Goal: Task Accomplishment & Management: Manage account settings

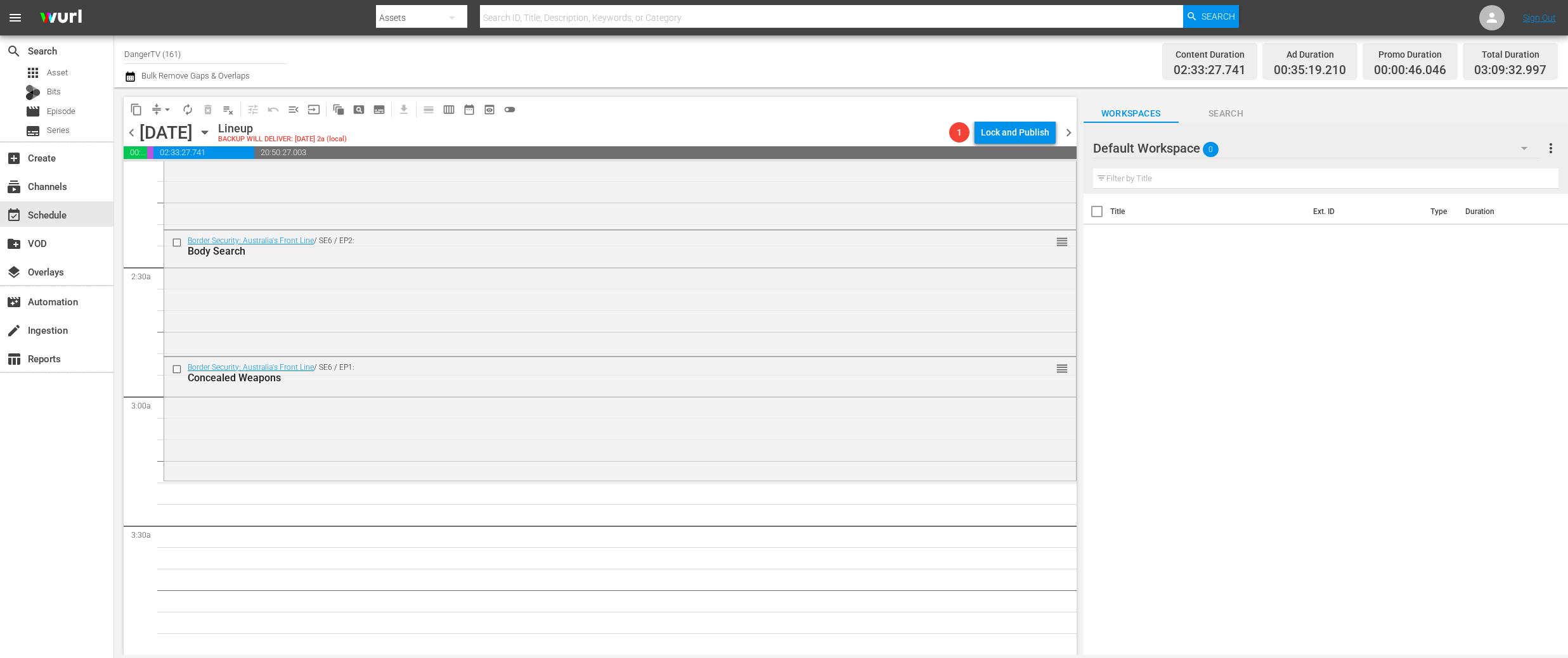
scroll to position [540, 0]
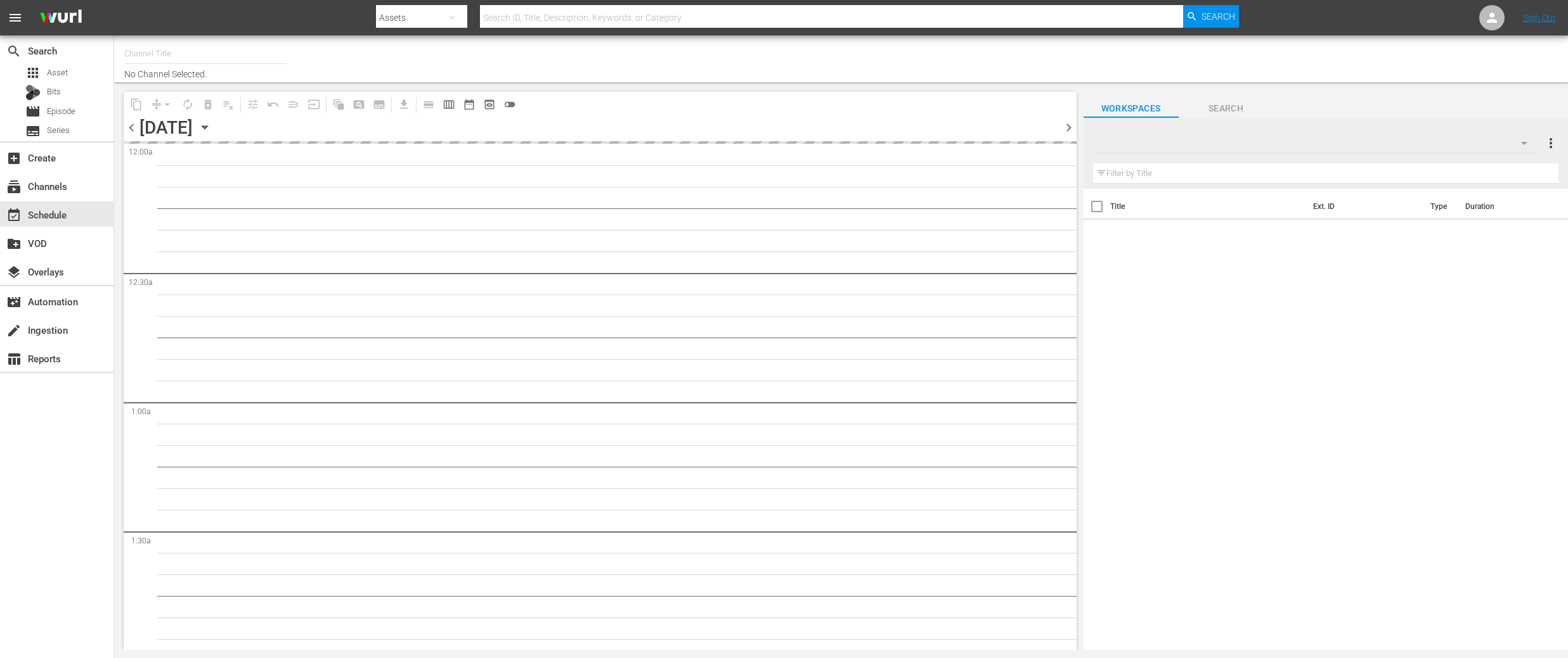
type input "DangerTV (161)"
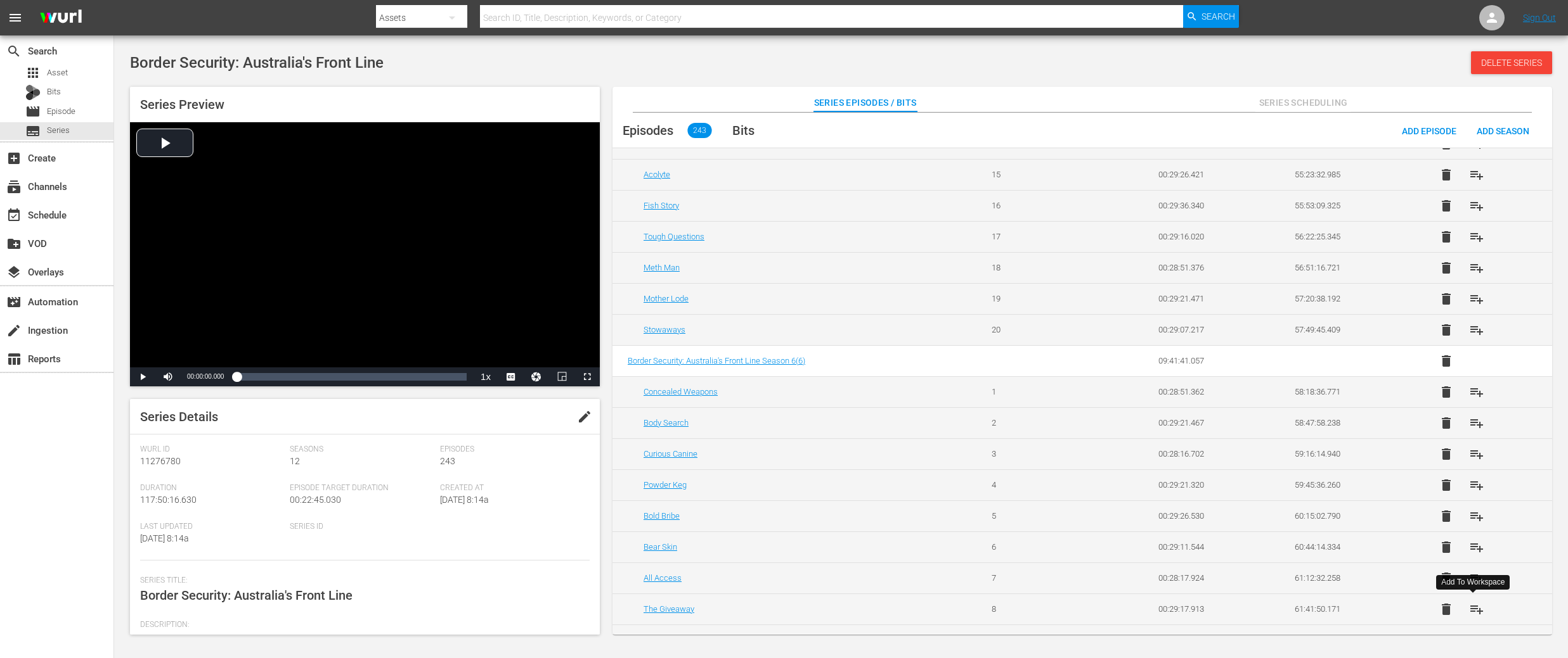
scroll to position [3723, 0]
click at [1470, 454] on span "playlist_add" at bounding box center [1476, 452] width 15 height 15
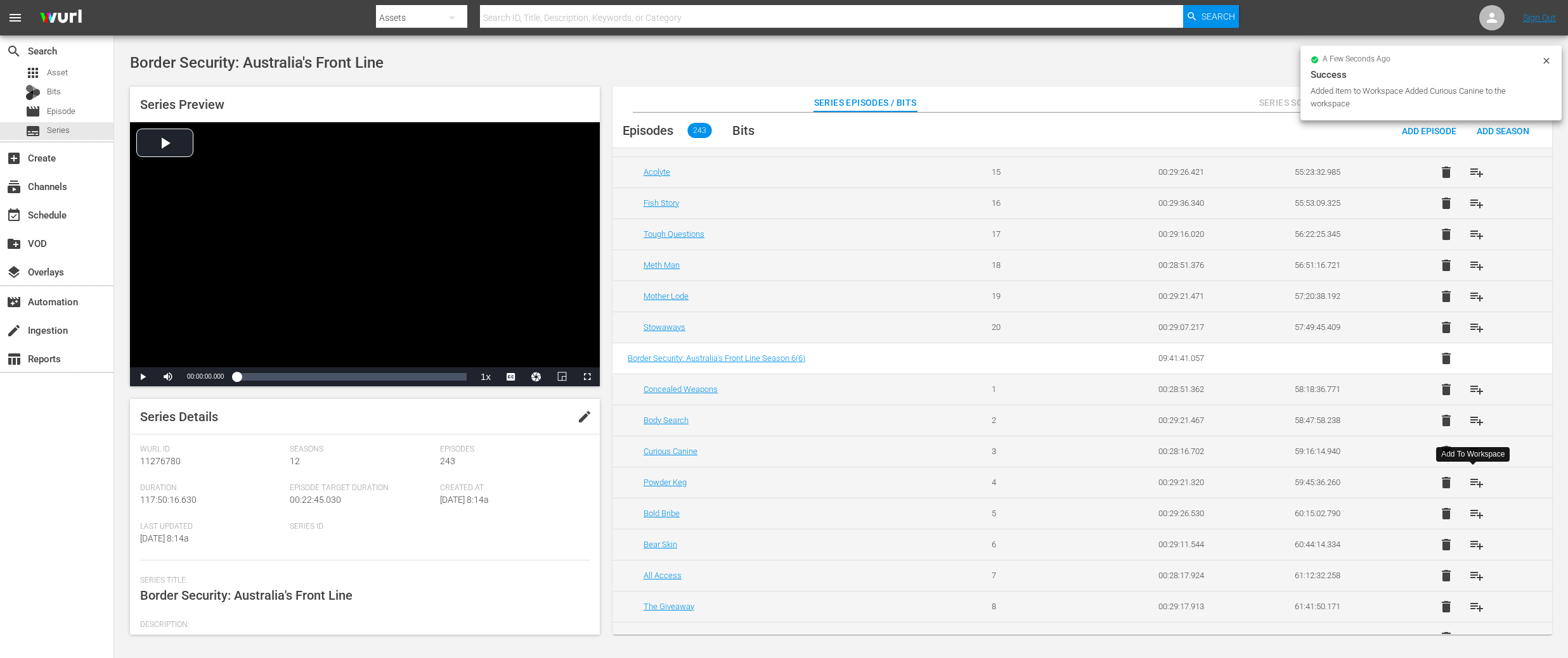
click at [1474, 481] on span "playlist_add" at bounding box center [1476, 483] width 15 height 15
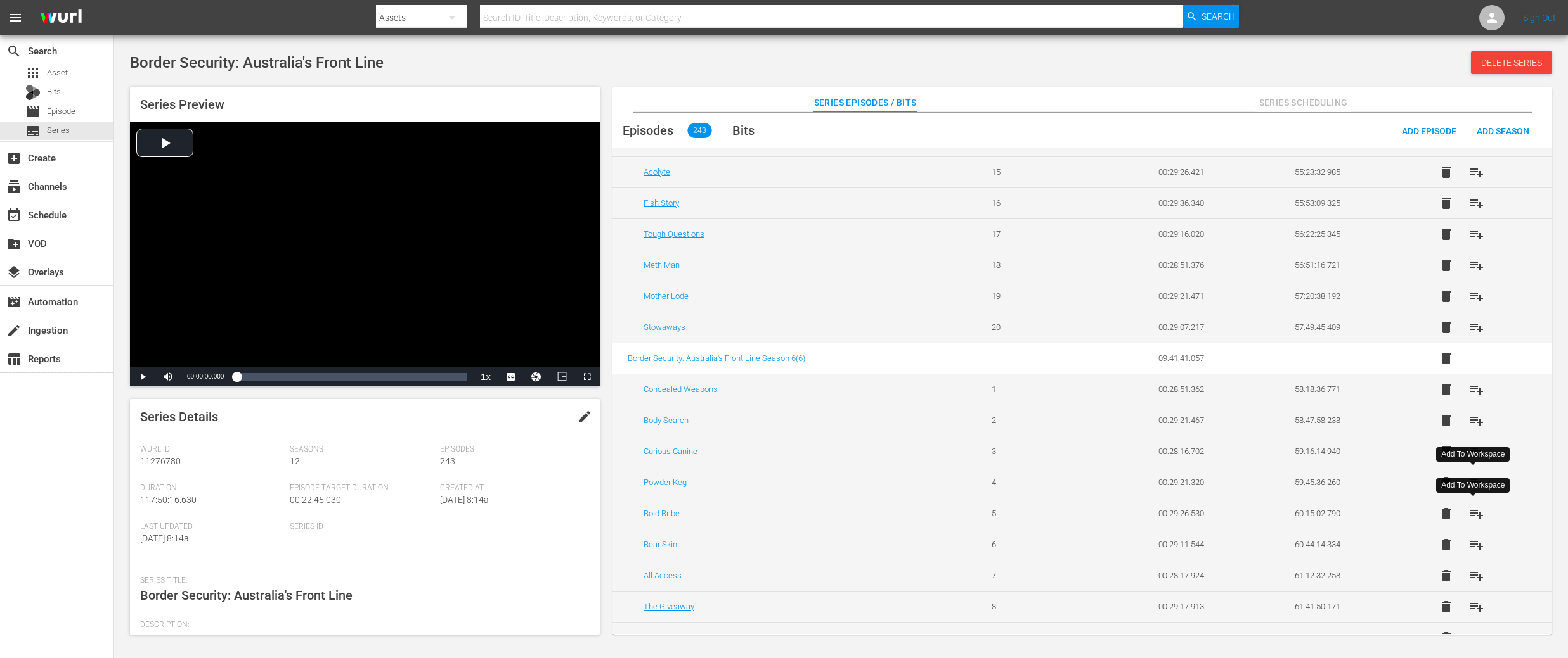
click at [1473, 515] on span "playlist_add" at bounding box center [1476, 514] width 15 height 15
click at [1475, 546] on span "playlist_add" at bounding box center [1476, 545] width 15 height 15
click at [1474, 578] on span "playlist_add" at bounding box center [1476, 576] width 15 height 15
click at [1478, 612] on span "playlist_add" at bounding box center [1476, 607] width 15 height 15
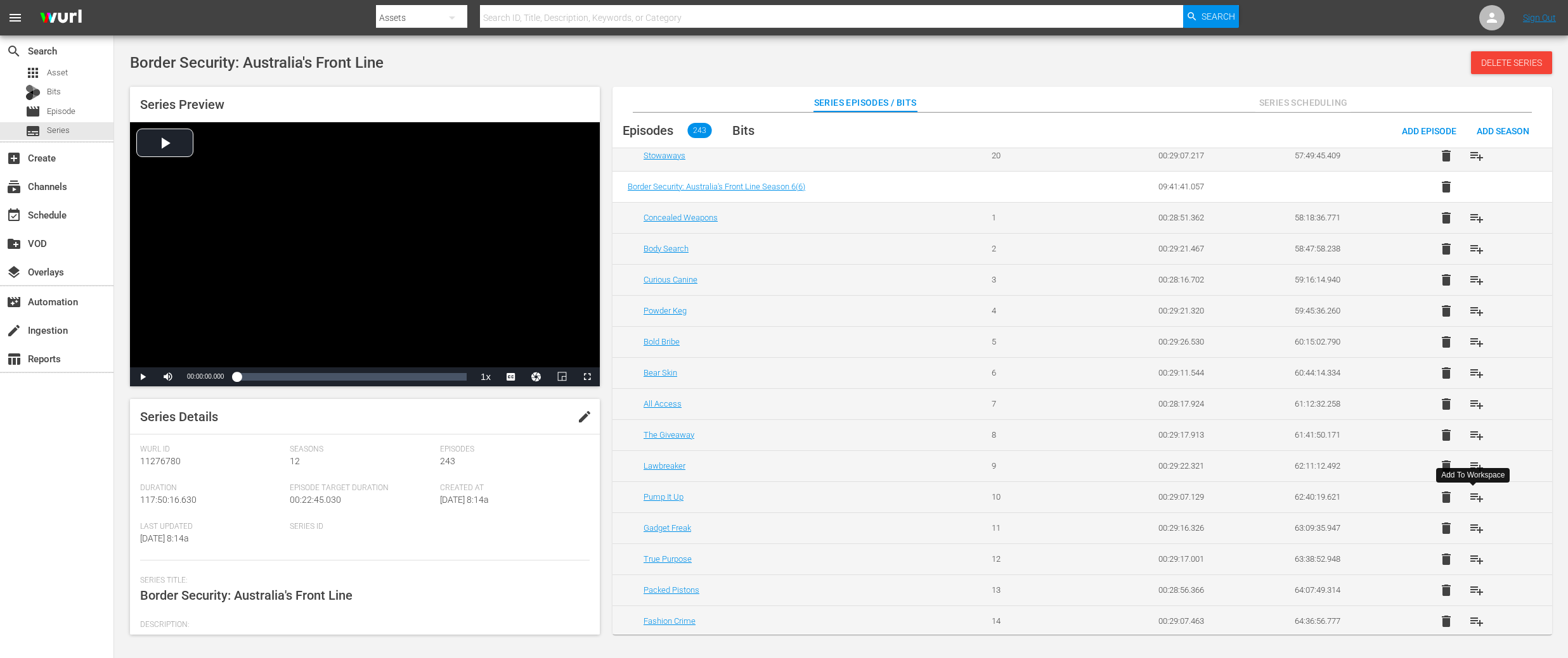
scroll to position [3895, 0]
click at [1475, 467] on span "playlist_add" at bounding box center [1476, 465] width 15 height 15
click at [1475, 495] on span "playlist_add" at bounding box center [1476, 496] width 15 height 15
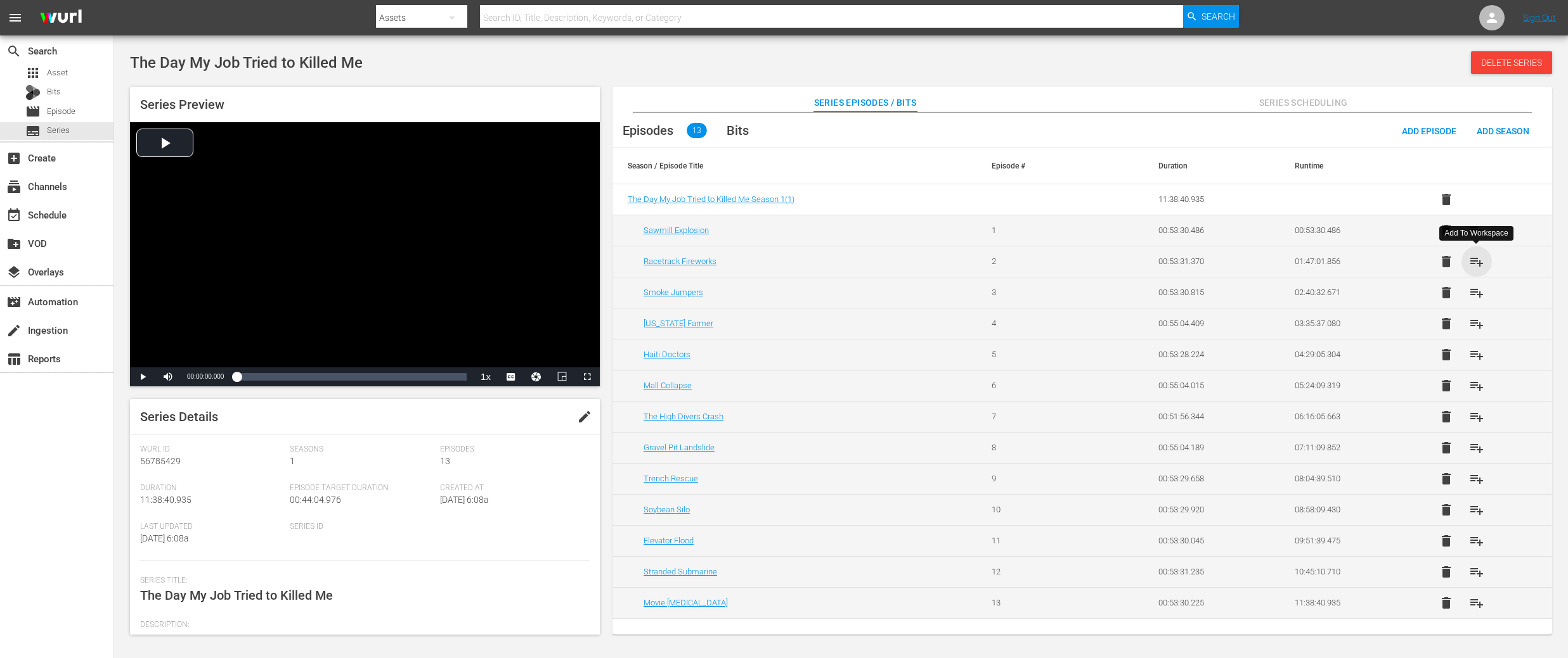
click at [1478, 265] on span "playlist_add" at bounding box center [1476, 262] width 15 height 15
click at [1472, 295] on span "playlist_add" at bounding box center [1476, 293] width 15 height 15
click at [1475, 326] on span "playlist_add" at bounding box center [1476, 323] width 15 height 15
click at [1476, 356] on span "playlist_add" at bounding box center [1476, 355] width 15 height 15
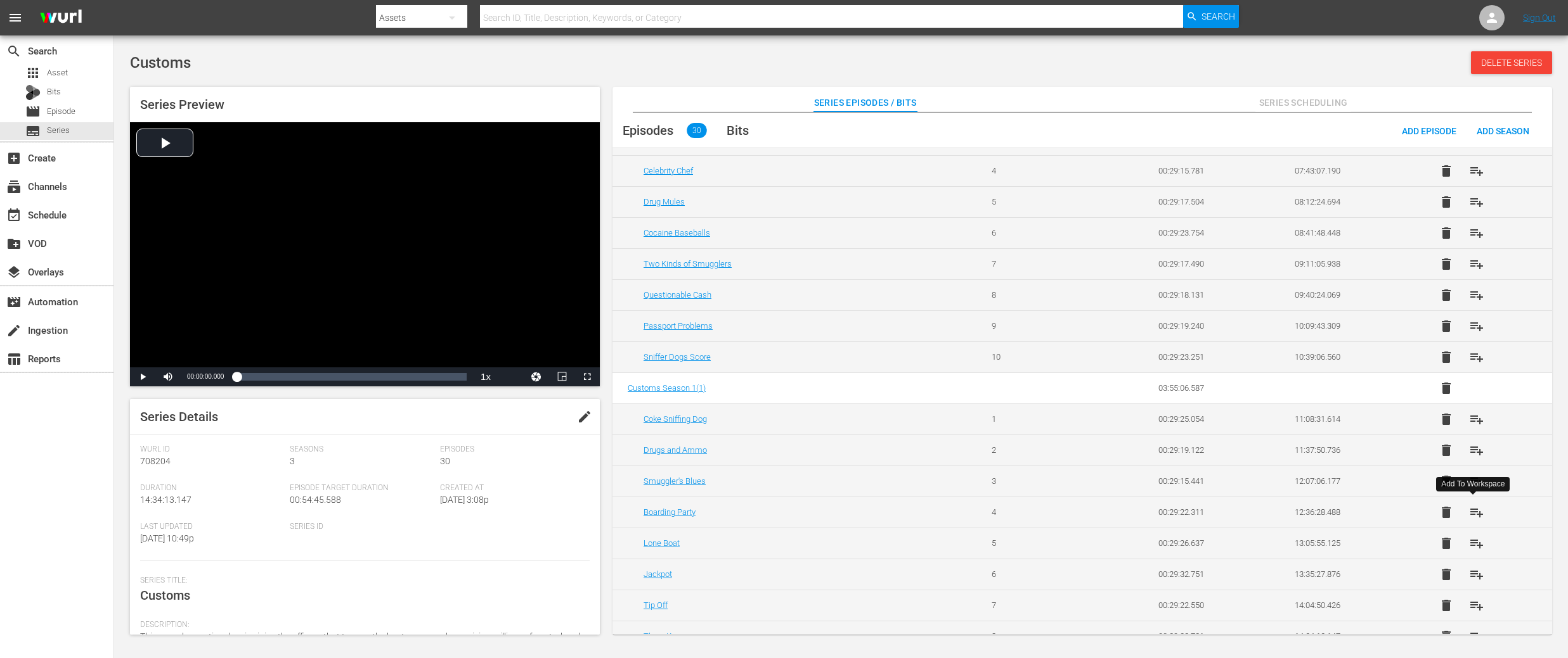
scroll to position [576, 0]
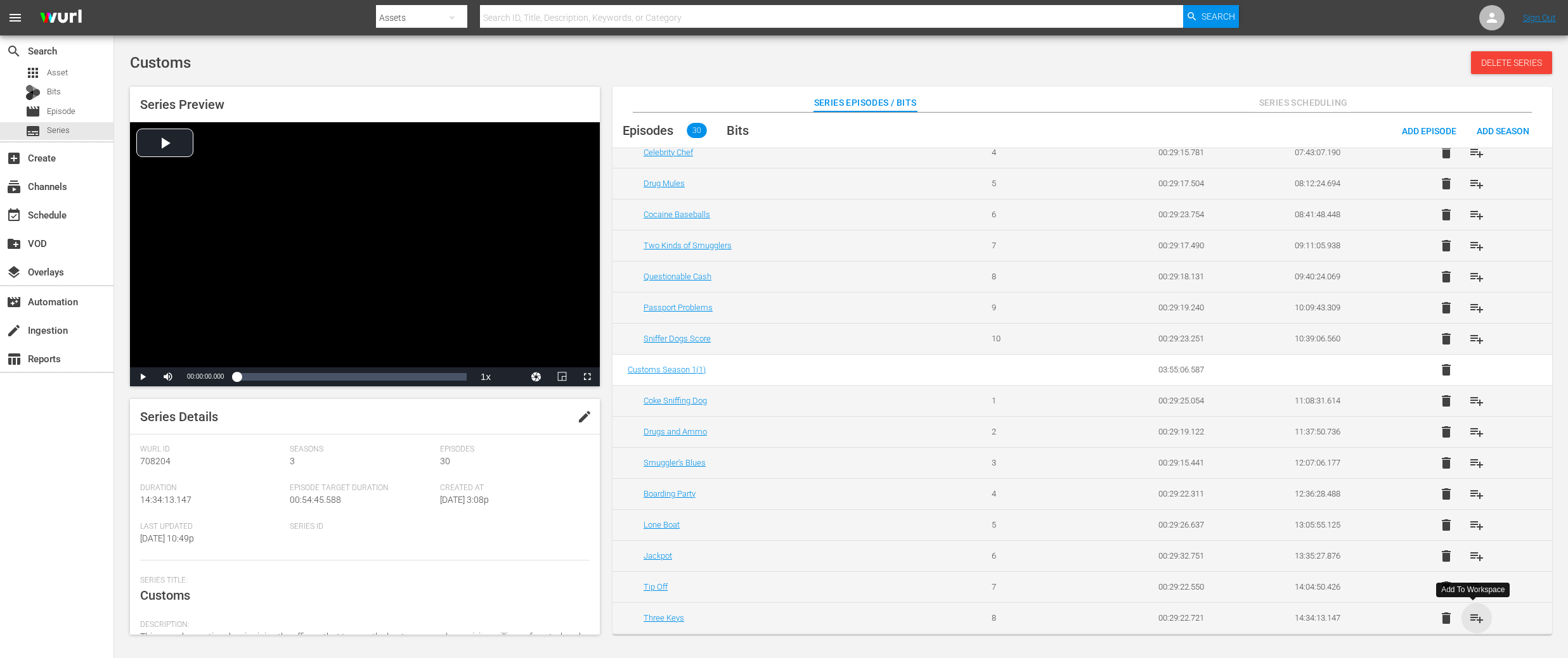
click at [1477, 619] on span "playlist_add" at bounding box center [1476, 618] width 15 height 15
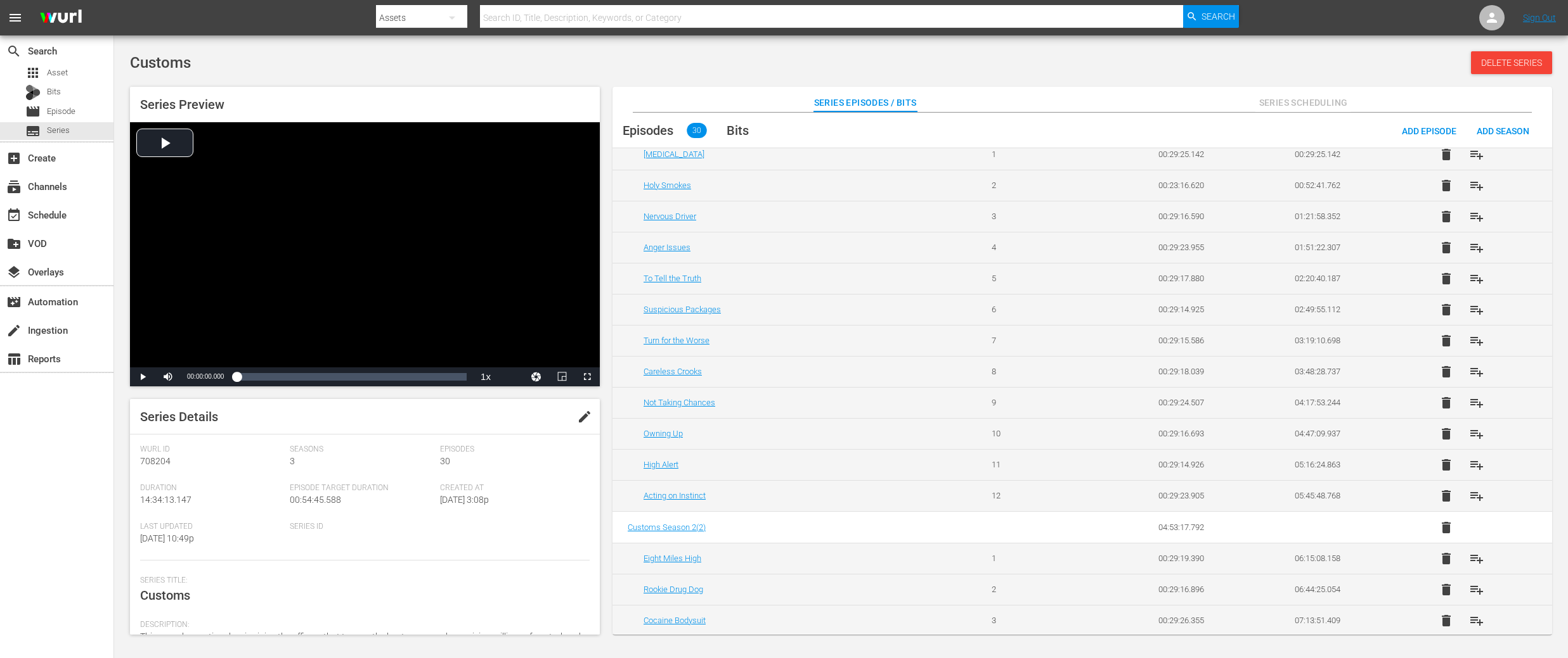
scroll to position [0, 0]
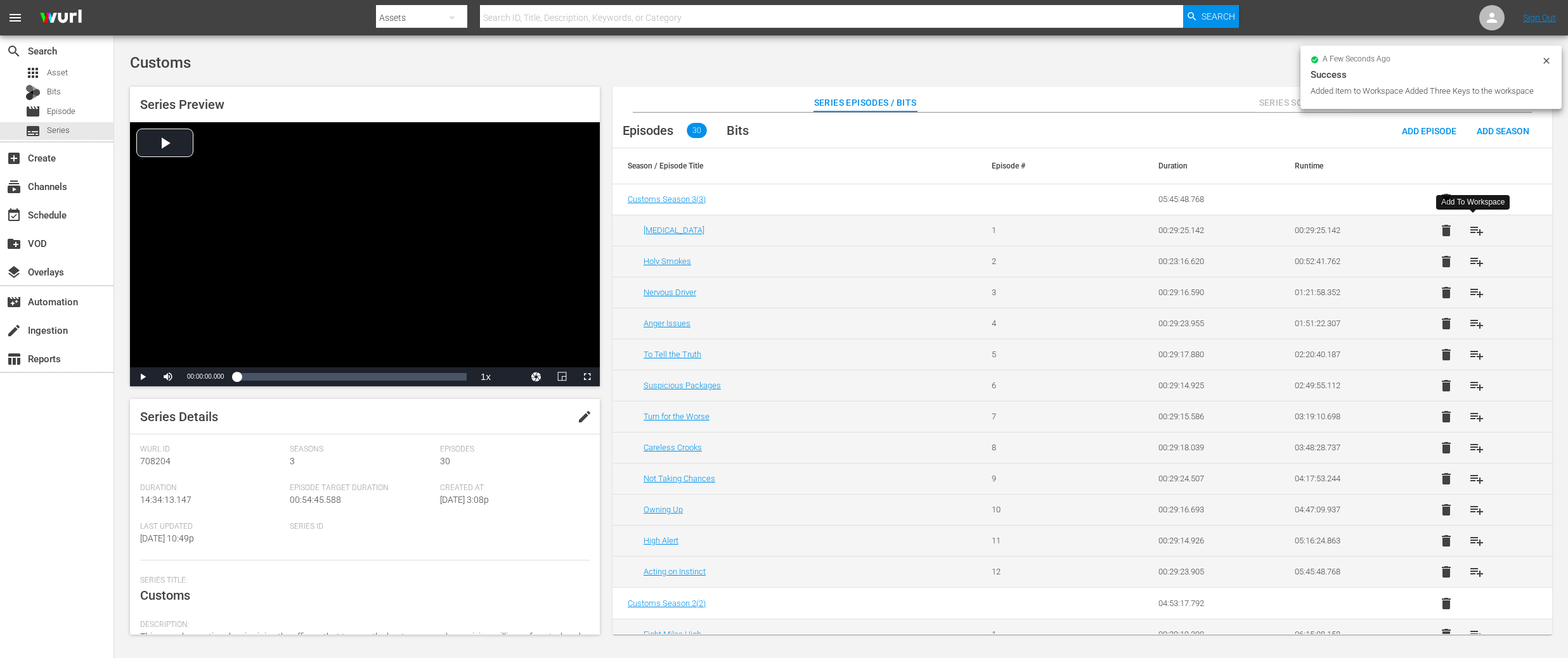
click at [1476, 231] on span "playlist_add" at bounding box center [1476, 231] width 15 height 15
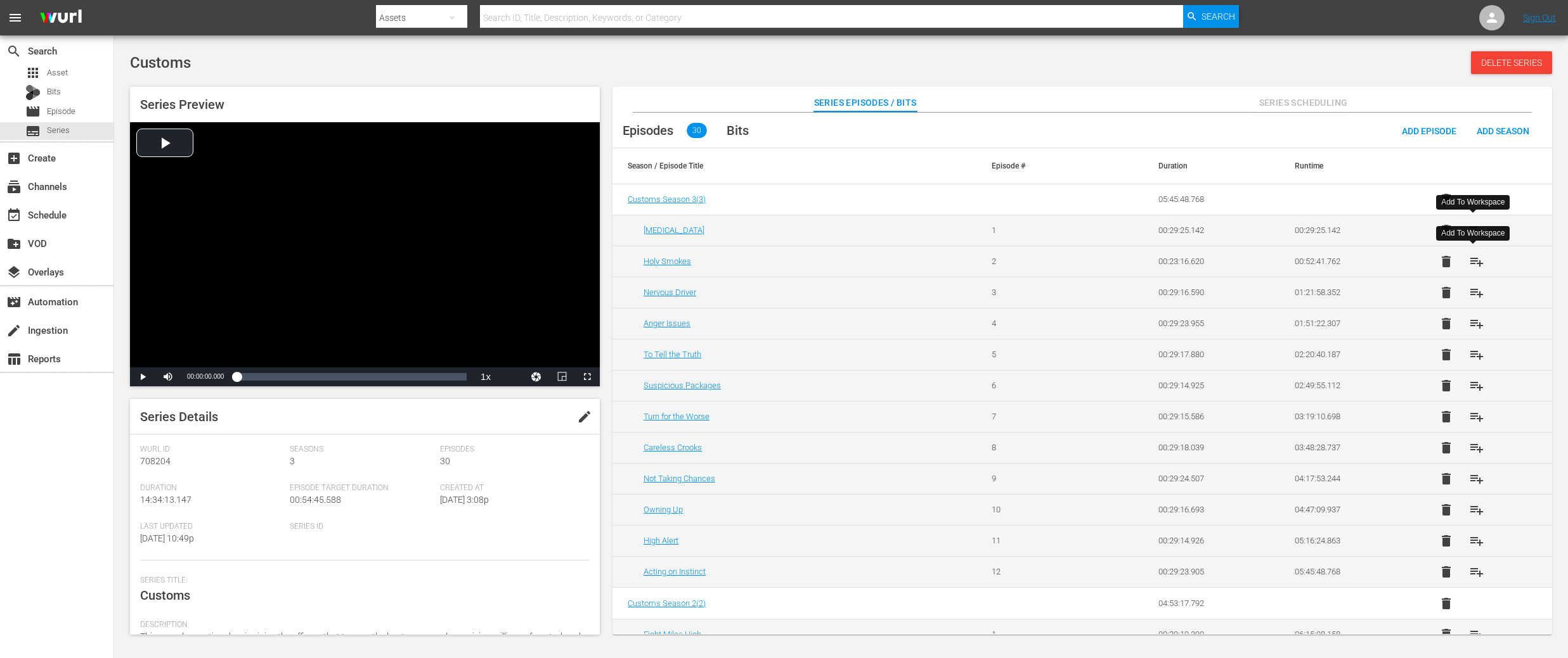
click at [1476, 260] on span "playlist_add" at bounding box center [1476, 262] width 15 height 15
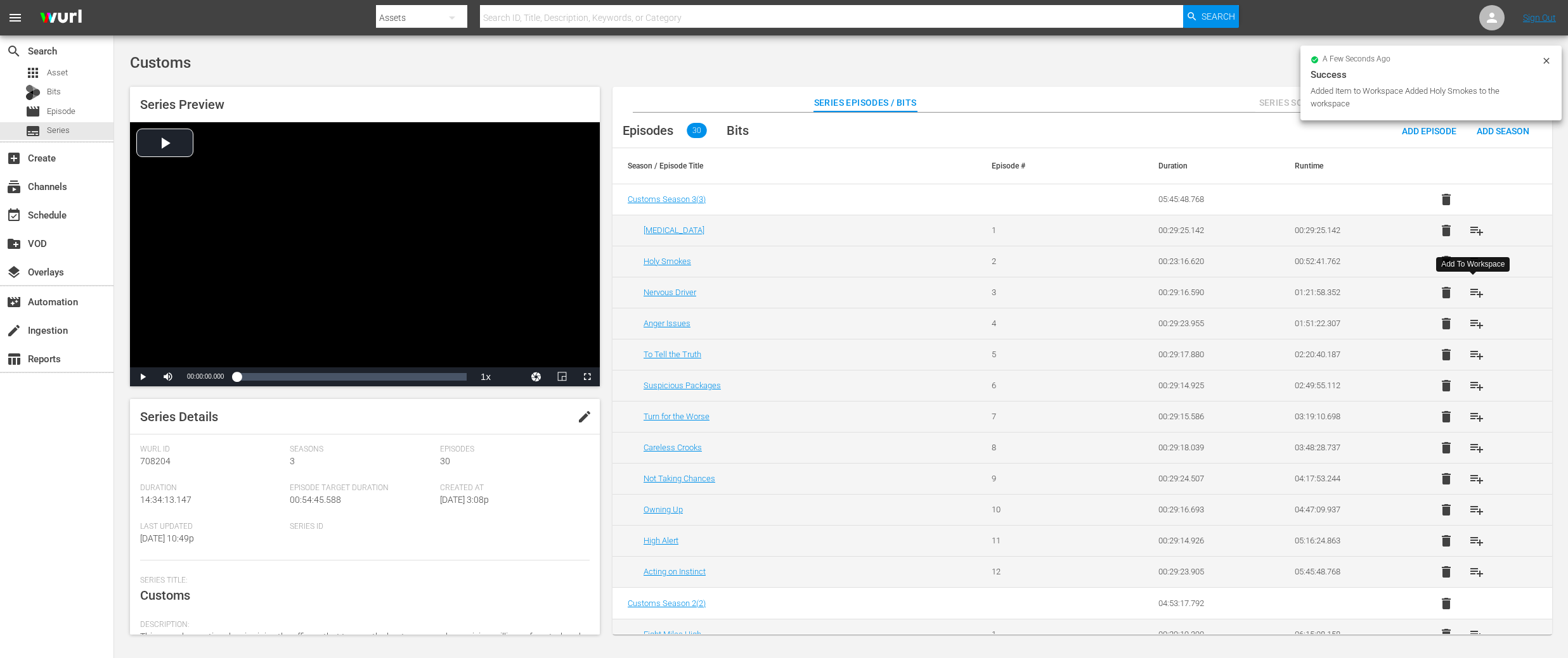
click at [1473, 289] on span "playlist_add" at bounding box center [1476, 293] width 15 height 15
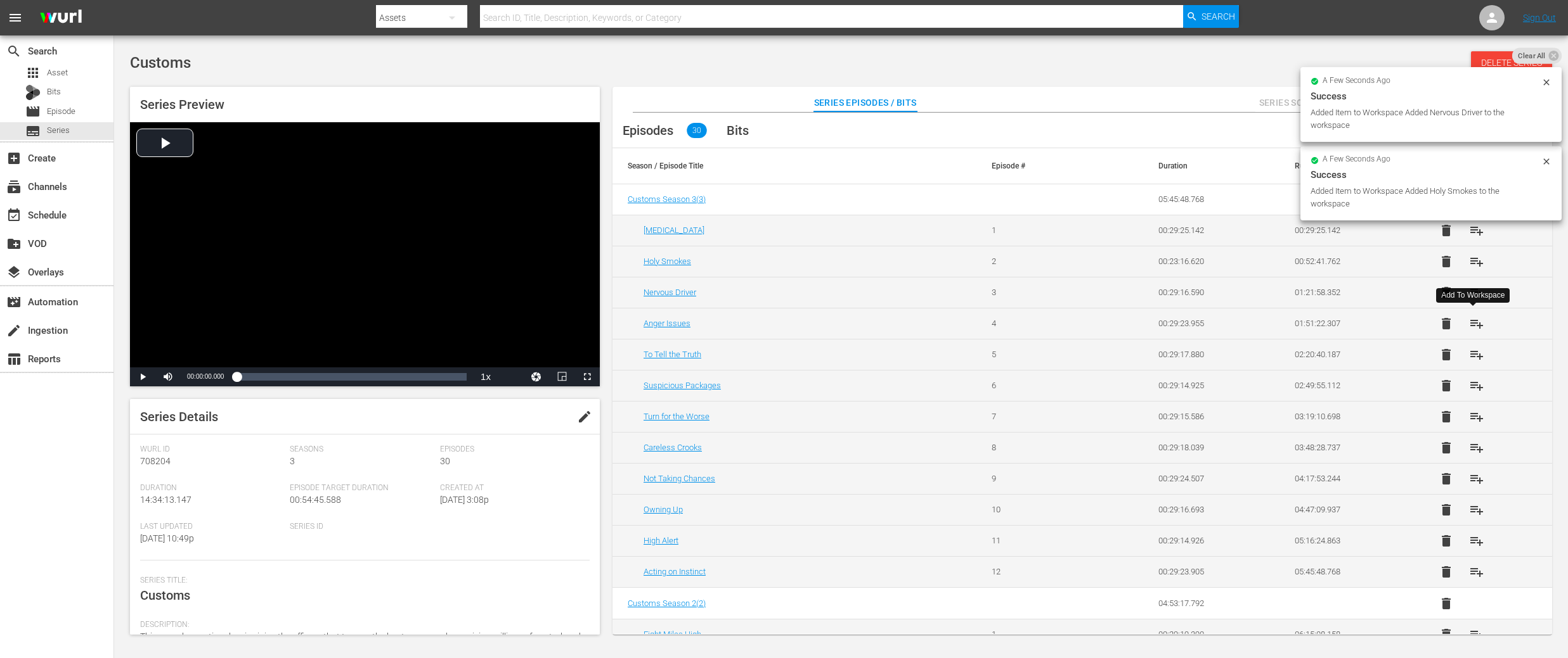
click at [1476, 323] on span "playlist_add" at bounding box center [1476, 323] width 15 height 15
click at [1476, 351] on span "playlist_add" at bounding box center [1476, 355] width 15 height 15
click at [1473, 387] on span "playlist_add" at bounding box center [1476, 386] width 15 height 15
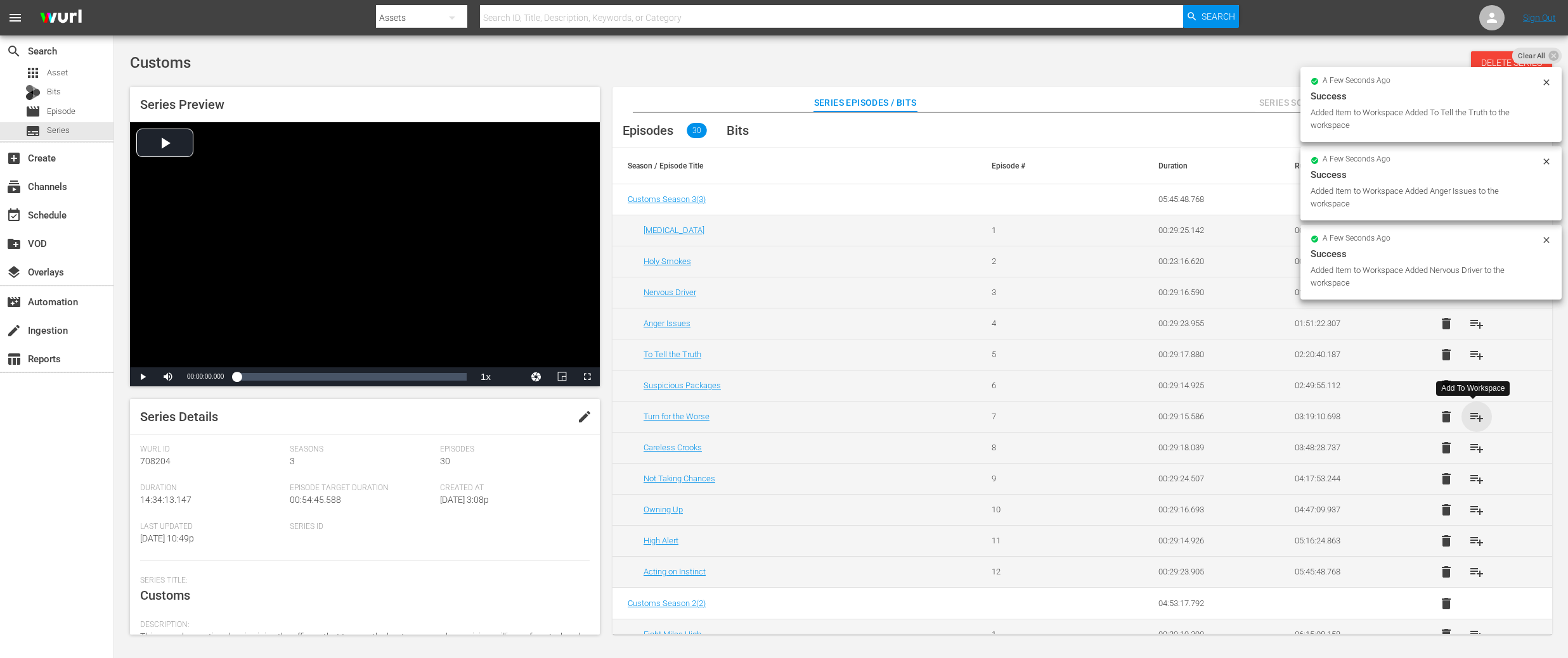
click at [1472, 416] on span "playlist_add" at bounding box center [1476, 417] width 15 height 15
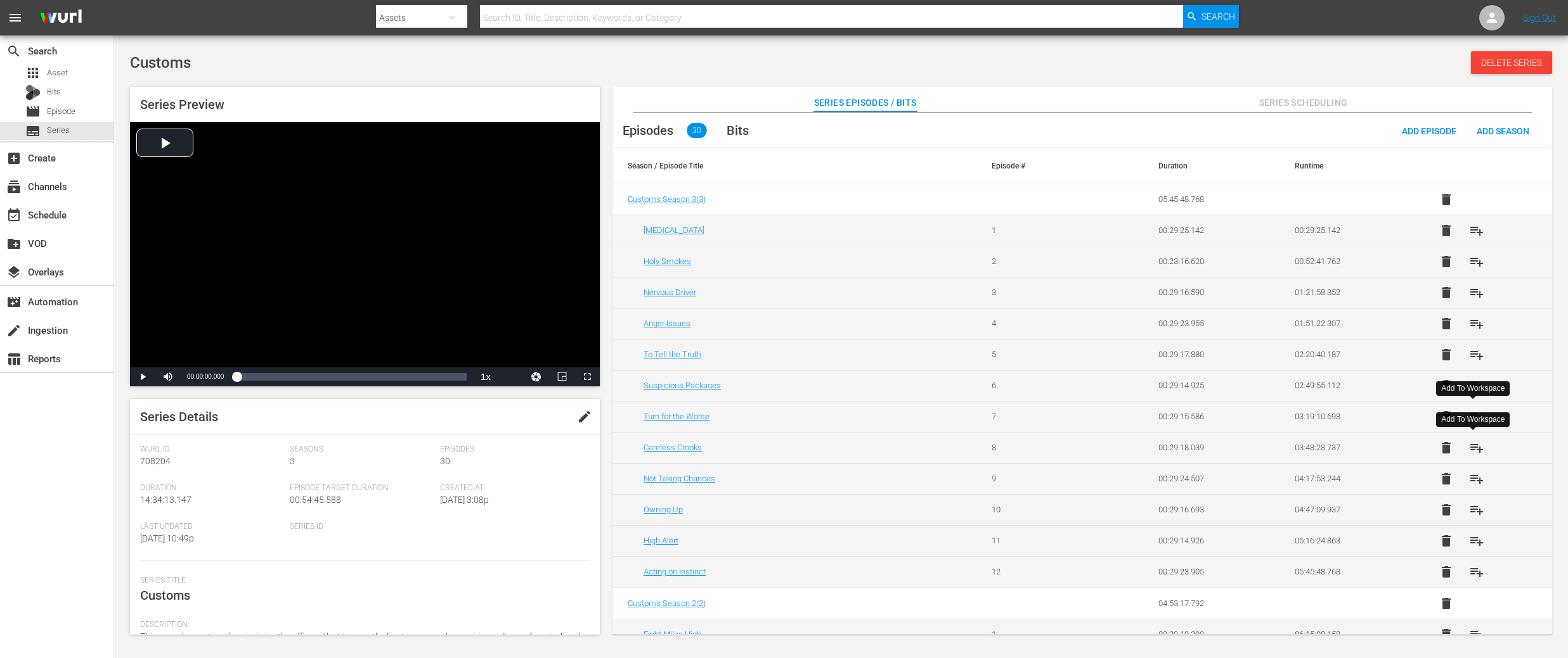
click at [1475, 448] on span "playlist_add" at bounding box center [1476, 448] width 15 height 15
click at [1473, 476] on span "playlist_add" at bounding box center [1476, 479] width 15 height 15
click at [1474, 510] on span "playlist_add" at bounding box center [1476, 510] width 15 height 15
click at [1475, 542] on span "playlist_add" at bounding box center [1476, 541] width 15 height 15
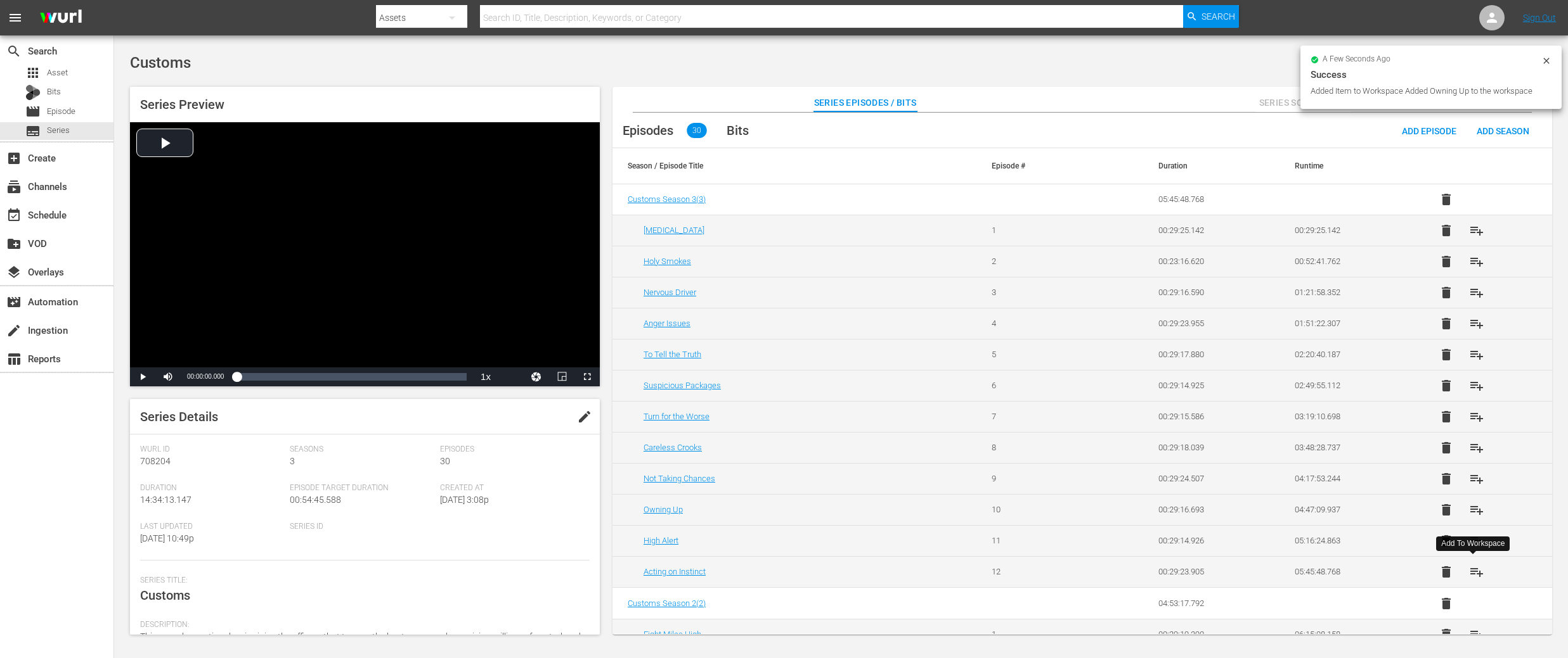
click at [1473, 569] on span "playlist_add" at bounding box center [1476, 572] width 15 height 15
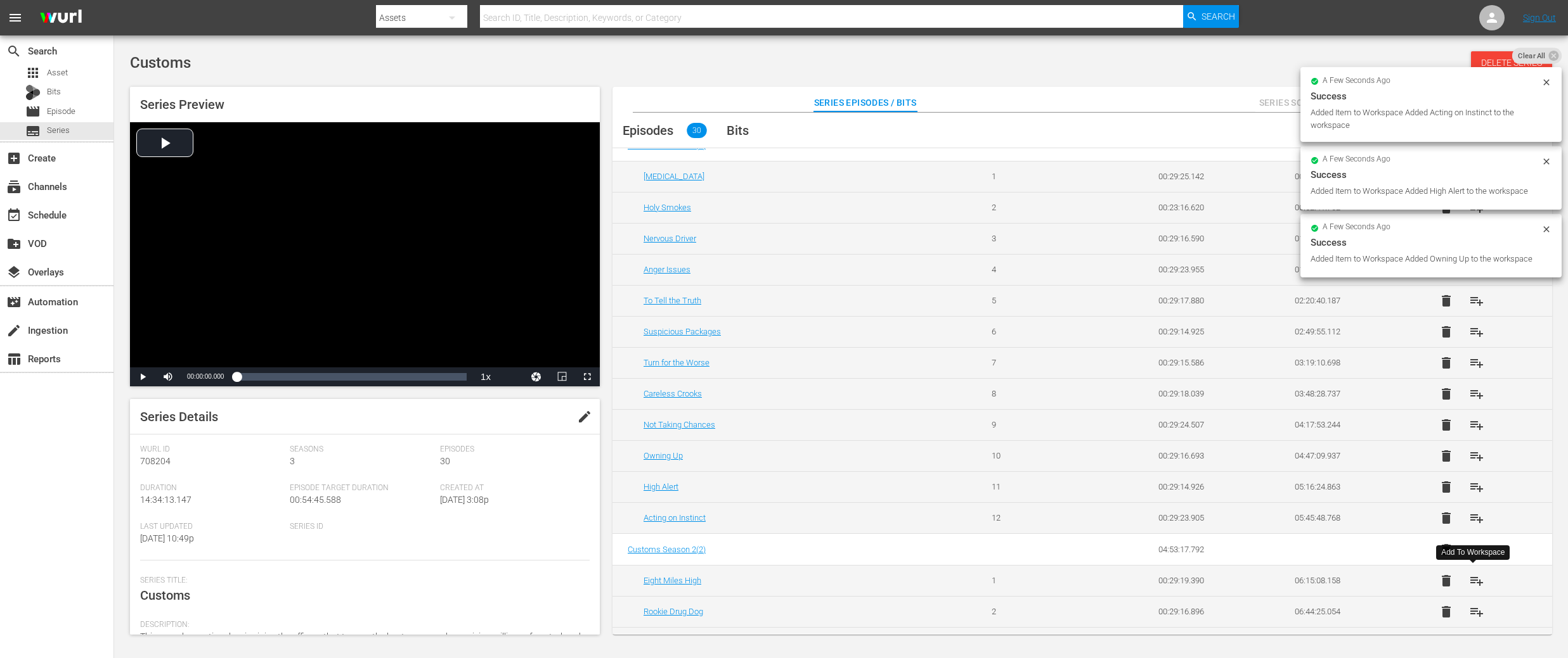
click at [1472, 578] on span "playlist_add" at bounding box center [1476, 581] width 15 height 15
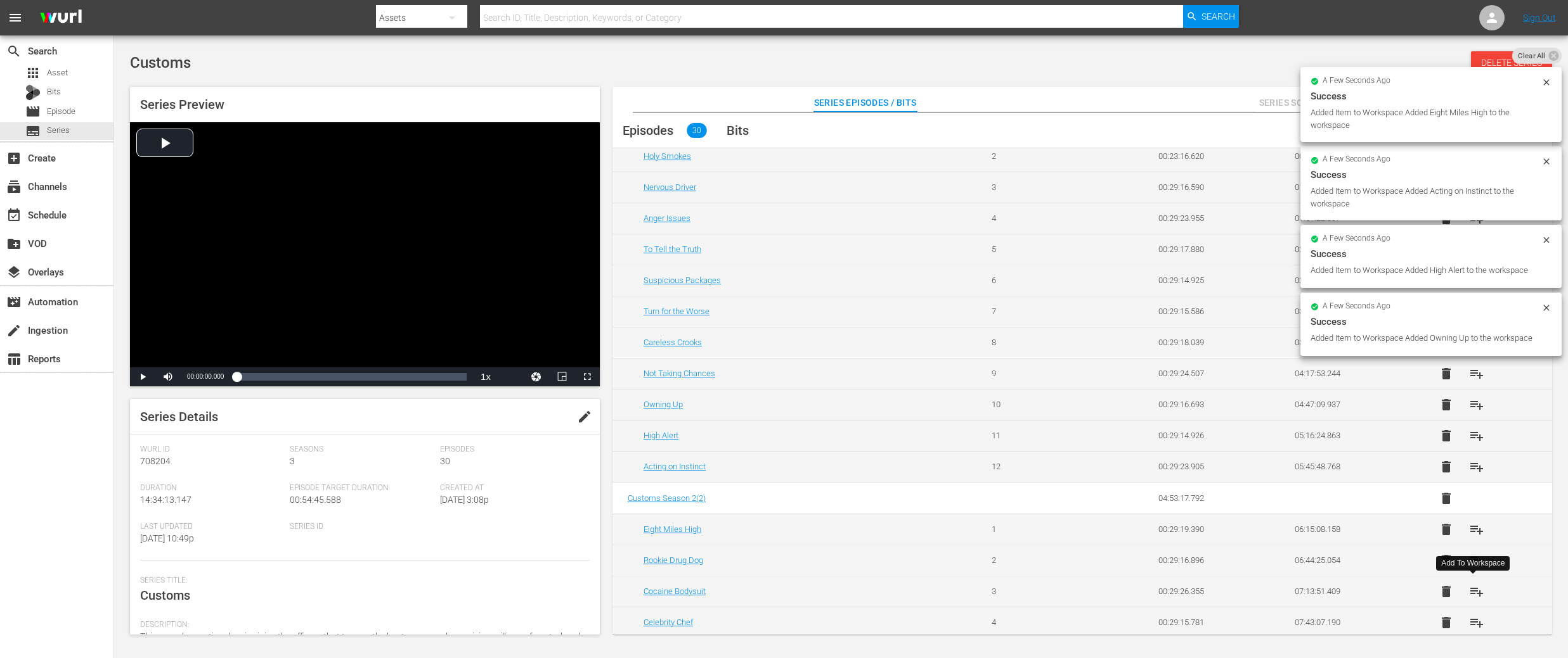
scroll to position [117, 0]
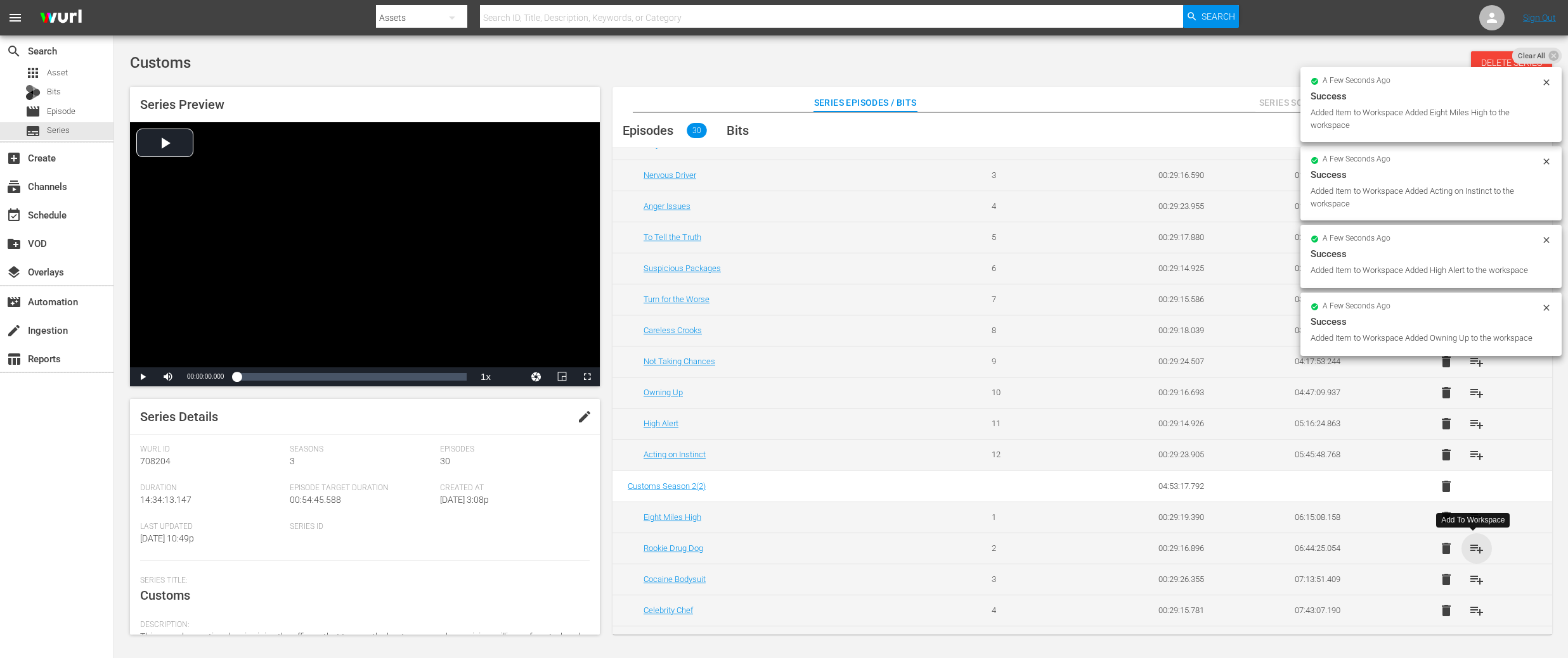
click at [1472, 543] on span "playlist_add" at bounding box center [1476, 548] width 15 height 15
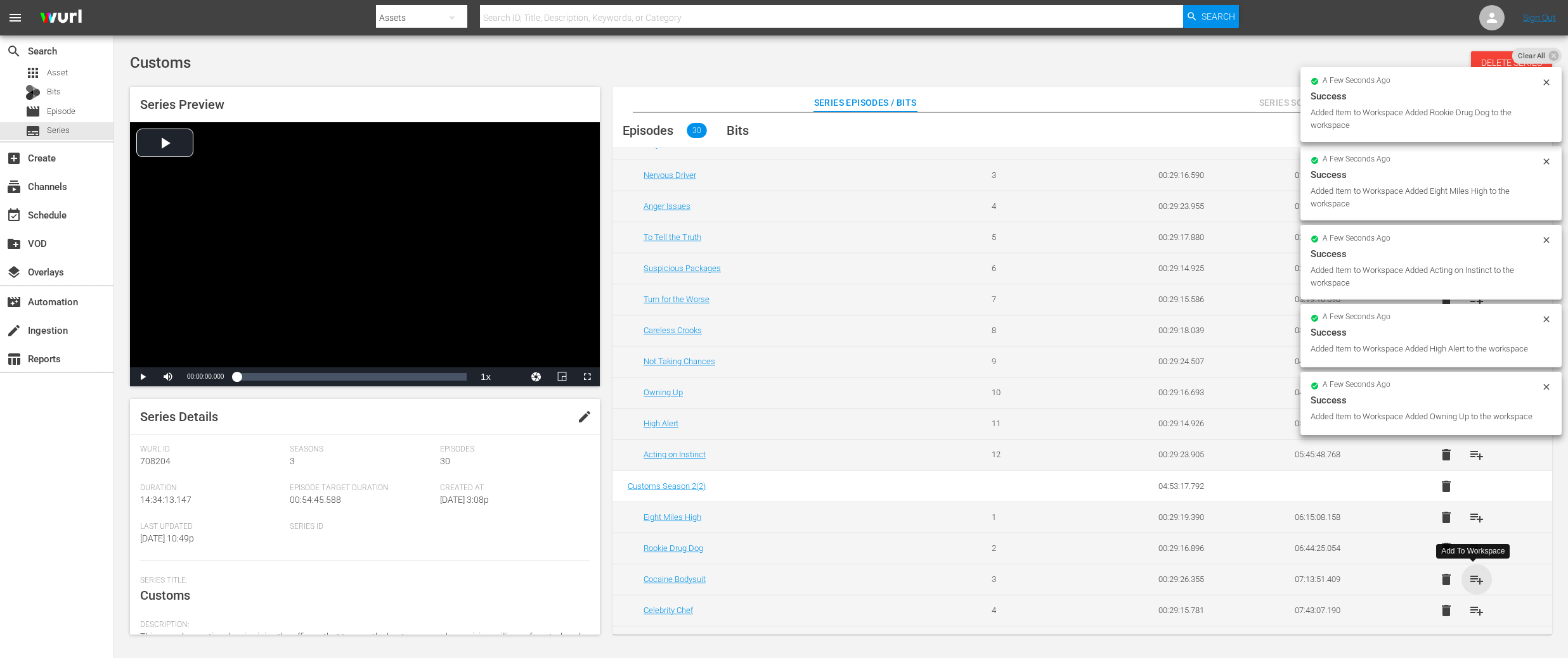
click at [1473, 582] on span "playlist_add" at bounding box center [1476, 580] width 15 height 15
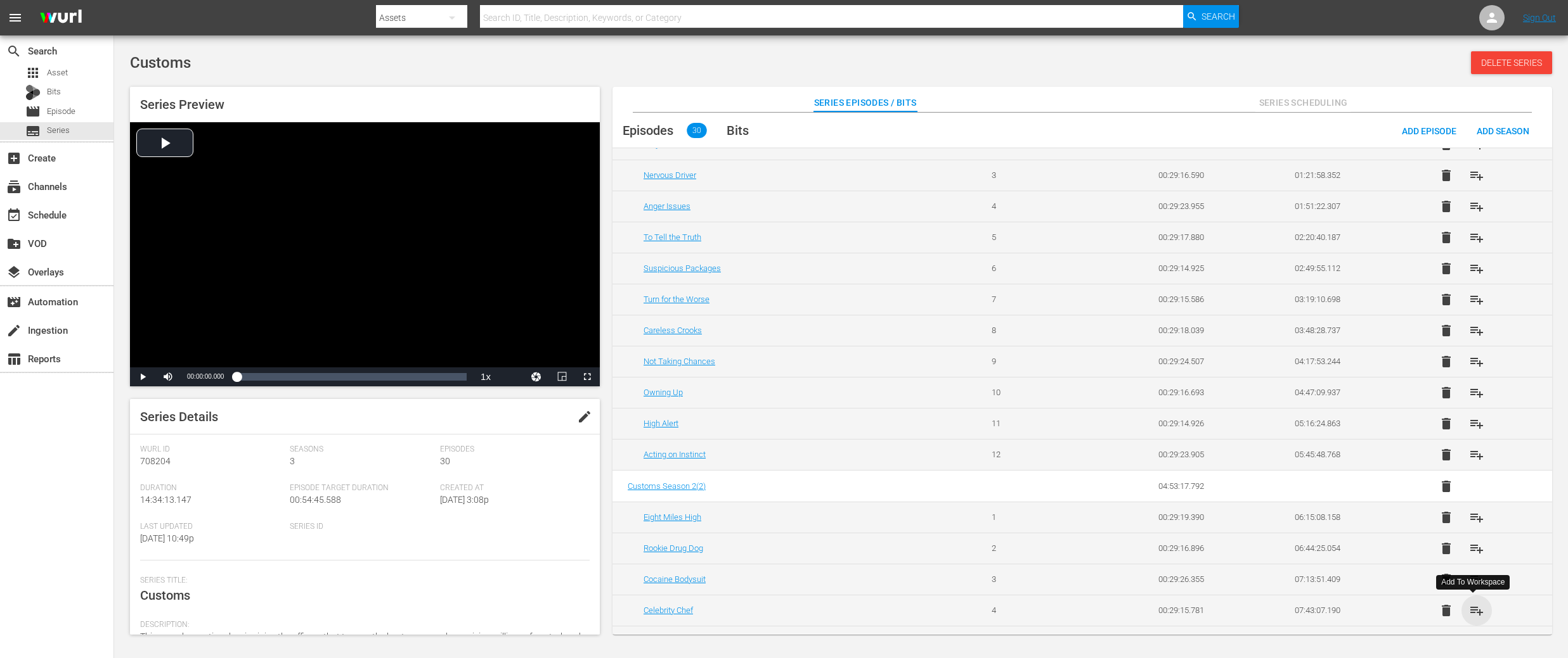
click at [1475, 610] on span "playlist_add" at bounding box center [1476, 610] width 15 height 15
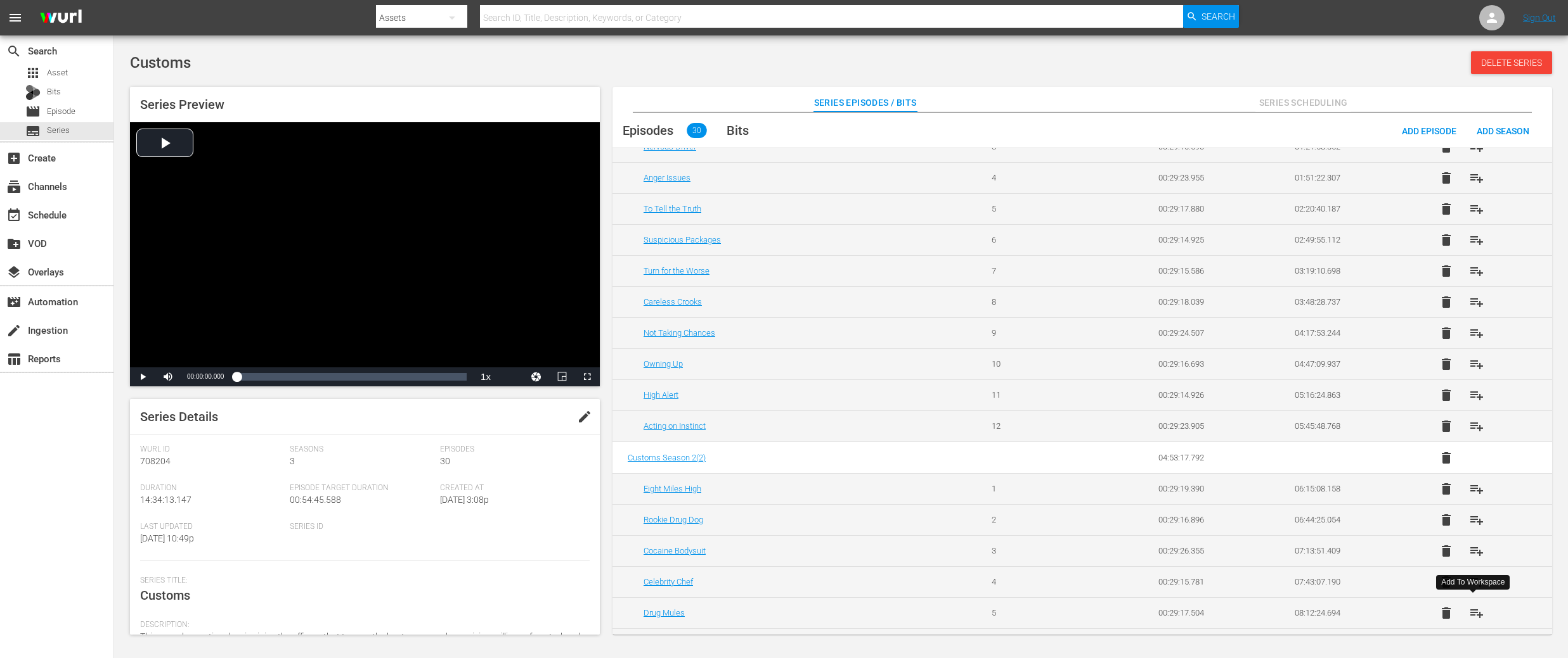
scroll to position [151, 0]
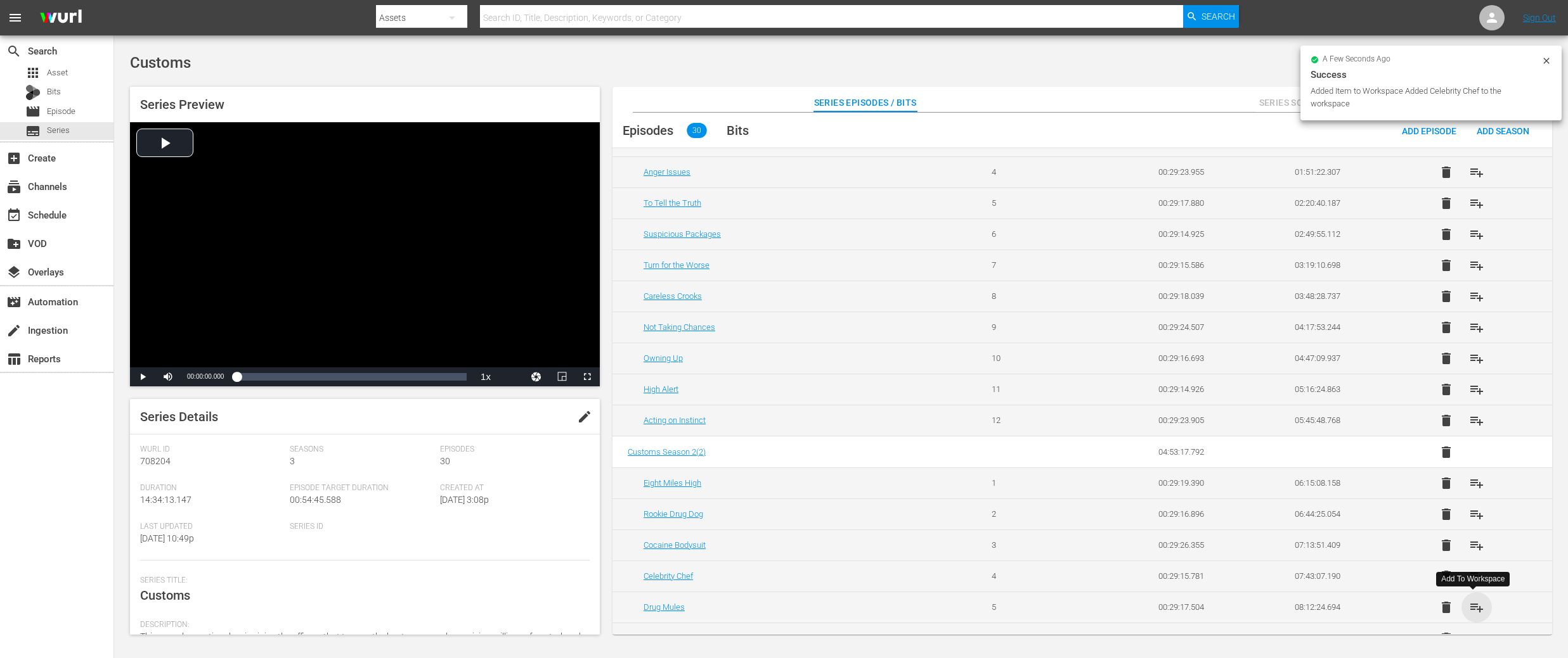
click at [1475, 610] on span "playlist_add" at bounding box center [1476, 608] width 15 height 15
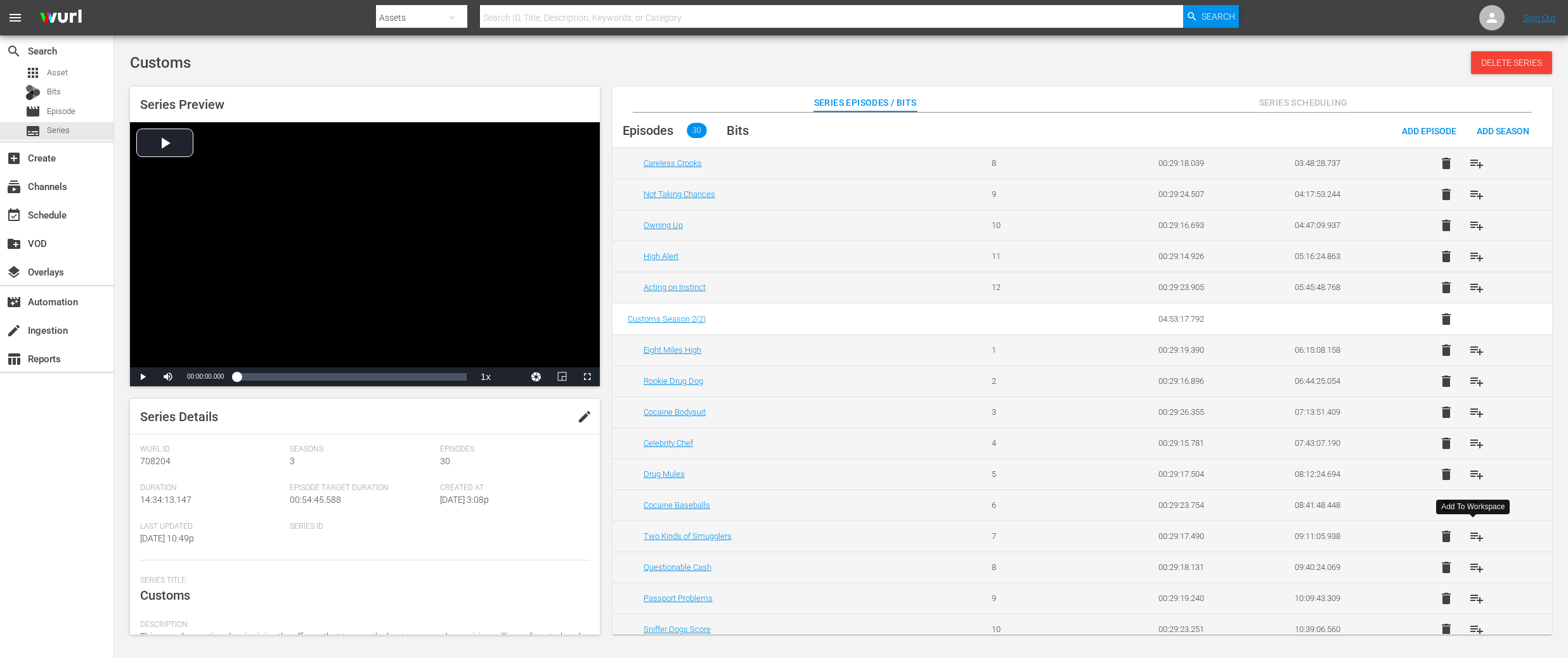
scroll to position [291, 0]
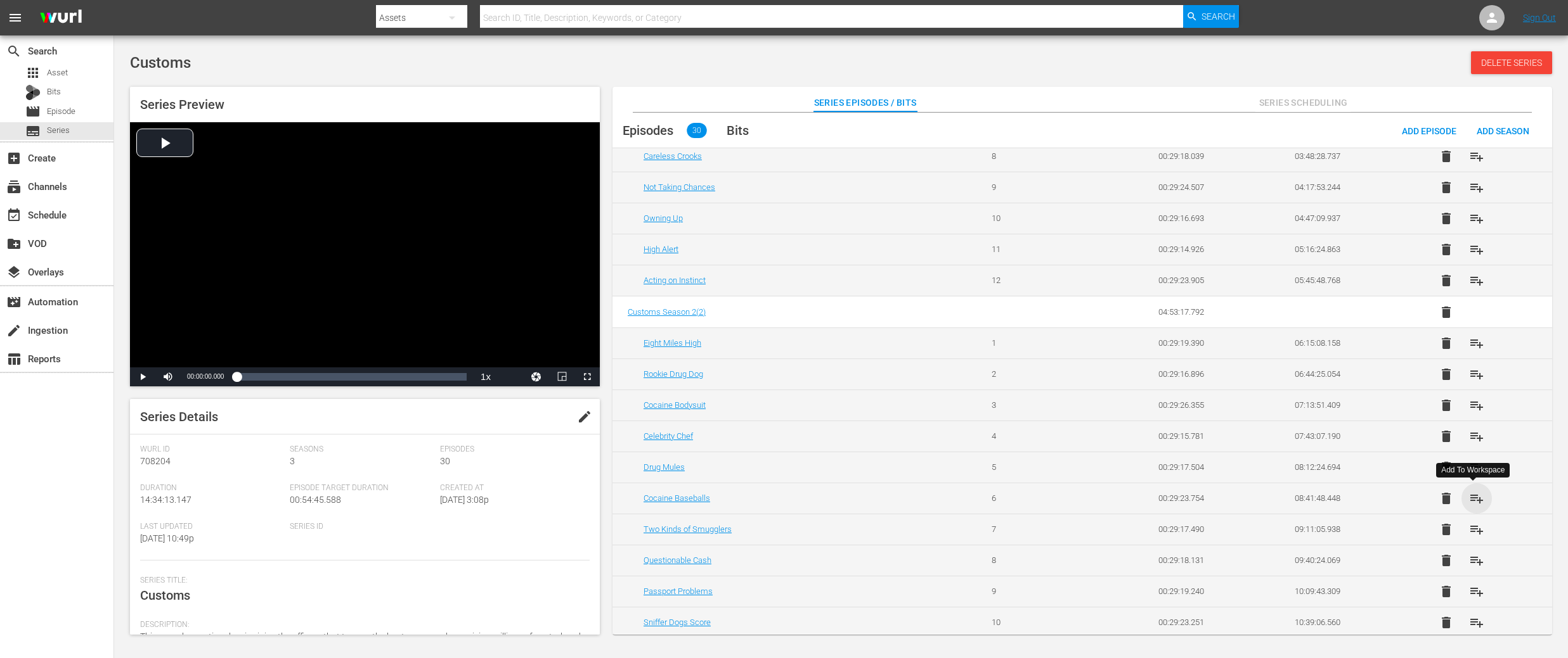
click at [1475, 502] on span "playlist_add" at bounding box center [1476, 498] width 15 height 15
click at [1473, 531] on span "playlist_add" at bounding box center [1476, 530] width 15 height 15
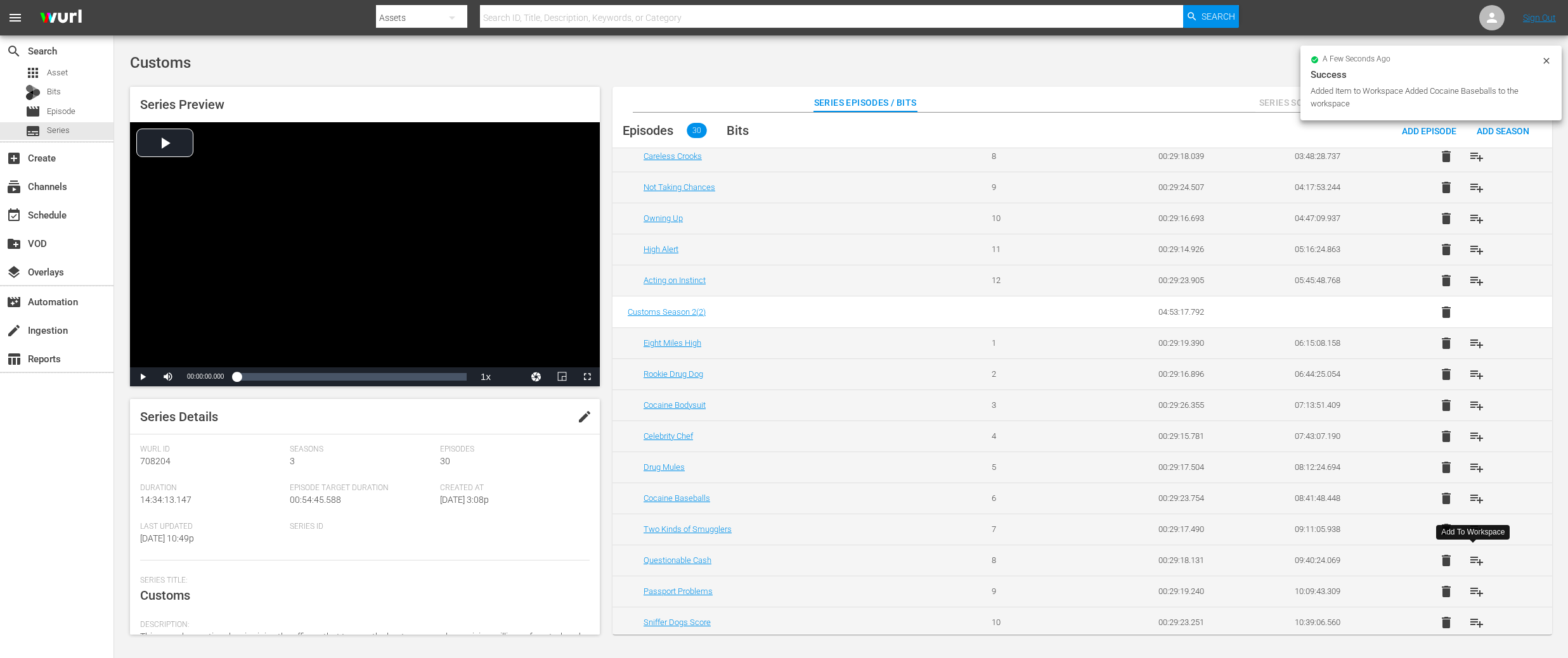
click at [1472, 557] on span "playlist_add" at bounding box center [1476, 561] width 15 height 15
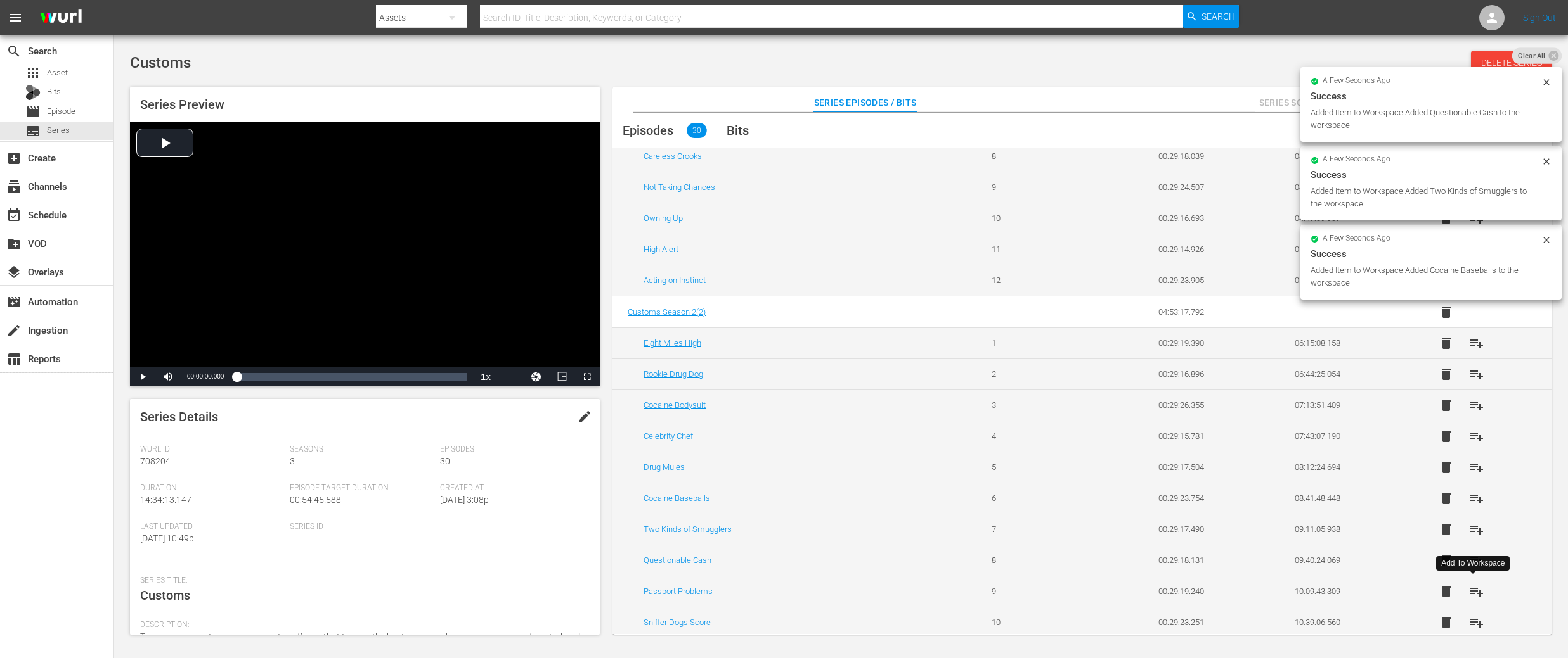
click at [1480, 591] on span "playlist_add" at bounding box center [1476, 592] width 15 height 15
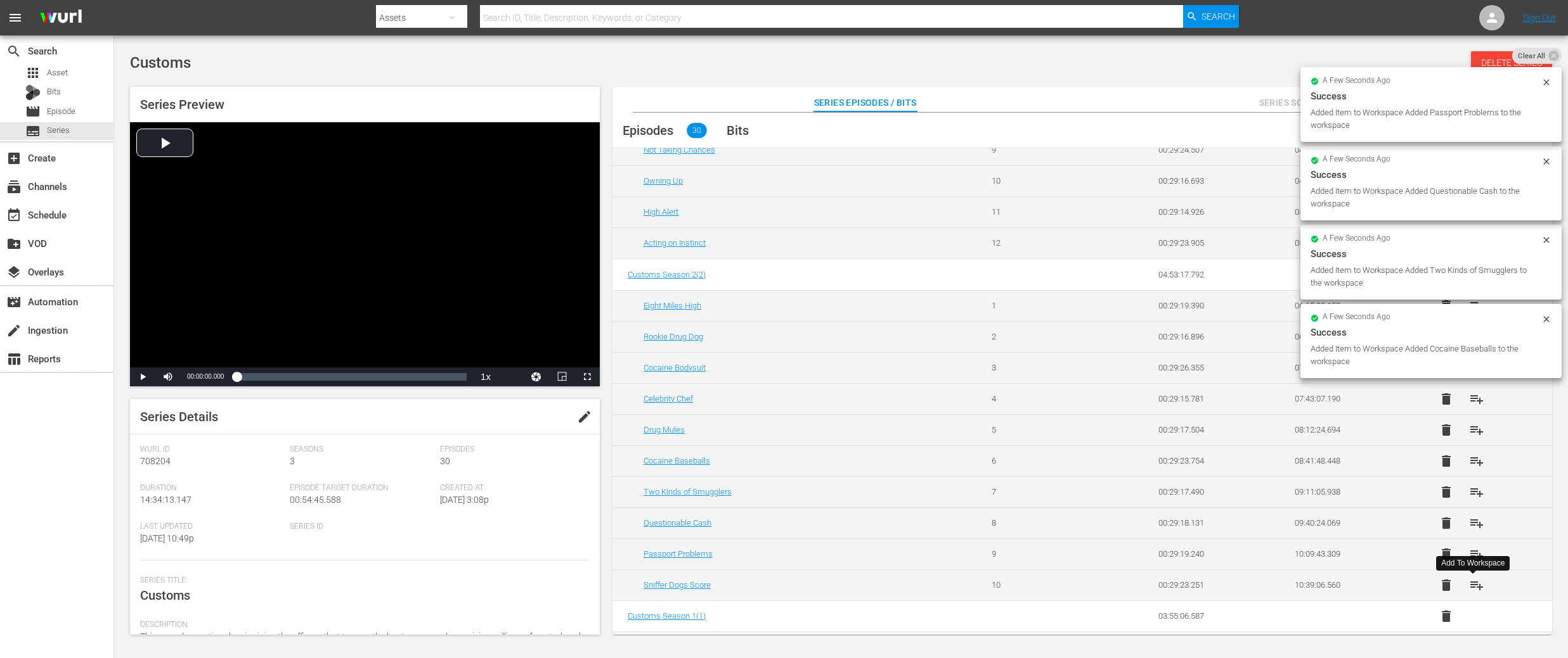
scroll to position [330, 0]
click at [1476, 582] on span "playlist_add" at bounding box center [1476, 584] width 15 height 15
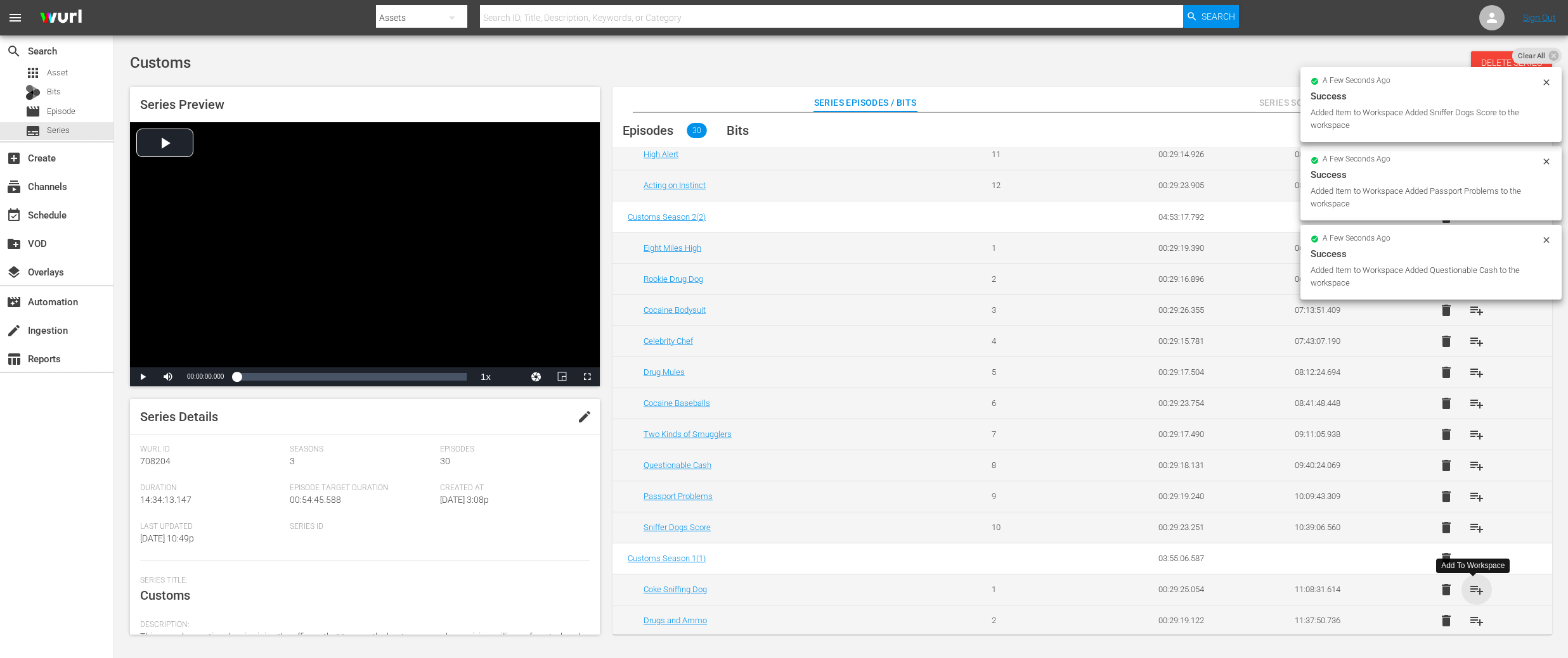
click at [1475, 583] on span "playlist_add" at bounding box center [1476, 590] width 15 height 15
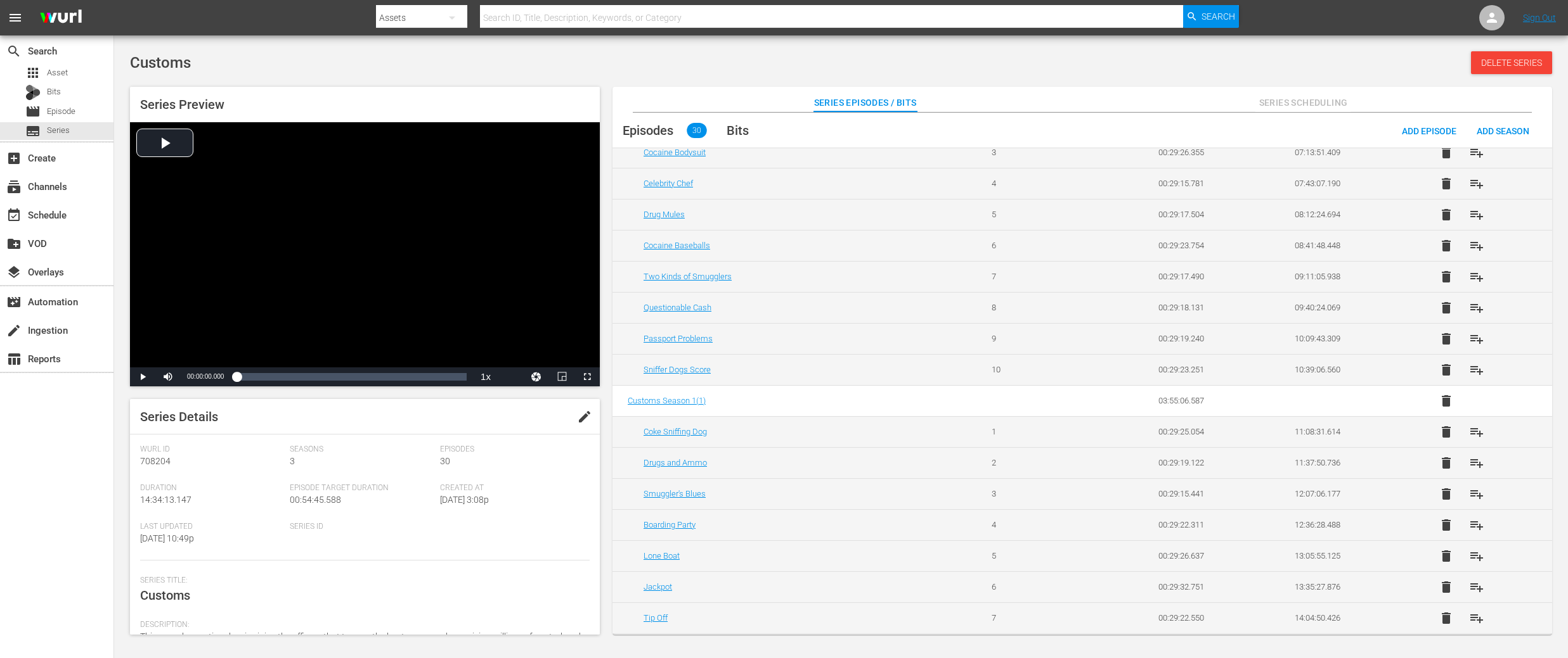
scroll to position [547, 0]
click at [1473, 462] on span "playlist_add" at bounding box center [1476, 461] width 15 height 15
click at [1472, 491] on span "playlist_add" at bounding box center [1476, 492] width 15 height 15
drag, startPoint x: 1474, startPoint y: 523, endPoint x: 1475, endPoint y: 563, distance: 40.0
click at [1474, 523] on span "playlist_add" at bounding box center [1476, 523] width 15 height 15
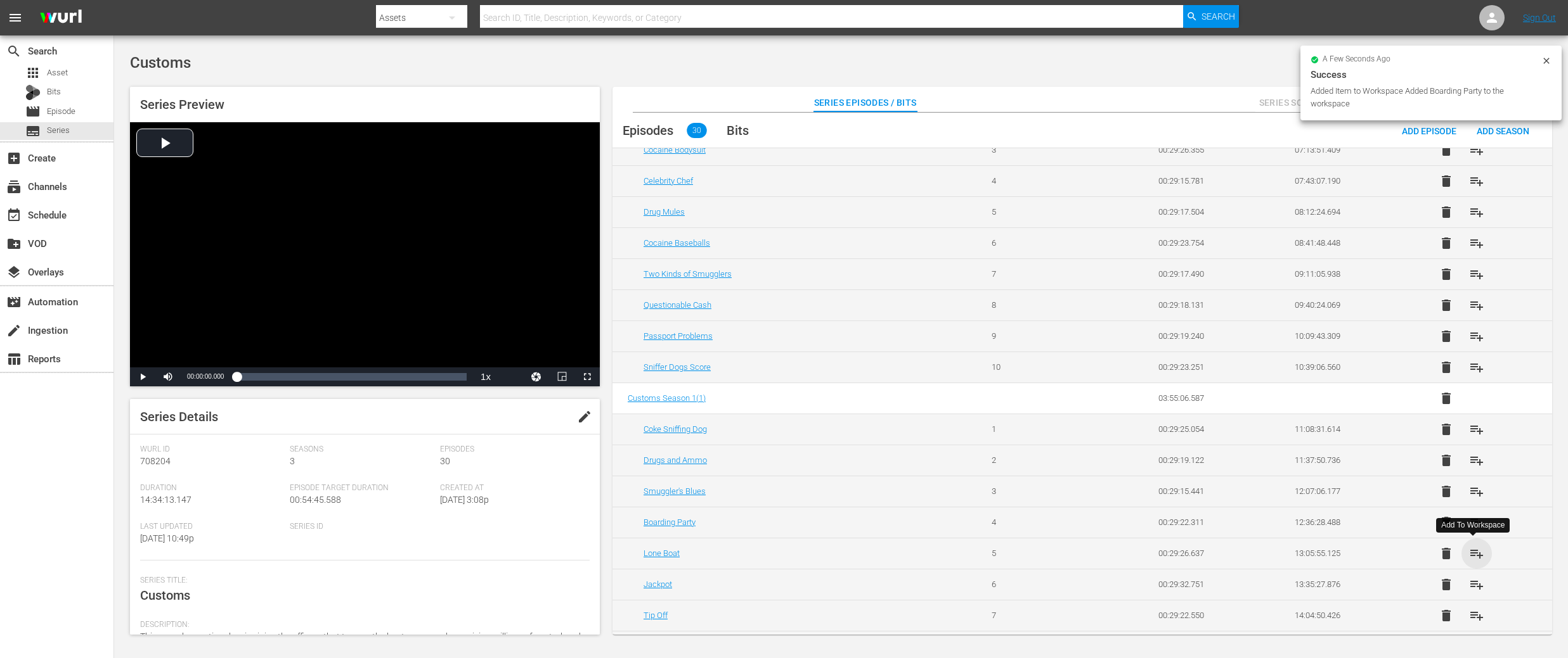
click at [1475, 554] on span "playlist_add" at bounding box center [1476, 554] width 15 height 15
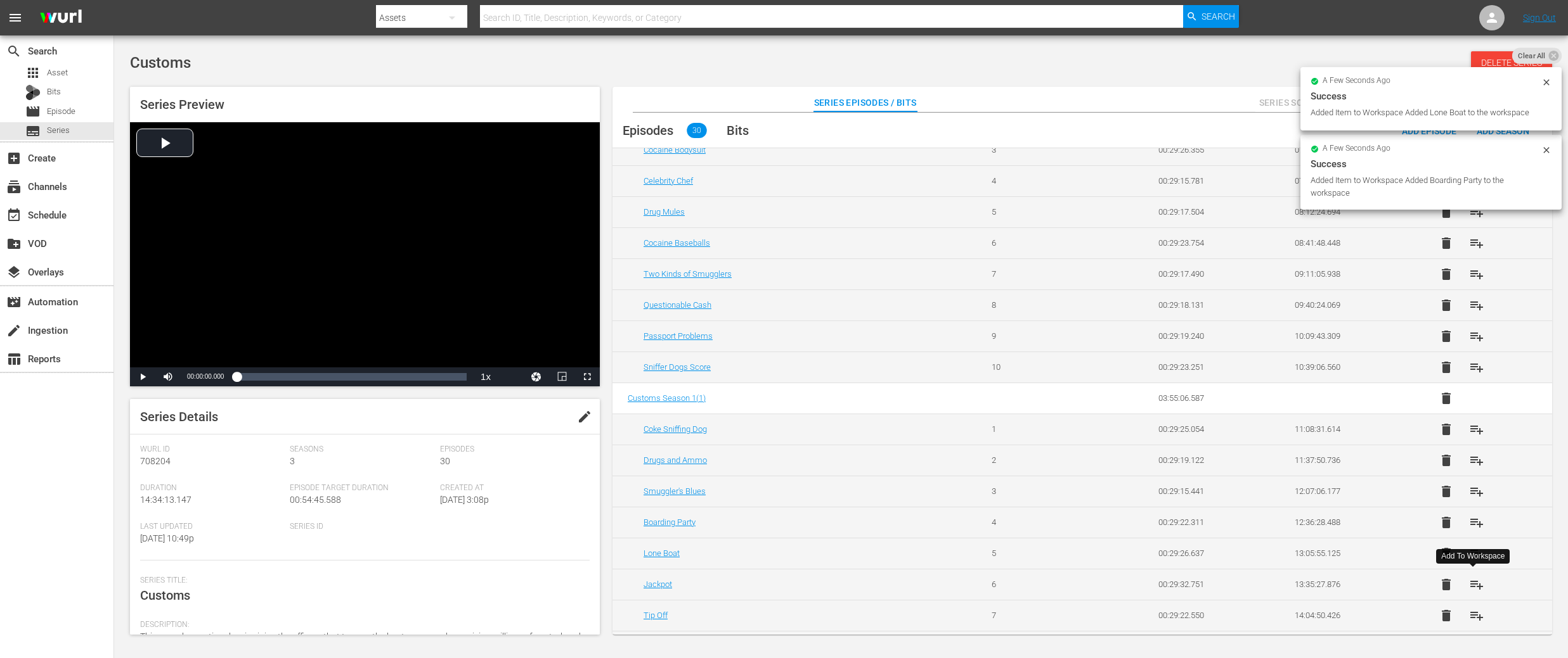
click at [1474, 582] on span "playlist_add" at bounding box center [1476, 585] width 15 height 15
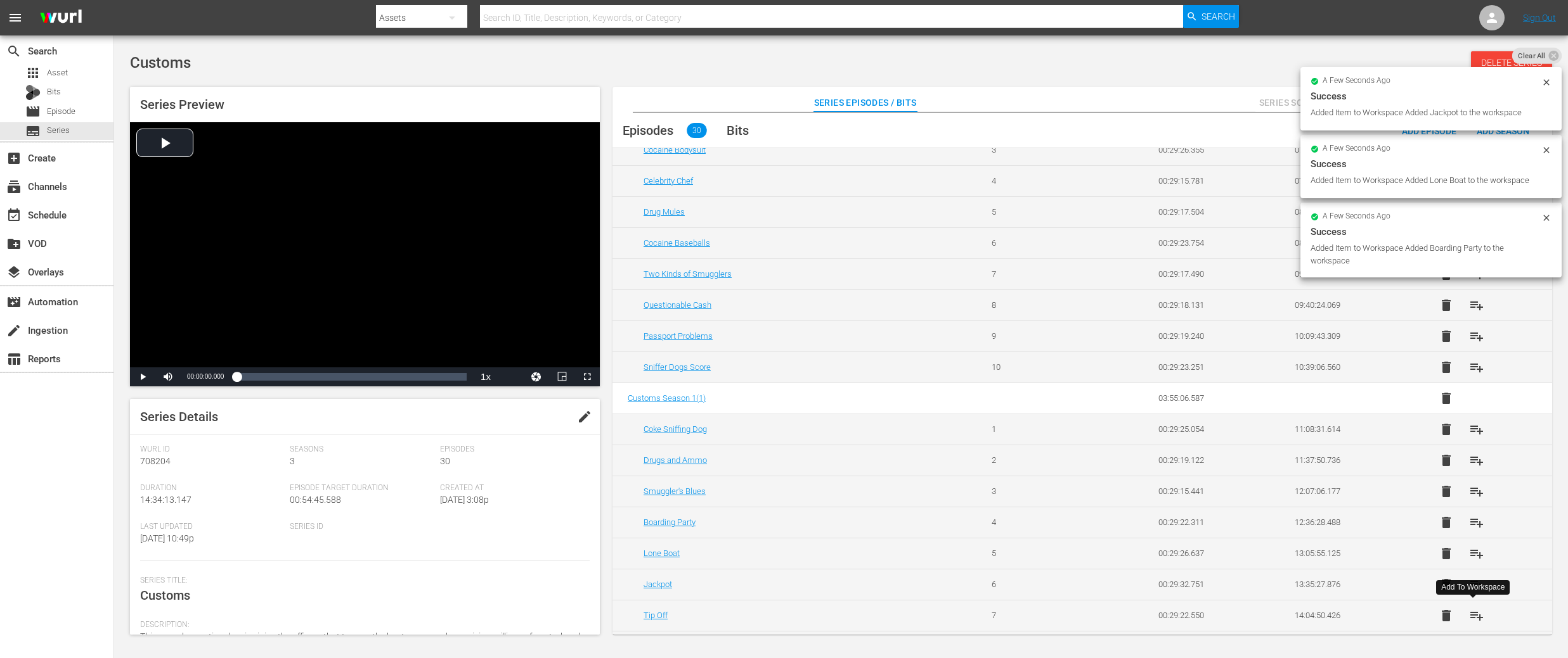
drag, startPoint x: 1473, startPoint y: 613, endPoint x: 1469, endPoint y: 596, distance: 17.5
click at [1473, 613] on span "playlist_add" at bounding box center [1476, 616] width 15 height 15
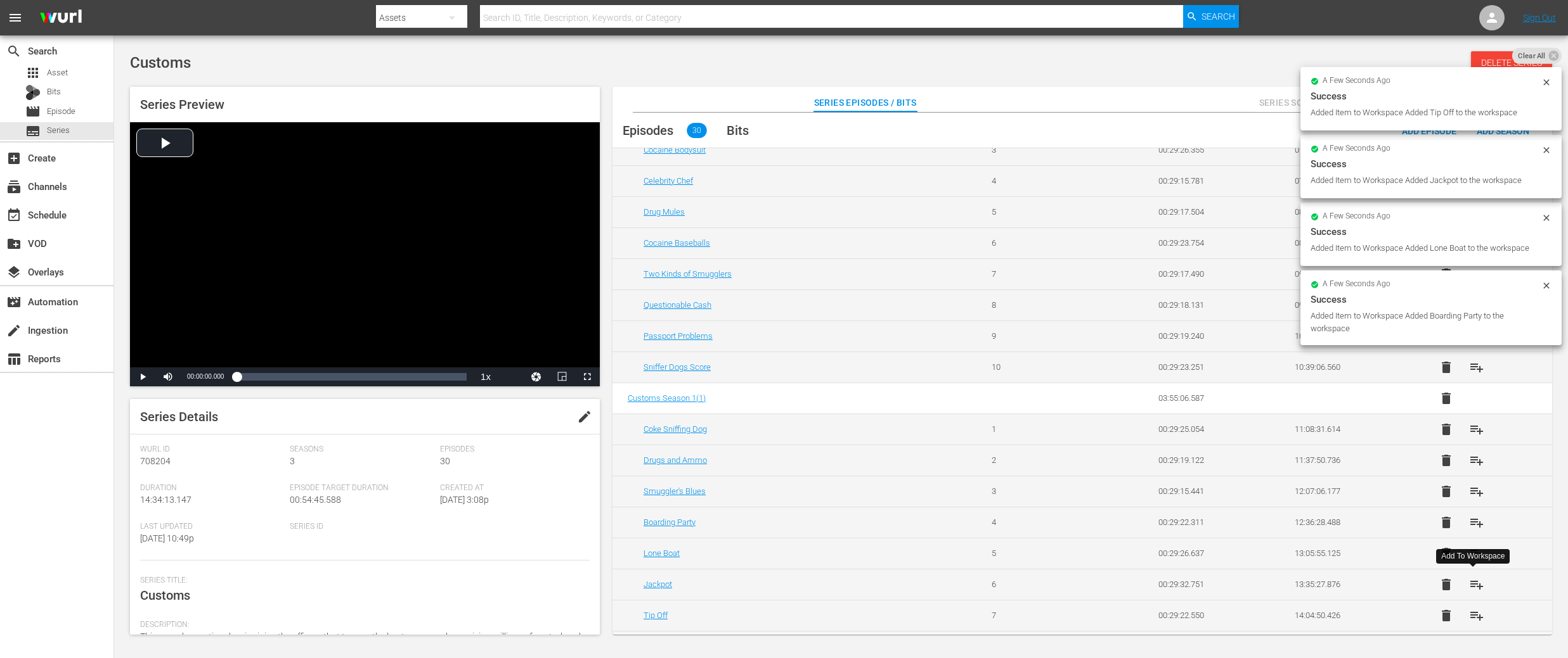
scroll to position [576, 0]
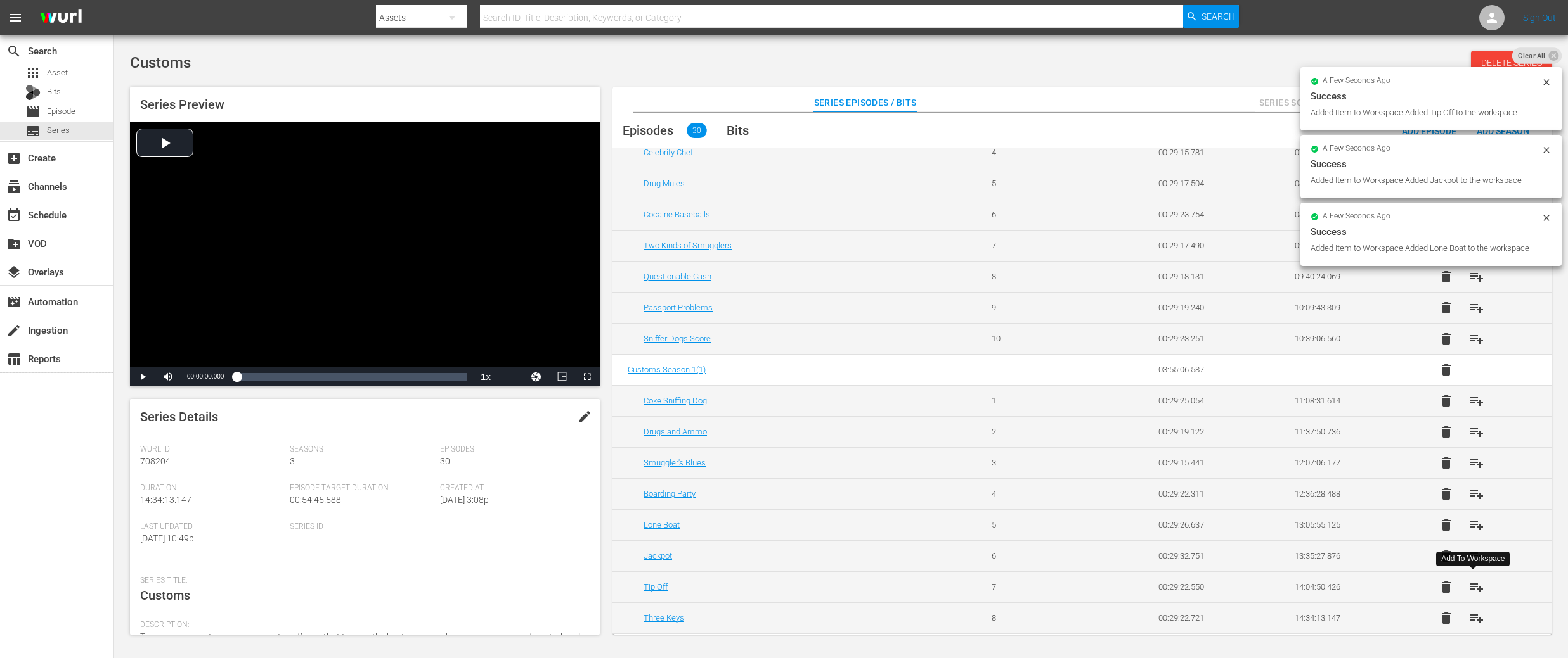
click at [1469, 591] on span "playlist_add" at bounding box center [1476, 588] width 15 height 15
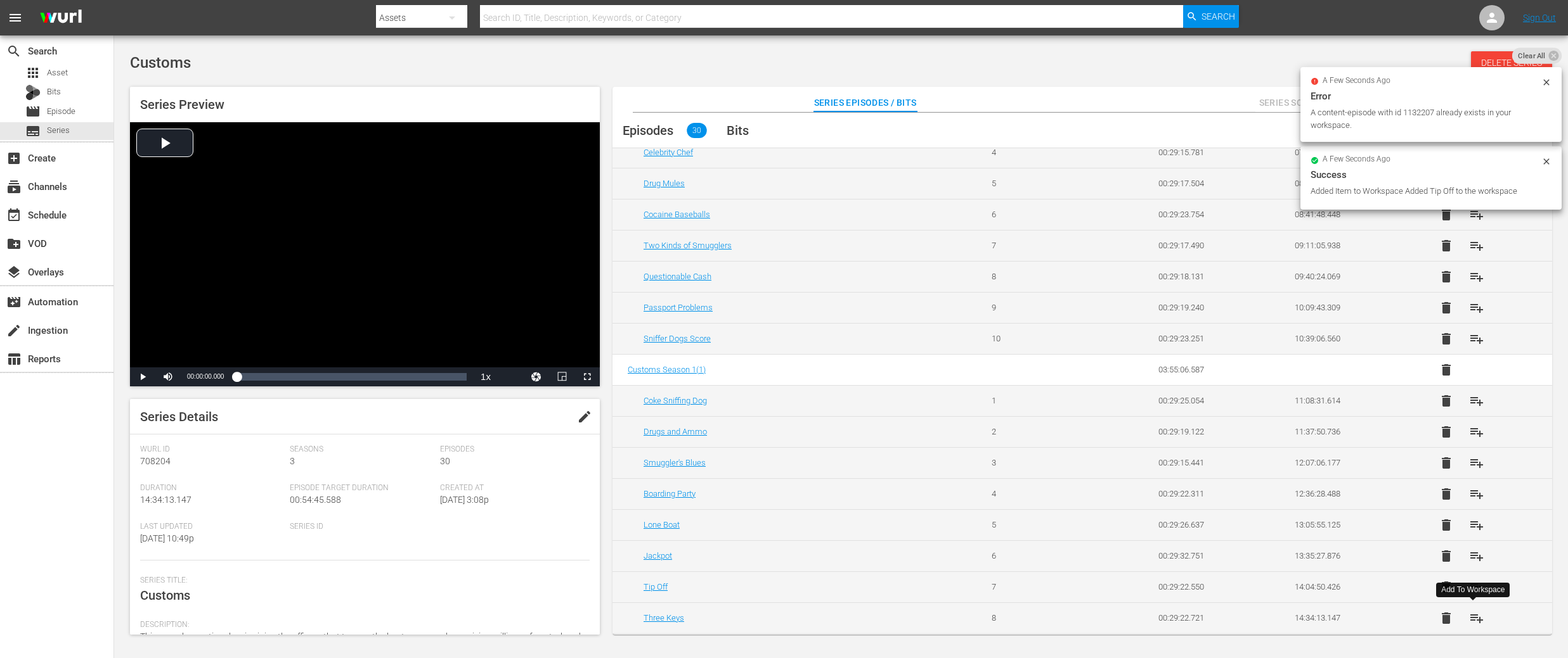
click at [1474, 617] on span "playlist_add" at bounding box center [1476, 618] width 15 height 15
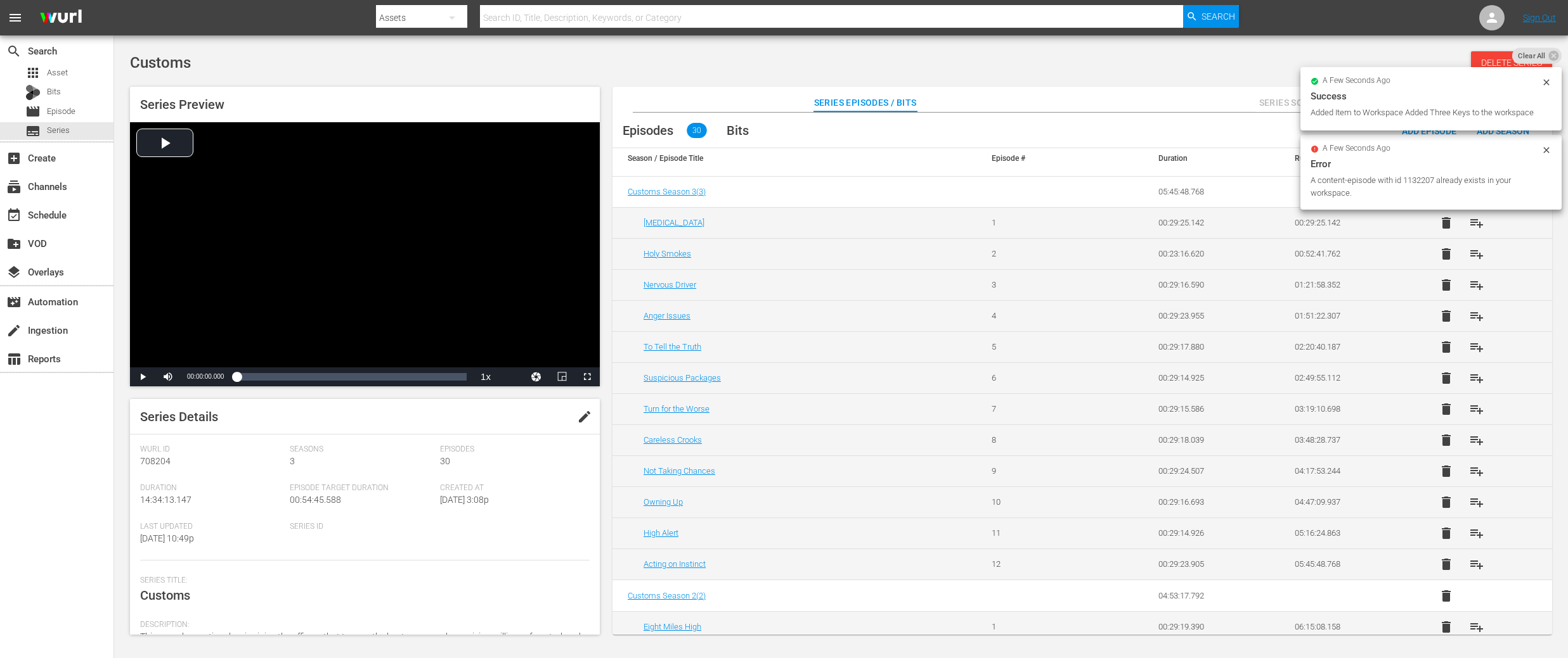
scroll to position [2, 0]
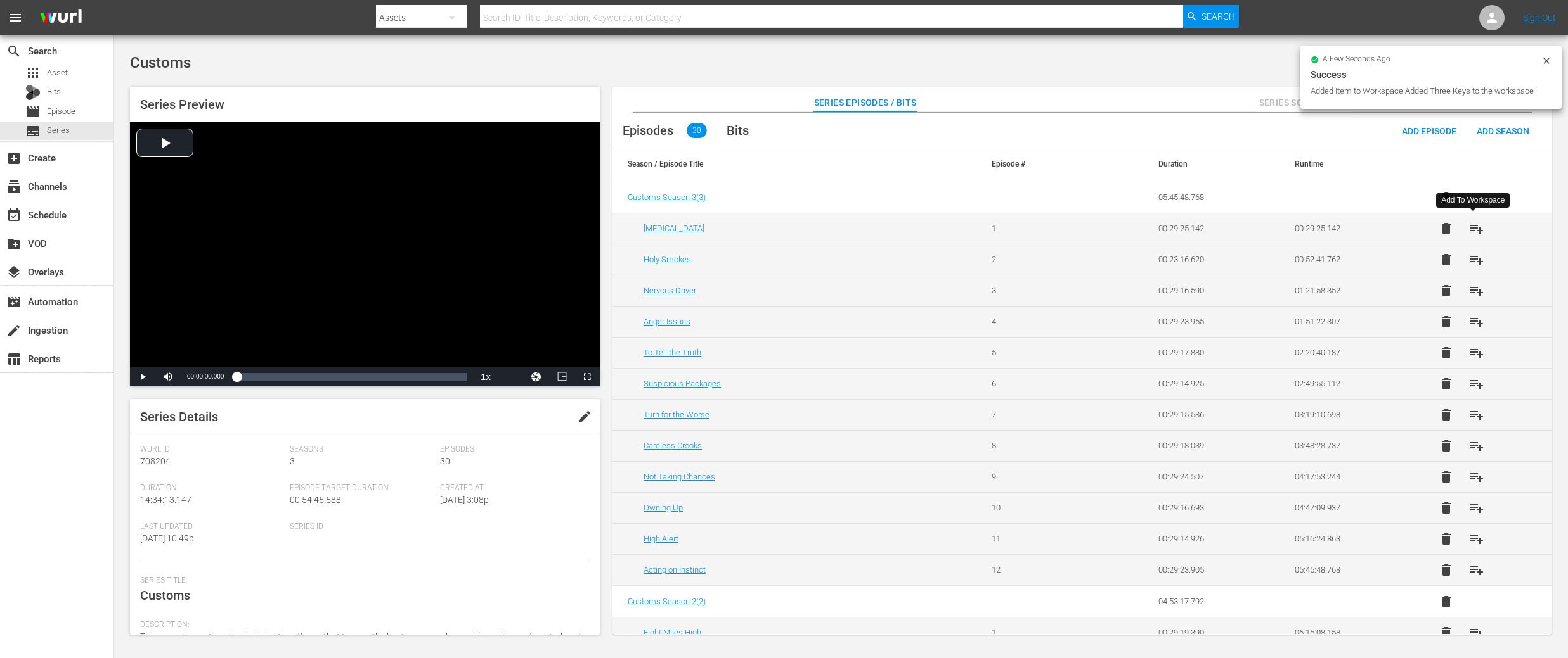
click at [1475, 231] on span "playlist_add" at bounding box center [1476, 228] width 15 height 15
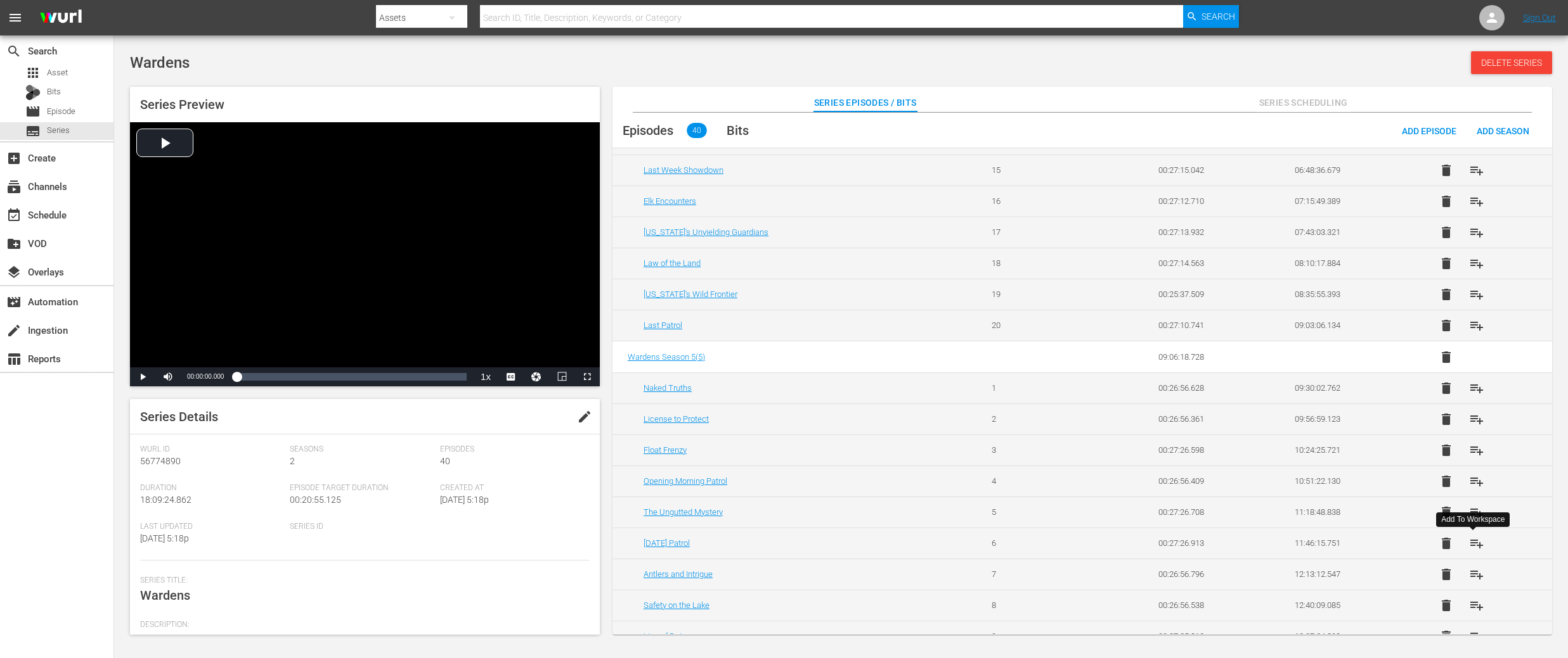
scroll to position [502, 0]
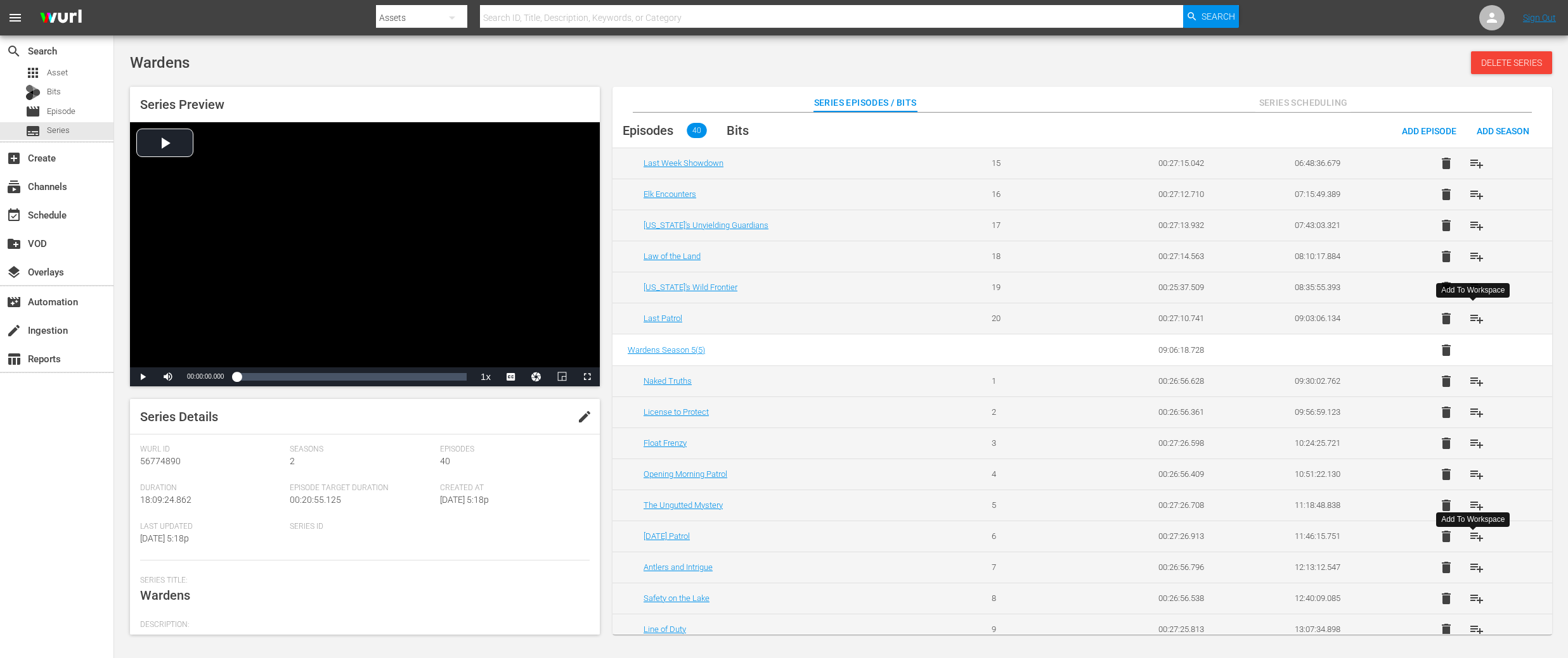
click at [1475, 322] on span "playlist_add" at bounding box center [1476, 318] width 15 height 15
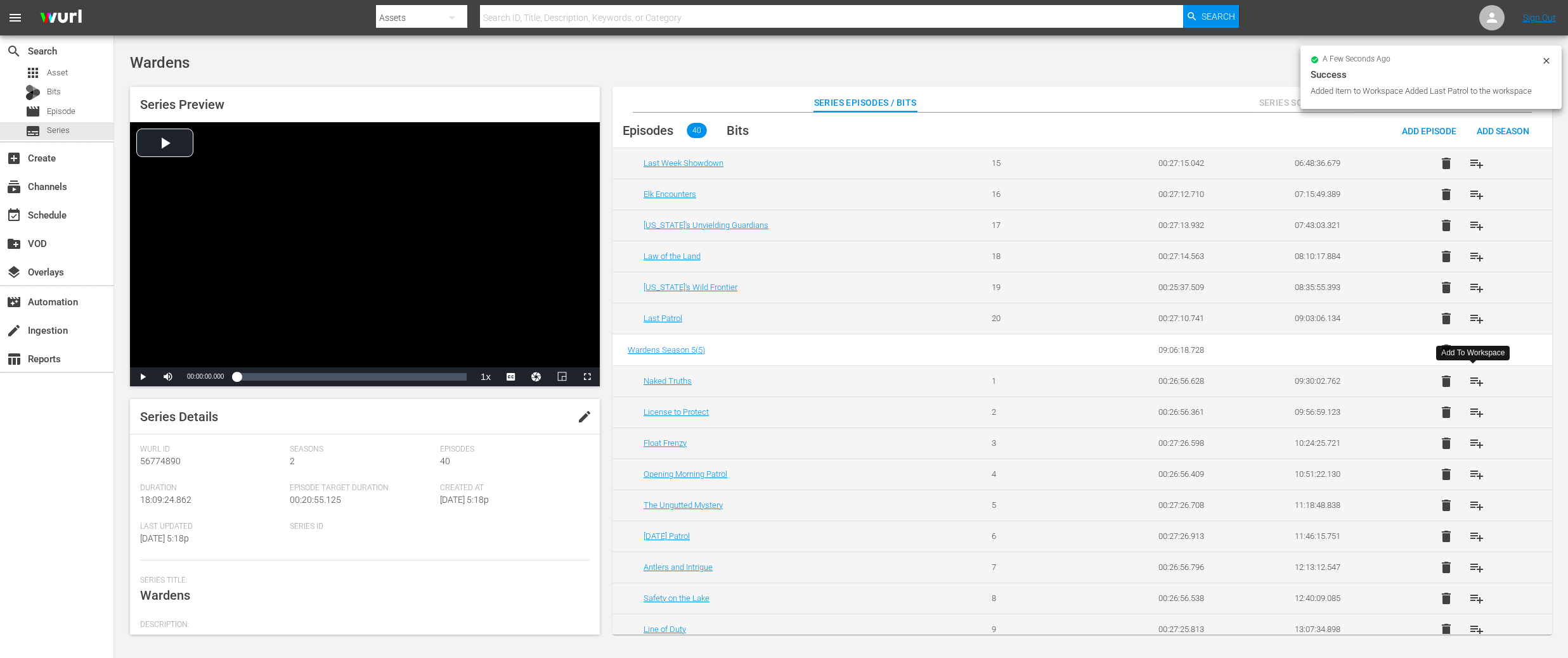
click at [1475, 385] on span "playlist_add" at bounding box center [1476, 381] width 15 height 15
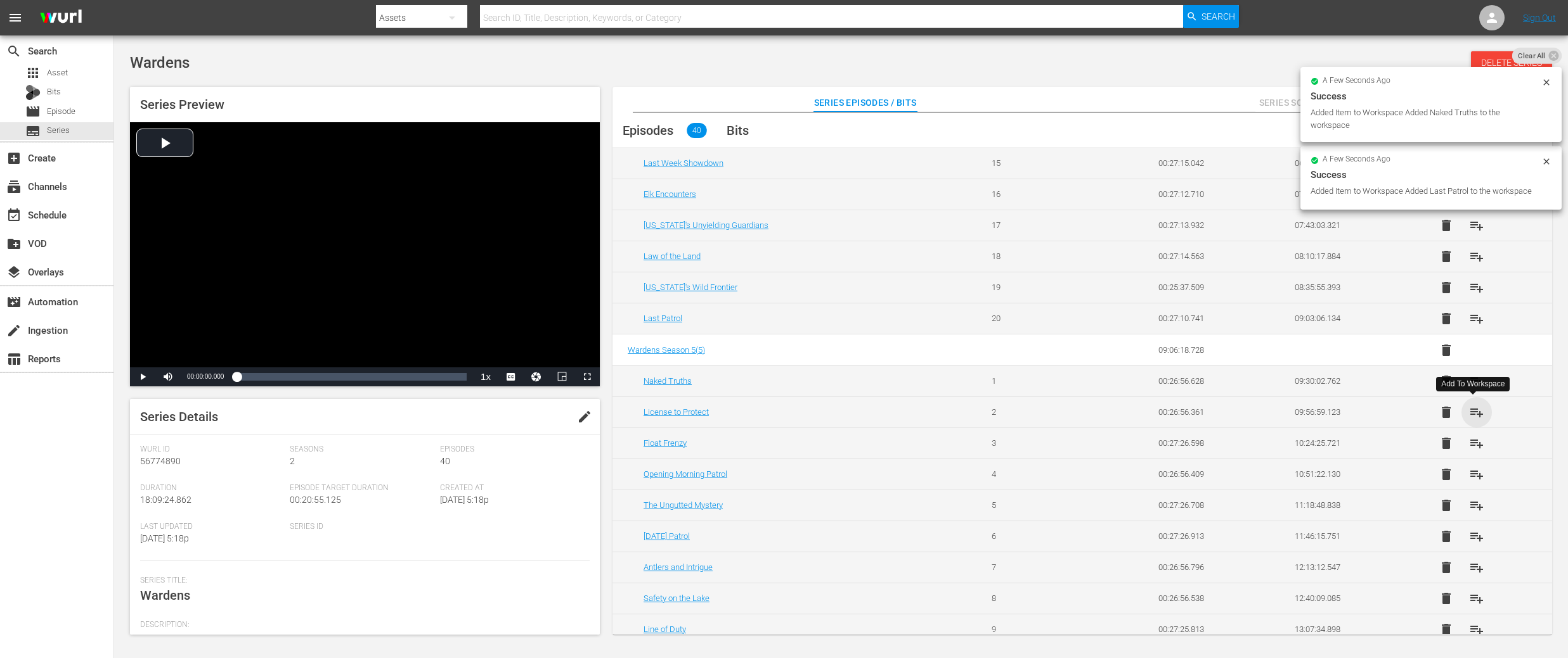
click at [1473, 412] on span "playlist_add" at bounding box center [1476, 413] width 15 height 15
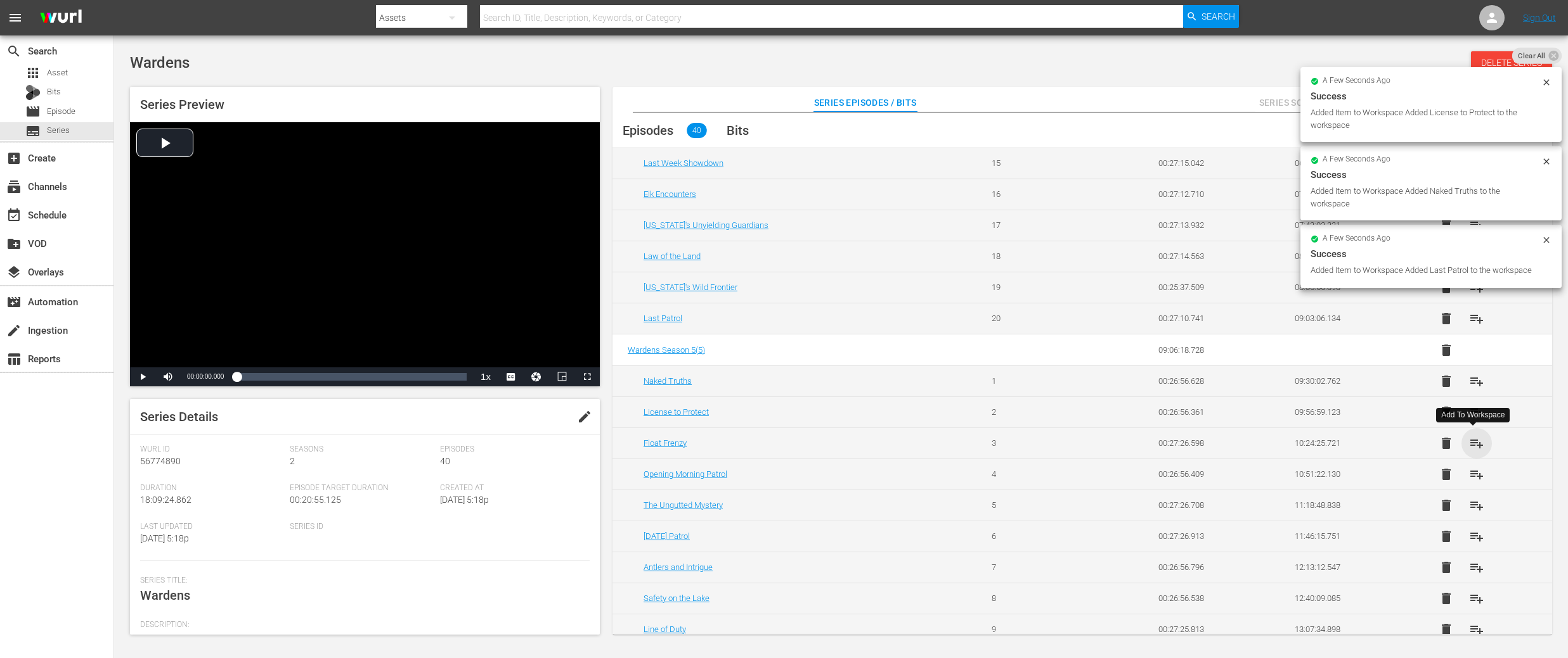
click at [1470, 445] on span "playlist_add" at bounding box center [1476, 443] width 15 height 15
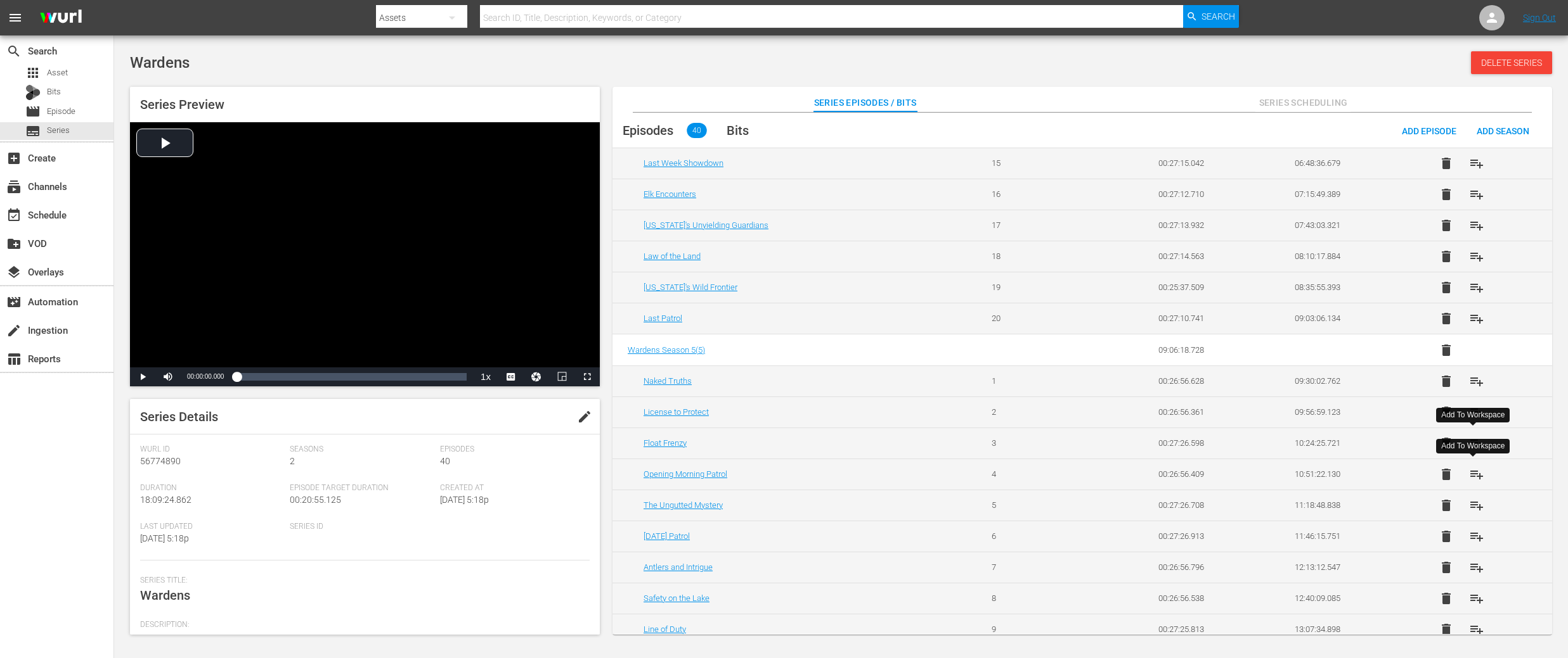
click at [1475, 475] on span "playlist_add" at bounding box center [1476, 475] width 15 height 15
click at [1480, 510] on span "playlist_add" at bounding box center [1476, 506] width 15 height 15
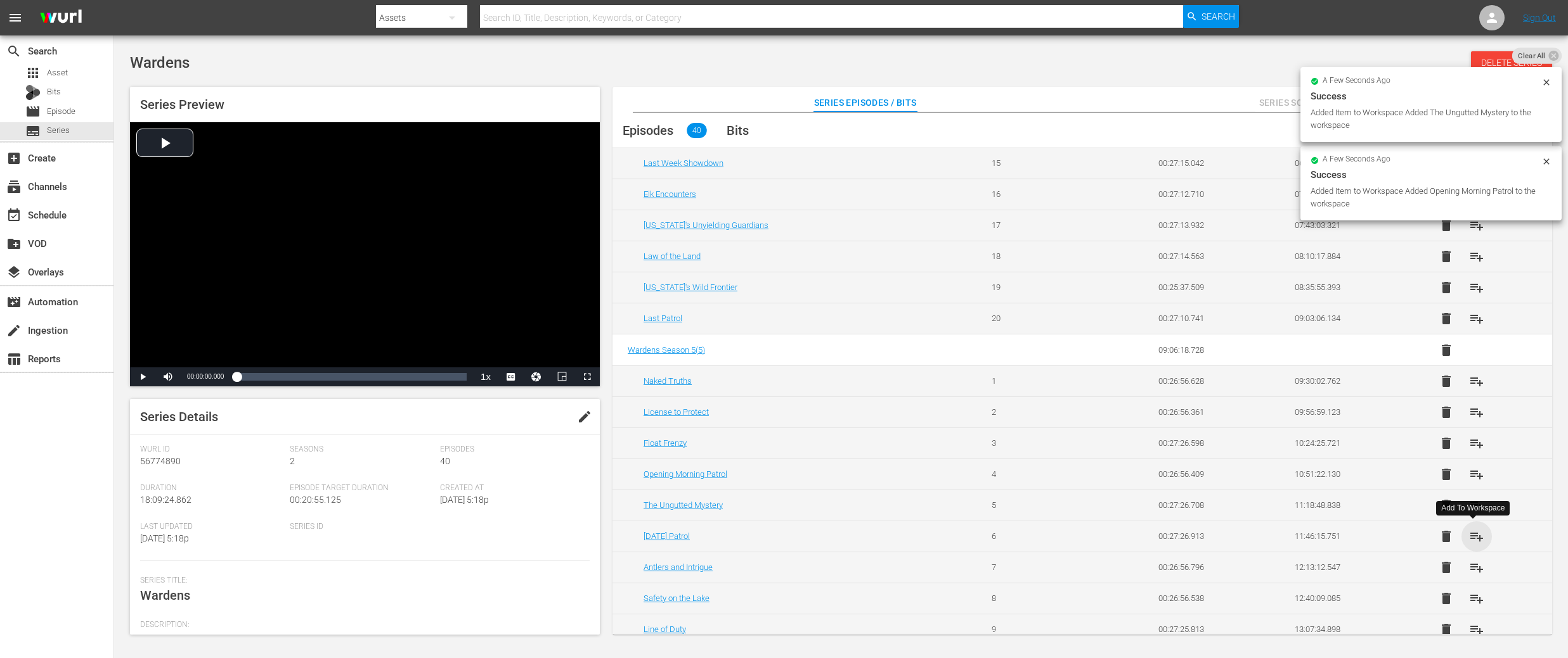
click at [1475, 537] on span "playlist_add" at bounding box center [1476, 537] width 15 height 15
click at [1474, 566] on span "playlist_add" at bounding box center [1476, 568] width 15 height 15
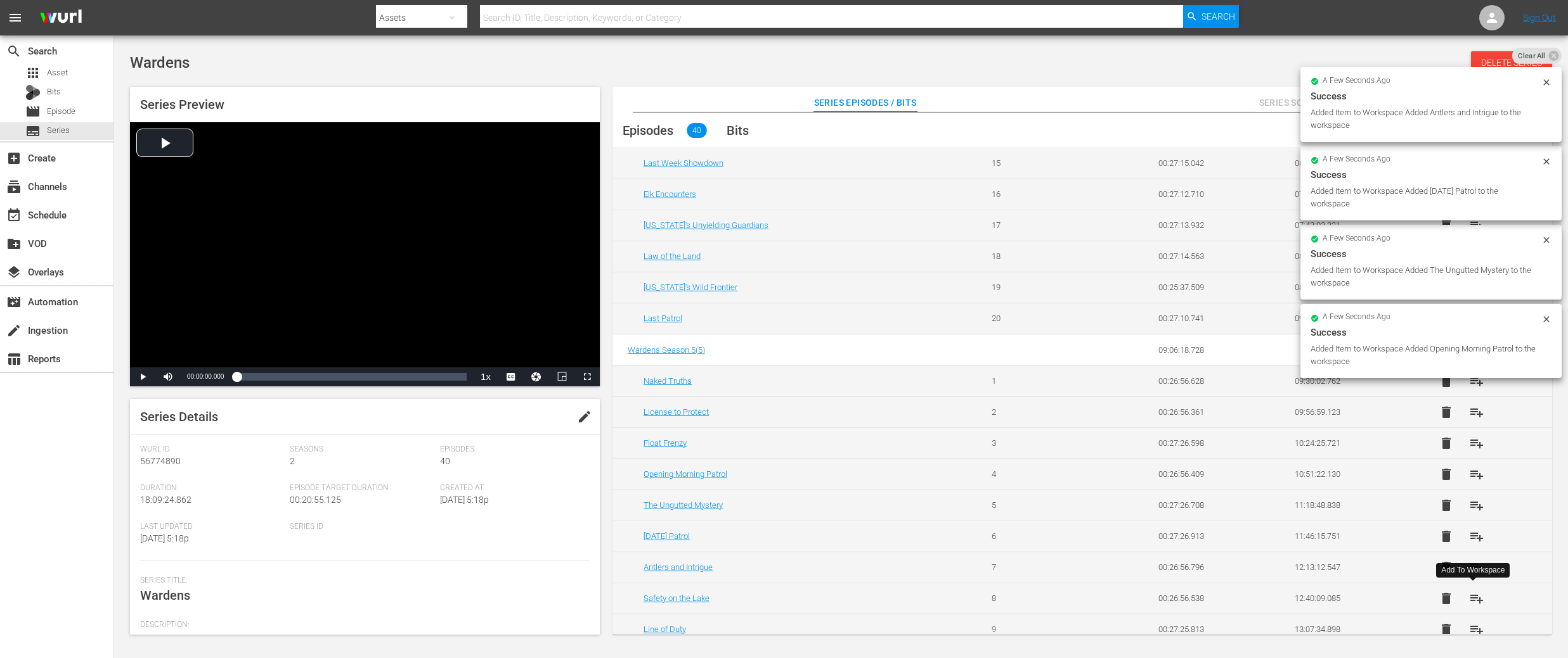
click at [1479, 600] on span "playlist_add" at bounding box center [1476, 599] width 15 height 15
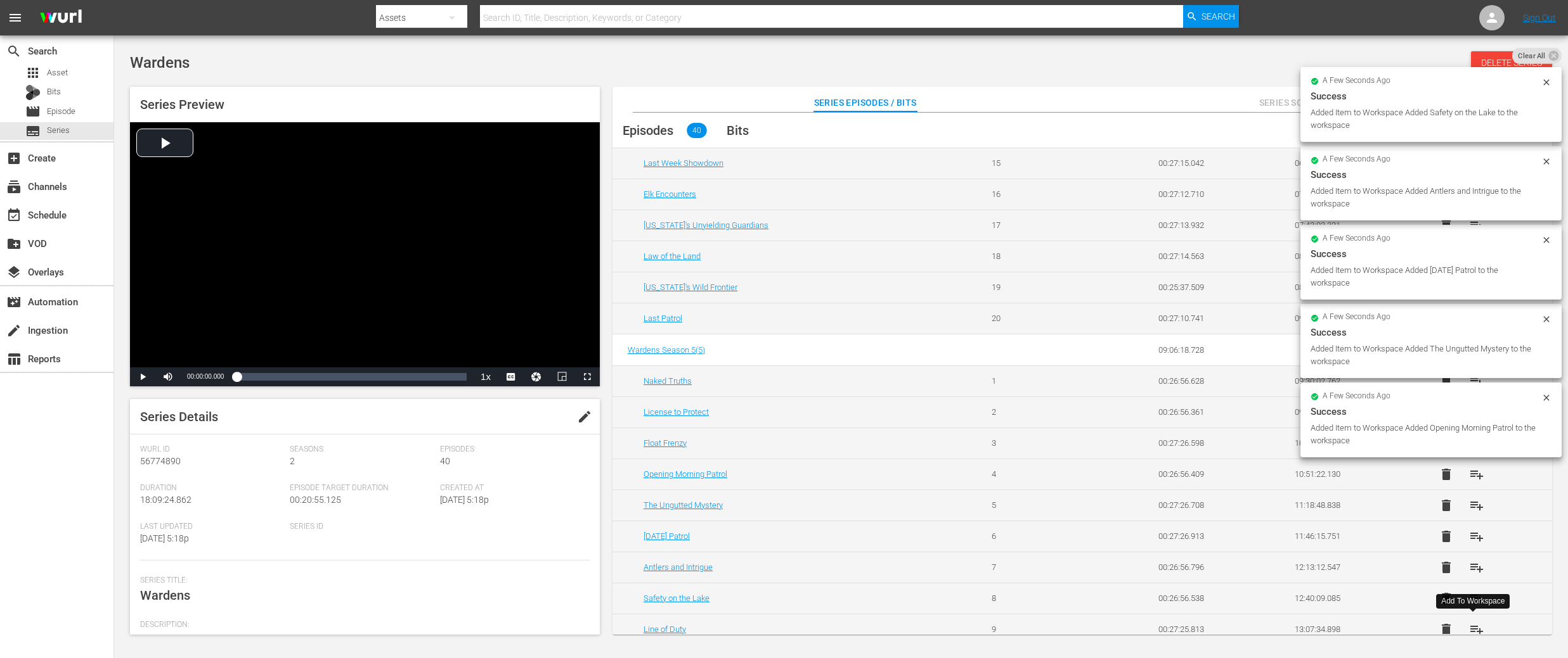
click at [1473, 628] on span "playlist_add" at bounding box center [1476, 630] width 15 height 15
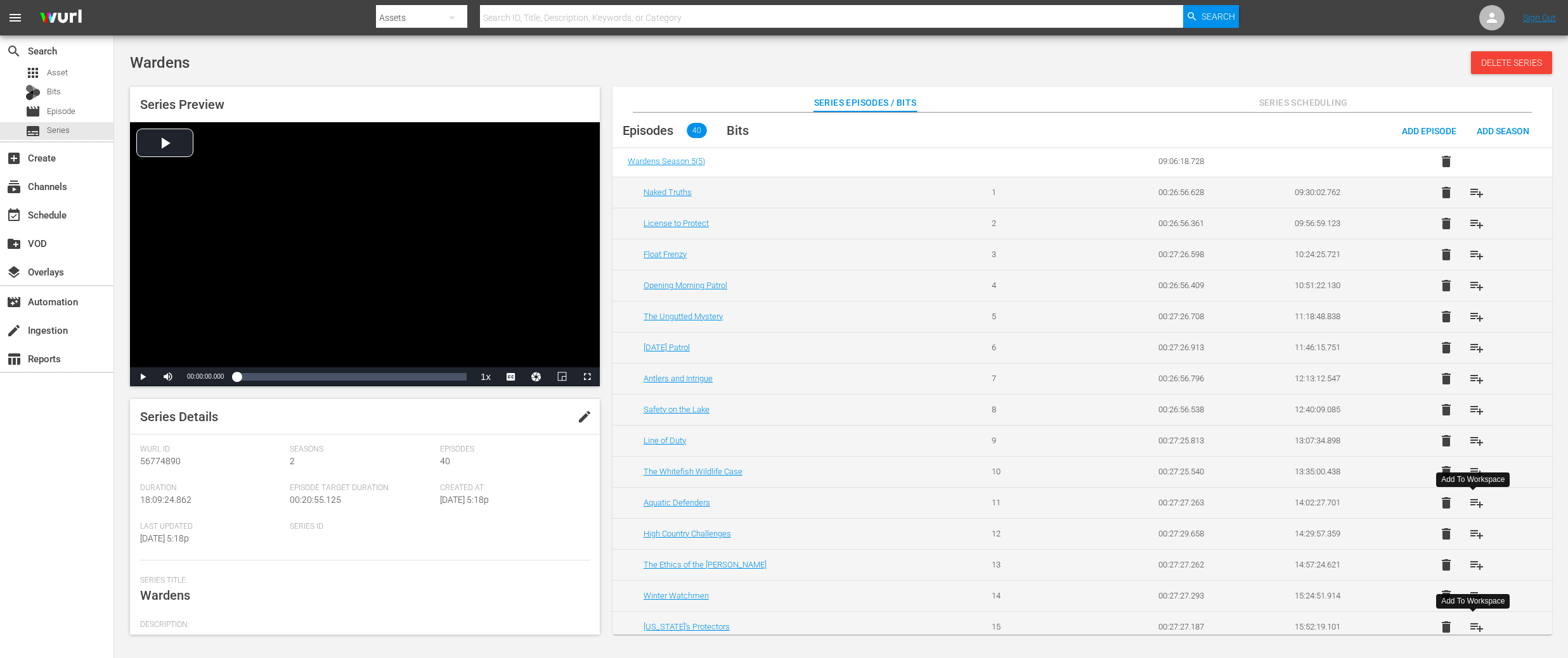
scroll to position [703, 0]
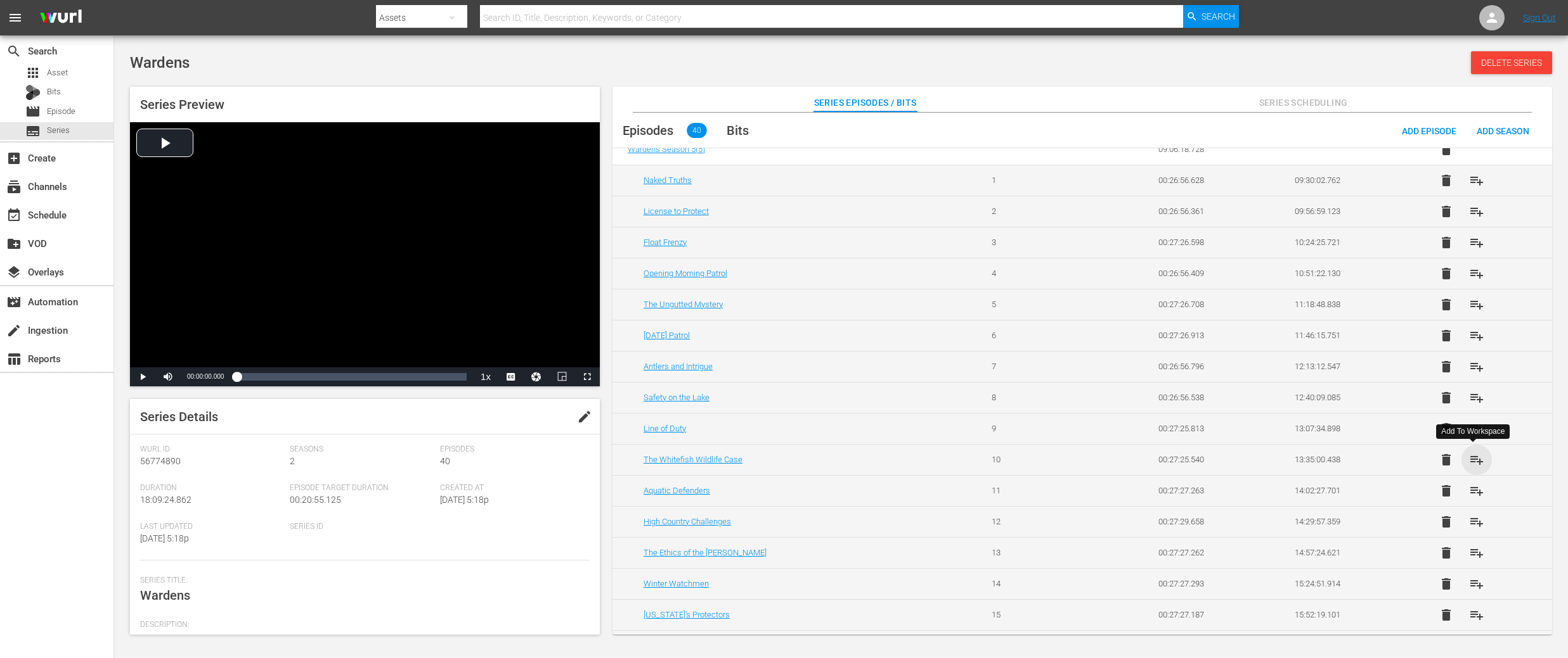
drag, startPoint x: 1475, startPoint y: 461, endPoint x: 1477, endPoint y: 481, distance: 20.1
click at [1475, 460] on span "playlist_add" at bounding box center [1476, 460] width 15 height 15
click at [1477, 490] on span "playlist_add" at bounding box center [1476, 491] width 15 height 15
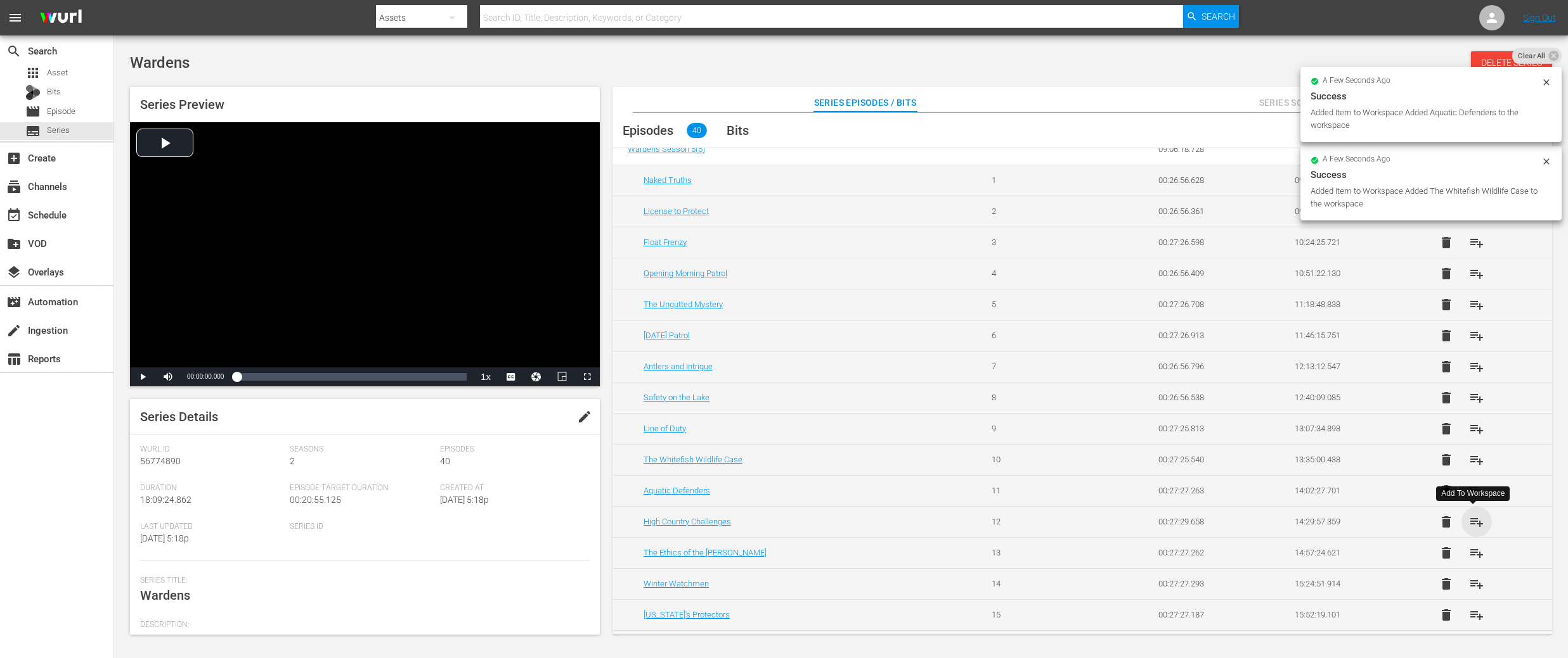
click at [1475, 521] on span "playlist_add" at bounding box center [1476, 522] width 15 height 15
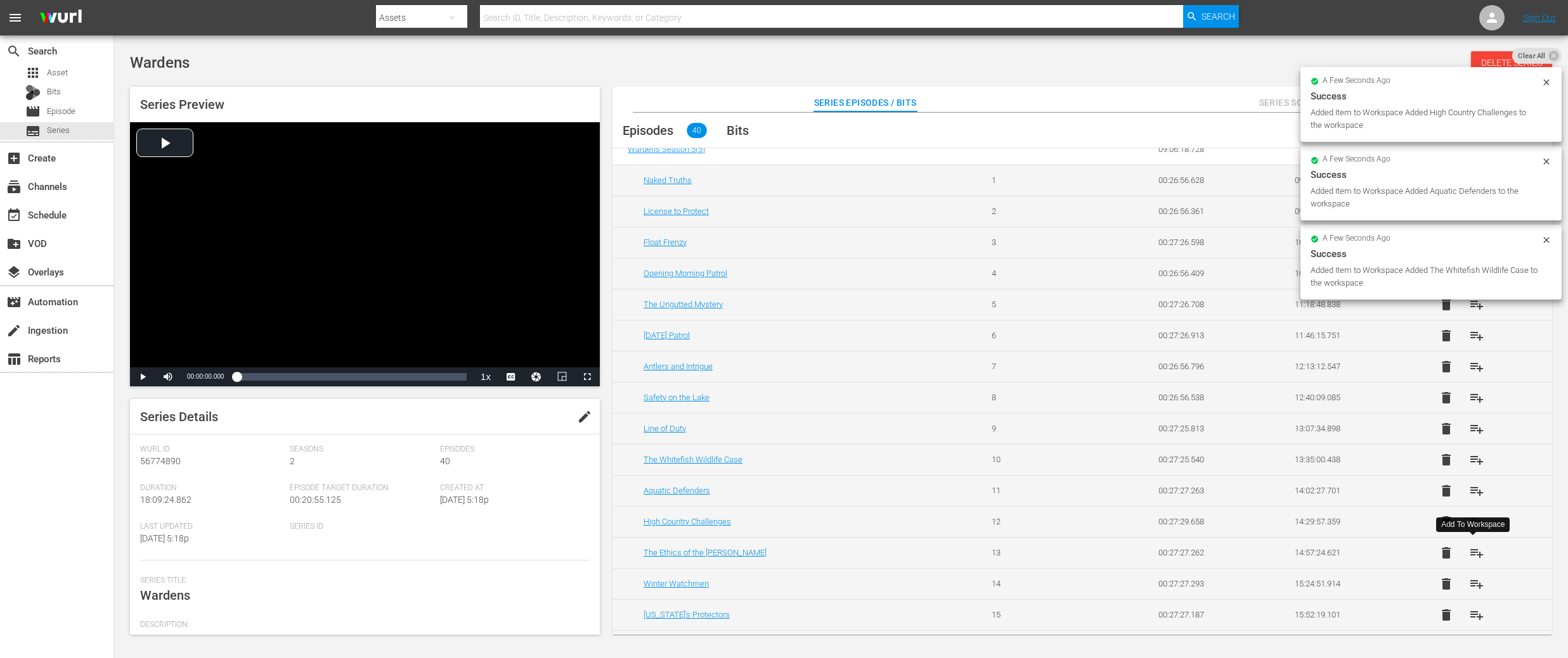
click at [1473, 549] on span "playlist_add" at bounding box center [1476, 554] width 15 height 15
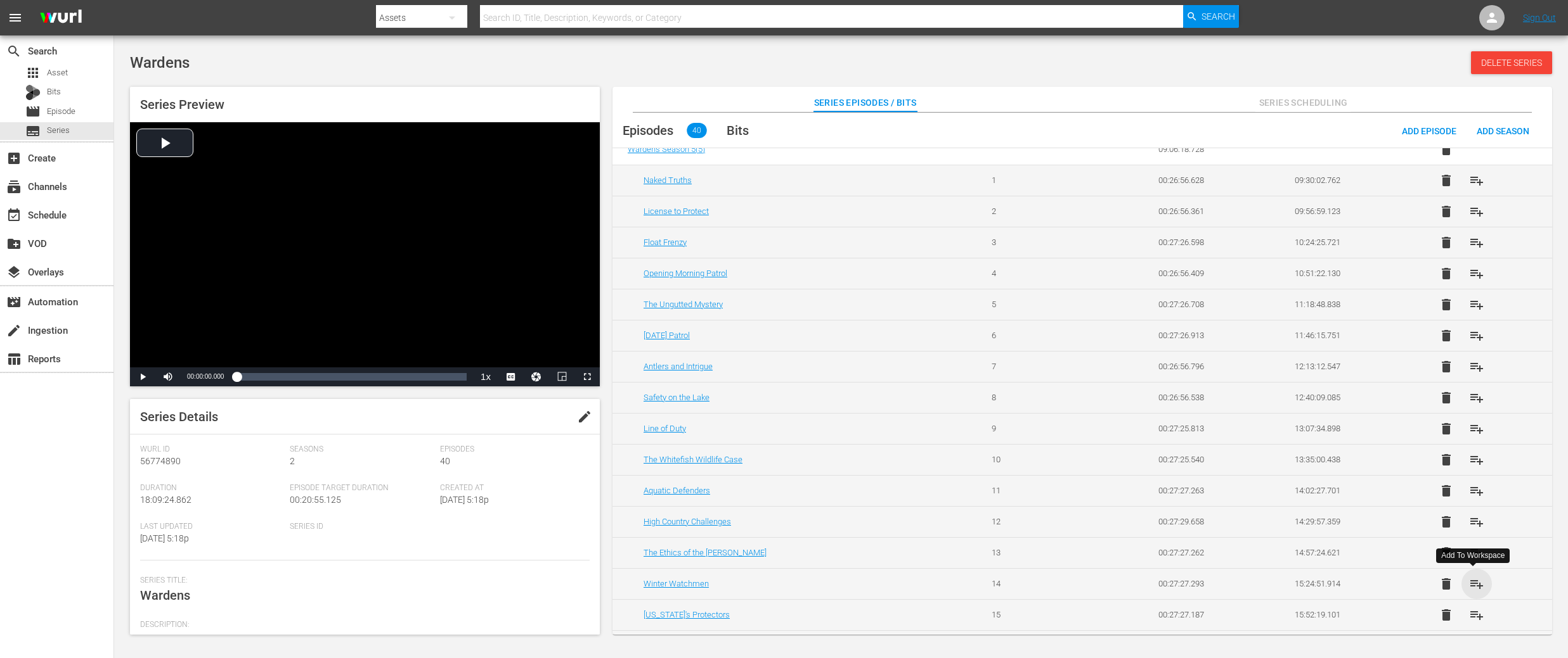
click at [1475, 585] on span "playlist_add" at bounding box center [1476, 584] width 15 height 15
click at [1473, 614] on span "playlist_add" at bounding box center [1476, 616] width 15 height 15
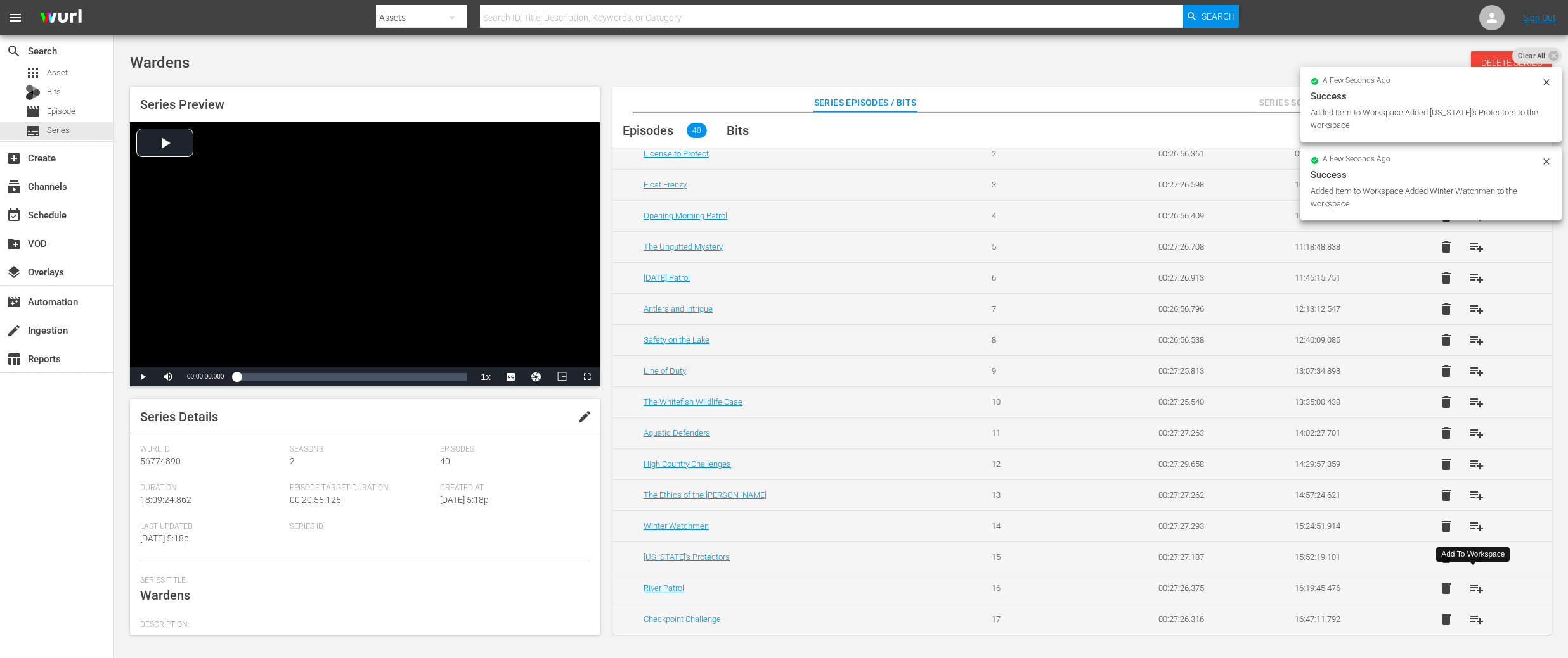
scroll to position [786, 0]
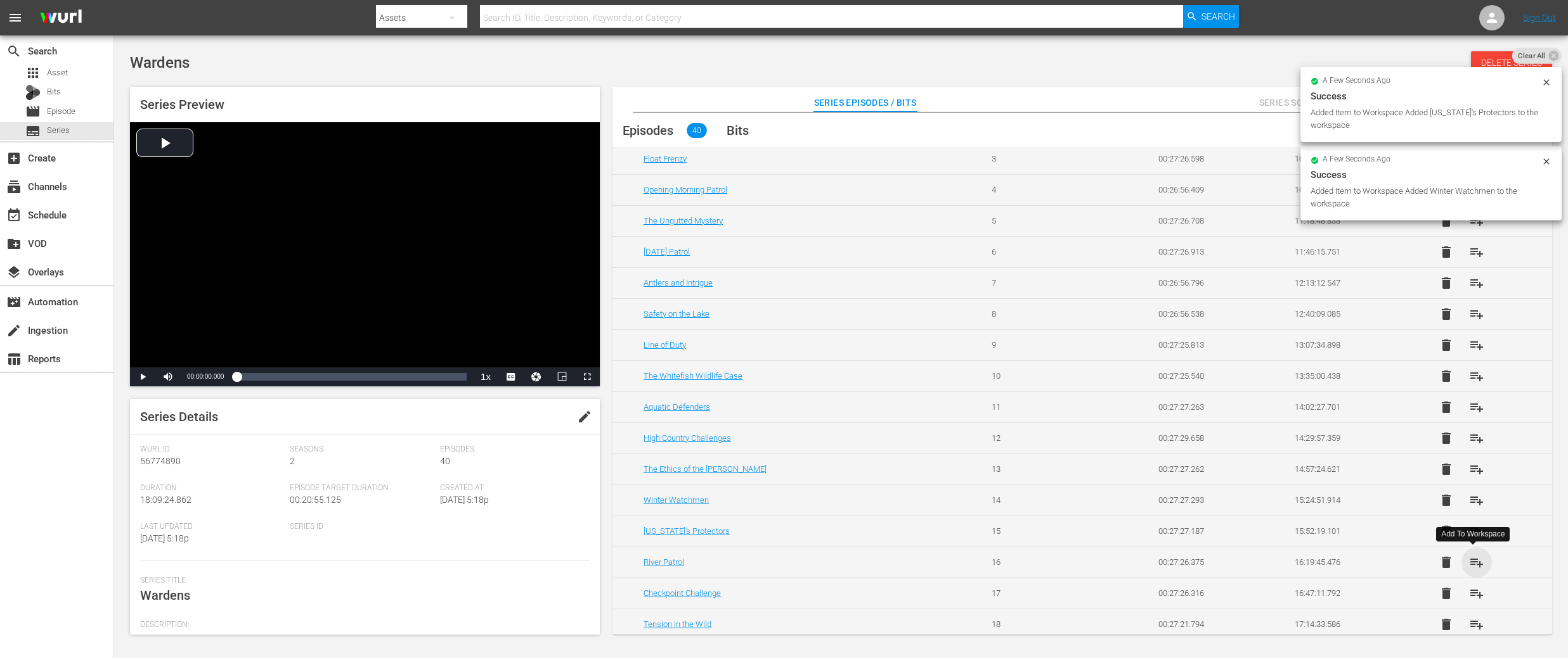
drag, startPoint x: 1474, startPoint y: 563, endPoint x: 1475, endPoint y: 571, distance: 8.1
click at [1474, 563] on span "playlist_add" at bounding box center [1476, 563] width 15 height 15
click at [1473, 591] on span "playlist_add" at bounding box center [1476, 593] width 15 height 15
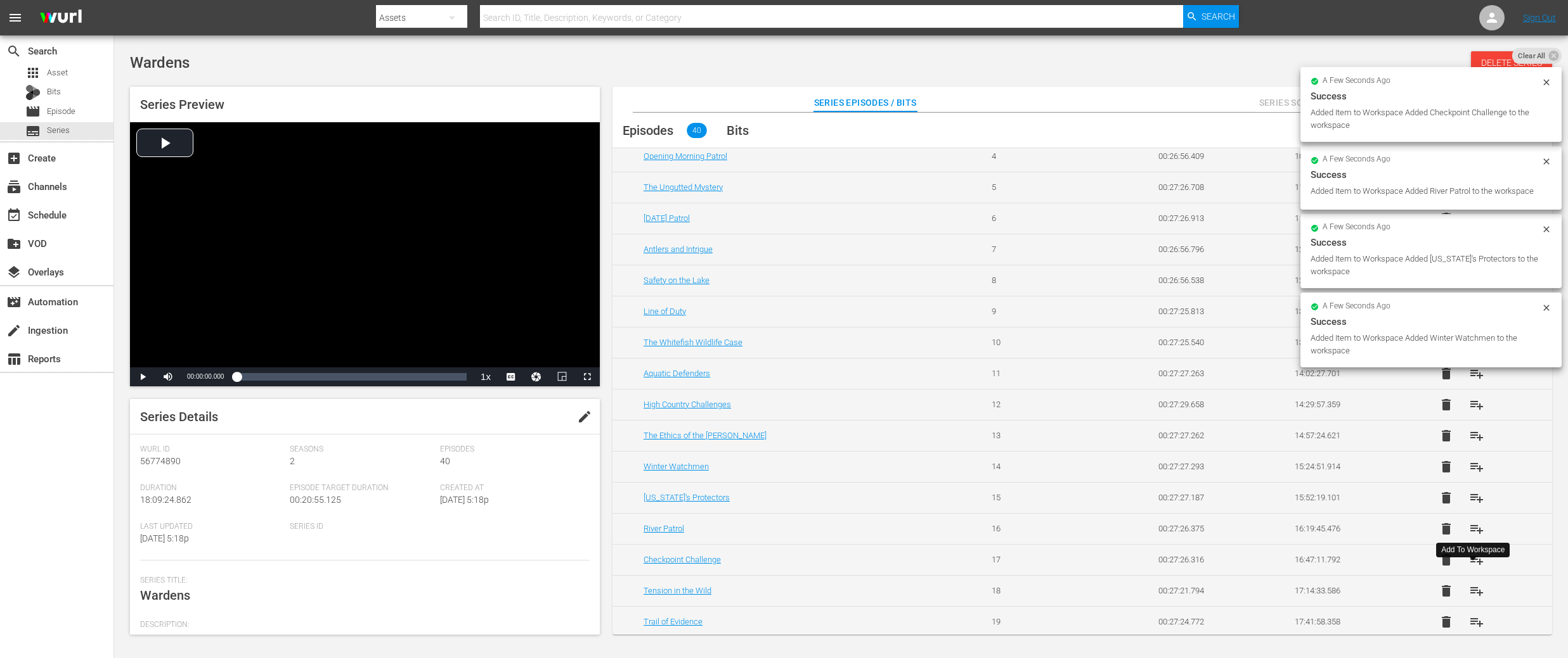
scroll to position [831, 0]
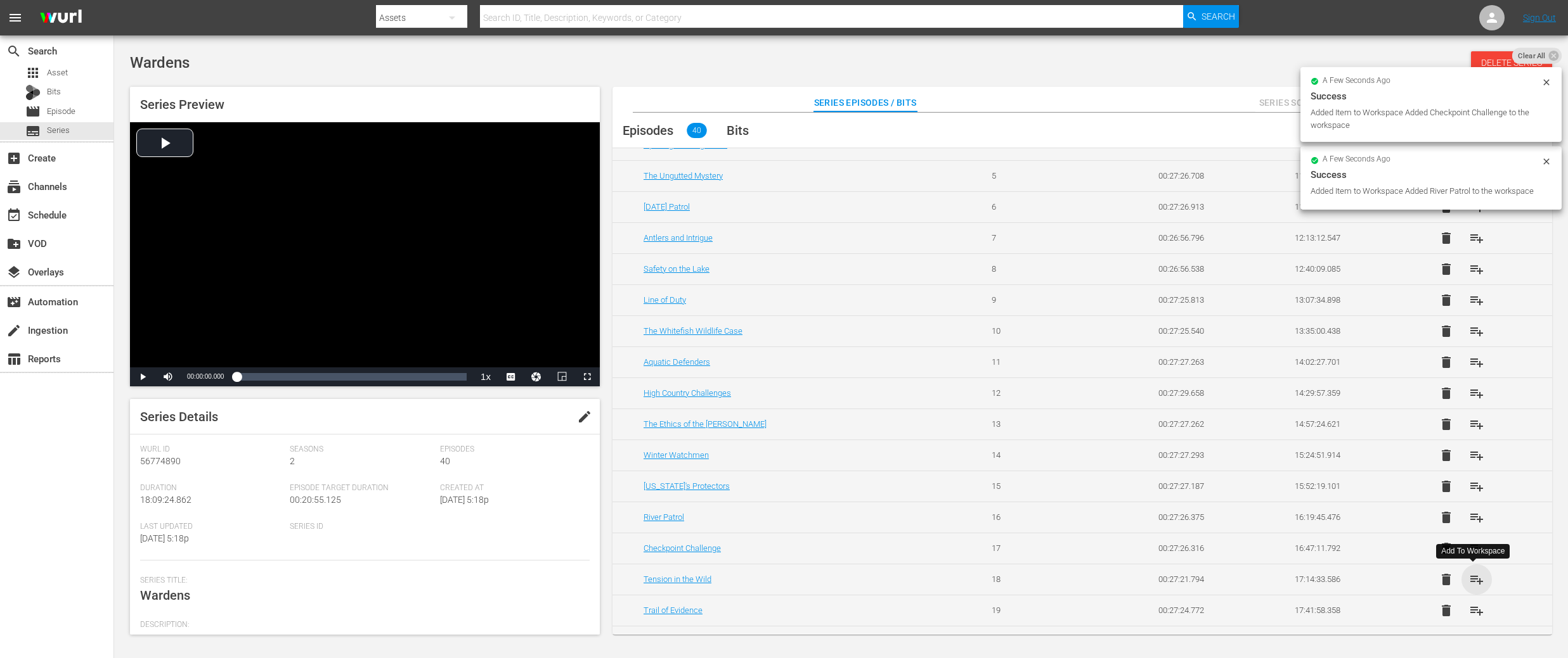
click at [1475, 578] on span "playlist_add" at bounding box center [1476, 580] width 15 height 15
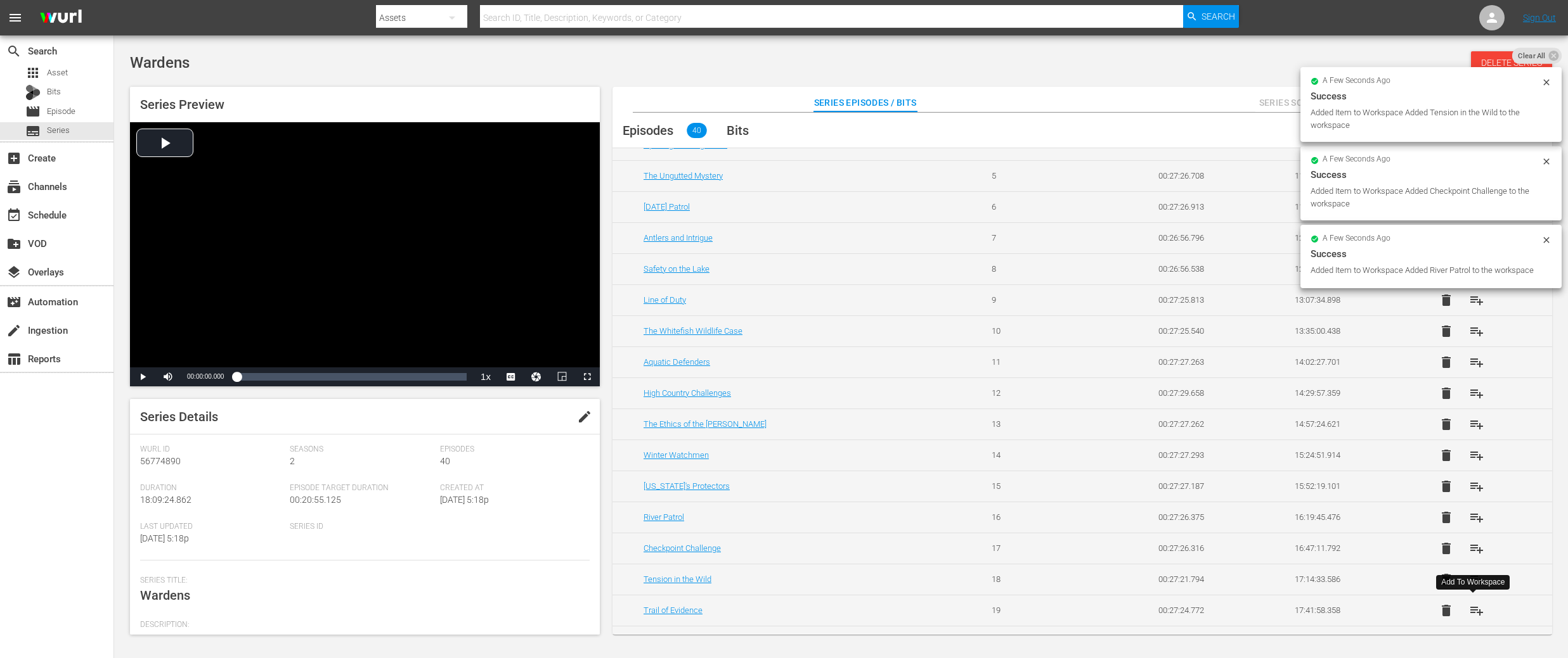
click at [1472, 608] on span "playlist_add" at bounding box center [1476, 610] width 15 height 15
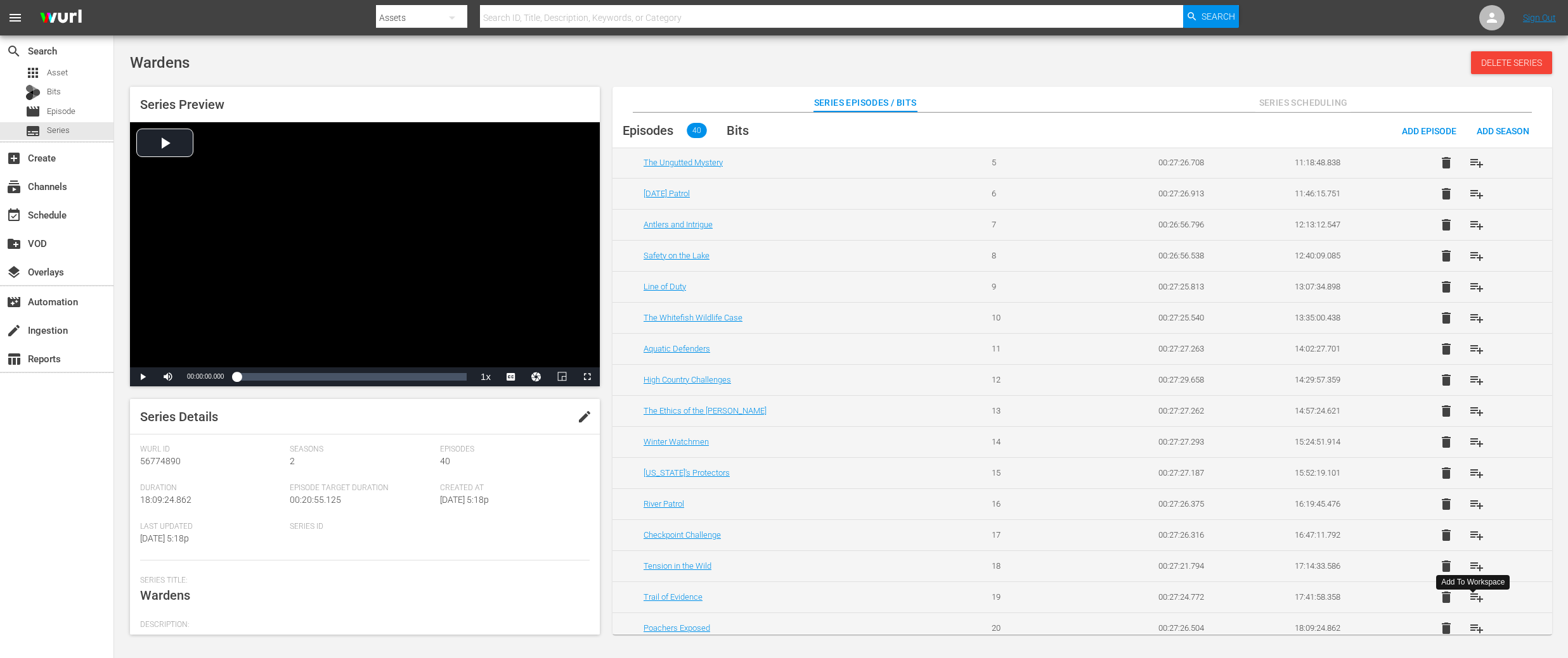
scroll to position [855, 0]
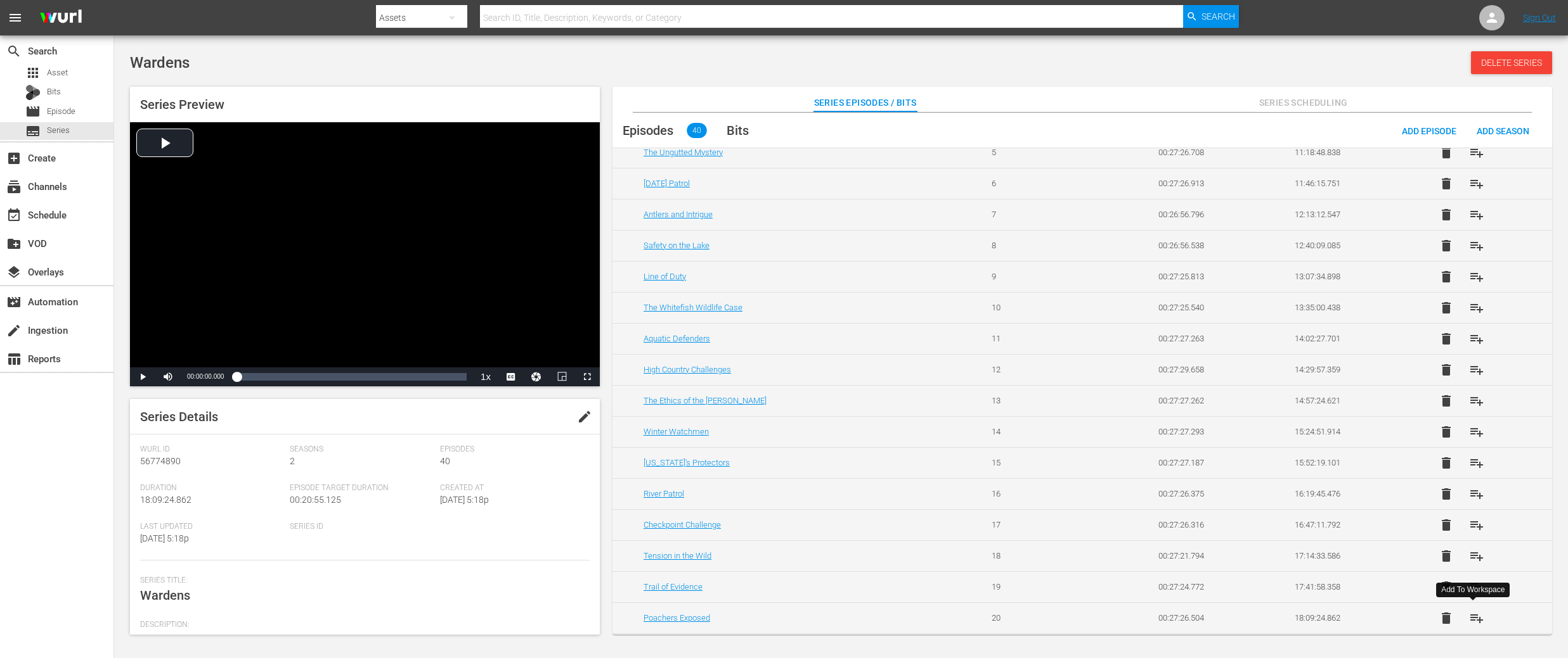
click at [1478, 618] on span "playlist_add" at bounding box center [1476, 618] width 15 height 15
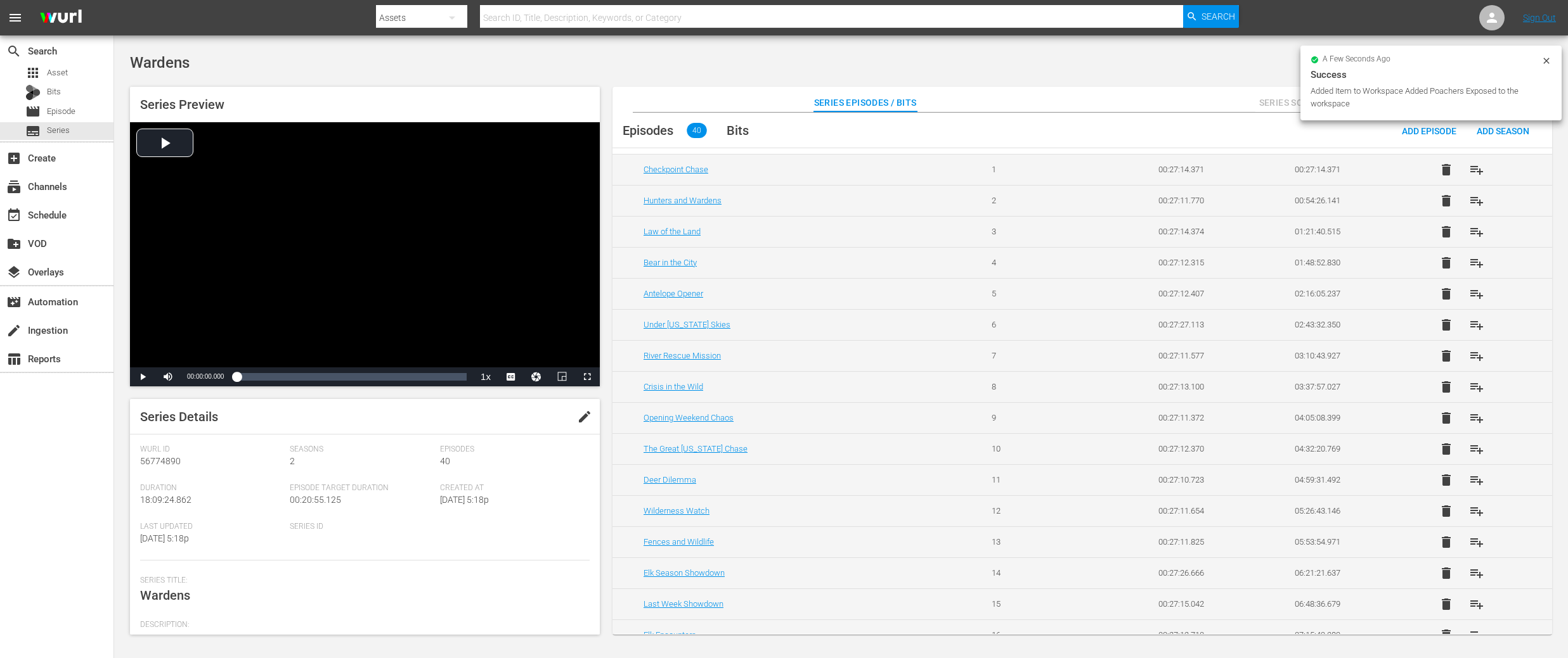
scroll to position [0, 0]
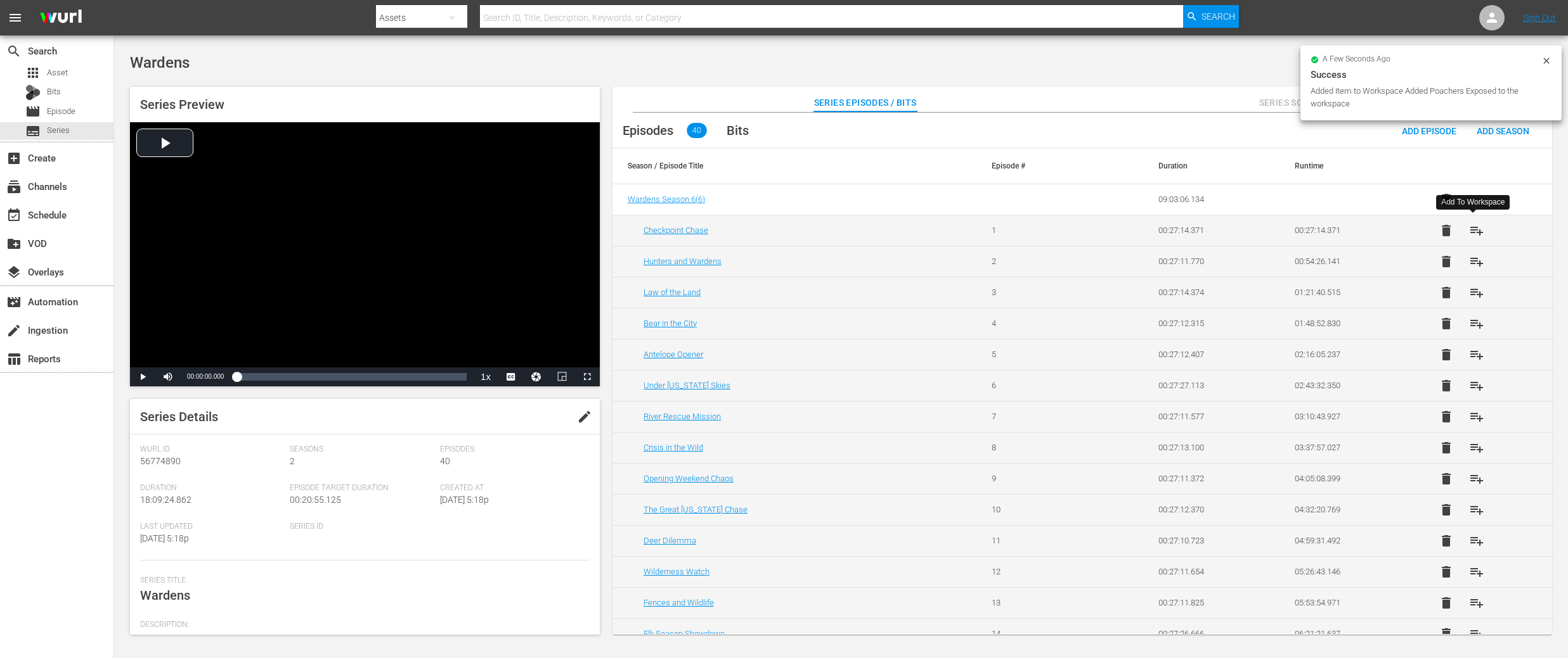
click at [1473, 230] on span "playlist_add" at bounding box center [1476, 231] width 15 height 15
click at [1474, 262] on span "playlist_add" at bounding box center [1476, 262] width 15 height 15
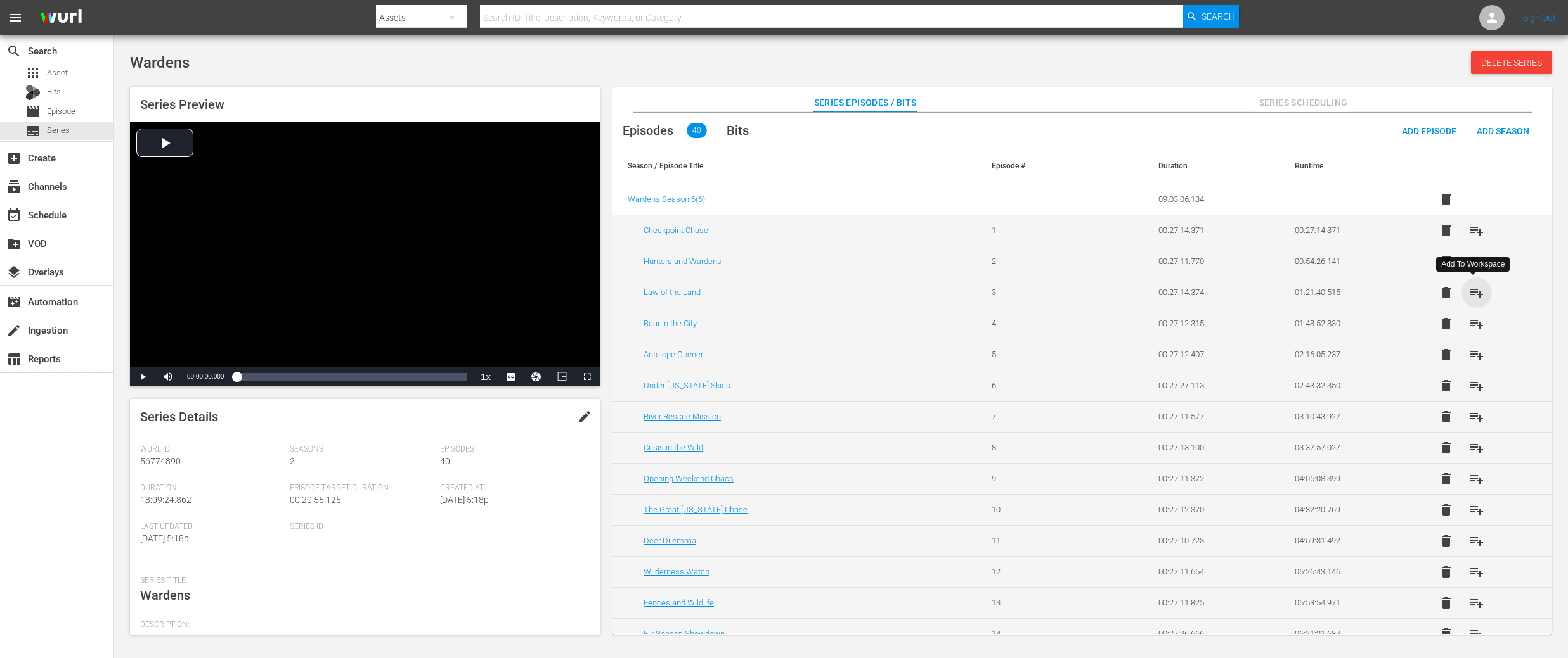
click at [1473, 294] on span "playlist_add" at bounding box center [1476, 293] width 15 height 15
drag, startPoint x: 1478, startPoint y: 325, endPoint x: 1477, endPoint y: 335, distance: 10.0
click at [1478, 325] on span "playlist_add" at bounding box center [1476, 323] width 15 height 15
click at [1475, 355] on span "playlist_add" at bounding box center [1476, 355] width 15 height 15
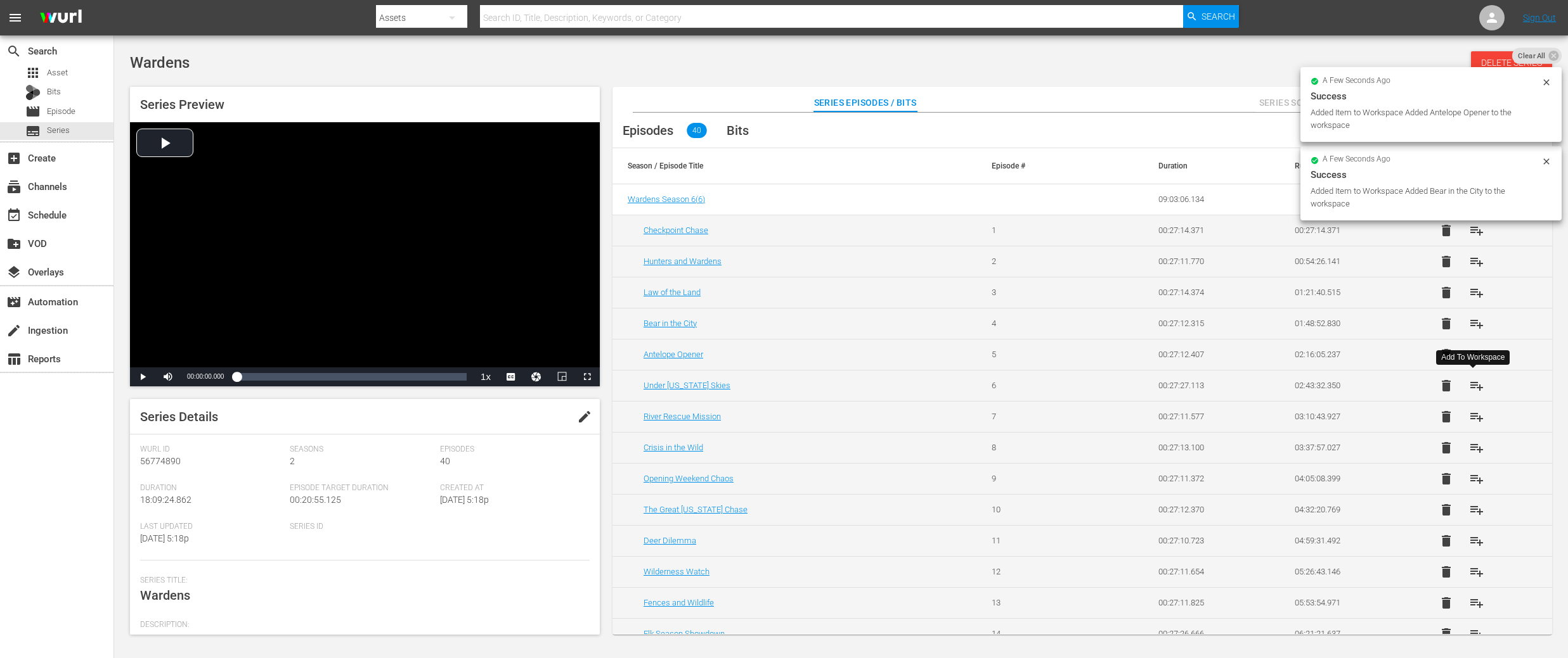
drag, startPoint x: 1475, startPoint y: 380, endPoint x: 1473, endPoint y: 393, distance: 13.2
click at [1475, 380] on span "playlist_add" at bounding box center [1476, 386] width 15 height 15
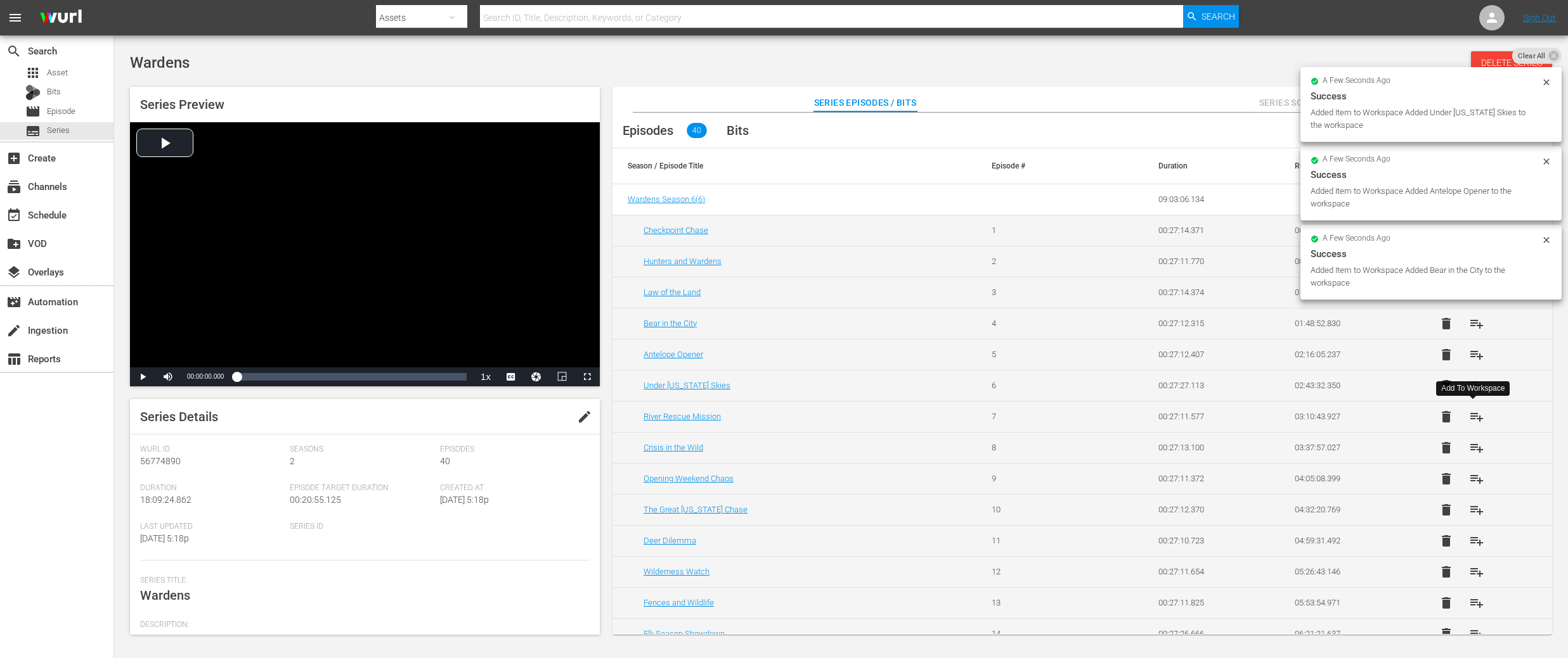
click at [1469, 413] on span "playlist_add" at bounding box center [1476, 417] width 15 height 15
click at [1470, 444] on span "playlist_add" at bounding box center [1476, 448] width 15 height 15
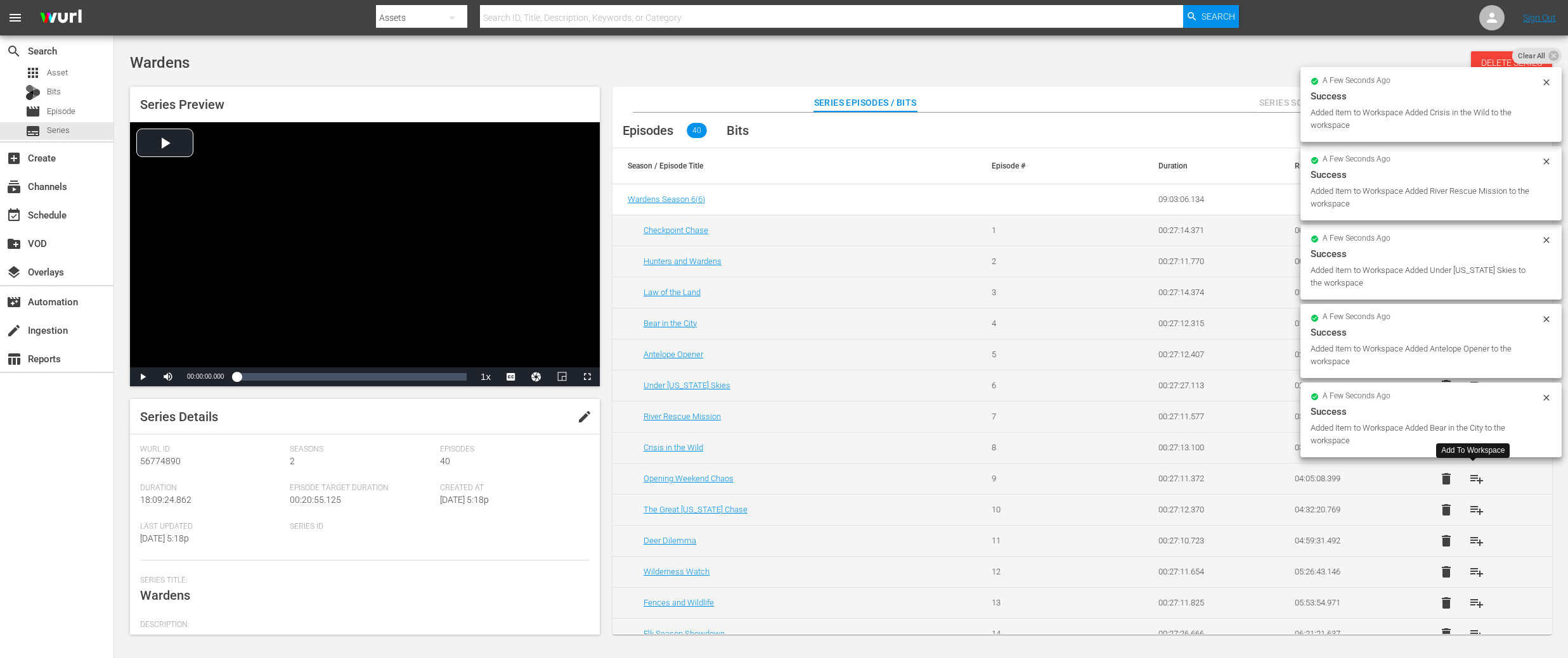
click at [1475, 478] on span "playlist_add" at bounding box center [1476, 479] width 15 height 15
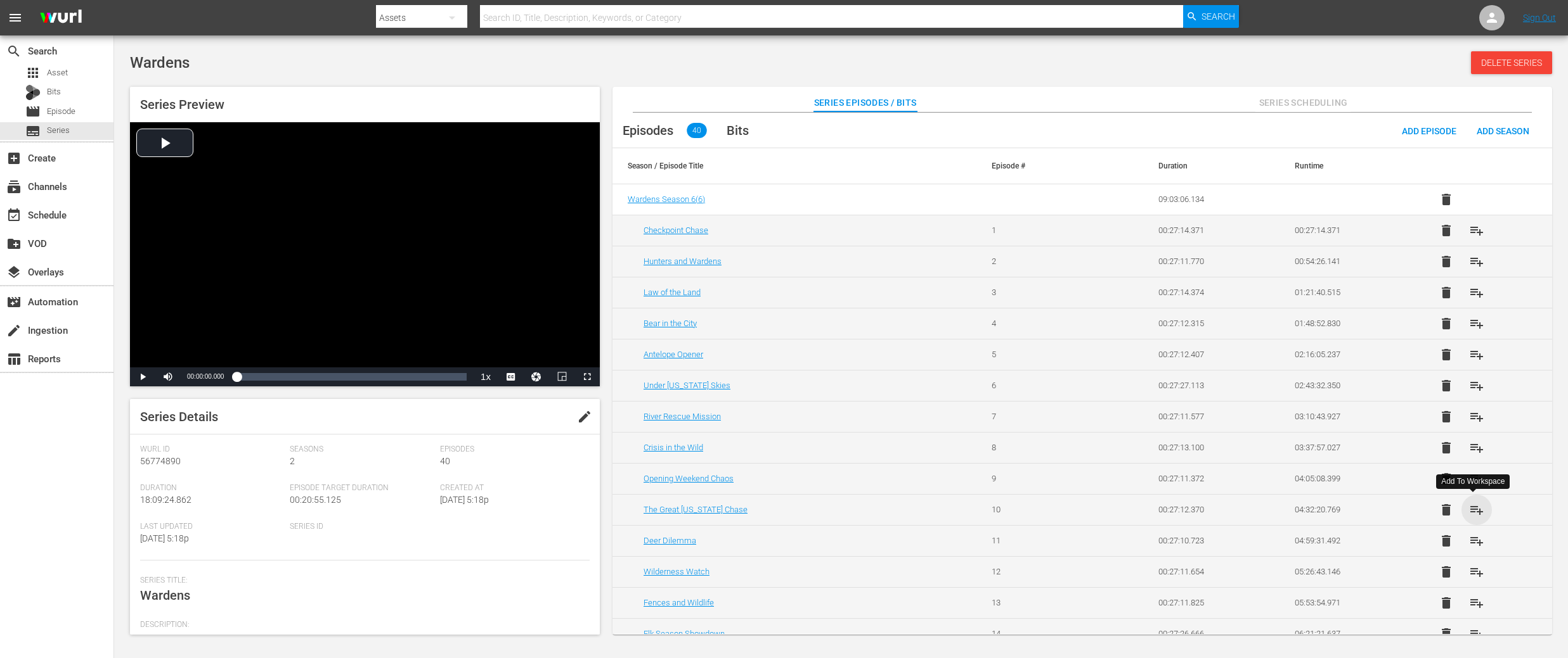
click at [1475, 506] on span "playlist_add" at bounding box center [1476, 510] width 15 height 15
click at [1470, 545] on span "playlist_add" at bounding box center [1476, 541] width 15 height 15
click at [1475, 573] on span "playlist_add" at bounding box center [1476, 572] width 15 height 15
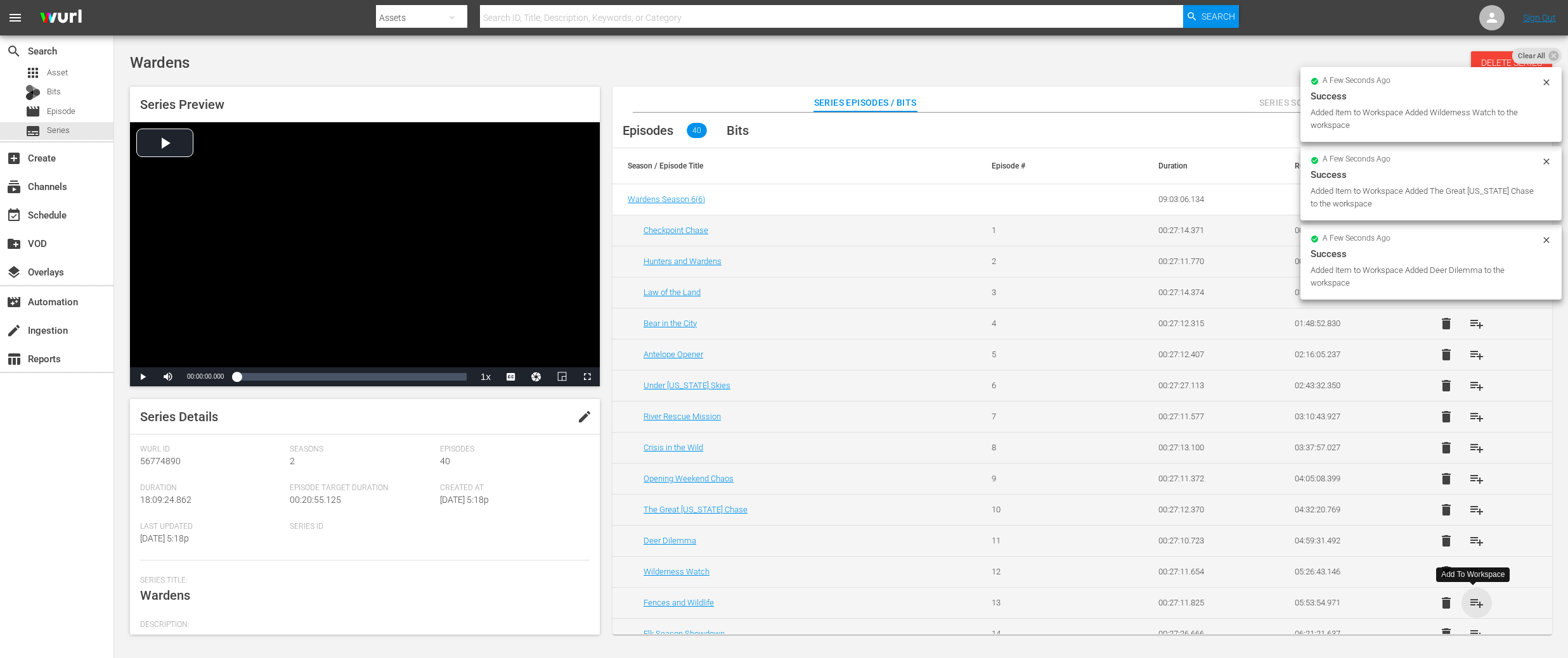
click at [1471, 599] on span "playlist_add" at bounding box center [1476, 604] width 15 height 15
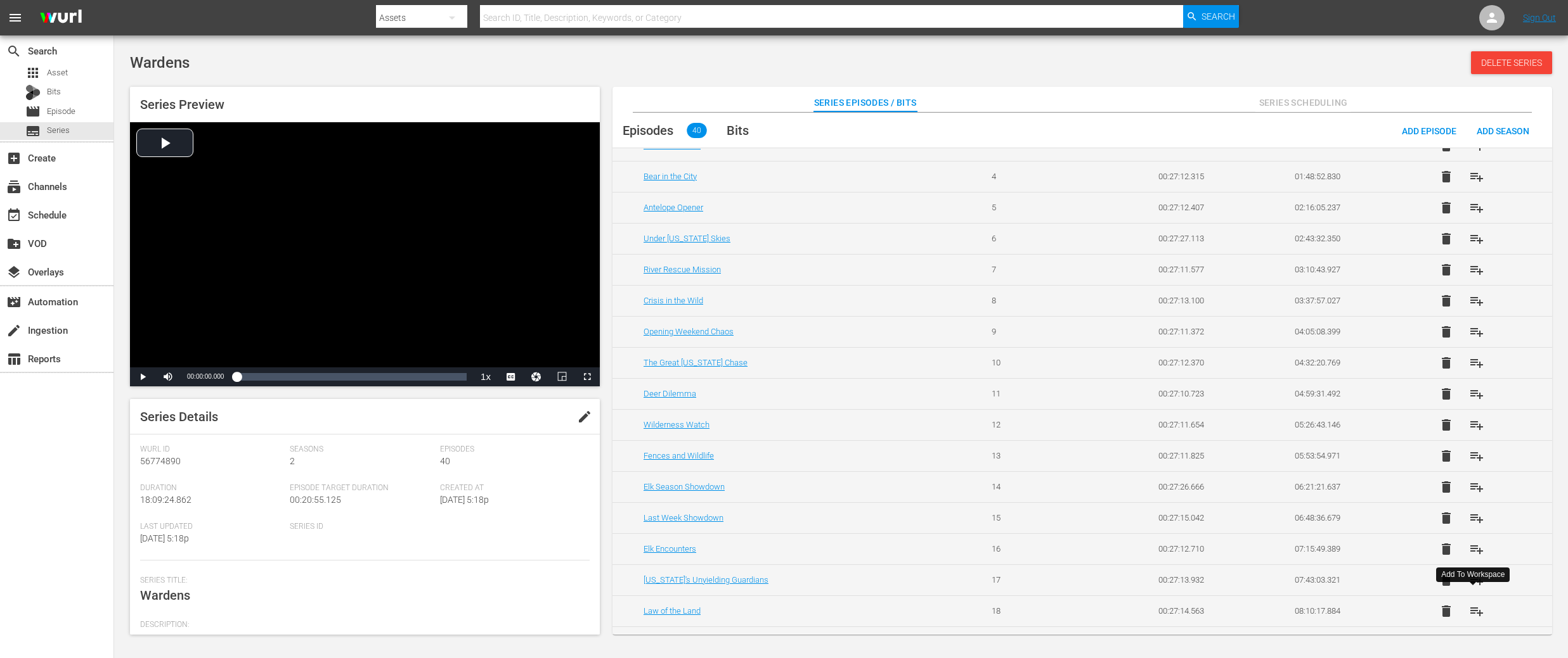
scroll to position [149, 0]
click at [1471, 489] on span "playlist_add" at bounding box center [1476, 486] width 15 height 15
click at [1478, 516] on span "playlist_add" at bounding box center [1476, 516] width 15 height 15
click at [1477, 542] on span "playlist_add" at bounding box center [1476, 548] width 15 height 15
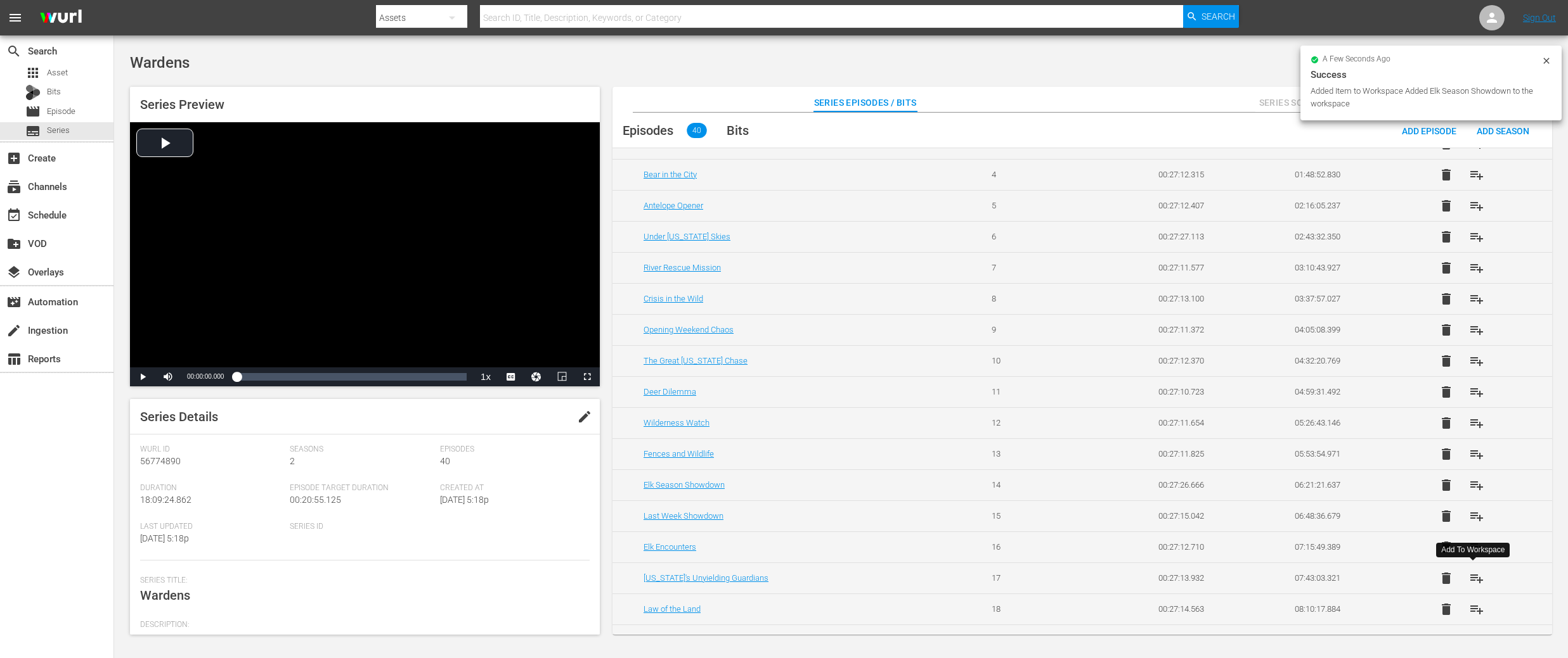
click at [1475, 575] on span "playlist_add" at bounding box center [1476, 578] width 15 height 15
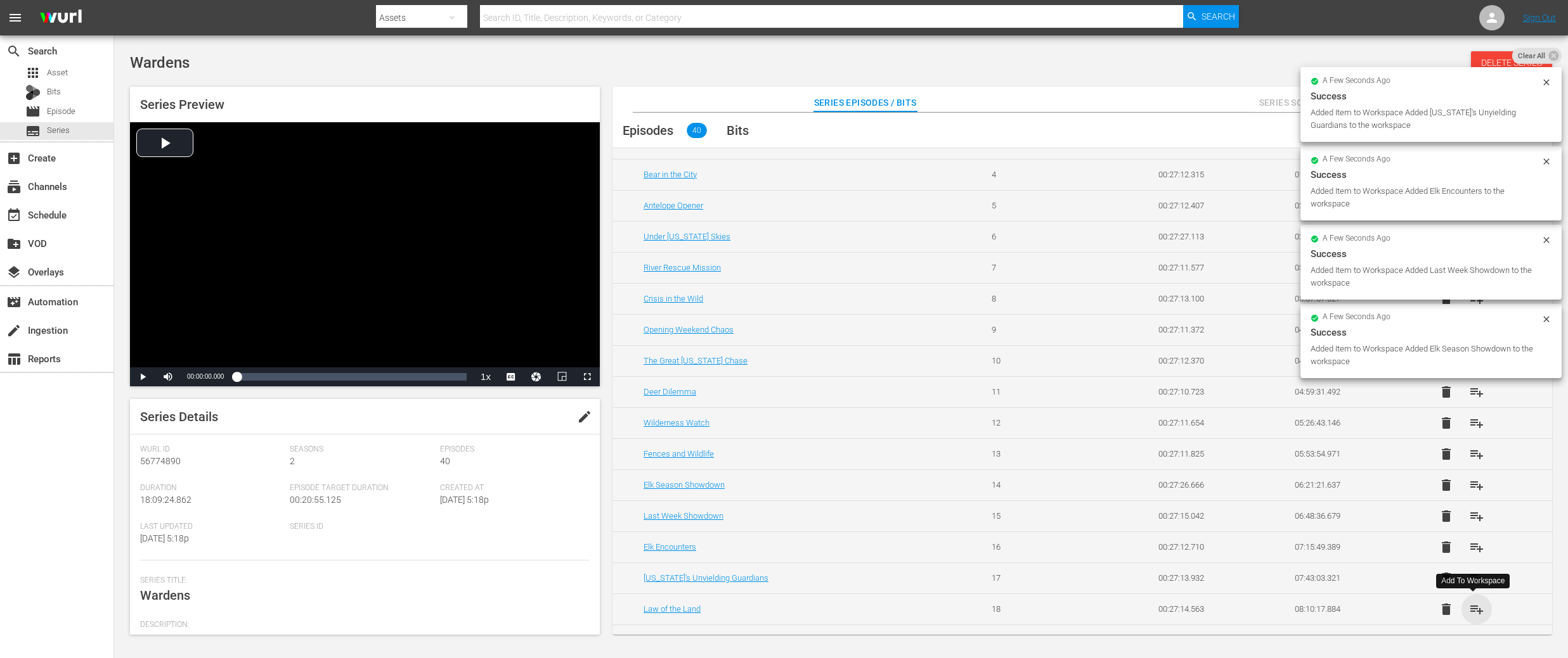
click at [1475, 610] on span "playlist_add" at bounding box center [1476, 610] width 15 height 15
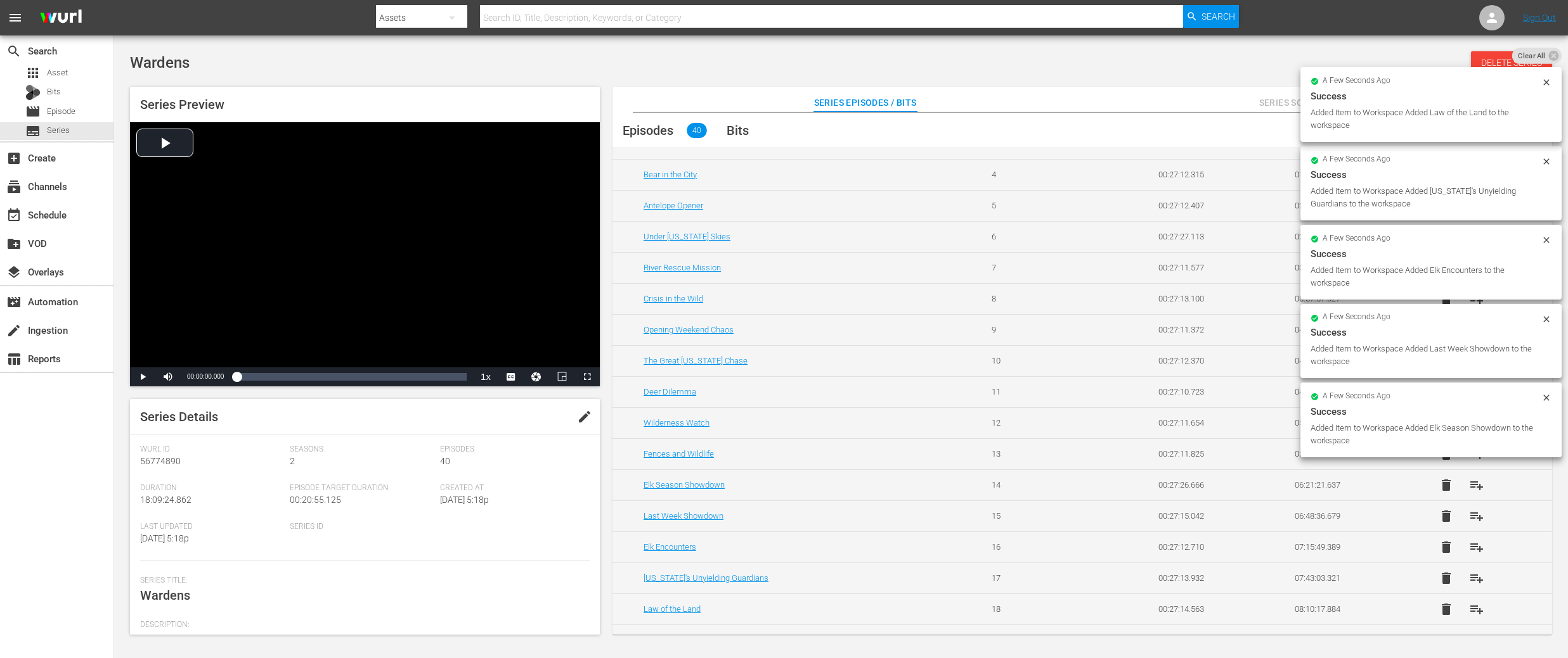
scroll to position [0, 0]
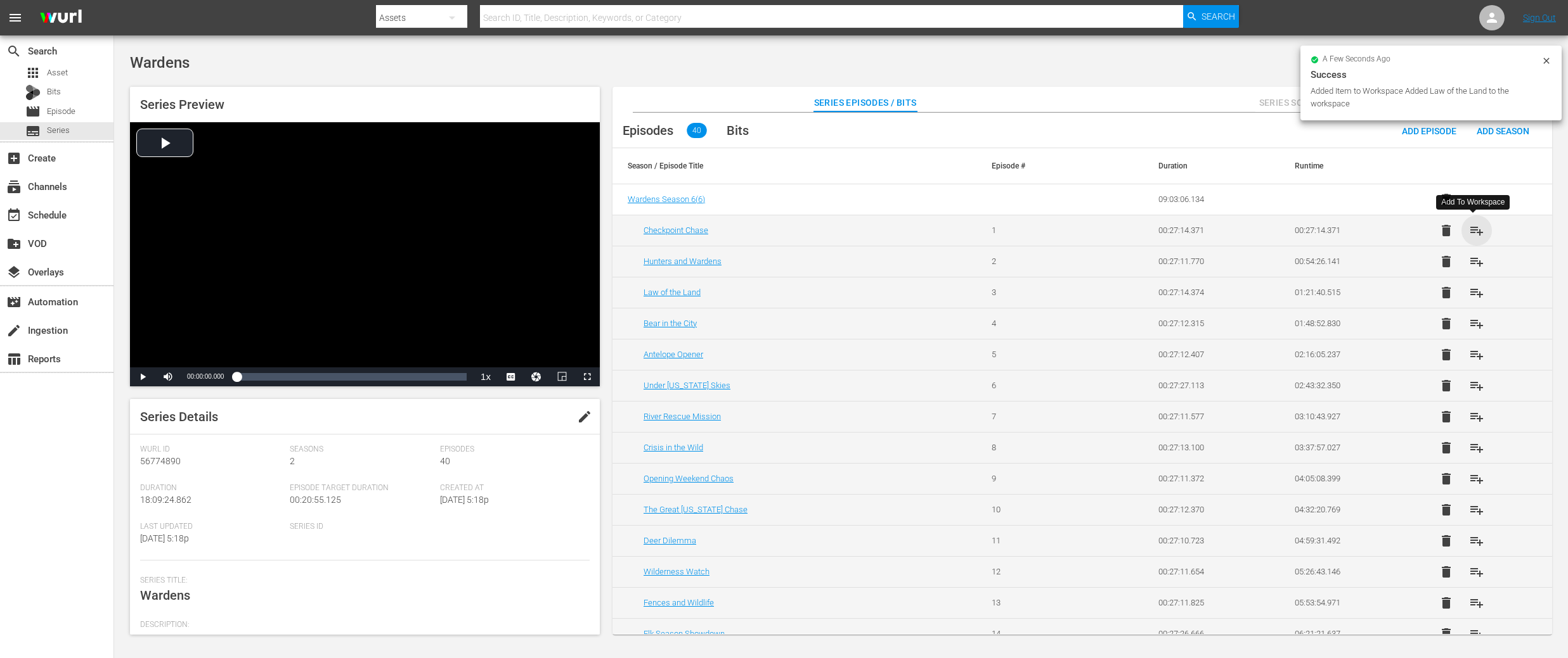
click at [1470, 228] on span "playlist_add" at bounding box center [1476, 231] width 15 height 15
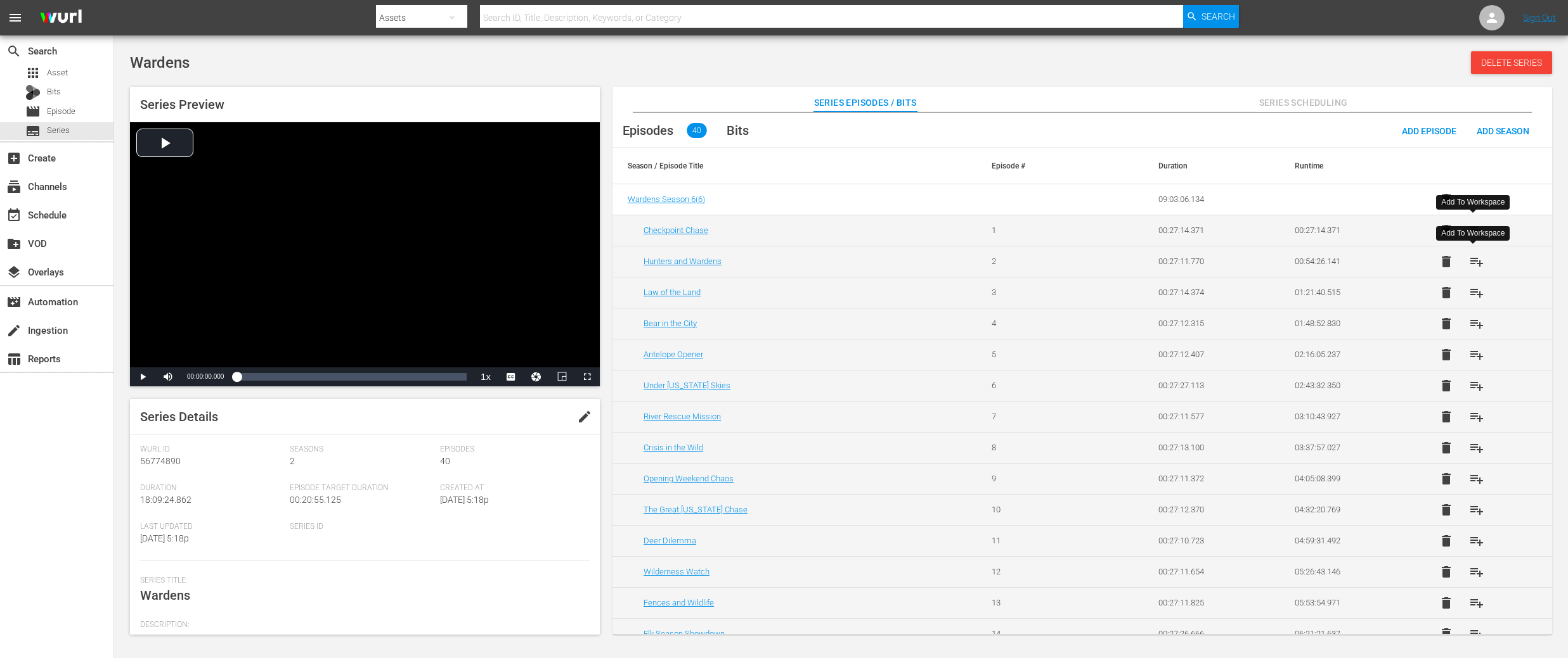
click at [1475, 261] on span "playlist_add" at bounding box center [1476, 262] width 15 height 15
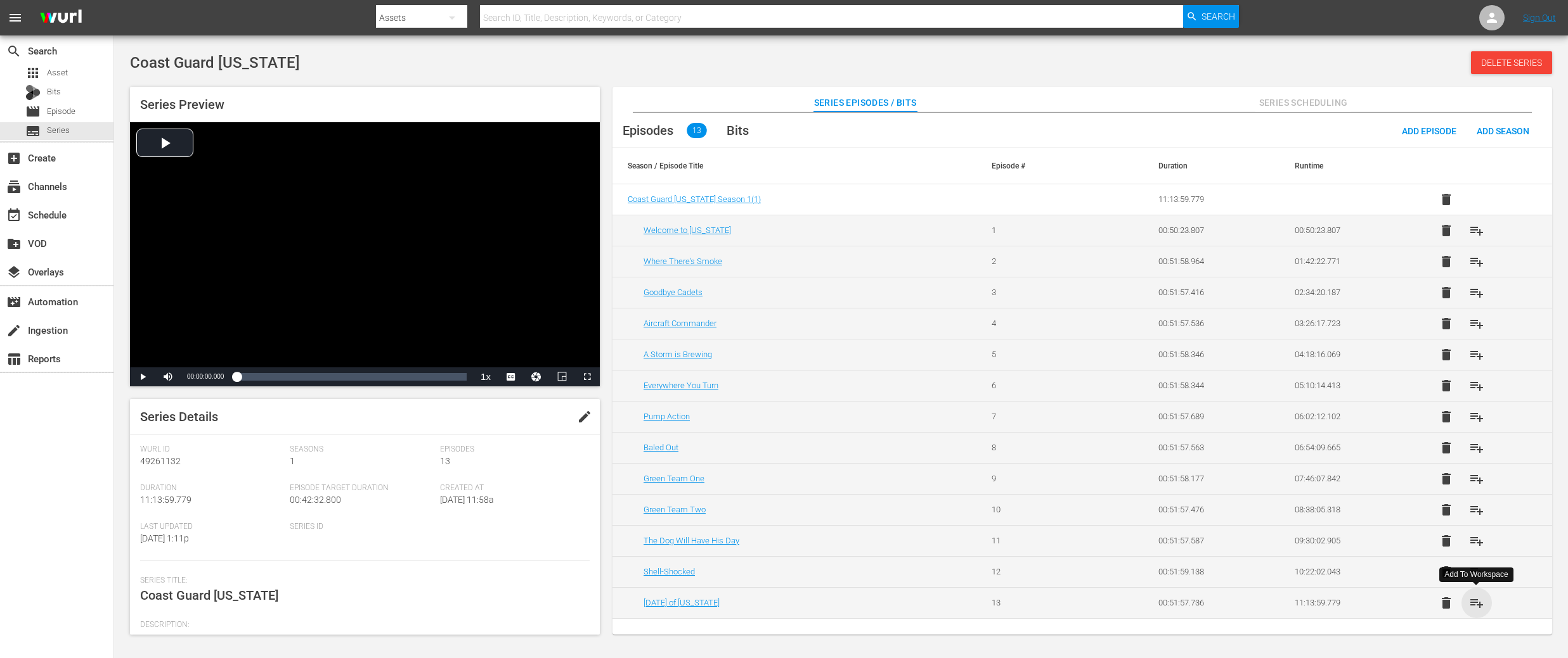
click at [1481, 605] on span "playlist_add" at bounding box center [1476, 604] width 15 height 15
click at [1475, 226] on span "playlist_add" at bounding box center [1476, 231] width 15 height 15
click at [1475, 258] on span "playlist_add" at bounding box center [1476, 262] width 15 height 15
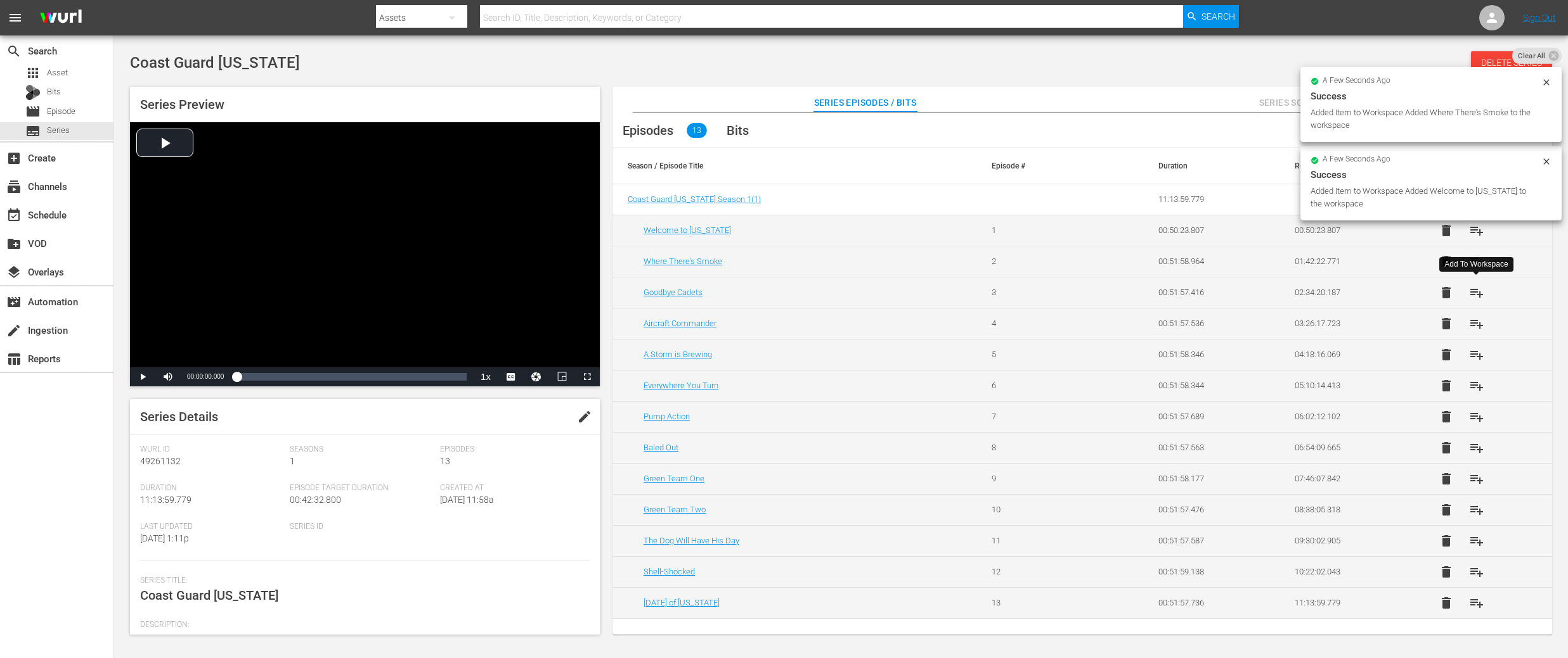
click at [1478, 288] on span "playlist_add" at bounding box center [1476, 293] width 15 height 15
click at [1477, 323] on span "playlist_add" at bounding box center [1476, 323] width 15 height 15
click at [1476, 358] on span "playlist_add" at bounding box center [1476, 355] width 15 height 15
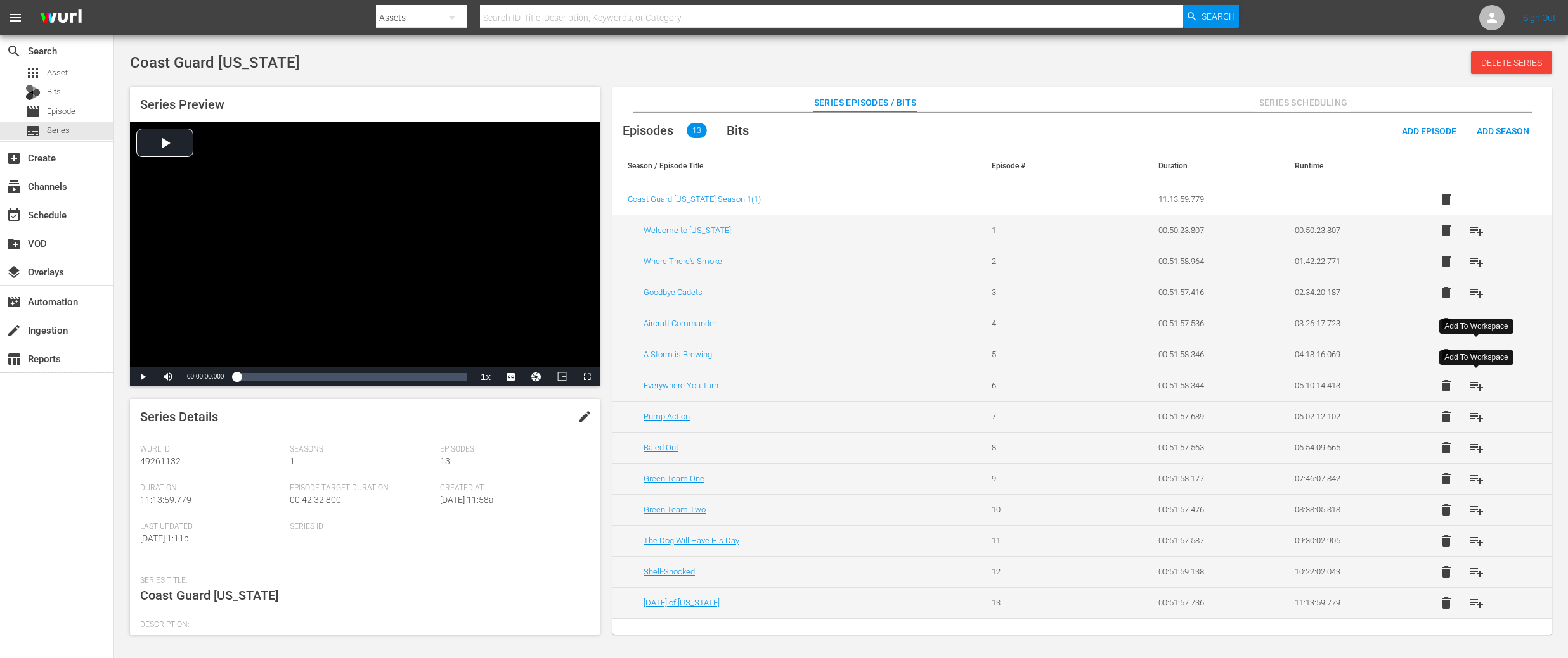
click at [1477, 385] on span "playlist_add" at bounding box center [1476, 386] width 15 height 15
click at [1478, 420] on span "playlist_add" at bounding box center [1476, 417] width 15 height 15
click at [1478, 453] on span "playlist_add" at bounding box center [1476, 448] width 15 height 15
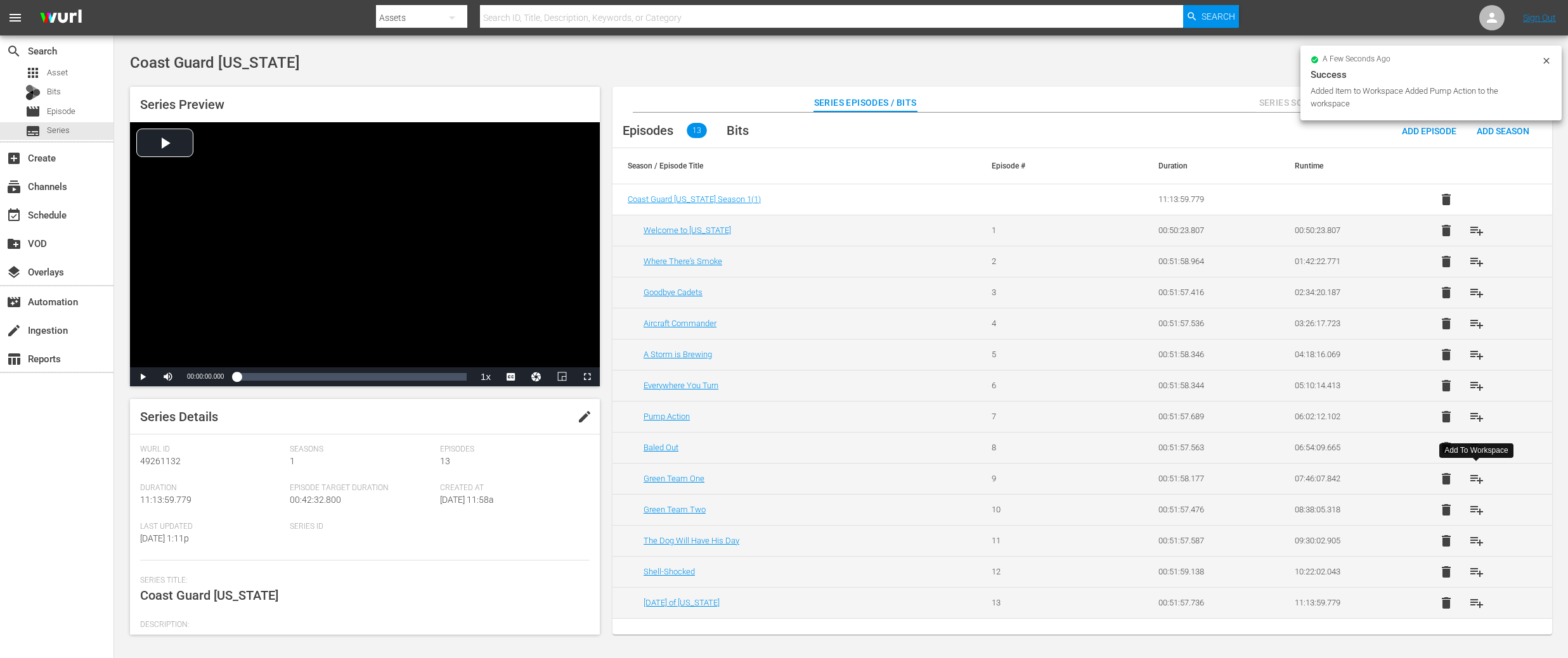
click at [1480, 484] on span "playlist_add" at bounding box center [1476, 479] width 15 height 15
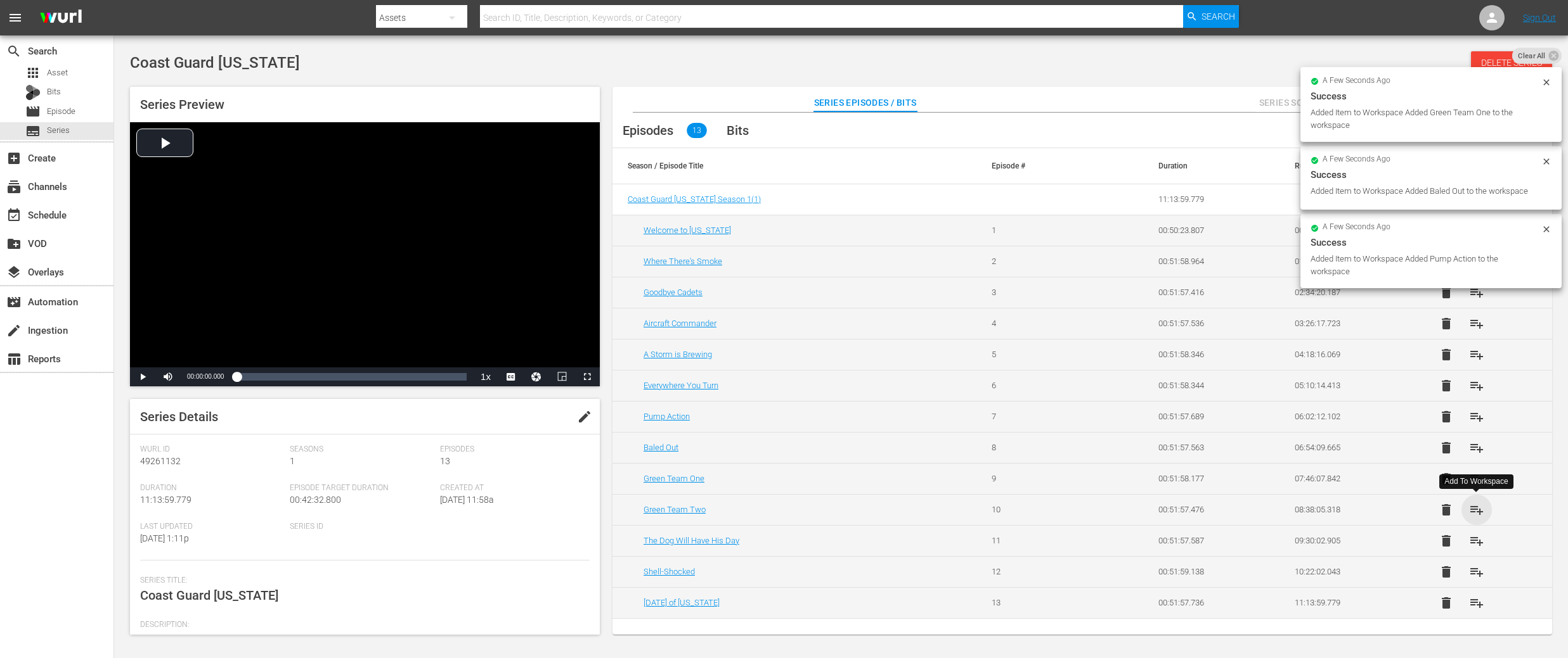
click at [1478, 512] on span "playlist_add" at bounding box center [1476, 510] width 15 height 15
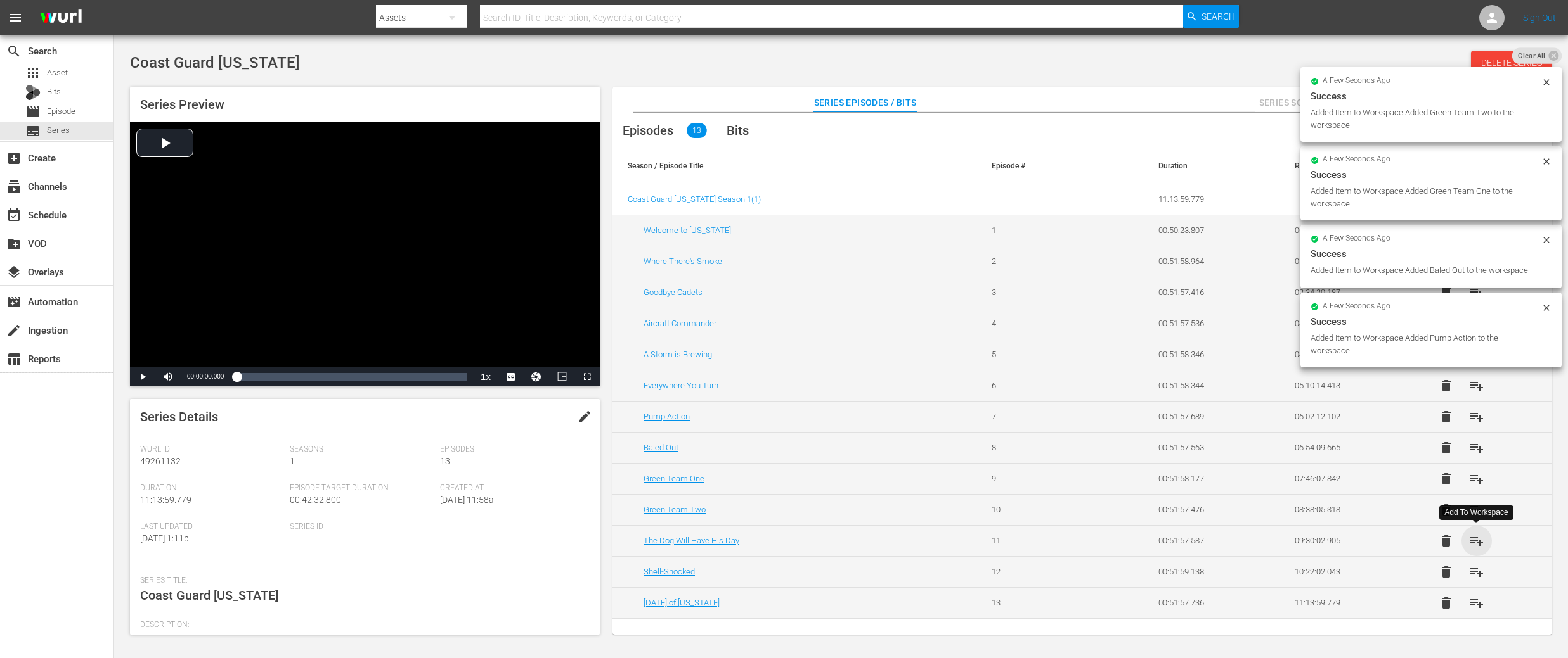
click at [1478, 544] on span "playlist_add" at bounding box center [1476, 541] width 15 height 15
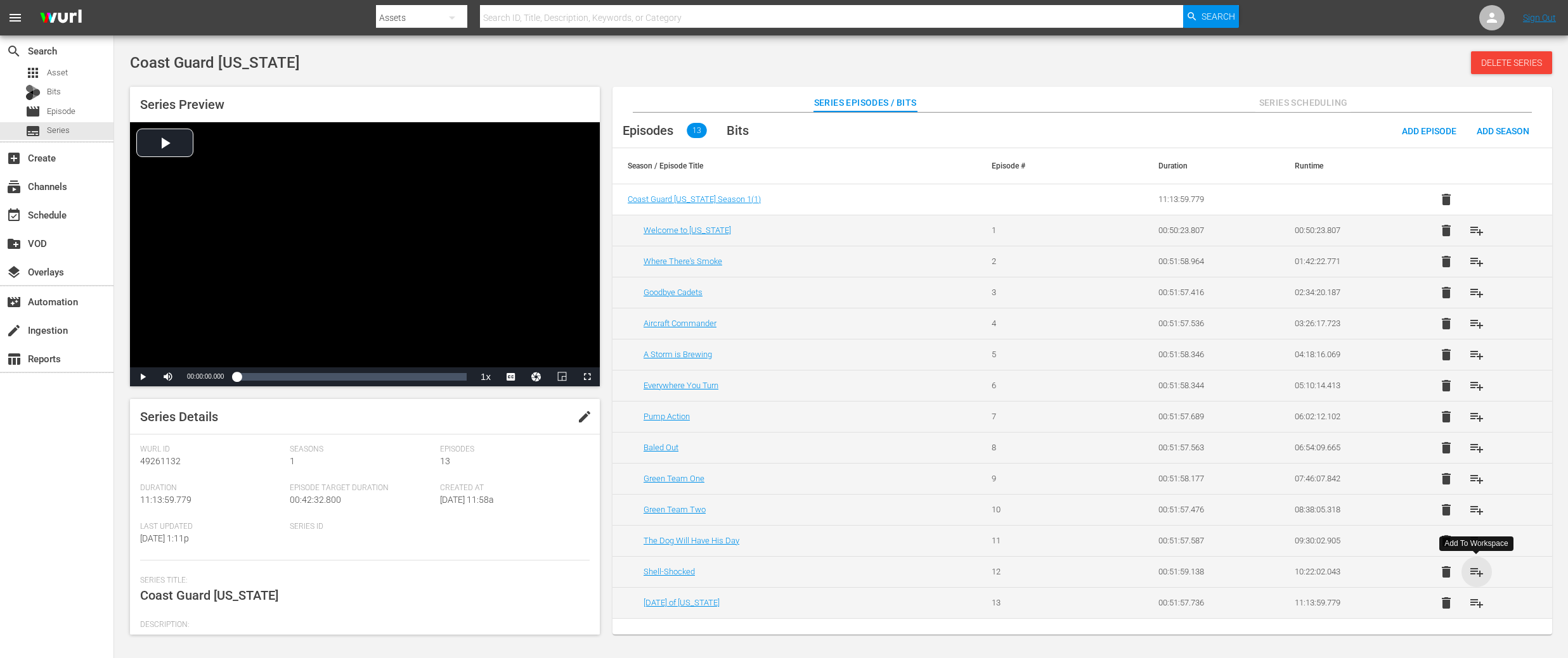
click at [1473, 576] on span "playlist_add" at bounding box center [1476, 572] width 15 height 15
drag, startPoint x: 1481, startPoint y: 599, endPoint x: 1423, endPoint y: 551, distance: 75.3
click at [1481, 599] on span "playlist_add" at bounding box center [1476, 604] width 15 height 15
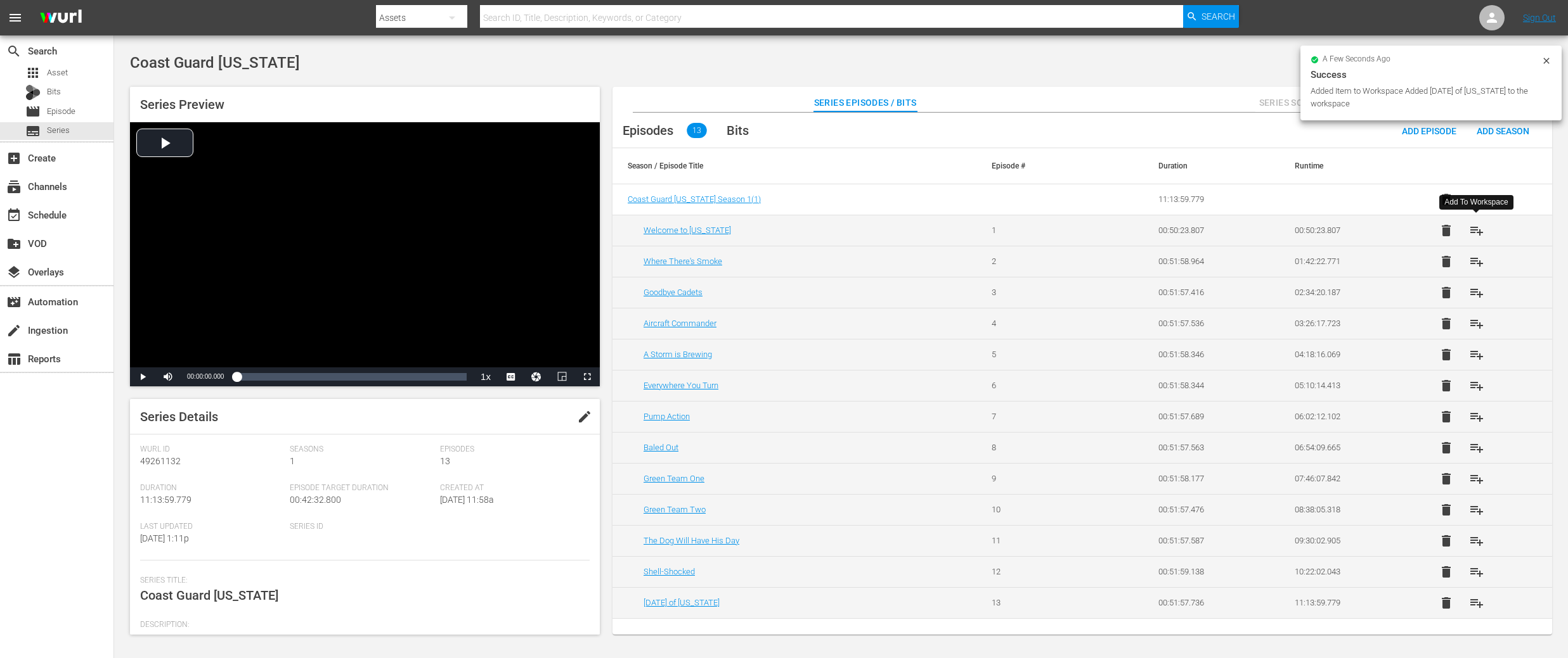
click at [1476, 228] on span "playlist_add" at bounding box center [1476, 231] width 15 height 15
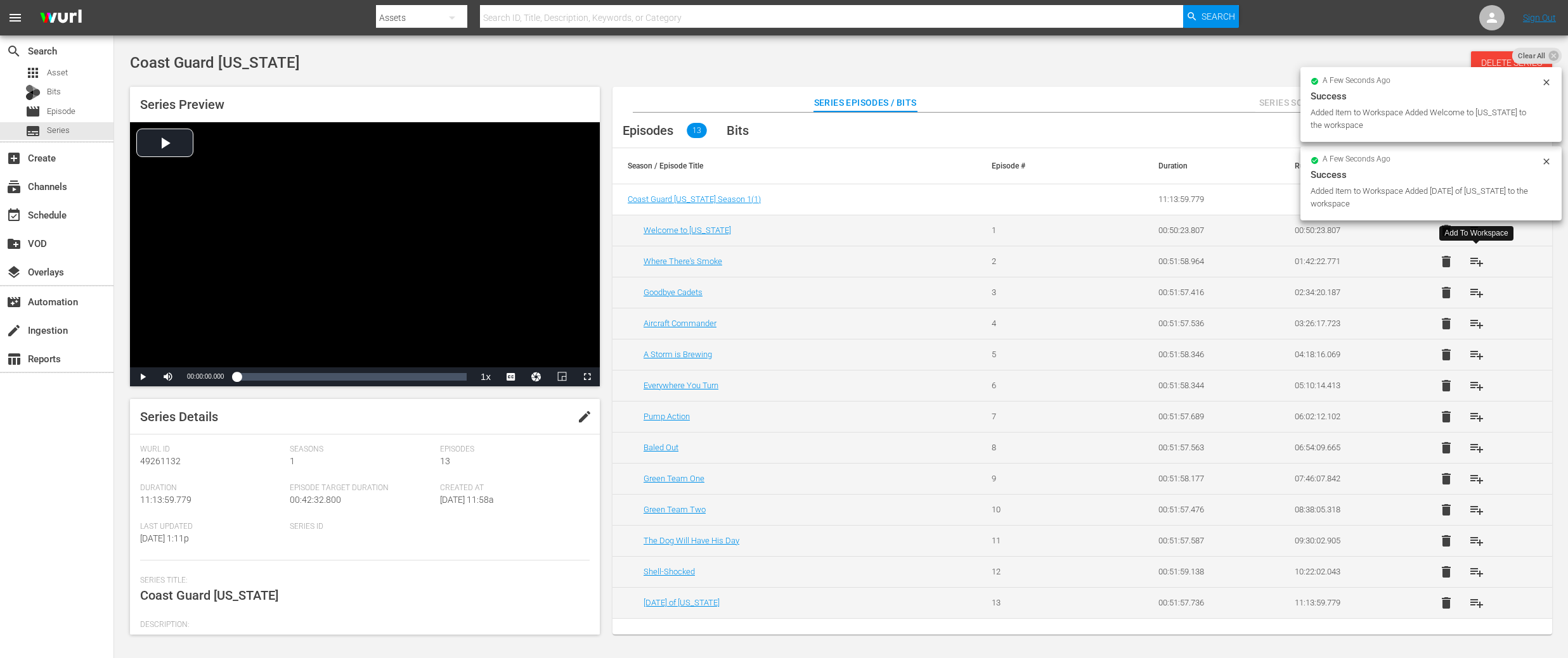
click at [1475, 263] on span "playlist_add" at bounding box center [1476, 262] width 15 height 15
click at [1477, 296] on span "playlist_add" at bounding box center [1476, 293] width 15 height 15
click at [1477, 329] on span "playlist_add" at bounding box center [1476, 323] width 15 height 15
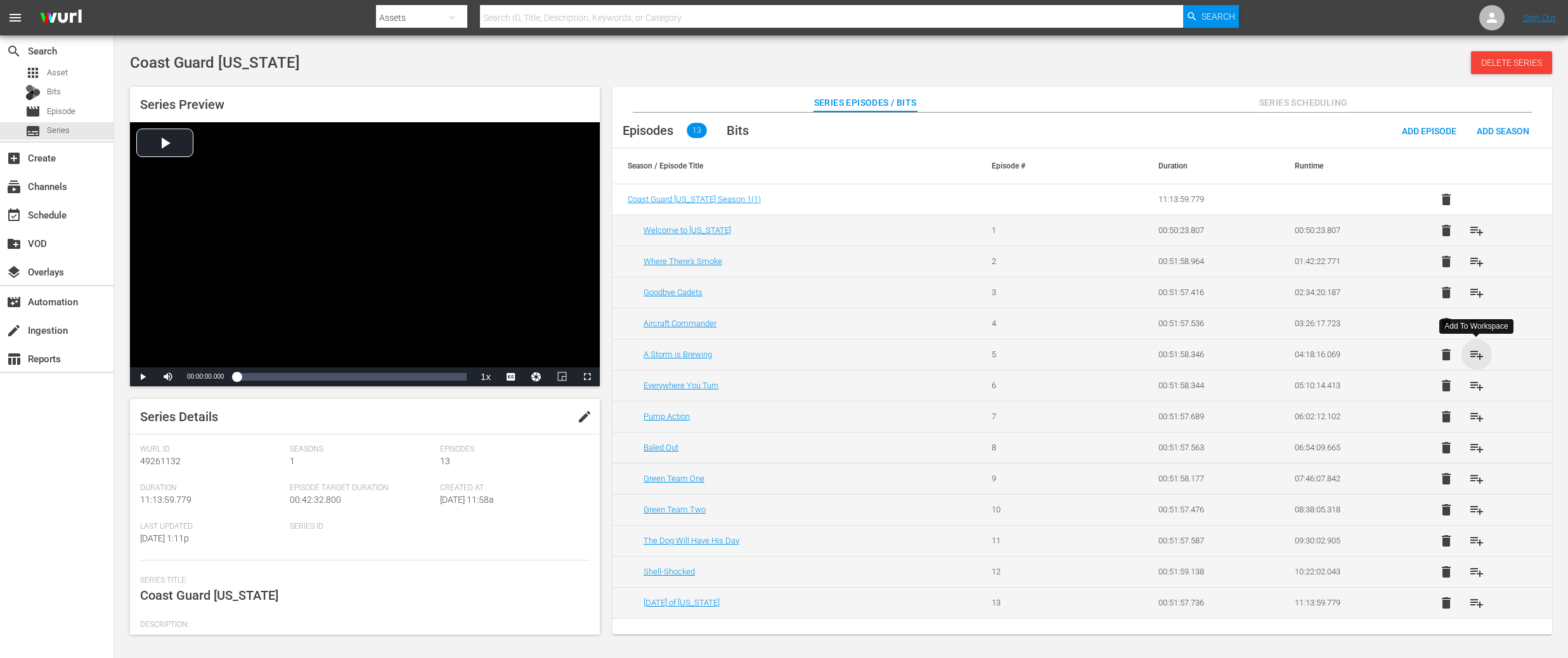
click at [1471, 356] on span "playlist_add" at bounding box center [1476, 355] width 15 height 15
click at [1483, 386] on span "playlist_add" at bounding box center [1476, 386] width 15 height 15
click at [1477, 415] on span "playlist_add" at bounding box center [1476, 417] width 15 height 15
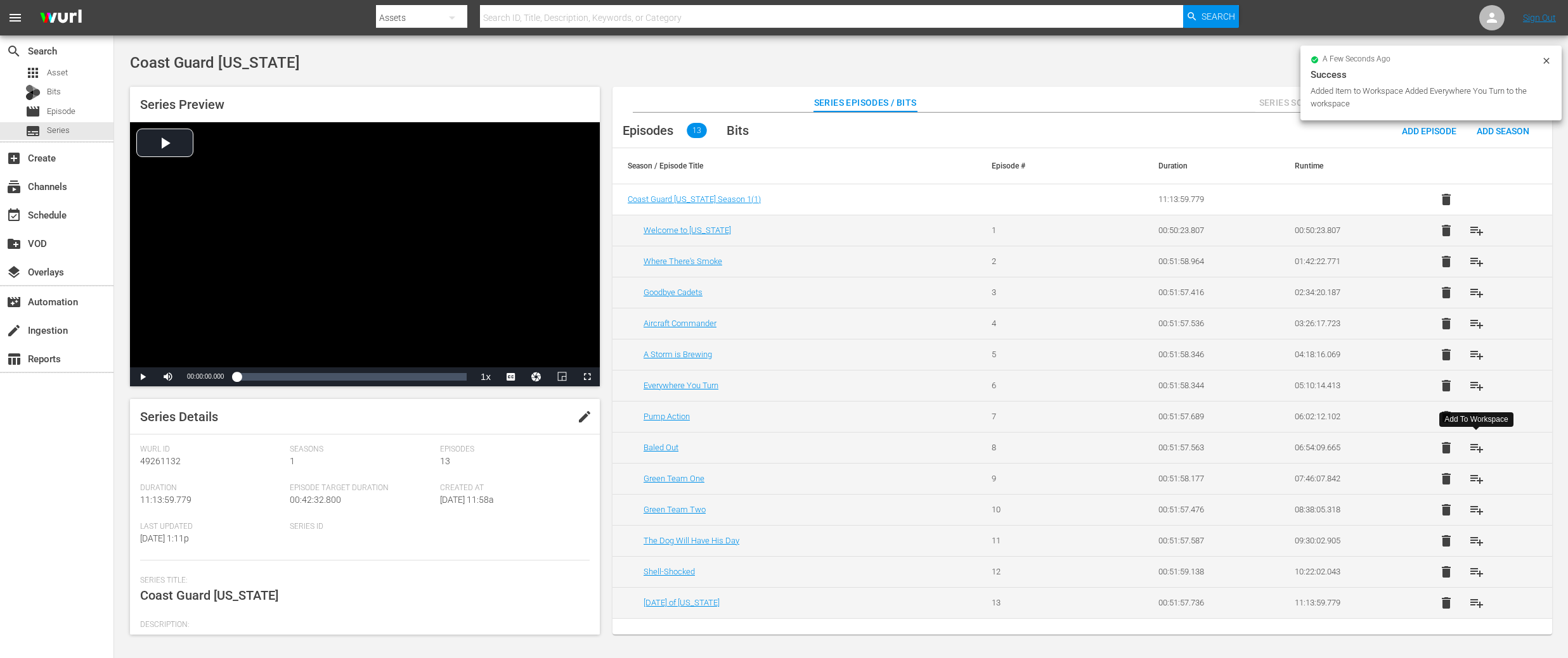
click at [1477, 444] on span "playlist_add" at bounding box center [1476, 448] width 15 height 15
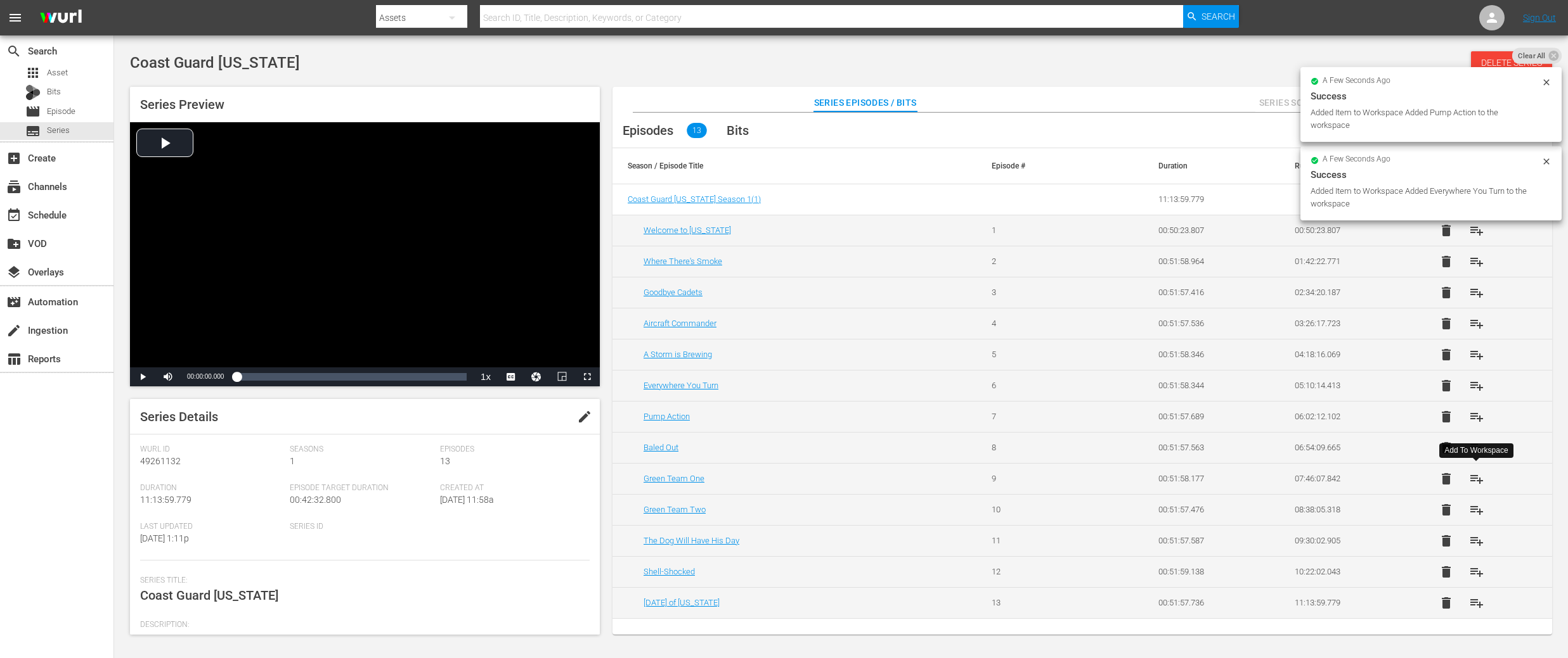
click at [1475, 474] on span "playlist_add" at bounding box center [1476, 479] width 15 height 15
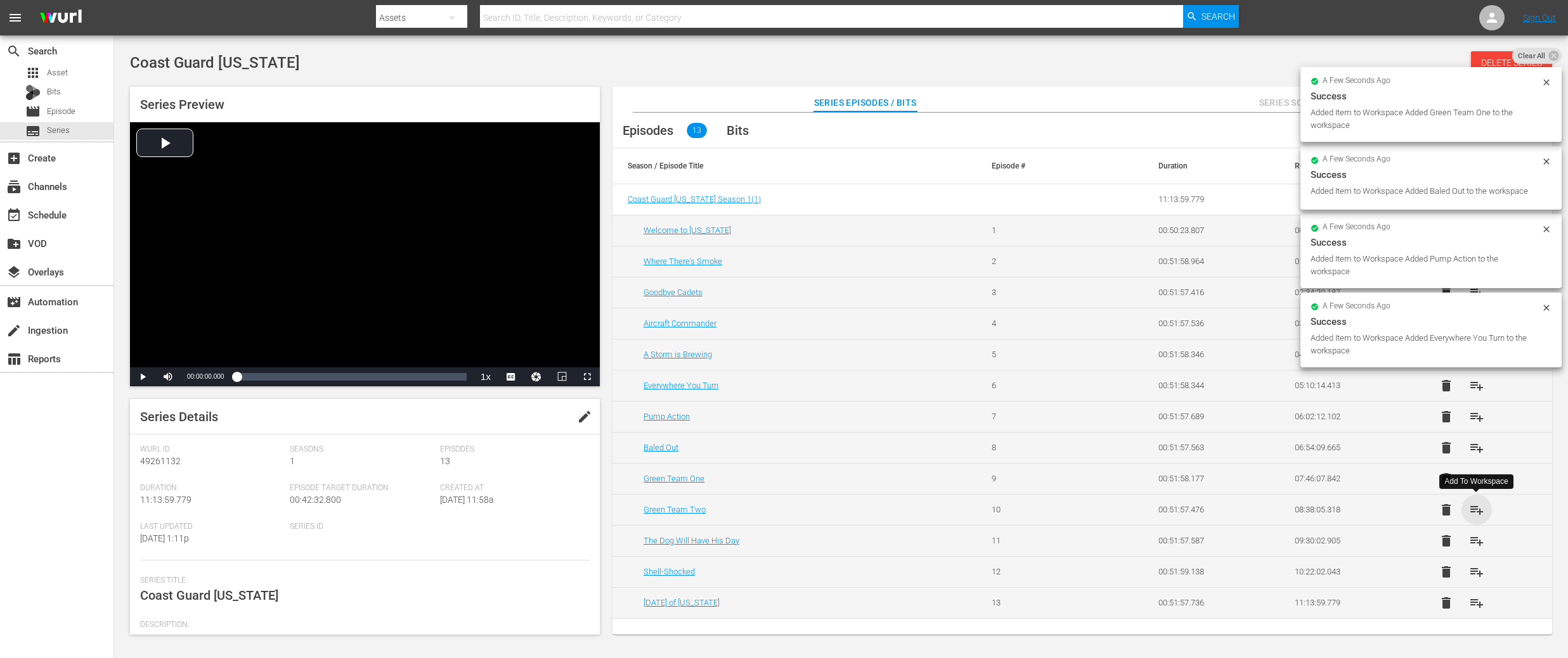
click at [1473, 505] on span "playlist_add" at bounding box center [1476, 510] width 15 height 15
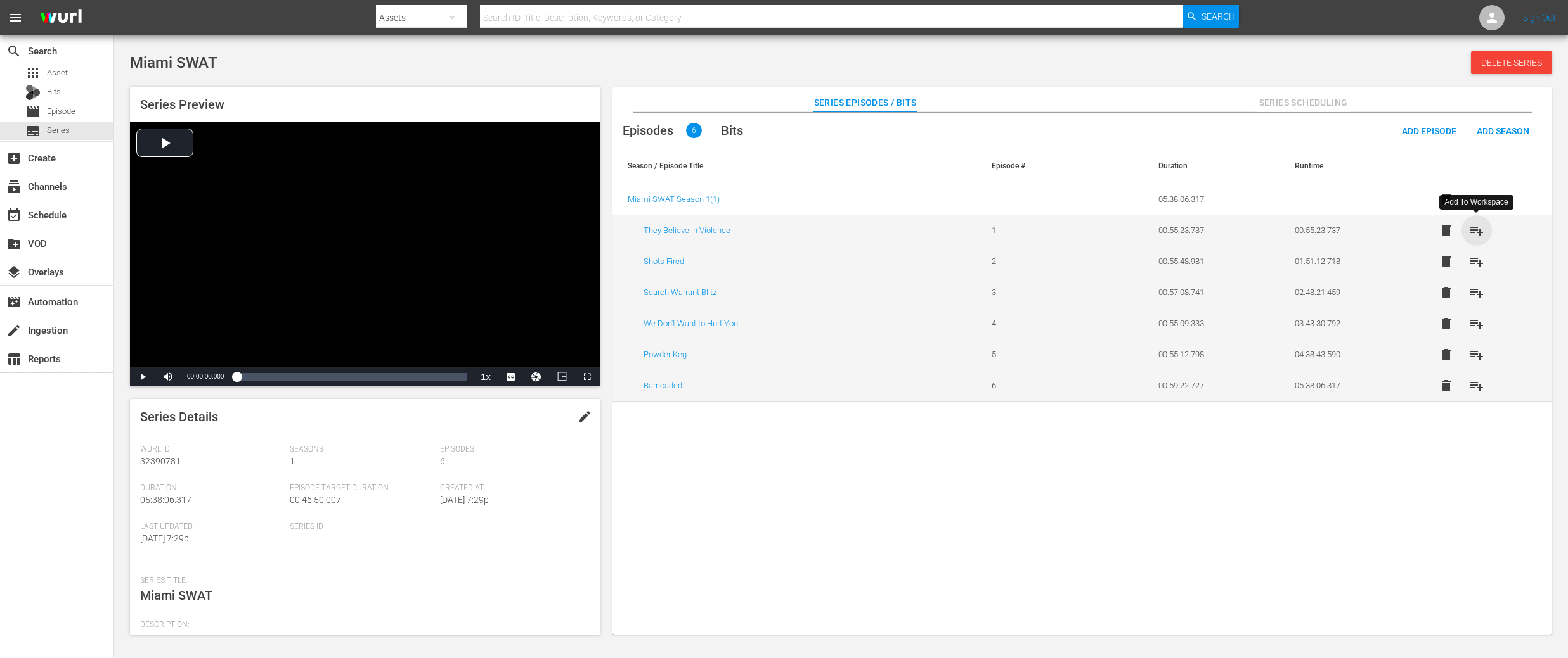
click at [1479, 228] on span "playlist_add" at bounding box center [1476, 231] width 15 height 15
click at [1479, 263] on span "playlist_add" at bounding box center [1476, 262] width 15 height 15
click at [1479, 295] on span "playlist_add" at bounding box center [1476, 293] width 15 height 15
click at [1469, 323] on span "playlist_add" at bounding box center [1476, 323] width 15 height 15
drag, startPoint x: 1482, startPoint y: 355, endPoint x: 1480, endPoint y: 367, distance: 12.2
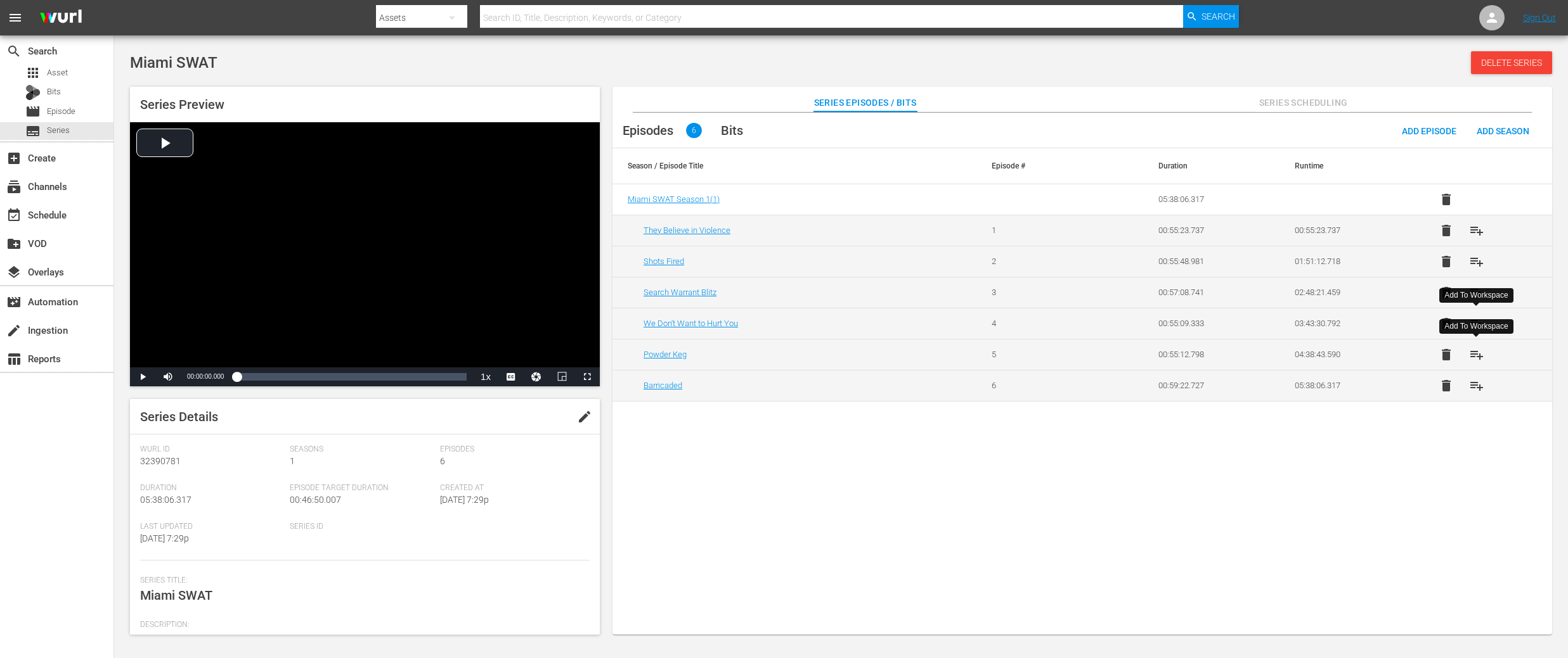
click at [1482, 355] on span "playlist_add" at bounding box center [1476, 355] width 15 height 15
click at [1476, 384] on span "playlist_add" at bounding box center [1476, 386] width 15 height 15
click at [1478, 232] on span "playlist_add" at bounding box center [1476, 231] width 15 height 15
click at [1478, 323] on span "playlist_add" at bounding box center [1476, 323] width 15 height 15
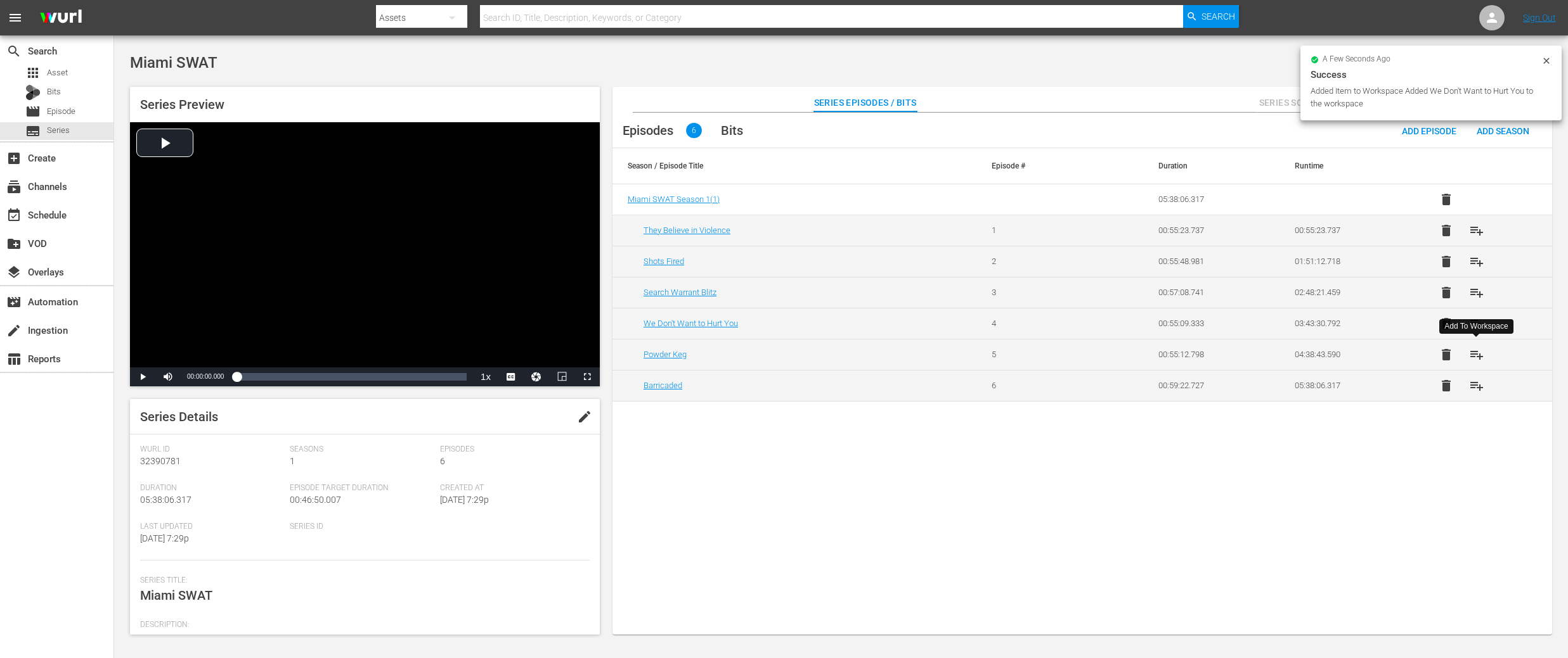
click at [1479, 353] on span "playlist_add" at bounding box center [1476, 355] width 15 height 15
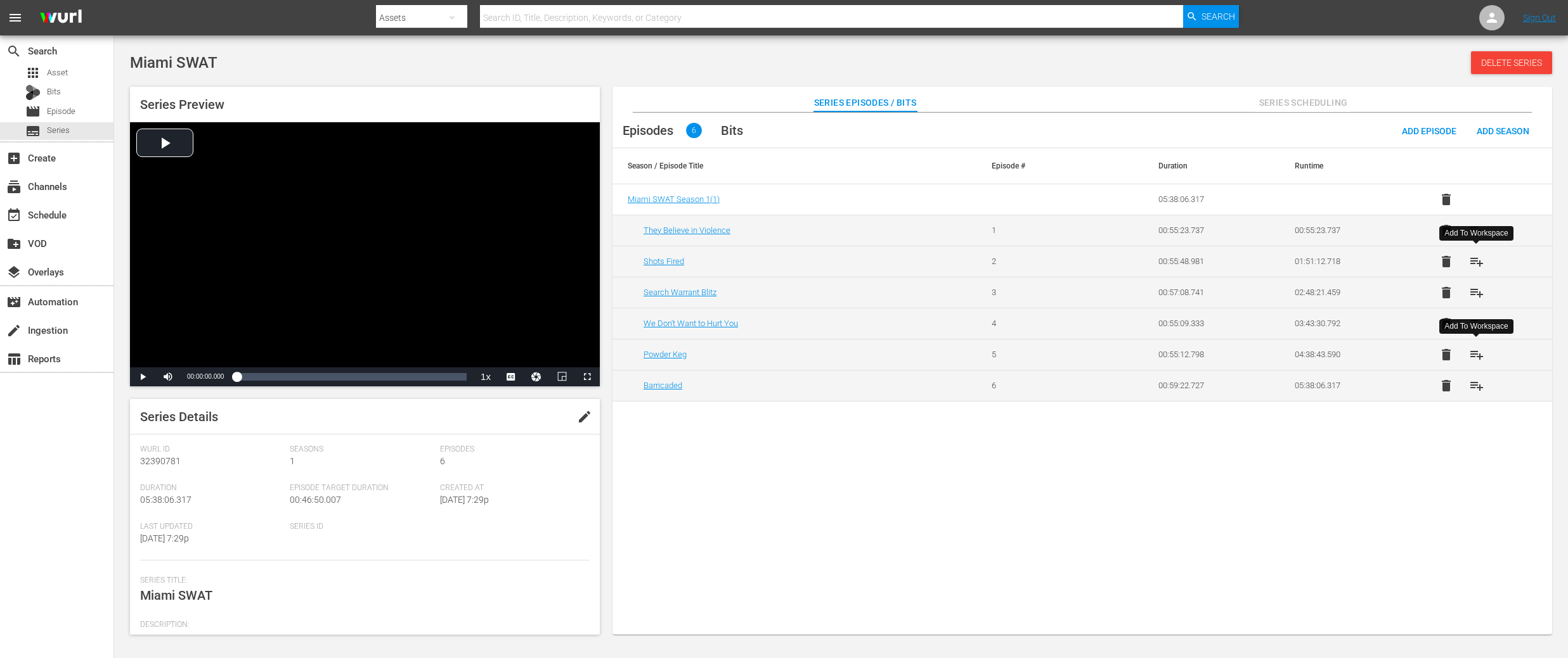
click at [1475, 260] on span "playlist_add" at bounding box center [1476, 262] width 15 height 15
click at [1475, 325] on span "playlist_add" at bounding box center [1476, 323] width 15 height 15
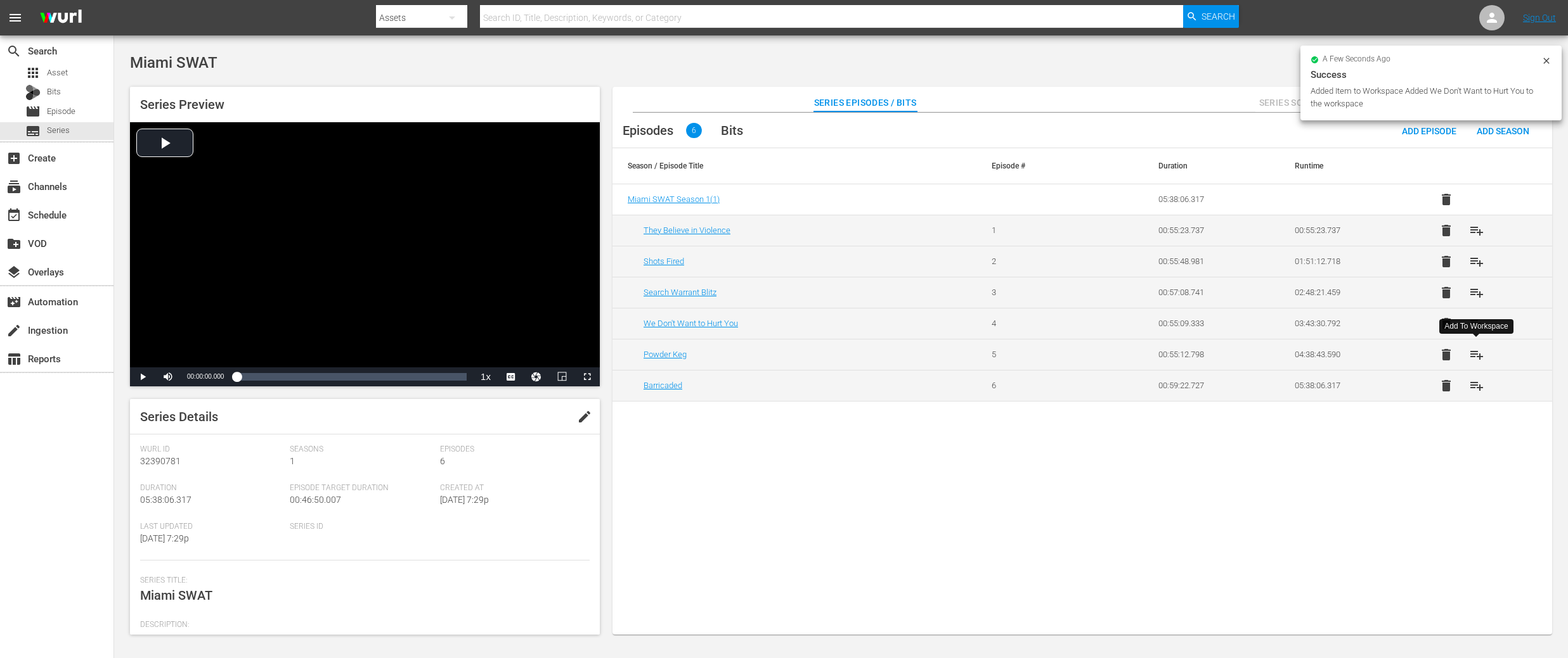
click at [1476, 357] on span "playlist_add" at bounding box center [1476, 355] width 15 height 15
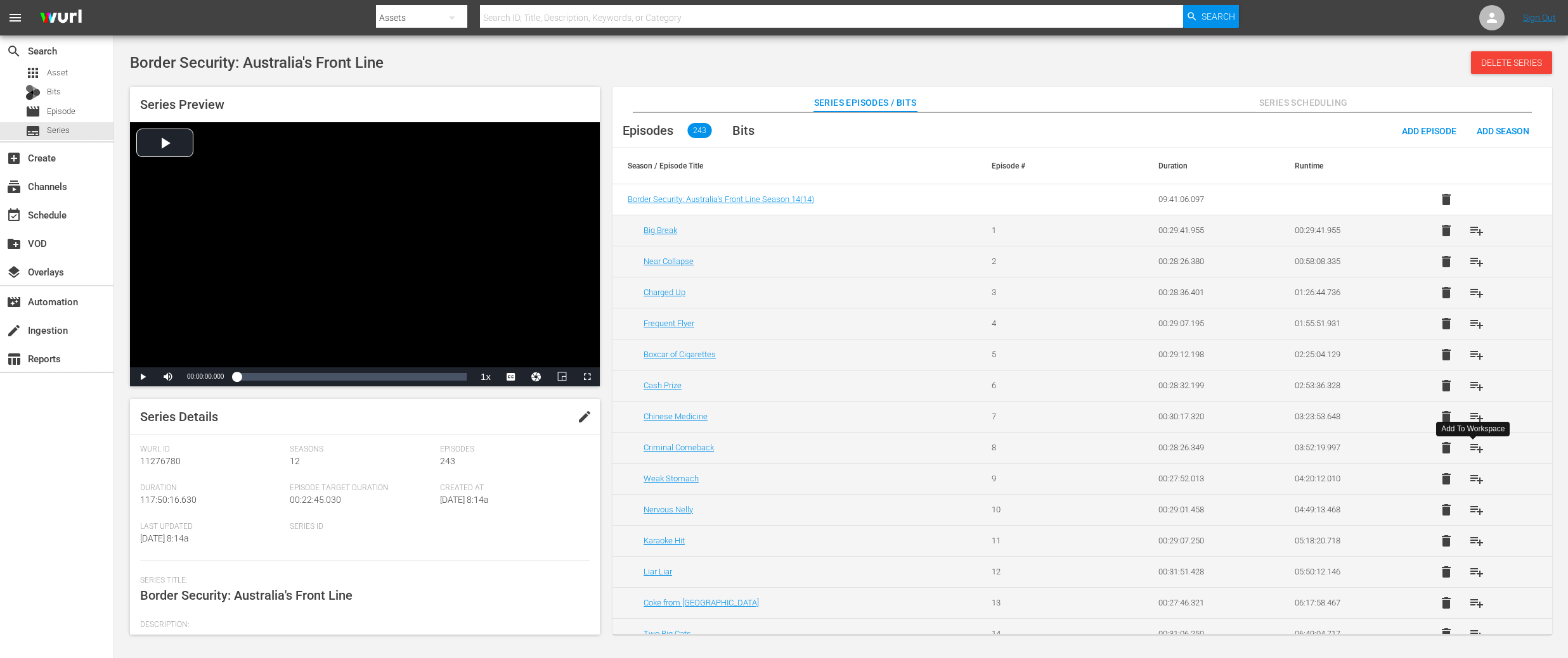
scroll to position [7287, 0]
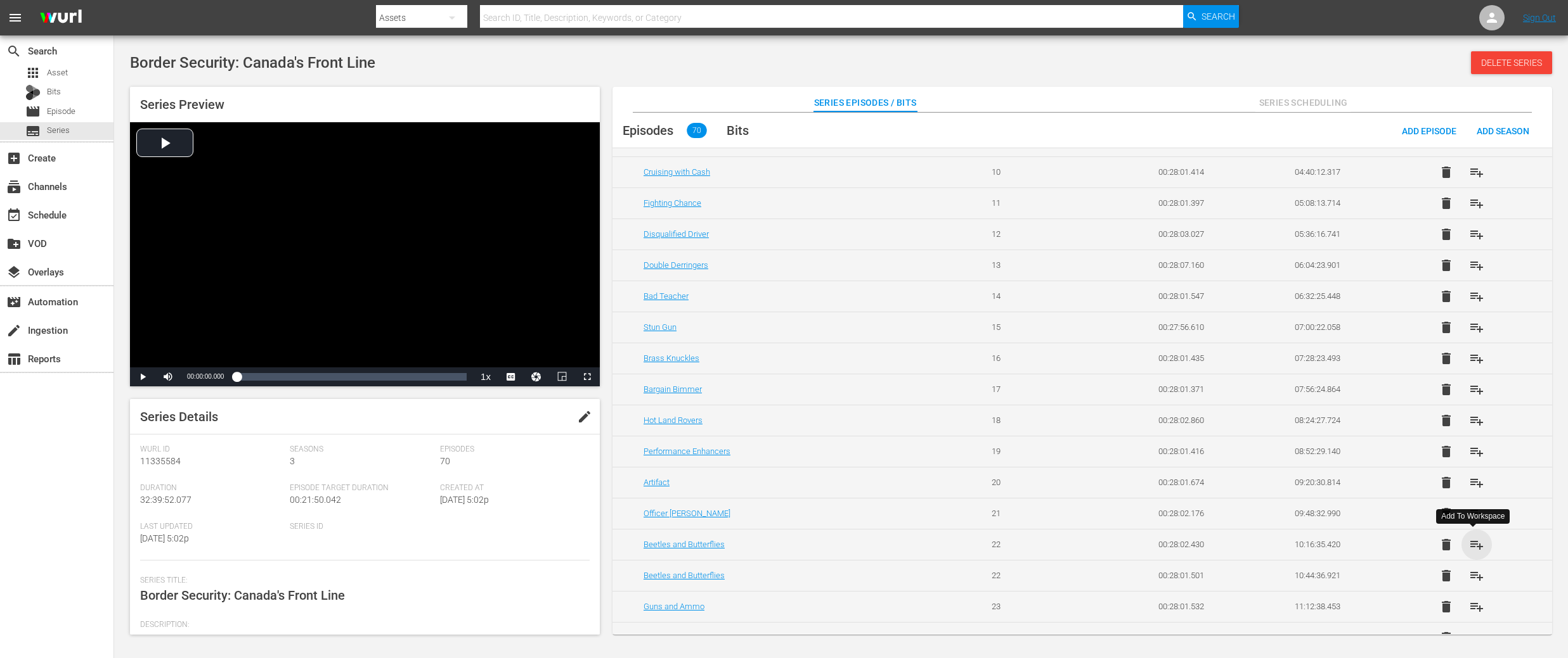
click at [1472, 542] on span "playlist_add" at bounding box center [1476, 545] width 15 height 15
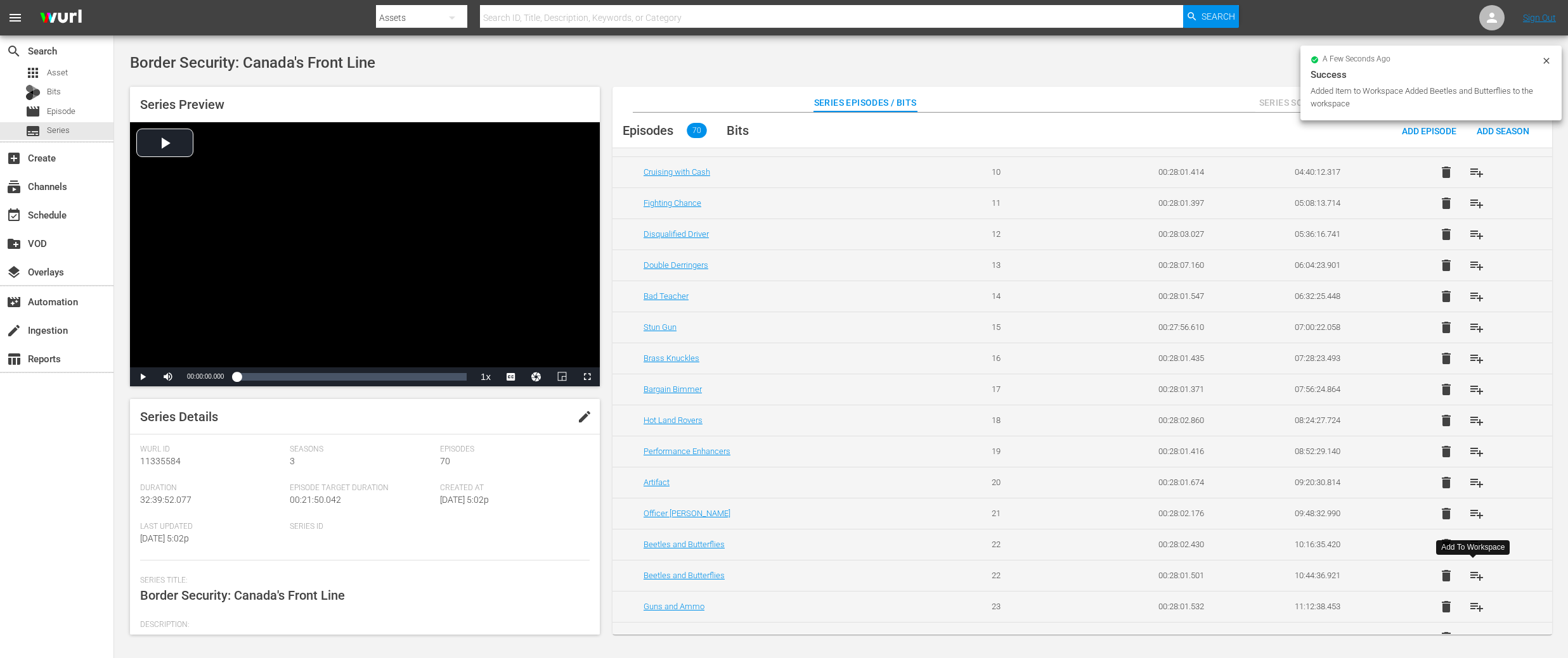
click at [1473, 576] on span "playlist_add" at bounding box center [1476, 576] width 15 height 15
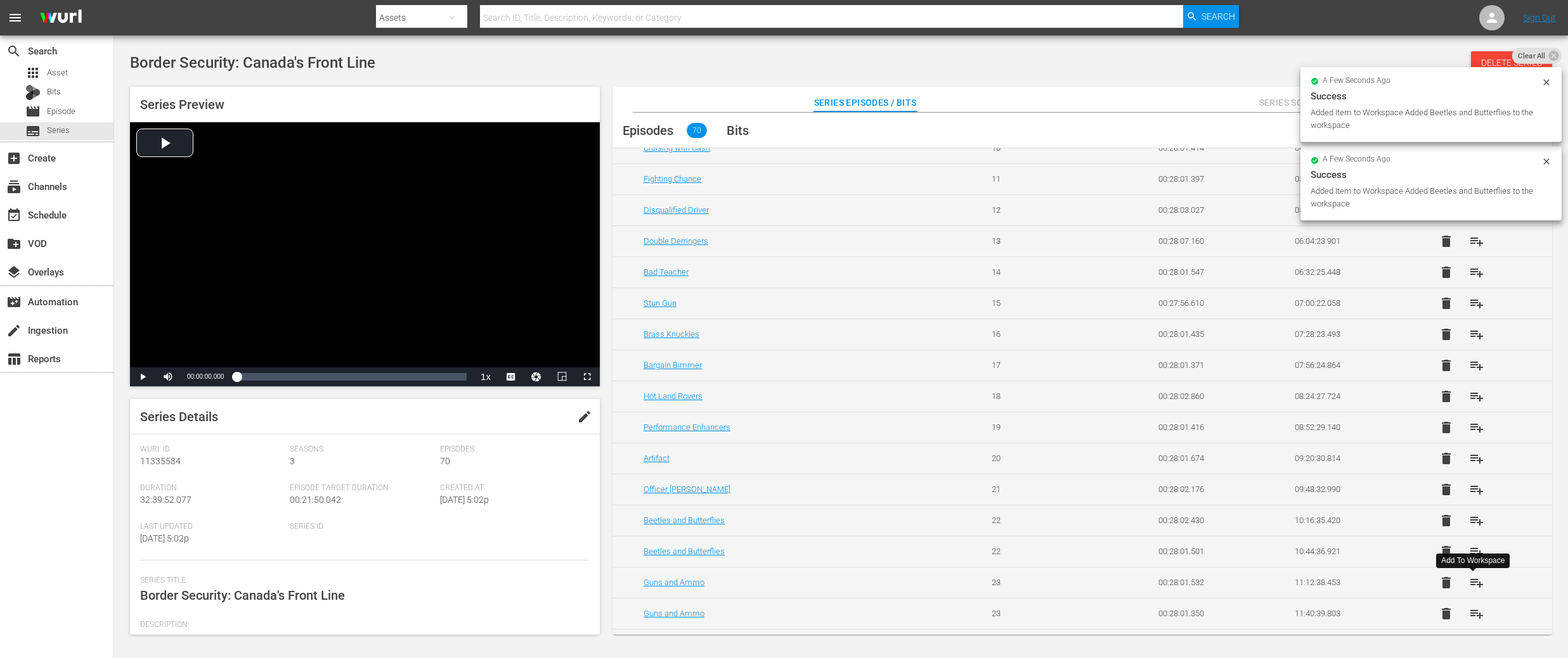
scroll to position [371, 0]
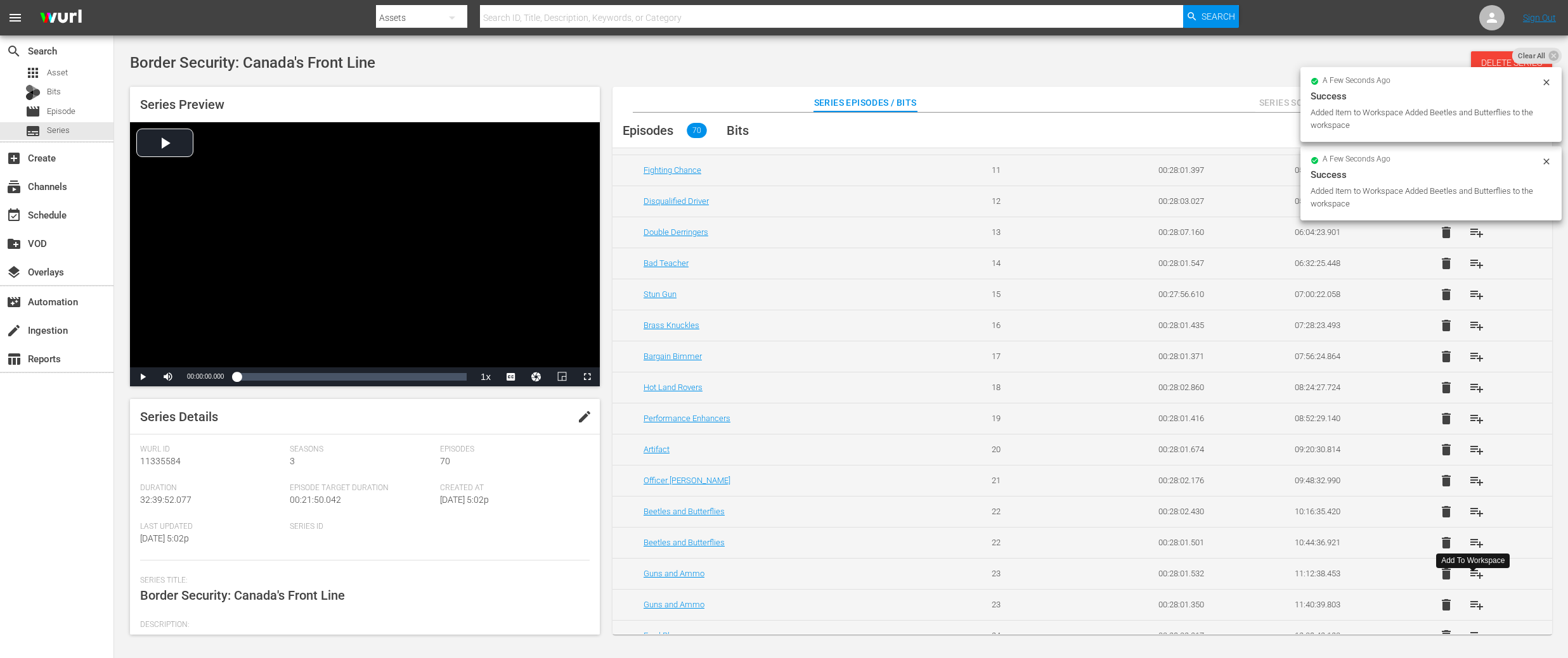
click at [1474, 575] on span "playlist_add" at bounding box center [1476, 574] width 15 height 15
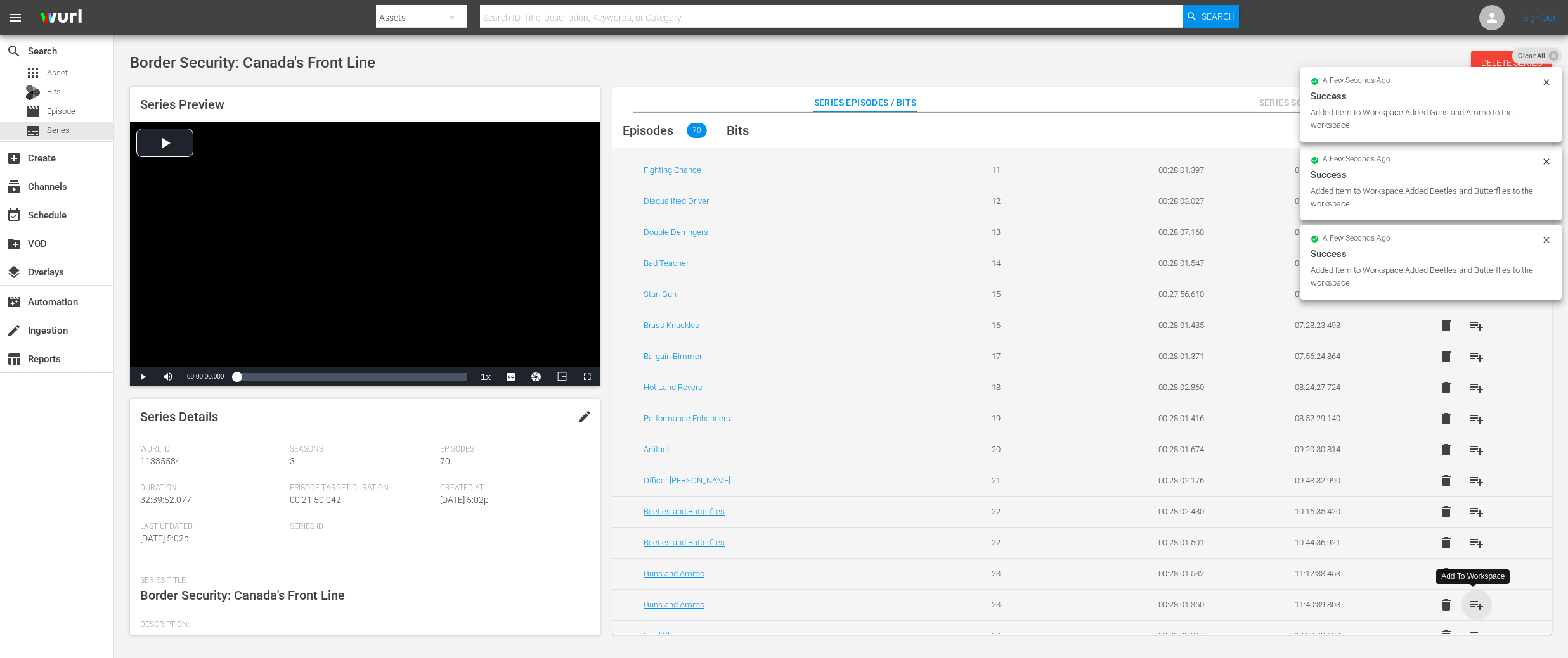
click at [1473, 601] on span "playlist_add" at bounding box center [1476, 605] width 15 height 15
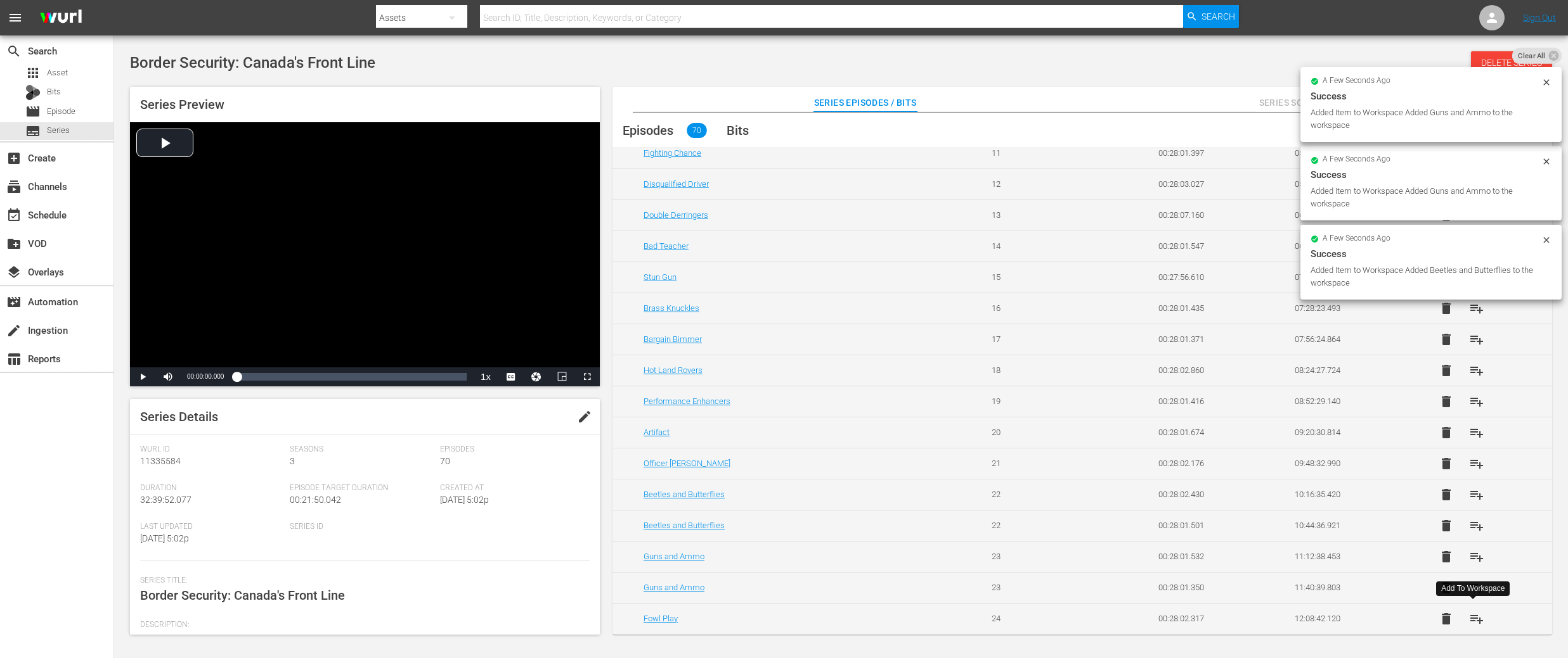
scroll to position [391, 0]
click at [1475, 616] on span "playlist_add" at bounding box center [1476, 616] width 15 height 15
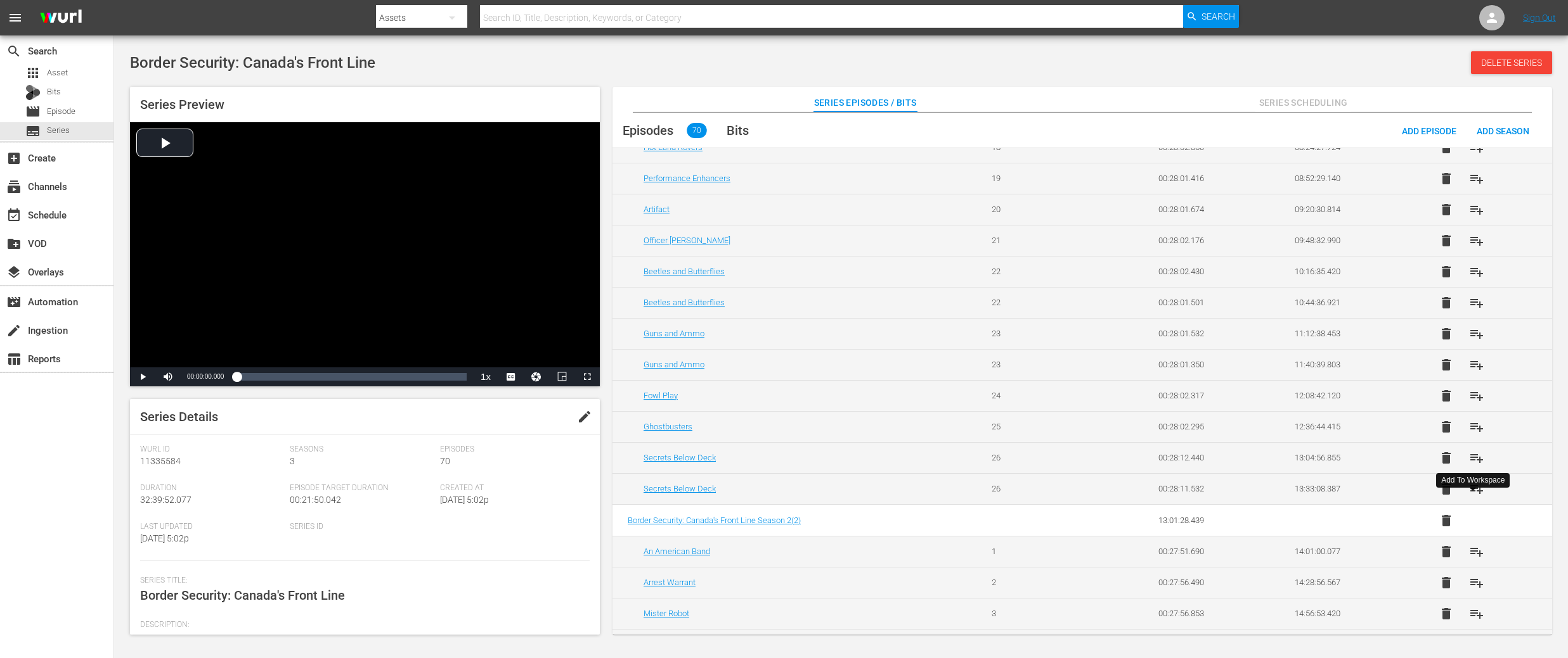
scroll to position [611, 0]
click at [1472, 423] on span "playlist_add" at bounding box center [1476, 426] width 15 height 15
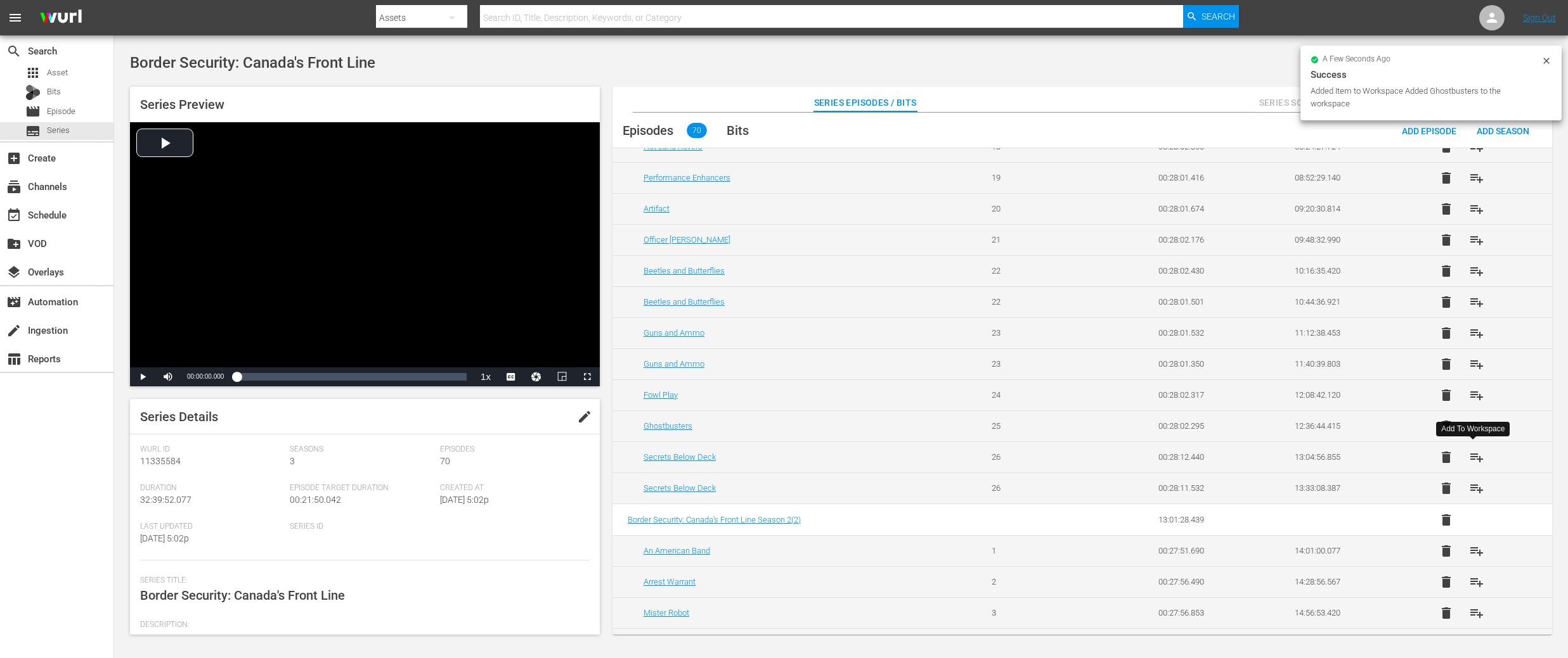
click at [1470, 459] on span "playlist_add" at bounding box center [1476, 458] width 15 height 15
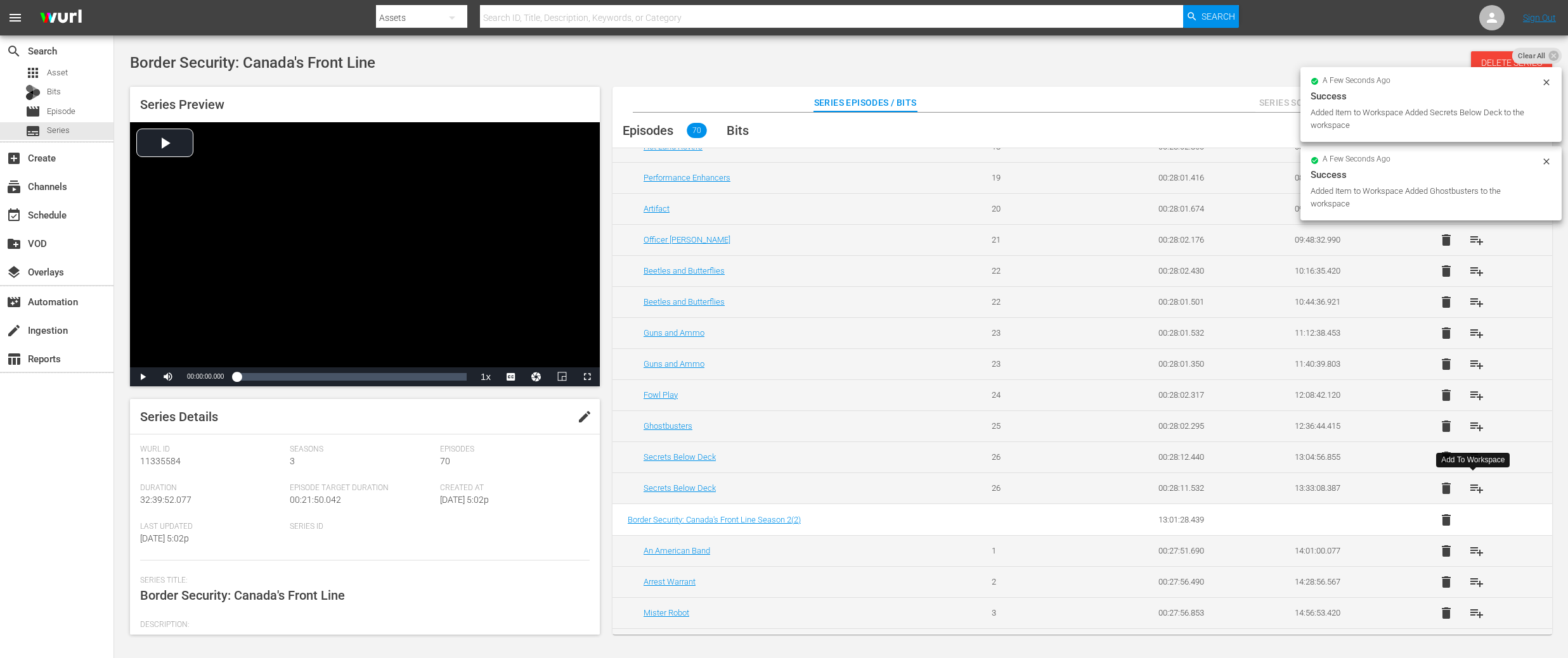
click at [1473, 486] on span "playlist_add" at bounding box center [1476, 488] width 15 height 15
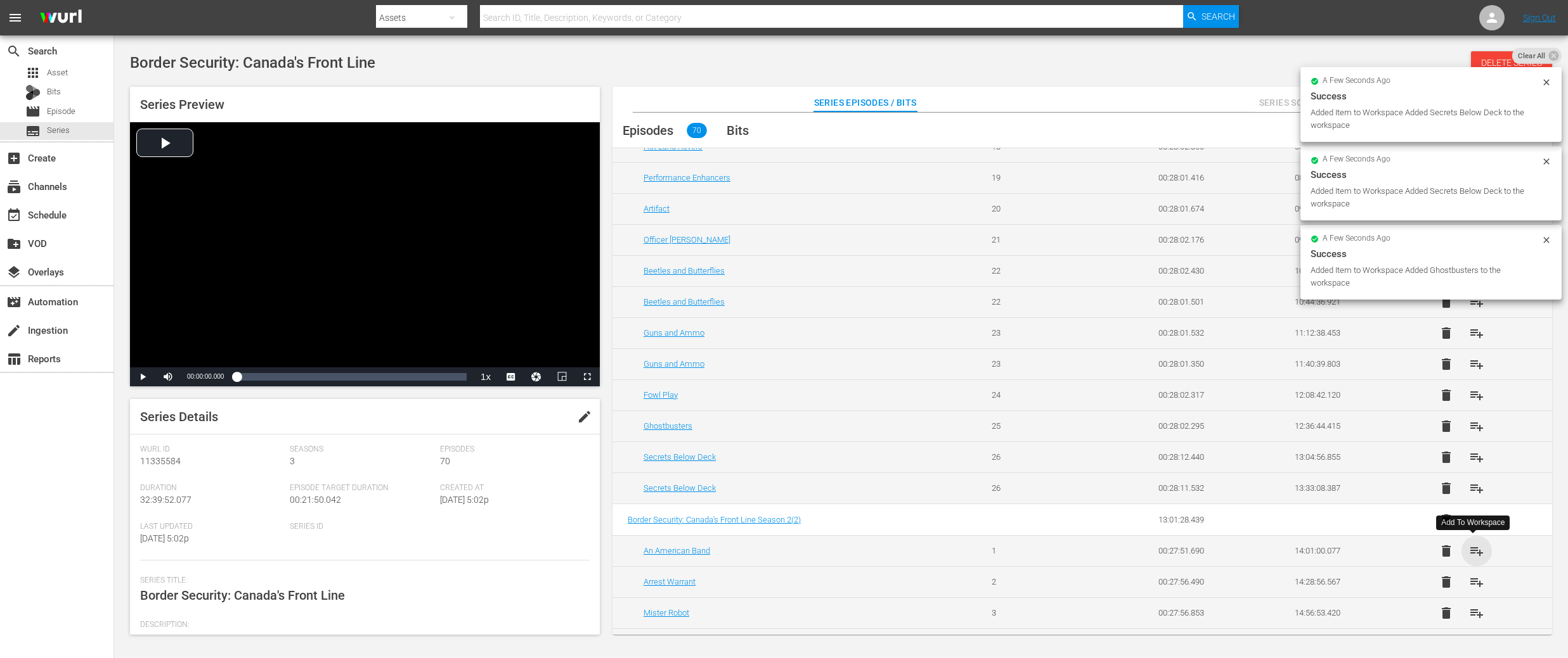
click at [1474, 554] on span "playlist_add" at bounding box center [1476, 551] width 15 height 15
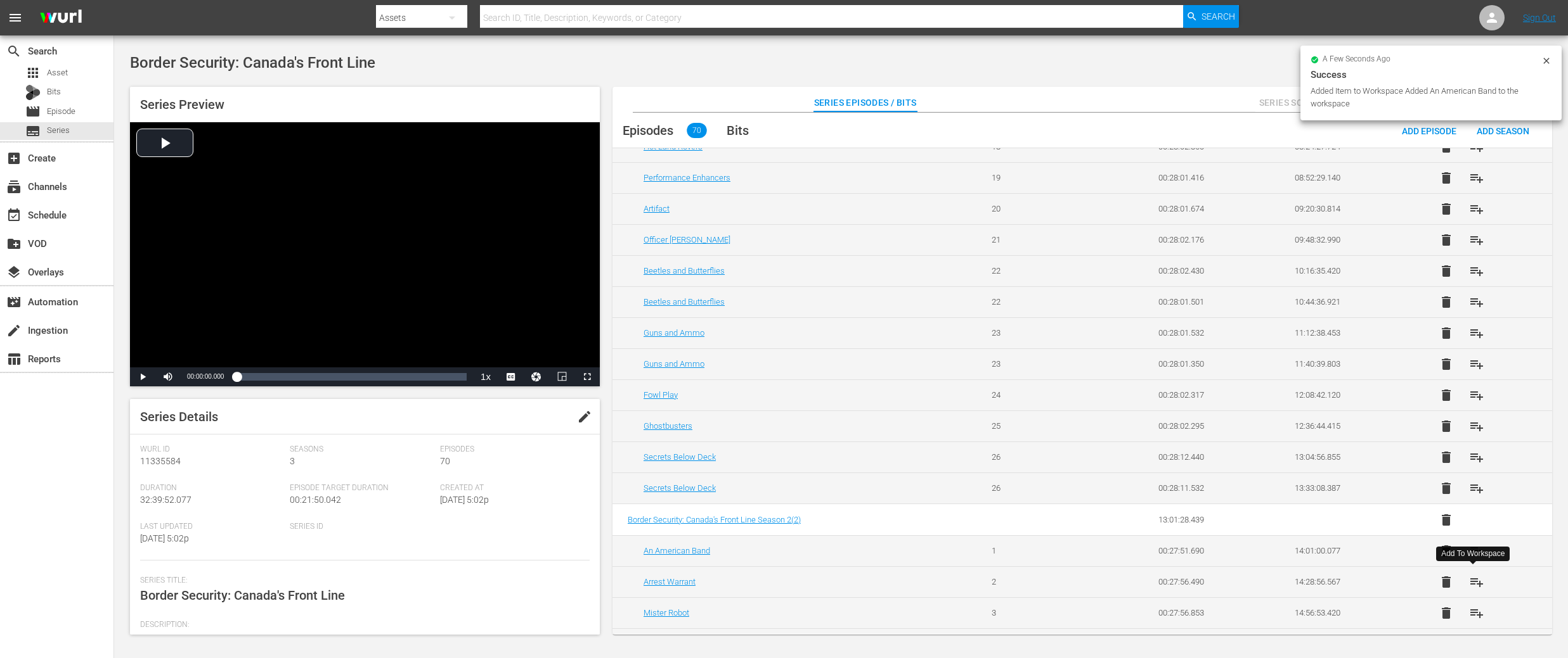
click at [1472, 579] on span "playlist_add" at bounding box center [1476, 582] width 15 height 15
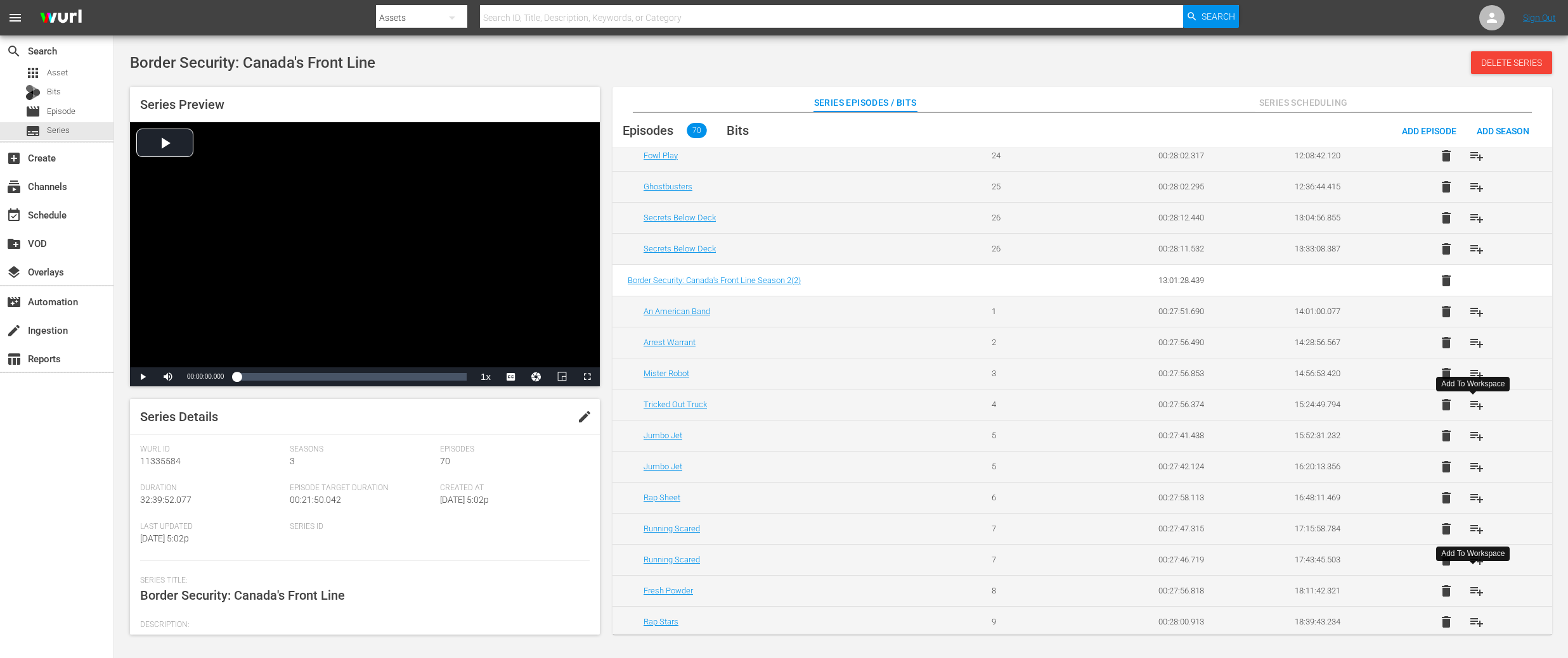
scroll to position [854, 0]
drag, startPoint x: 1480, startPoint y: 371, endPoint x: 1477, endPoint y: 381, distance: 10.4
click at [1480, 371] on span "playlist_add" at bounding box center [1476, 371] width 15 height 15
click at [1479, 400] on span "playlist_add" at bounding box center [1476, 402] width 15 height 15
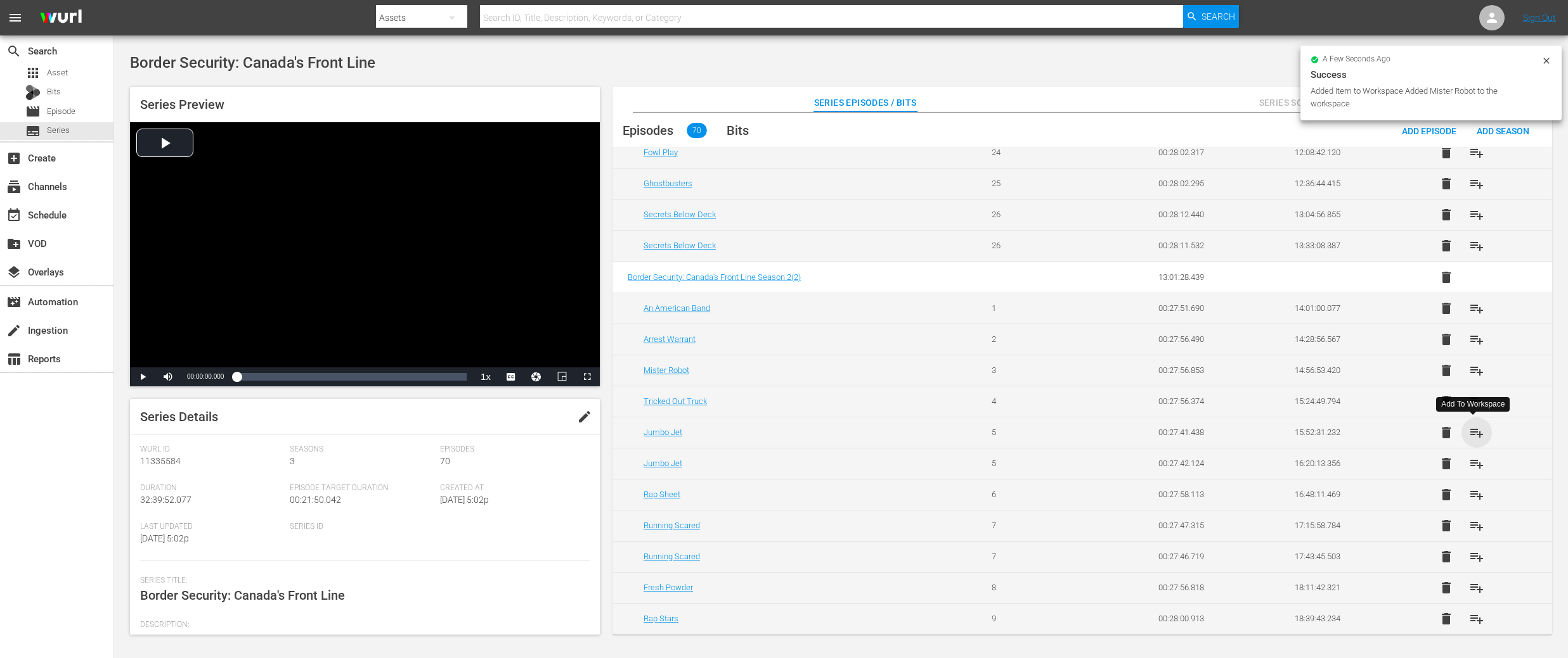
click at [1473, 426] on span "playlist_add" at bounding box center [1476, 433] width 15 height 15
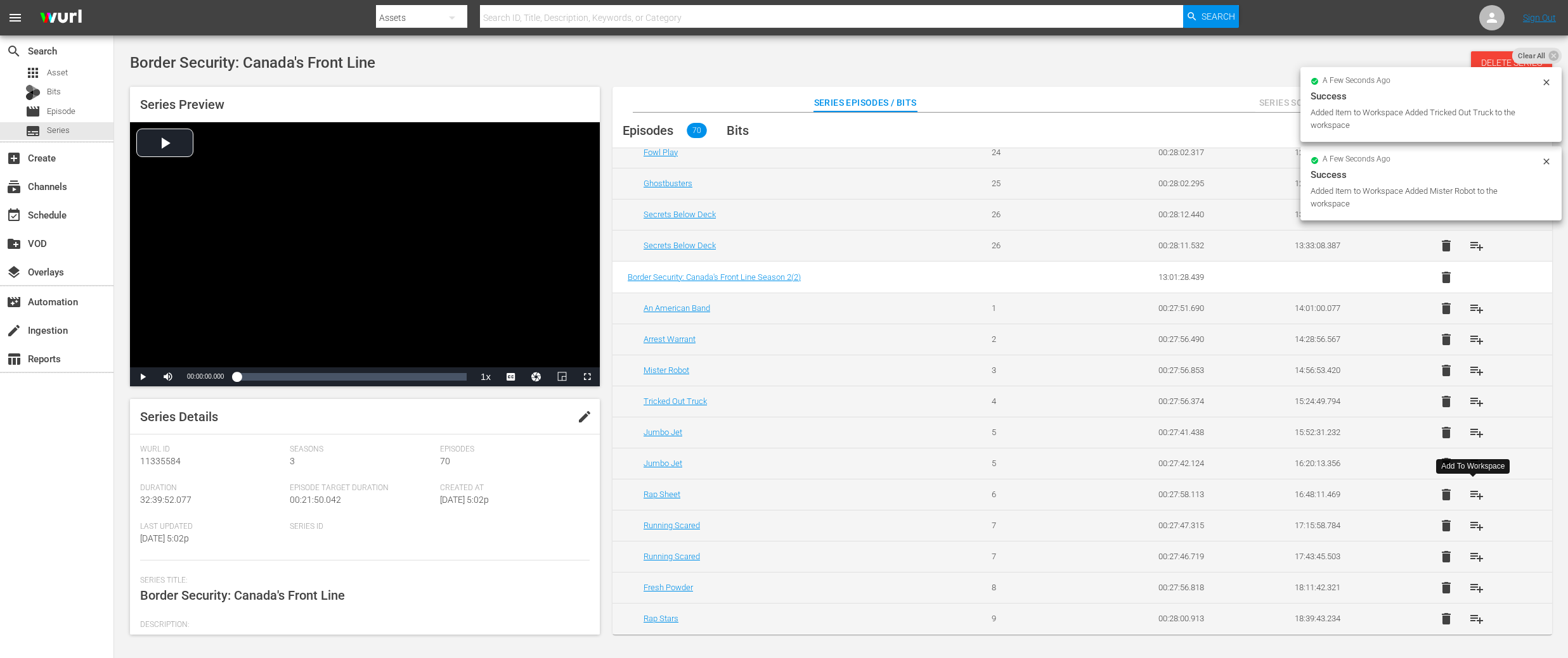
click at [1478, 480] on button "playlist_add" at bounding box center [1476, 495] width 31 height 31
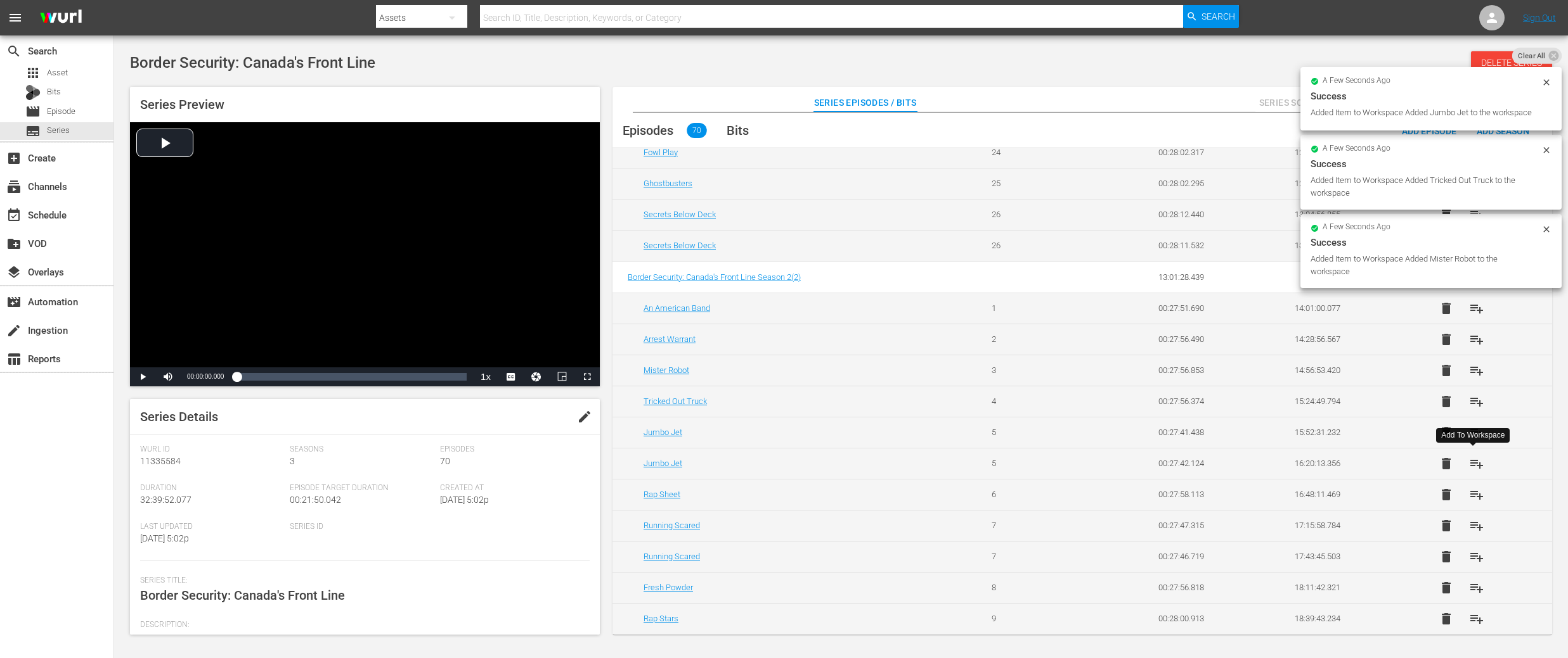
click at [1475, 466] on span "playlist_add" at bounding box center [1476, 464] width 15 height 15
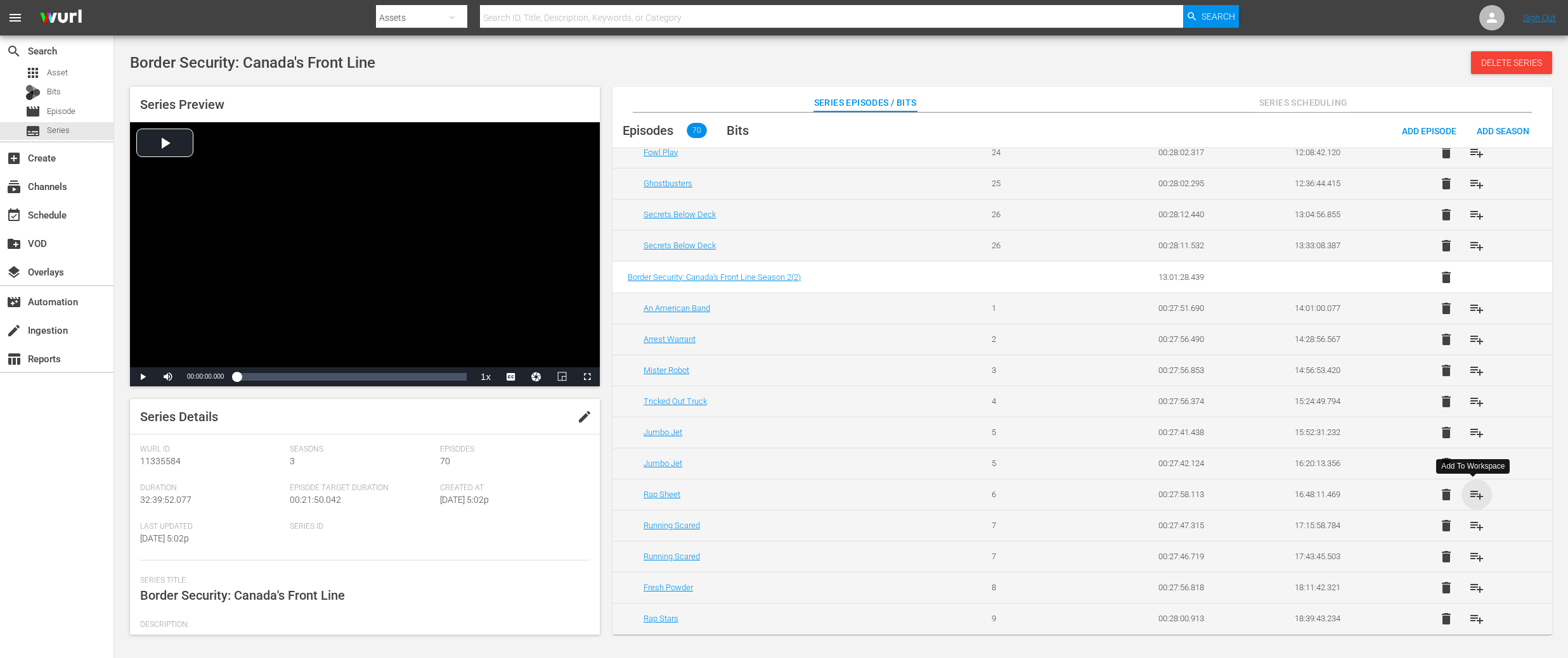
click at [1473, 493] on span "playlist_add" at bounding box center [1476, 495] width 15 height 15
click at [1473, 525] on span "playlist_add" at bounding box center [1476, 526] width 15 height 15
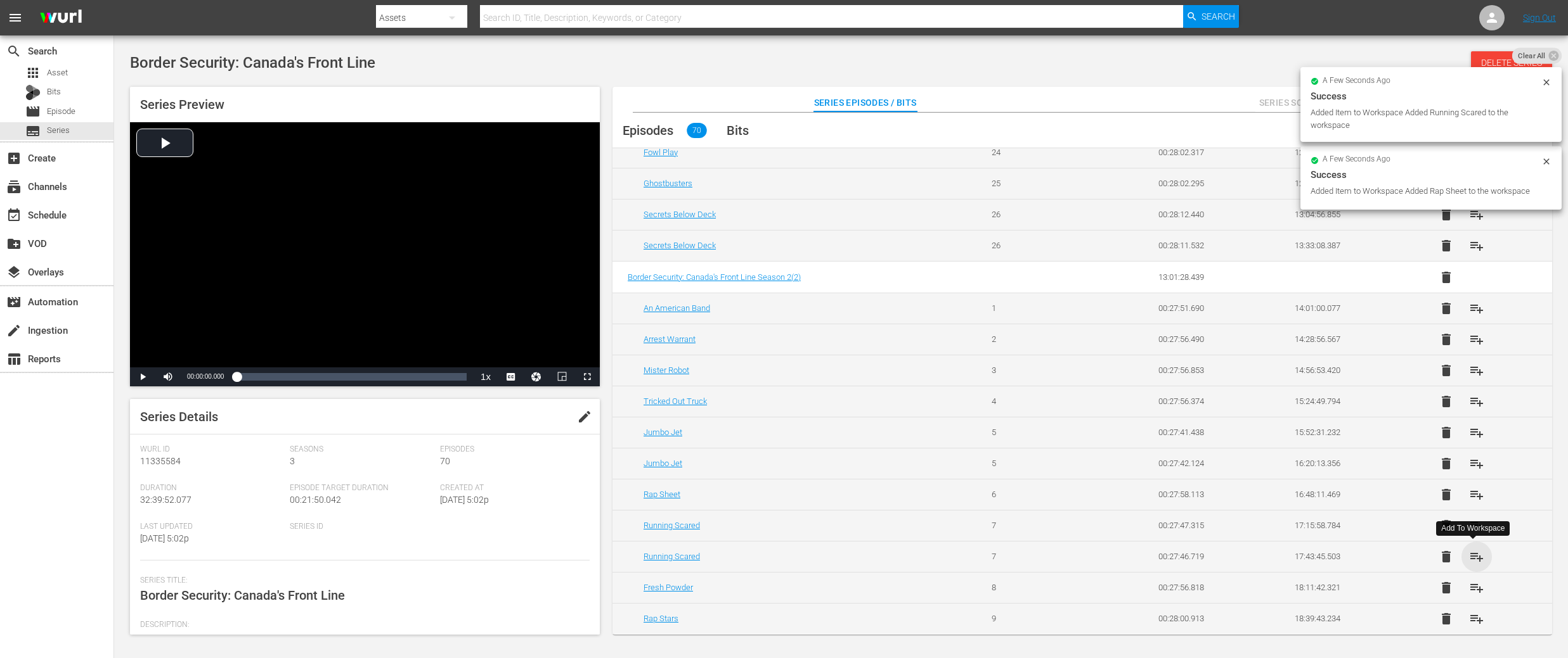
click at [1475, 559] on span "playlist_add" at bounding box center [1476, 557] width 15 height 15
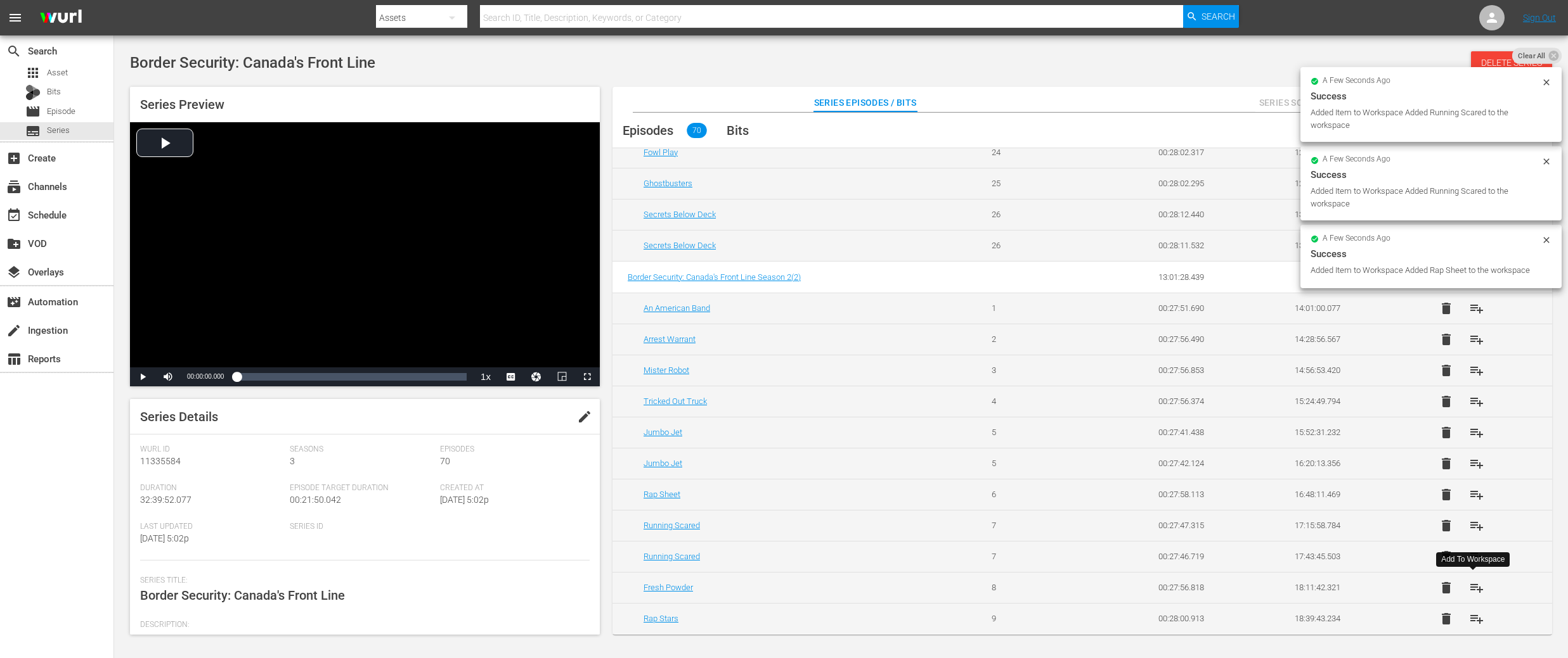
click at [1474, 593] on span "playlist_add" at bounding box center [1476, 588] width 15 height 15
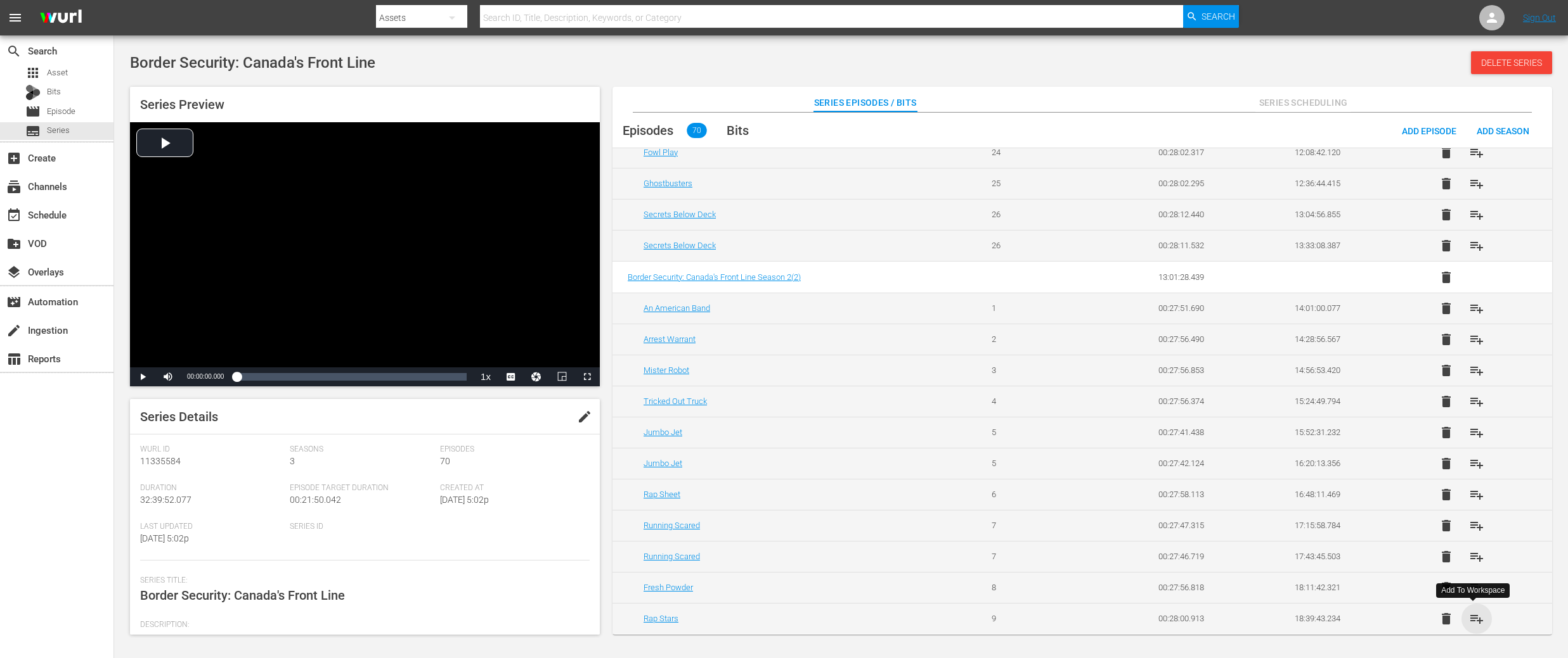
click at [1475, 620] on span "playlist_add" at bounding box center [1476, 619] width 15 height 15
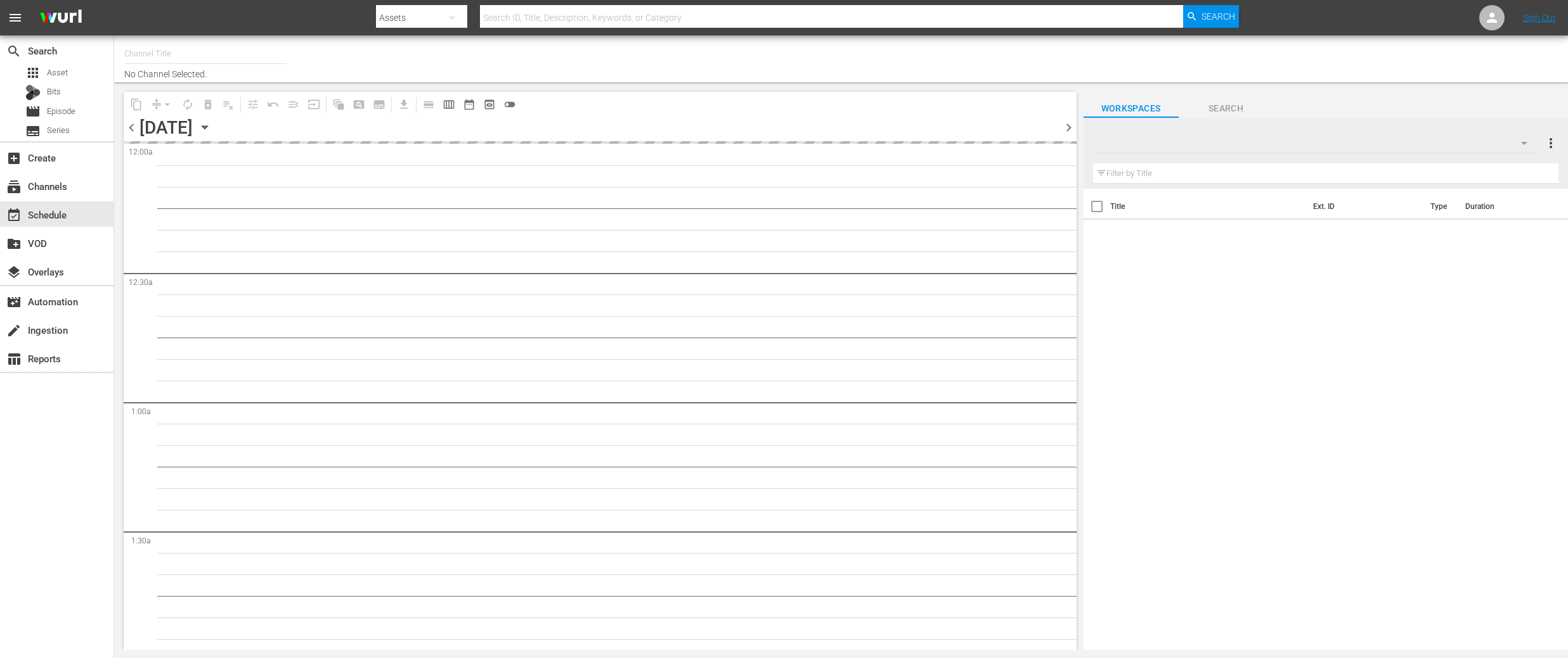
type input "DangerTV (161)"
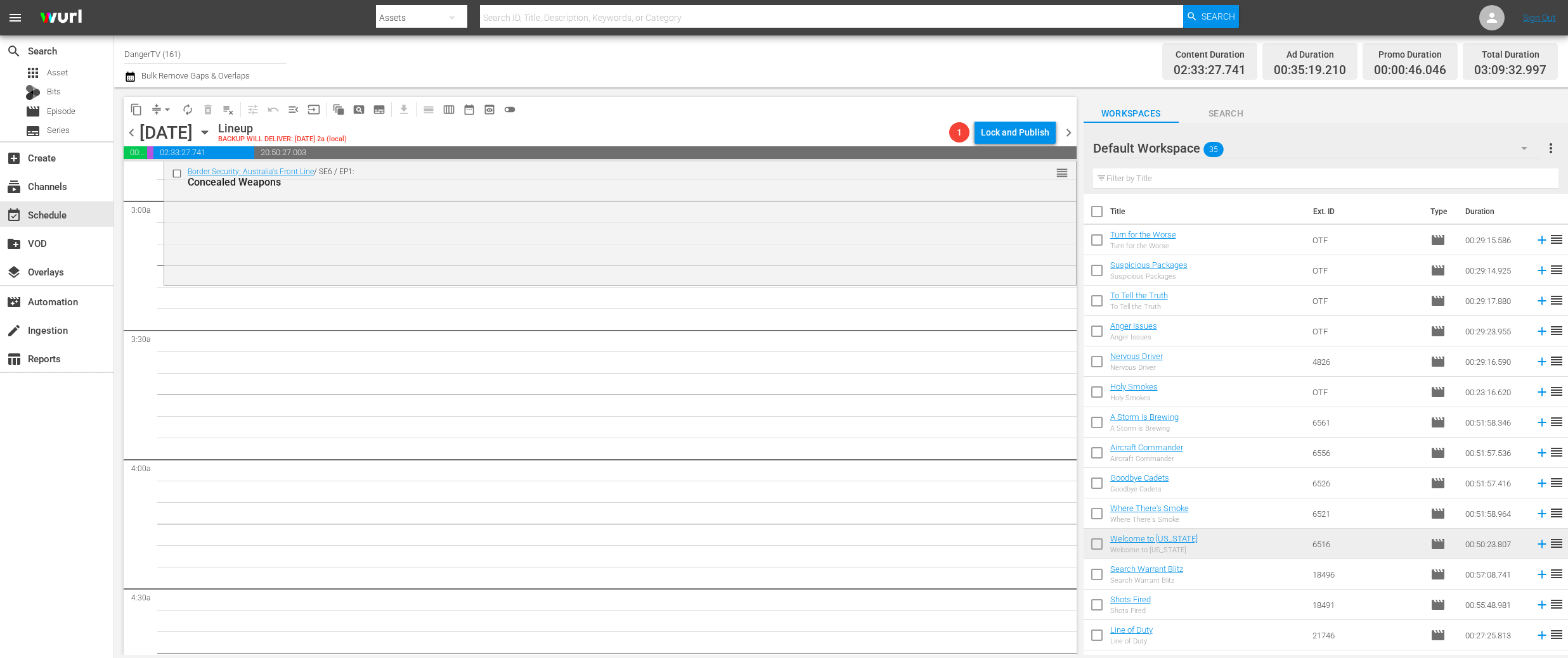
click at [1098, 214] on input "checkbox" at bounding box center [1096, 214] width 26 height 26
checkbox input "true"
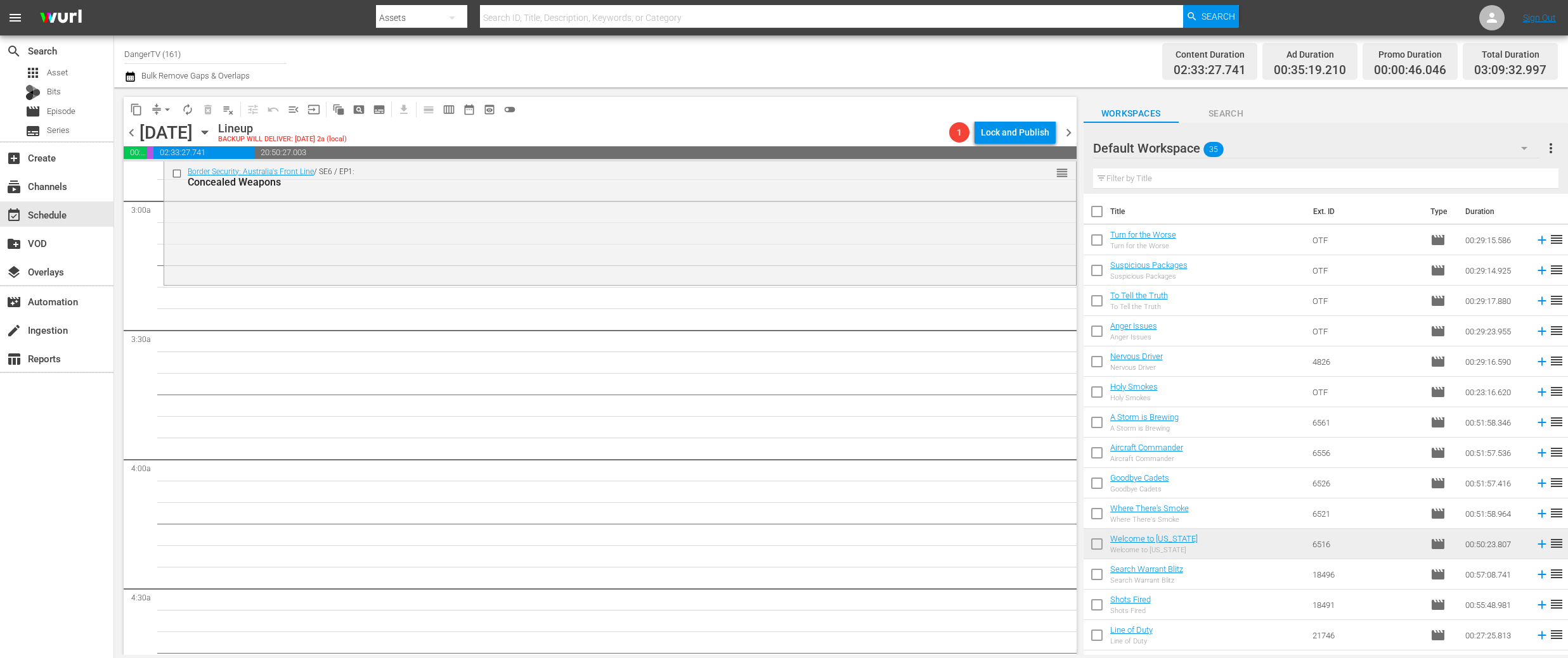
checkbox input "true"
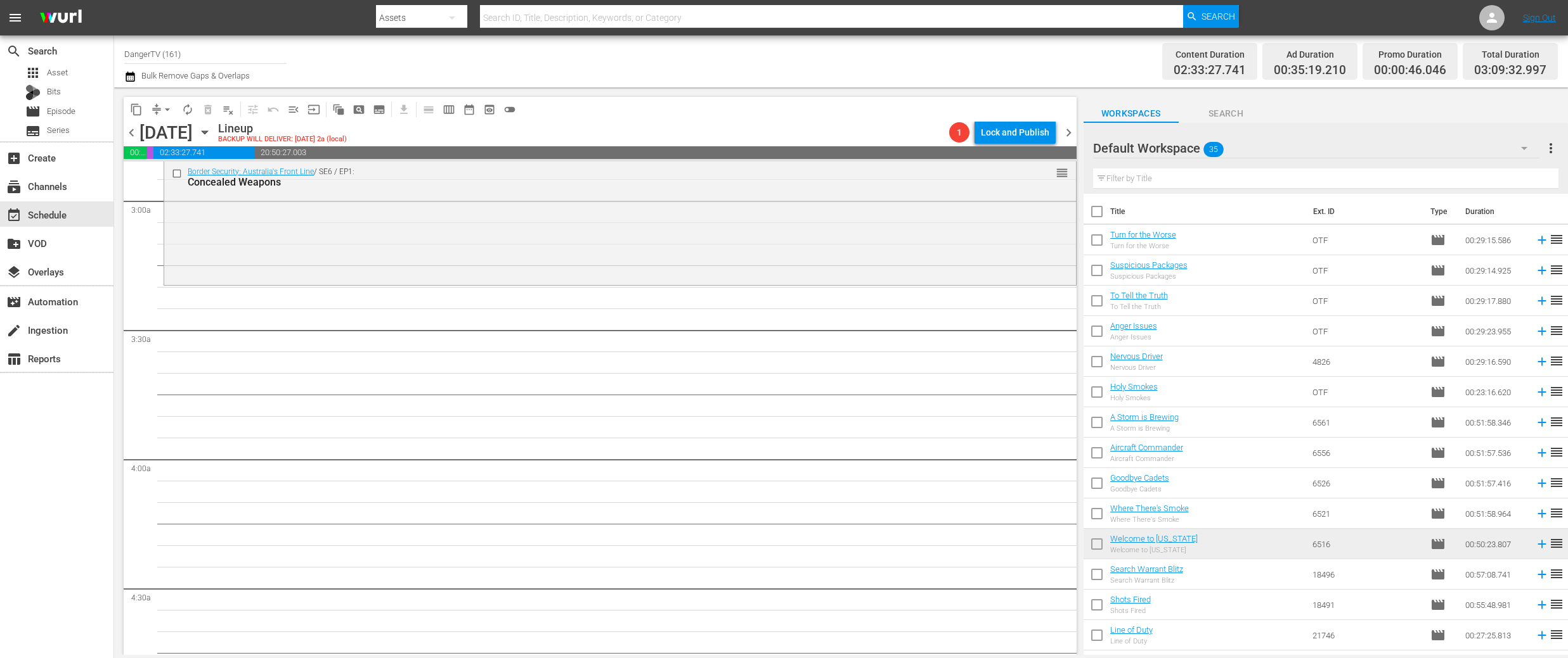
checkbox input "true"
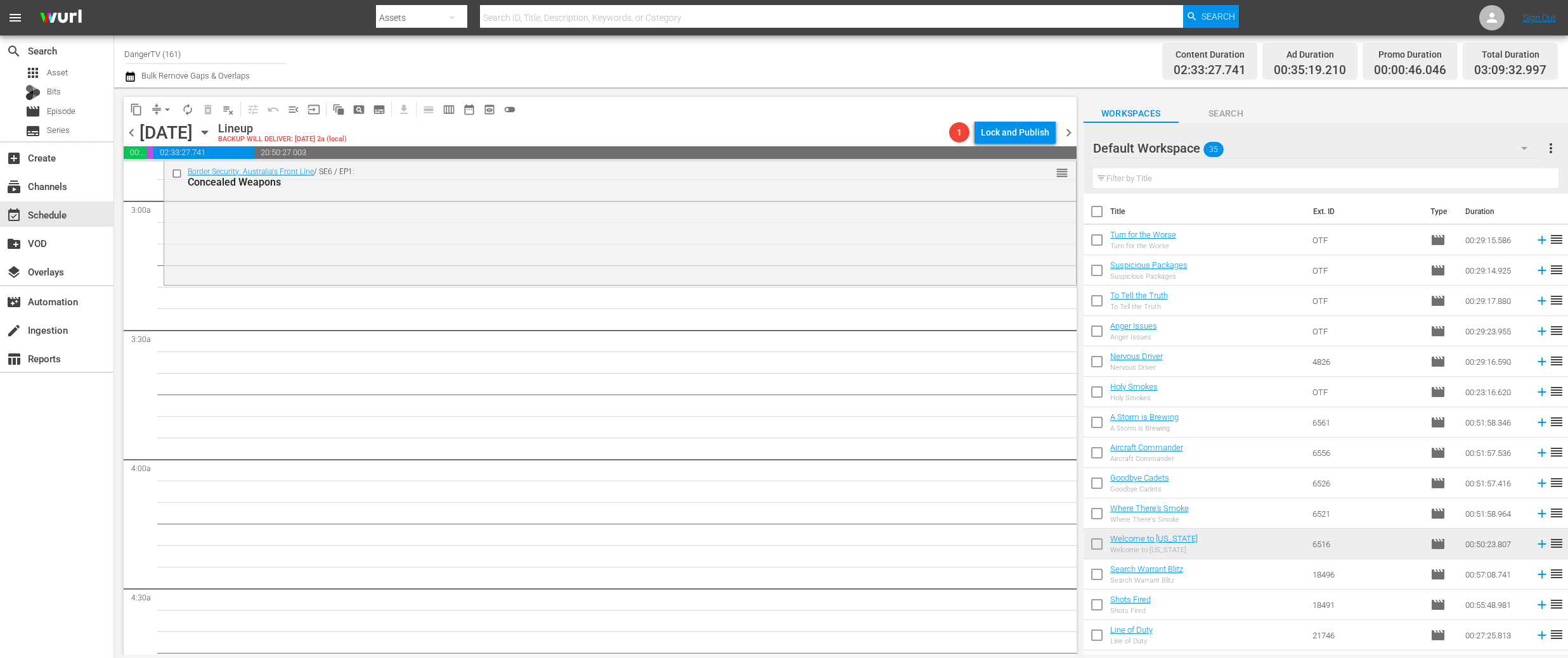
checkbox input "true"
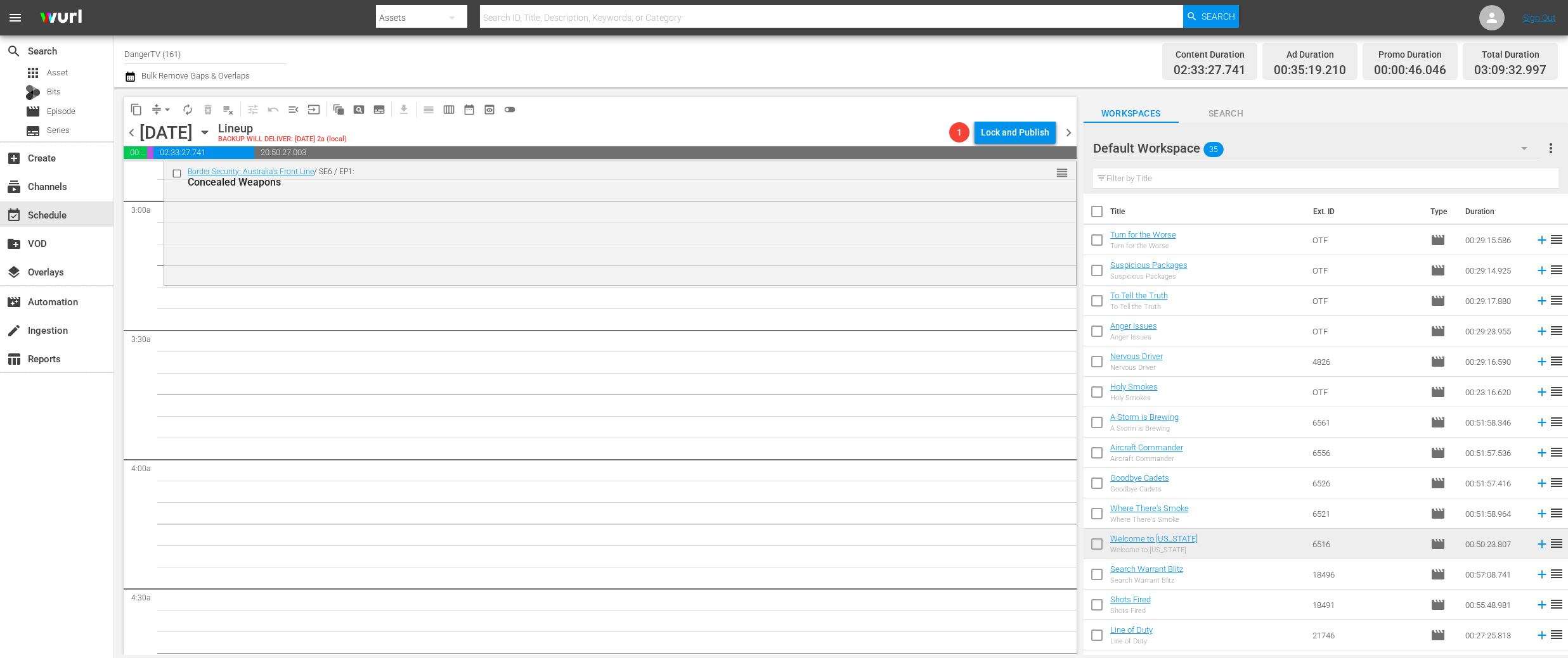
checkbox input "true"
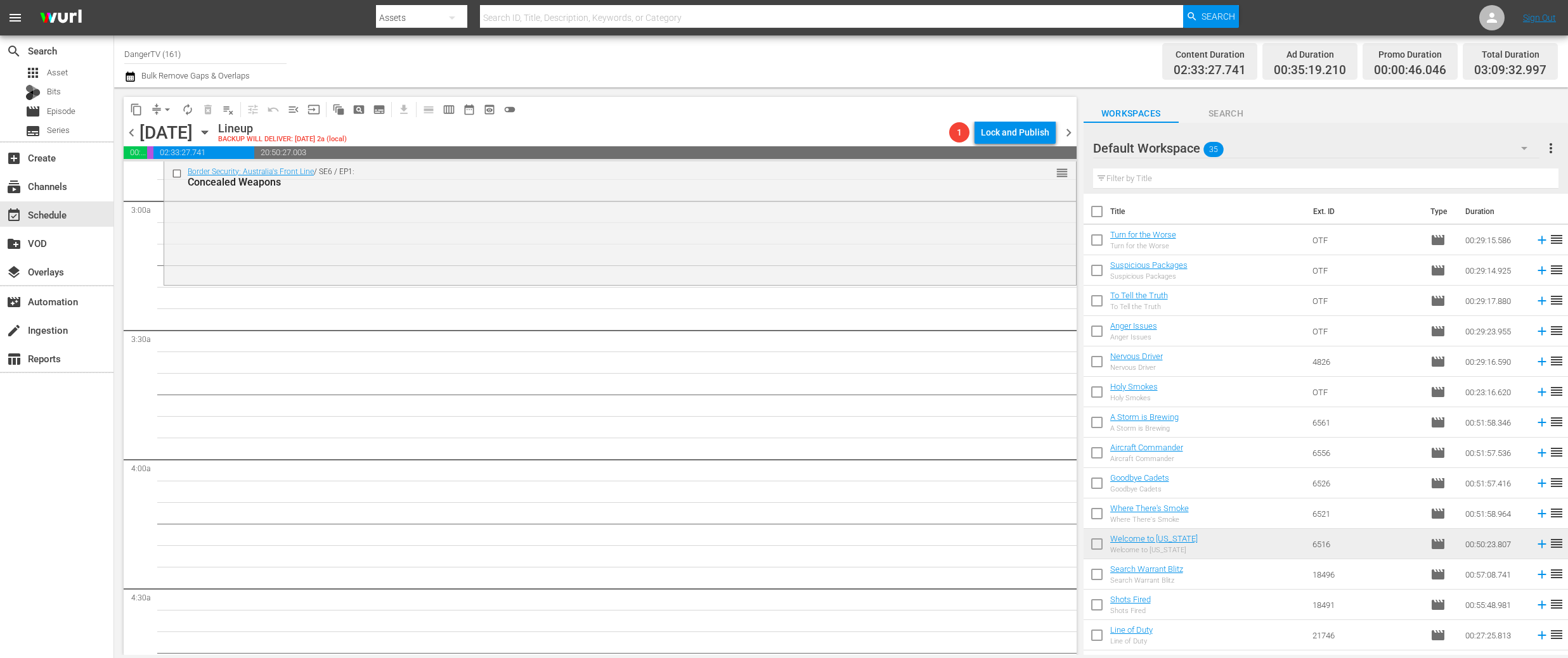
checkbox input "true"
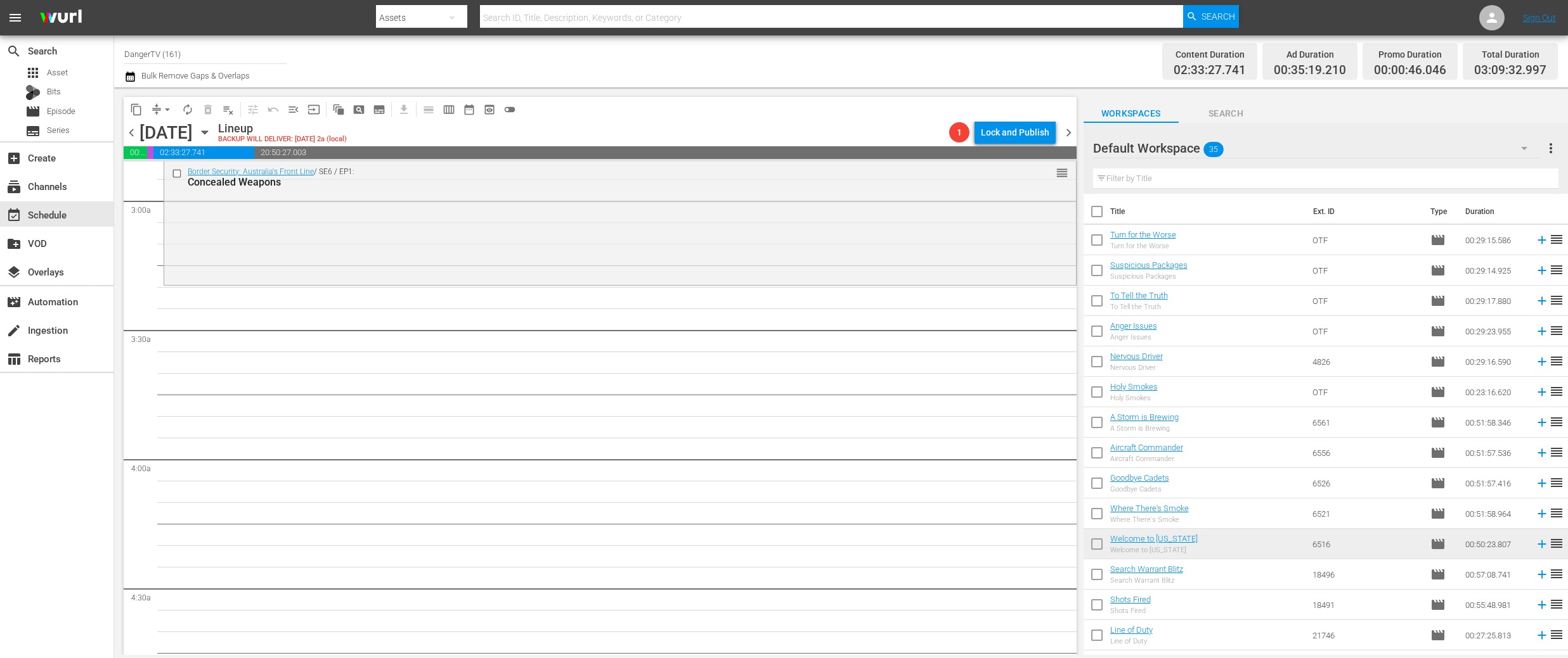
checkbox input "true"
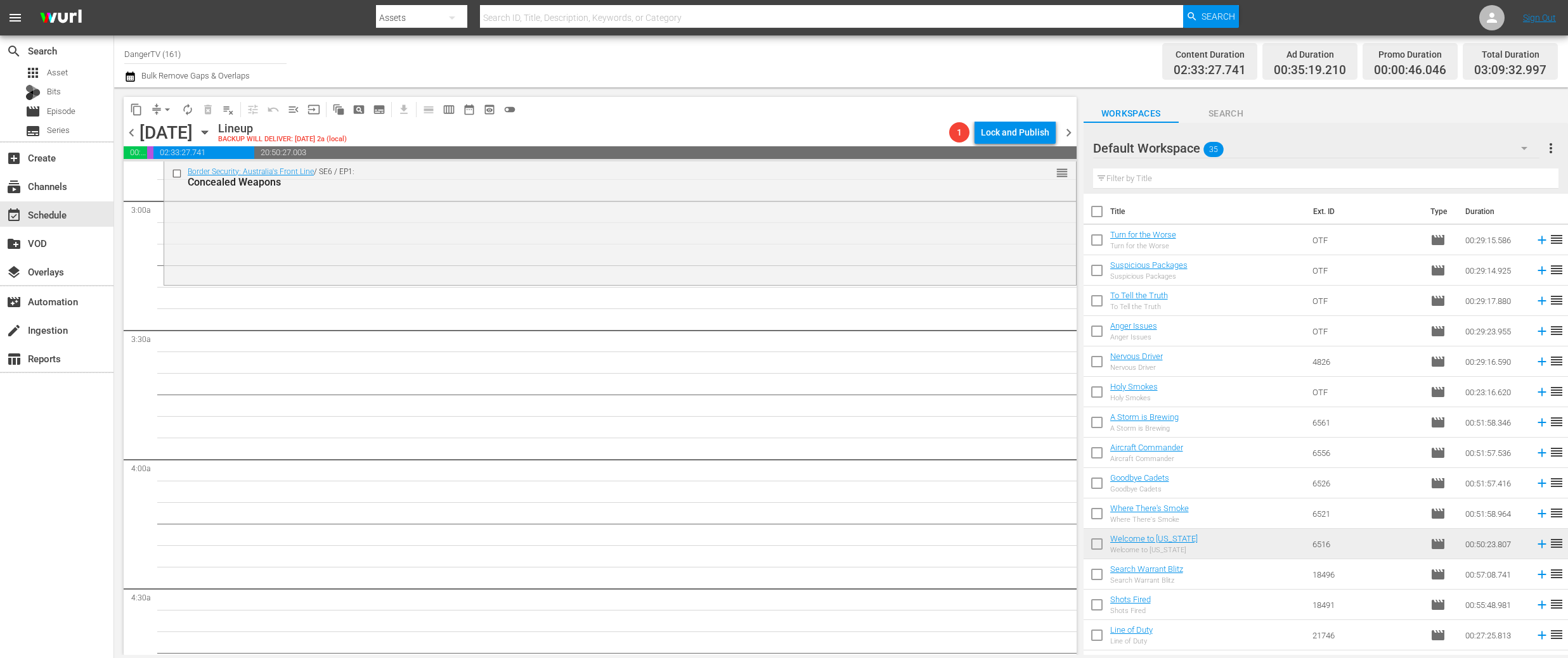
checkbox input "true"
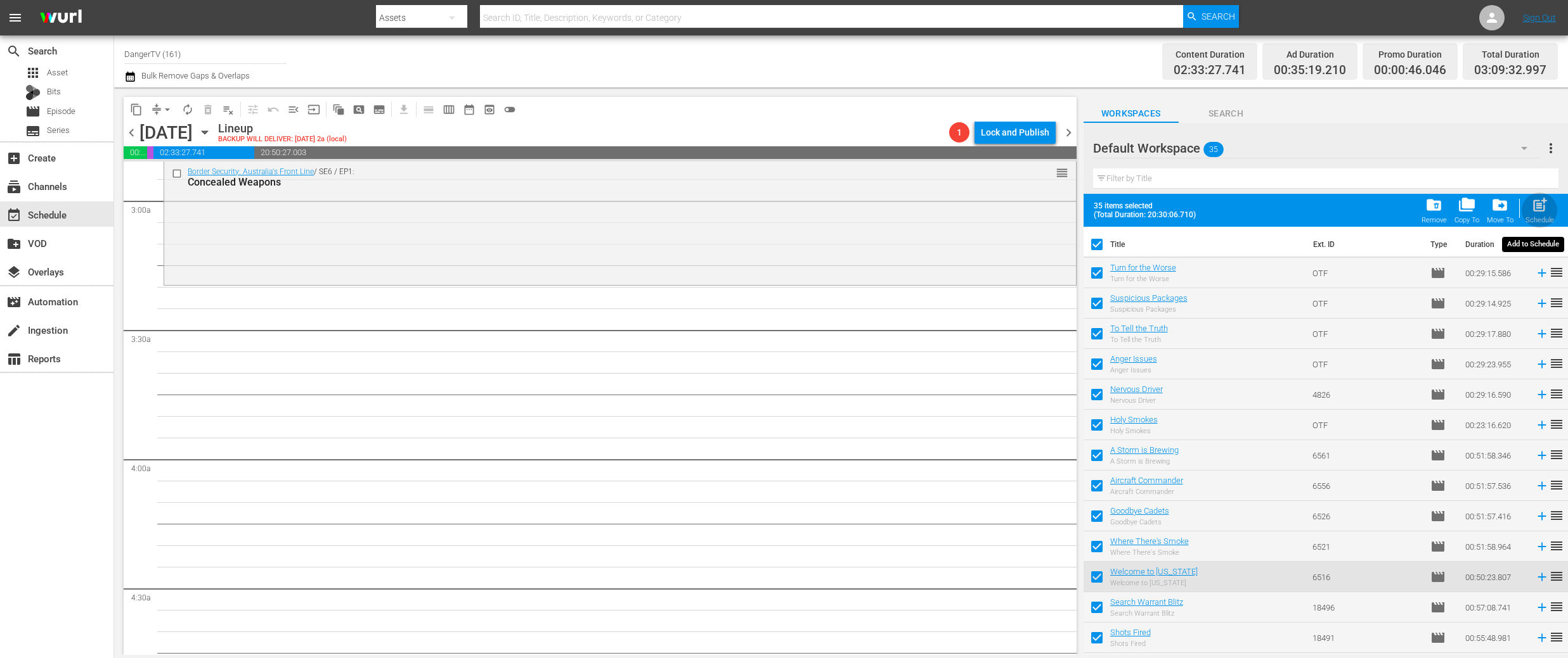
click at [1543, 204] on span "post_add" at bounding box center [1539, 205] width 17 height 17
checkbox input "false"
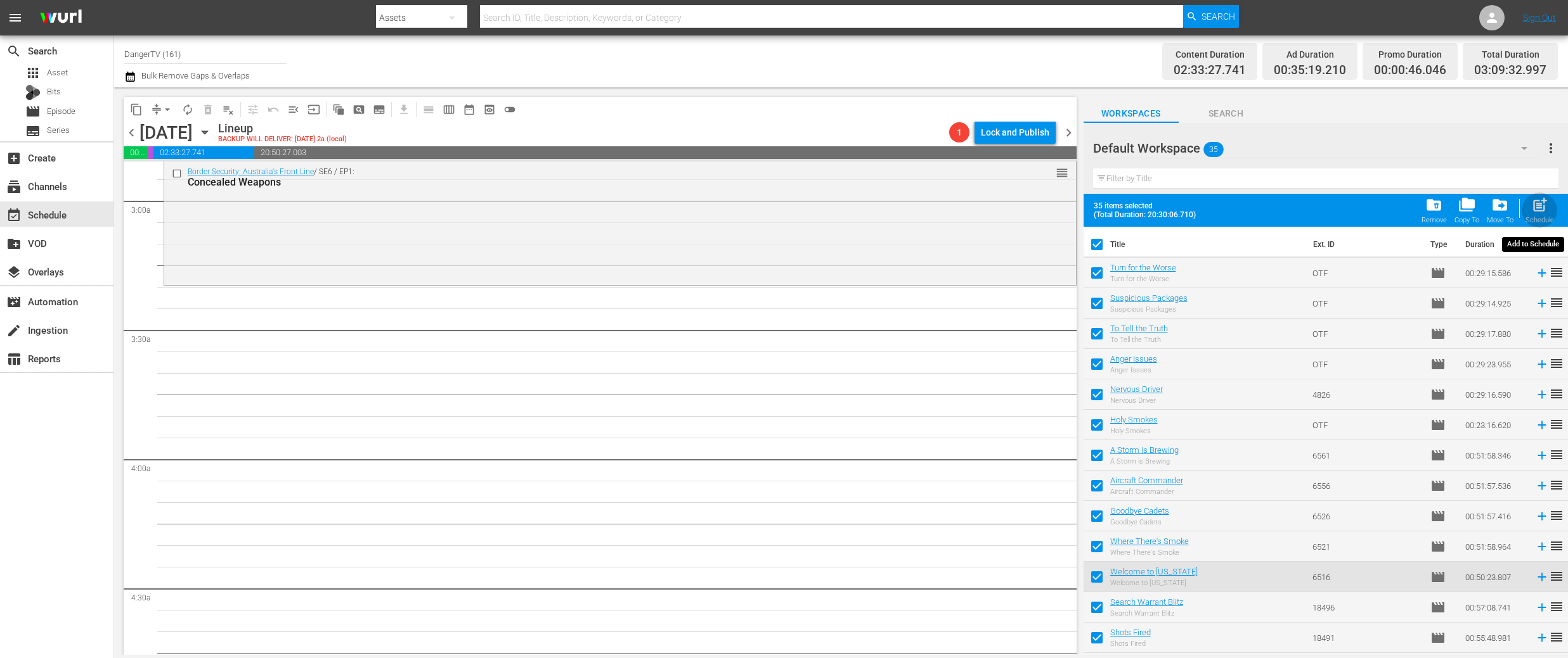
checkbox input "false"
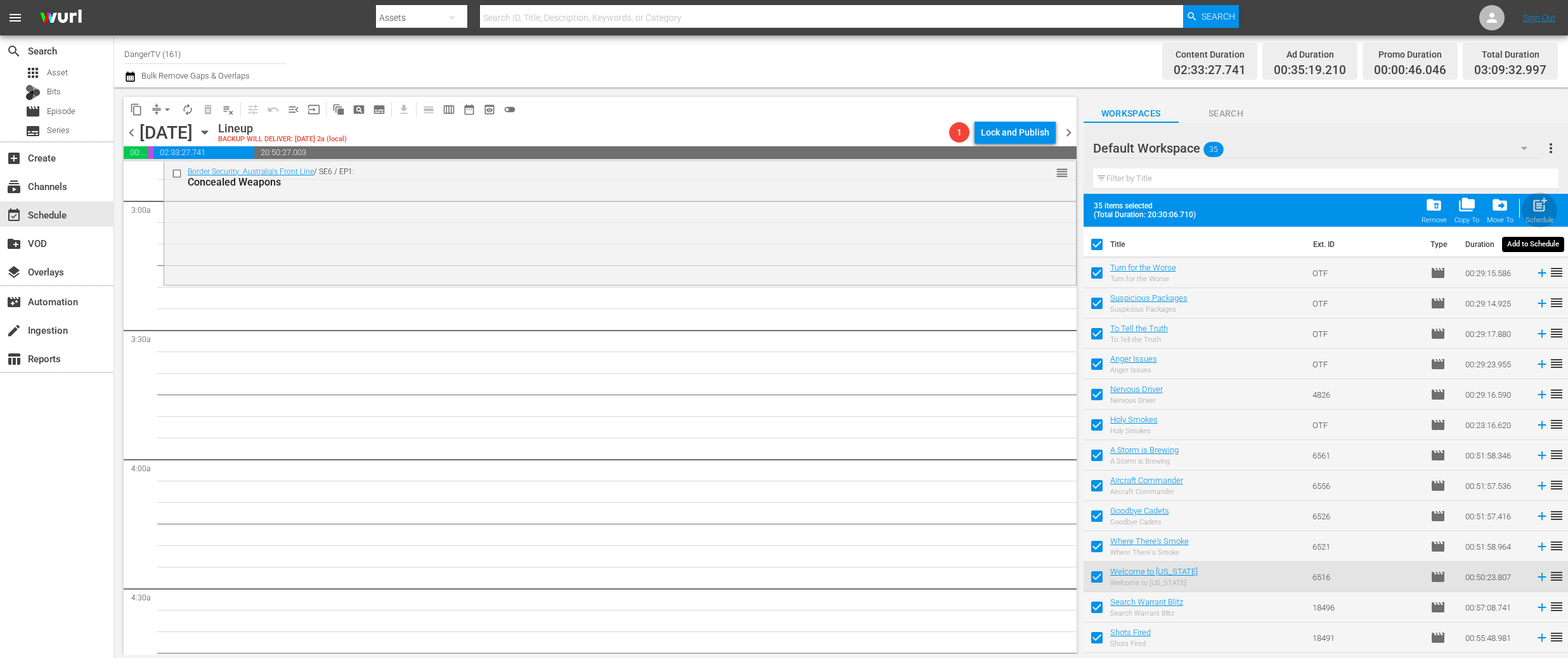
checkbox input "false"
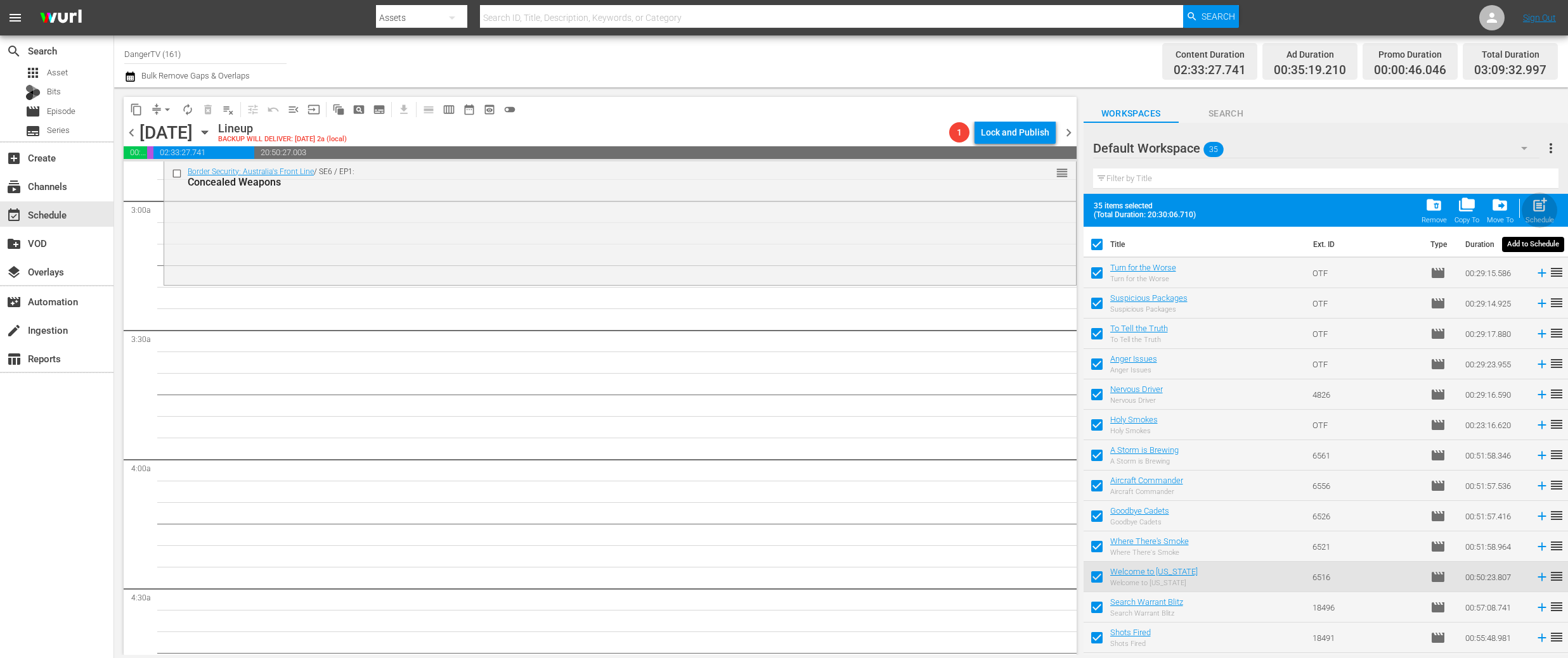
checkbox input "false"
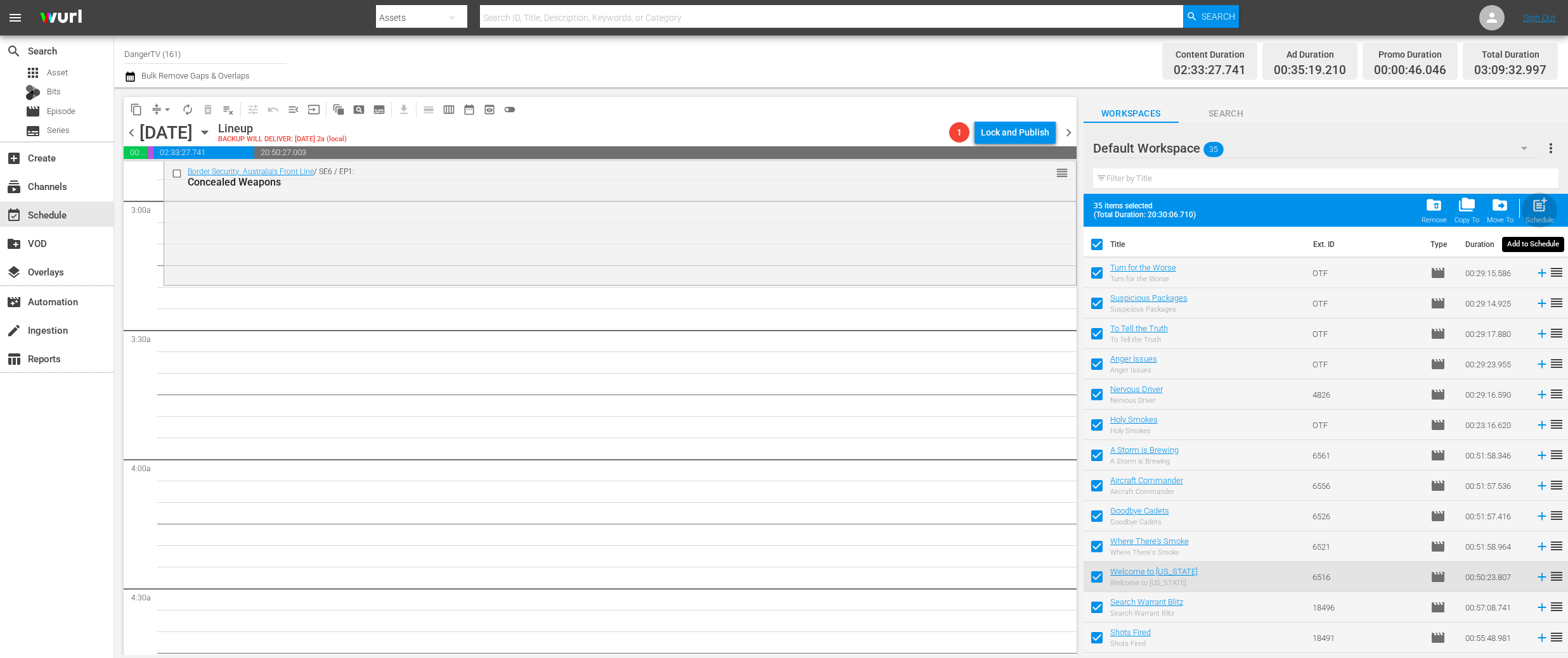
checkbox input "false"
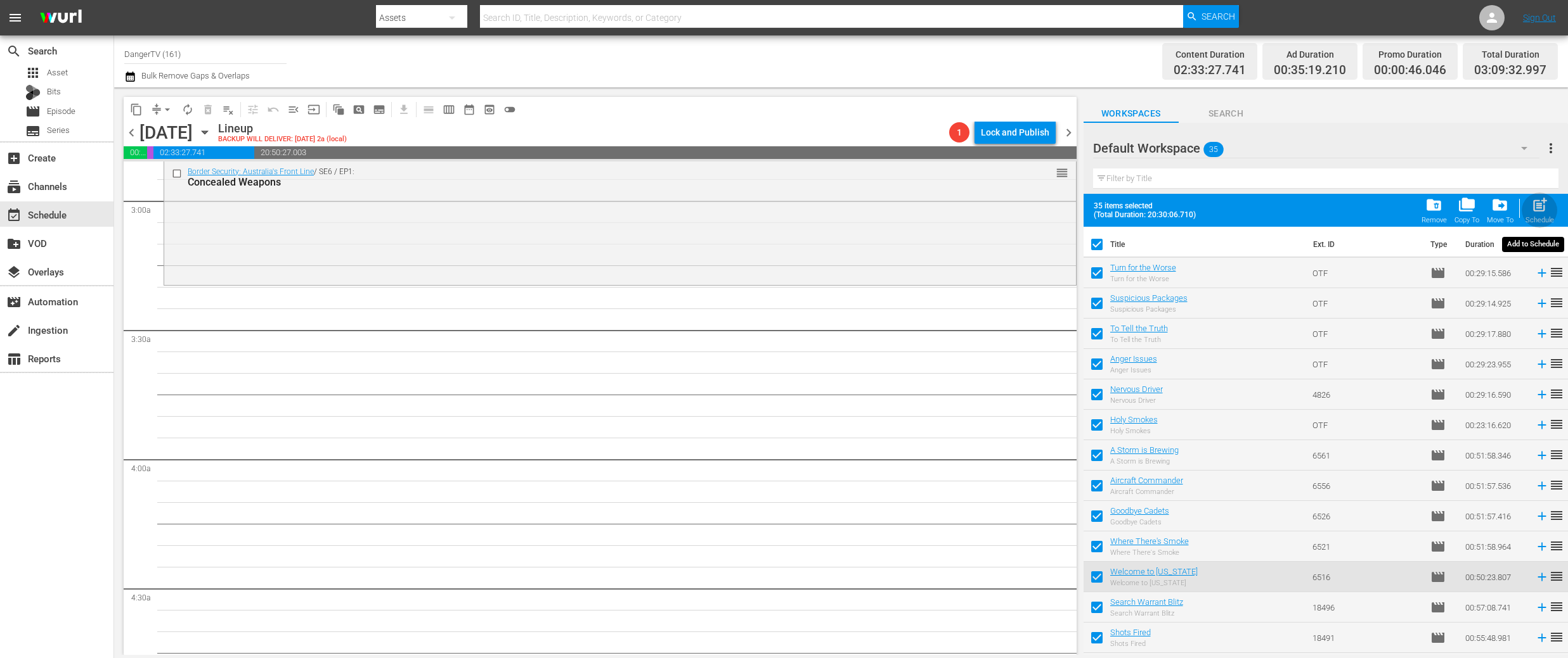
checkbox input "false"
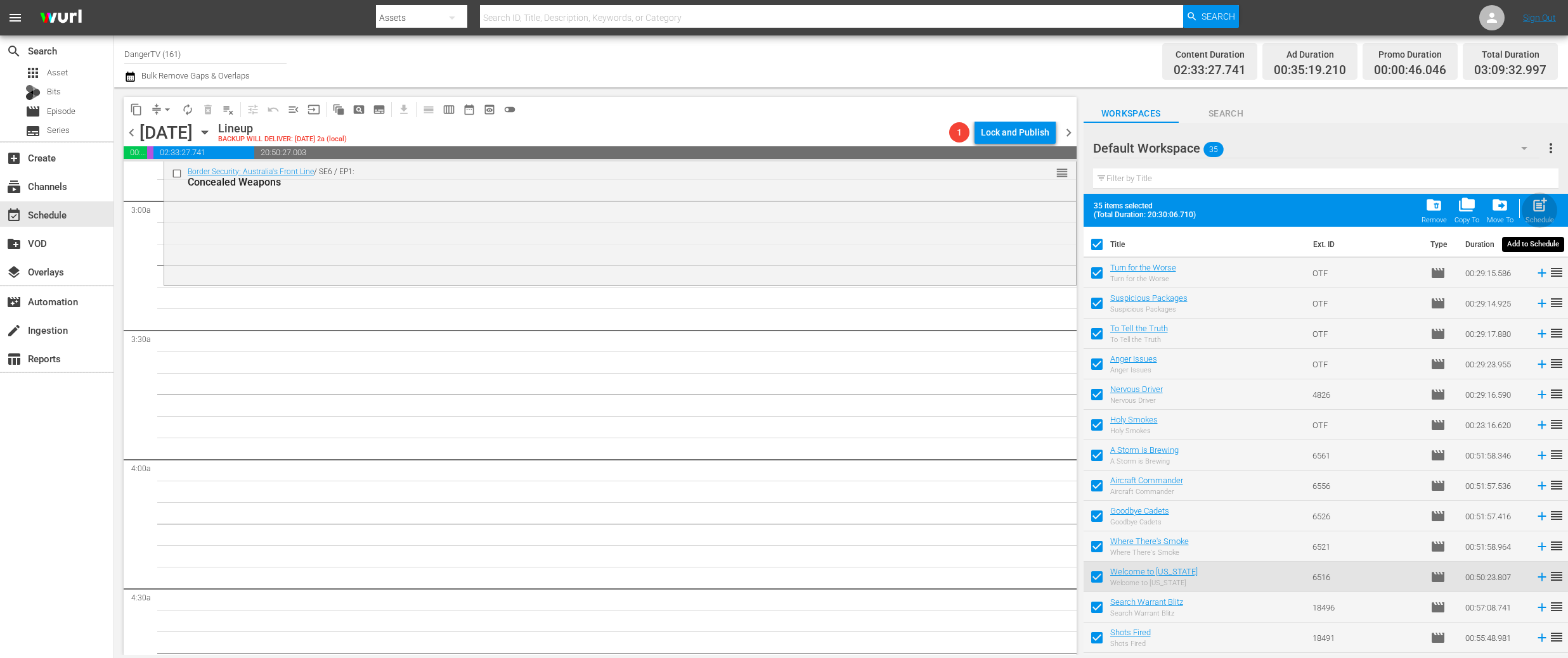
checkbox input "false"
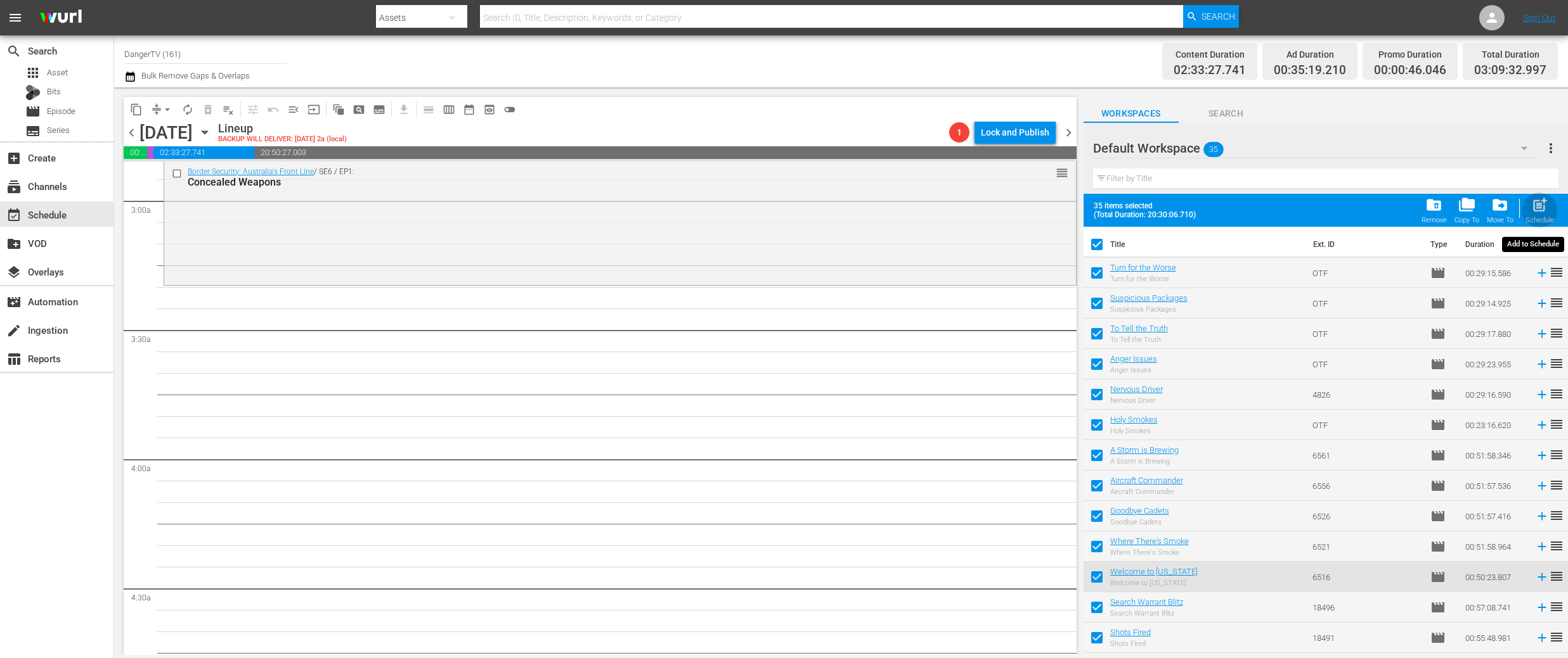
checkbox input "false"
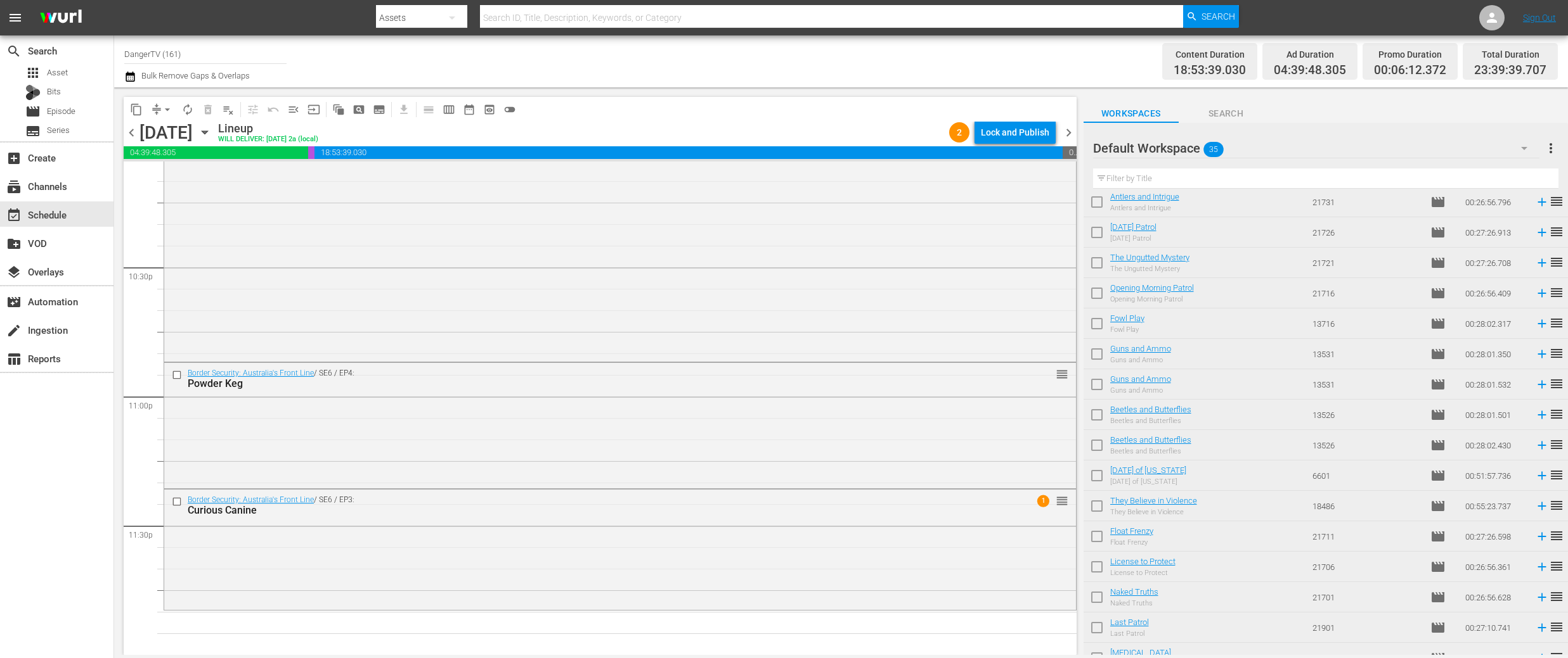
scroll to position [633, 0]
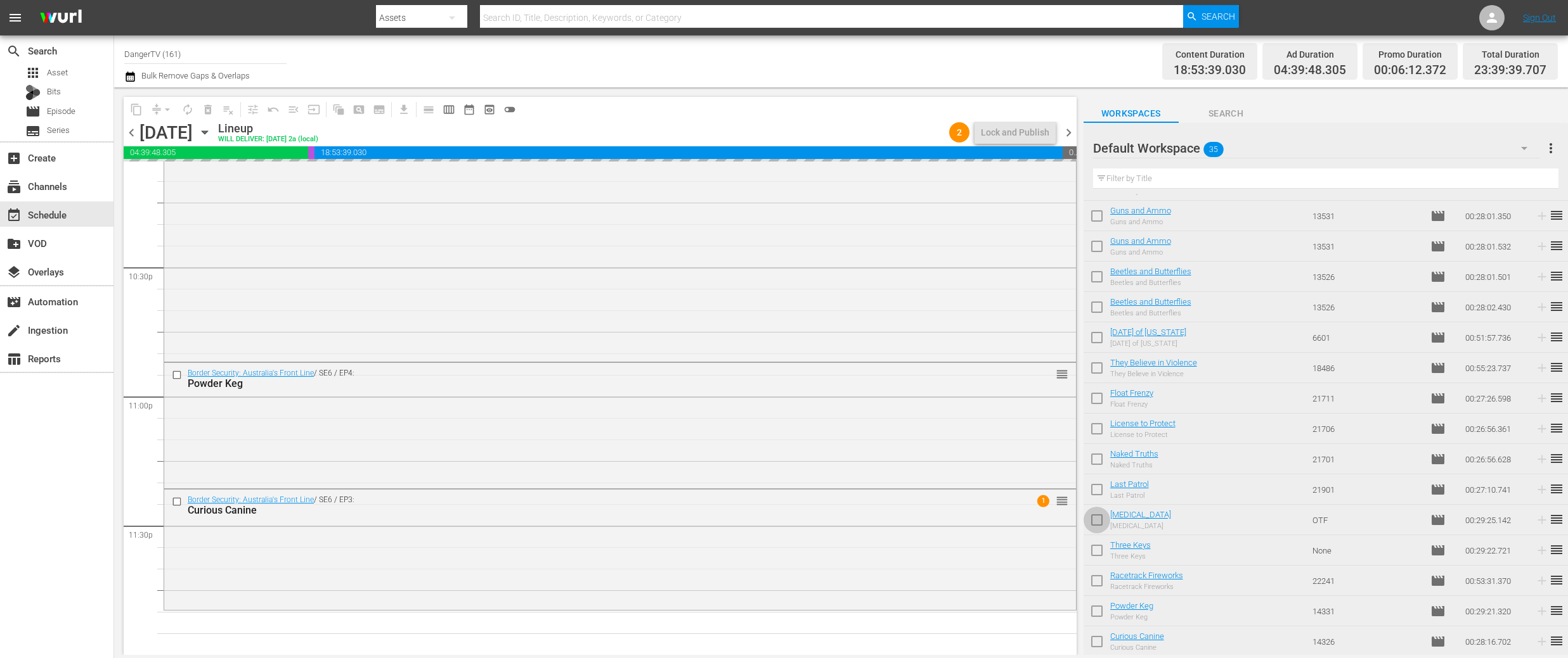
click at [1103, 517] on input "checkbox" at bounding box center [1096, 522] width 26 height 26
checkbox input "true"
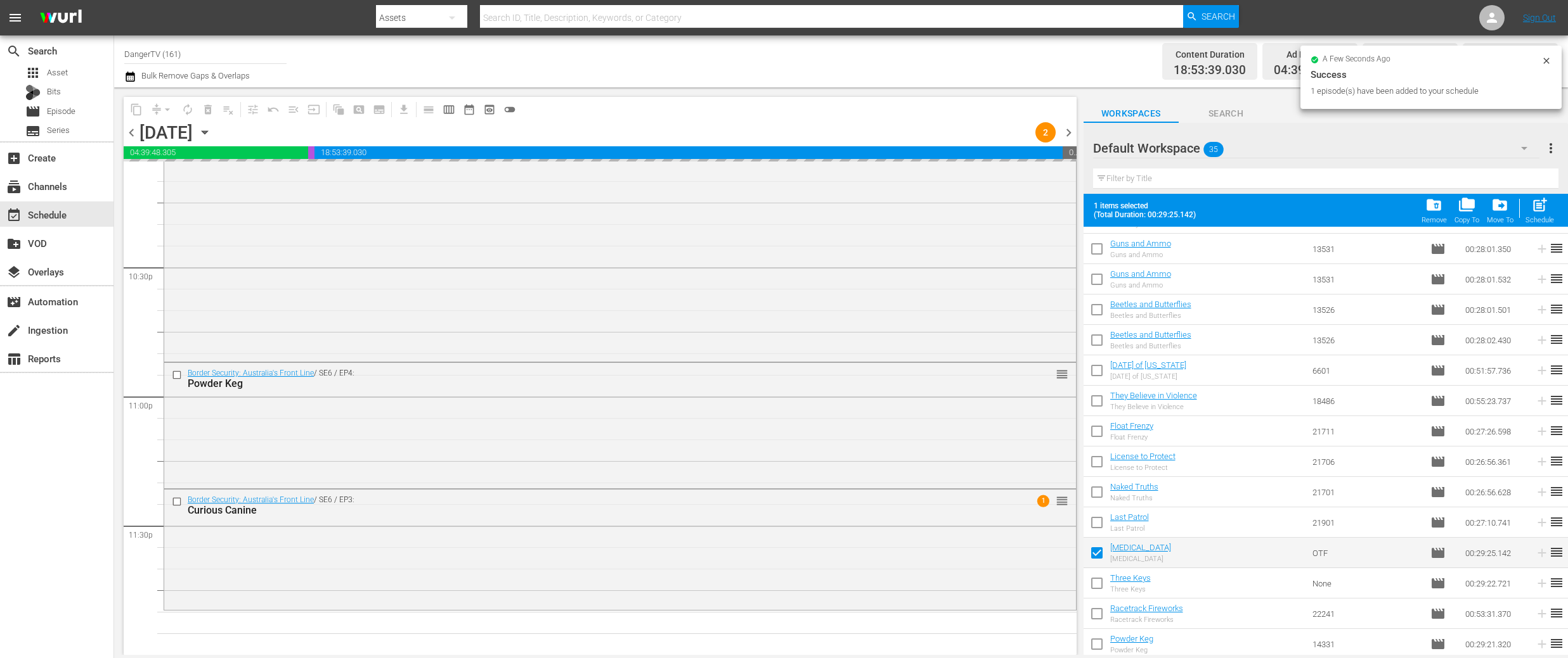
scroll to position [666, 0]
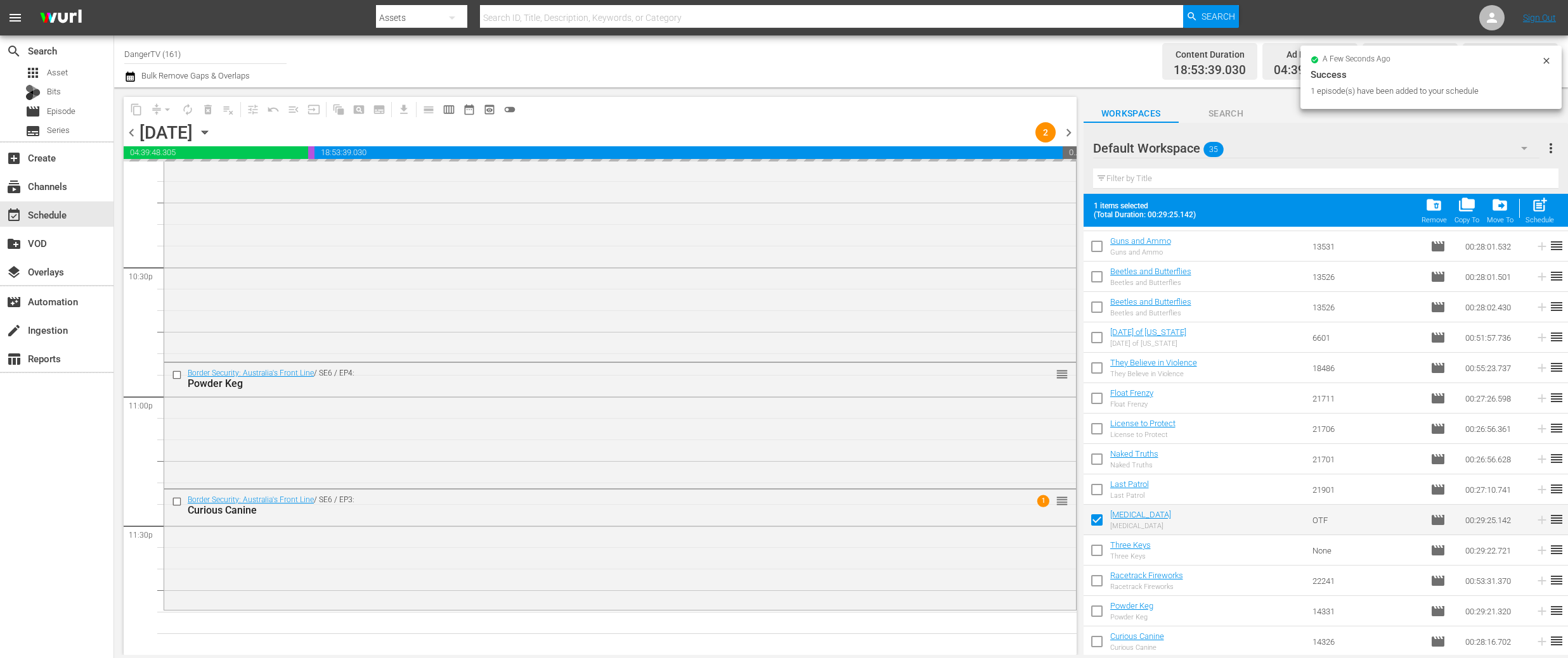
drag, startPoint x: 1099, startPoint y: 546, endPoint x: 1094, endPoint y: 556, distance: 11.2
click at [1099, 546] on input "checkbox" at bounding box center [1096, 553] width 26 height 26
checkbox input "true"
click at [1099, 584] on input "checkbox" at bounding box center [1096, 583] width 26 height 26
checkbox input "true"
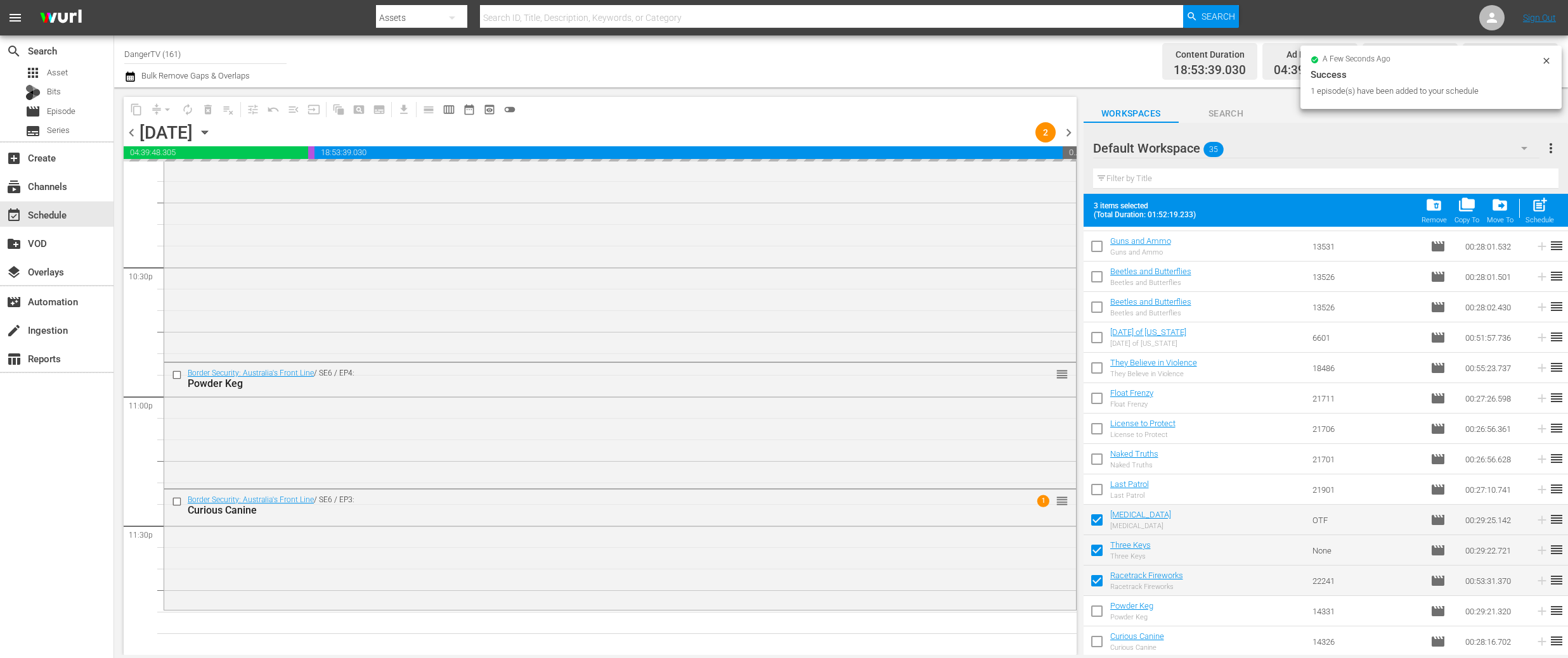
drag, startPoint x: 1097, startPoint y: 608, endPoint x: 1095, endPoint y: 638, distance: 30.1
click at [1097, 608] on input "checkbox" at bounding box center [1096, 614] width 26 height 26
checkbox input "true"
click at [1096, 639] on input "checkbox" at bounding box center [1096, 644] width 26 height 26
checkbox input "true"
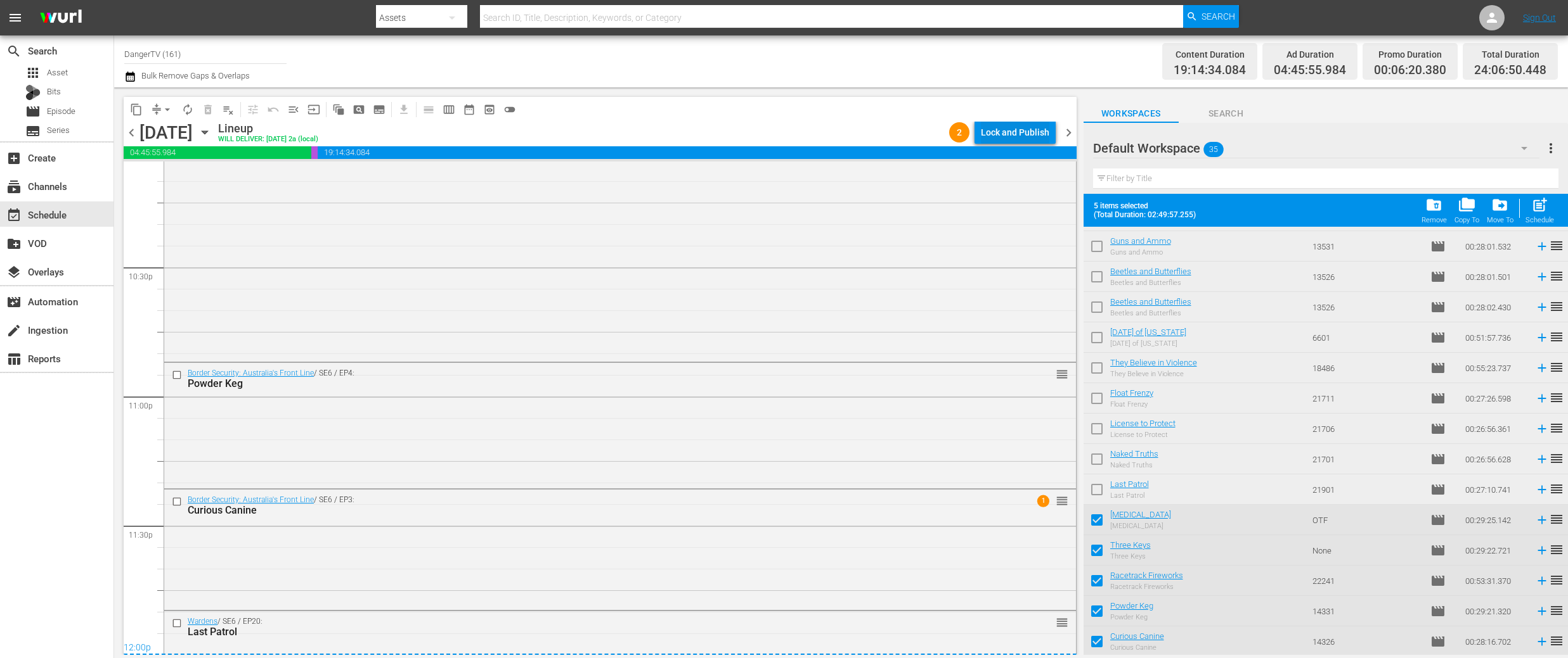
click at [1024, 130] on div "Lock and Publish" at bounding box center [1015, 132] width 69 height 23
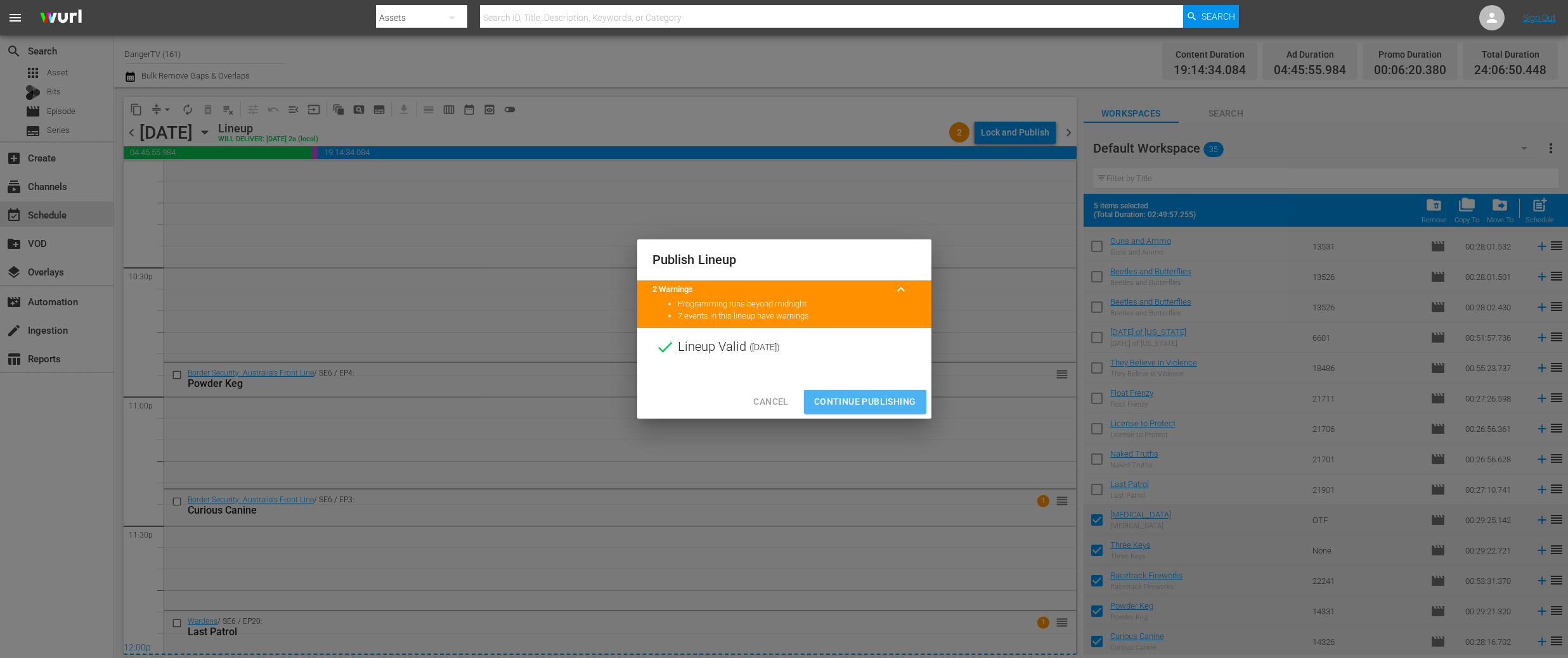
click at [866, 401] on span "Continue Publishing" at bounding box center [865, 402] width 102 height 16
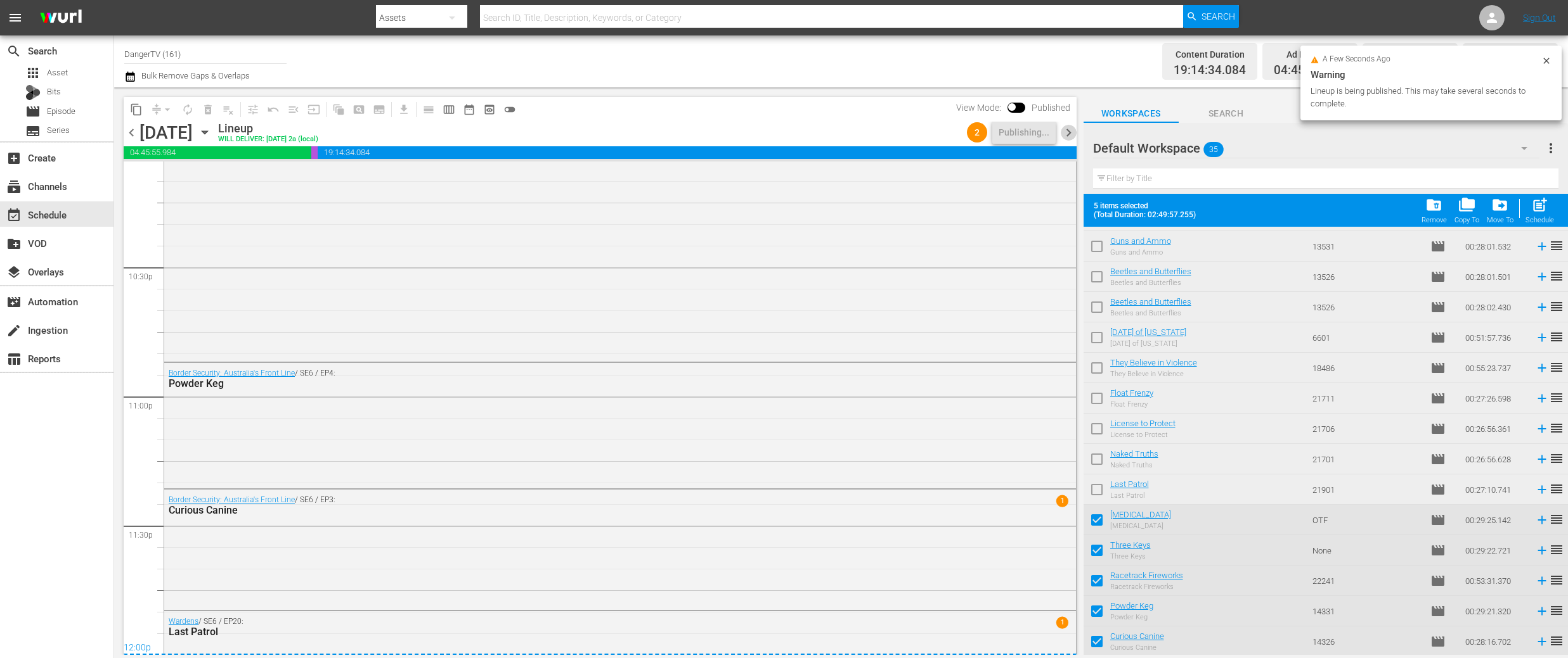
click at [1069, 132] on span "chevron_right" at bounding box center [1069, 132] width 16 height 16
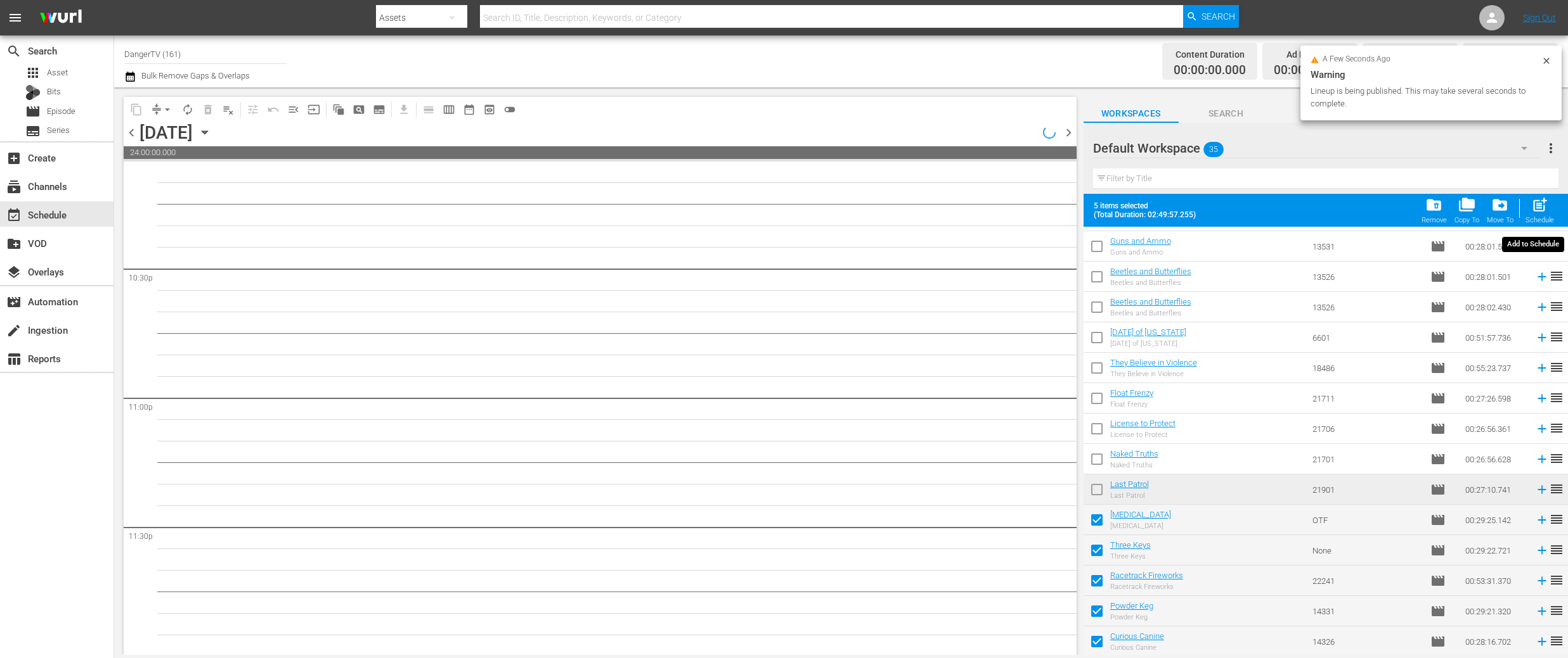
scroll to position [5711, 0]
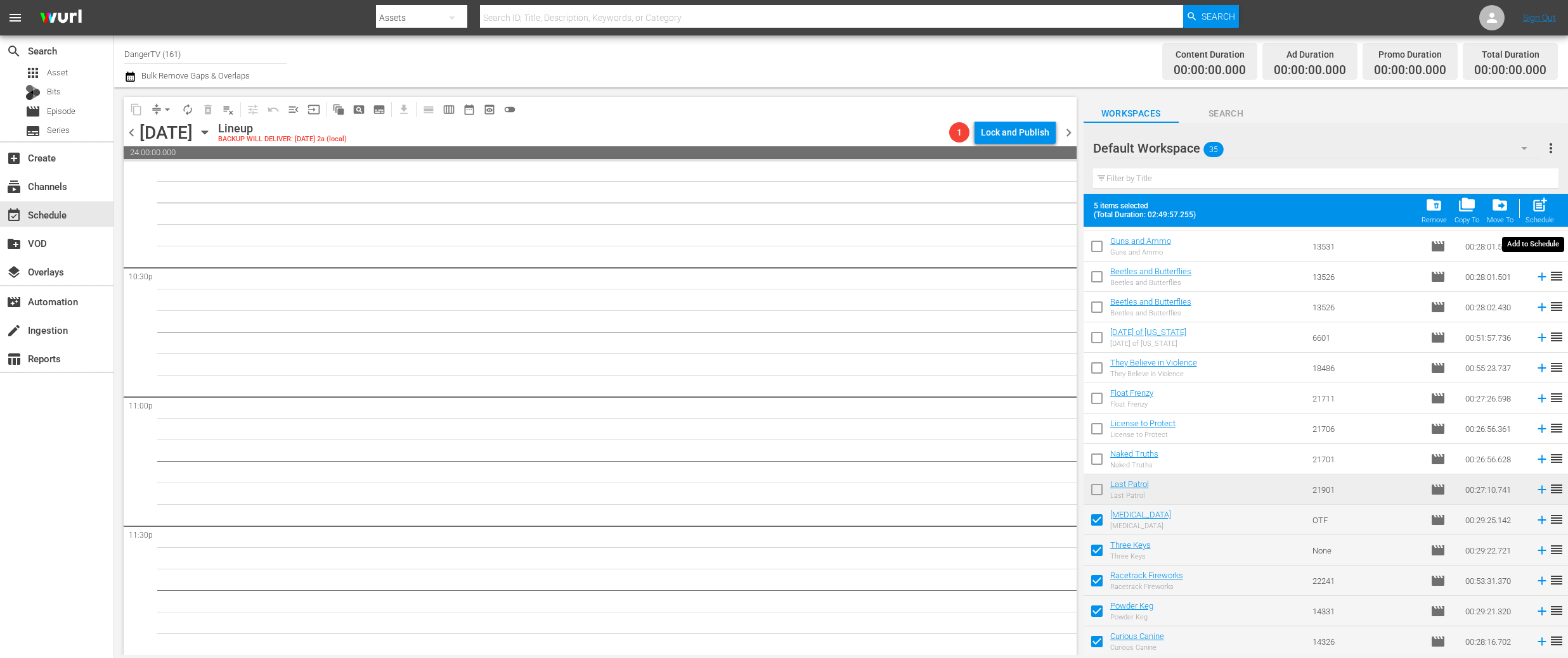
click at [1541, 209] on span "post_add" at bounding box center [1539, 205] width 17 height 17
checkbox input "false"
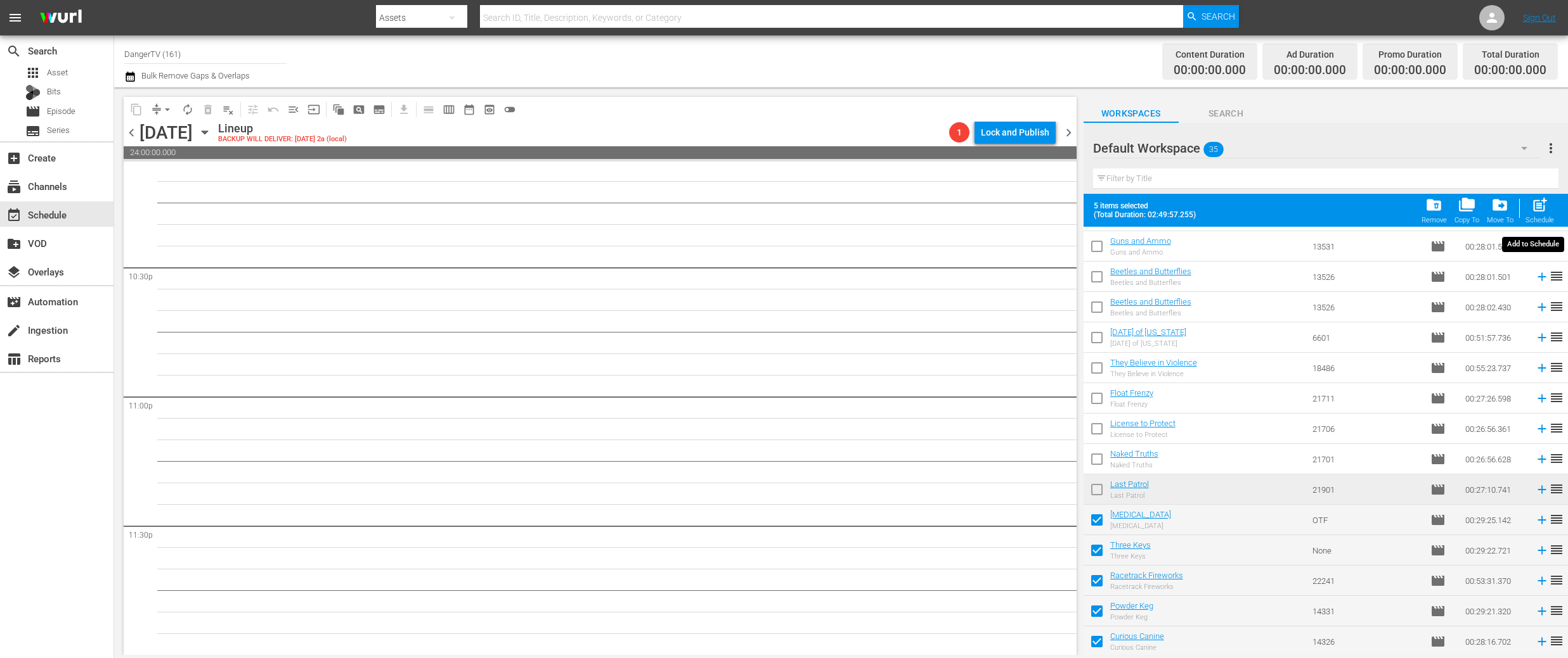
checkbox input "false"
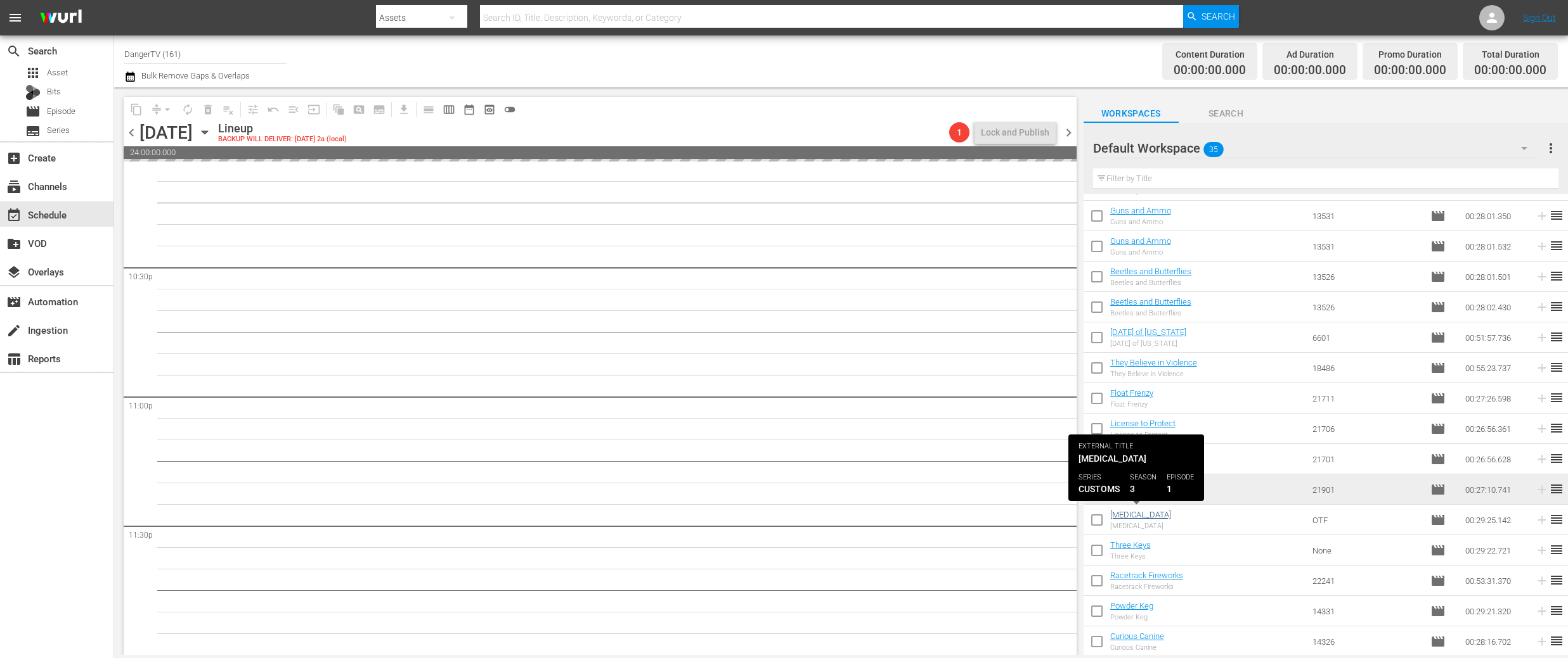
scroll to position [0, 0]
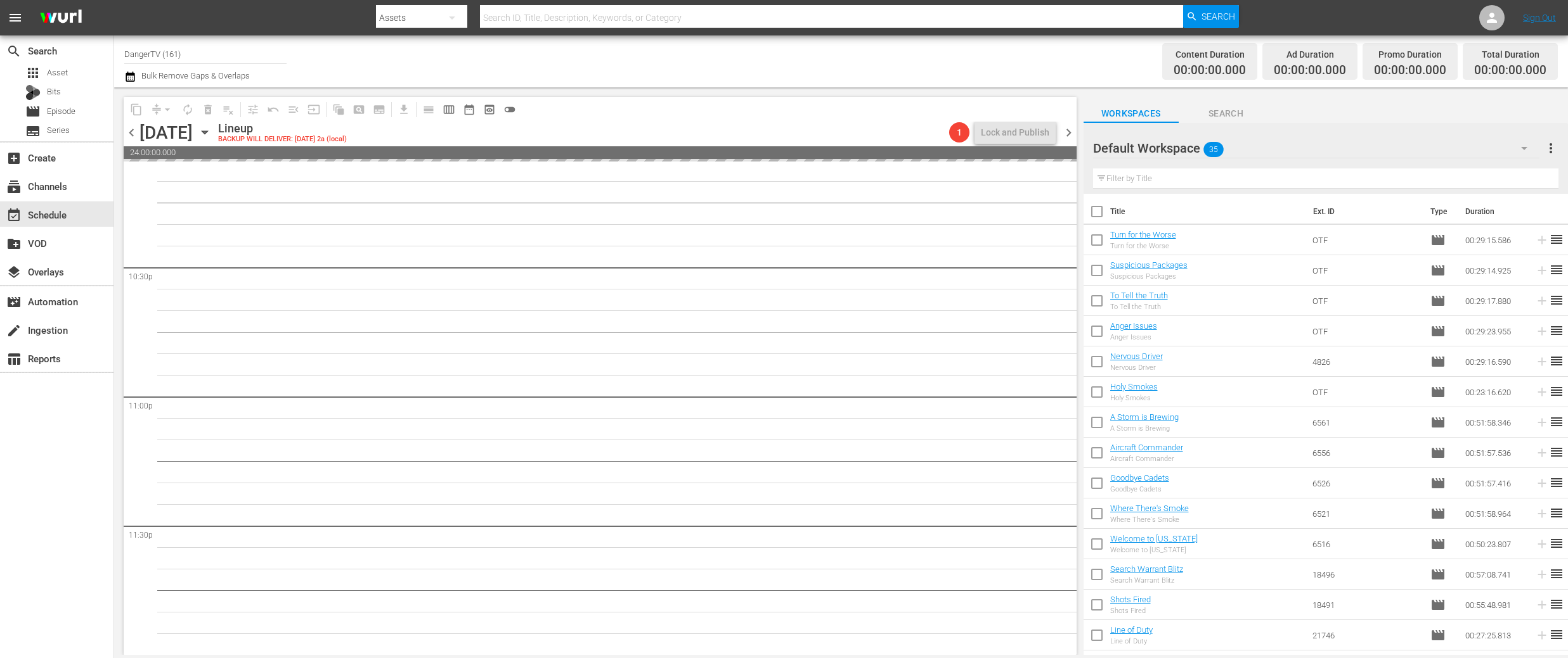
click at [1099, 210] on input "checkbox" at bounding box center [1096, 214] width 26 height 26
checkbox input "true"
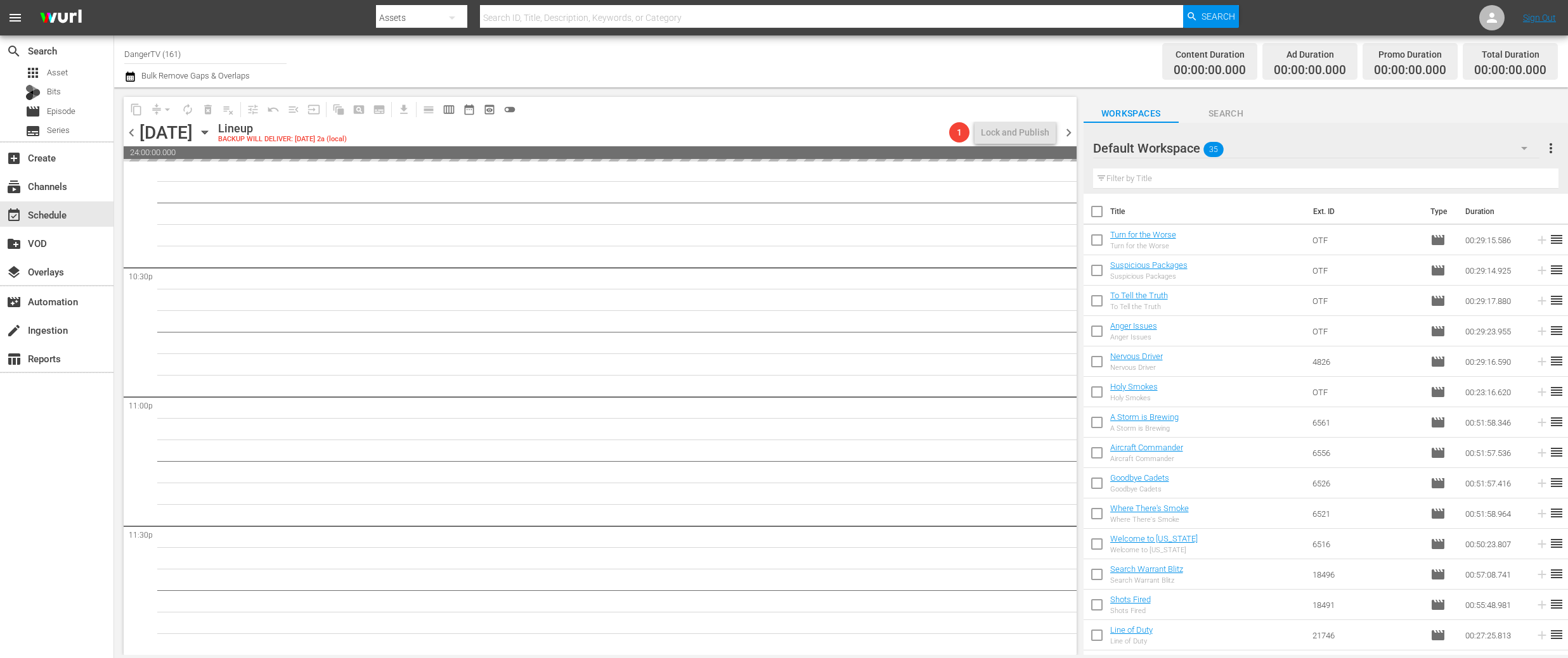
checkbox input "true"
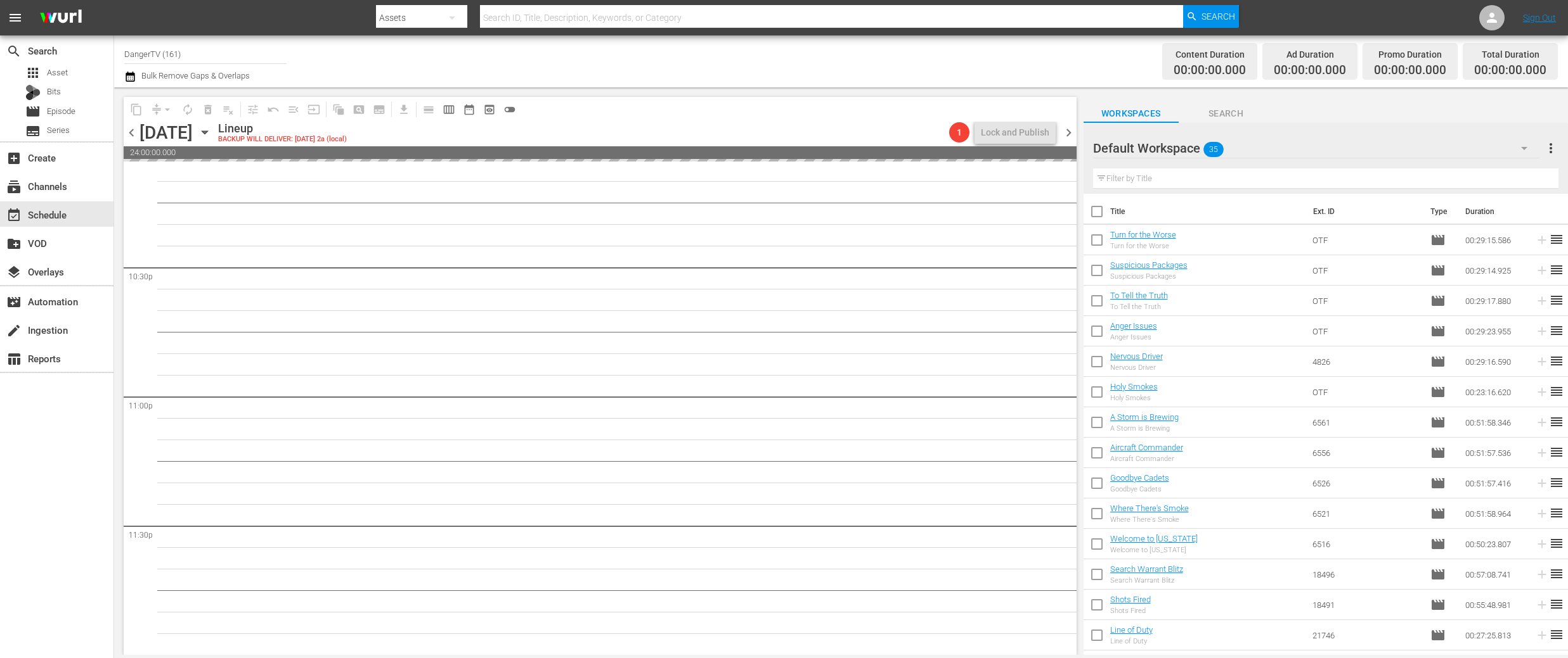
checkbox input "true"
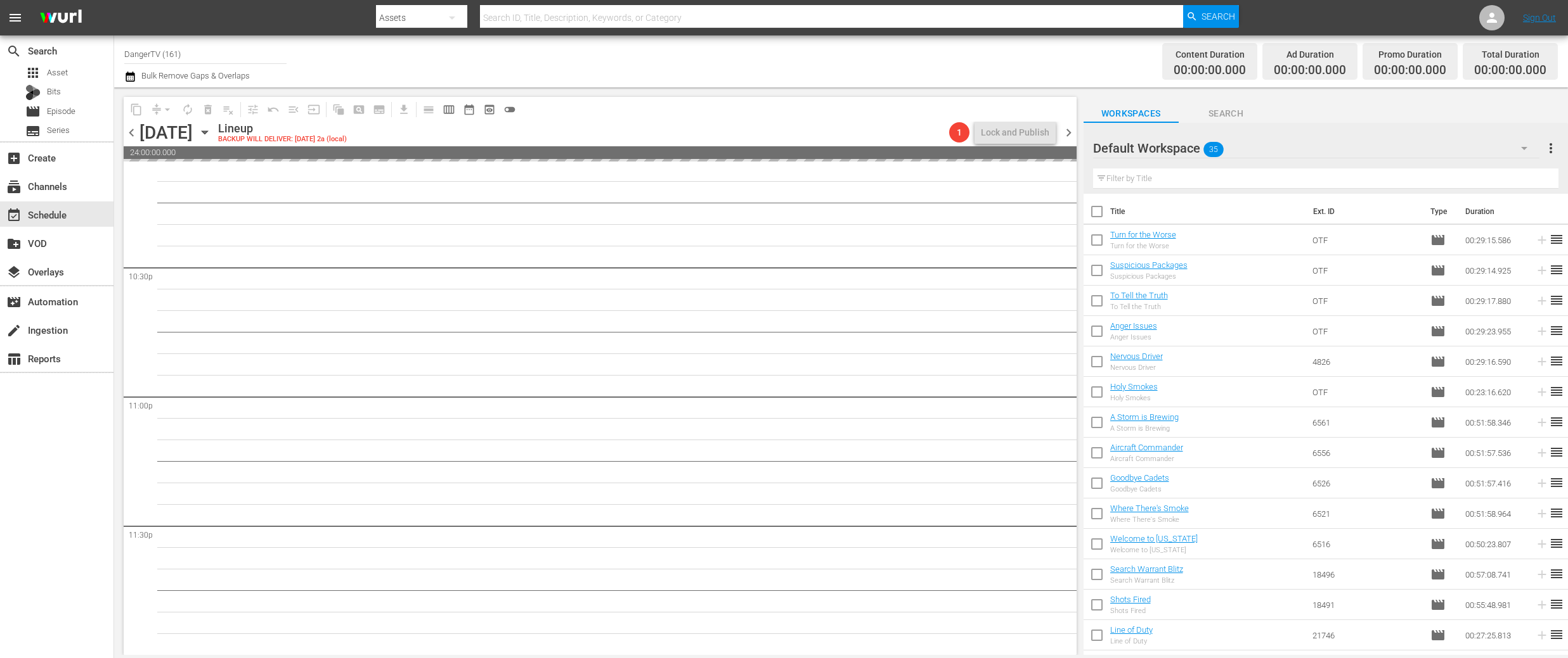
checkbox input "true"
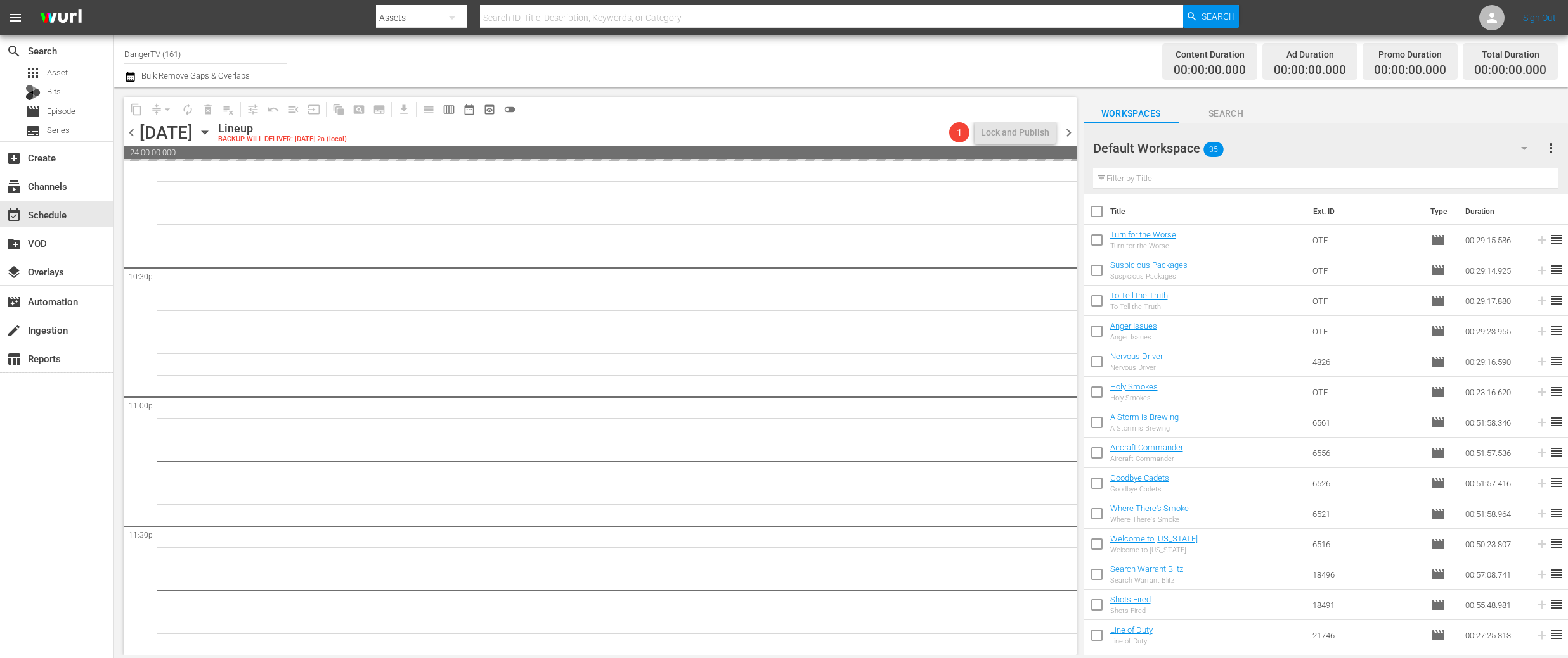
checkbox input "true"
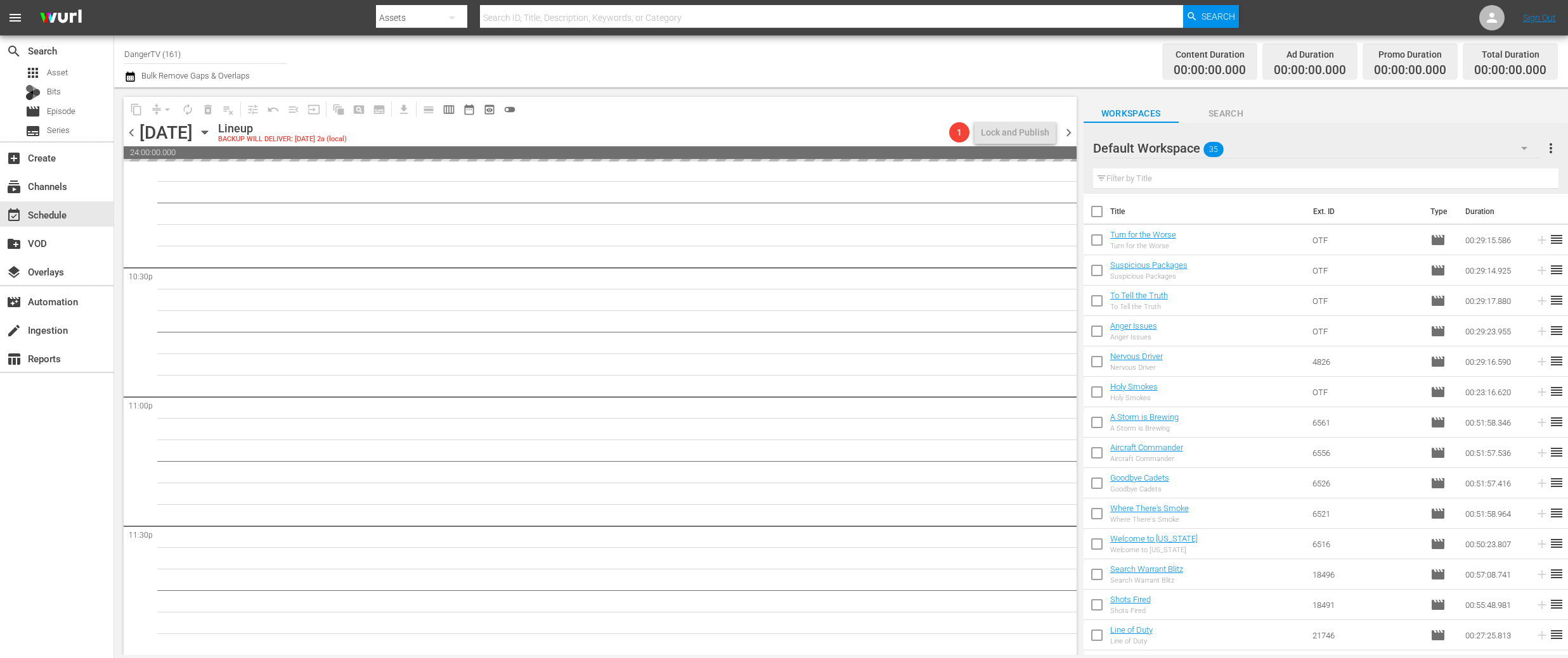
checkbox input "true"
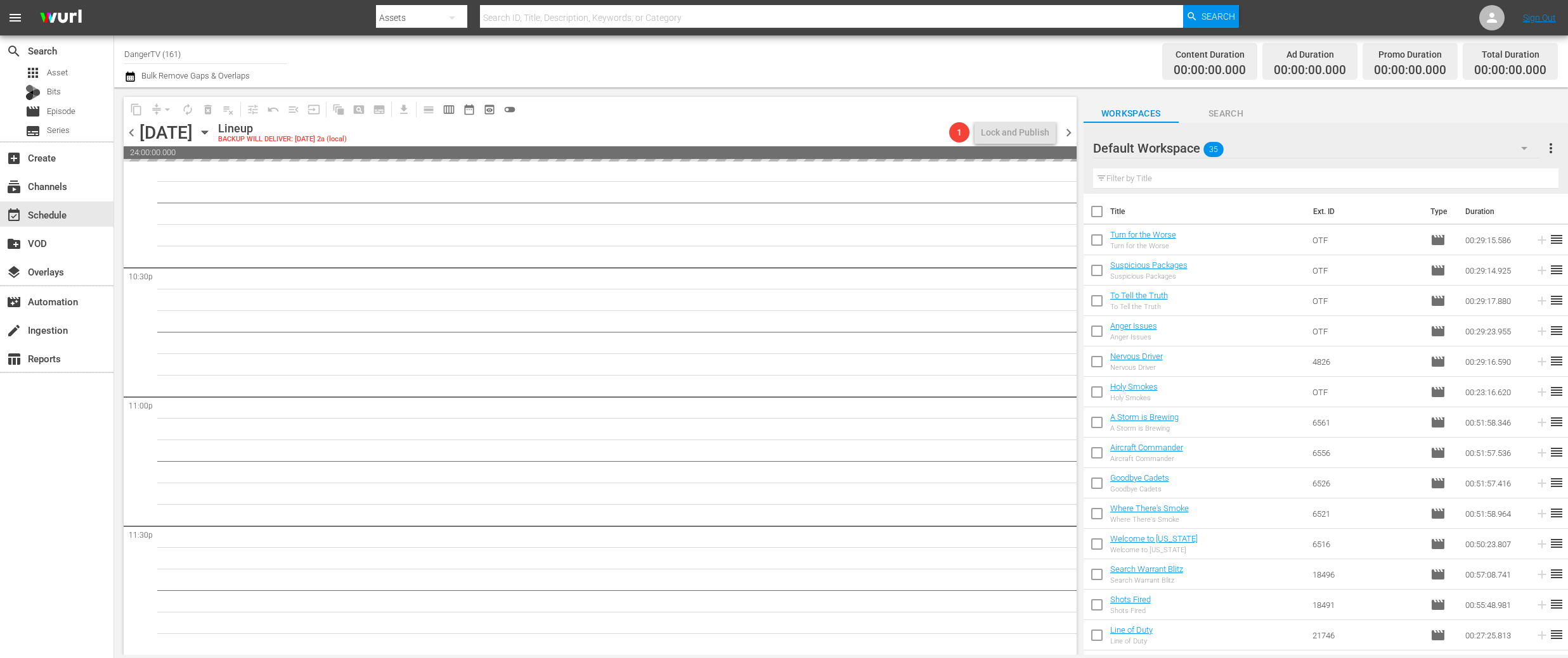
checkbox input "true"
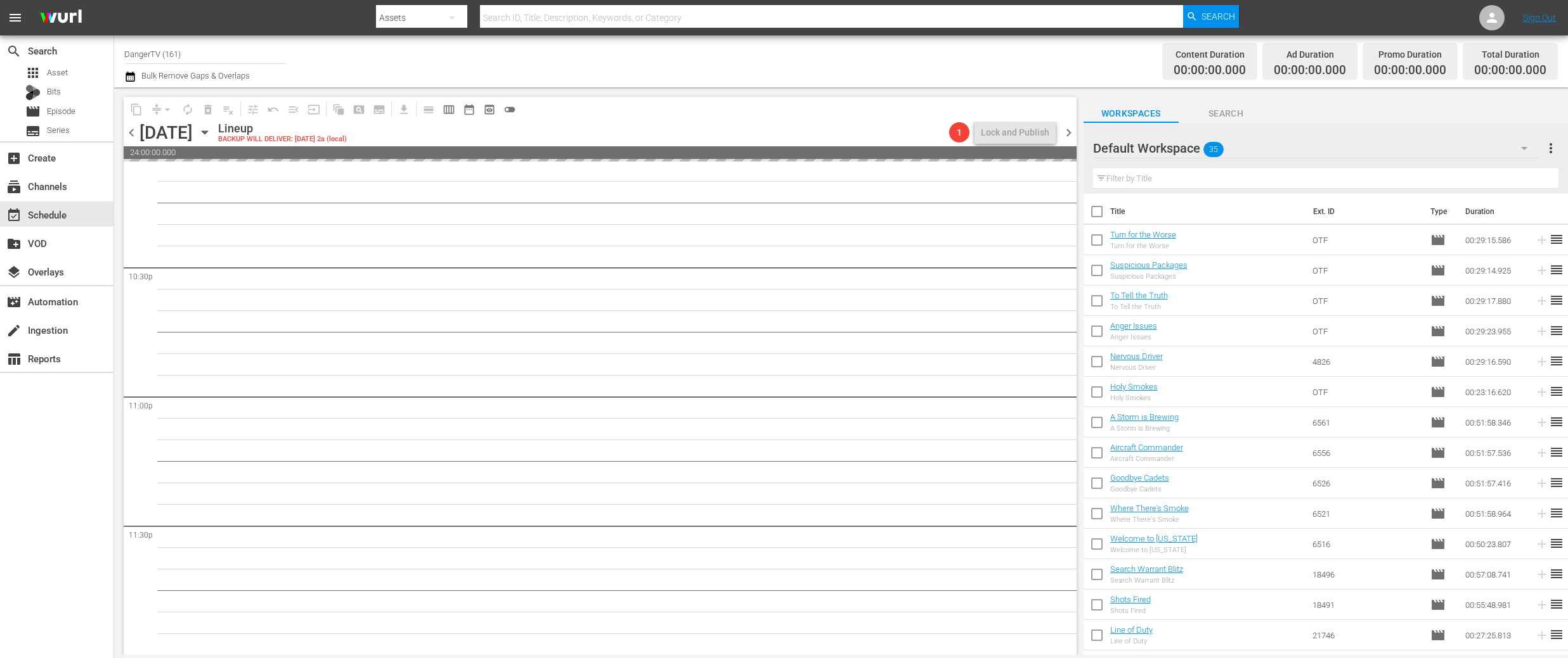
checkbox input "true"
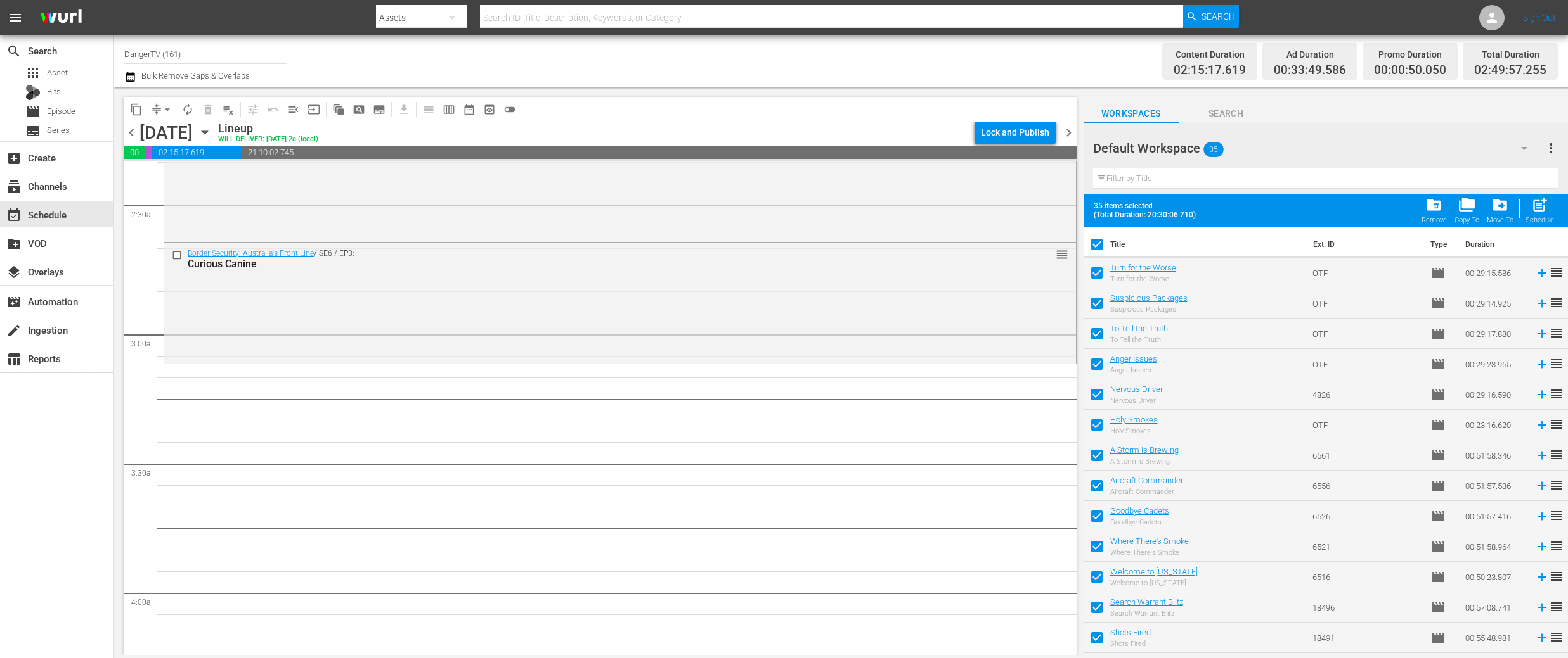
scroll to position [606, 0]
click at [1432, 202] on span "folder_delete" at bounding box center [1434, 205] width 17 height 17
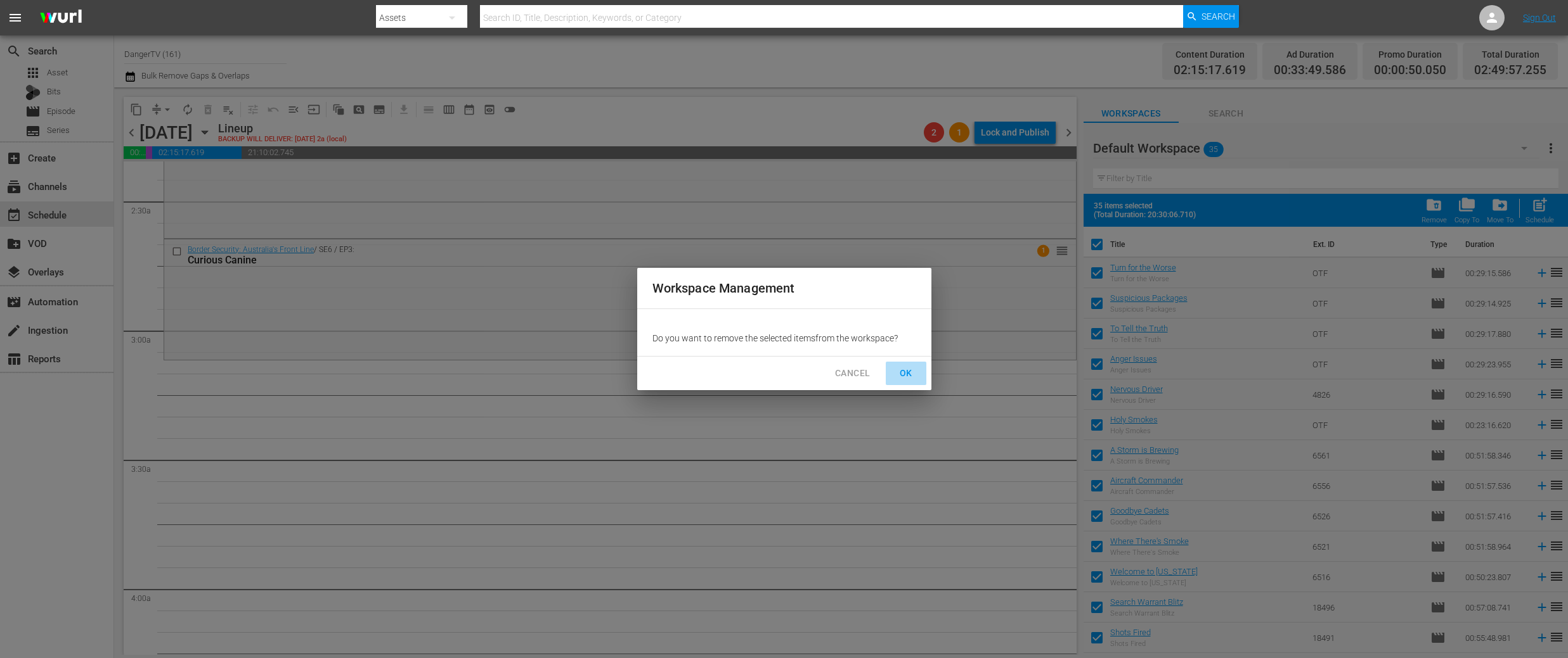
click at [902, 376] on span "OK" at bounding box center [906, 374] width 20 height 16
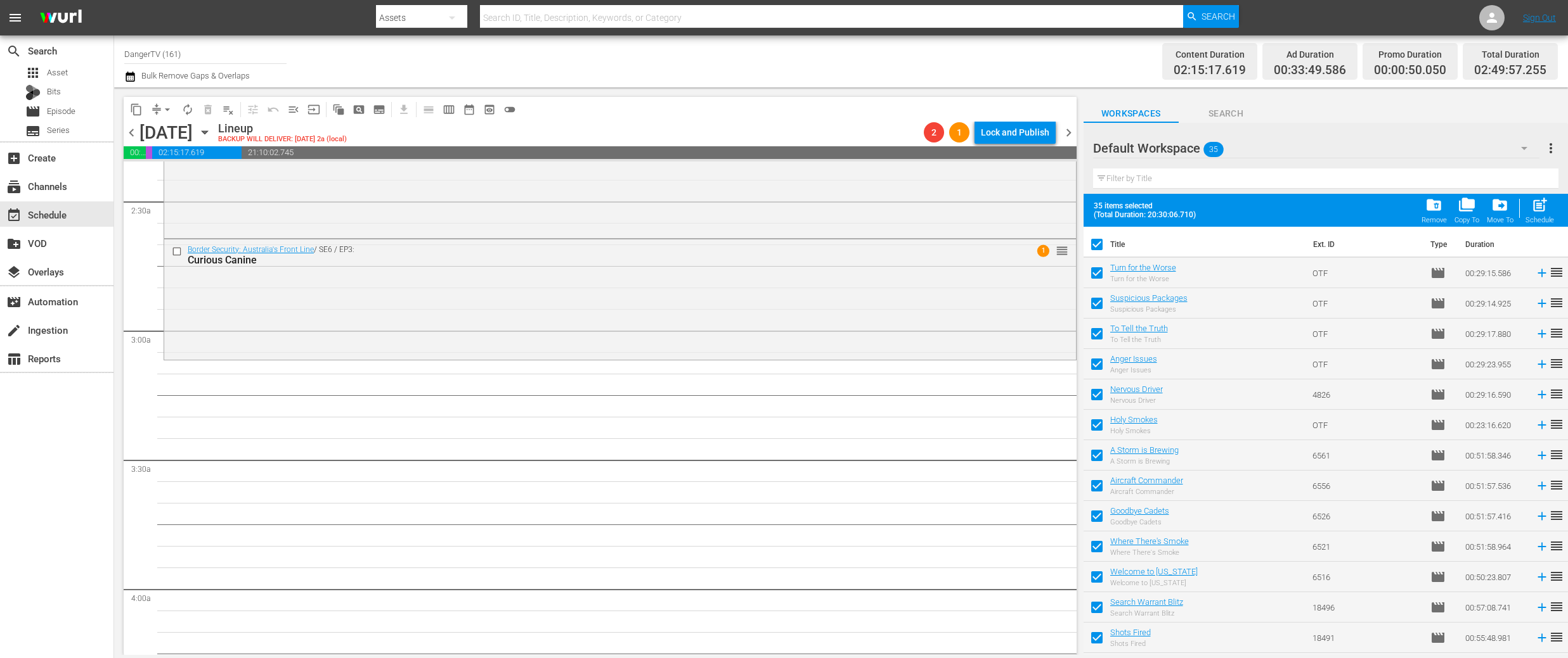
checkbox input "false"
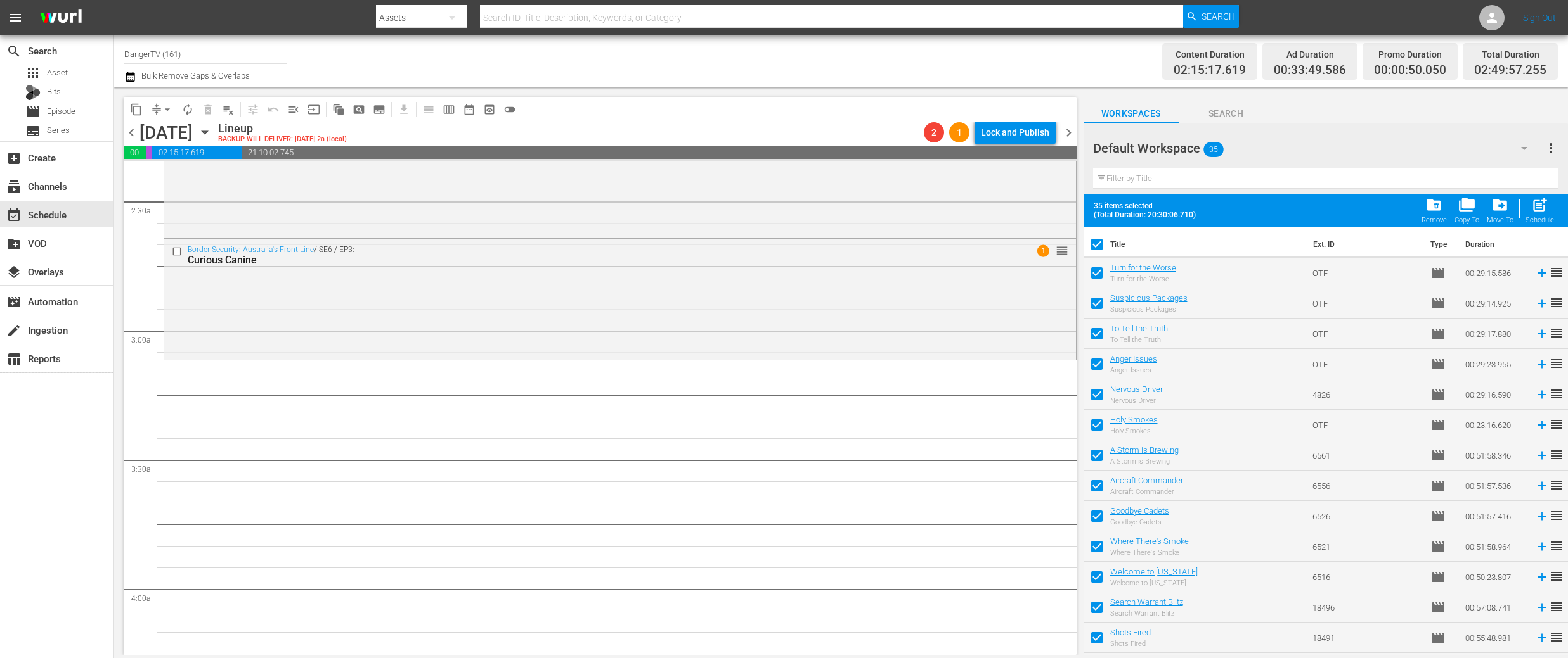
checkbox input "false"
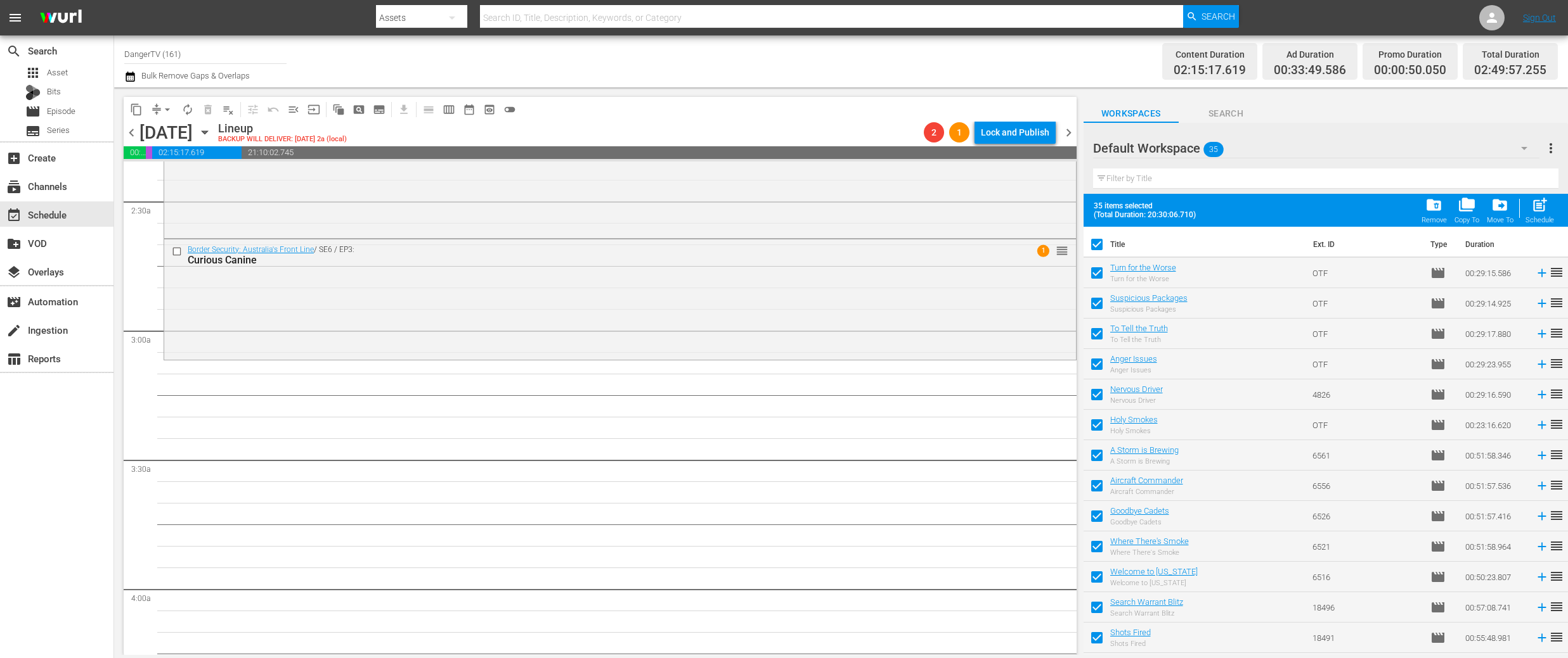
checkbox input "false"
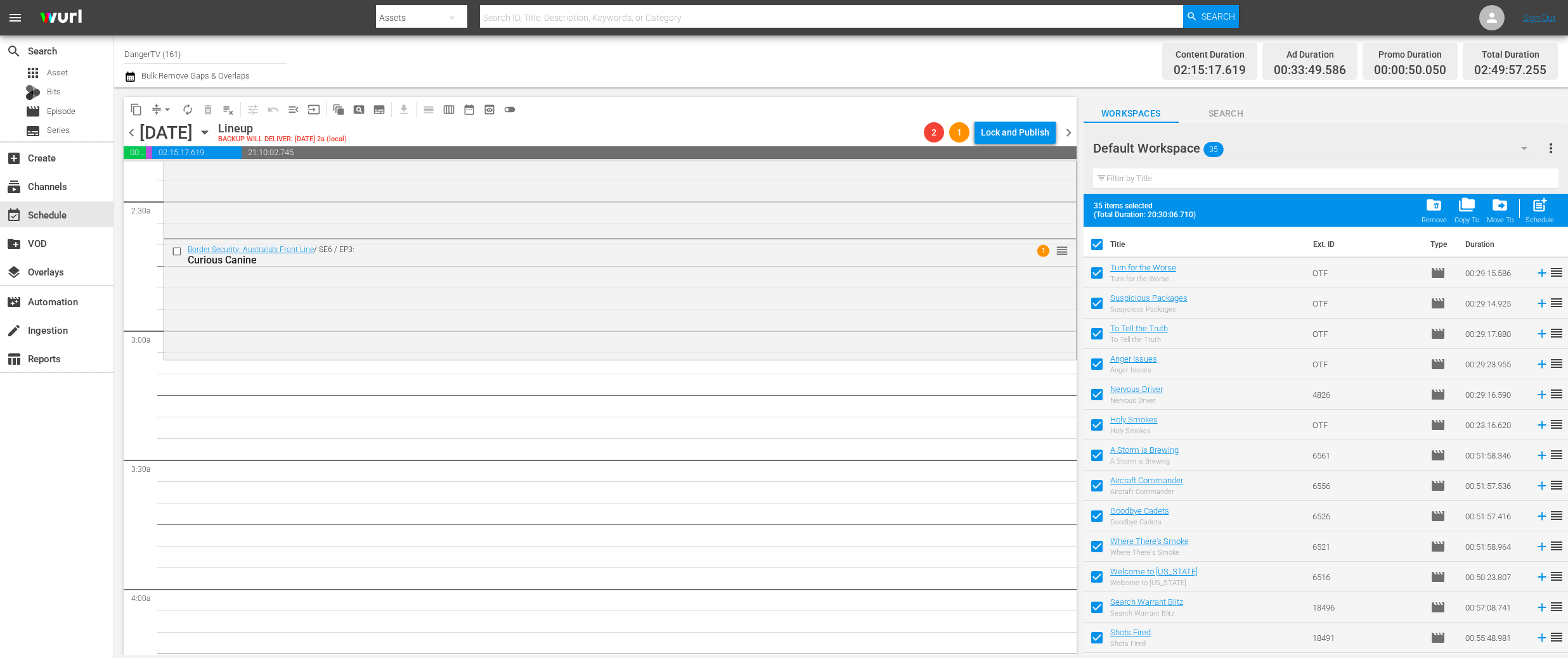
checkbox input "false"
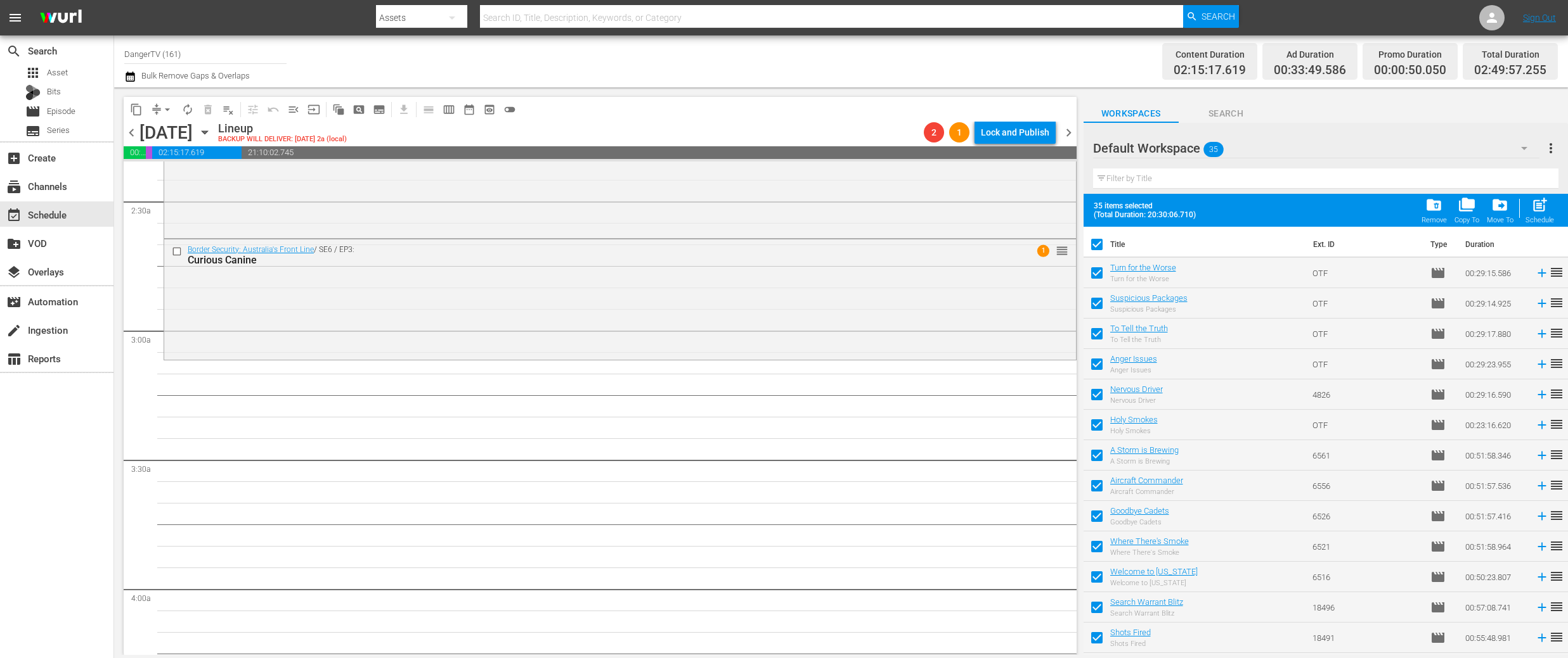
checkbox input "false"
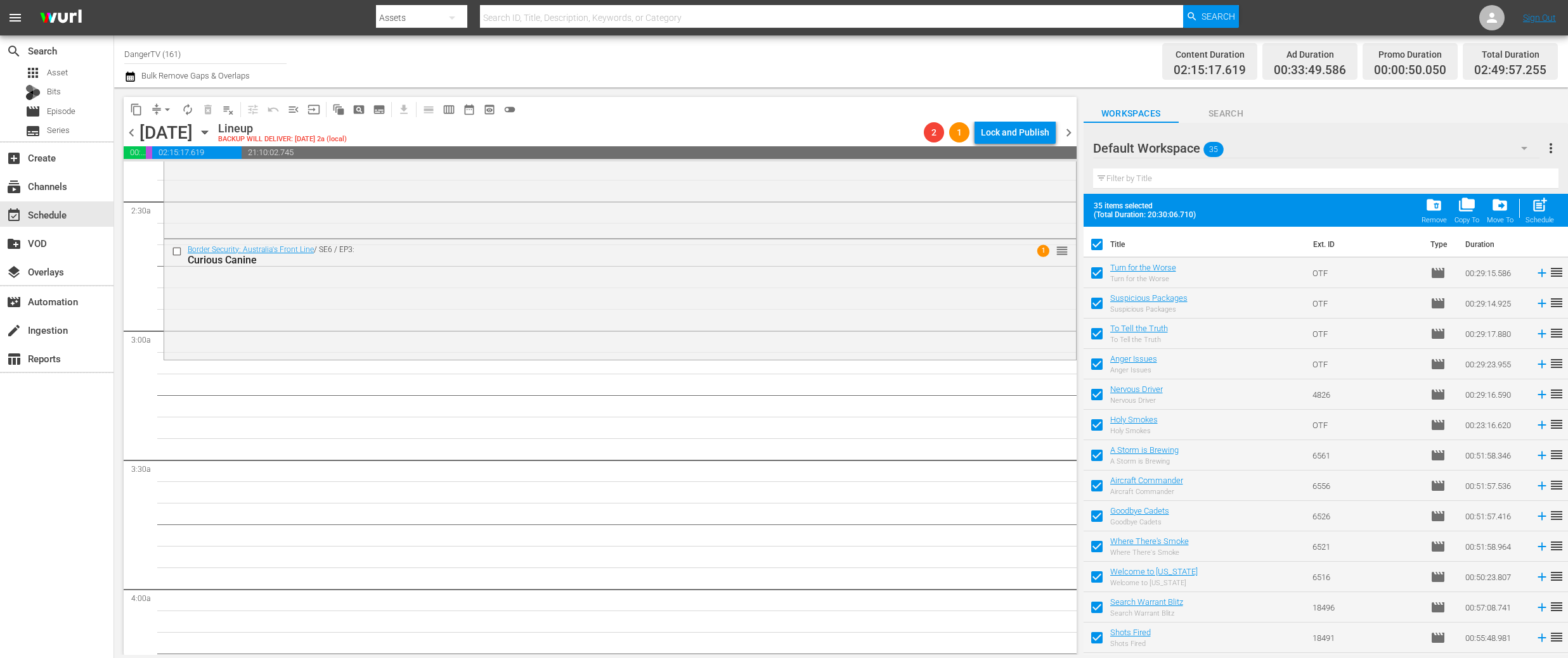
checkbox input "false"
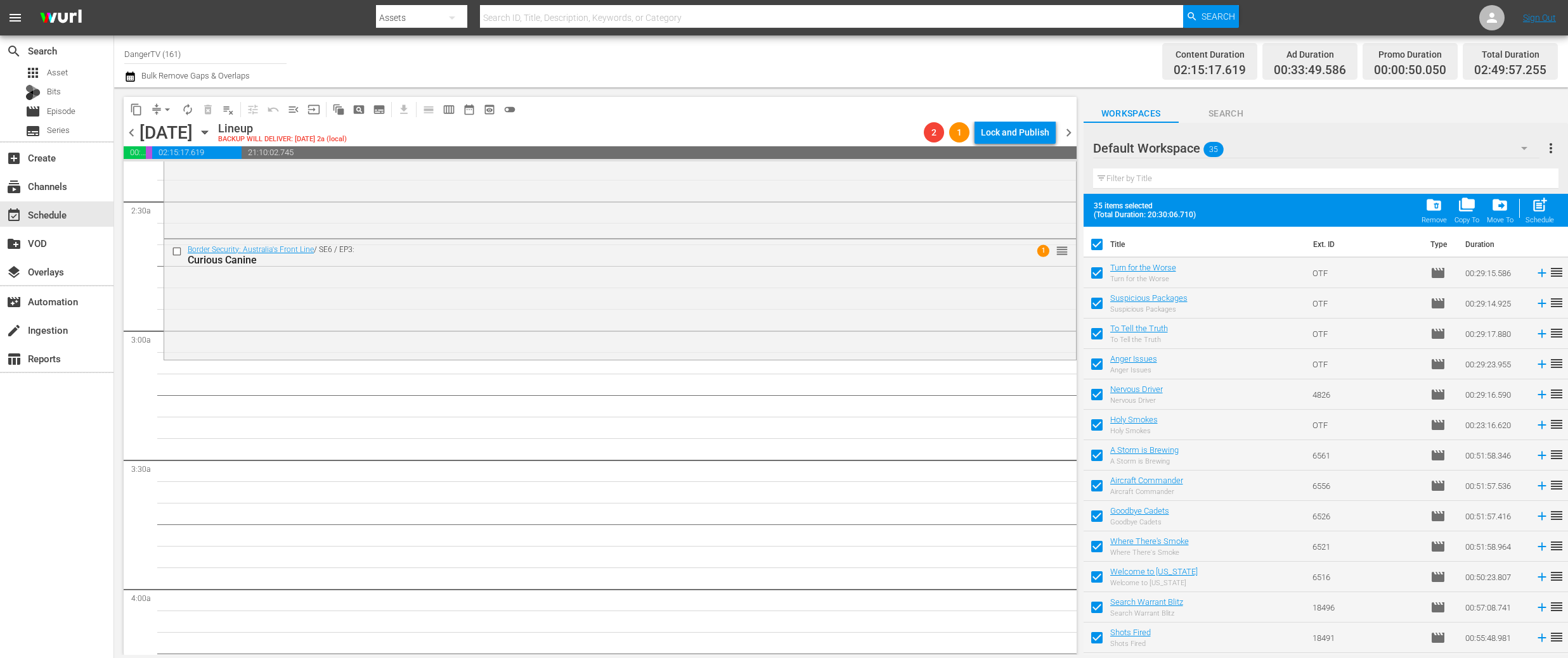
checkbox input "false"
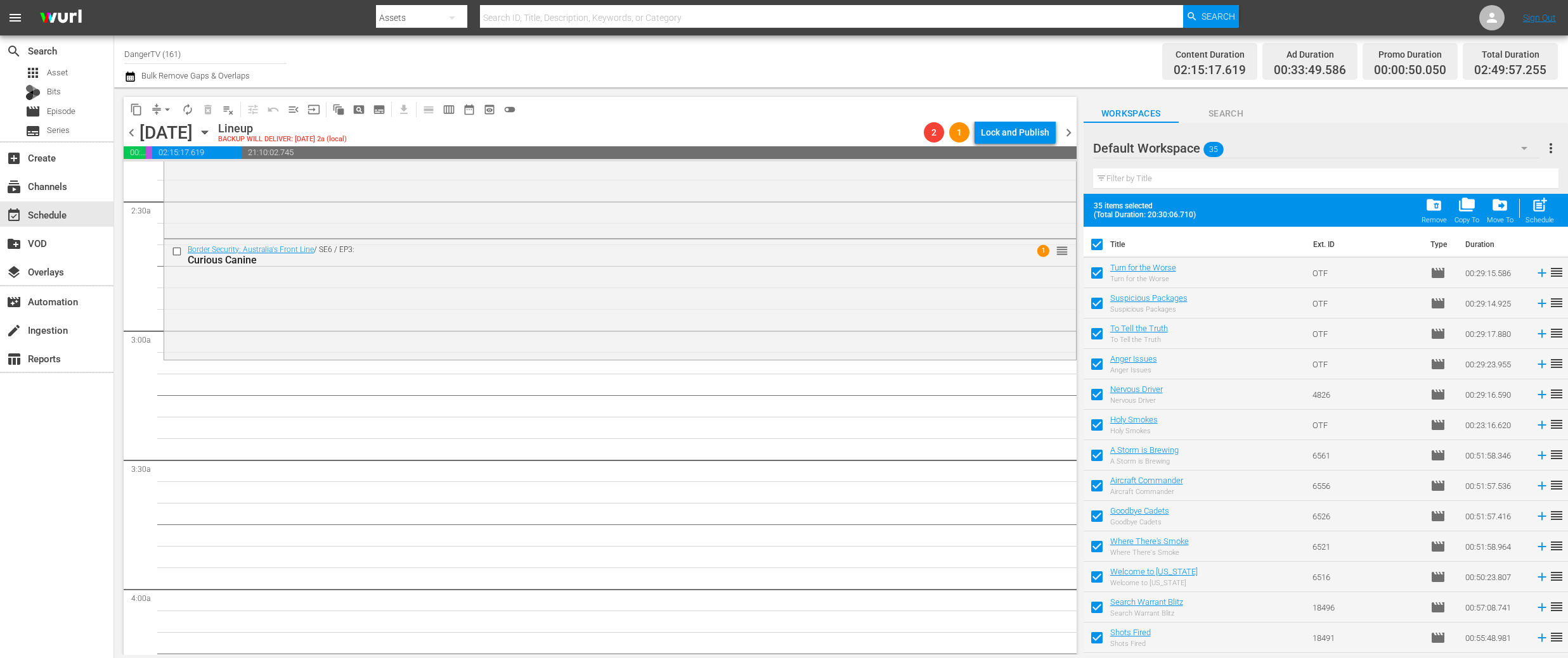
checkbox input "false"
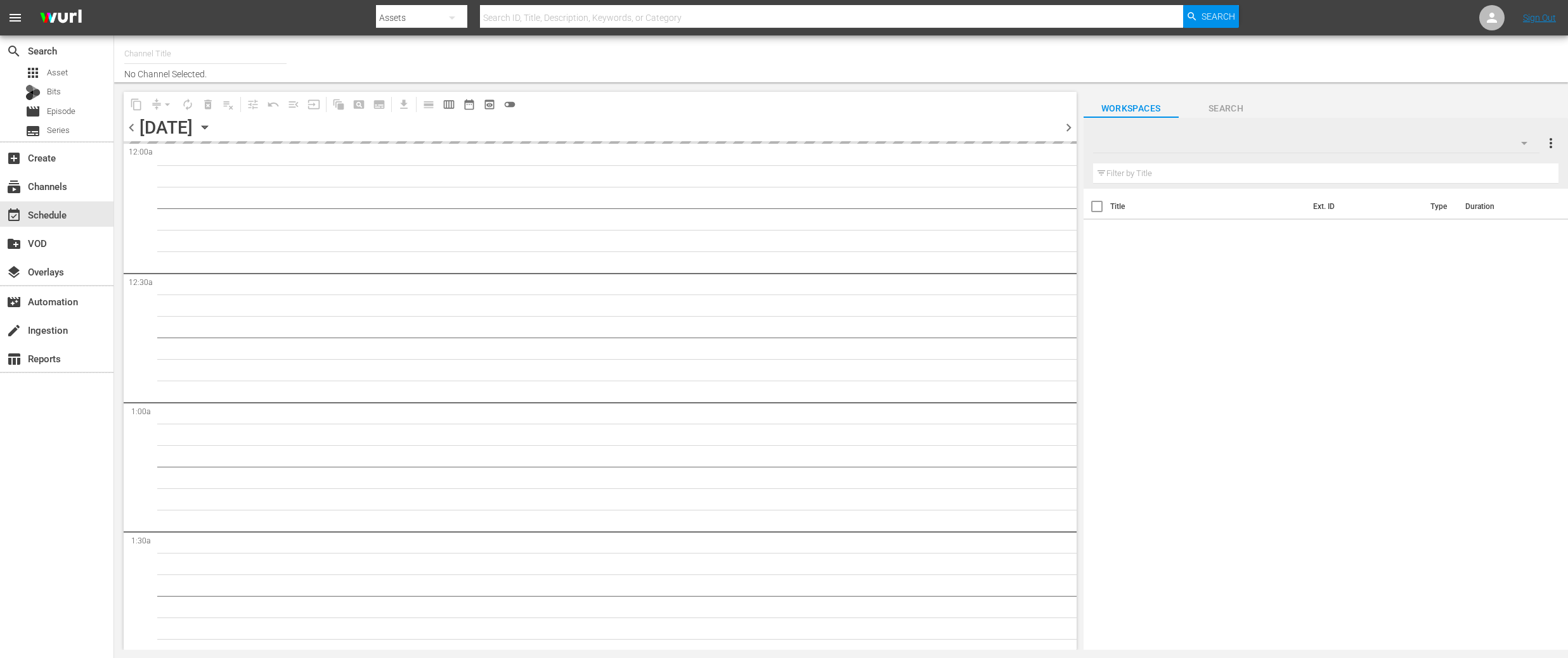
type input "DangerTV (161)"
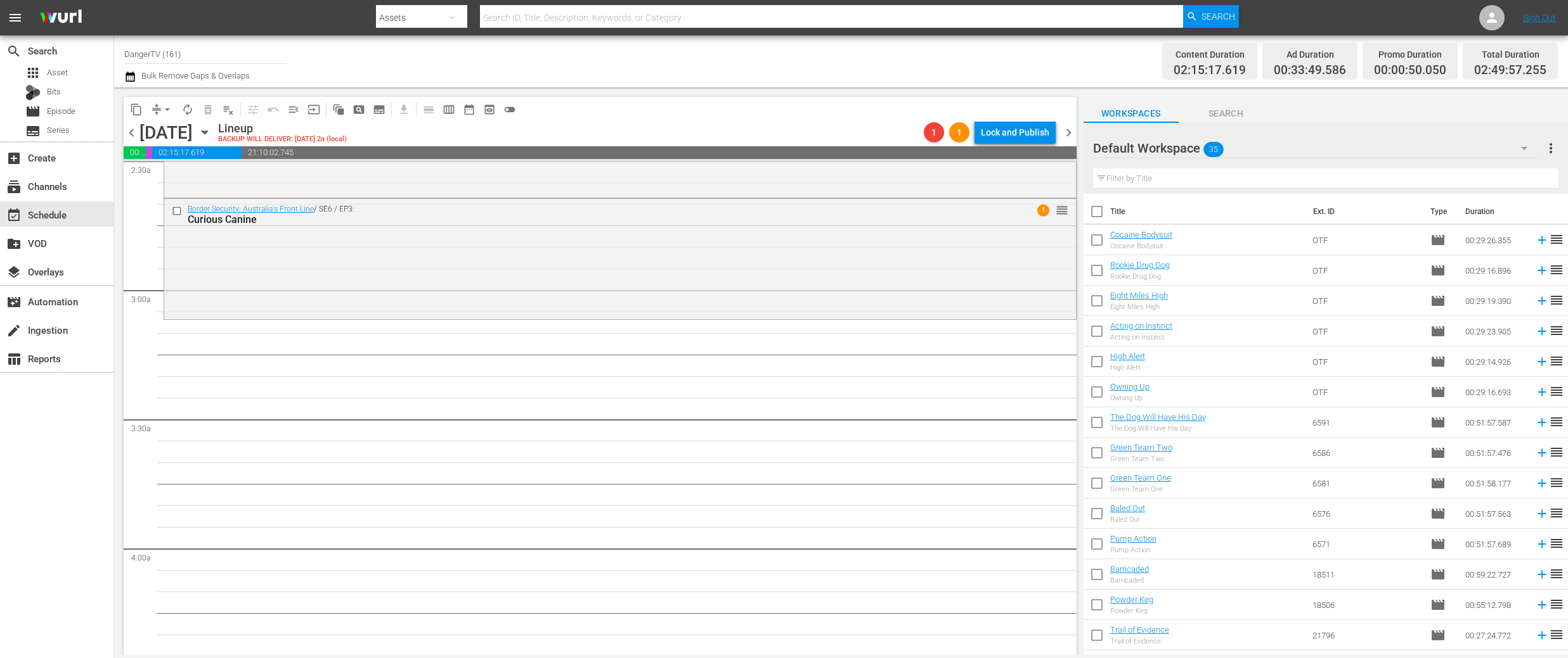
click at [1101, 209] on input "checkbox" at bounding box center [1096, 214] width 26 height 26
checkbox input "true"
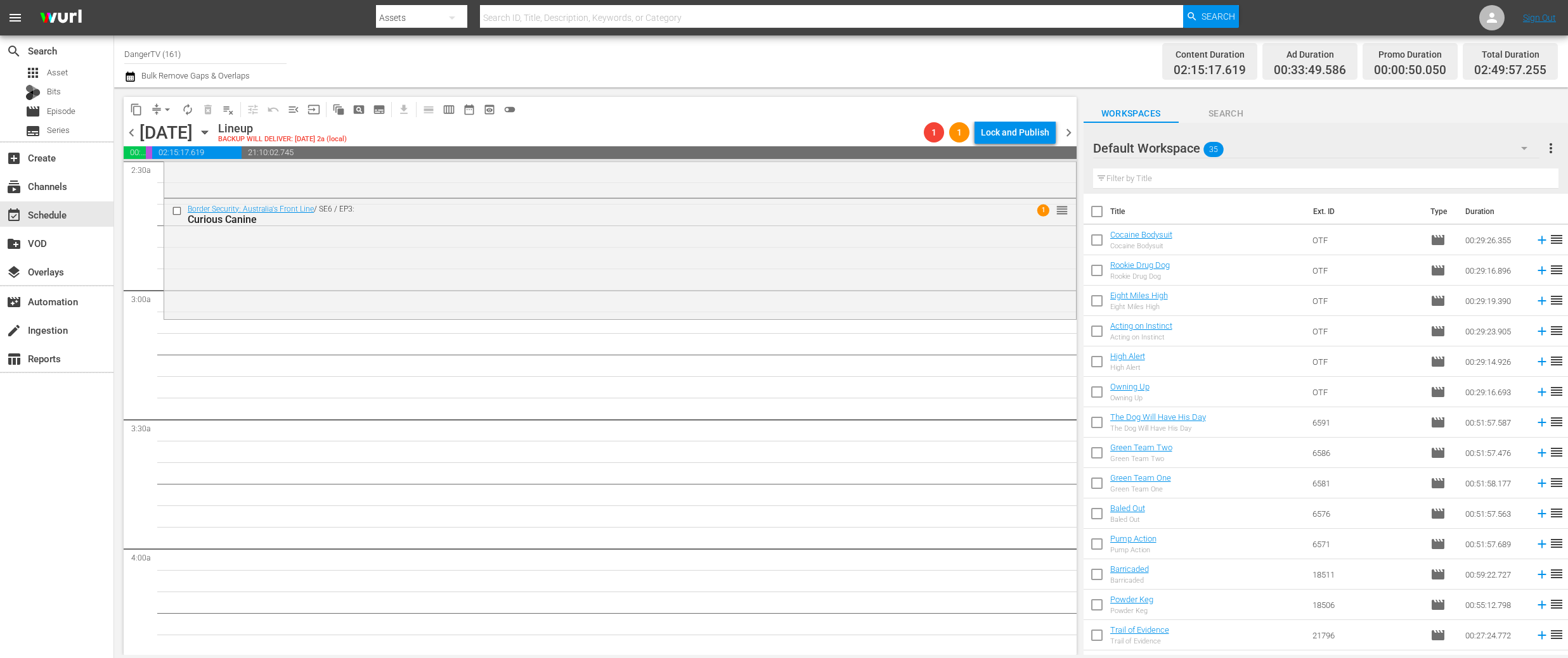
checkbox input "true"
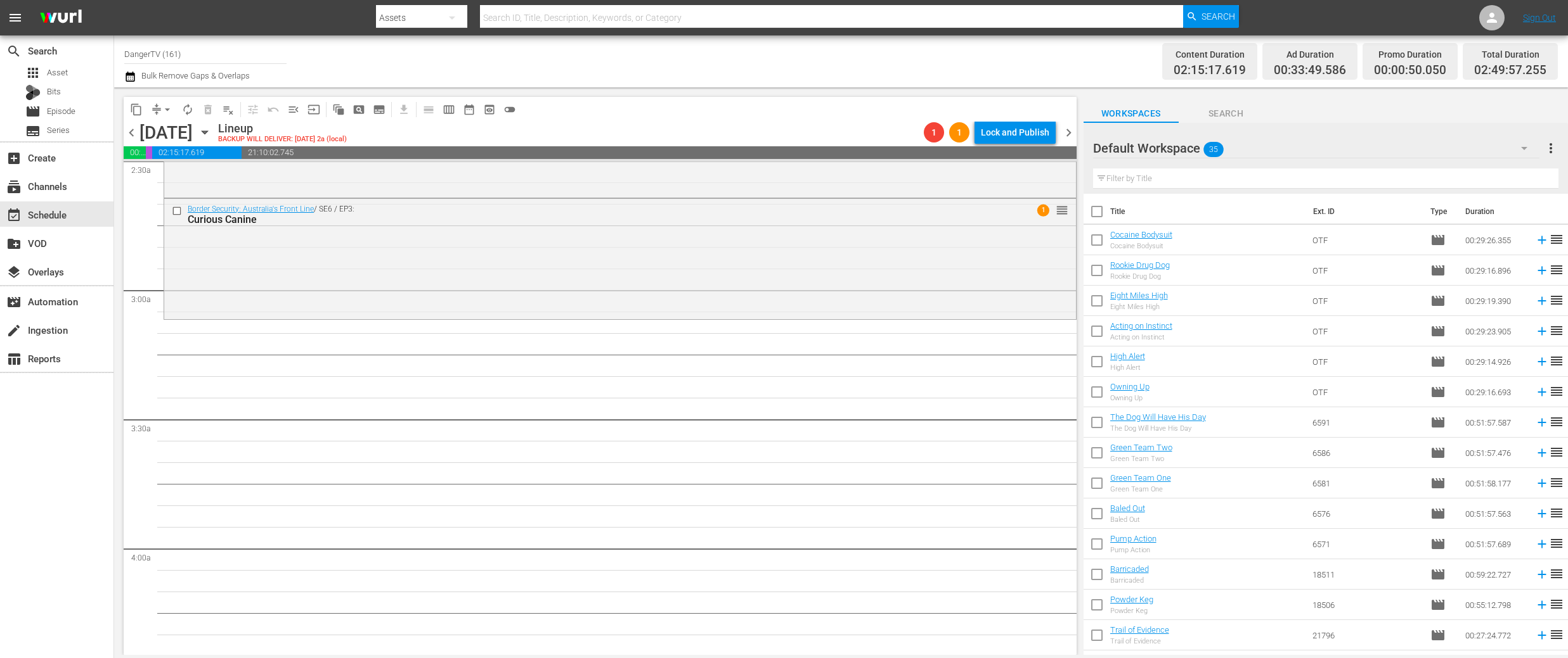
checkbox input "true"
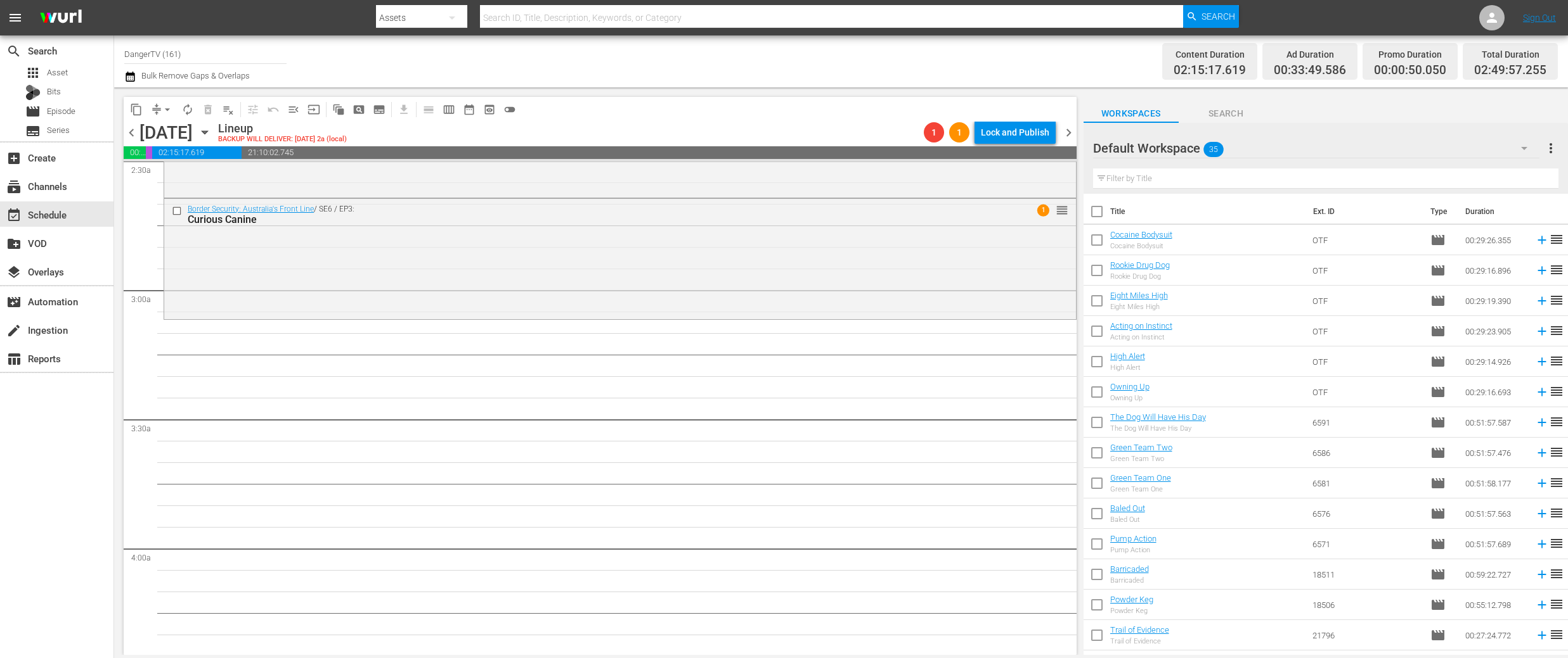
checkbox input "true"
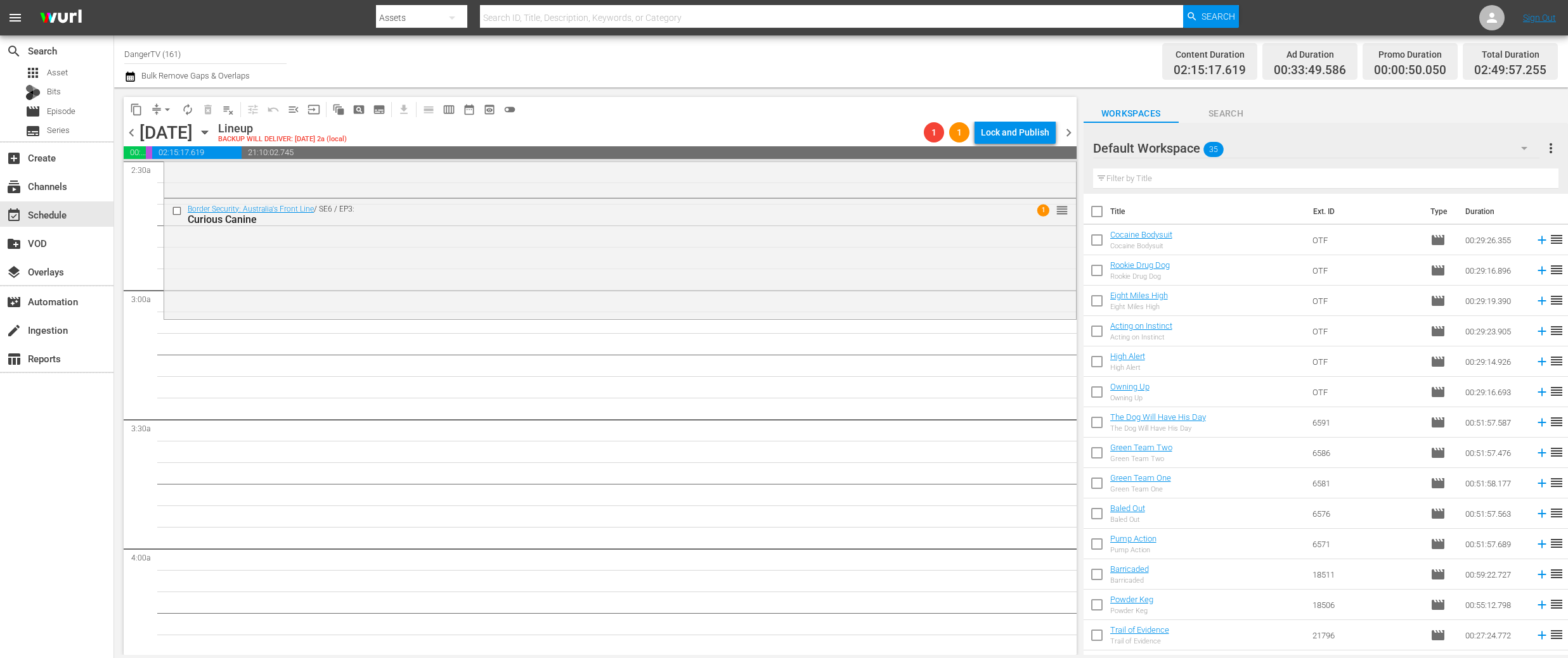
checkbox input "true"
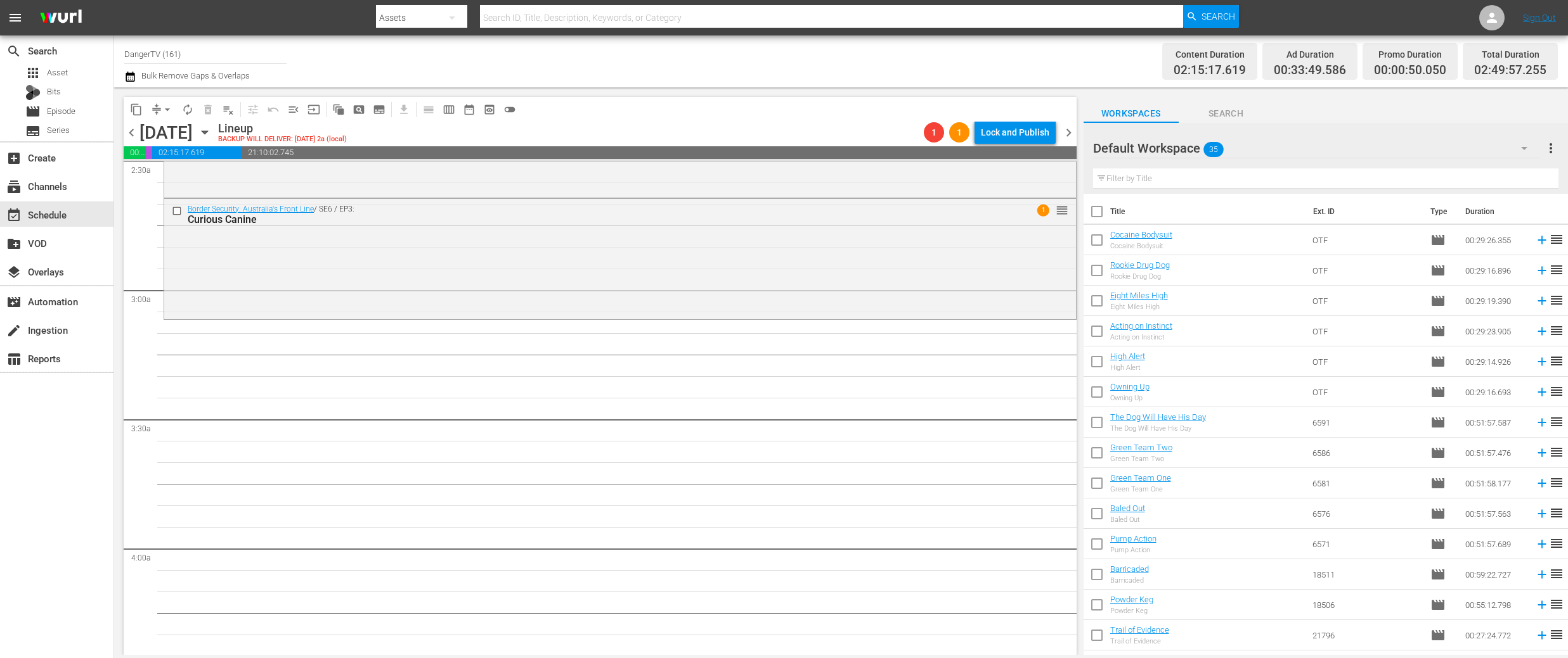
checkbox input "true"
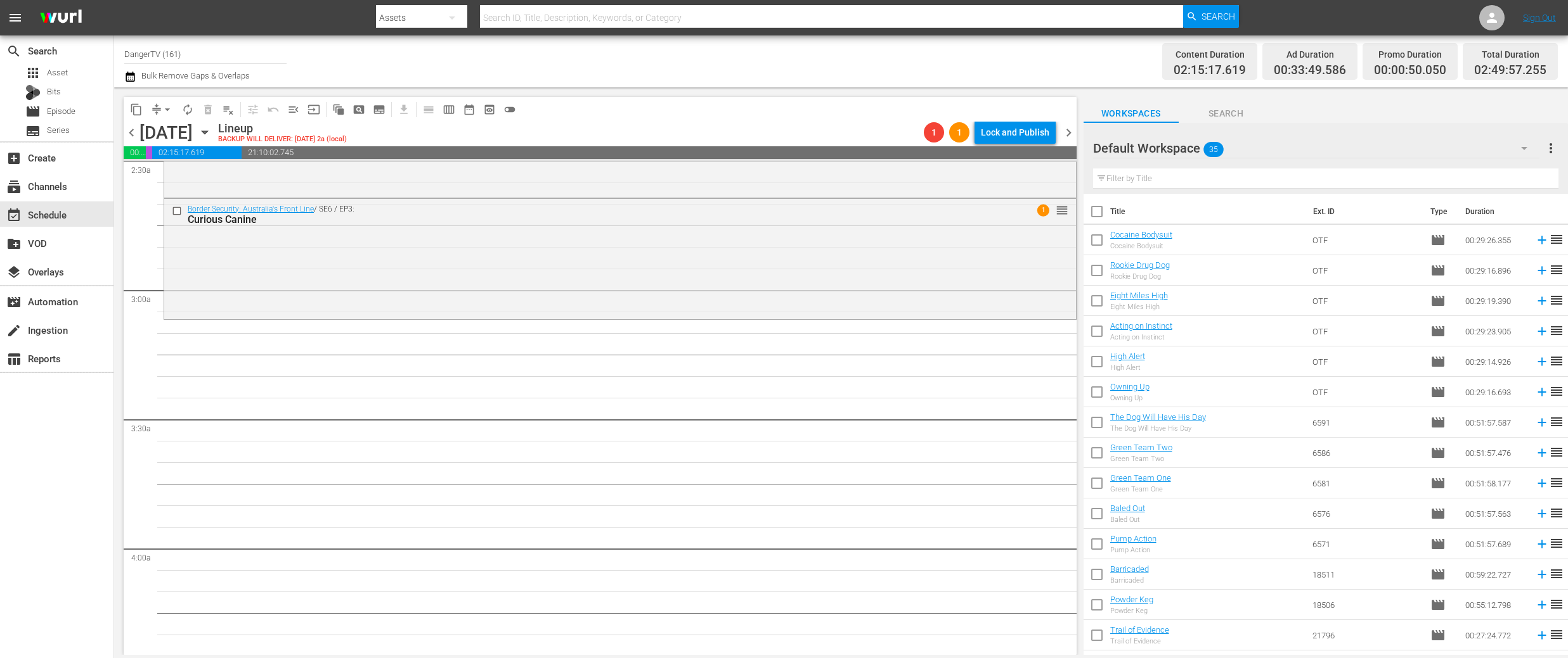
checkbox input "true"
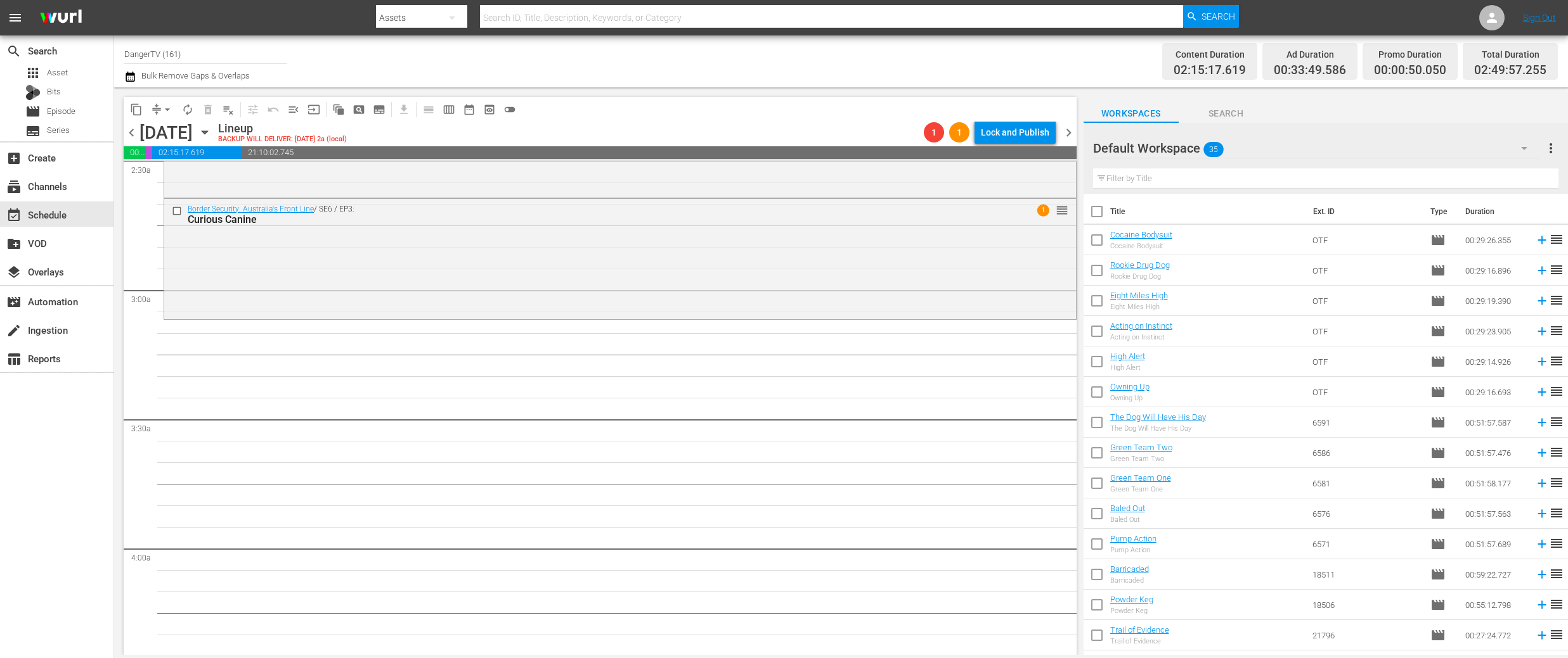
checkbox input "true"
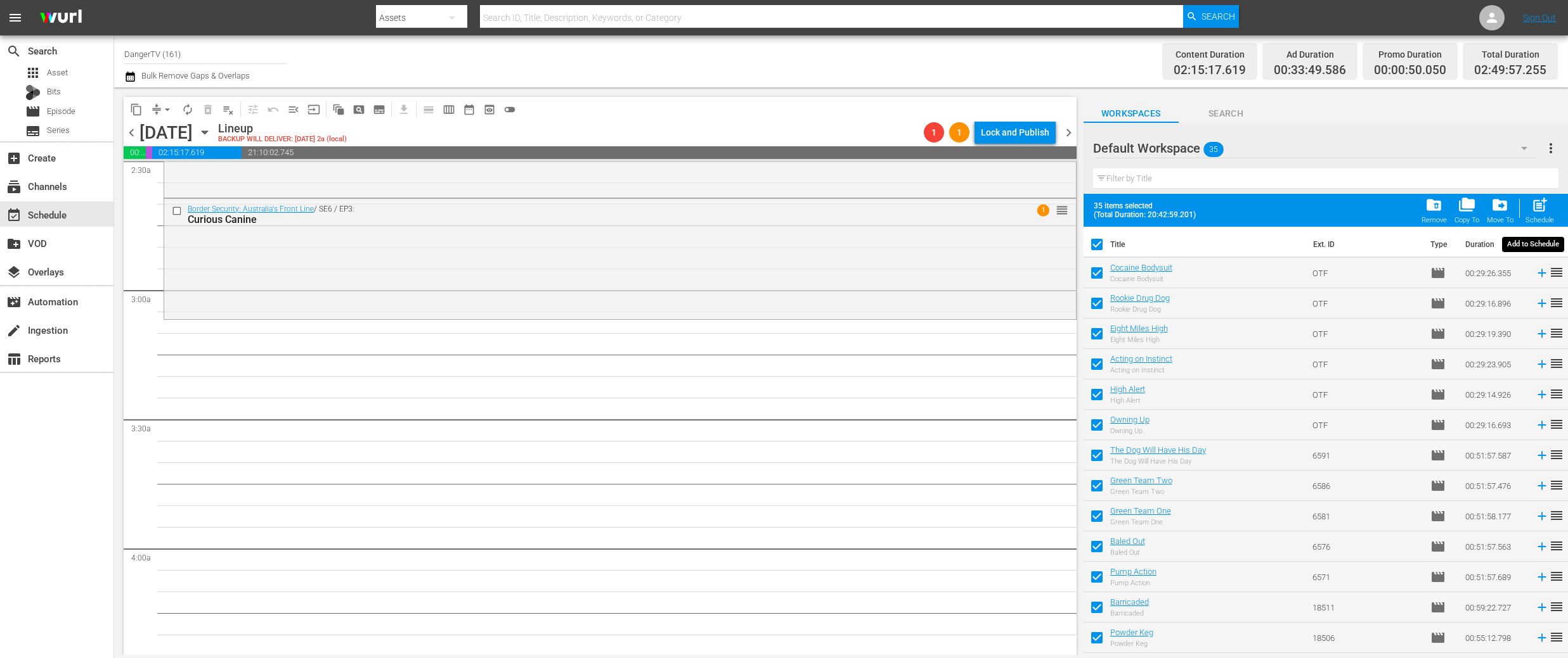
click at [1546, 205] on span "post_add" at bounding box center [1539, 205] width 17 height 17
checkbox input "false"
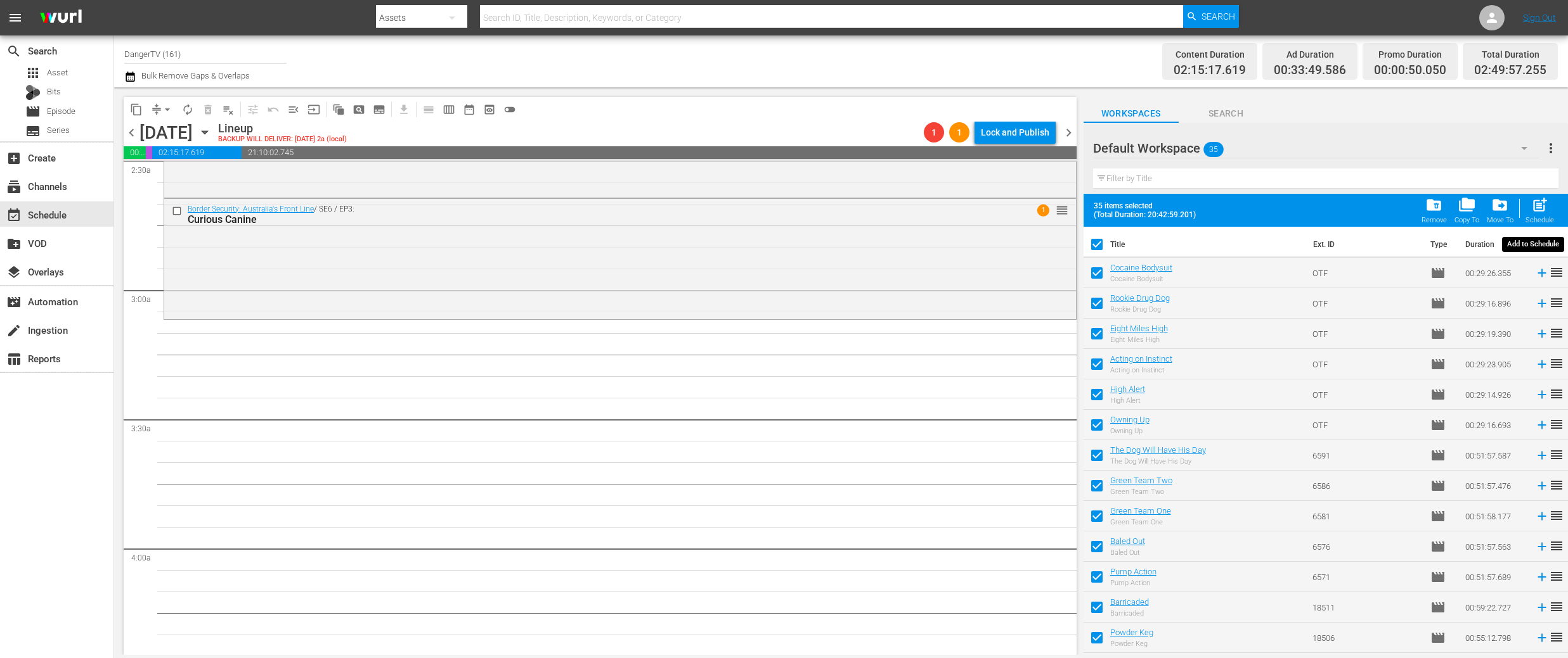
checkbox input "false"
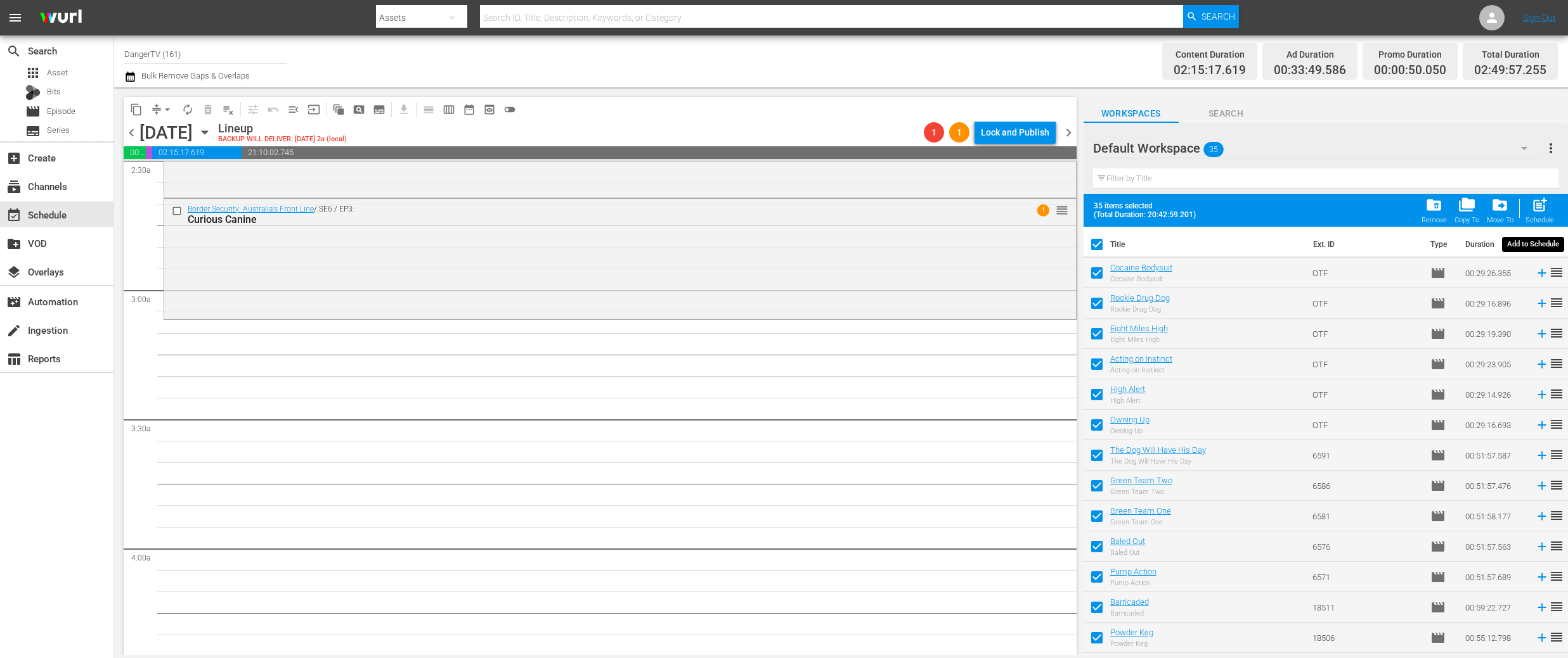
checkbox input "false"
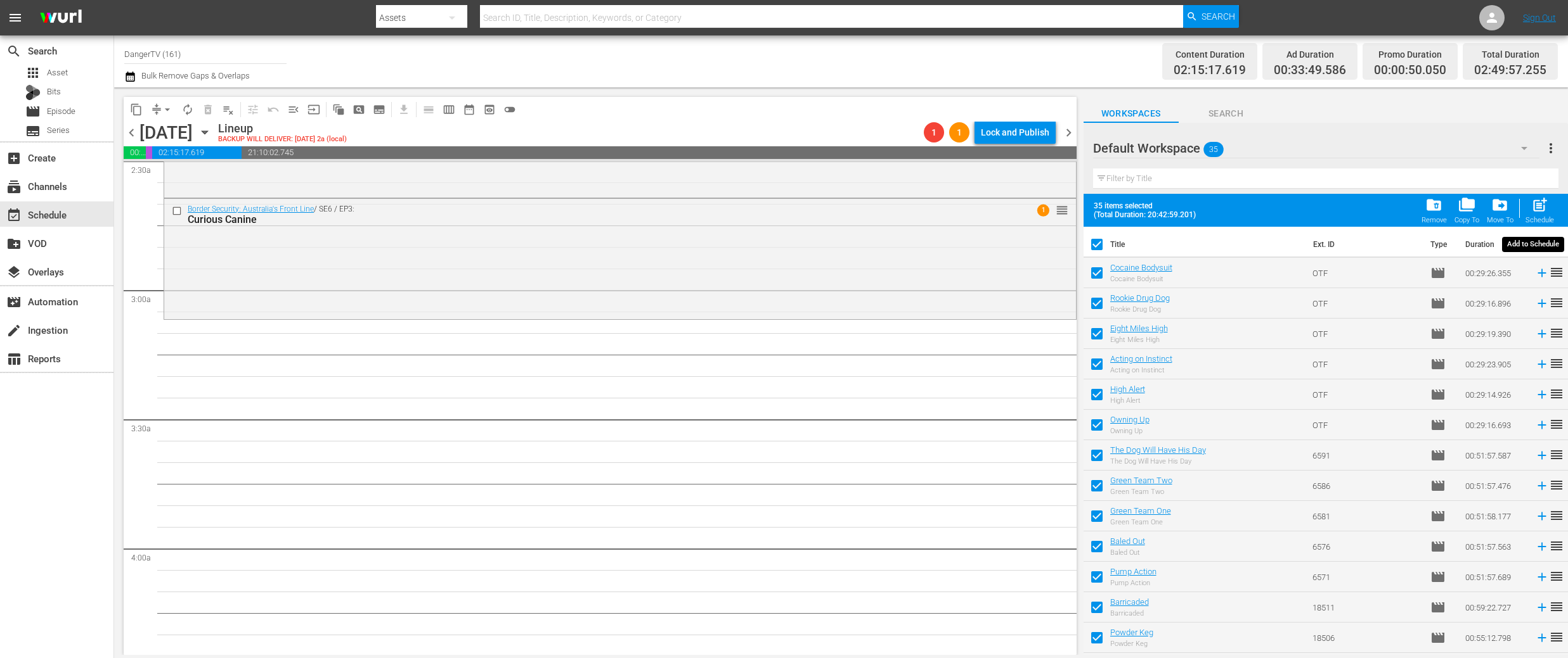
checkbox input "false"
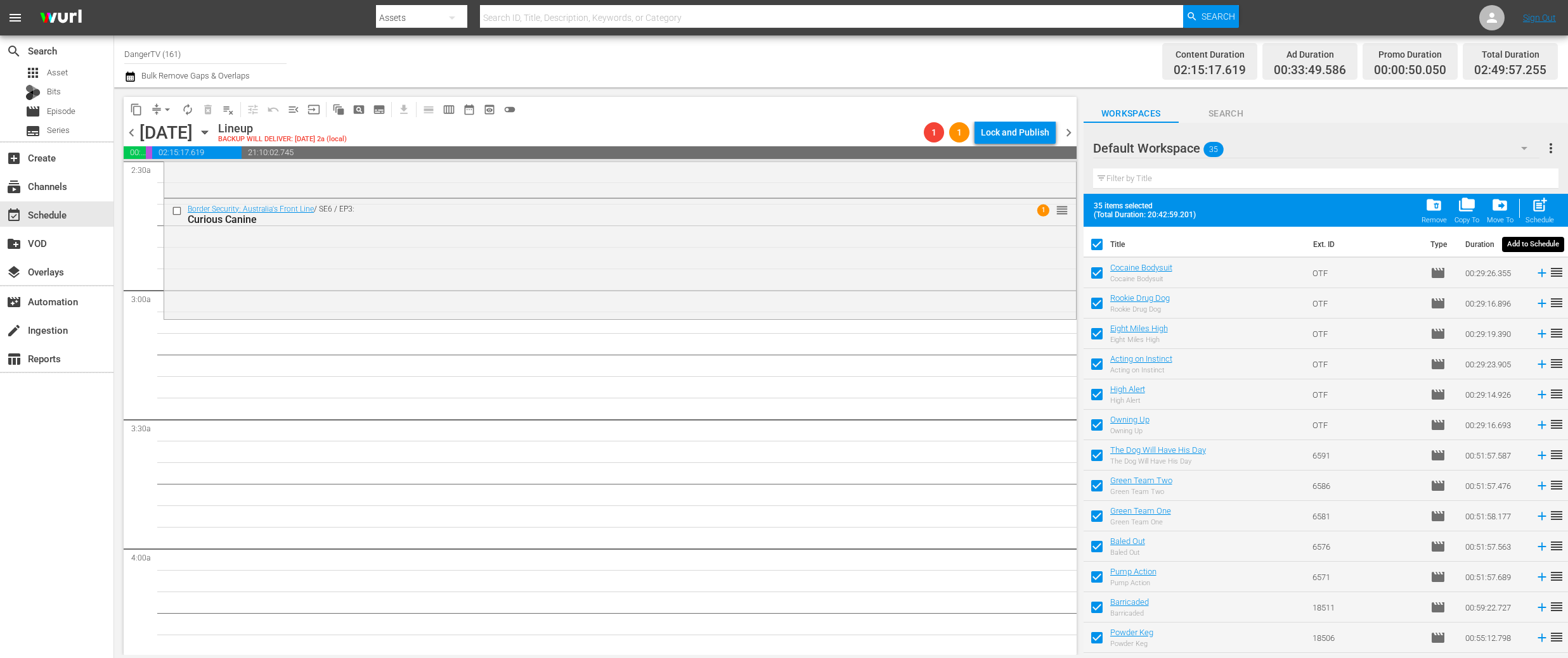
checkbox input "false"
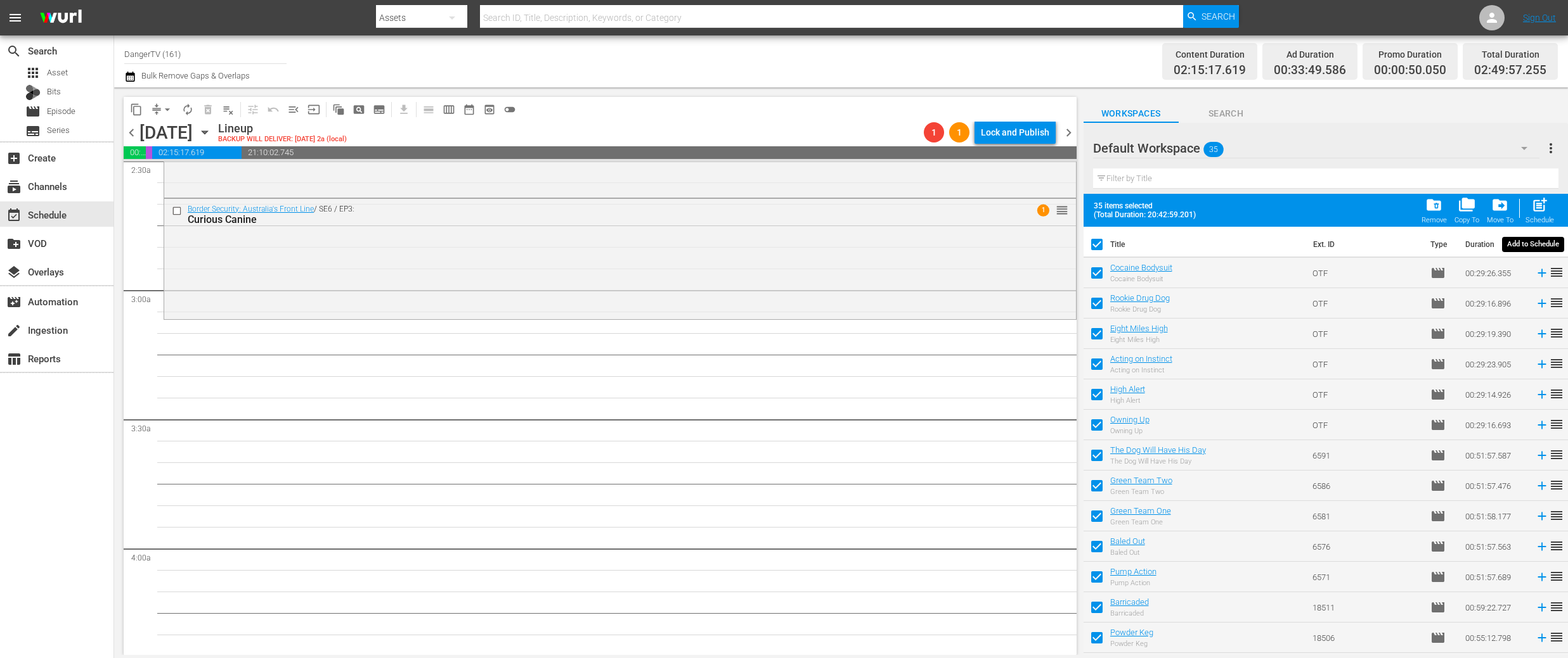
checkbox input "false"
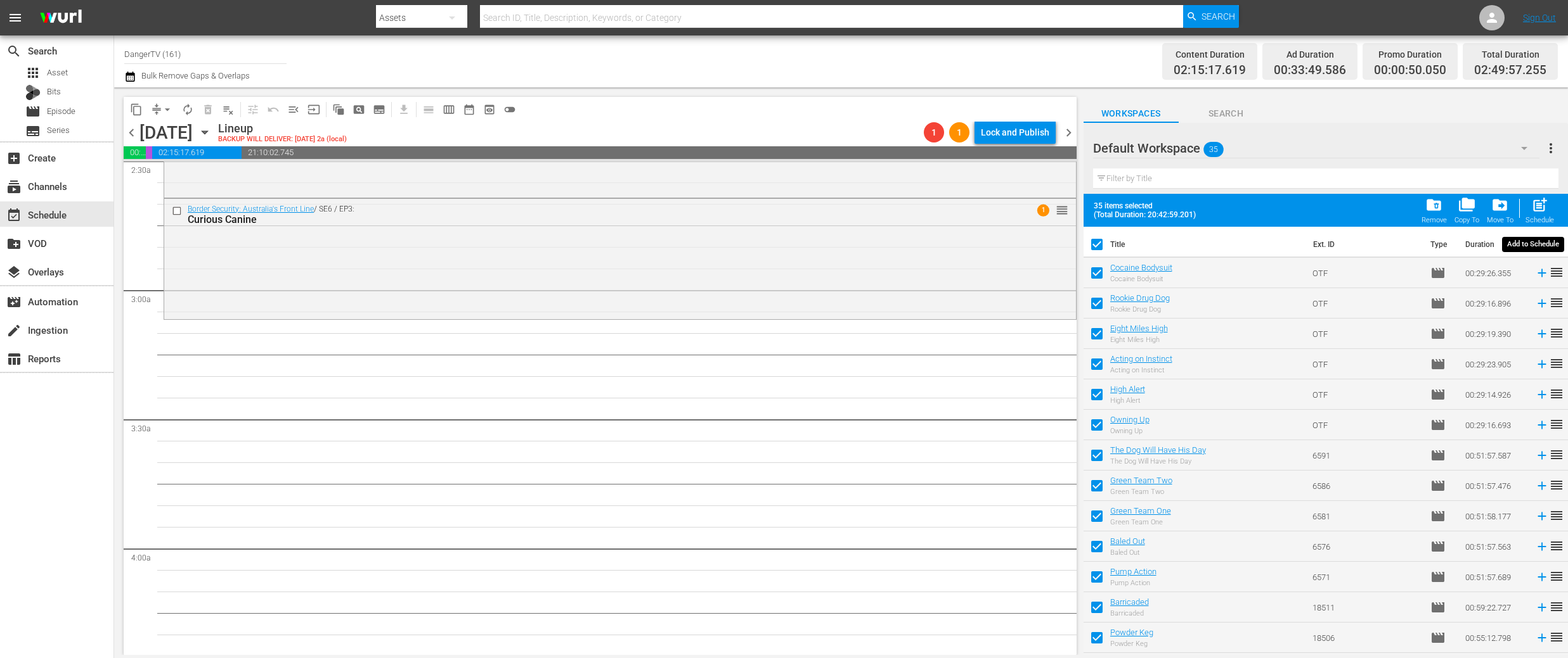
checkbox input "false"
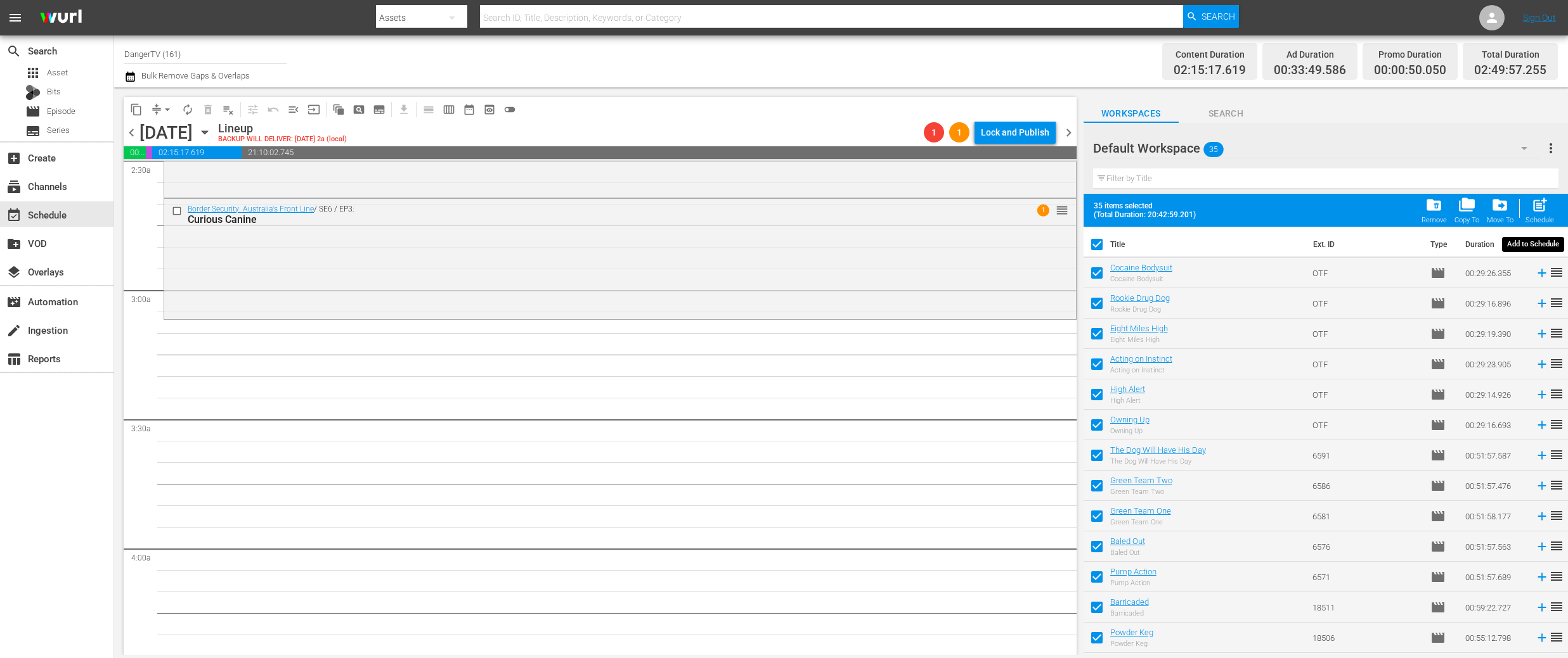
checkbox input "false"
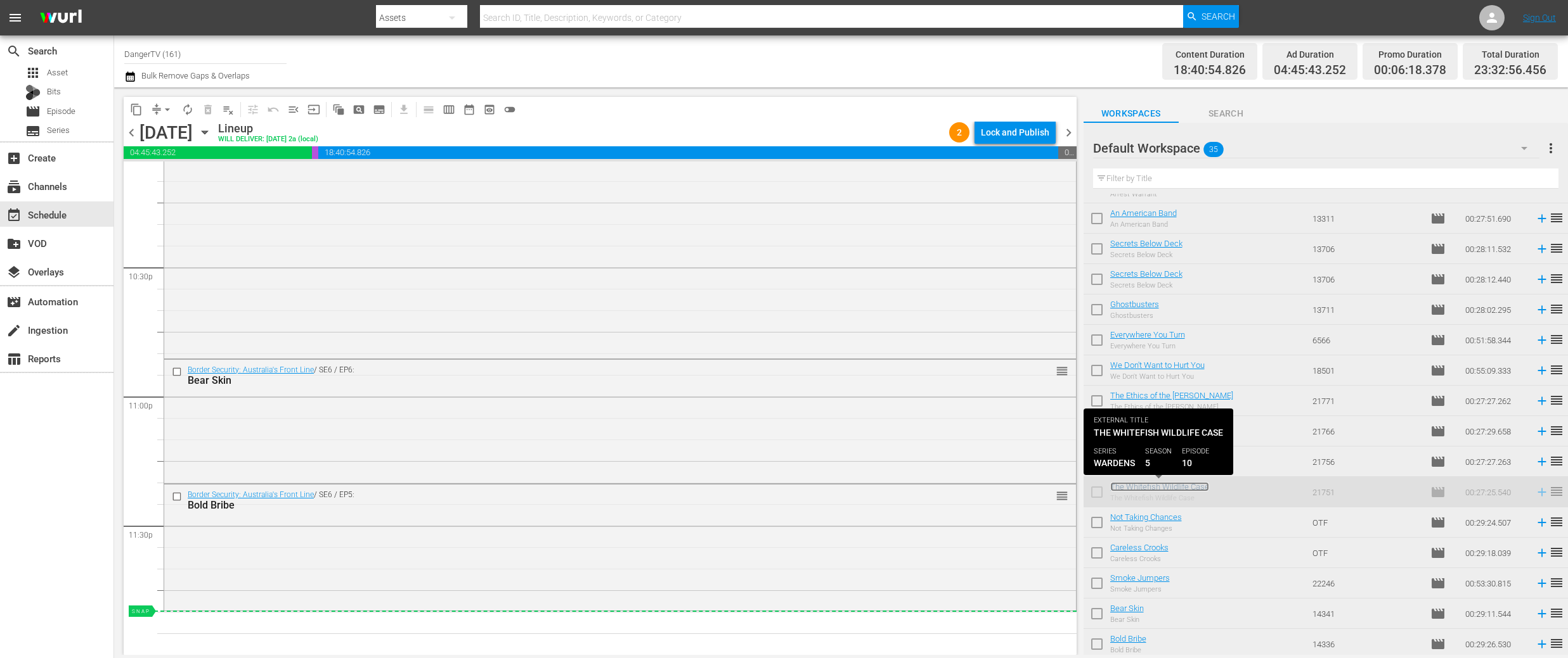
scroll to position [628, 0]
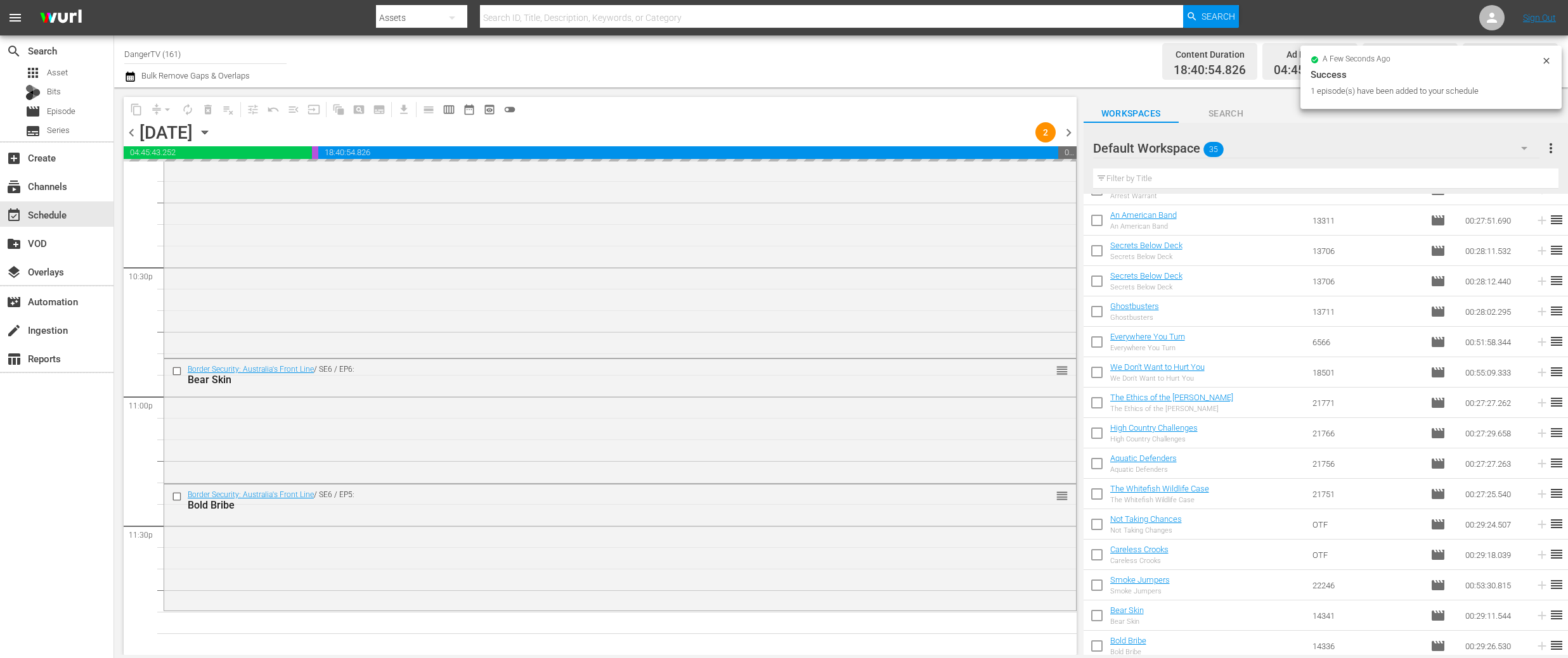
click at [1096, 521] on input "checkbox" at bounding box center [1096, 526] width 26 height 26
checkbox input "true"
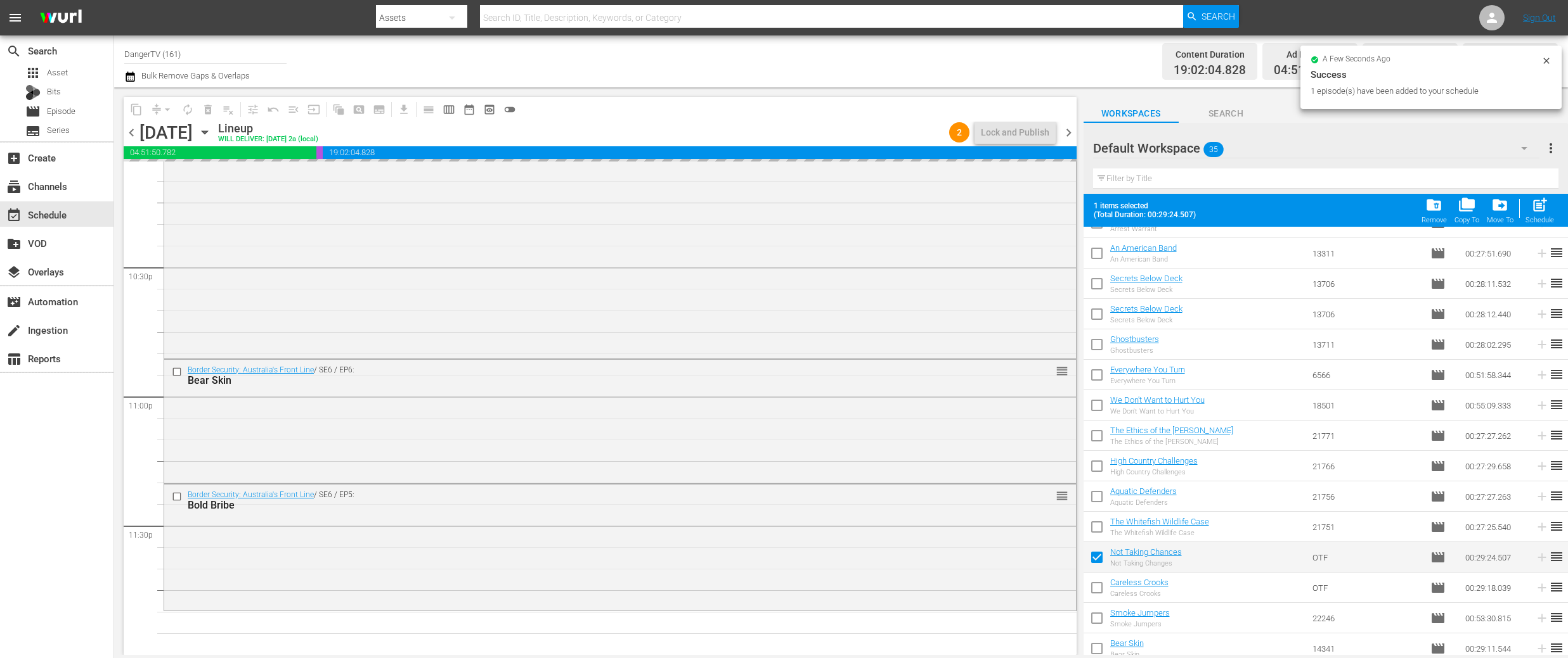
scroll to position [666, 0]
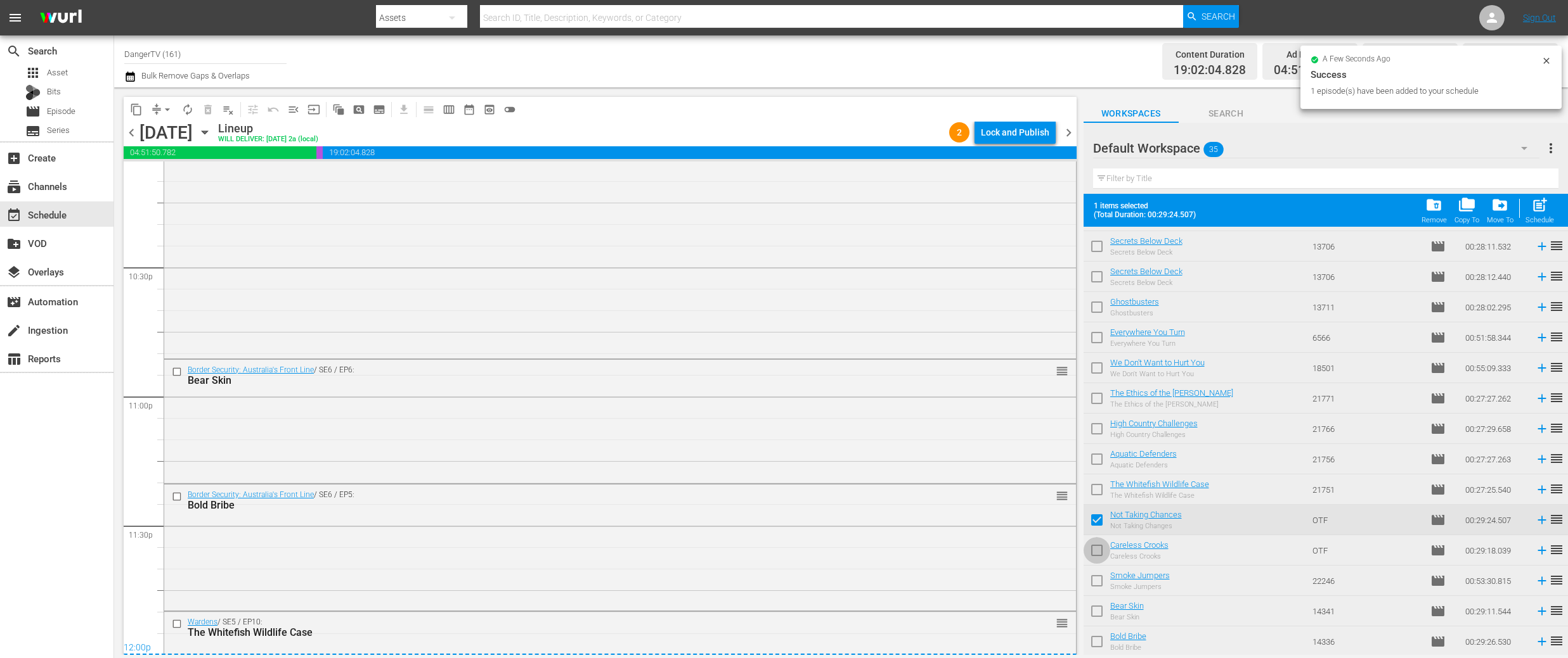
click at [1095, 551] on input "checkbox" at bounding box center [1096, 553] width 26 height 26
checkbox input "true"
click at [1095, 586] on input "checkbox" at bounding box center [1096, 583] width 26 height 26
checkbox input "true"
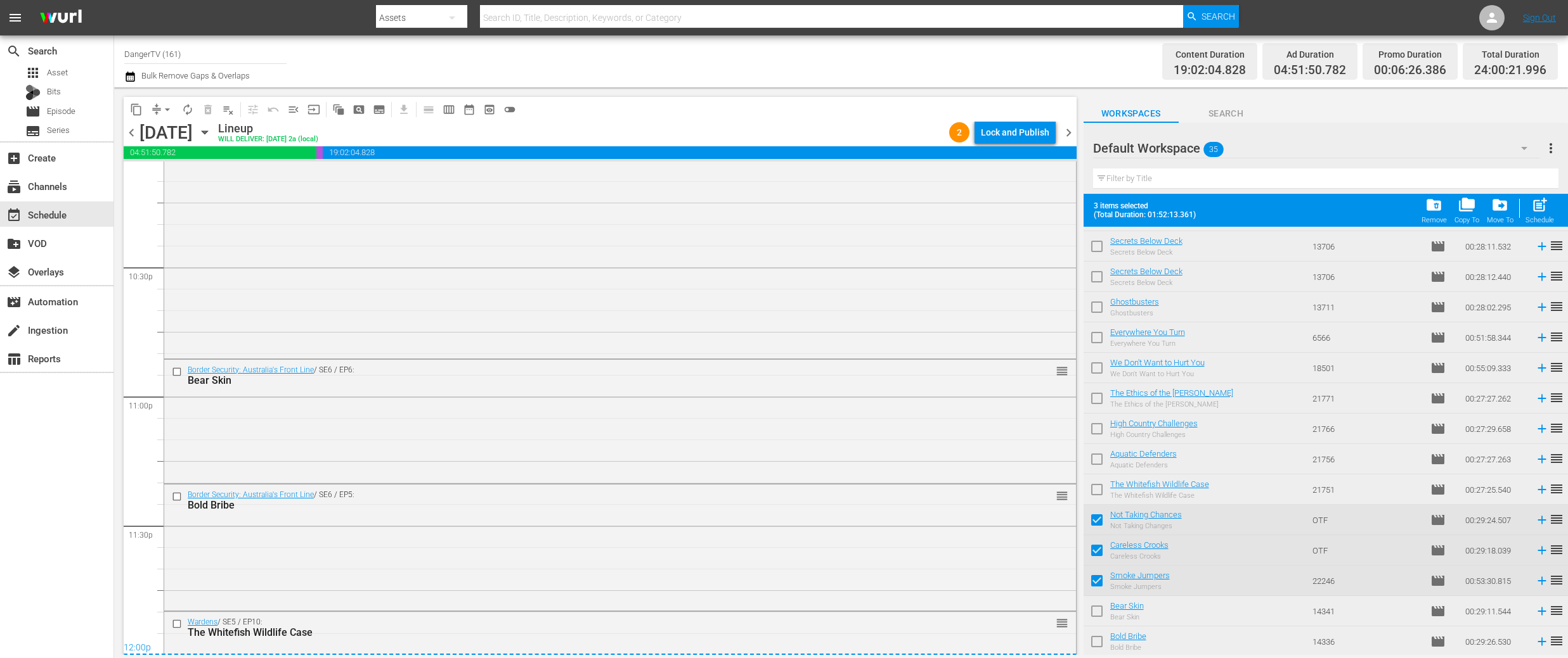
click at [1095, 609] on input "checkbox" at bounding box center [1096, 614] width 26 height 26
checkbox input "true"
click at [1096, 643] on input "checkbox" at bounding box center [1096, 644] width 26 height 26
checkbox input "true"
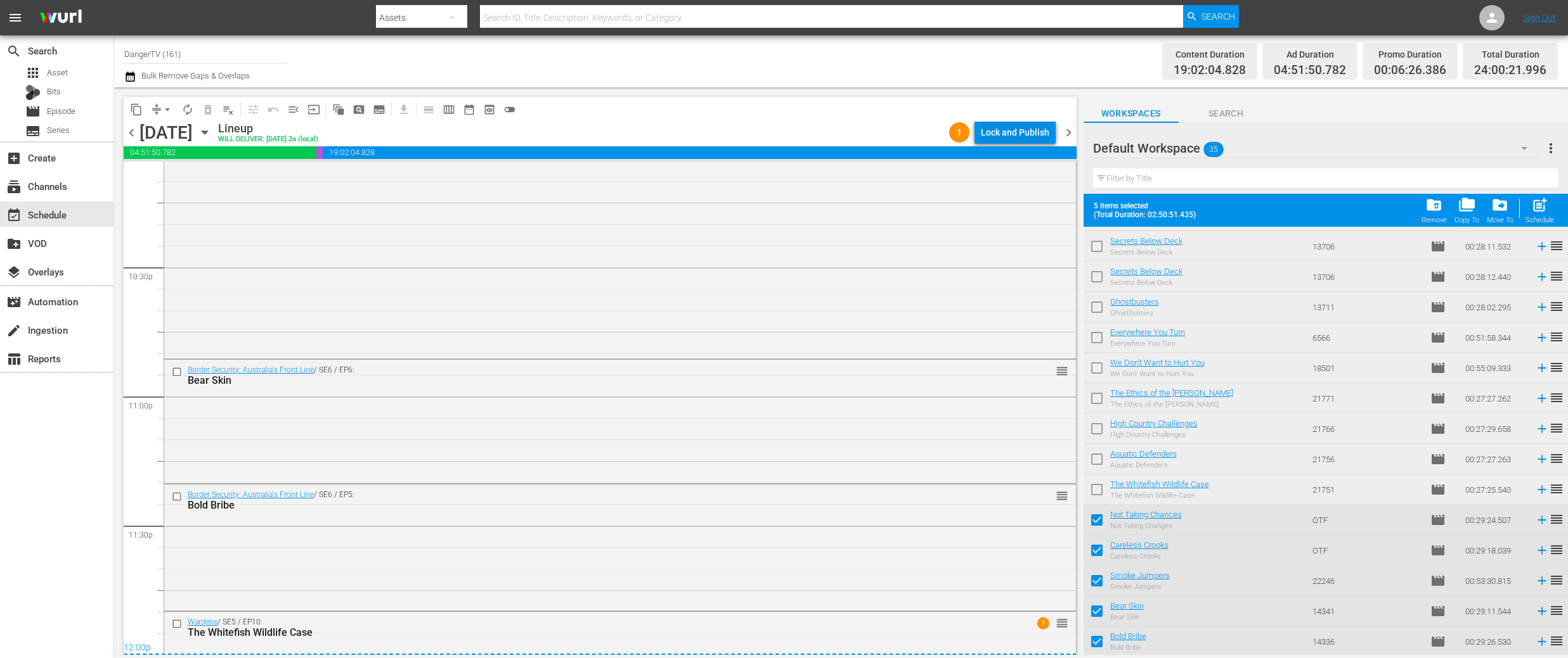
click at [1023, 134] on div "Lock and Publish" at bounding box center [1015, 132] width 69 height 23
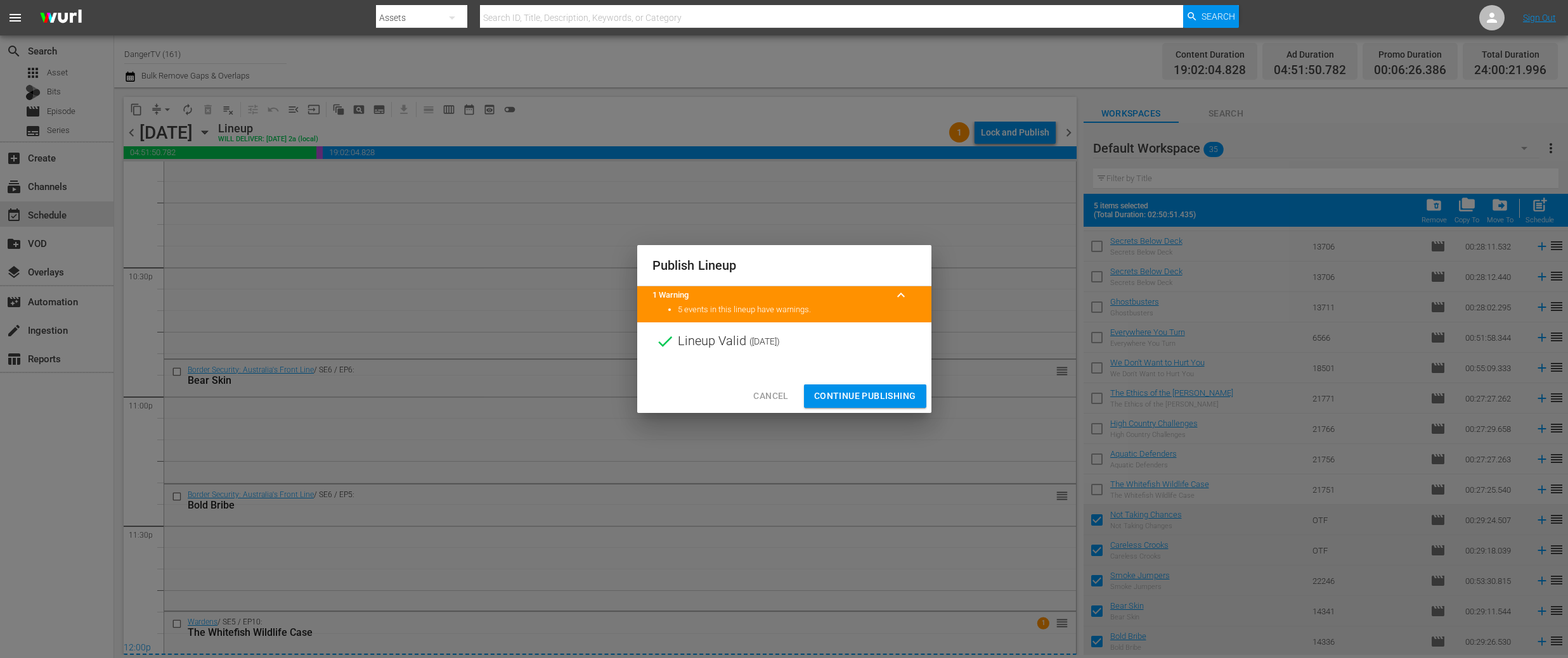
click at [856, 401] on span "Continue Publishing" at bounding box center [865, 396] width 102 height 16
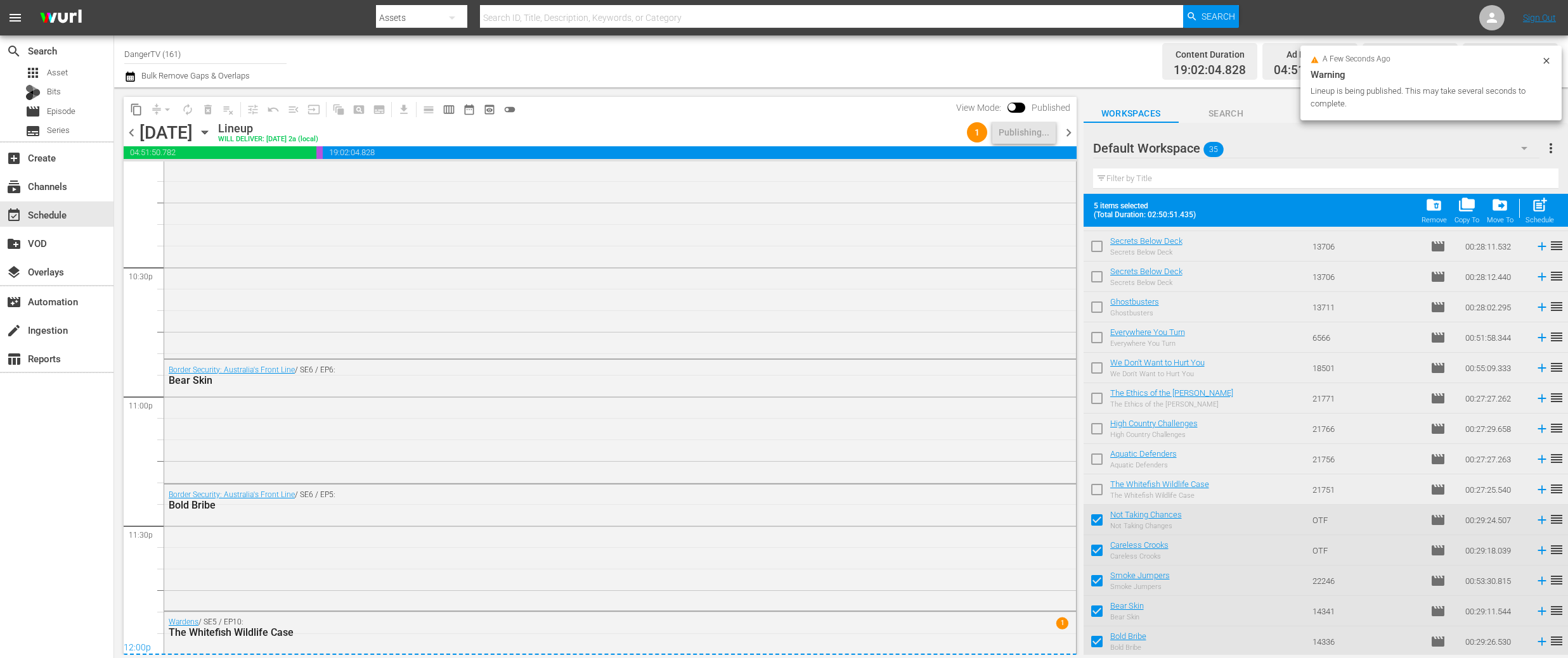
drag, startPoint x: 1073, startPoint y: 131, endPoint x: 1350, endPoint y: 178, distance: 281.0
click at [1073, 131] on span "chevron_right" at bounding box center [1069, 132] width 16 height 16
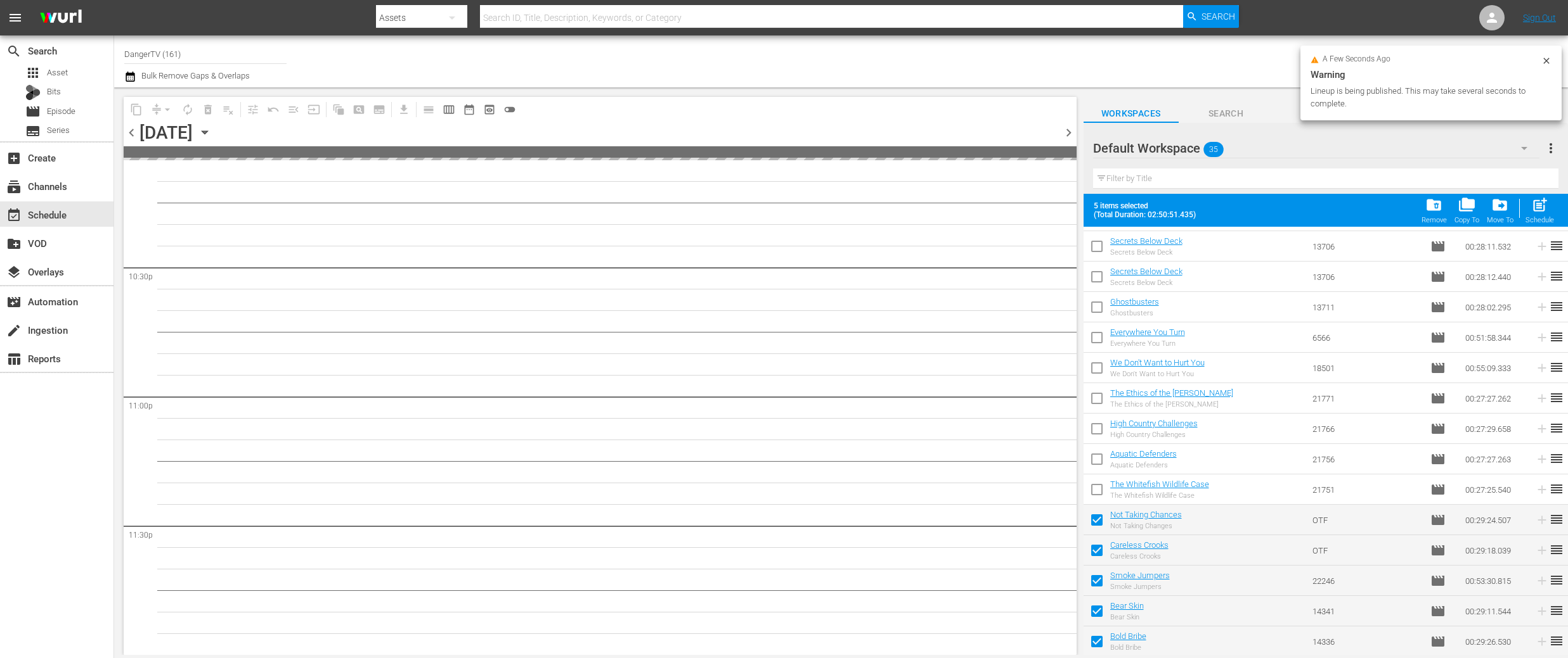
scroll to position [5710, 0]
click at [1542, 208] on span "post_add" at bounding box center [1539, 205] width 17 height 17
checkbox input "false"
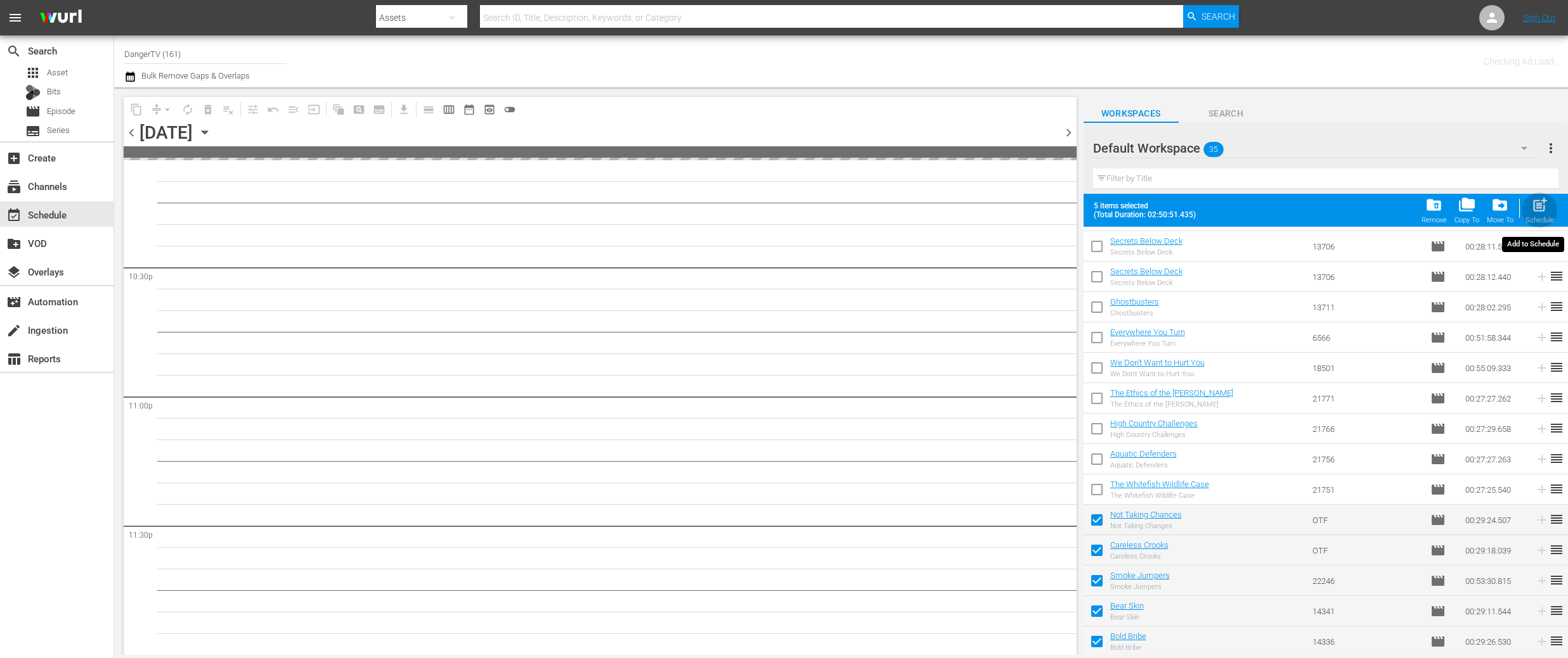
checkbox input "false"
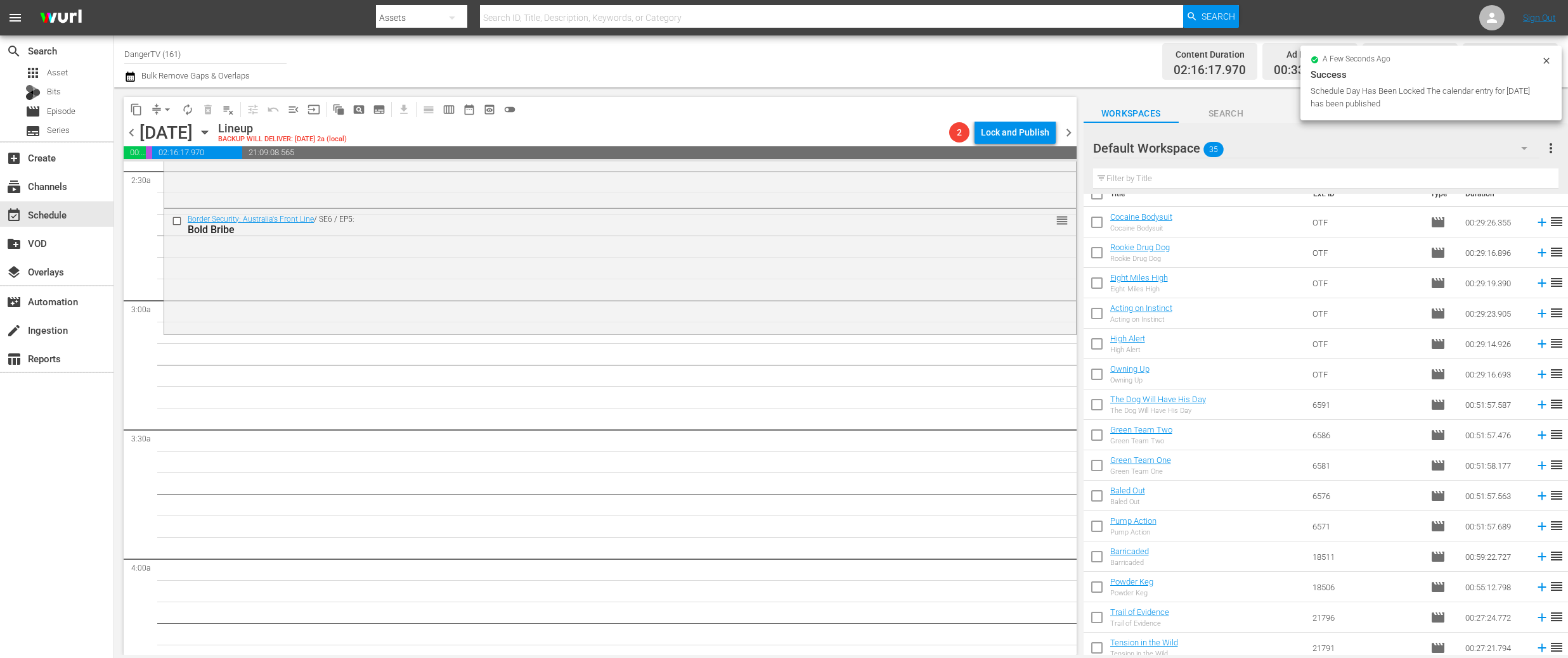
scroll to position [0, 0]
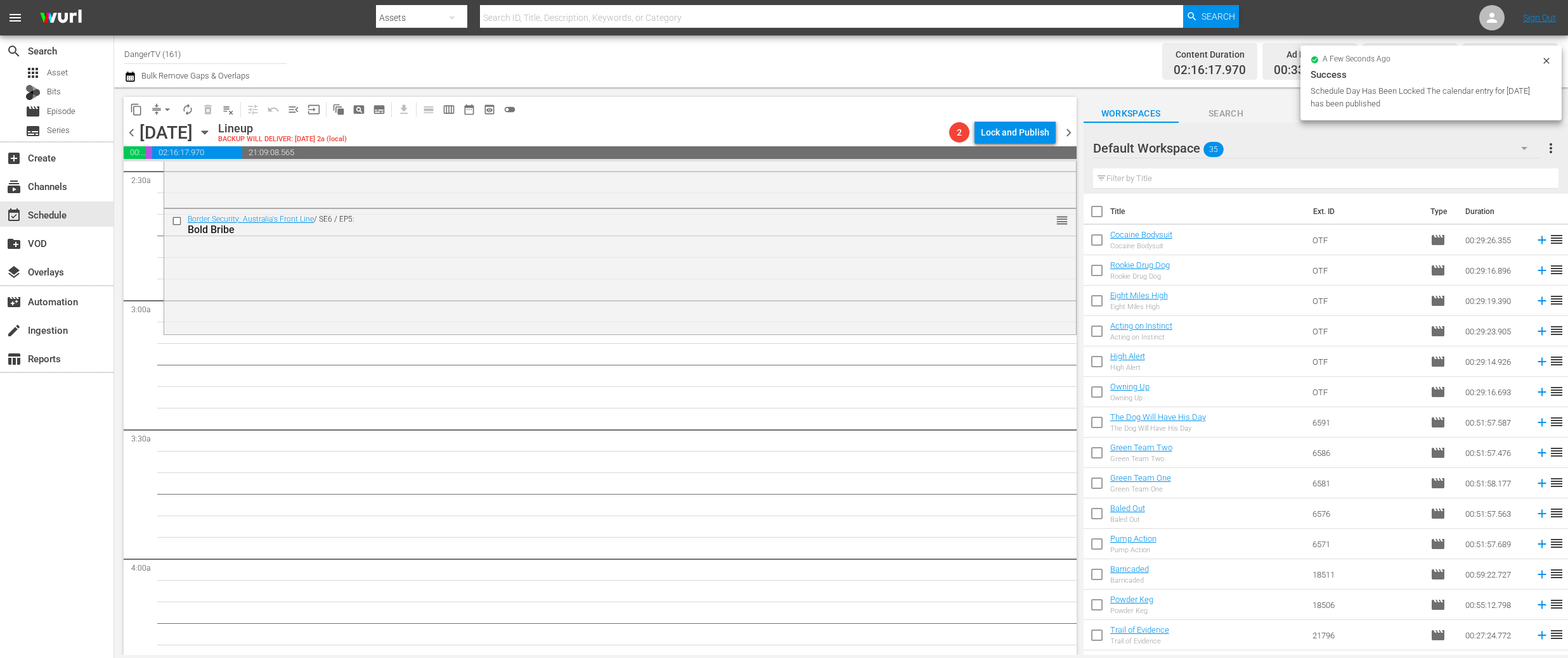
click at [1096, 211] on input "checkbox" at bounding box center [1096, 214] width 26 height 26
checkbox input "true"
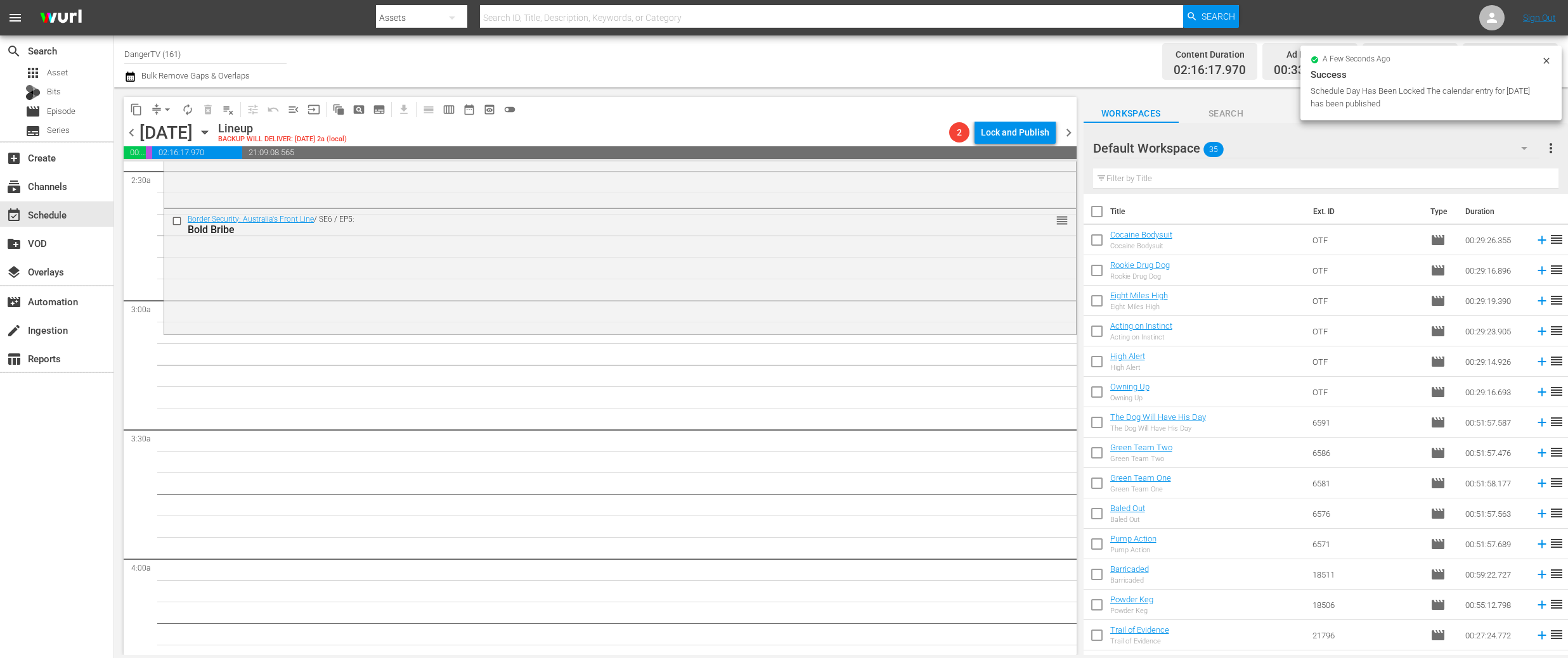
checkbox input "true"
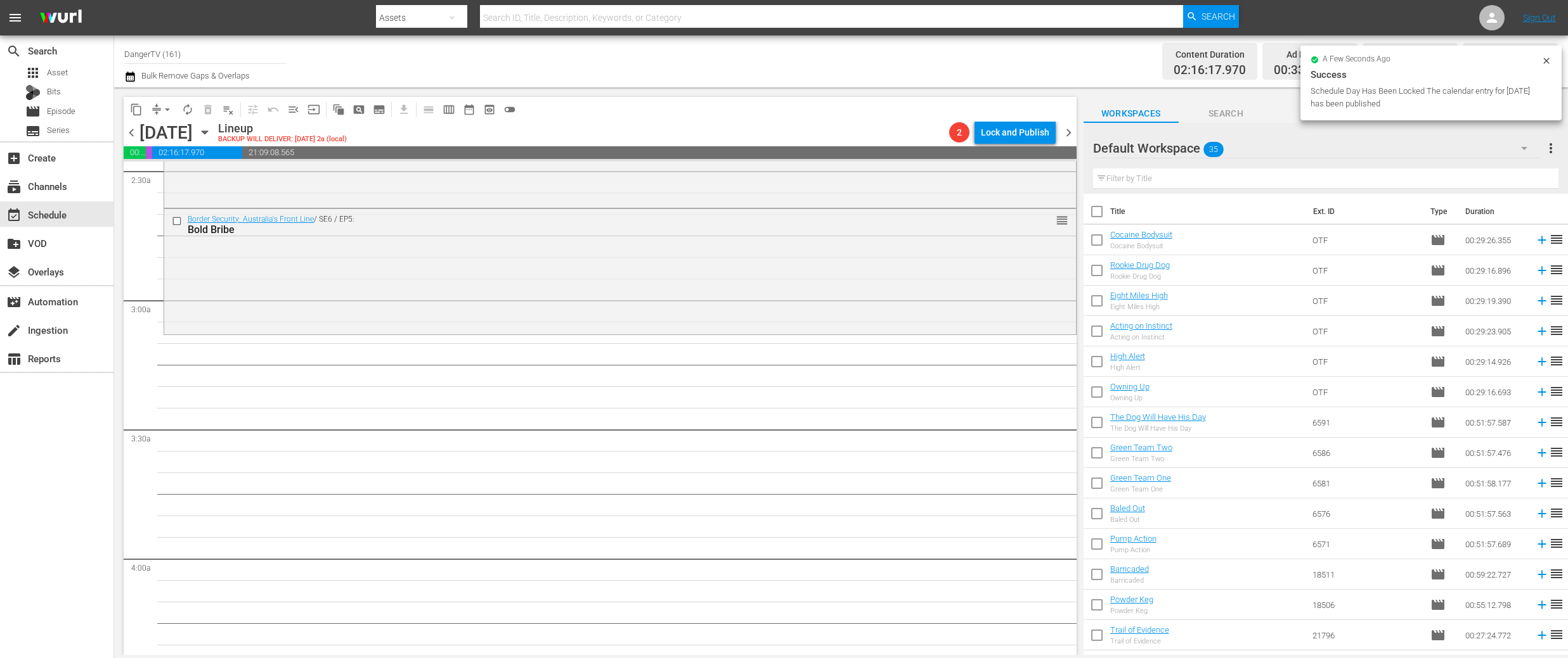
checkbox input "true"
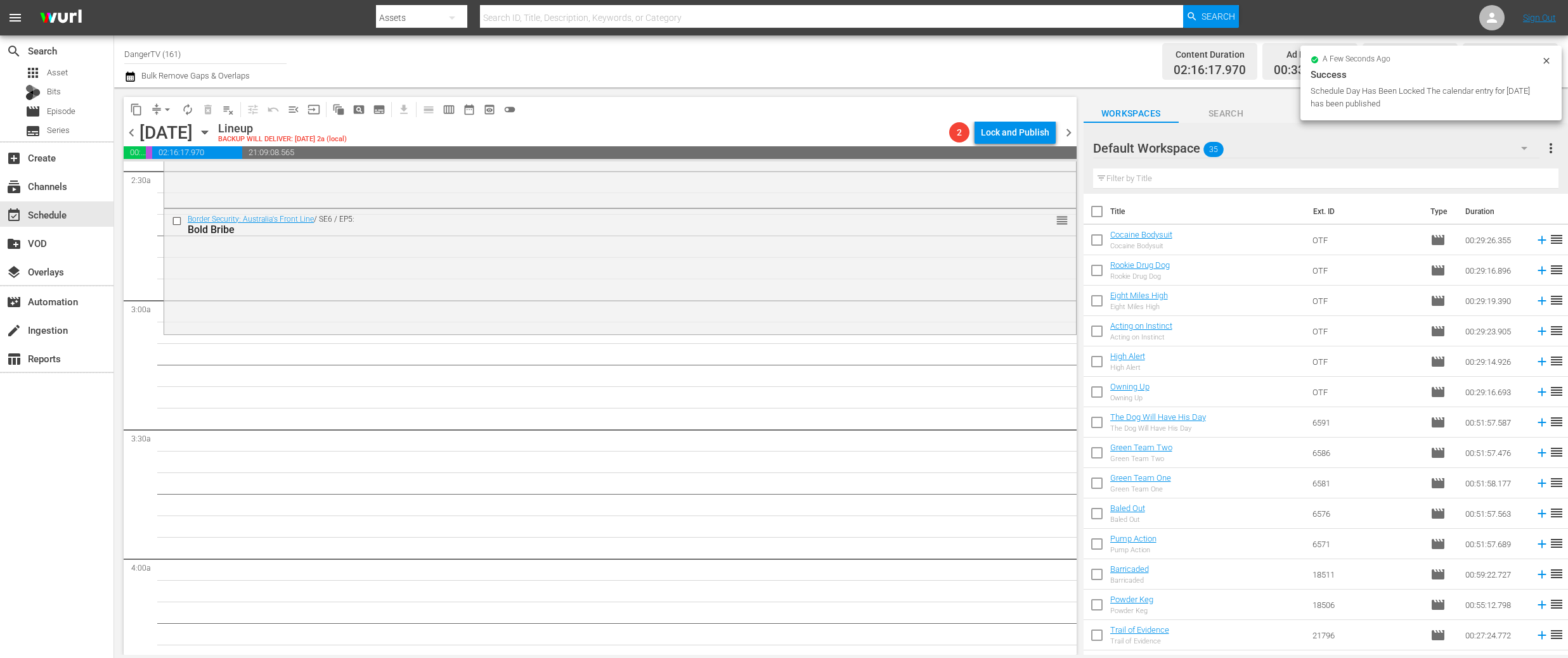
checkbox input "true"
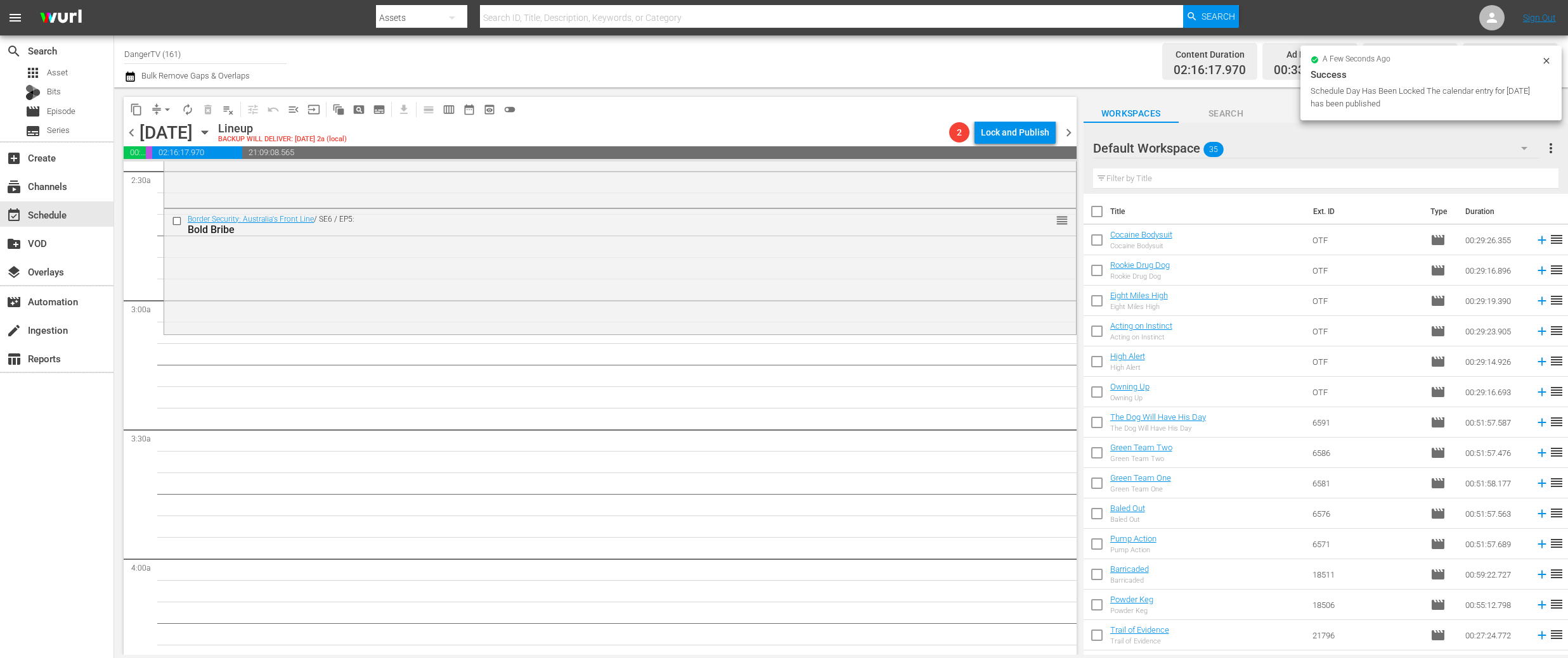
checkbox input "true"
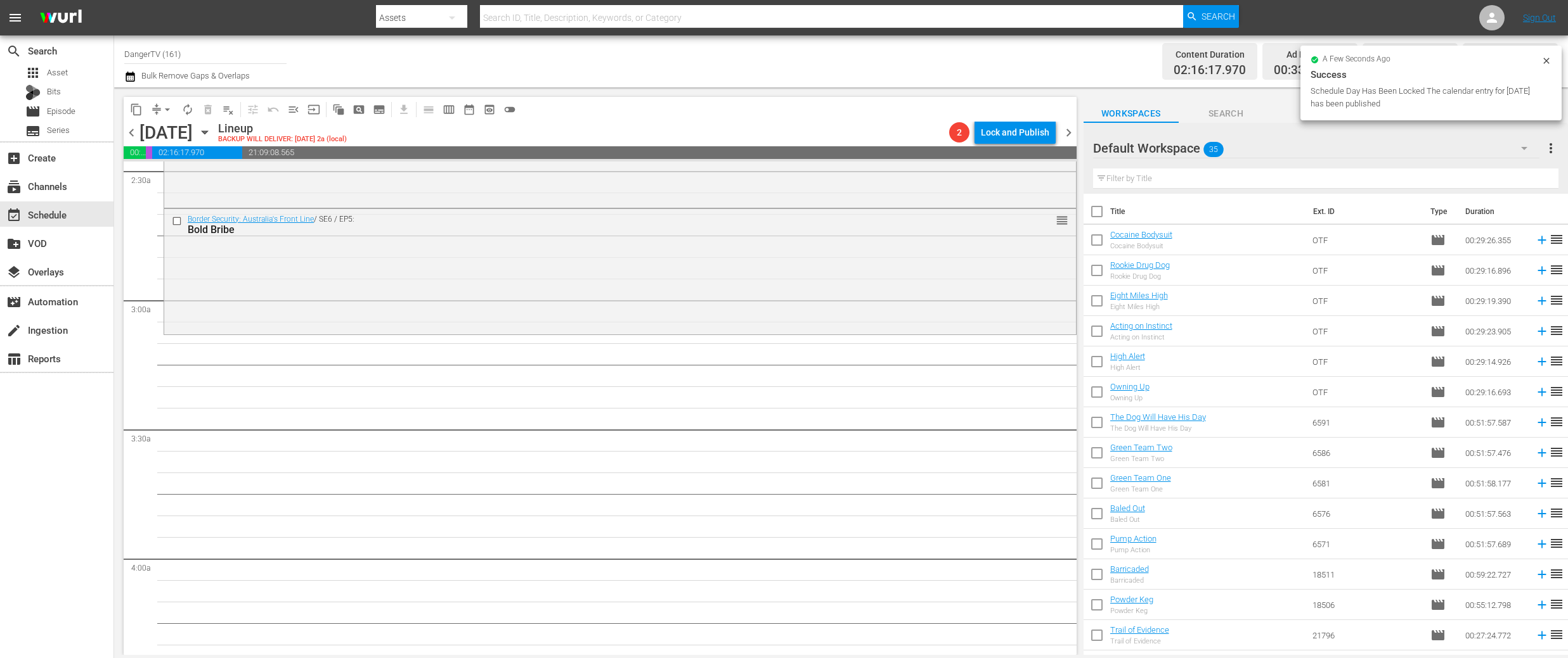
checkbox input "true"
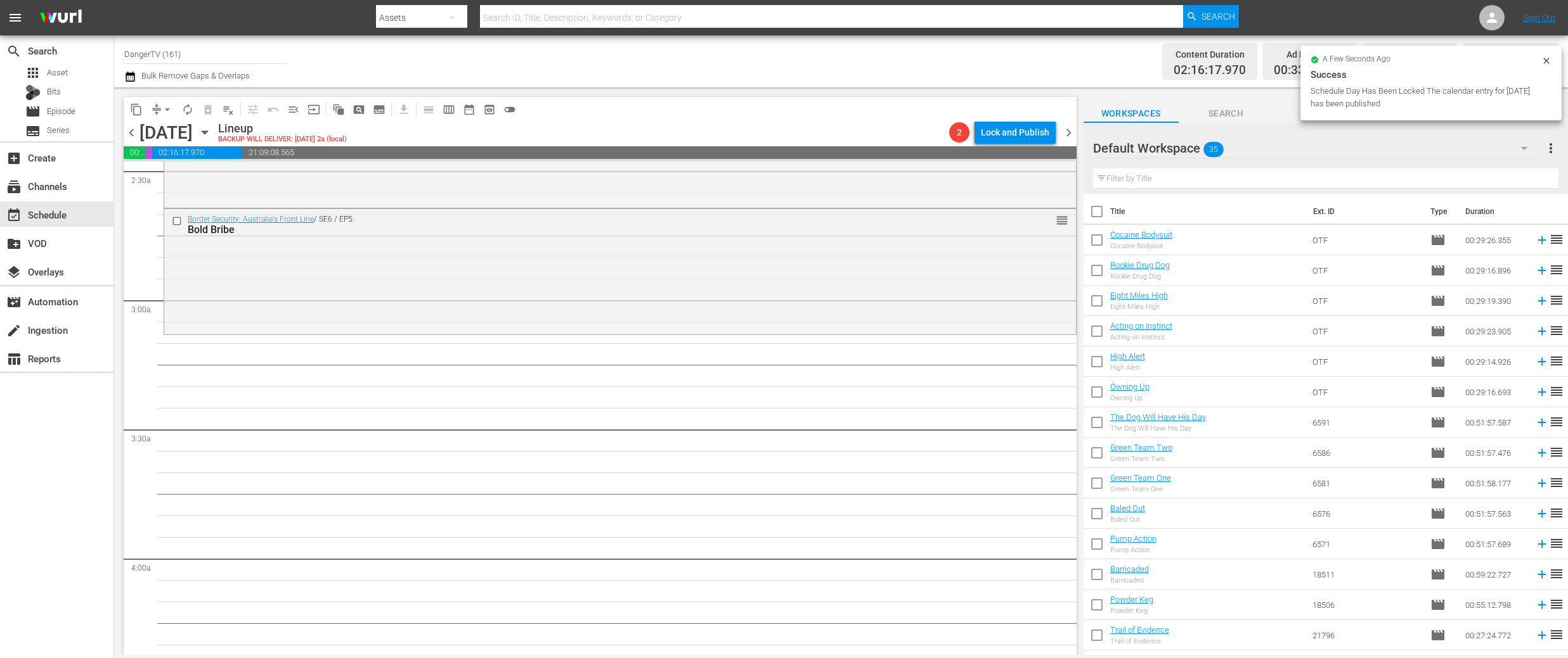
checkbox input "true"
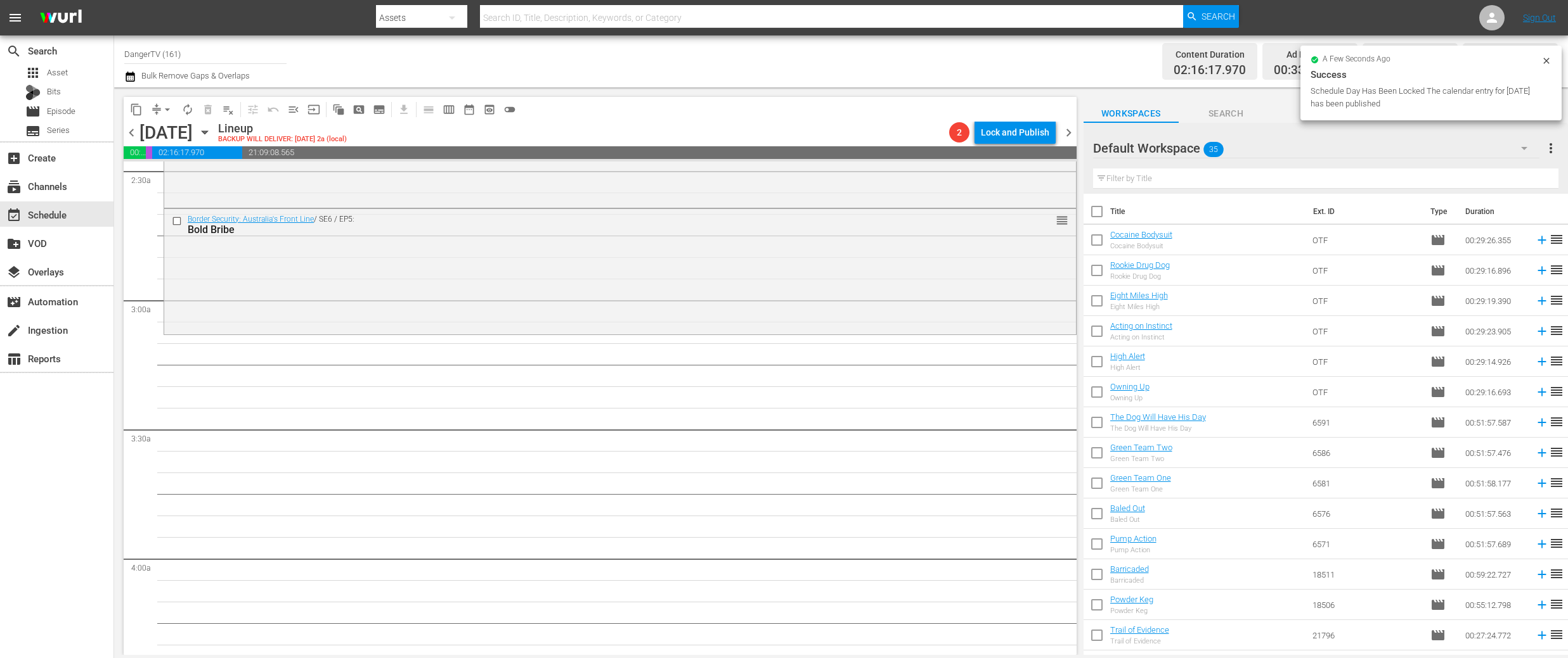
checkbox input "true"
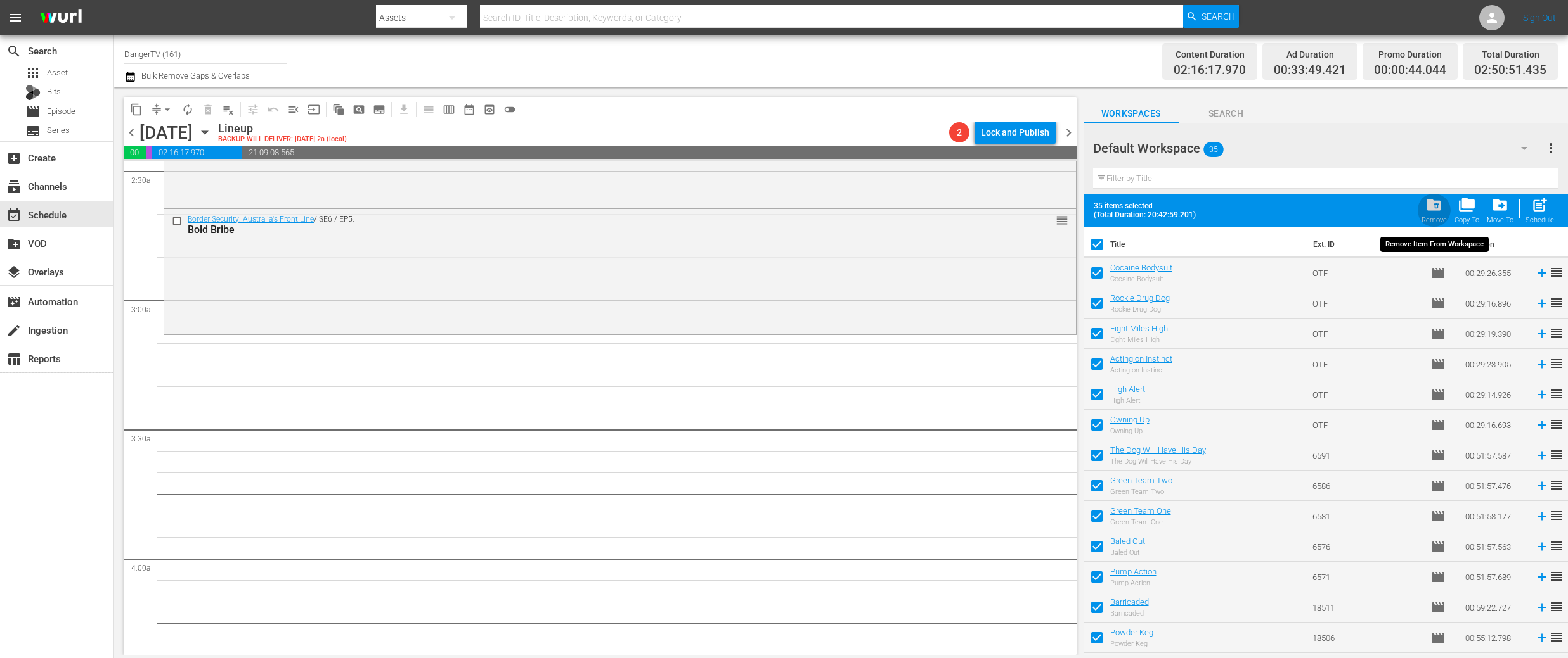
click at [1429, 204] on span "folder_delete" at bounding box center [1434, 205] width 17 height 17
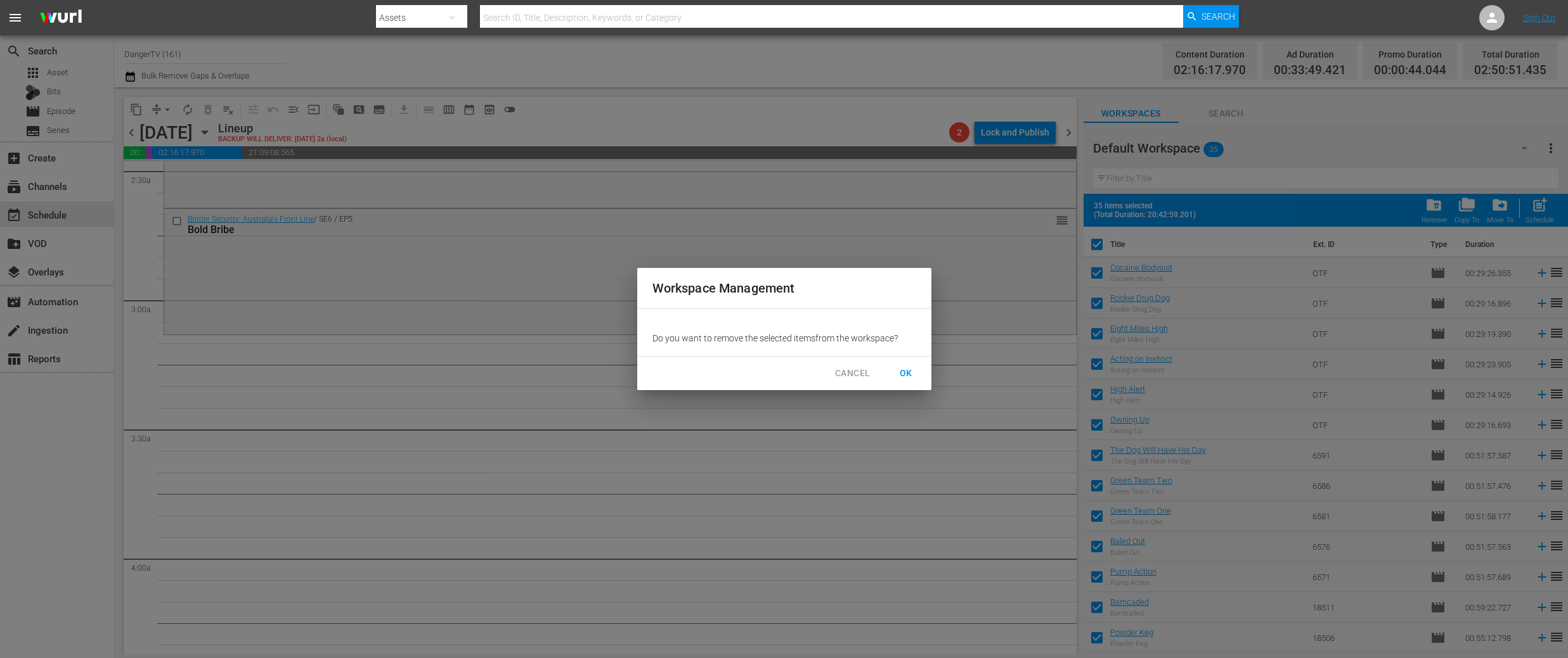
drag, startPoint x: 911, startPoint y: 374, endPoint x: 904, endPoint y: 372, distance: 7.3
click at [911, 374] on span "OK" at bounding box center [906, 374] width 20 height 16
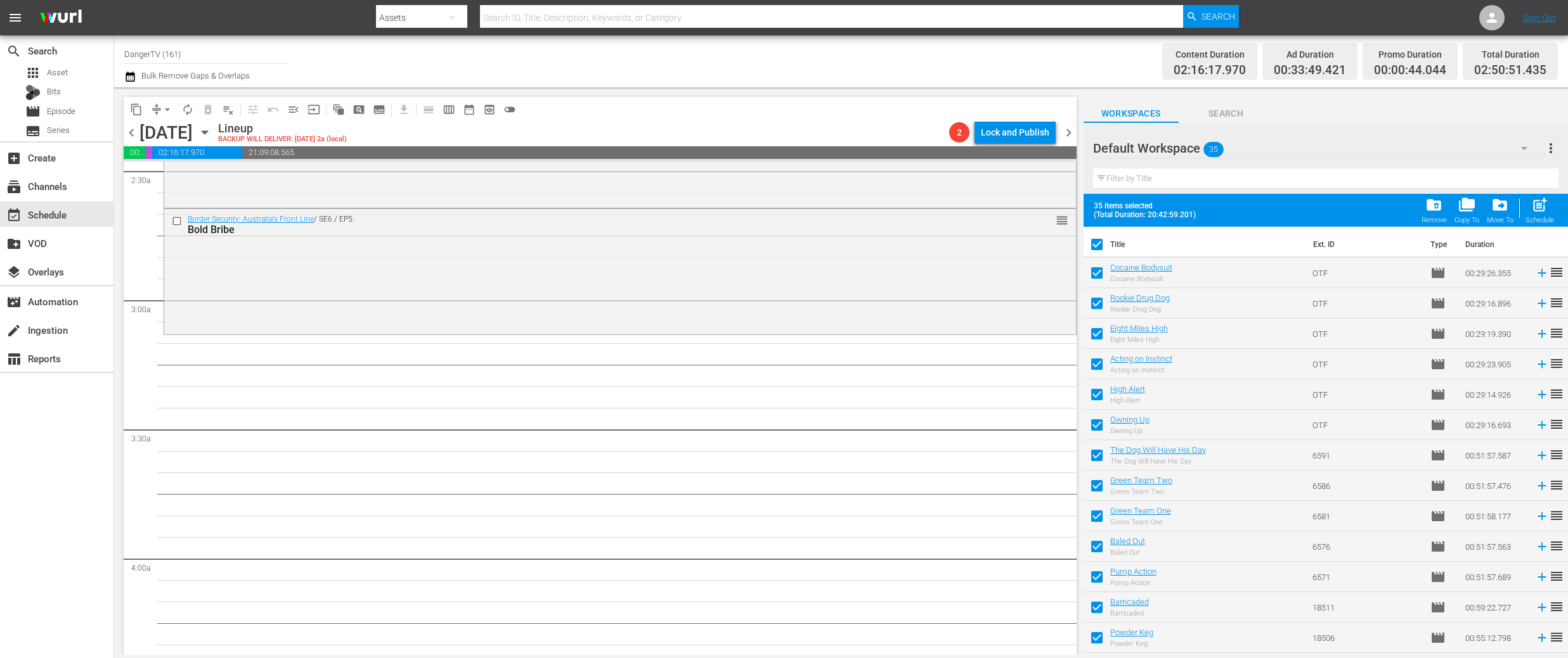
checkbox input "false"
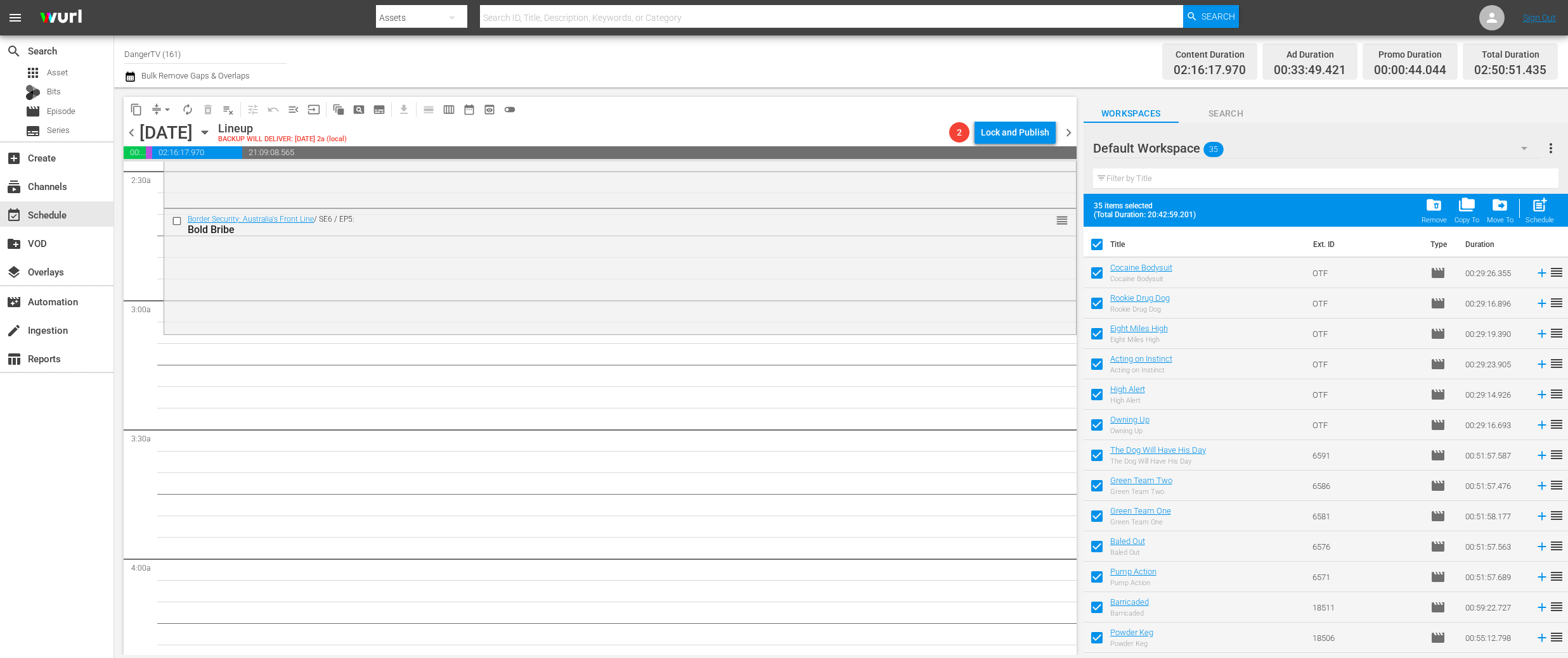
checkbox input "false"
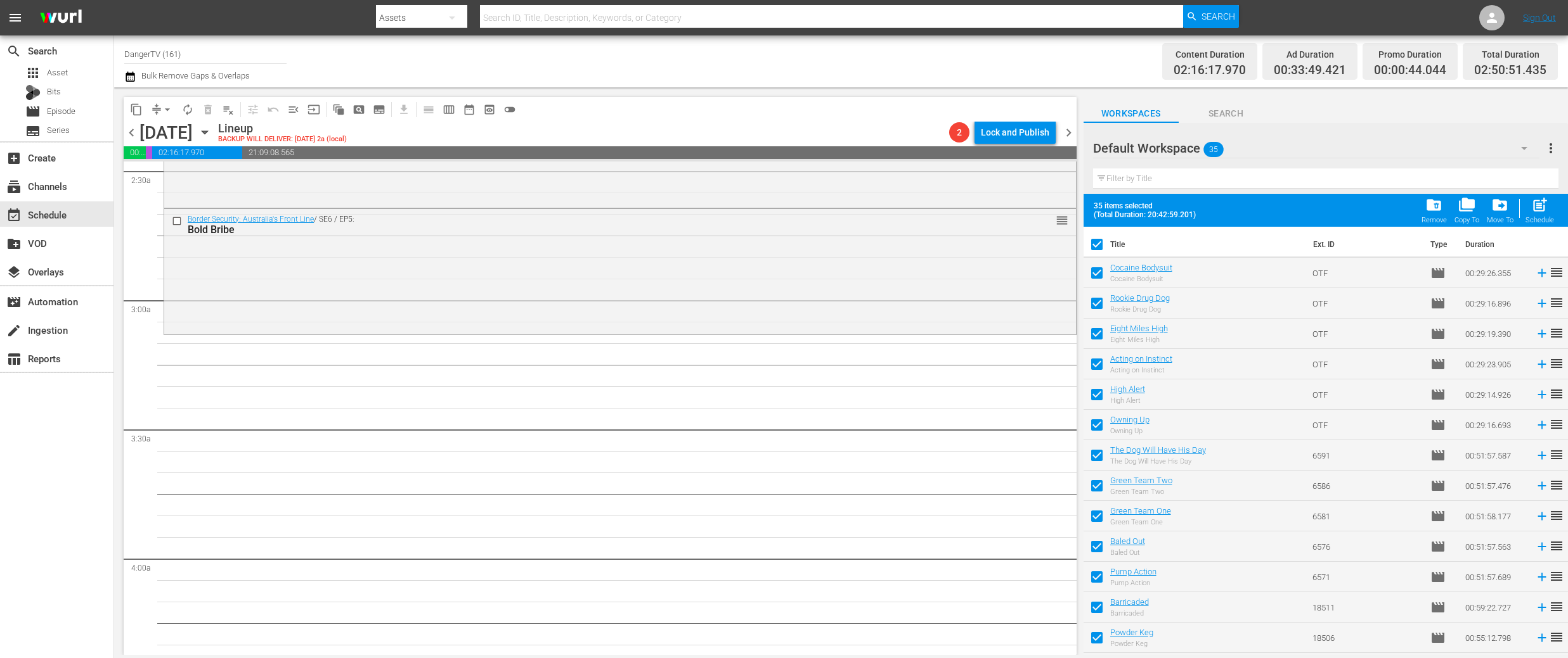
checkbox input "false"
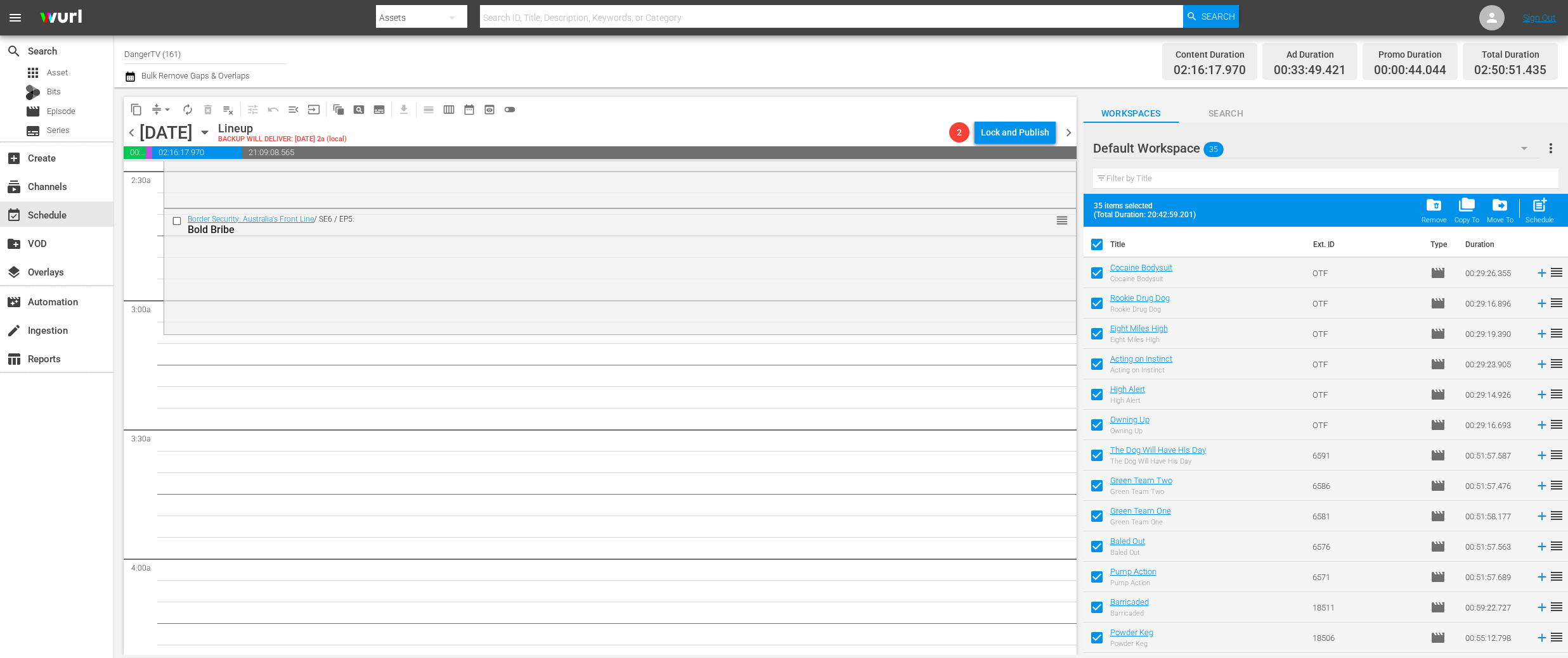
checkbox input "false"
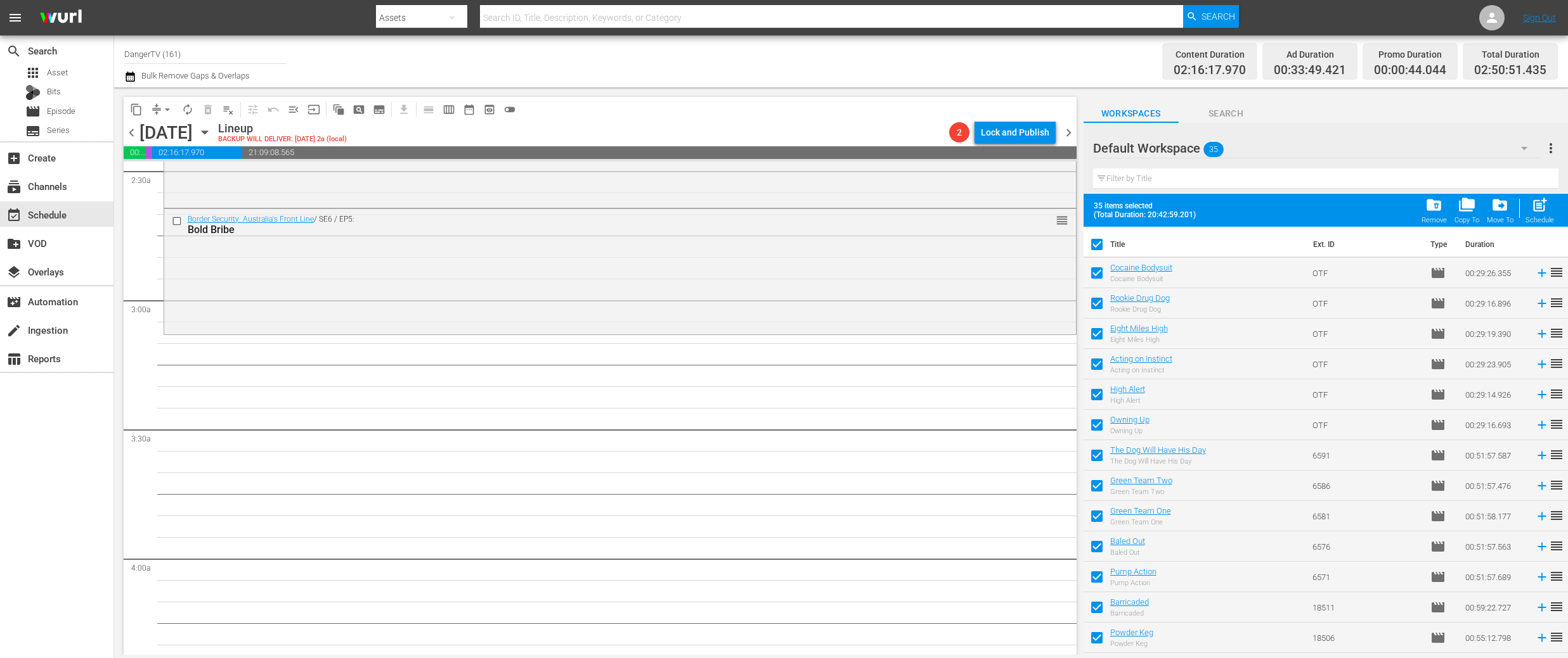
checkbox input "false"
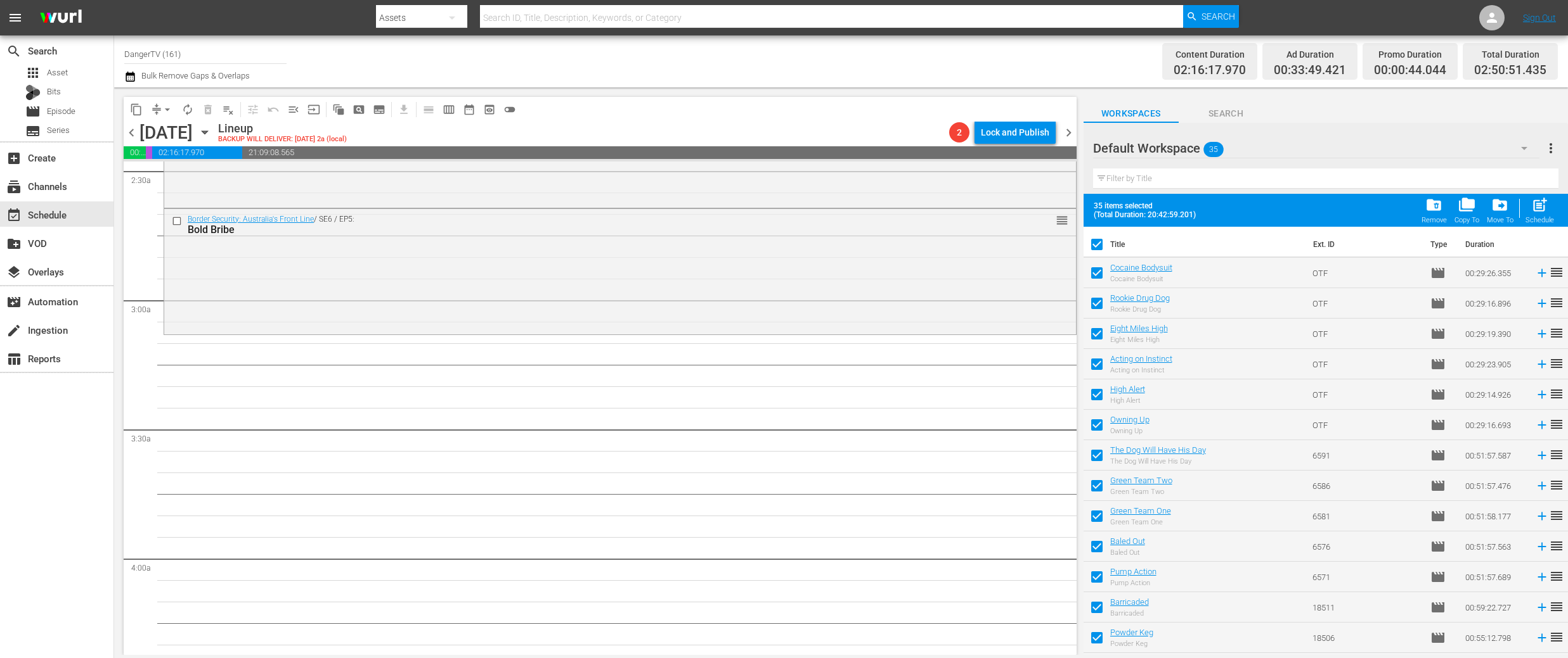
checkbox input "false"
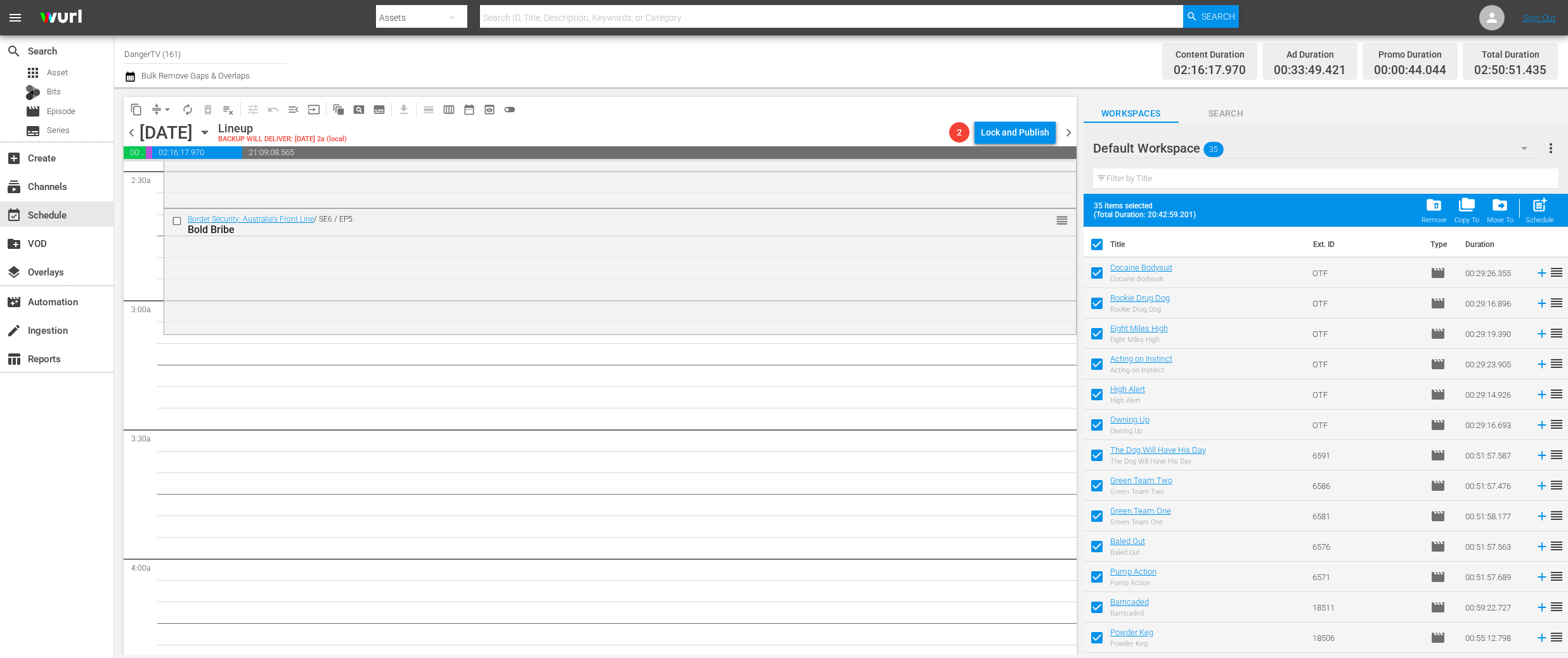
checkbox input "false"
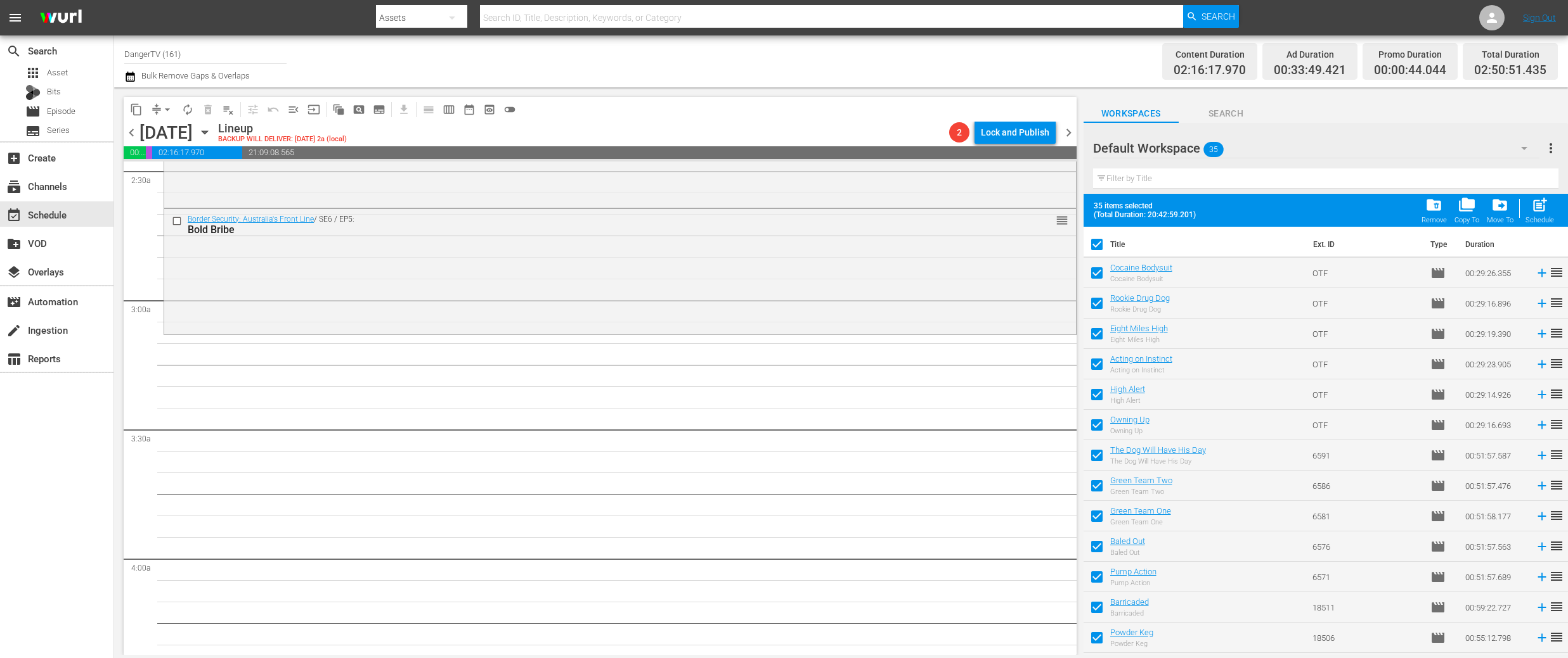
checkbox input "false"
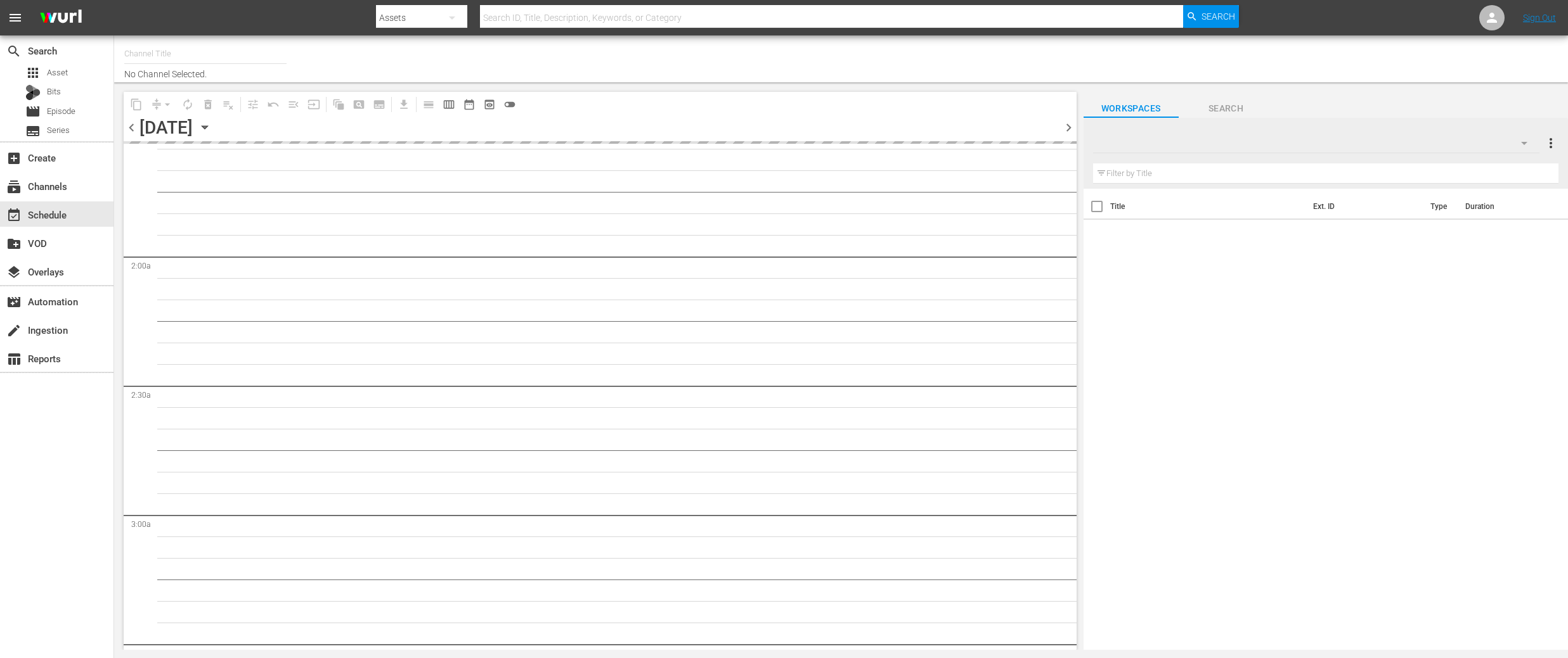
type input "DangerTV (161)"
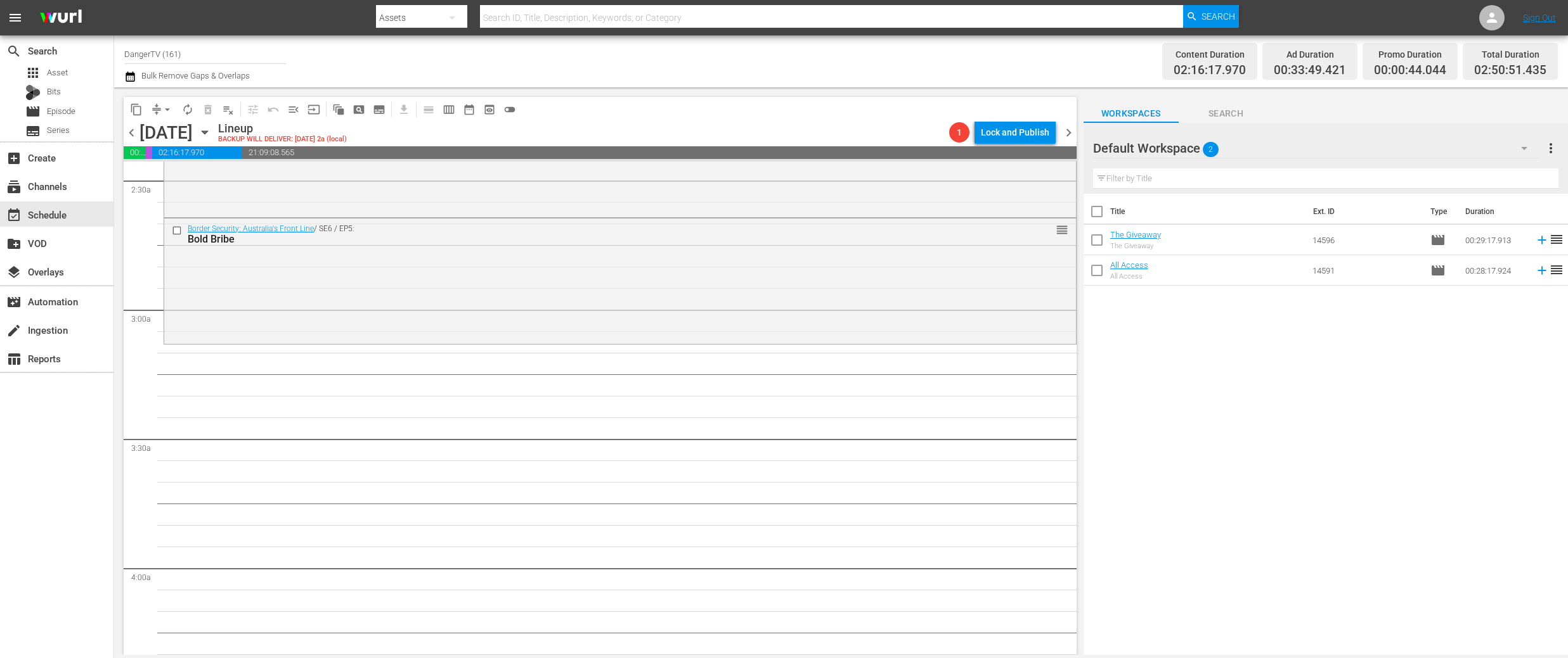
scroll to position [636, 0]
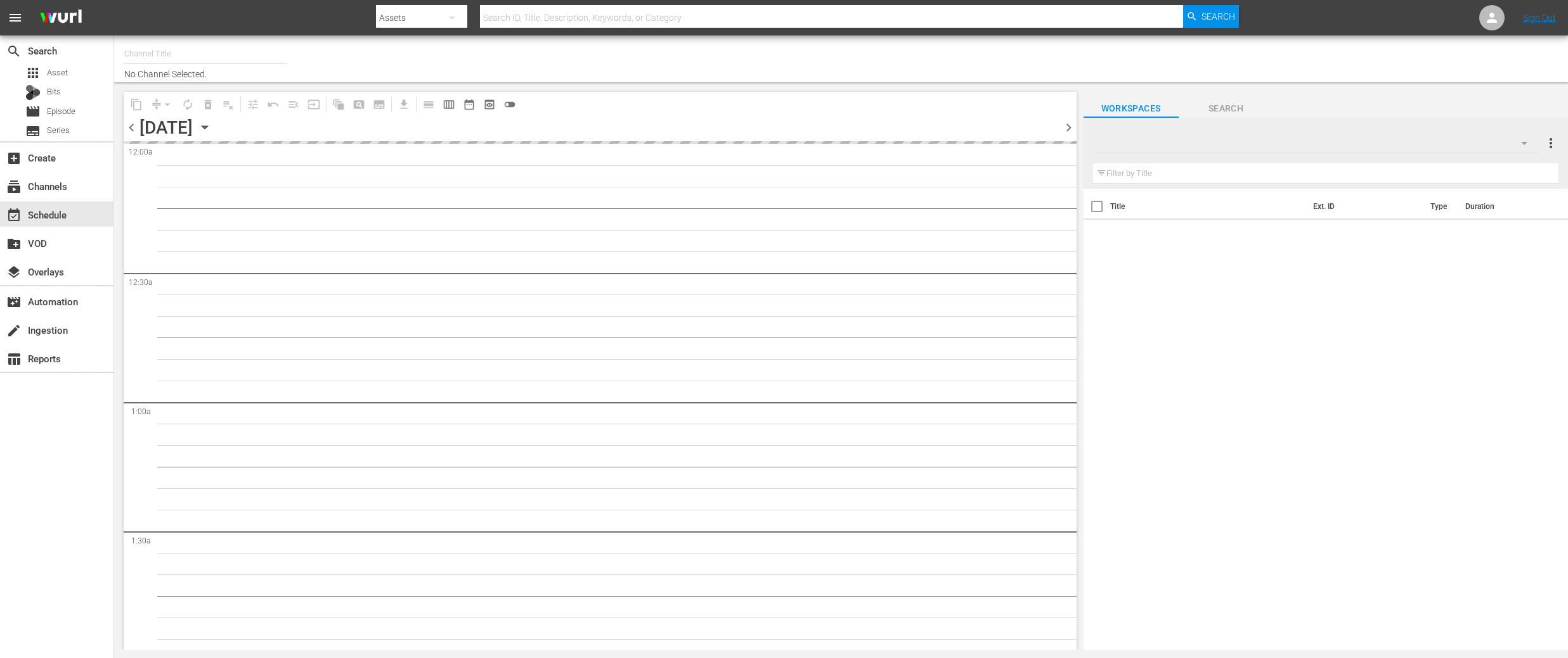
type input "DangerTV (161)"
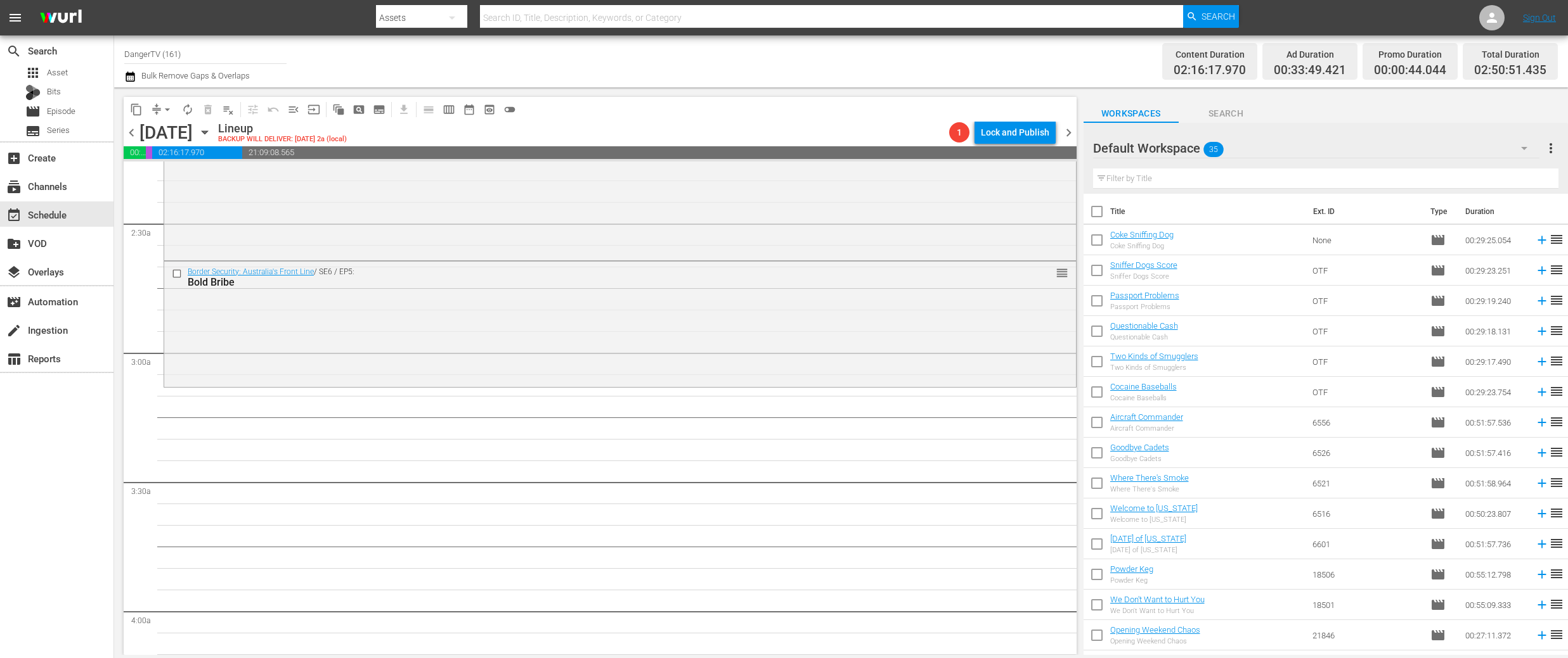
click at [1103, 211] on input "checkbox" at bounding box center [1096, 214] width 26 height 26
checkbox input "true"
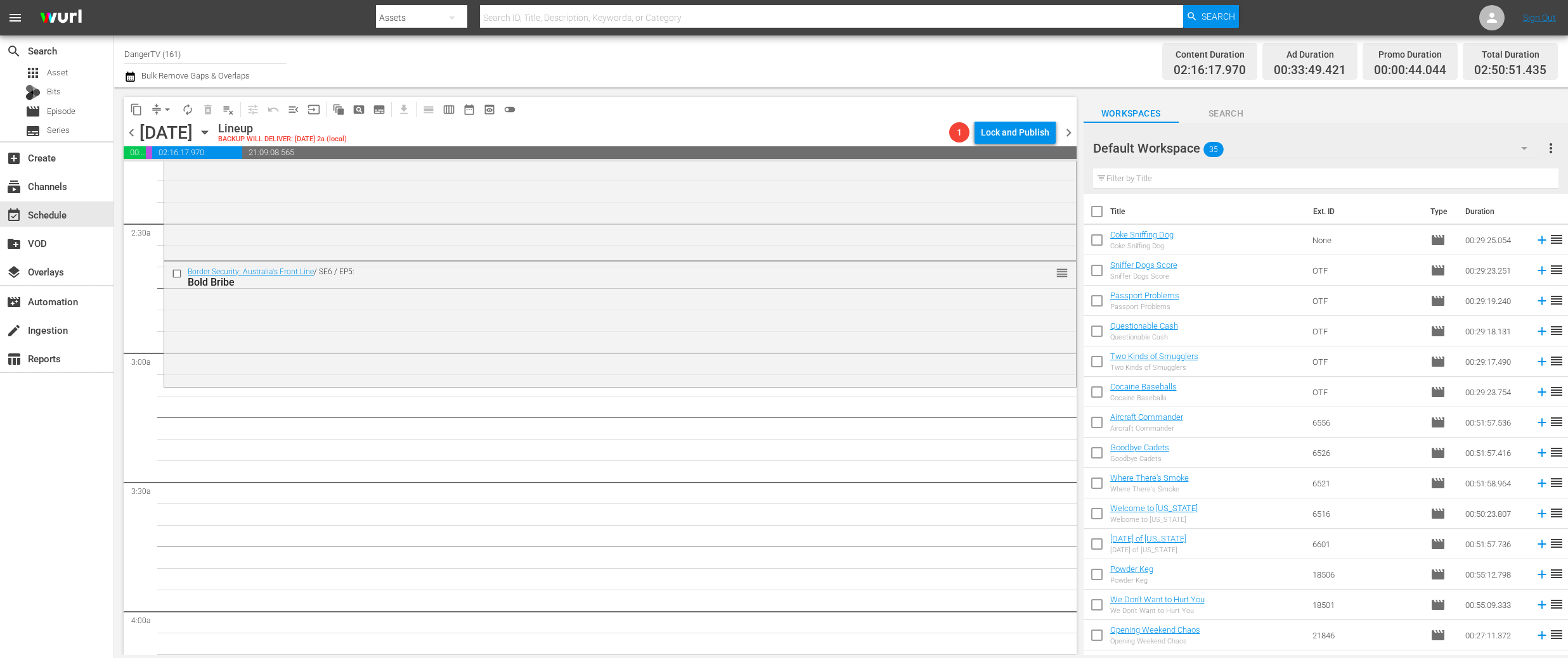
checkbox input "true"
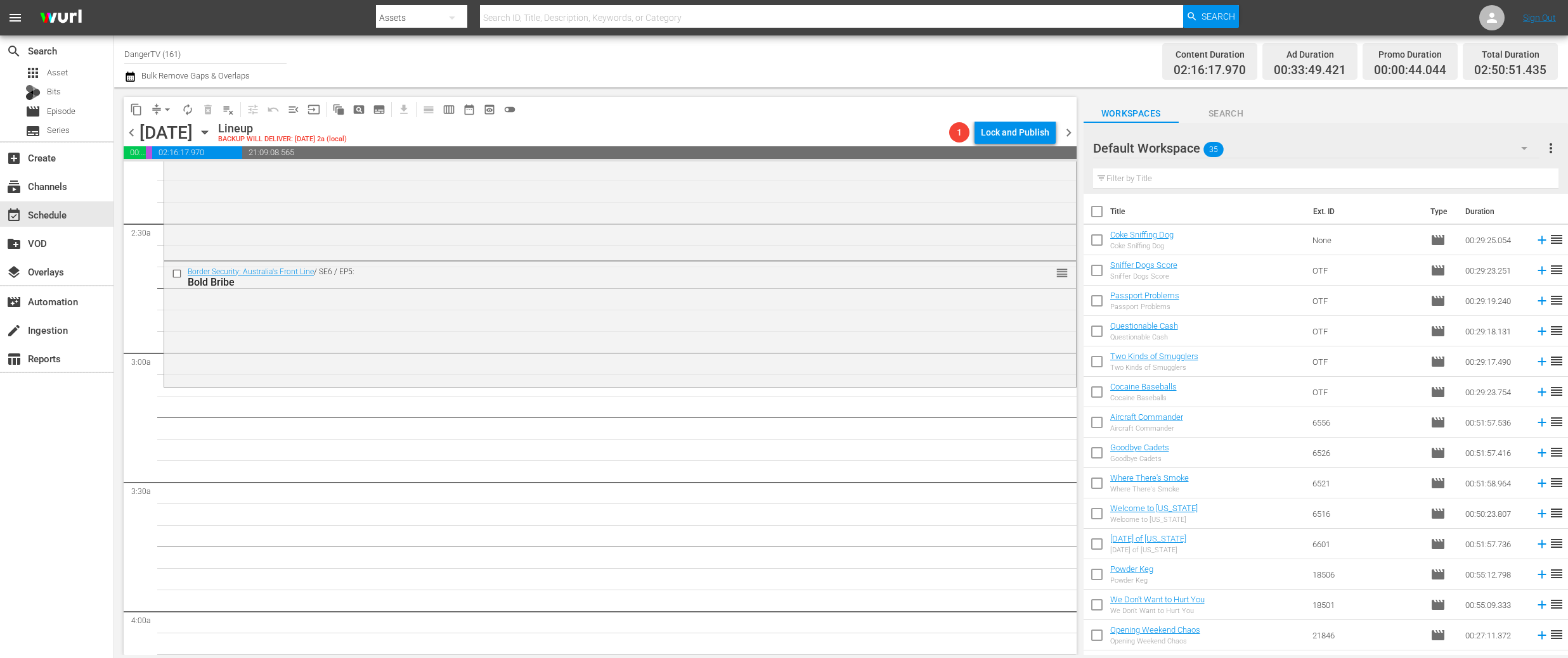
checkbox input "true"
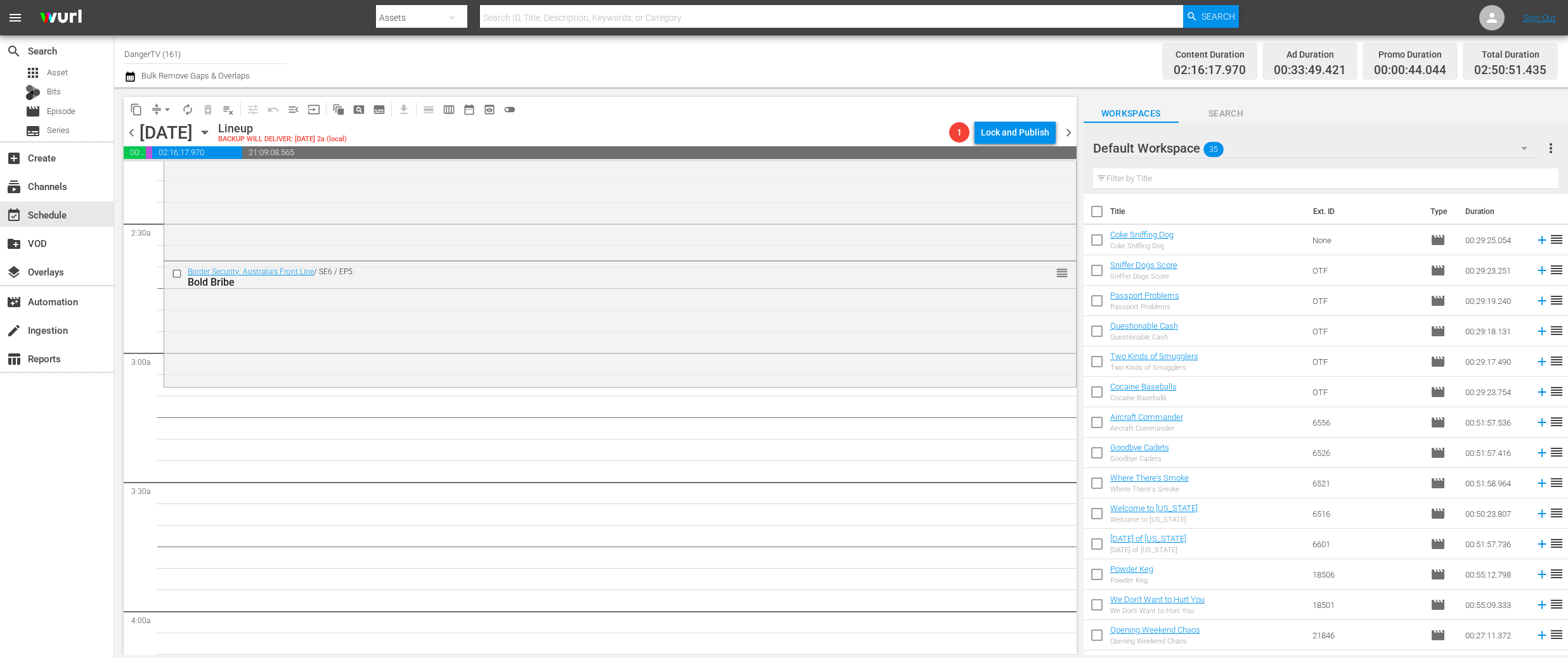
checkbox input "true"
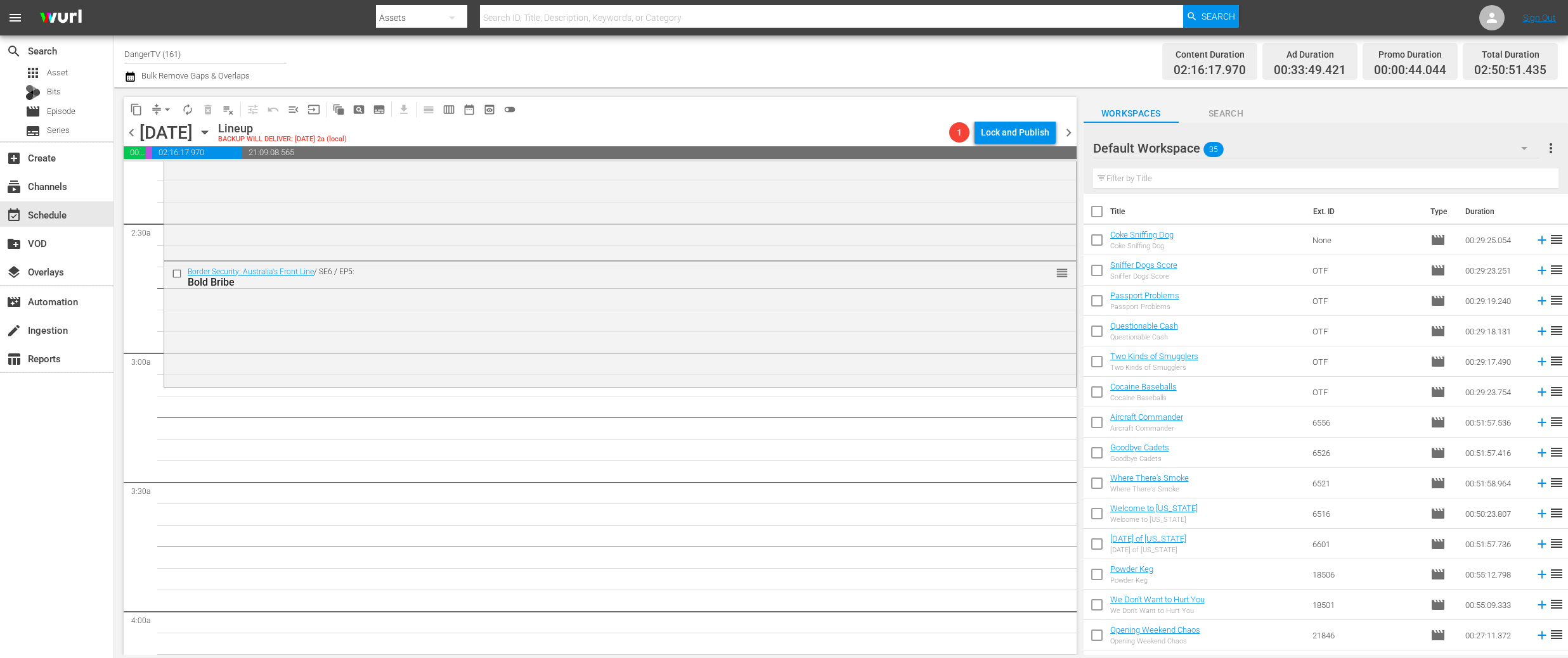
checkbox input "true"
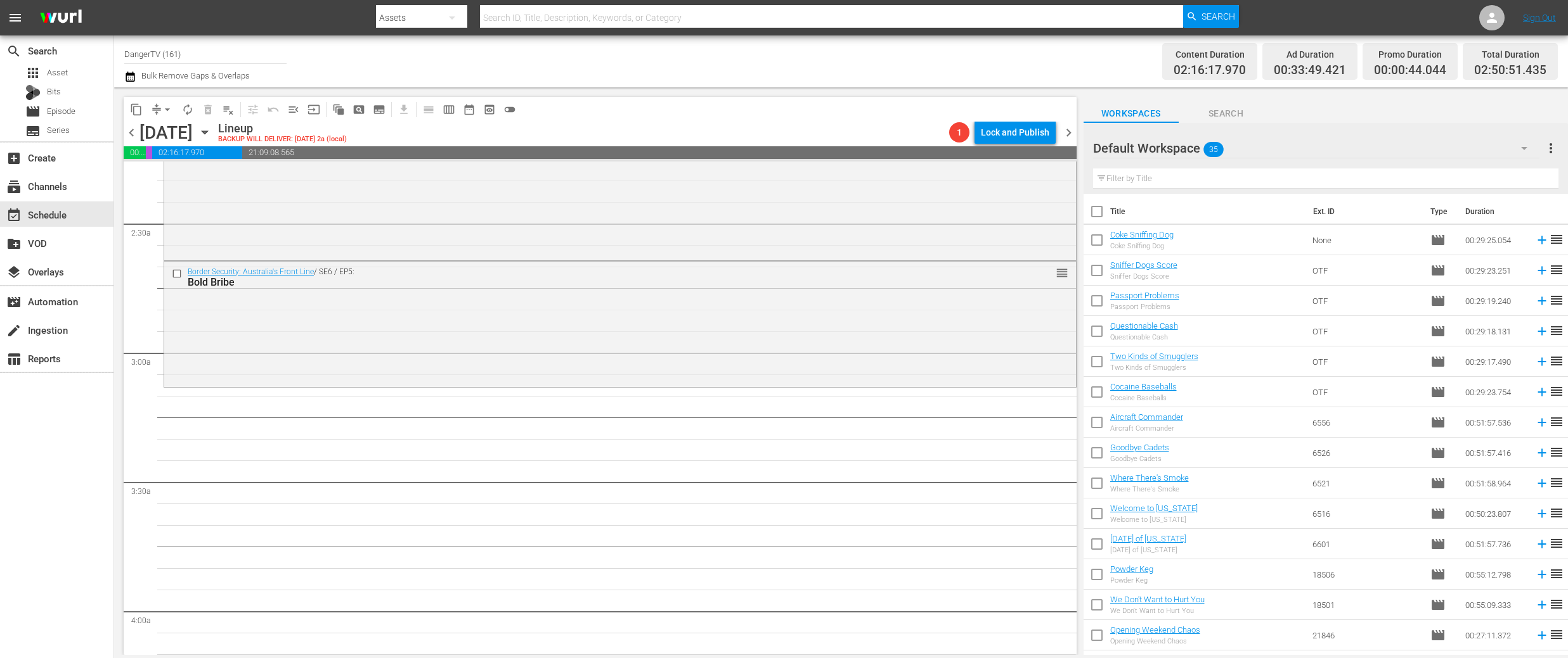
checkbox input "true"
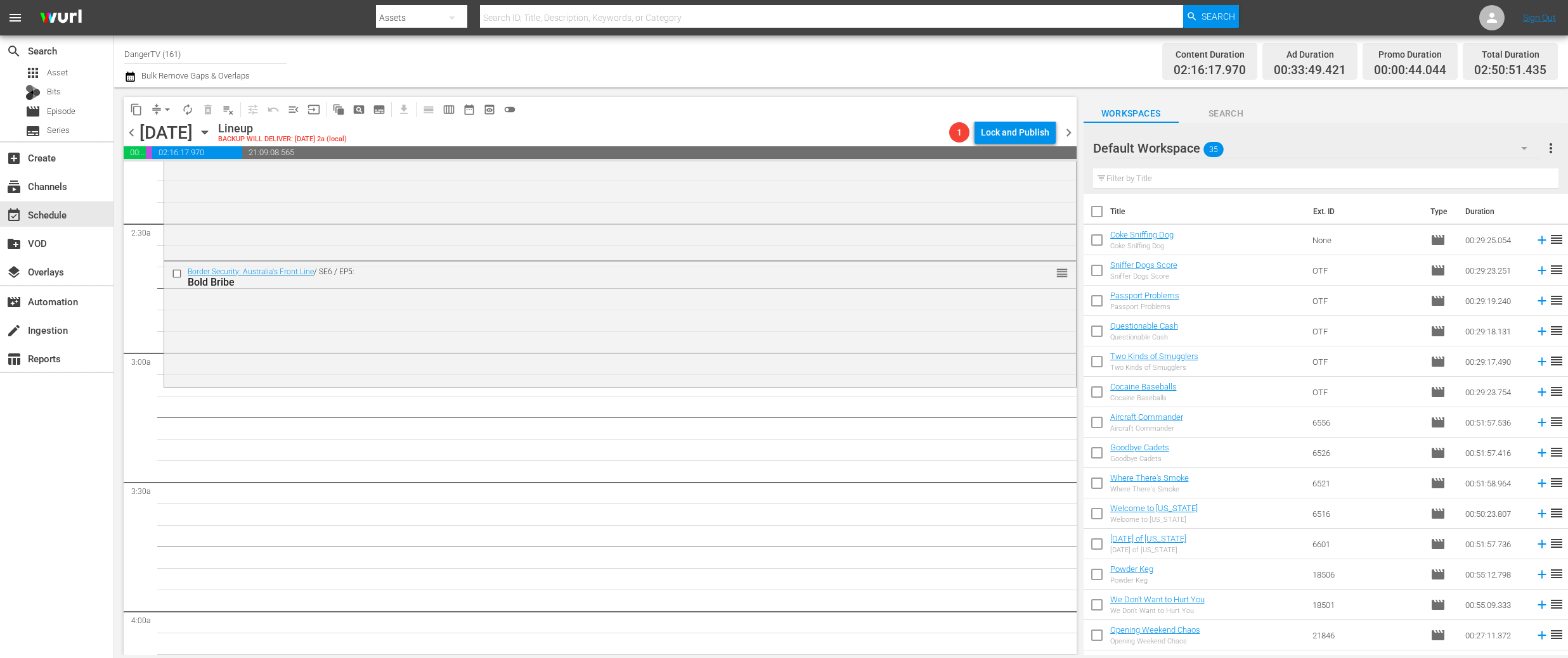
checkbox input "true"
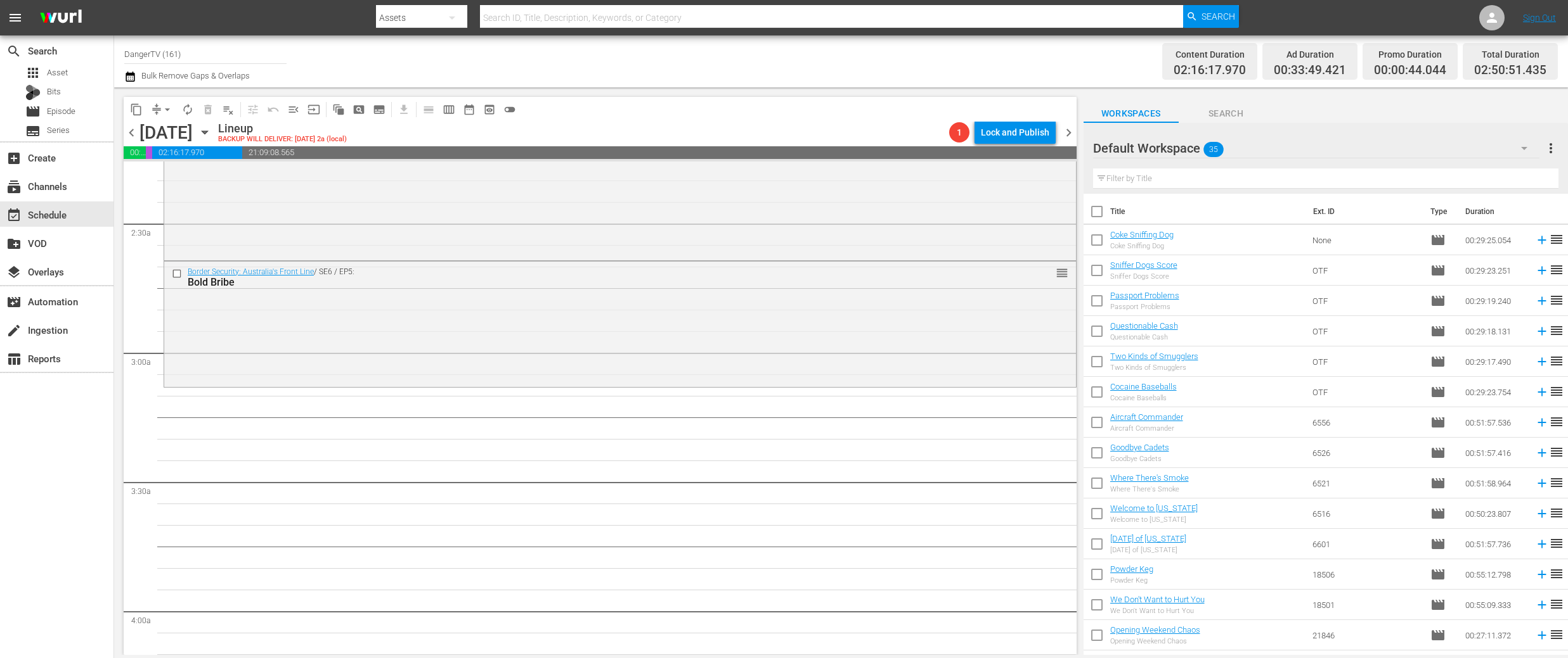
checkbox input "true"
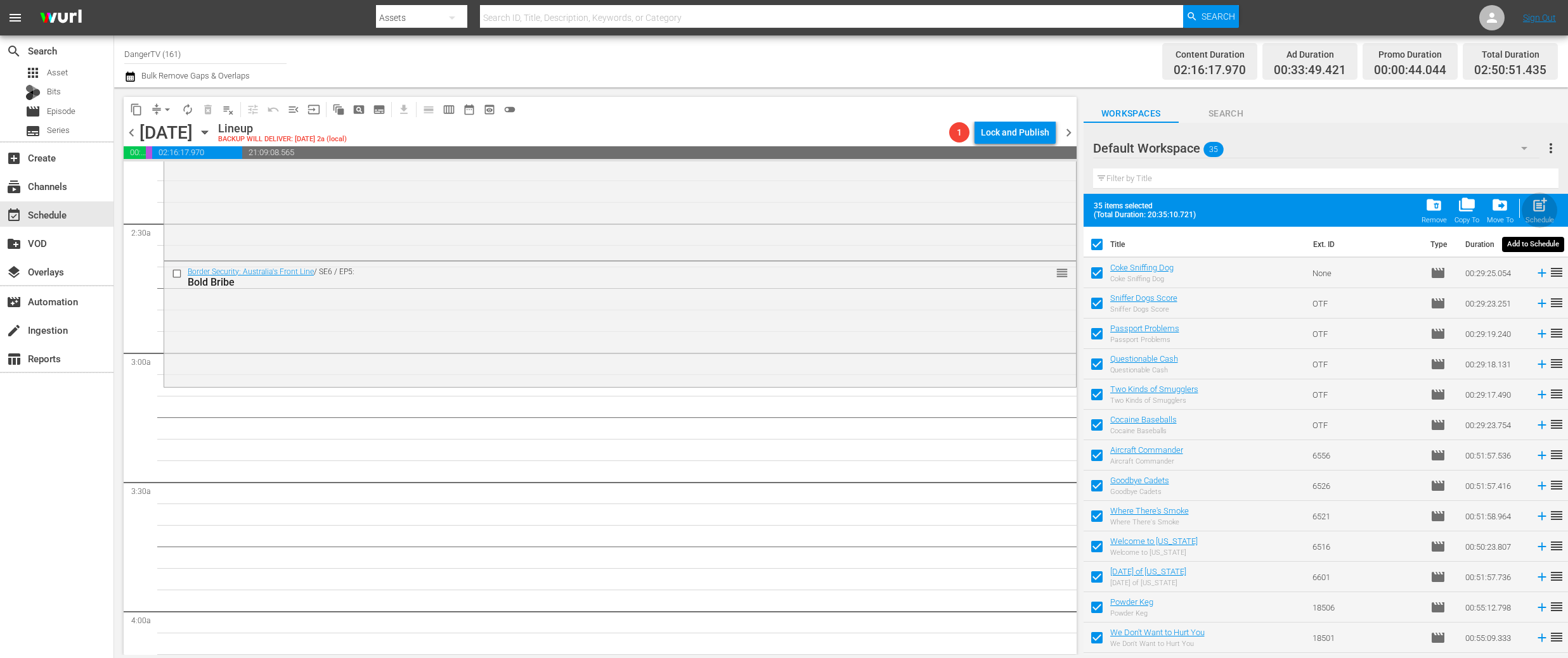
click at [1541, 206] on span "post_add" at bounding box center [1539, 205] width 17 height 17
checkbox input "false"
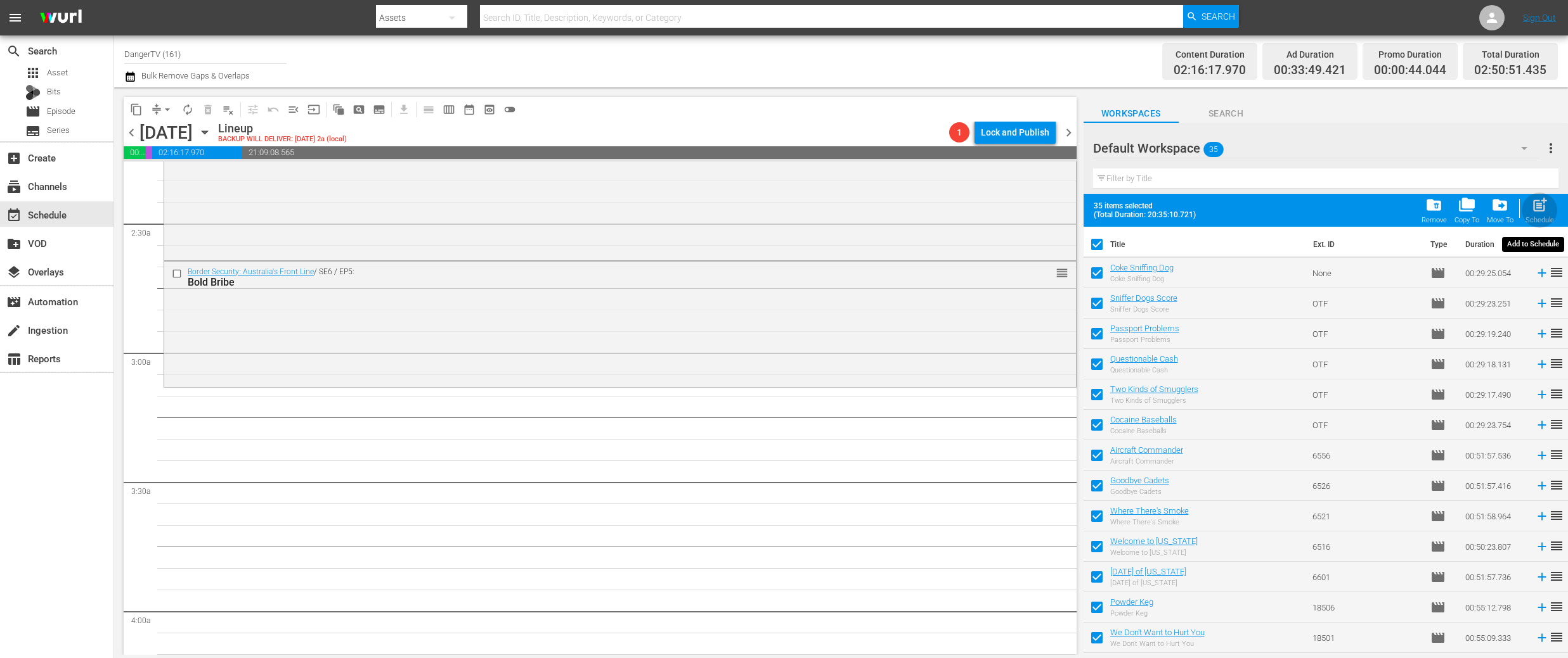
checkbox input "false"
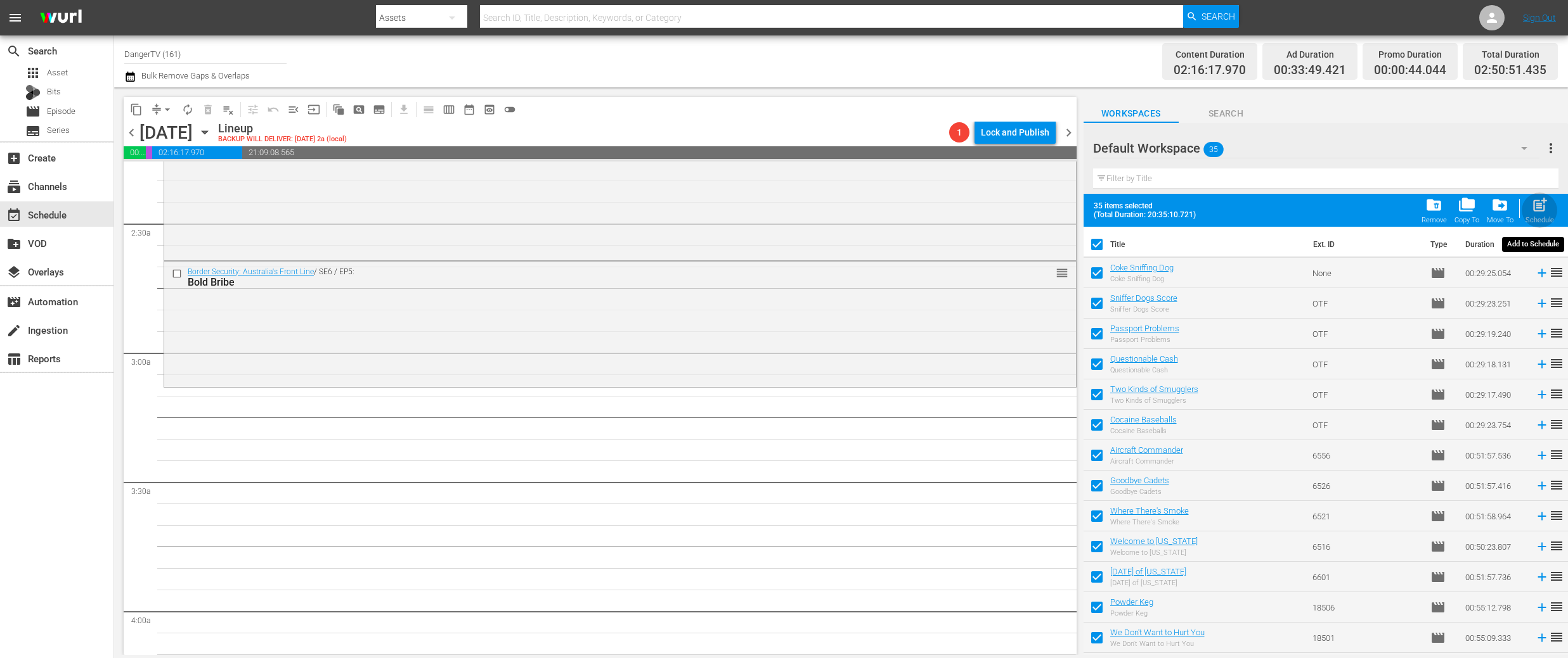
checkbox input "false"
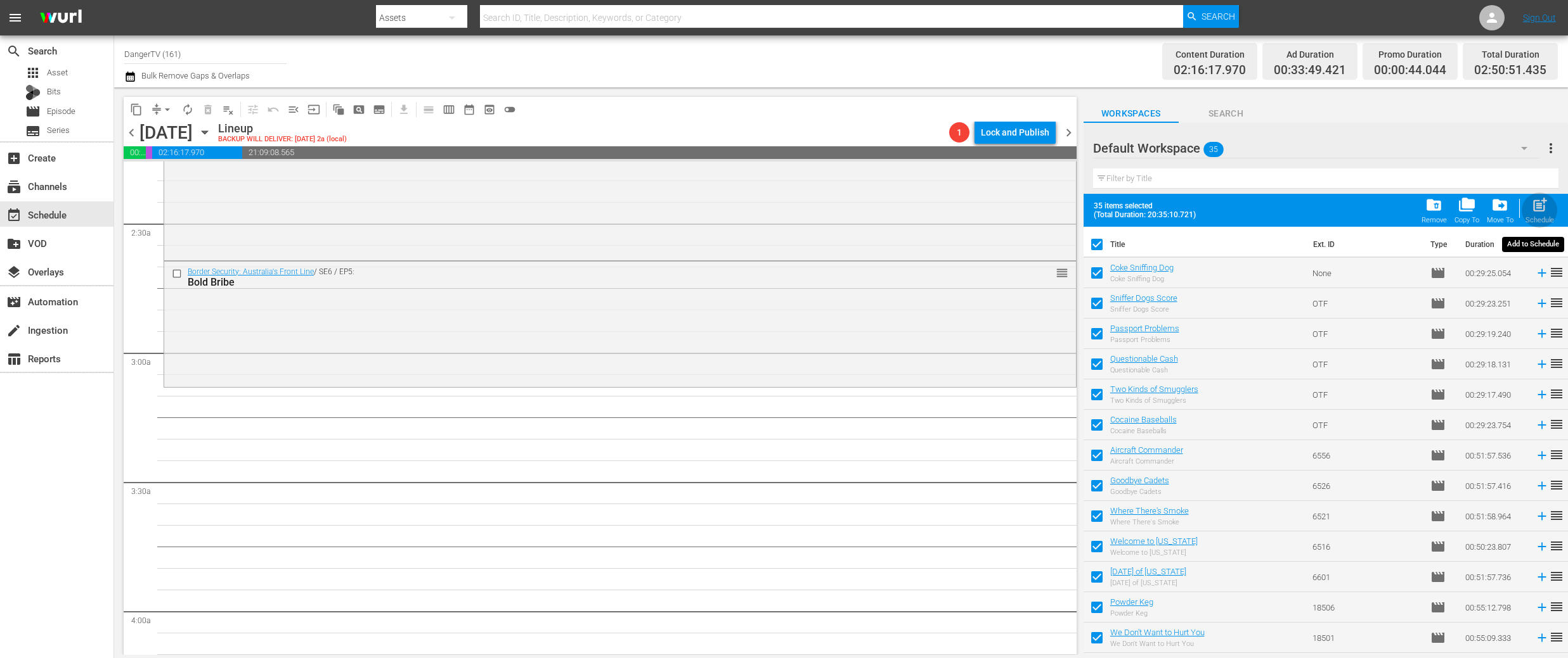
checkbox input "false"
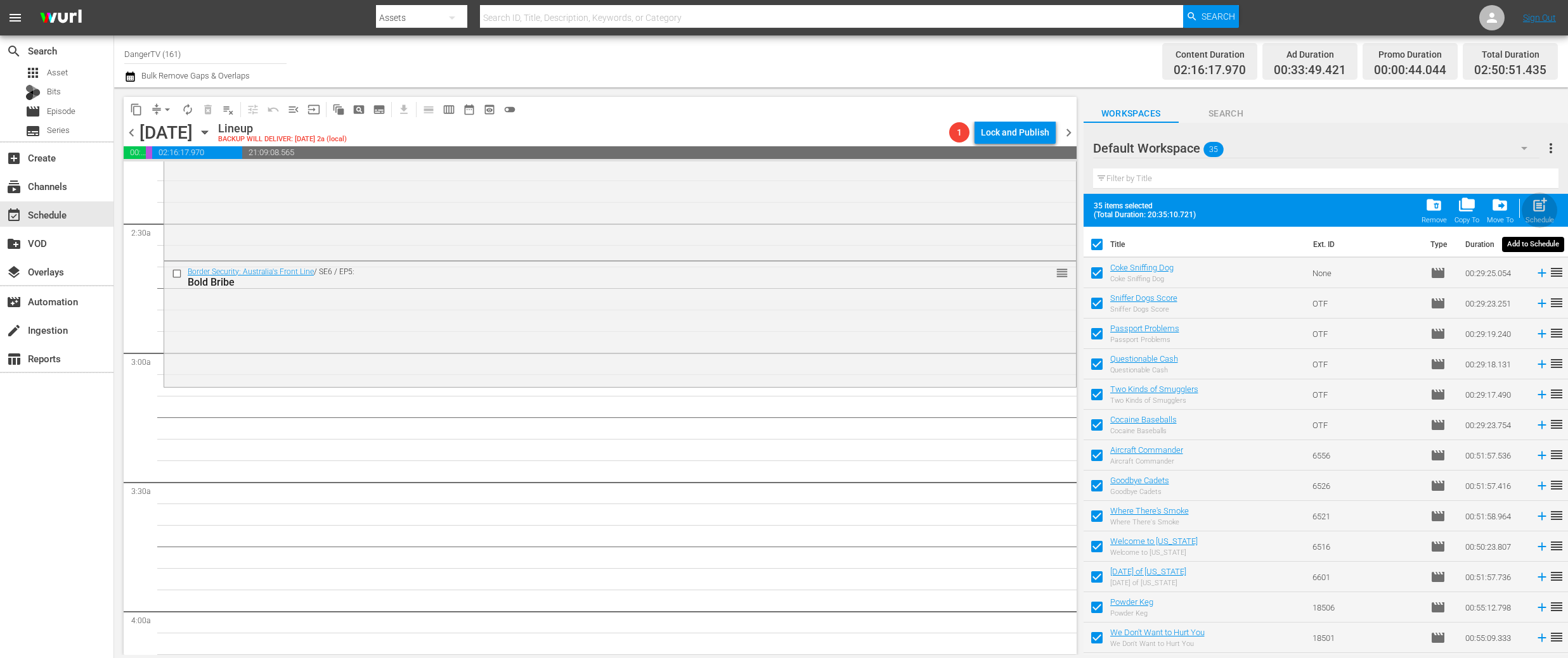
checkbox input "false"
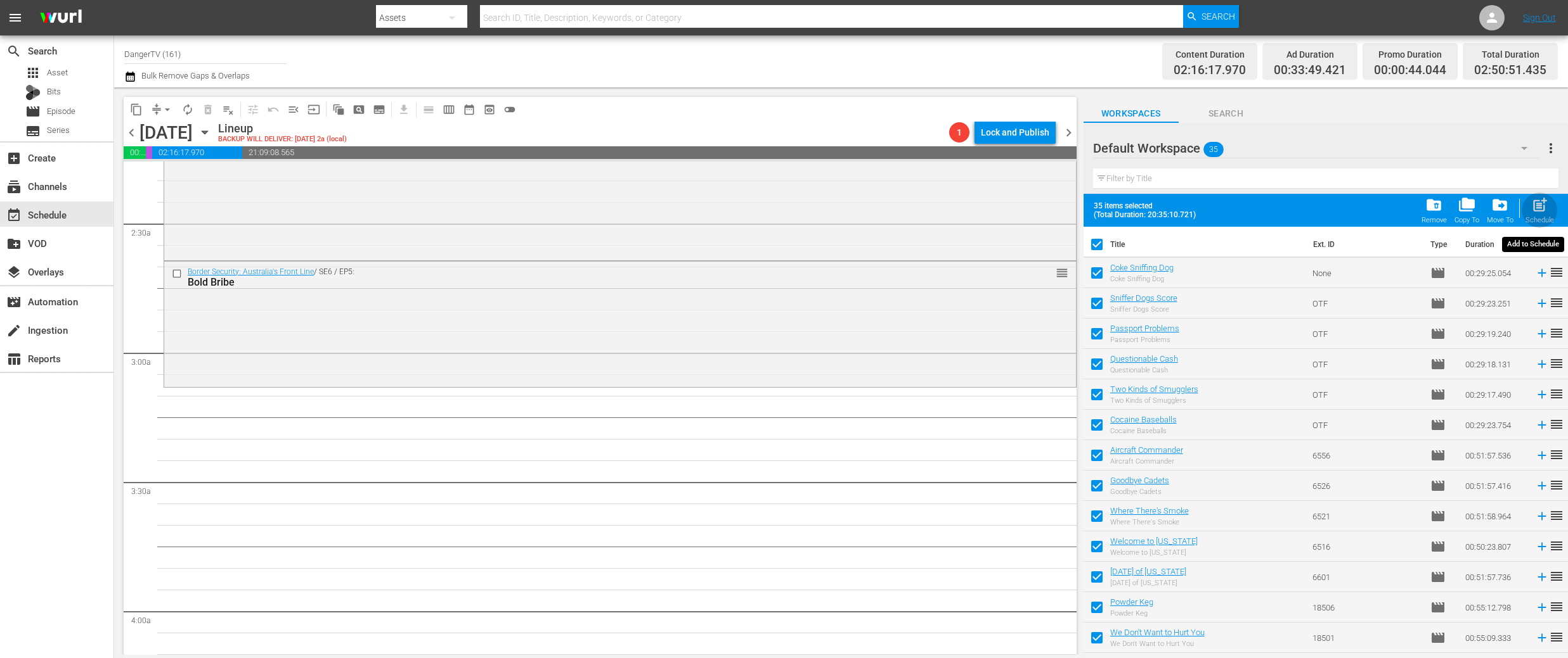
checkbox input "false"
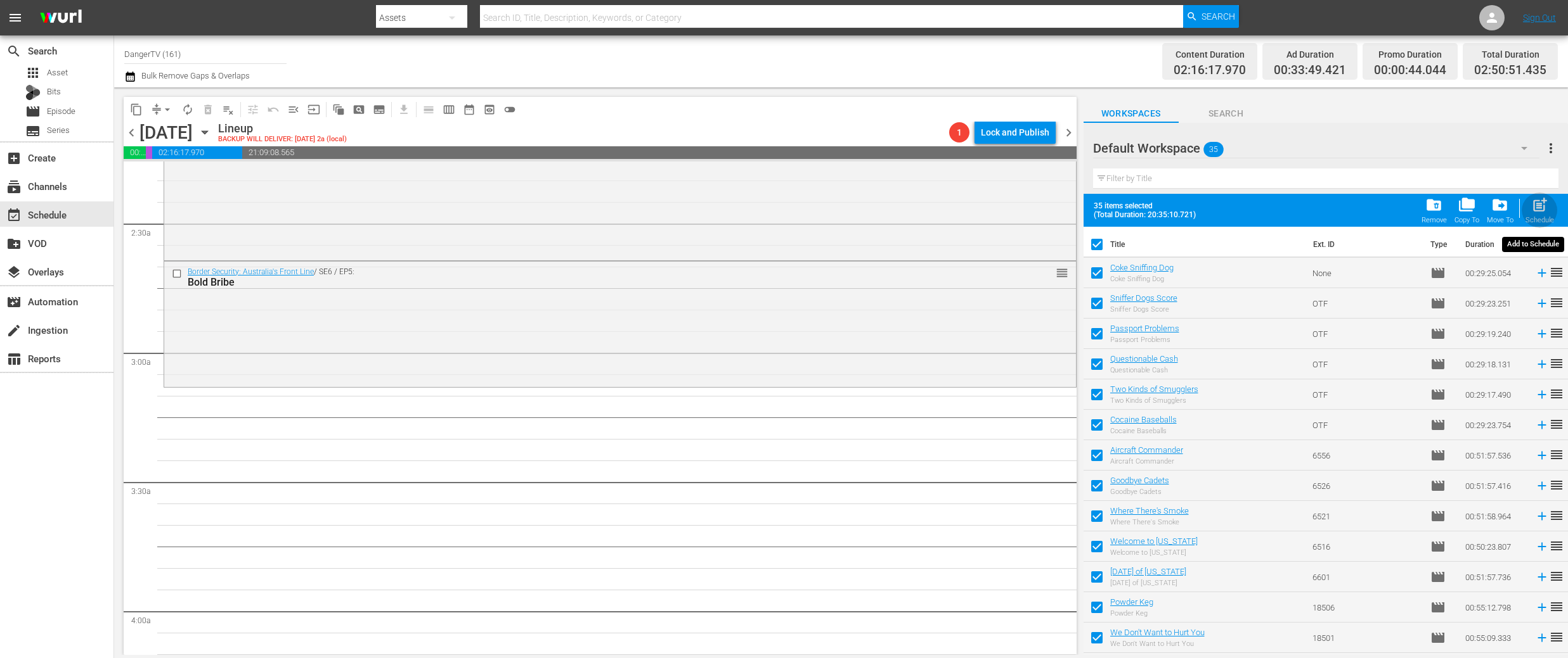
checkbox input "false"
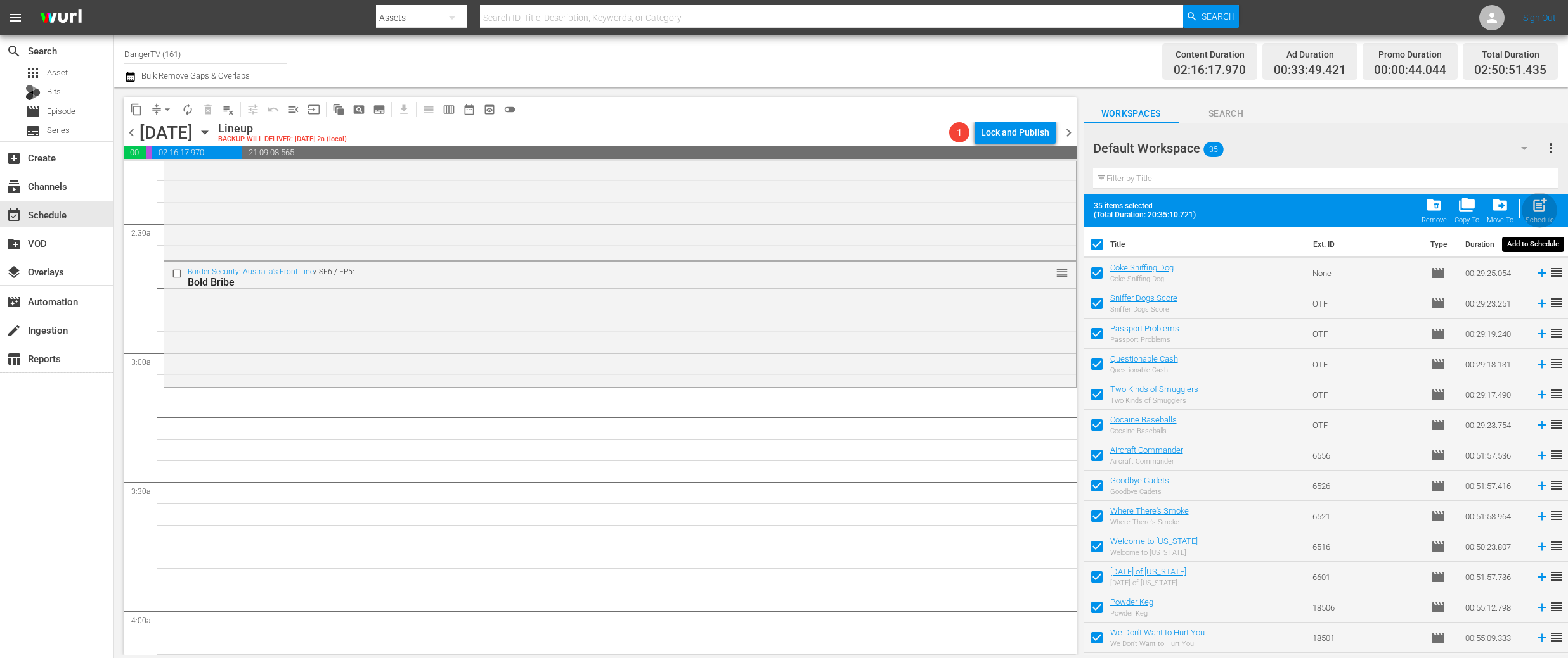
checkbox input "false"
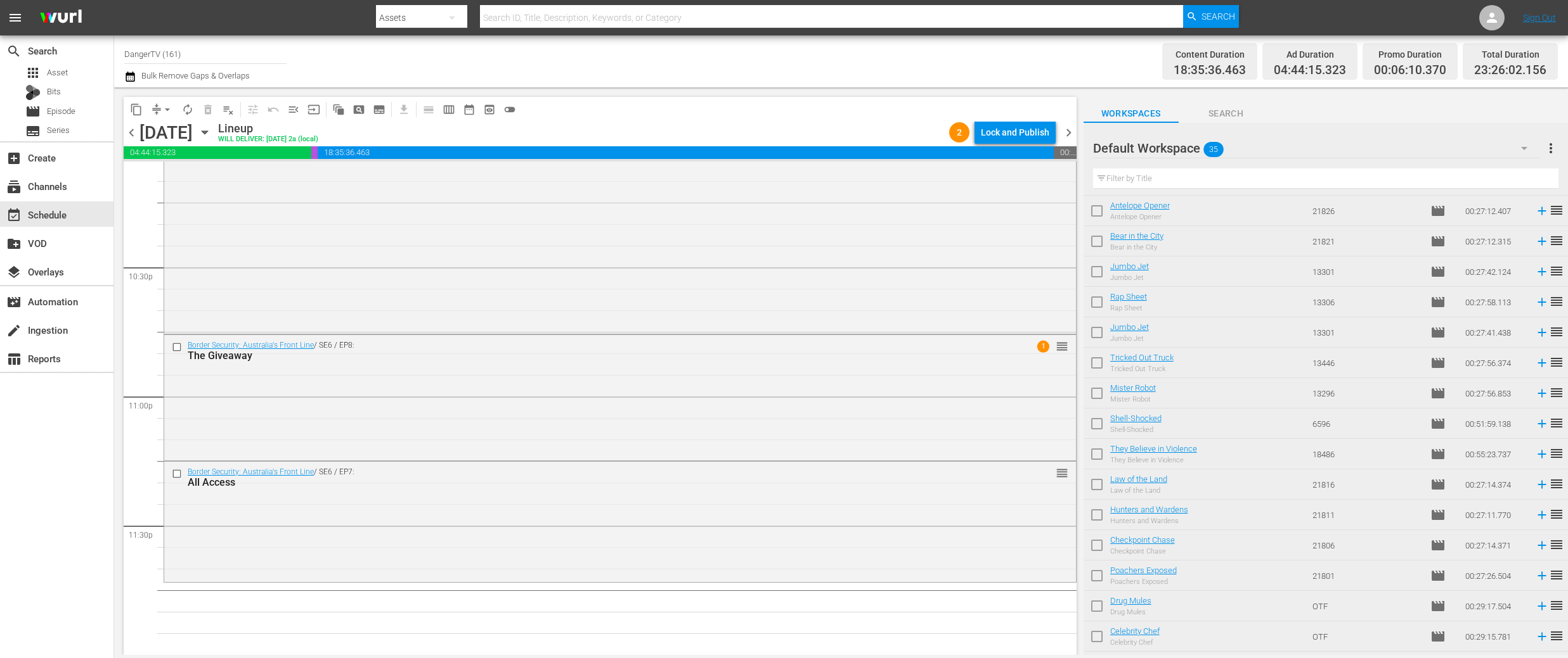
scroll to position [633, 0]
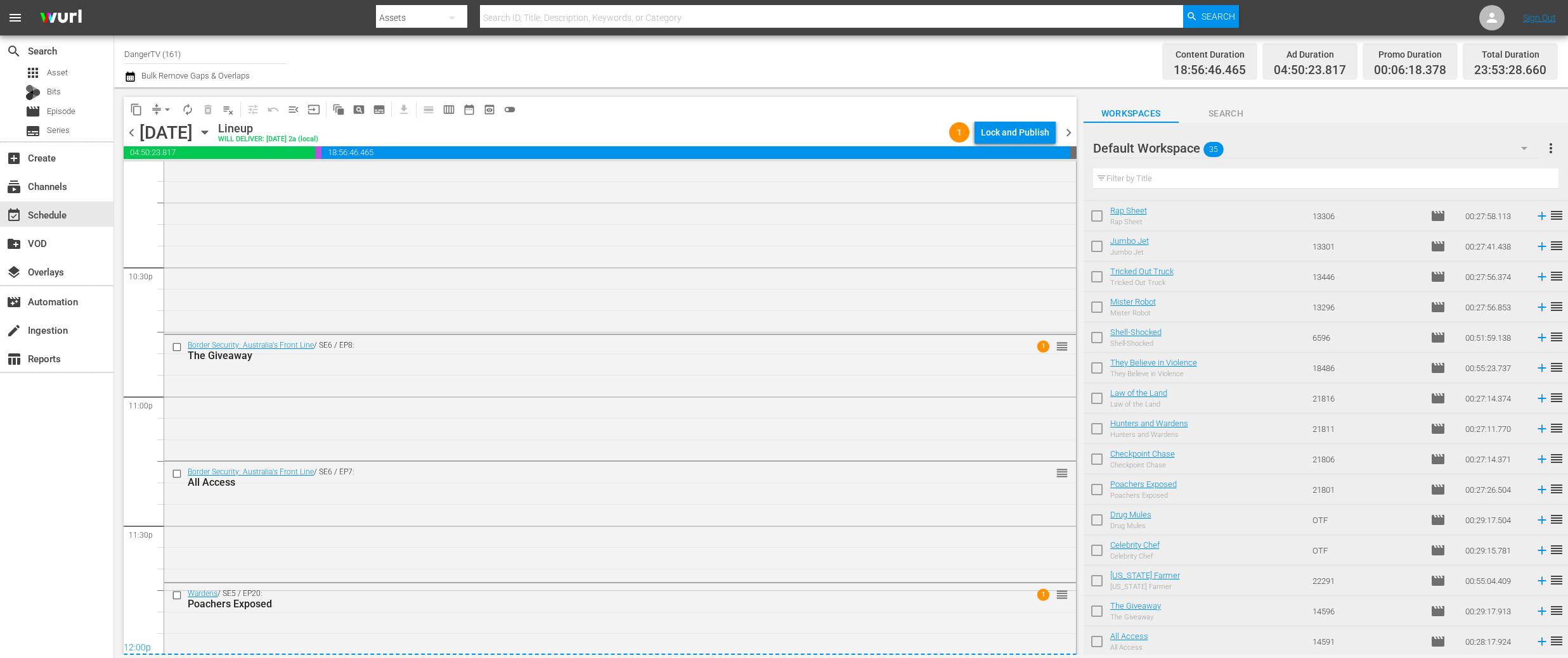
click at [1097, 521] on input "checkbox" at bounding box center [1096, 522] width 26 height 26
checkbox input "true"
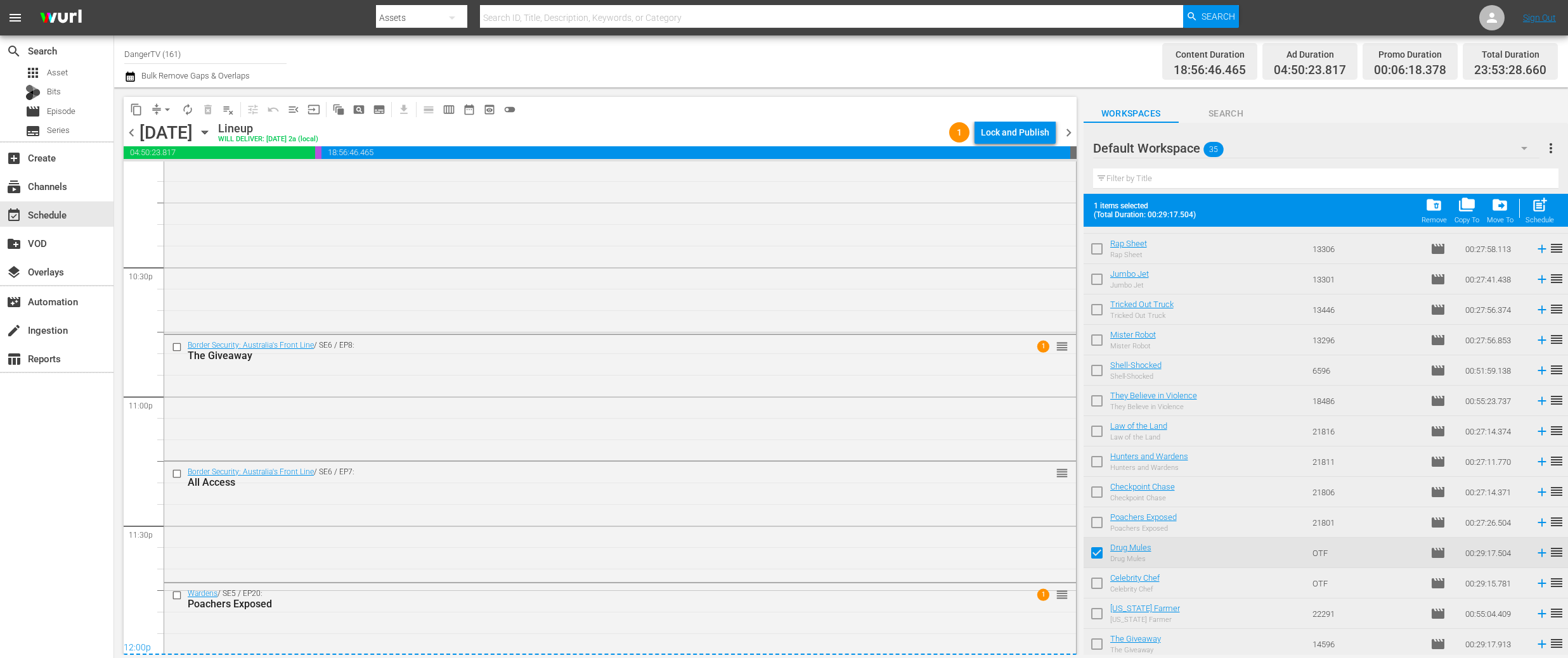
scroll to position [666, 0]
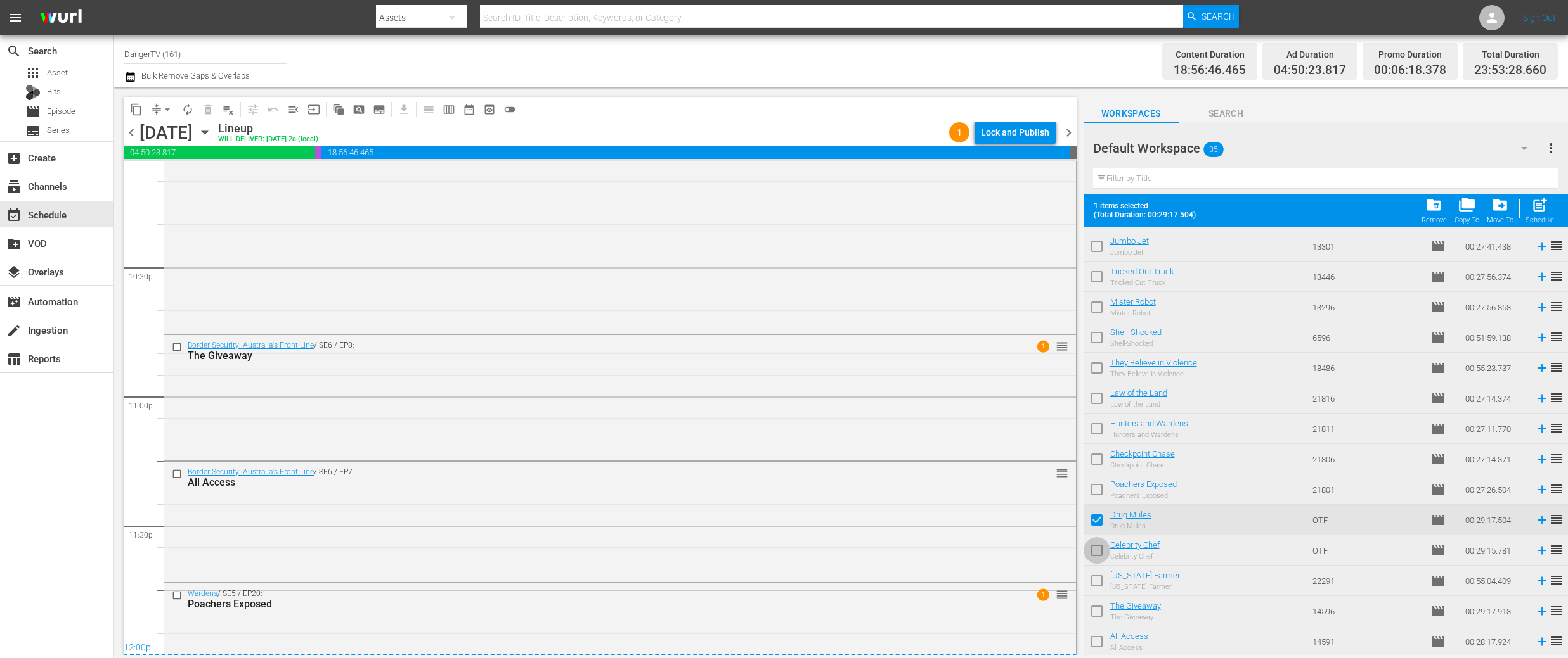
click at [1094, 549] on input "checkbox" at bounding box center [1096, 553] width 26 height 26
checkbox input "true"
click at [1096, 588] on input "checkbox" at bounding box center [1096, 583] width 26 height 26
checkbox input "true"
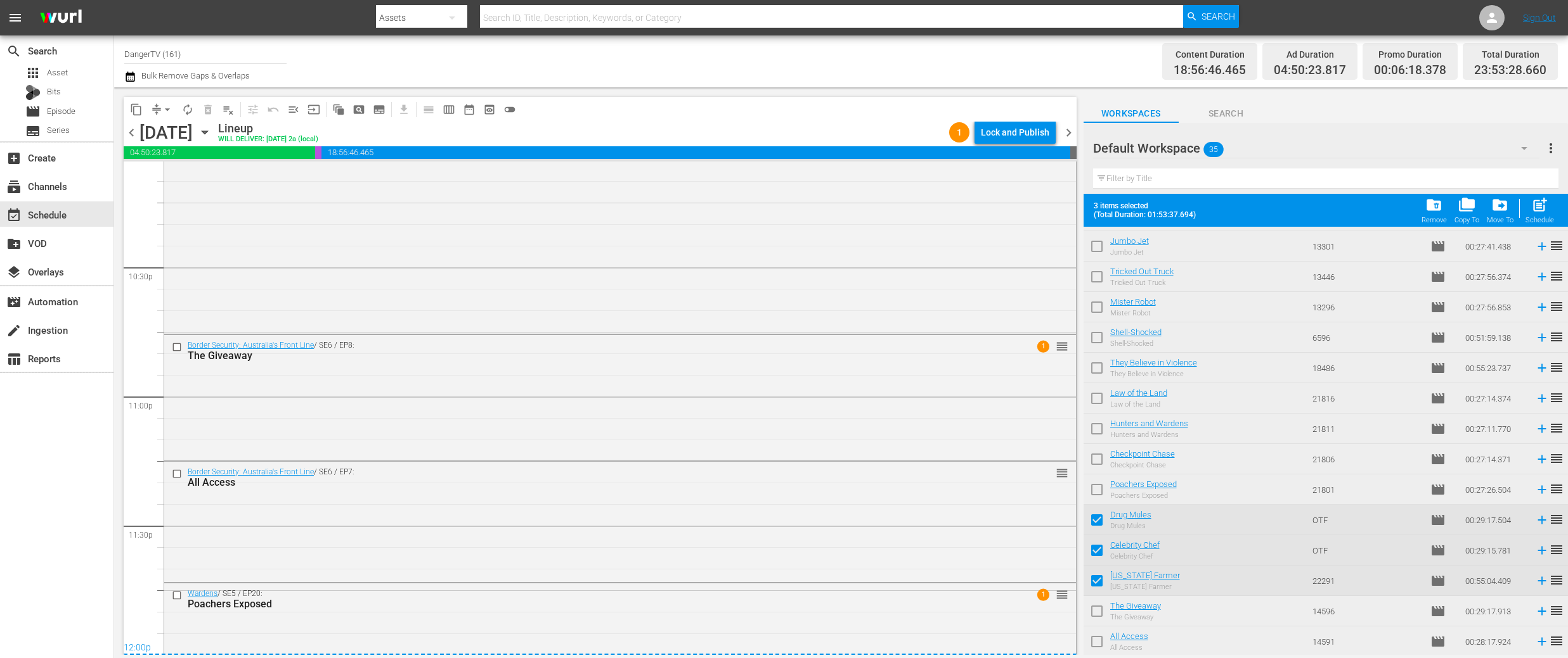
drag, startPoint x: 1096, startPoint y: 611, endPoint x: 1098, endPoint y: 618, distance: 7.3
click at [1096, 611] on input "checkbox" at bounding box center [1096, 614] width 26 height 26
checkbox input "true"
click at [1096, 640] on input "checkbox" at bounding box center [1096, 644] width 26 height 26
checkbox input "true"
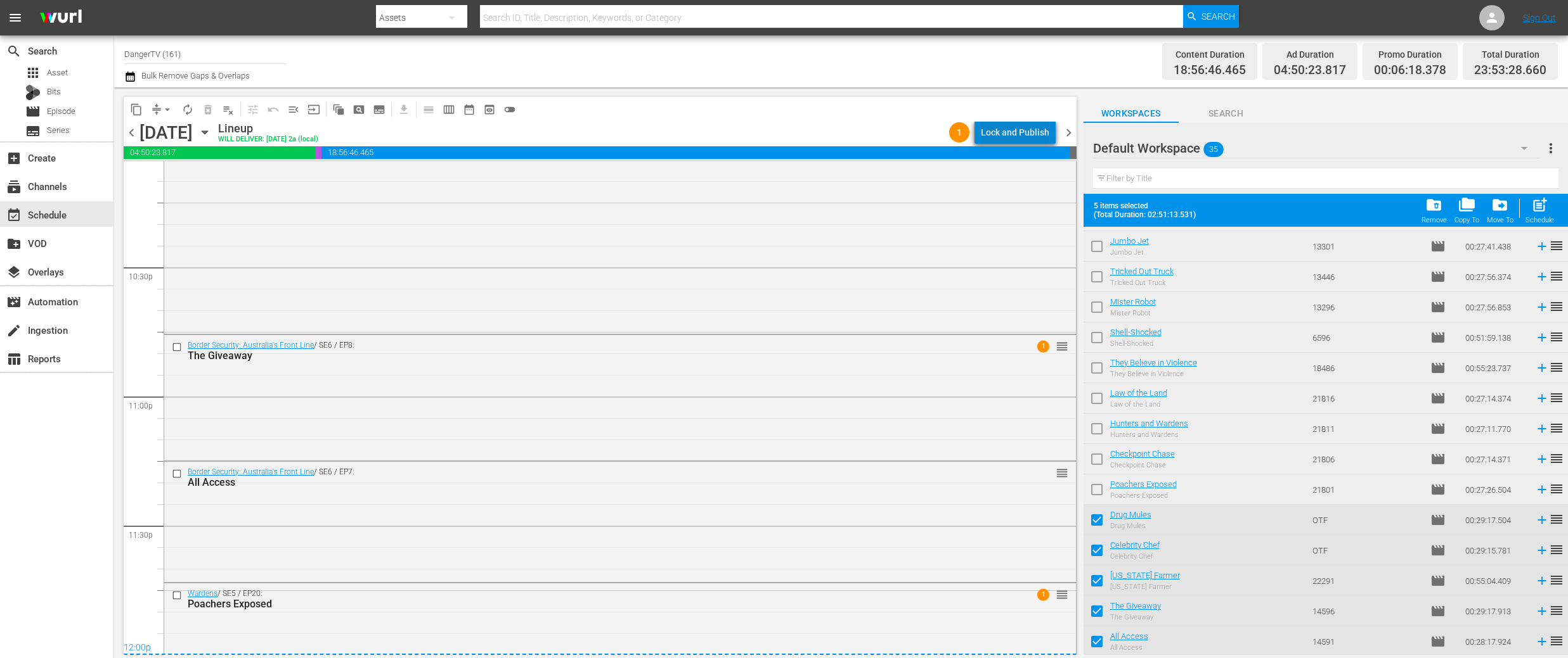
click at [1026, 132] on div "Lock and Publish" at bounding box center [1015, 132] width 69 height 23
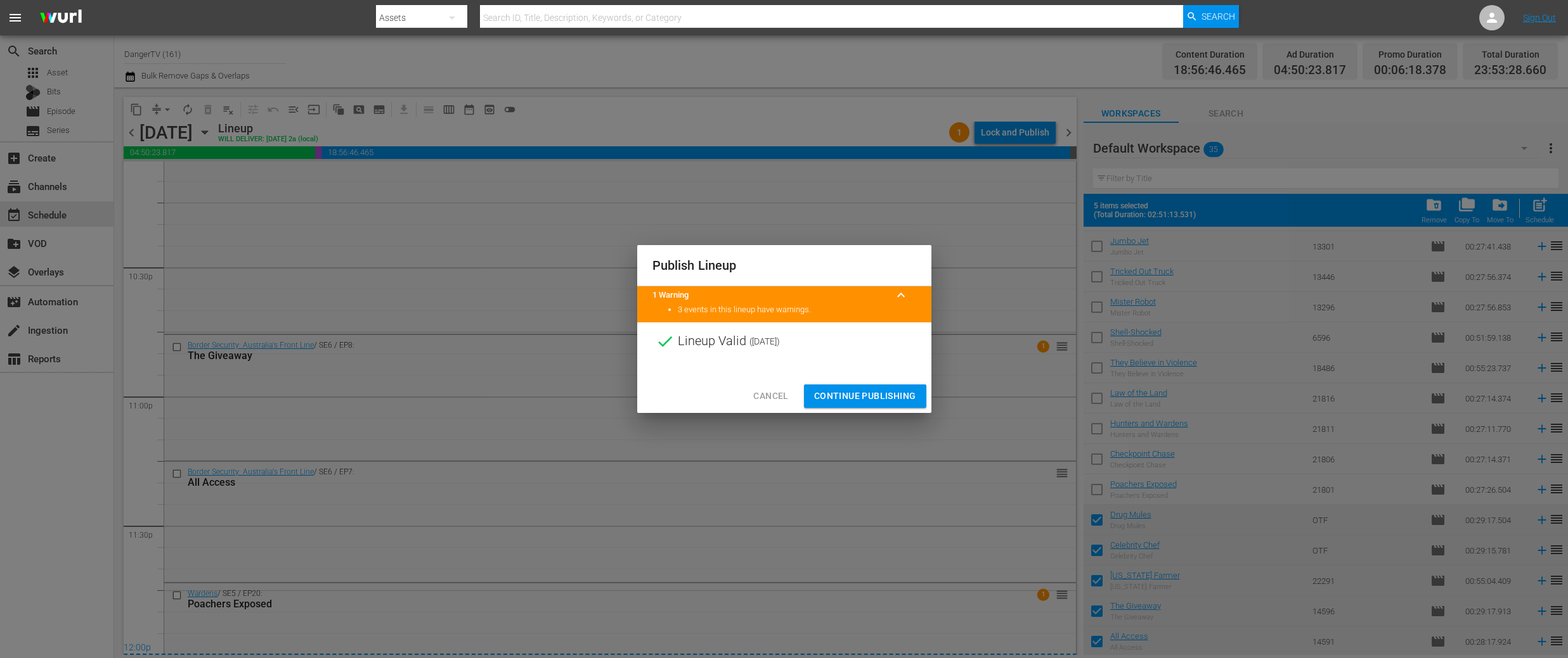
click at [862, 396] on span "Continue Publishing" at bounding box center [865, 396] width 102 height 16
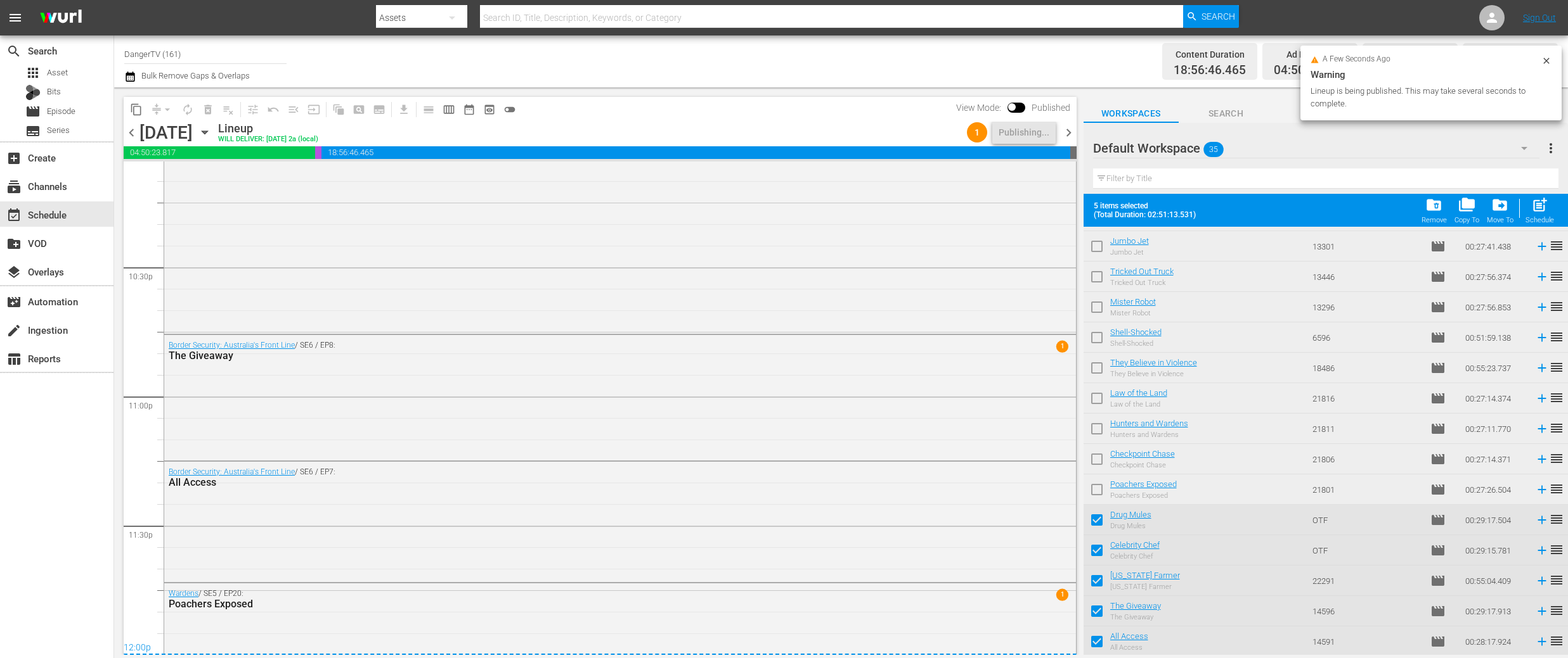
click at [1070, 133] on span "chevron_right" at bounding box center [1069, 132] width 16 height 16
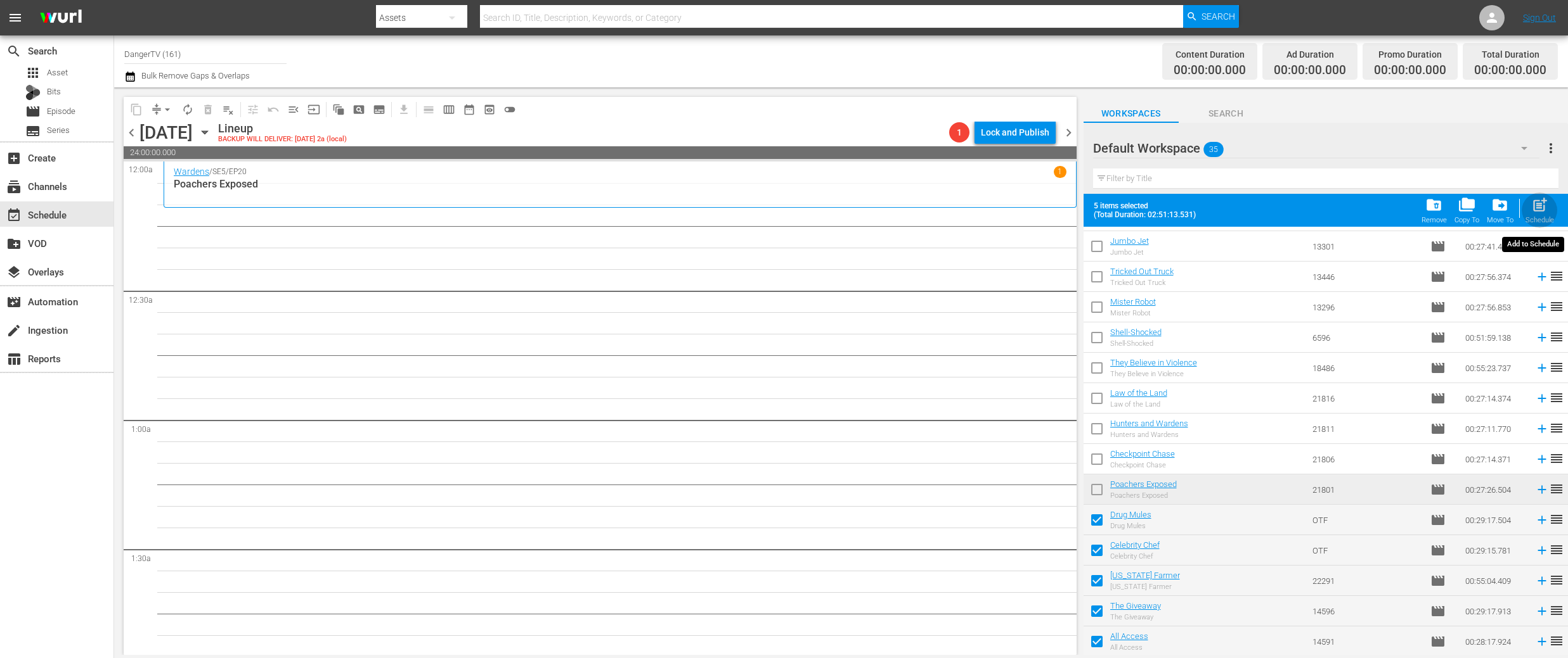
click at [1541, 209] on span "post_add" at bounding box center [1539, 205] width 17 height 17
checkbox input "false"
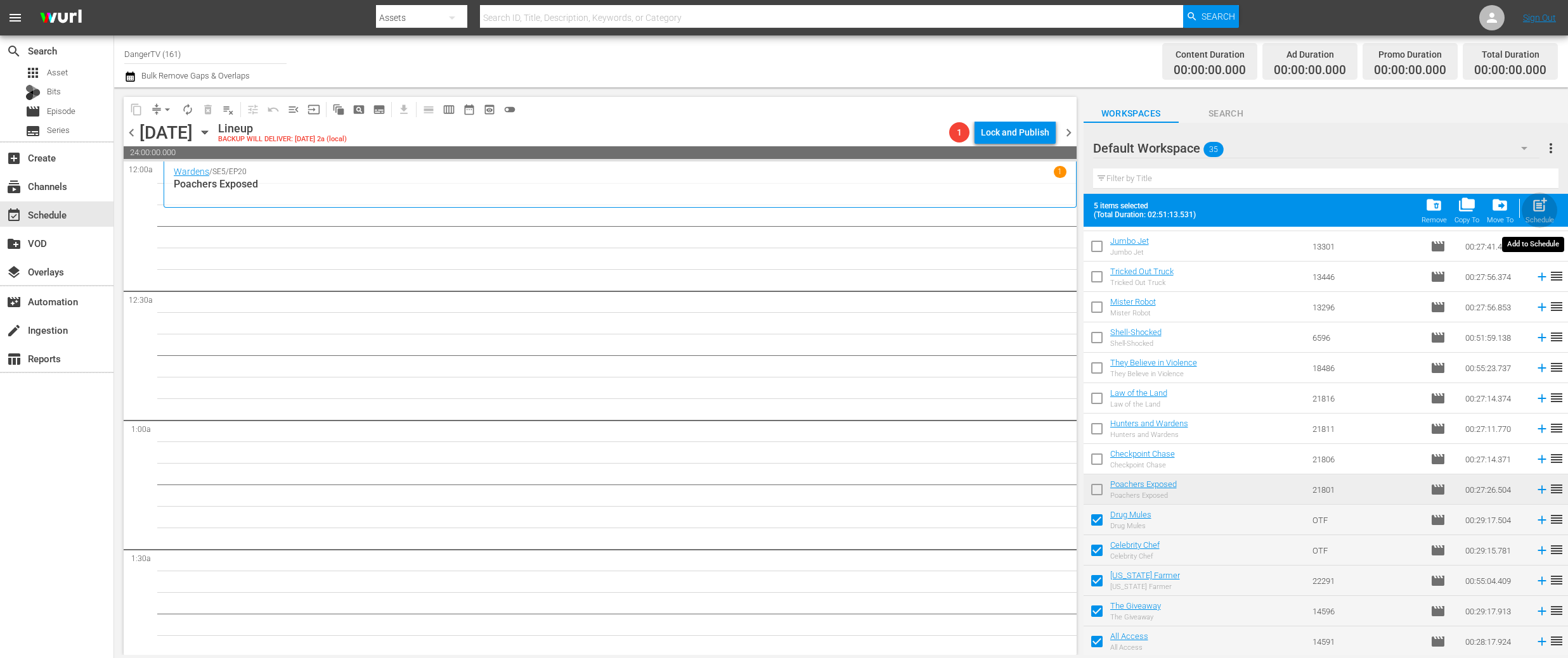
checkbox input "false"
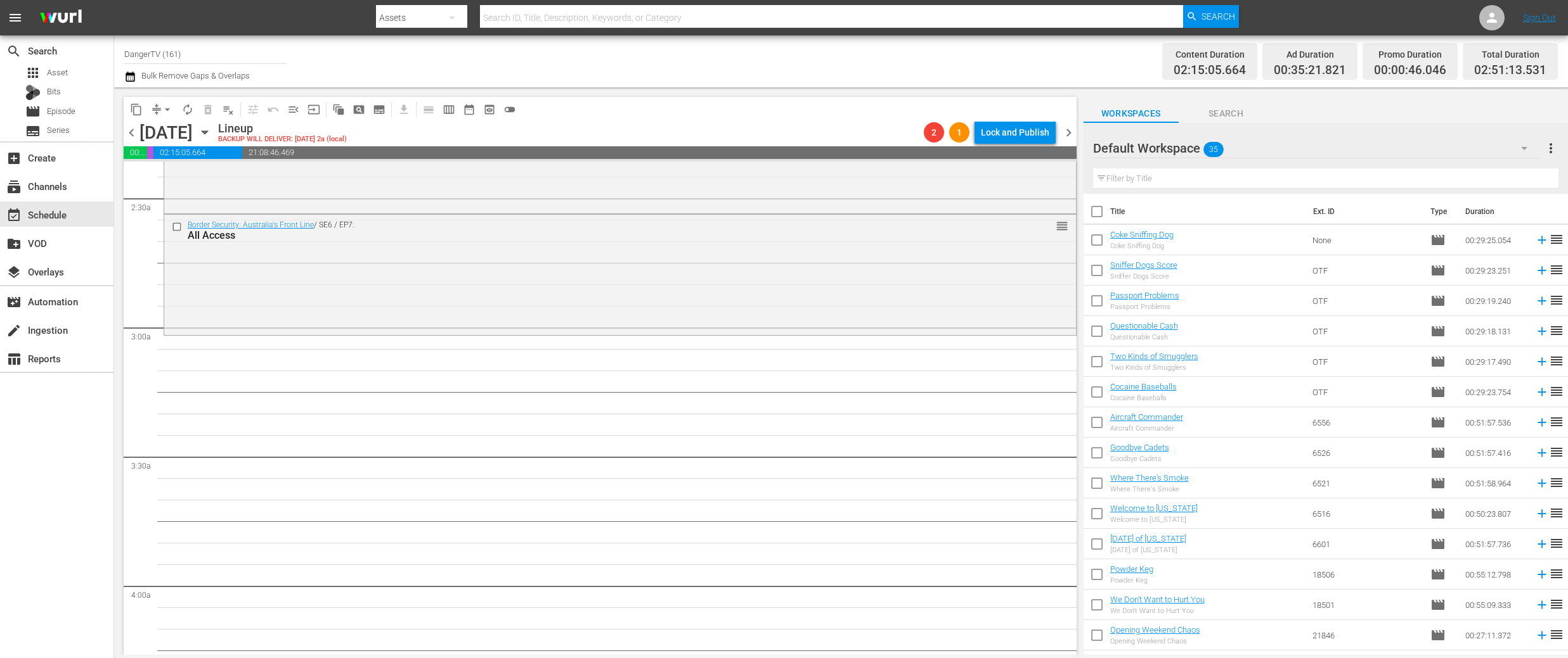
click at [1097, 209] on input "checkbox" at bounding box center [1096, 214] width 26 height 26
checkbox input "true"
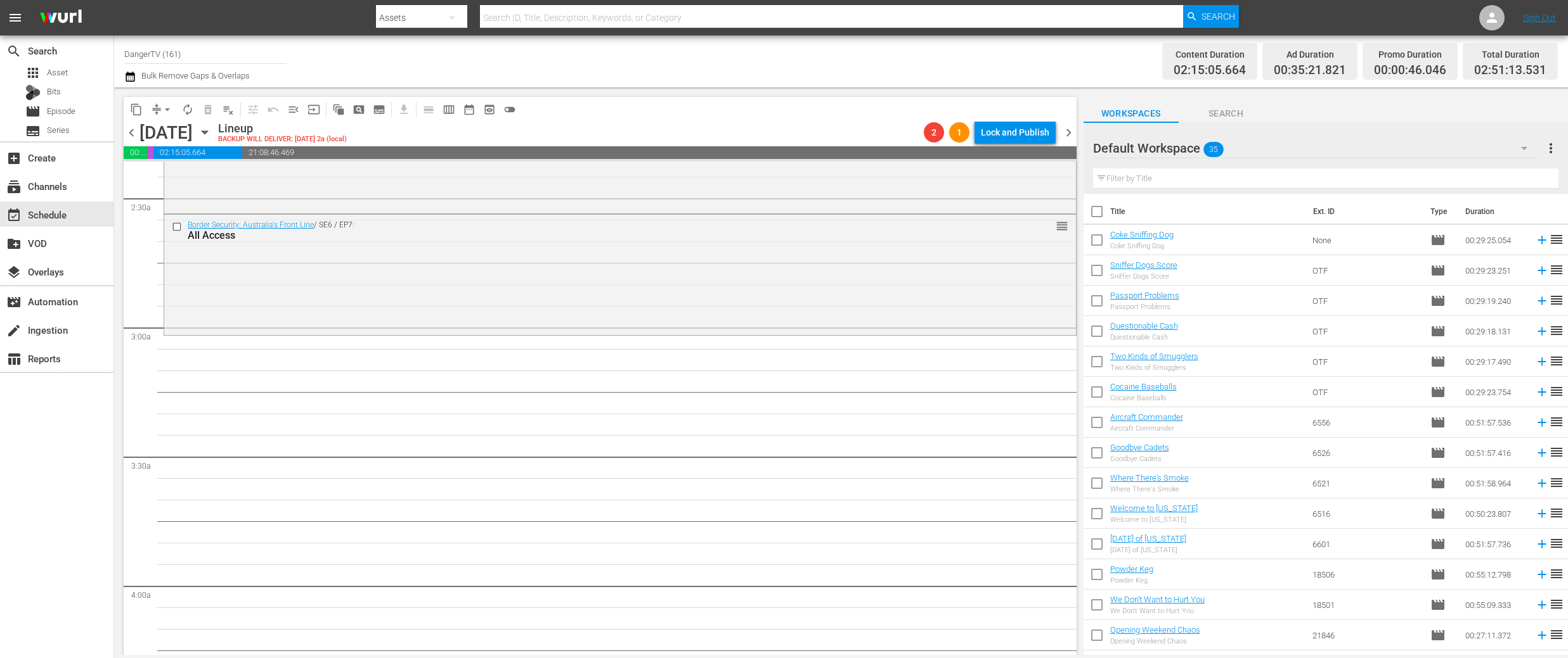
checkbox input "true"
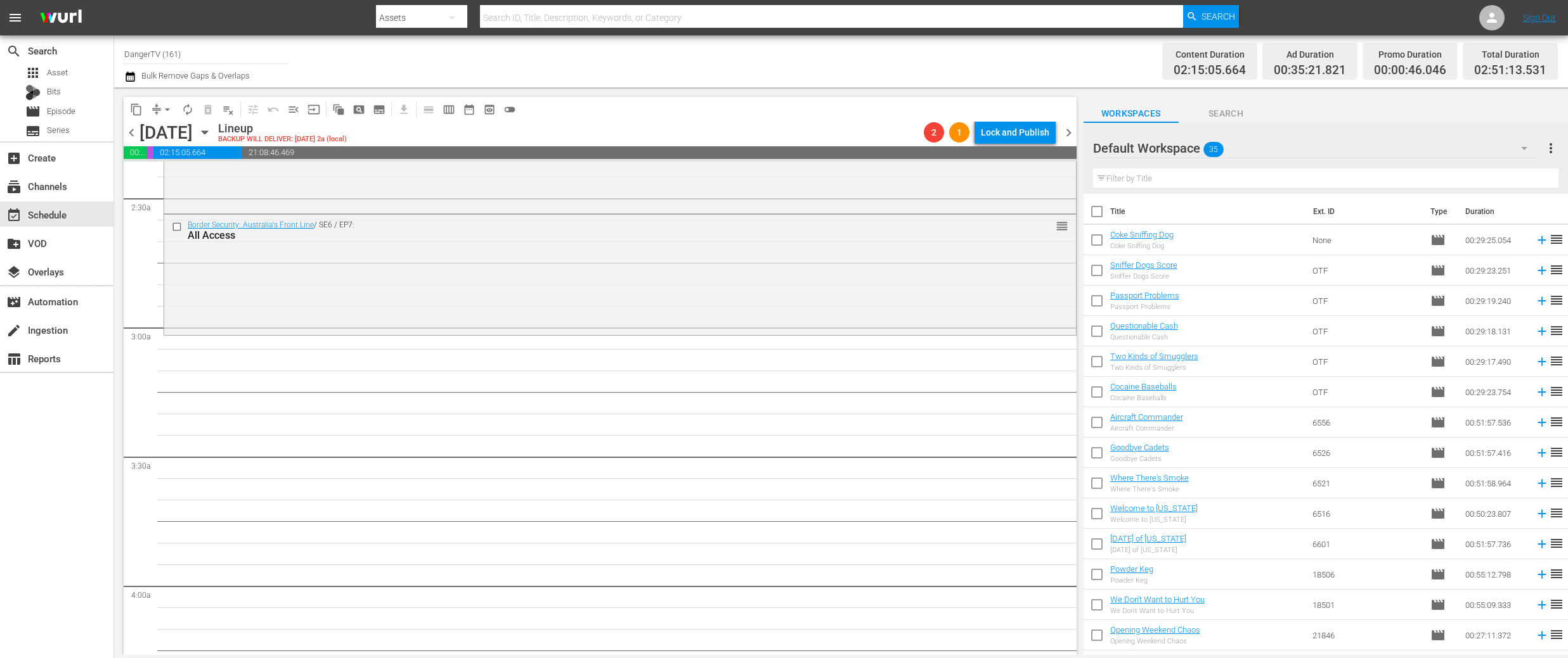
checkbox input "true"
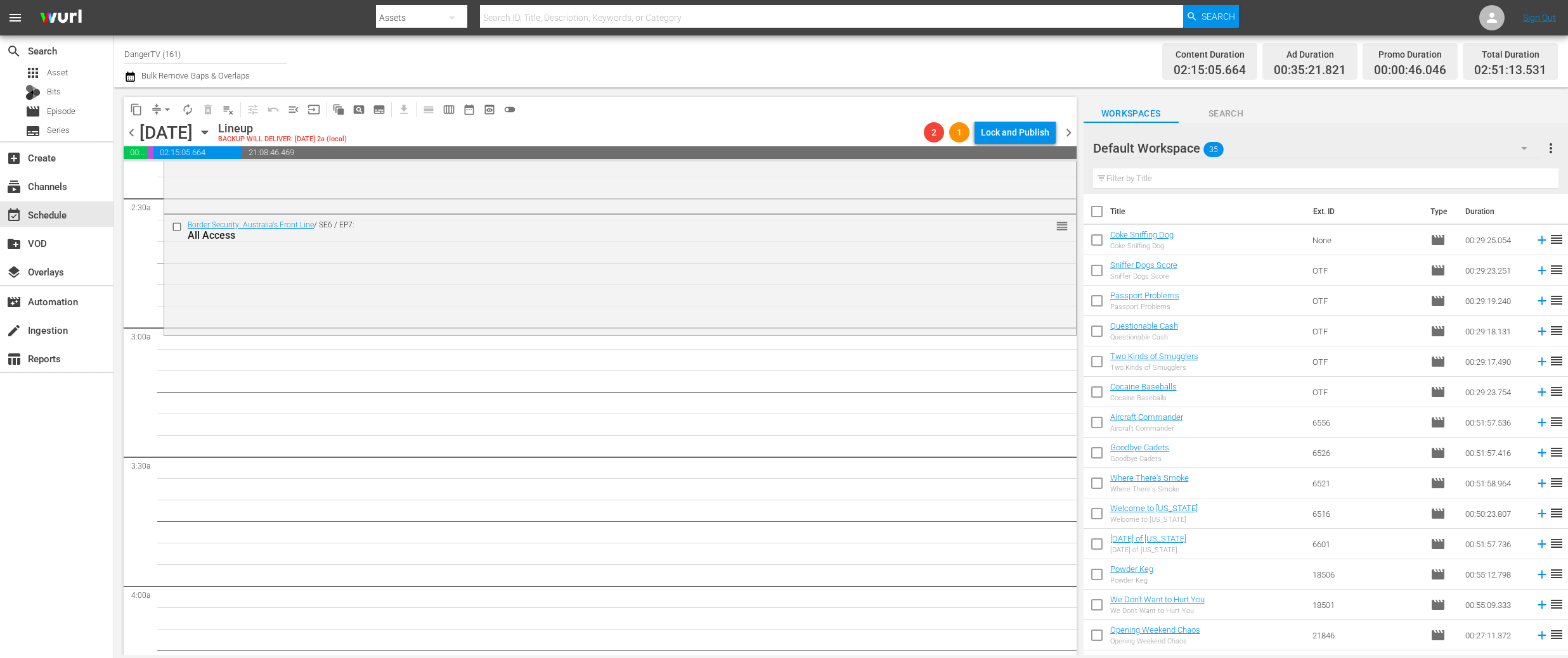
checkbox input "true"
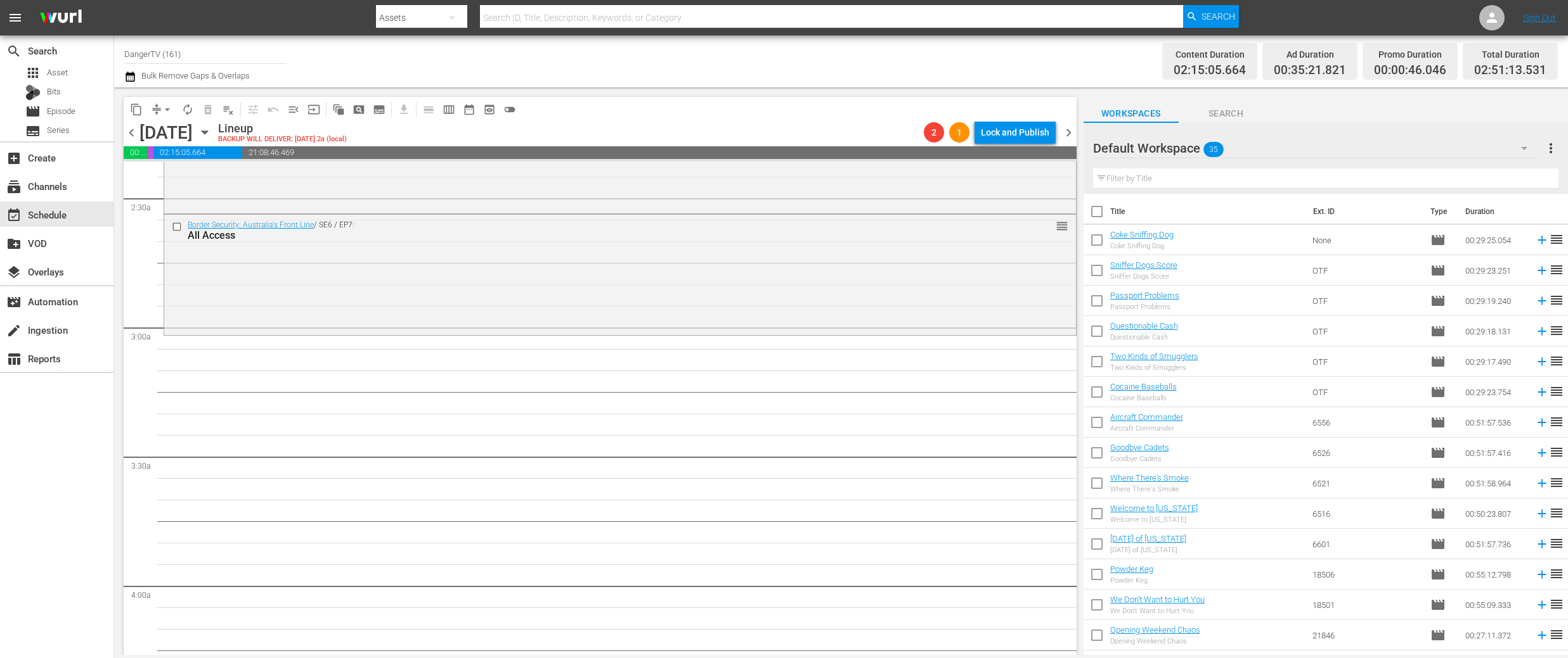
checkbox input "true"
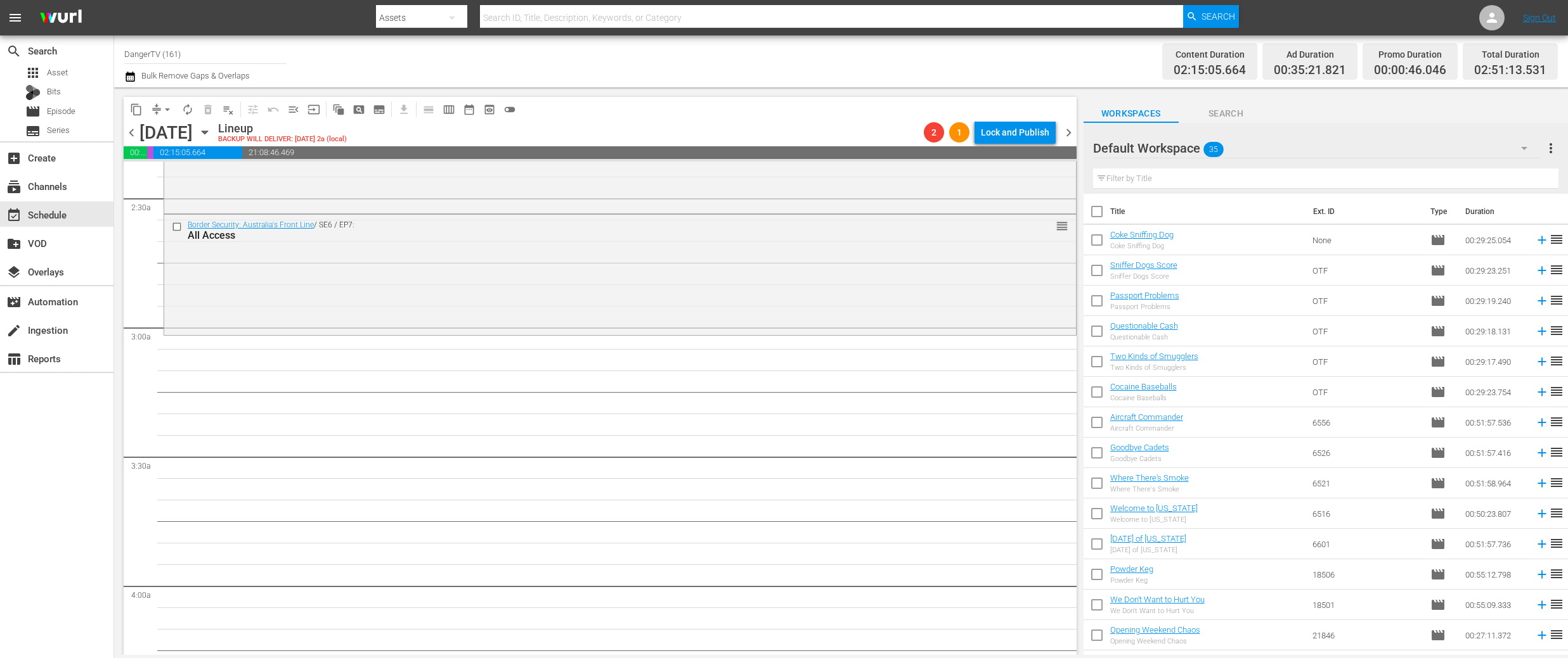
checkbox input "true"
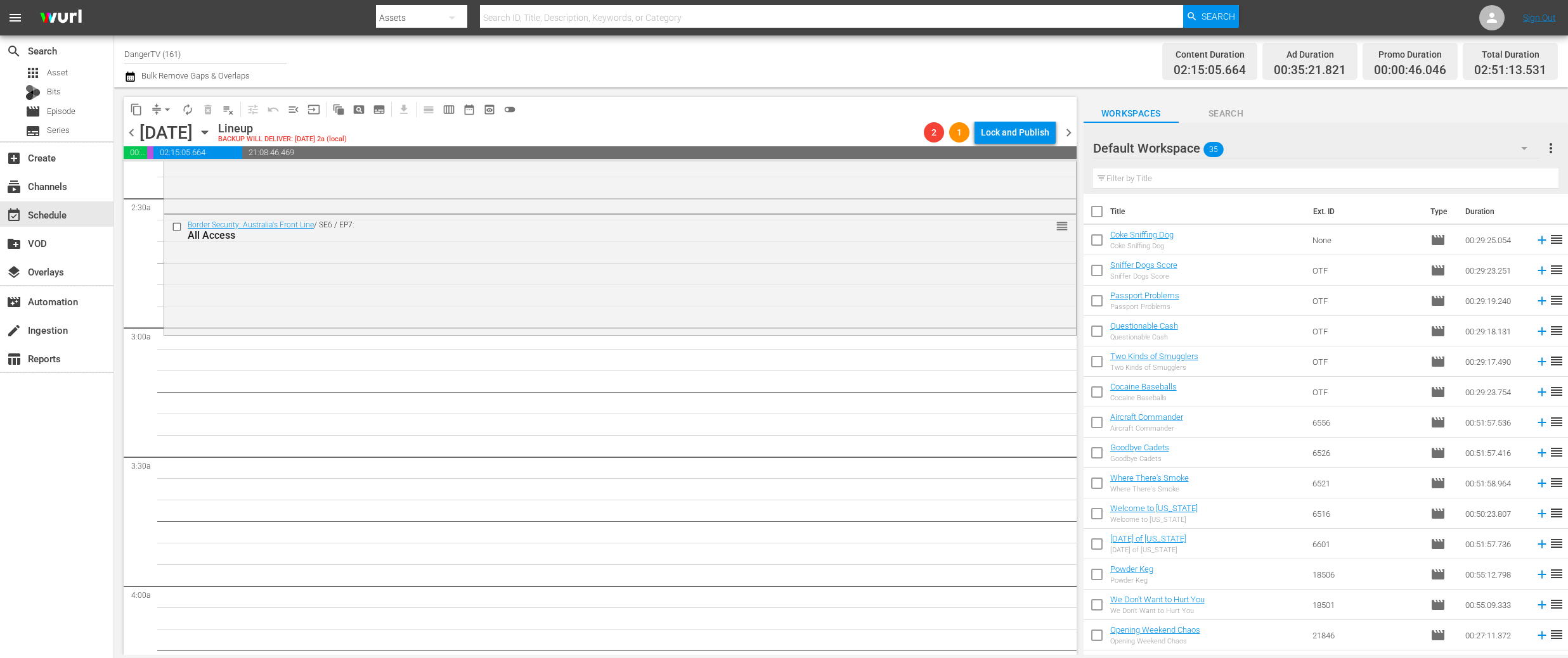
checkbox input "true"
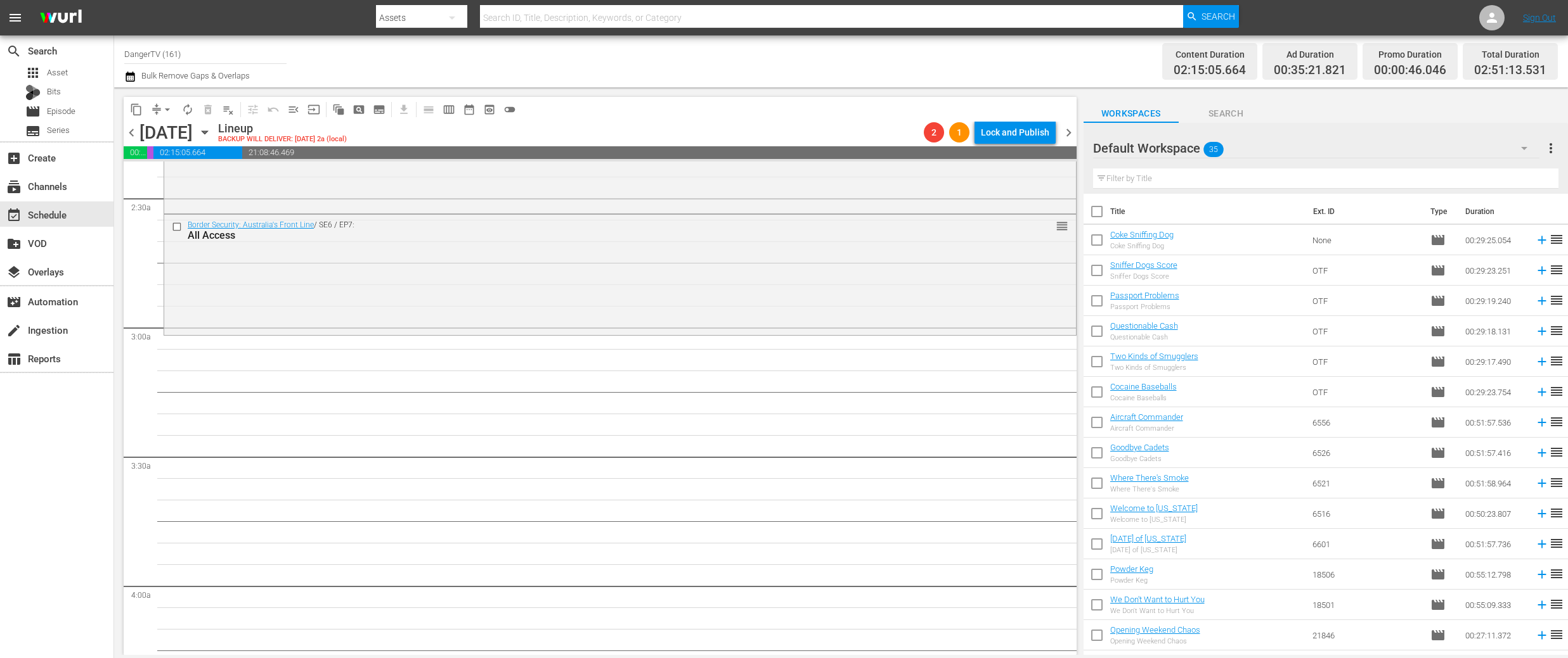
checkbox input "true"
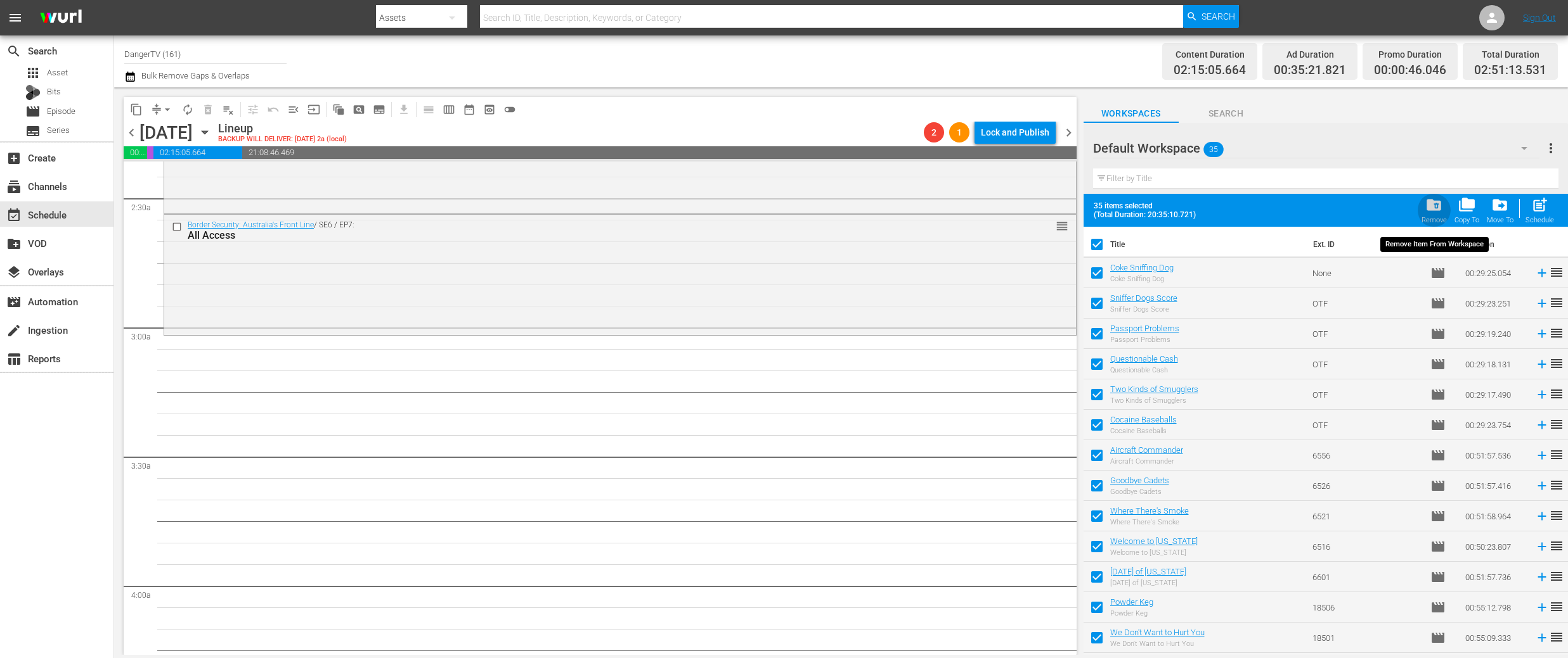
click at [1438, 208] on span "folder_delete" at bounding box center [1434, 205] width 17 height 17
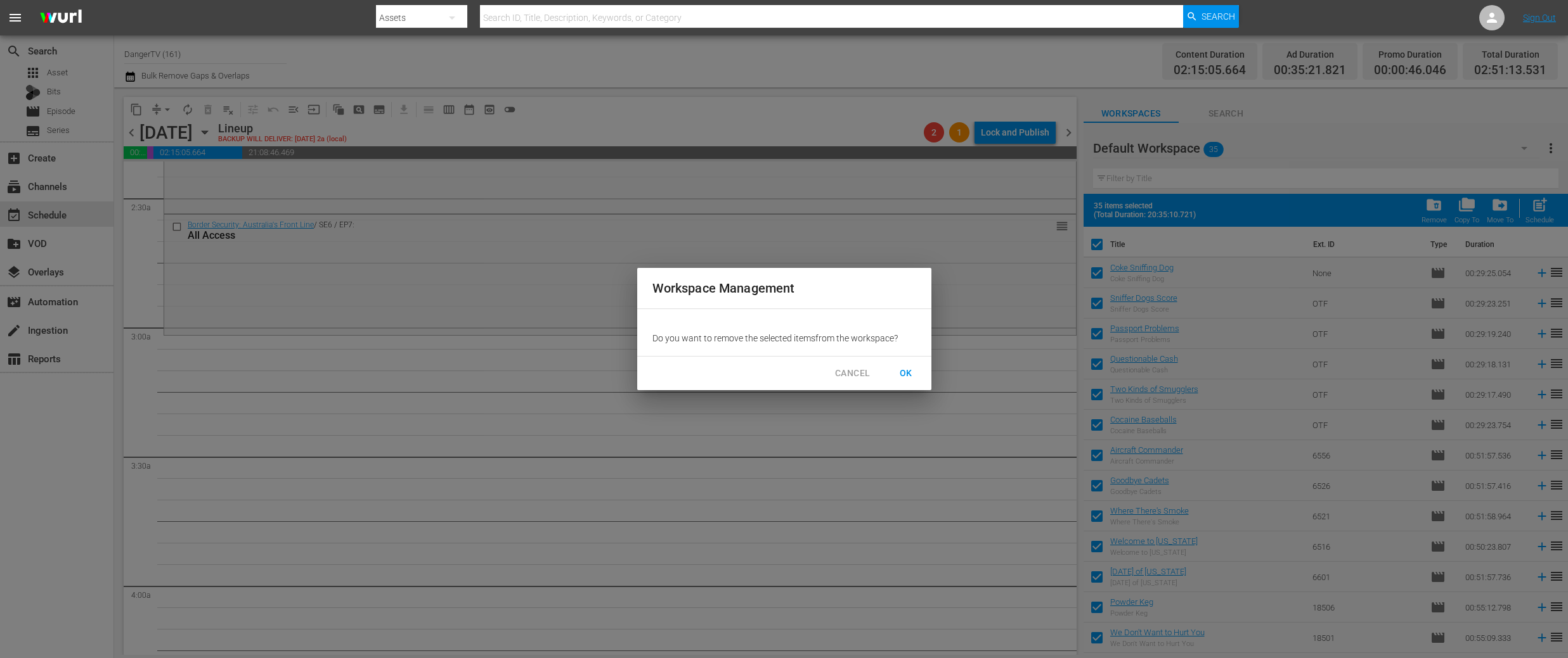
click at [913, 376] on span "OK" at bounding box center [906, 374] width 20 height 16
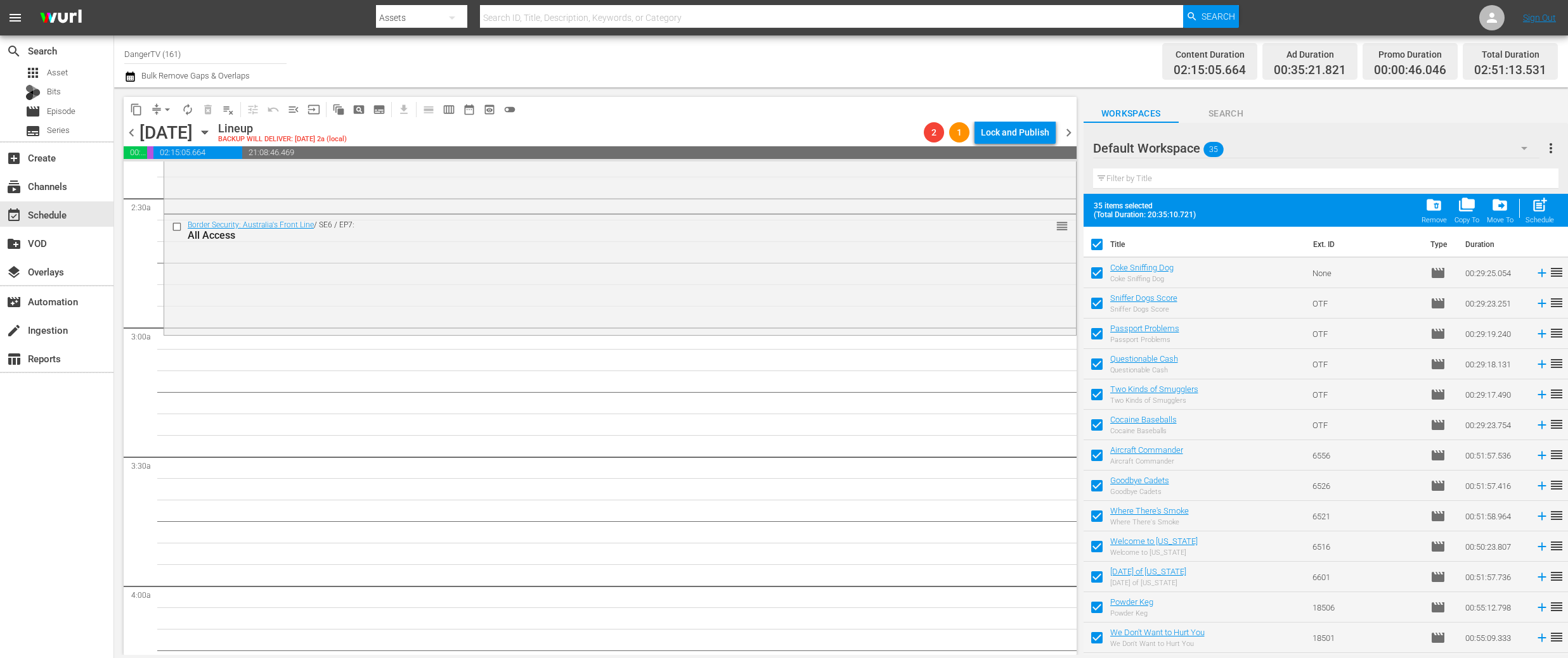
checkbox input "false"
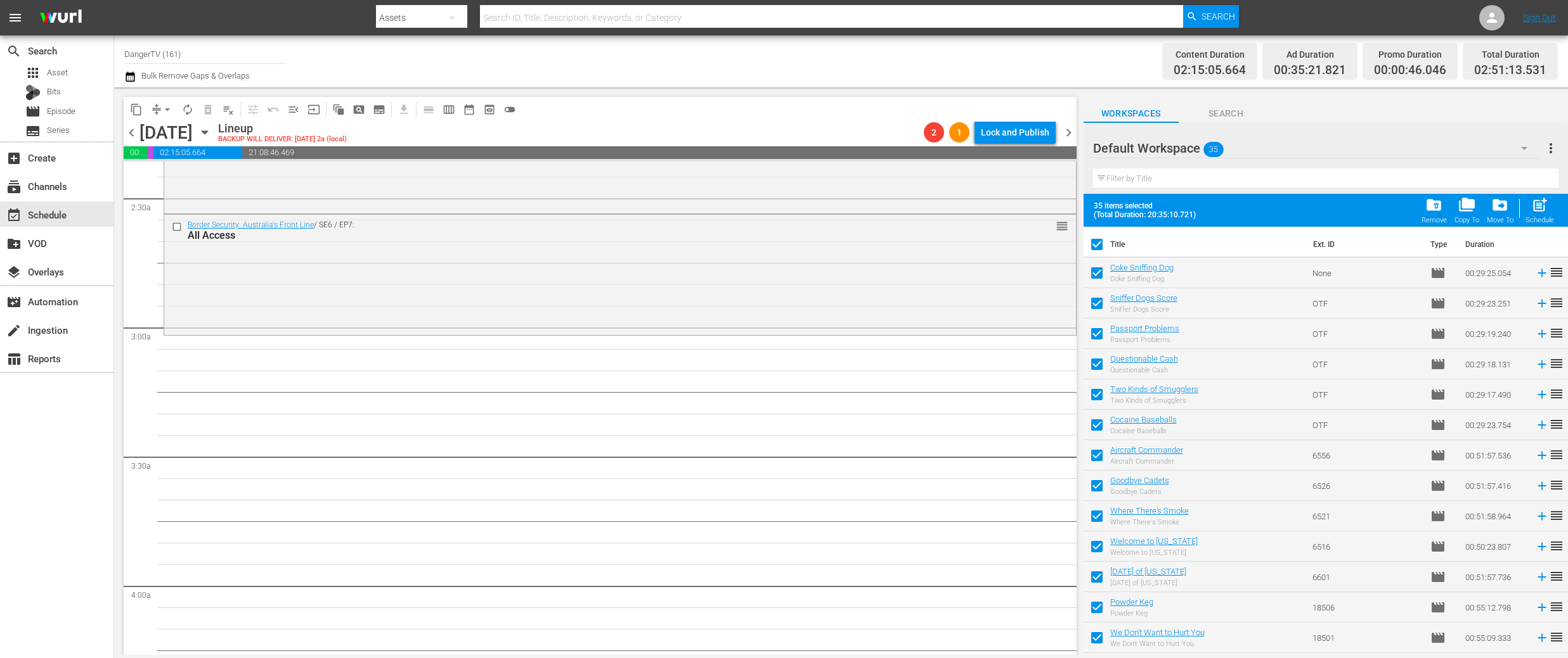
checkbox input "false"
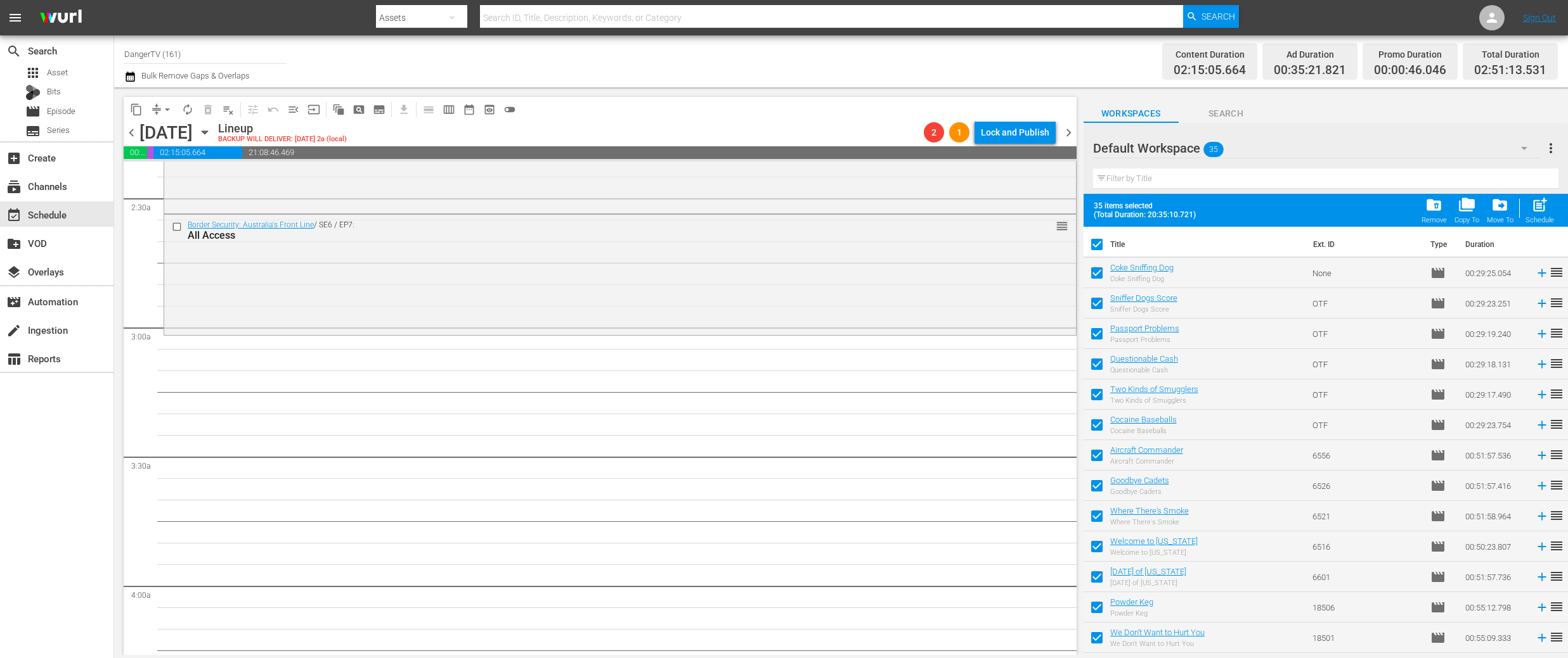
checkbox input "false"
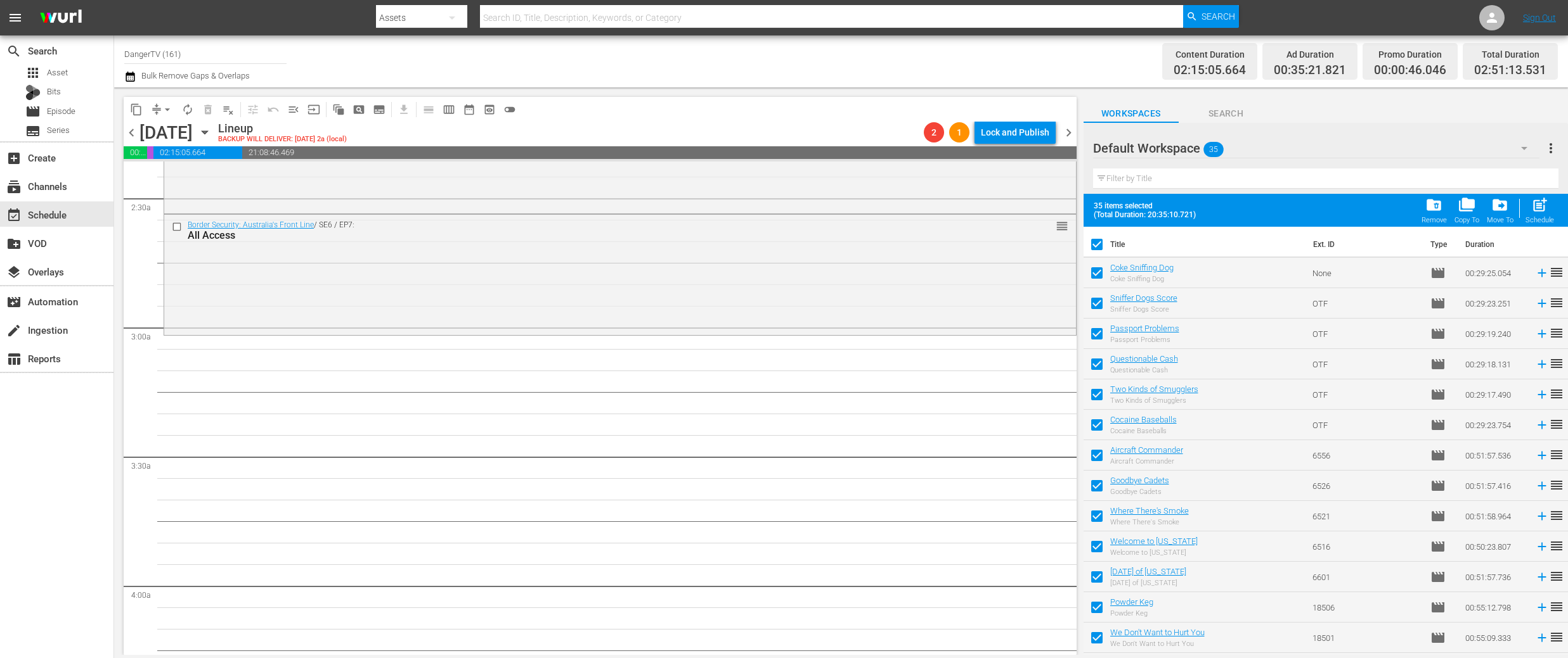
checkbox input "false"
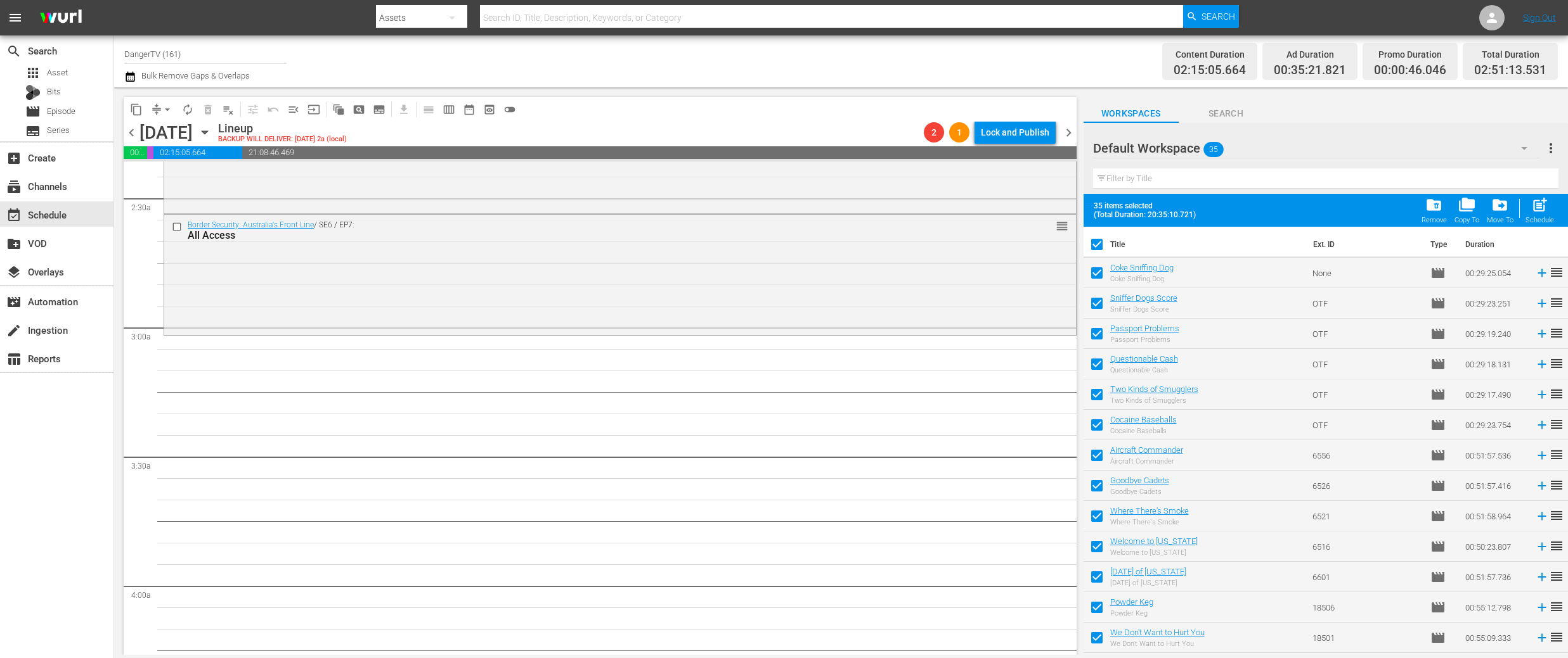
checkbox input "false"
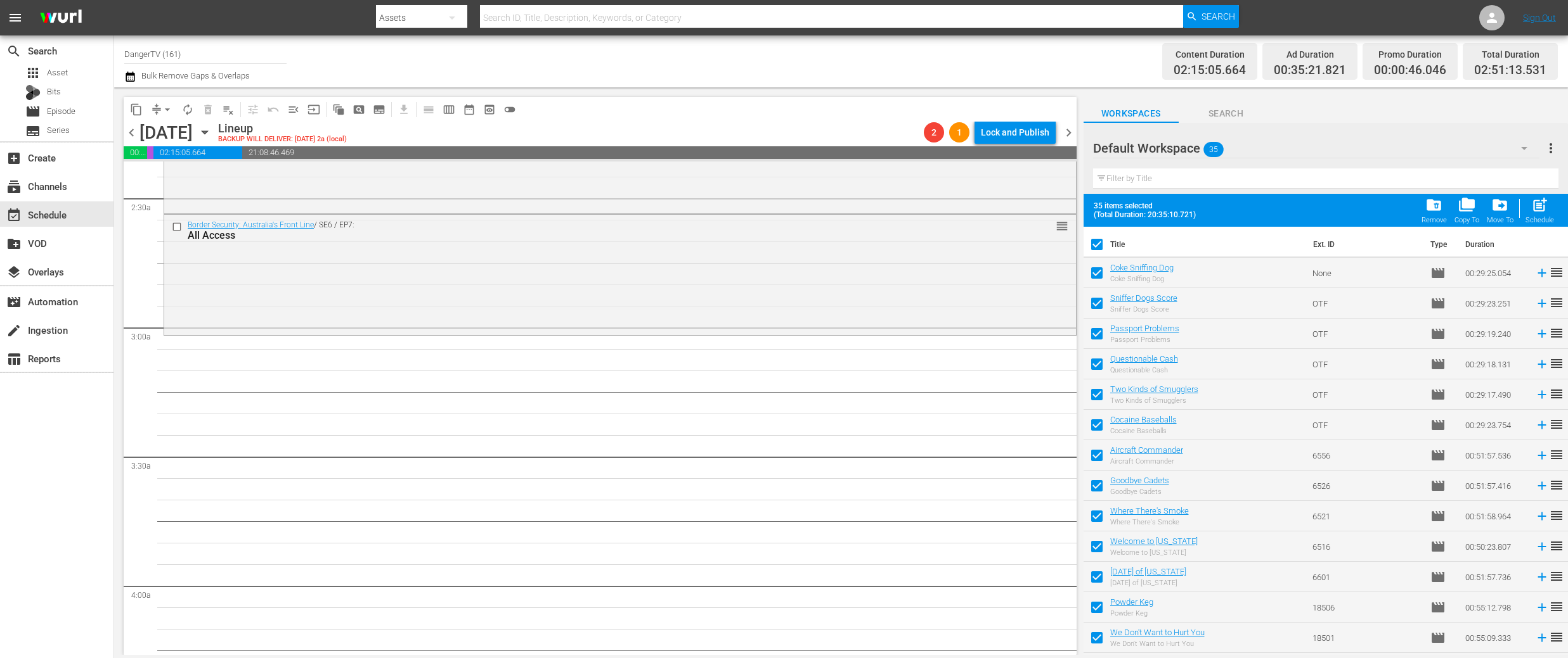
checkbox input "false"
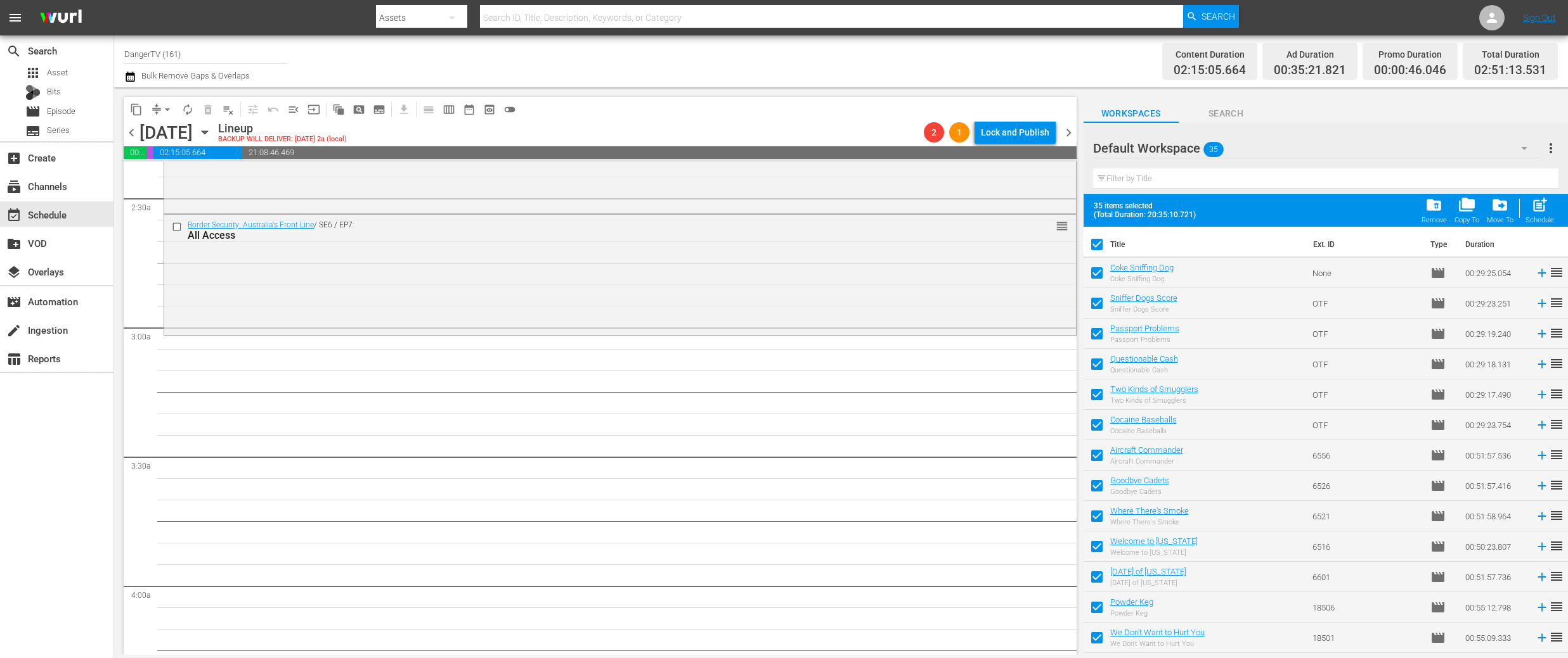
checkbox input "false"
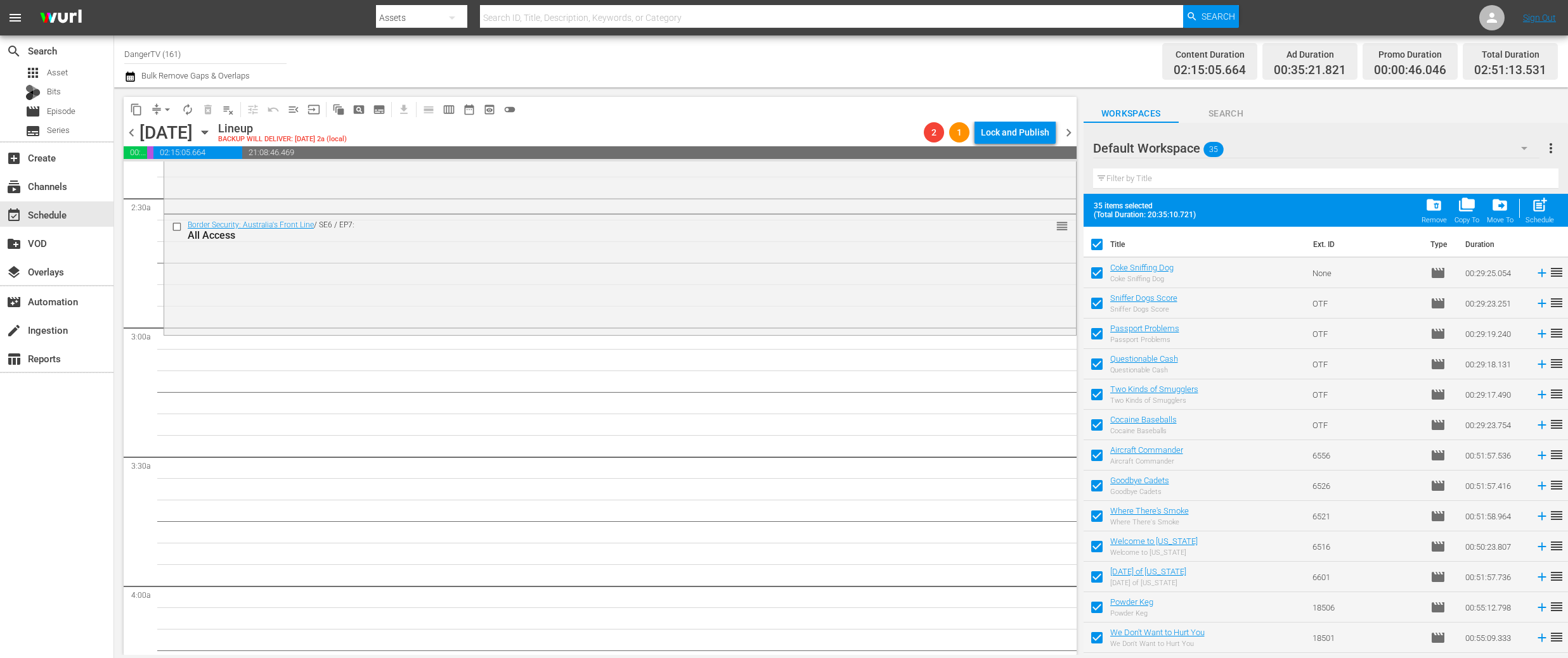
checkbox input "false"
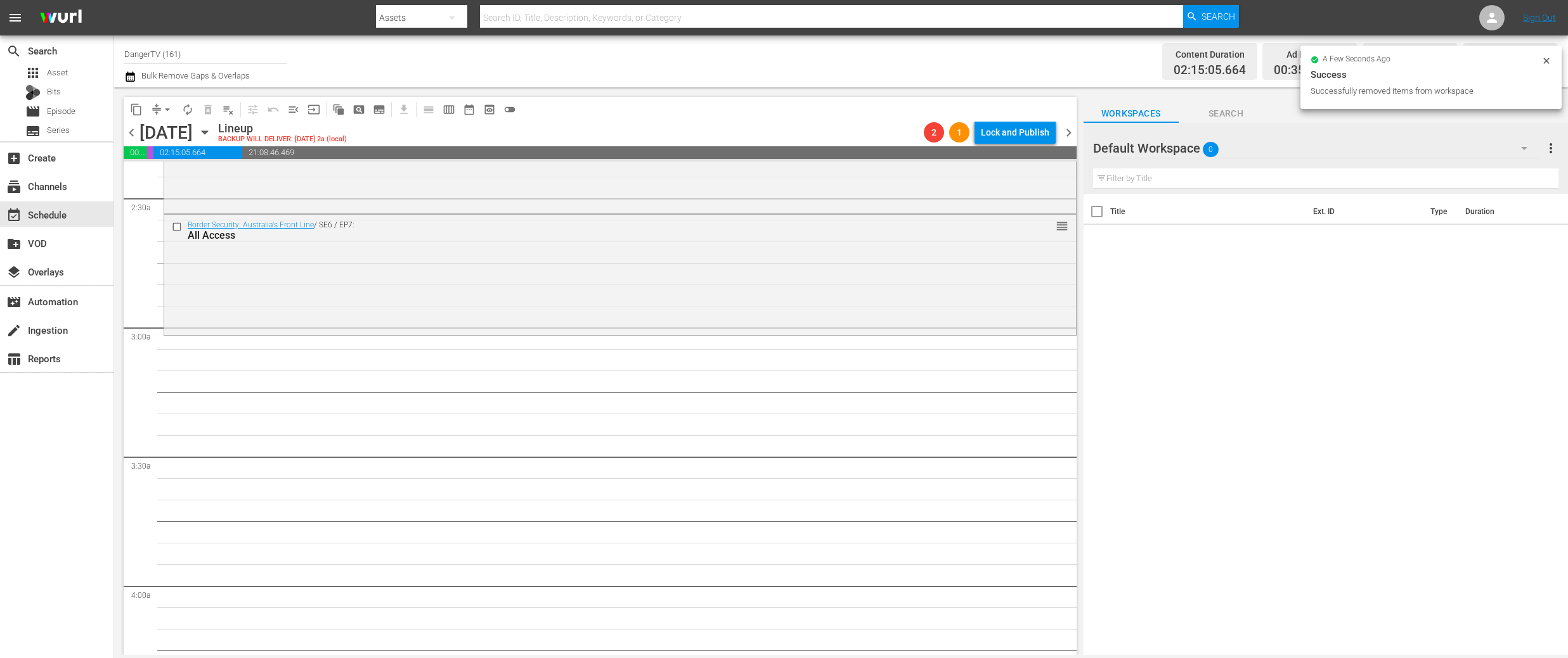
scroll to position [620, 0]
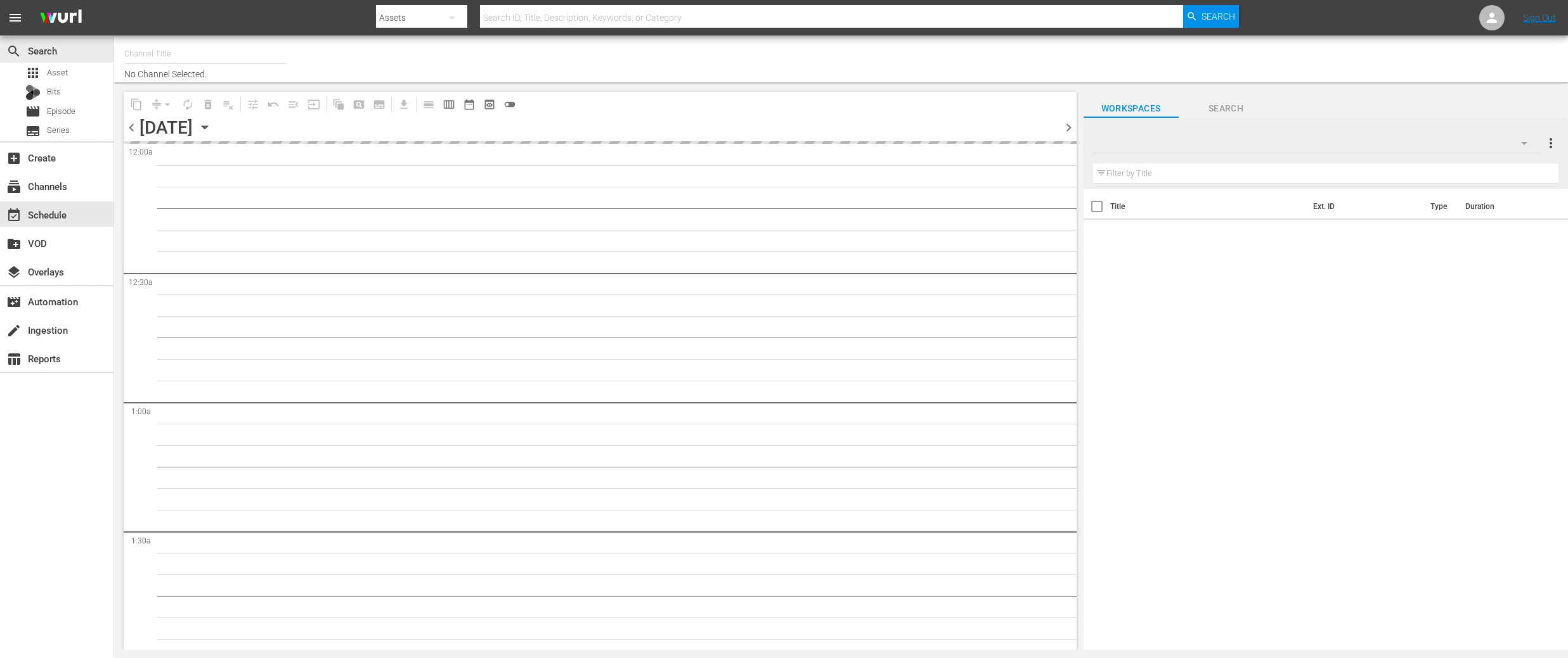
type input "DangerTV (161)"
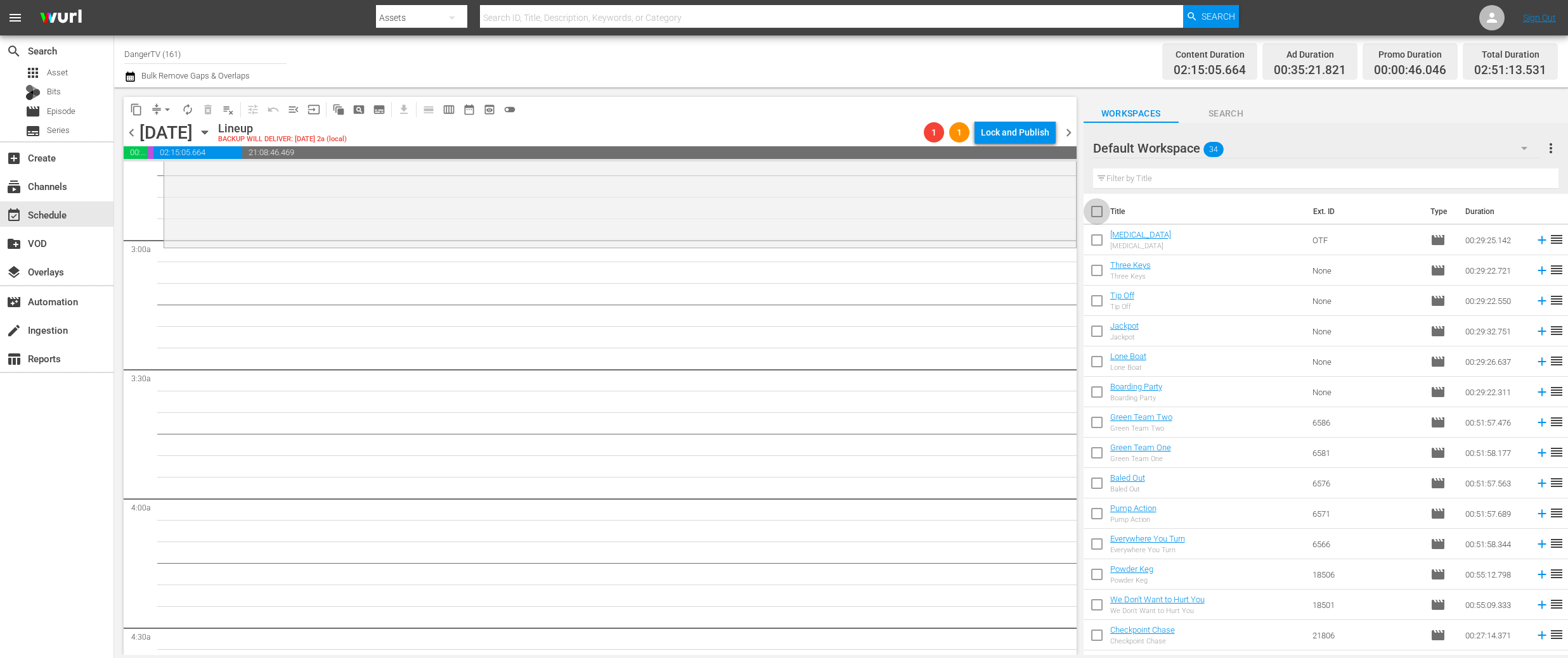
click at [1098, 211] on input "checkbox" at bounding box center [1096, 214] width 26 height 26
checkbox input "true"
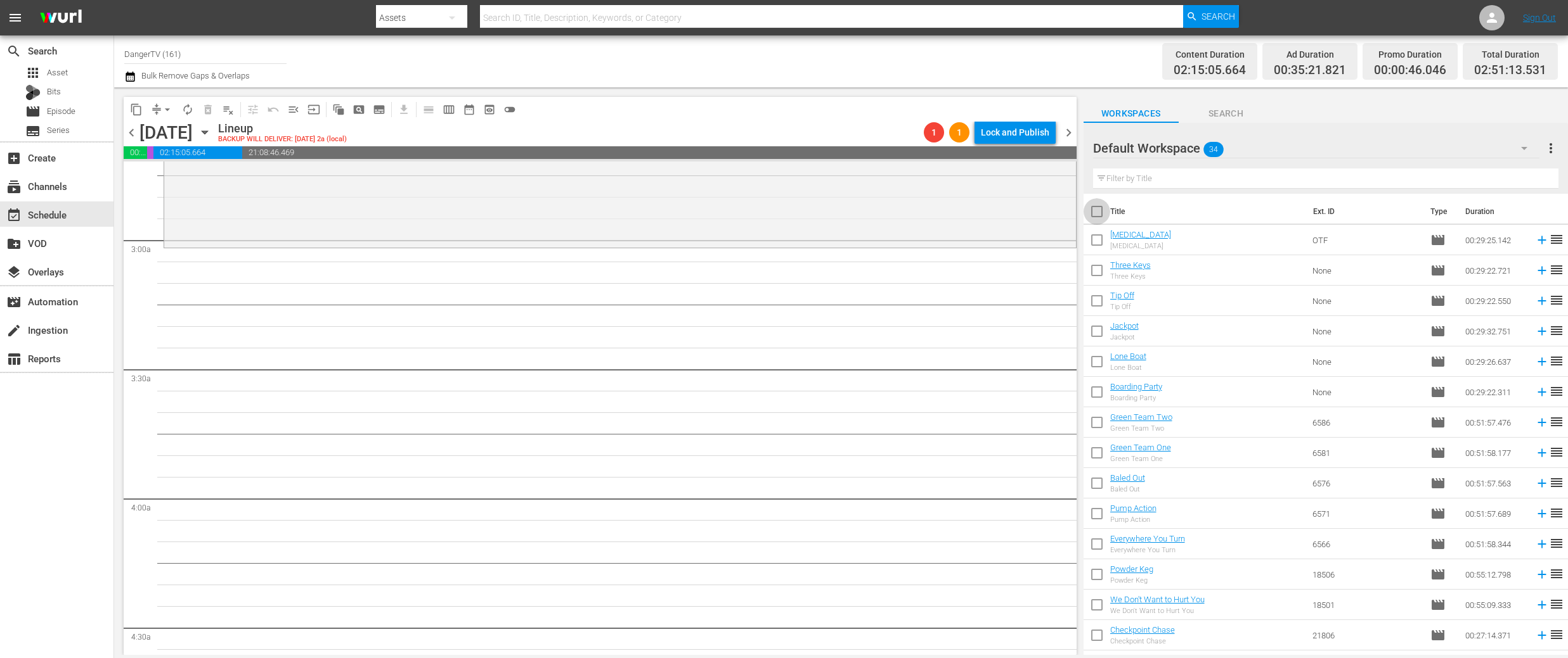
checkbox input "true"
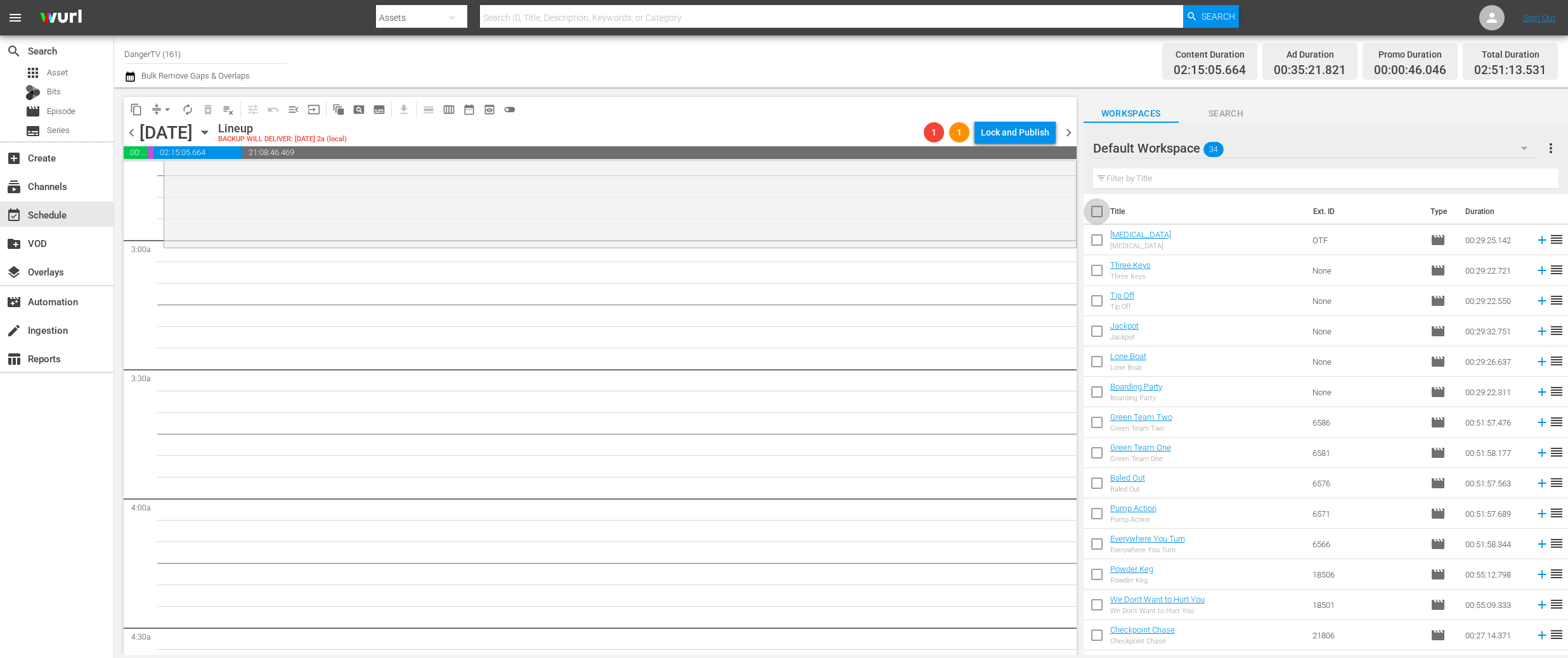
checkbox input "true"
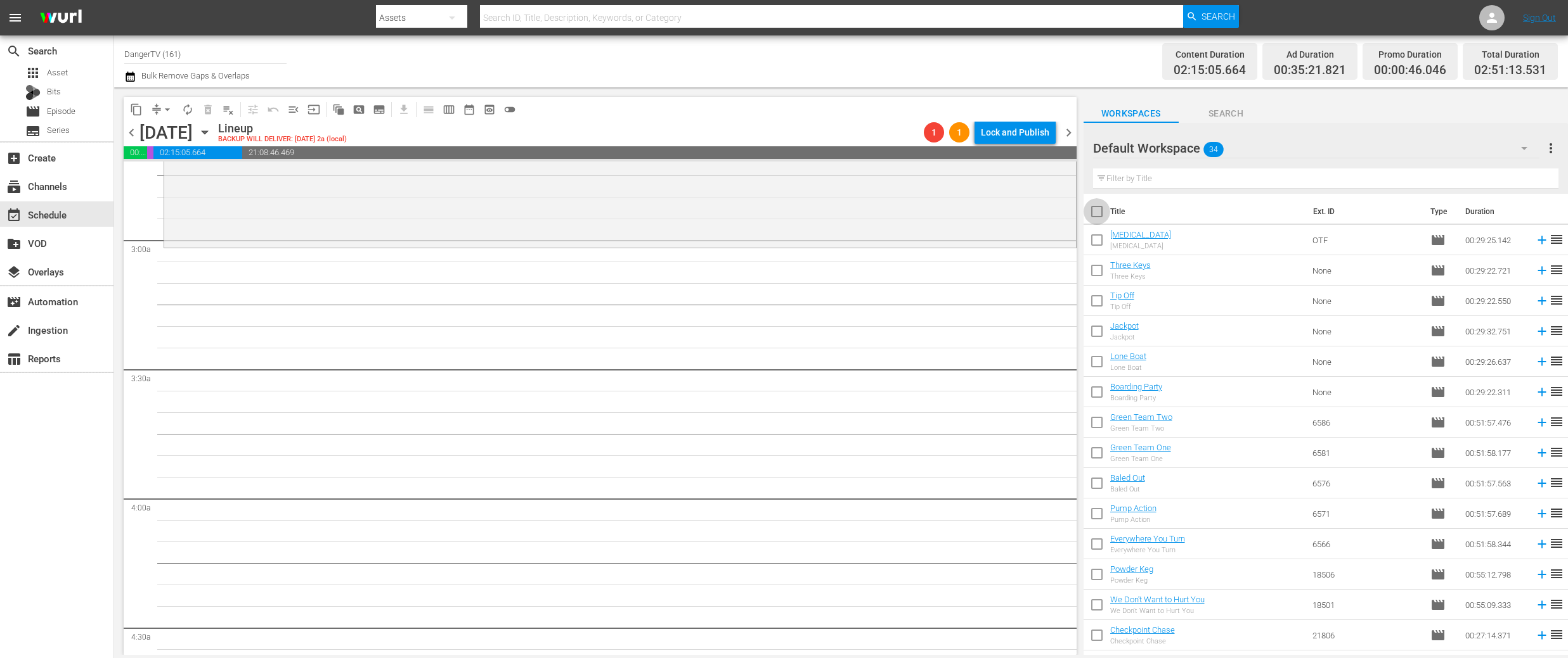
checkbox input "true"
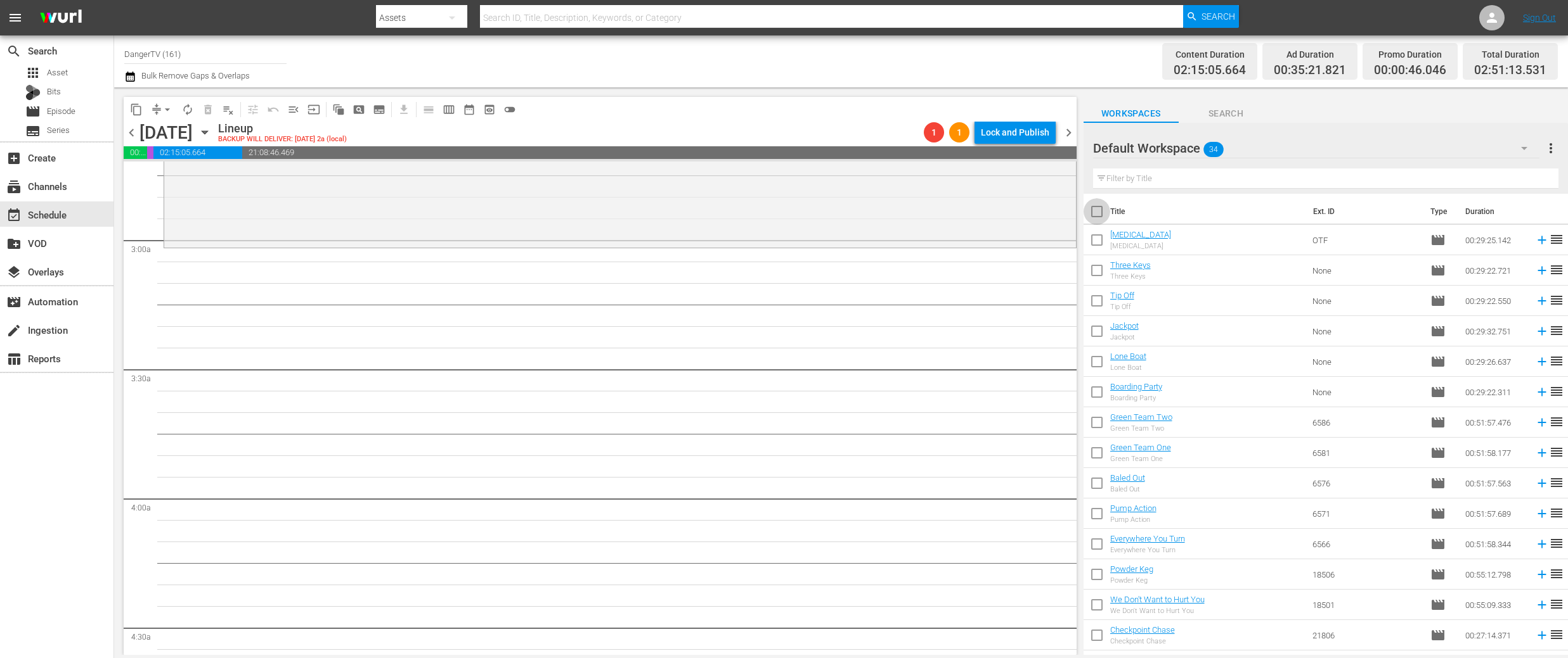
checkbox input "true"
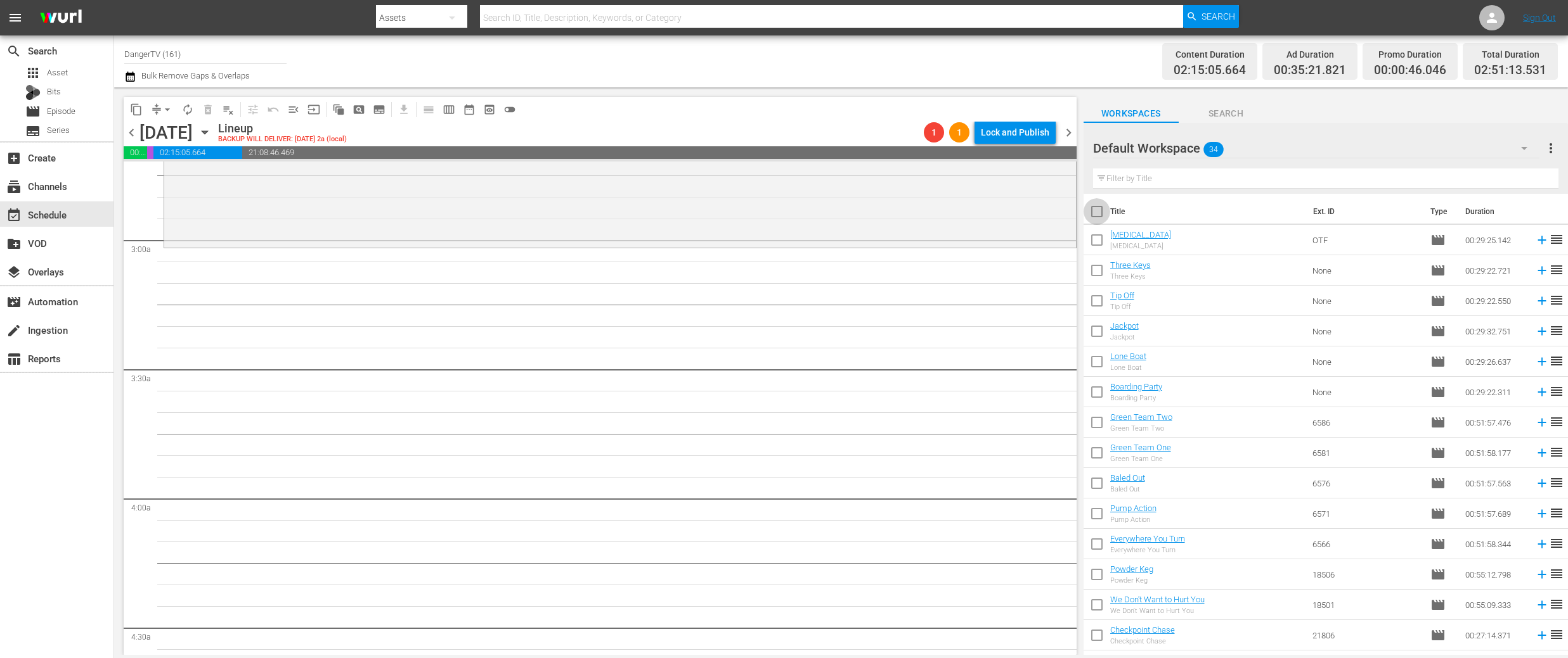
checkbox input "true"
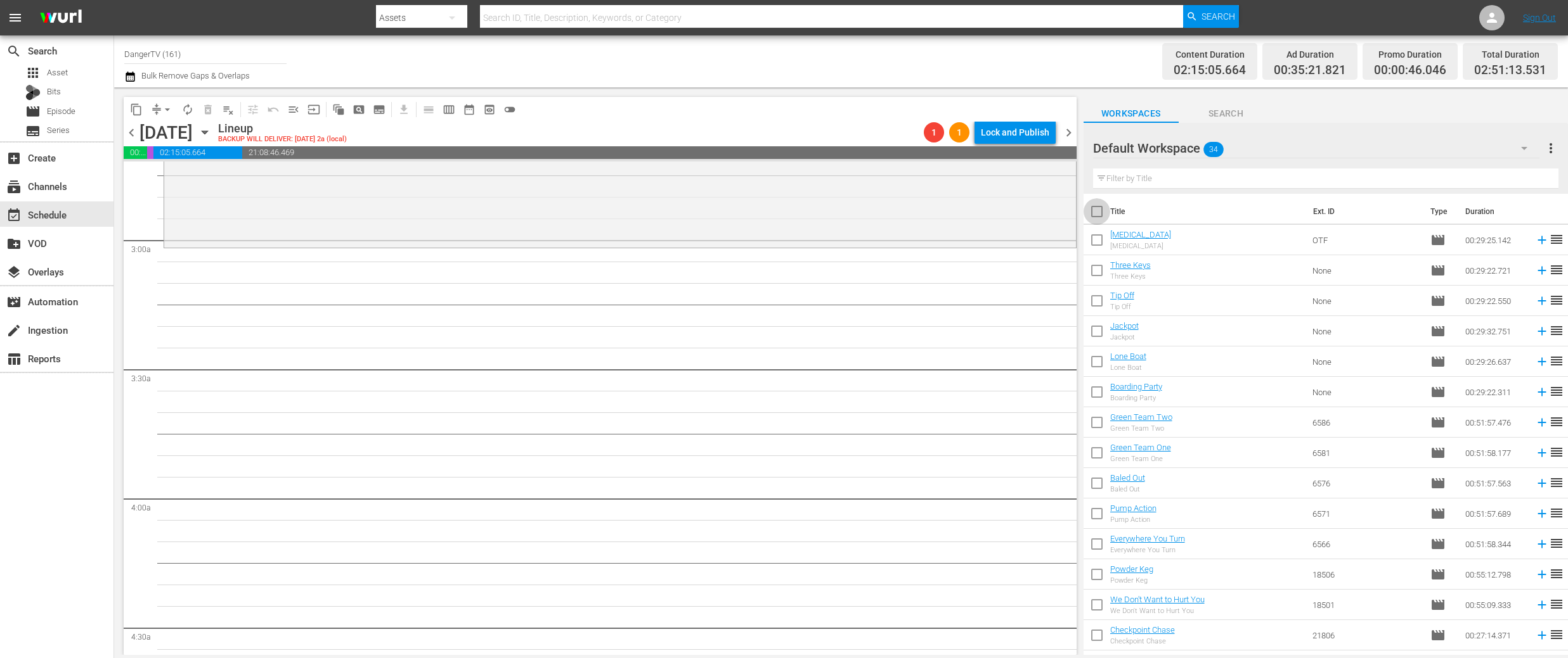
checkbox input "true"
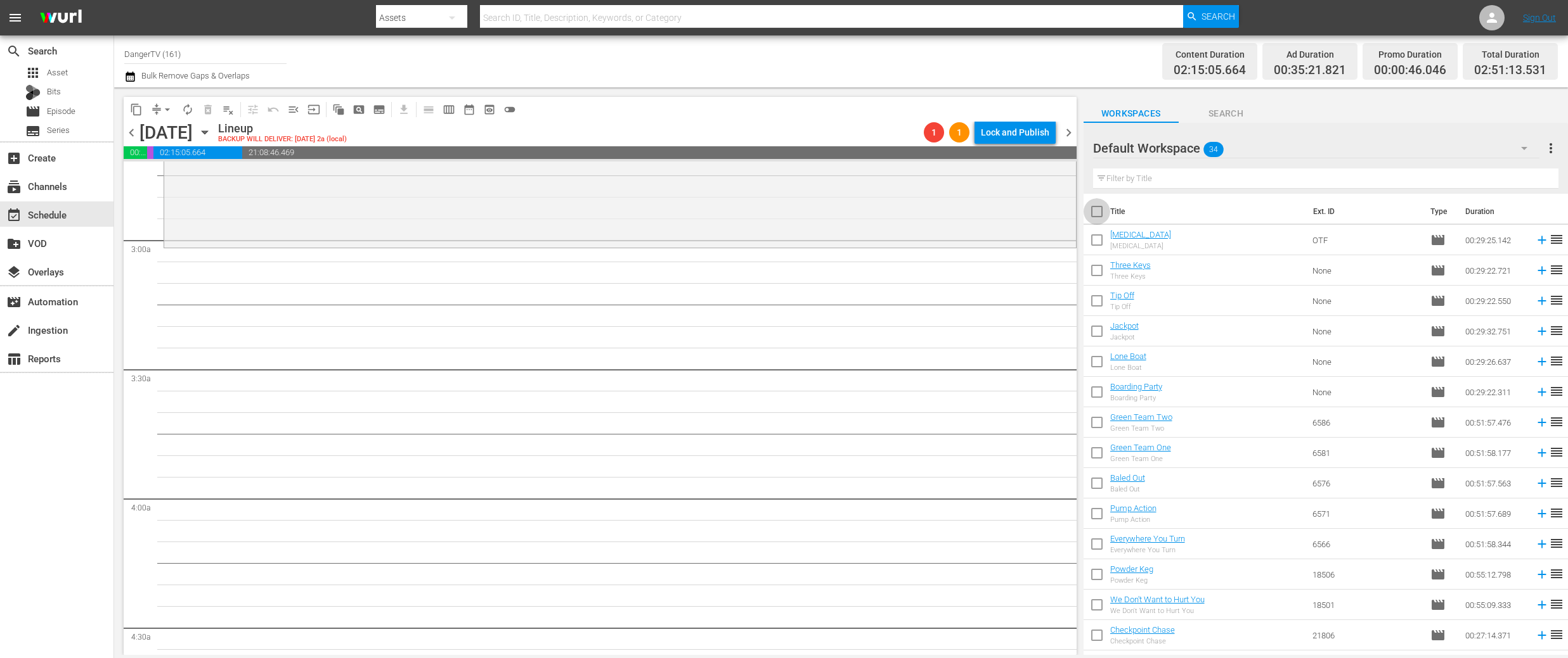
checkbox input "true"
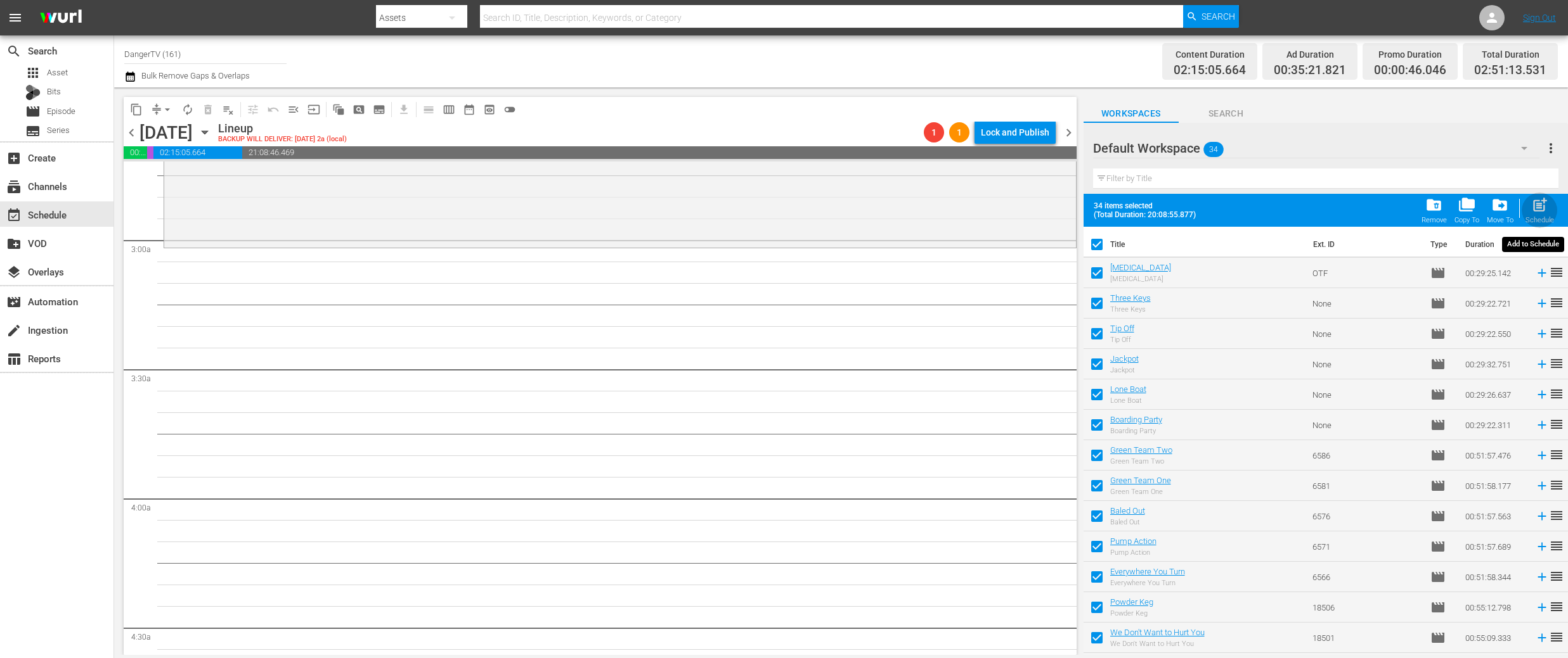
click at [1543, 205] on span "post_add" at bounding box center [1539, 205] width 17 height 17
checkbox input "false"
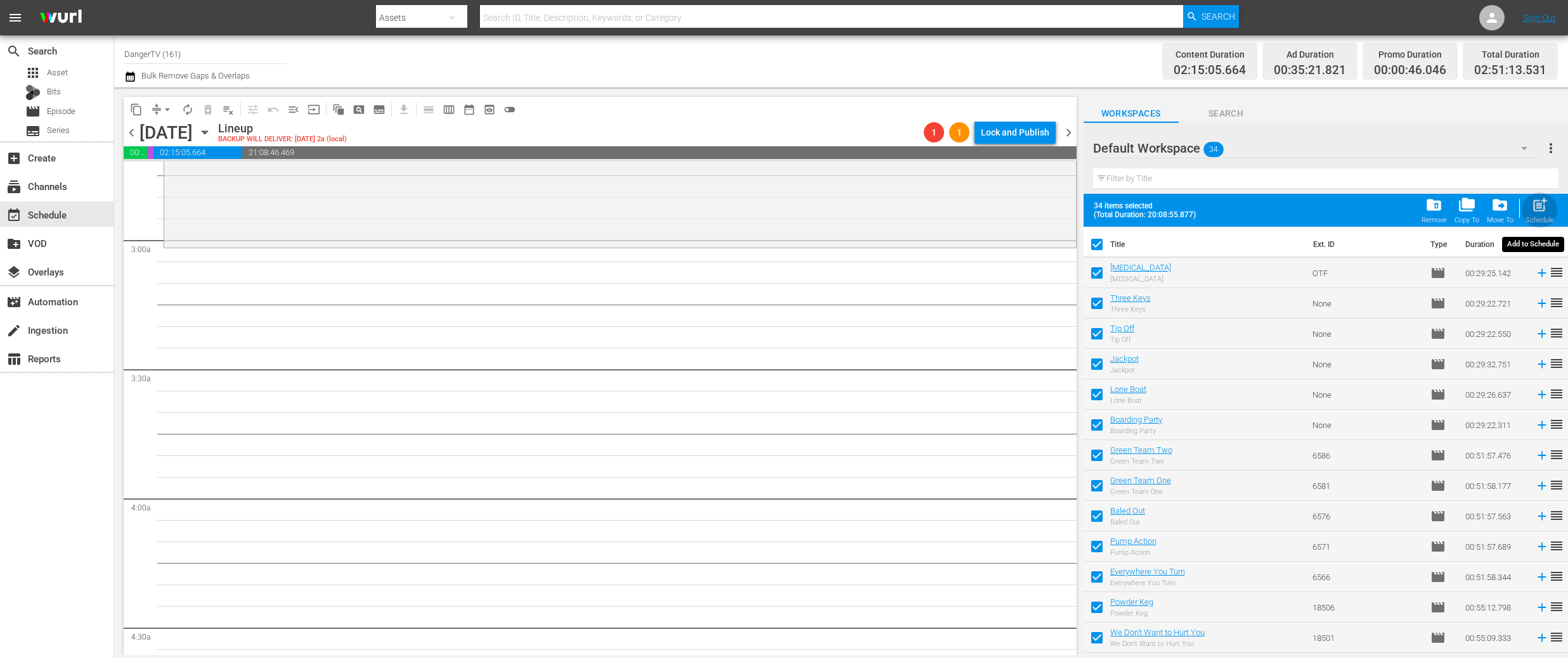
checkbox input "false"
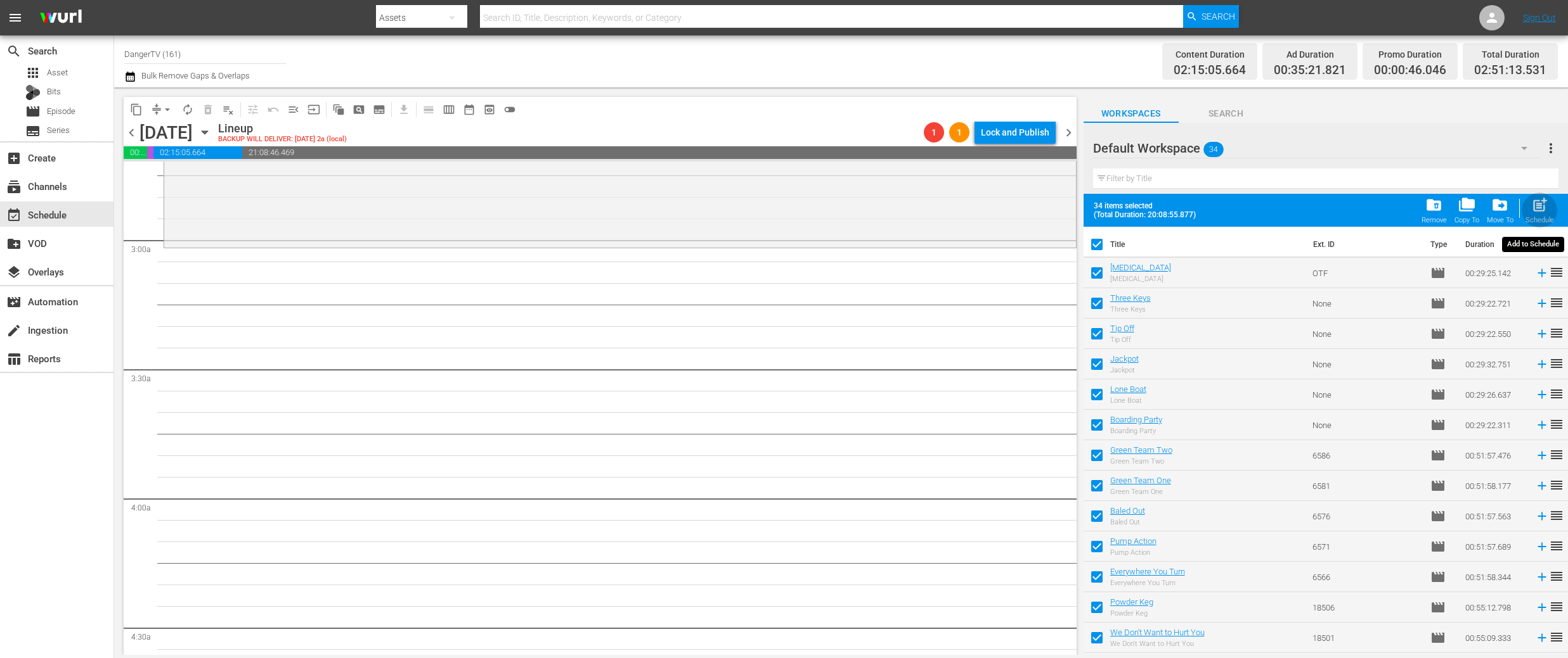
checkbox input "false"
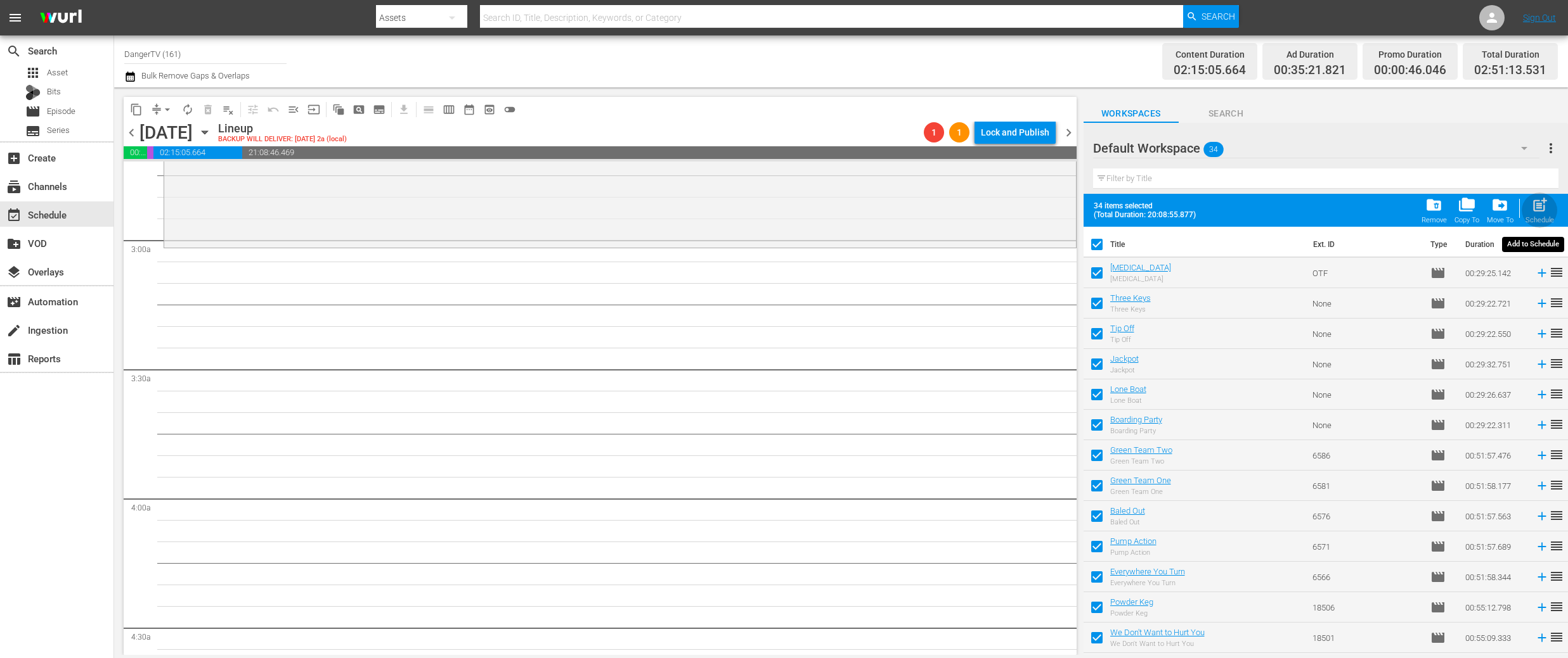
checkbox input "false"
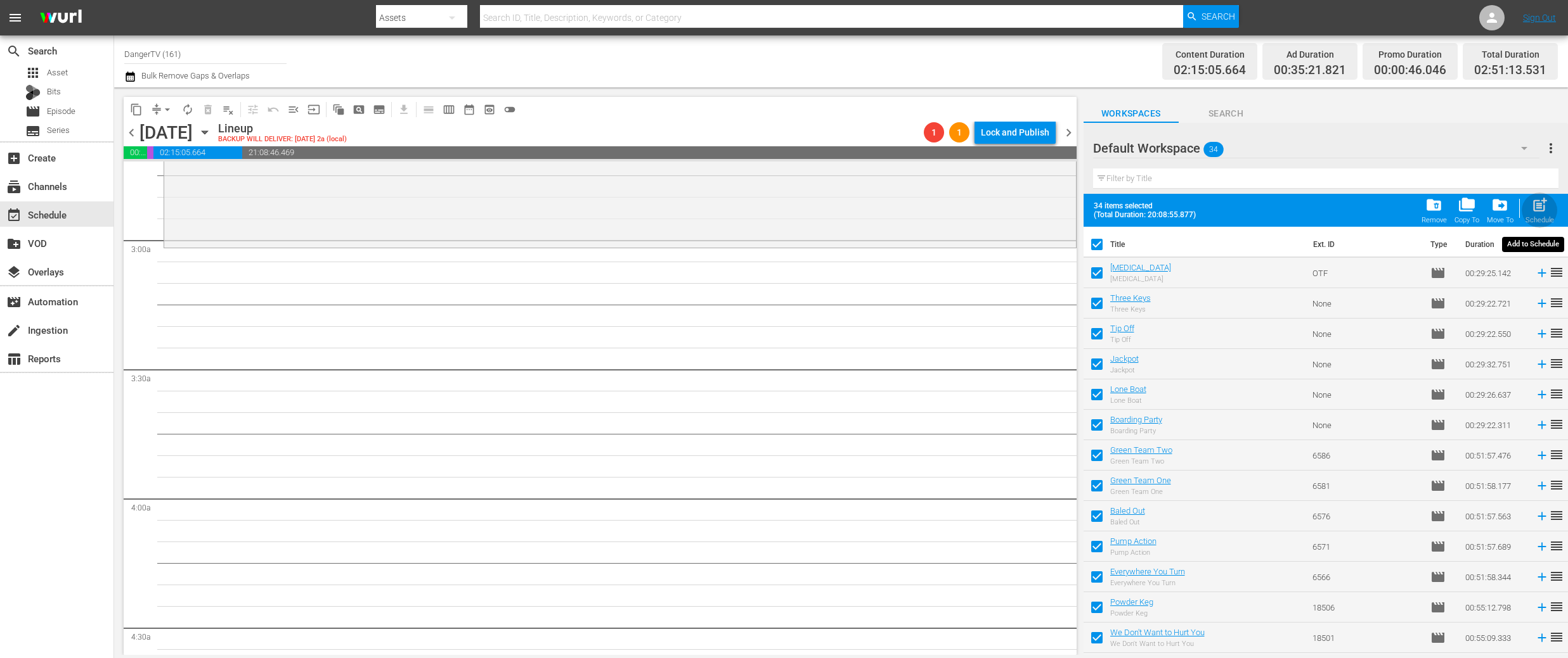
checkbox input "false"
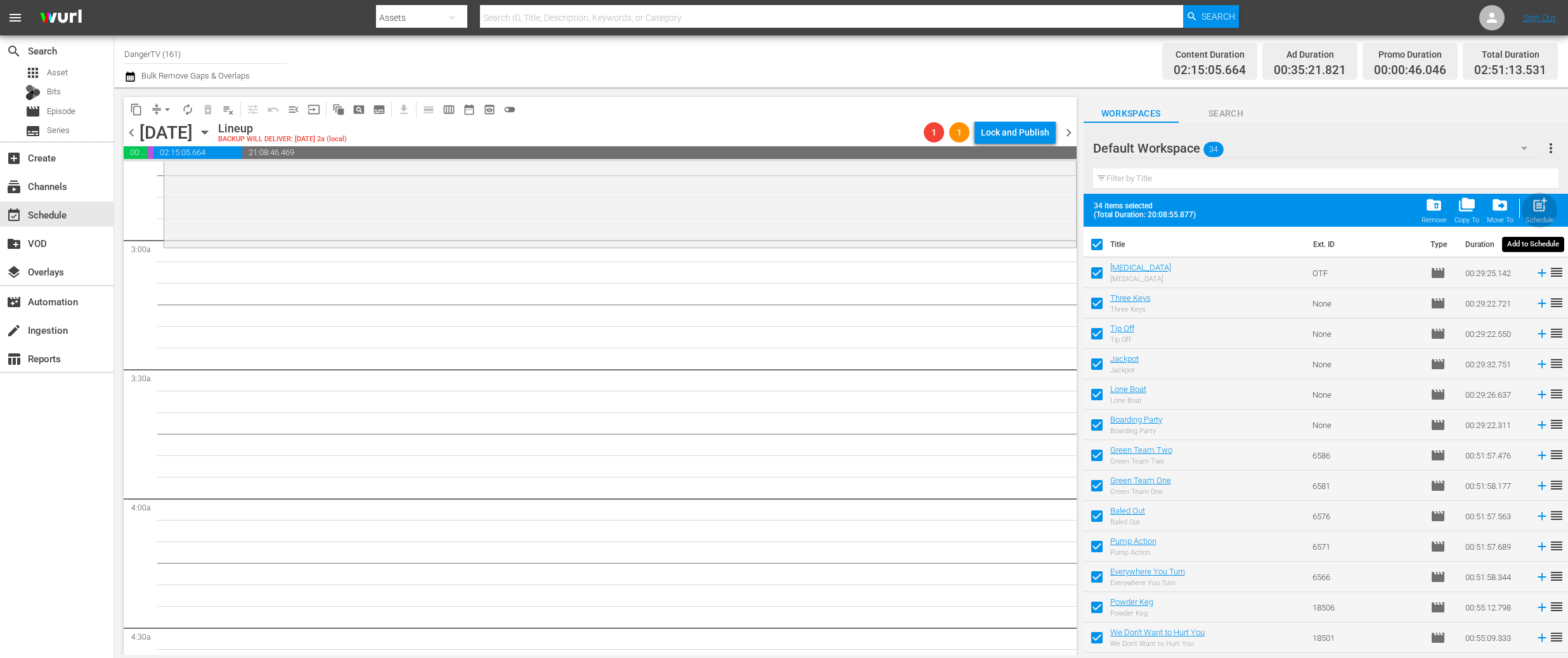
checkbox input "false"
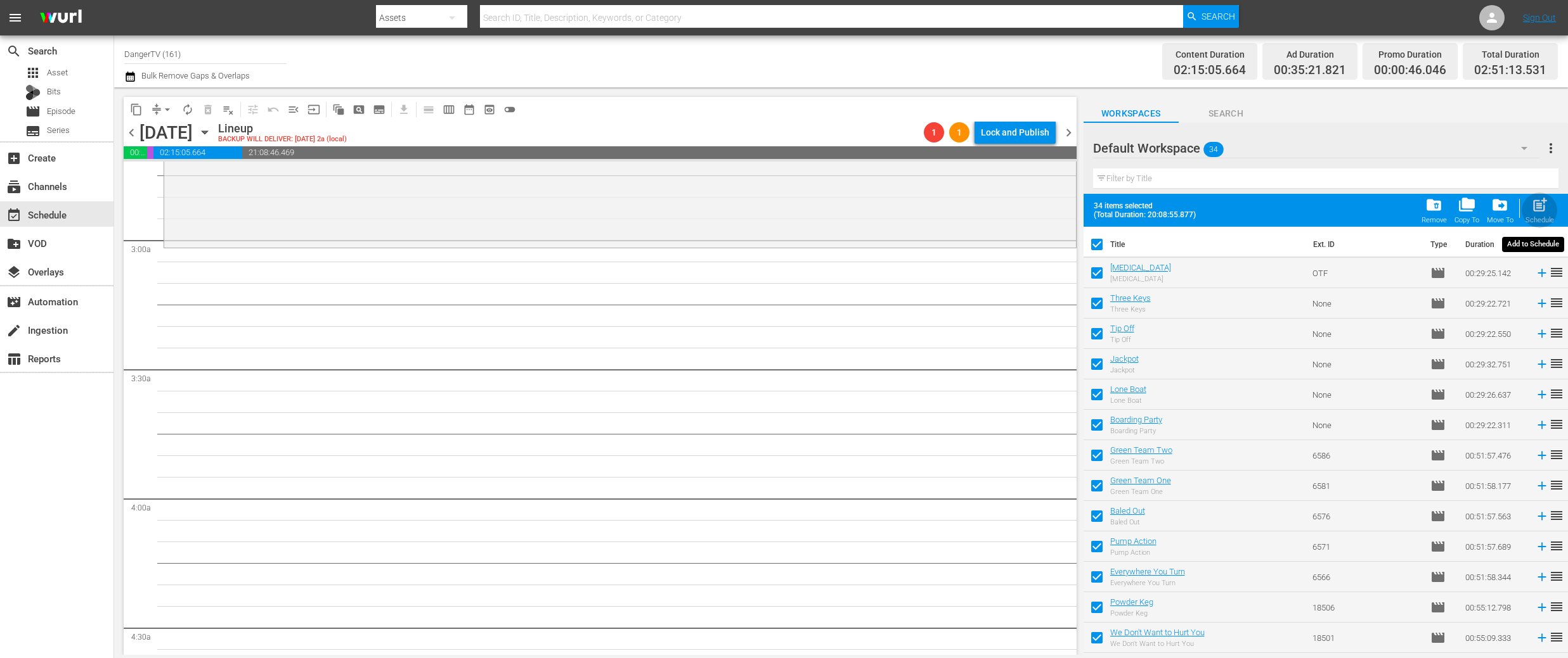
checkbox input "false"
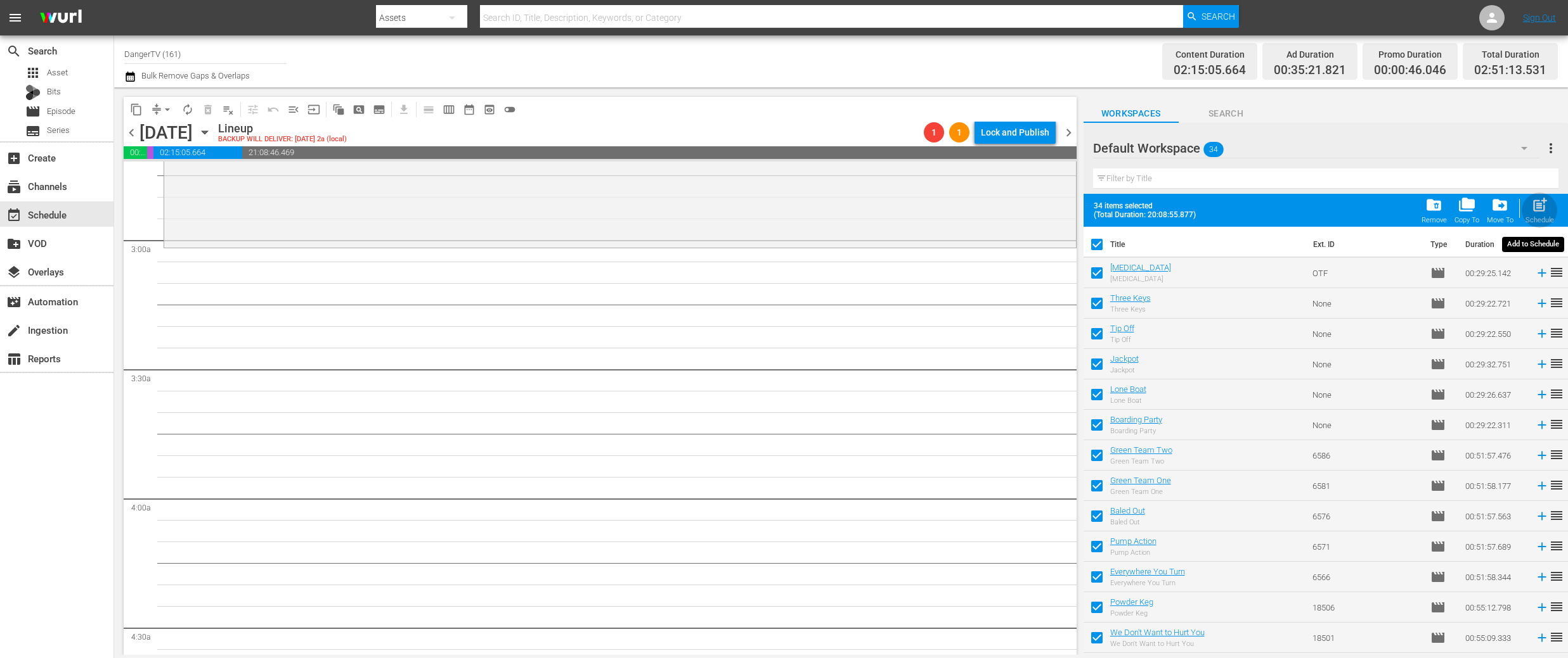
checkbox input "false"
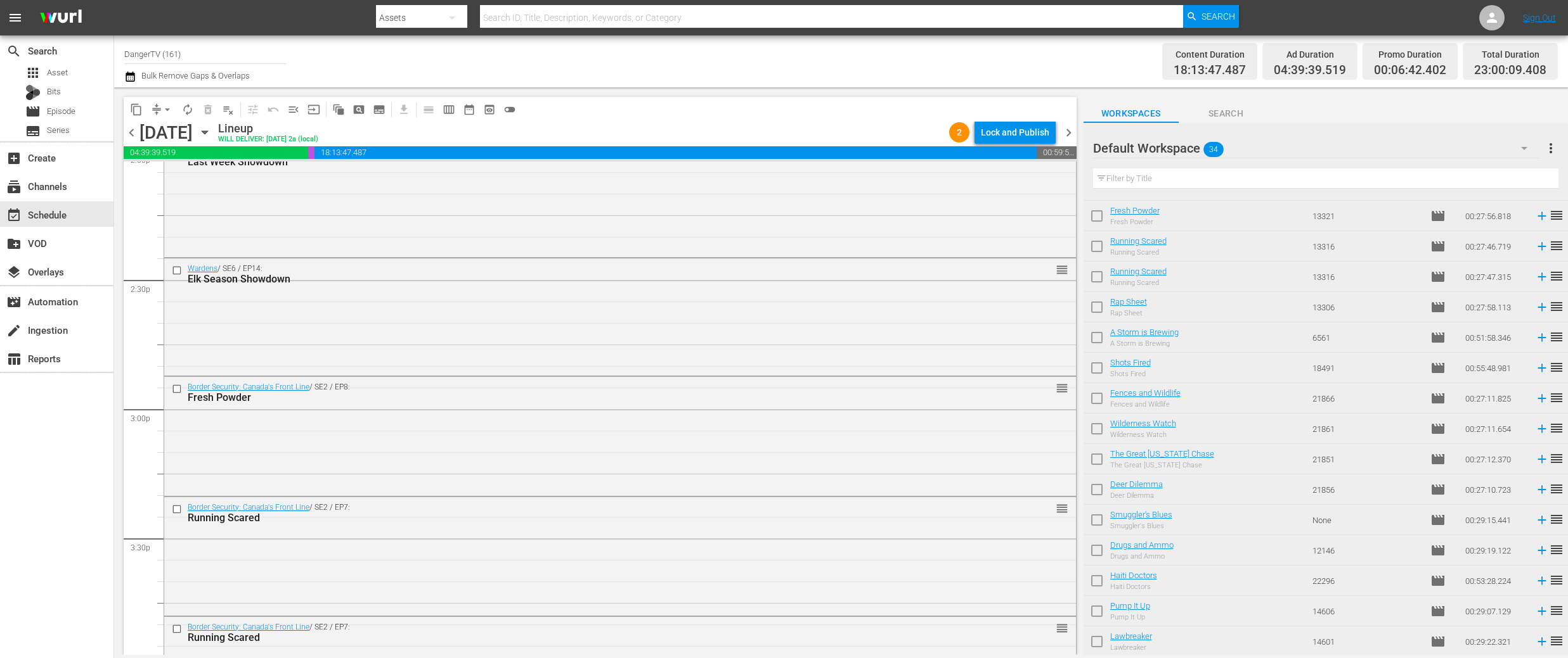
scroll to position [3638, 0]
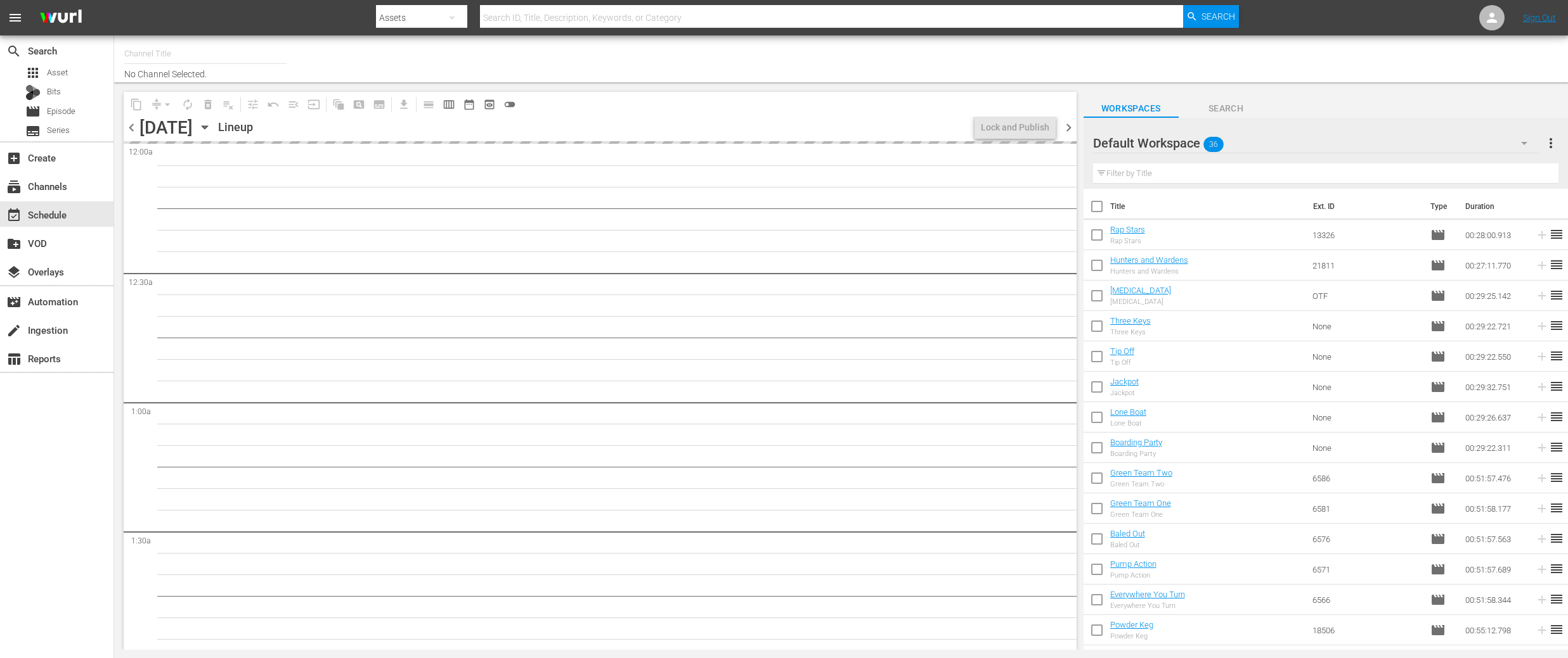
type input "DangerTV (161)"
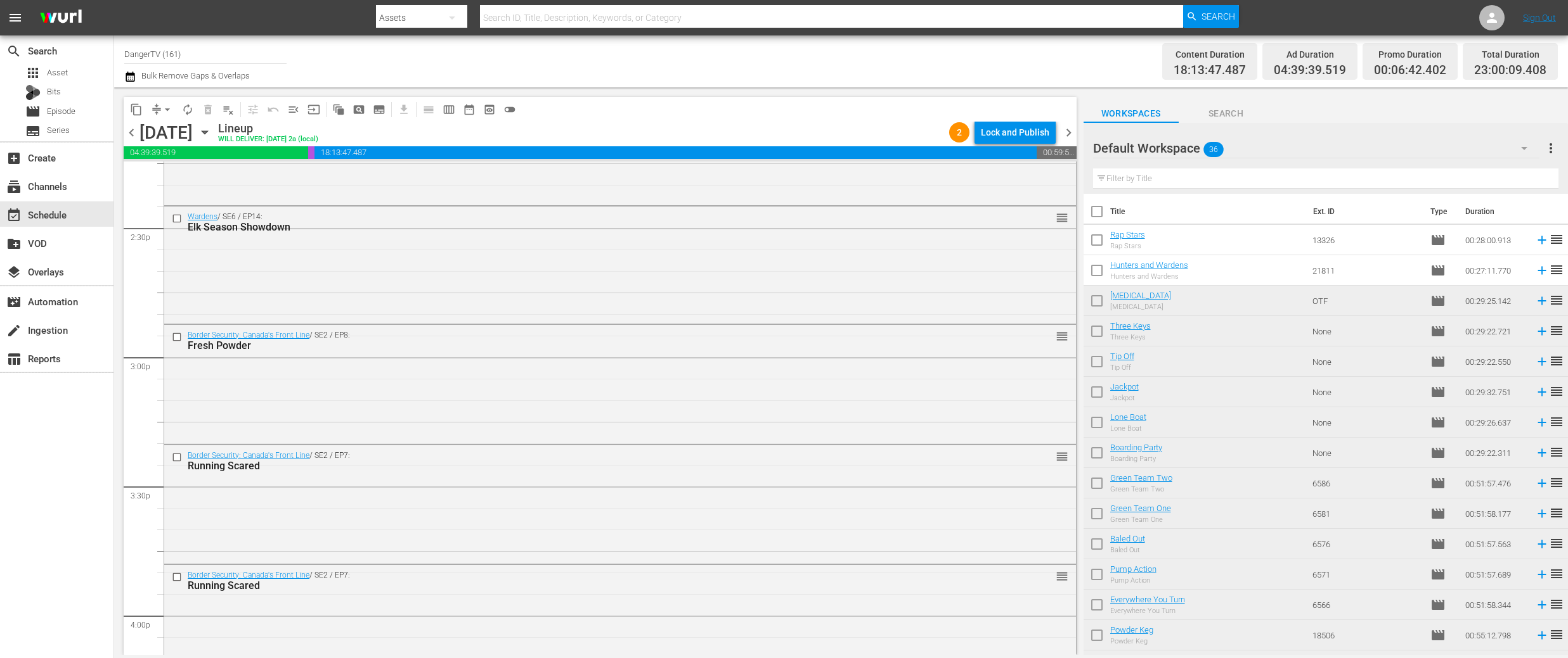
scroll to position [3678, 0]
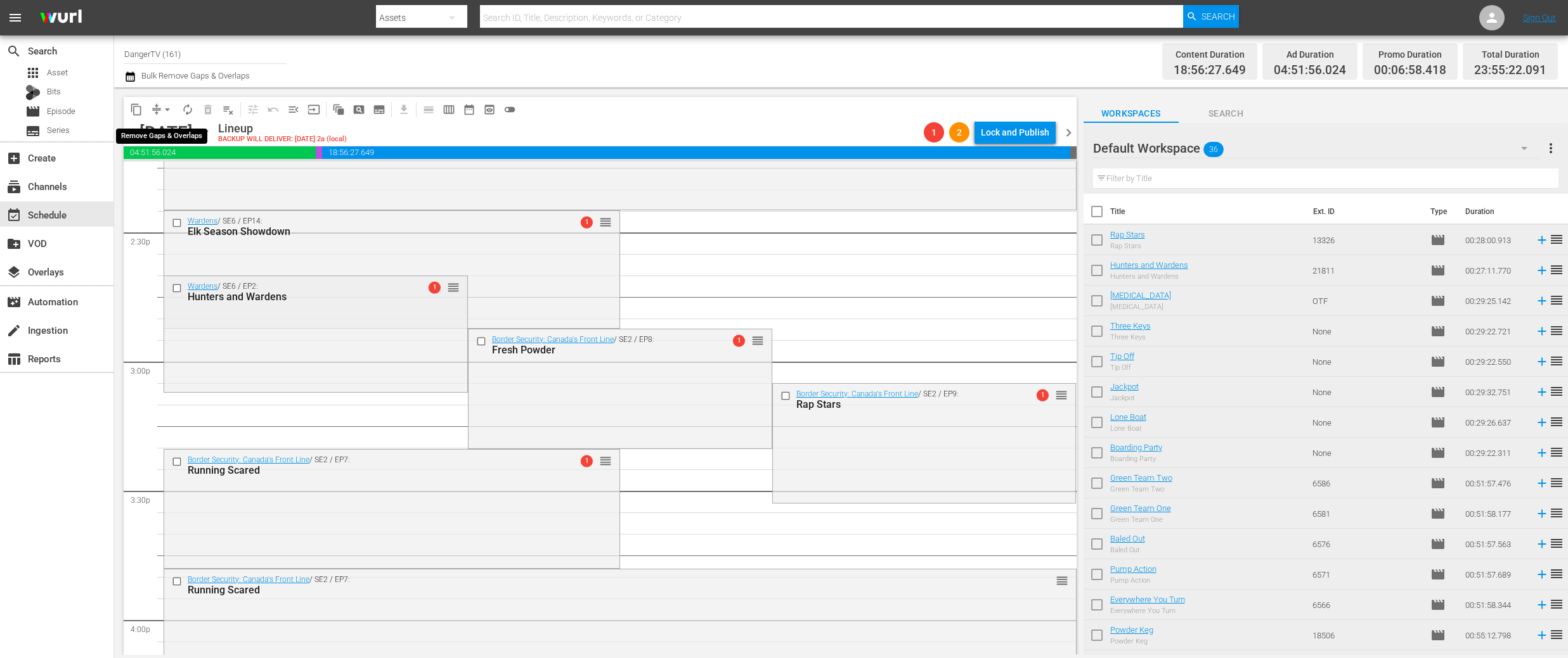
click at [169, 109] on span "arrow_drop_down" at bounding box center [167, 110] width 13 height 13
click at [200, 172] on li "Align to End of Previous Day" at bounding box center [167, 177] width 133 height 21
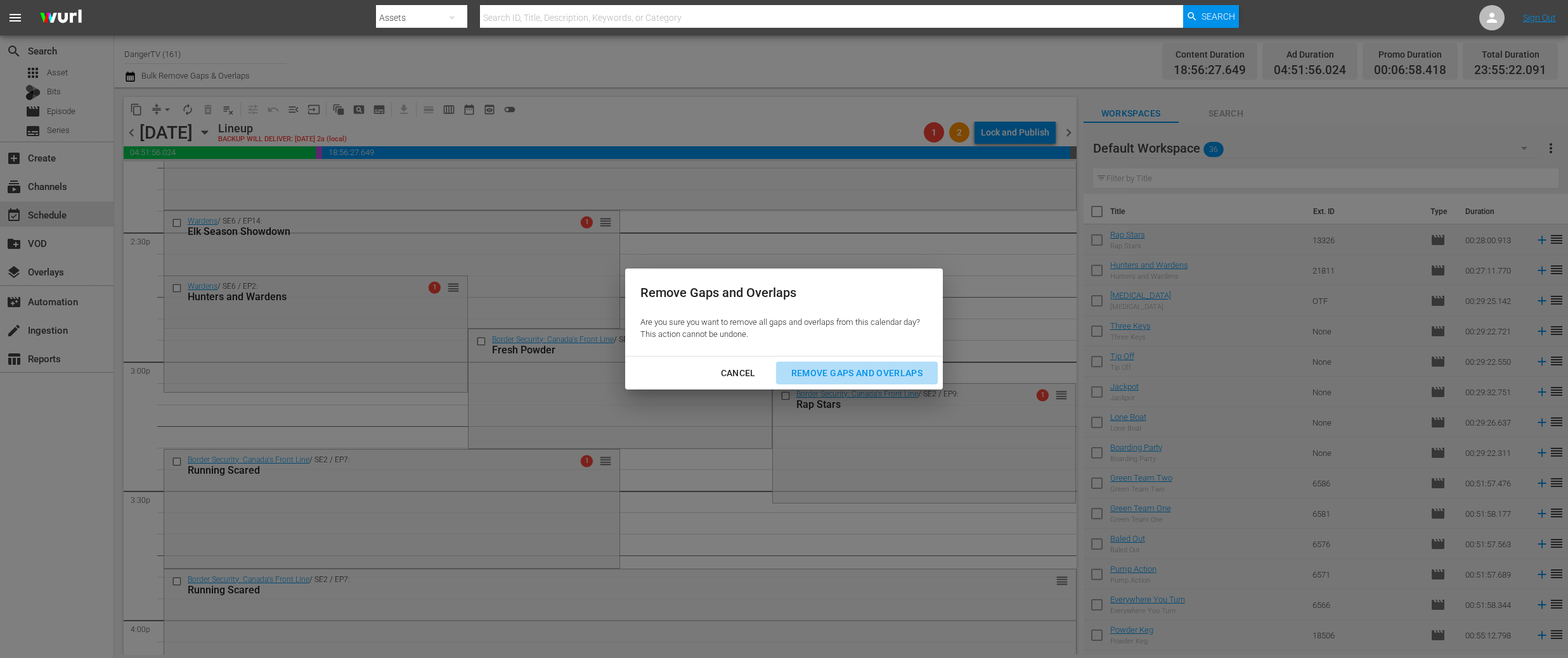
click at [868, 372] on div "Remove Gaps and Overlaps" at bounding box center [856, 374] width 151 height 16
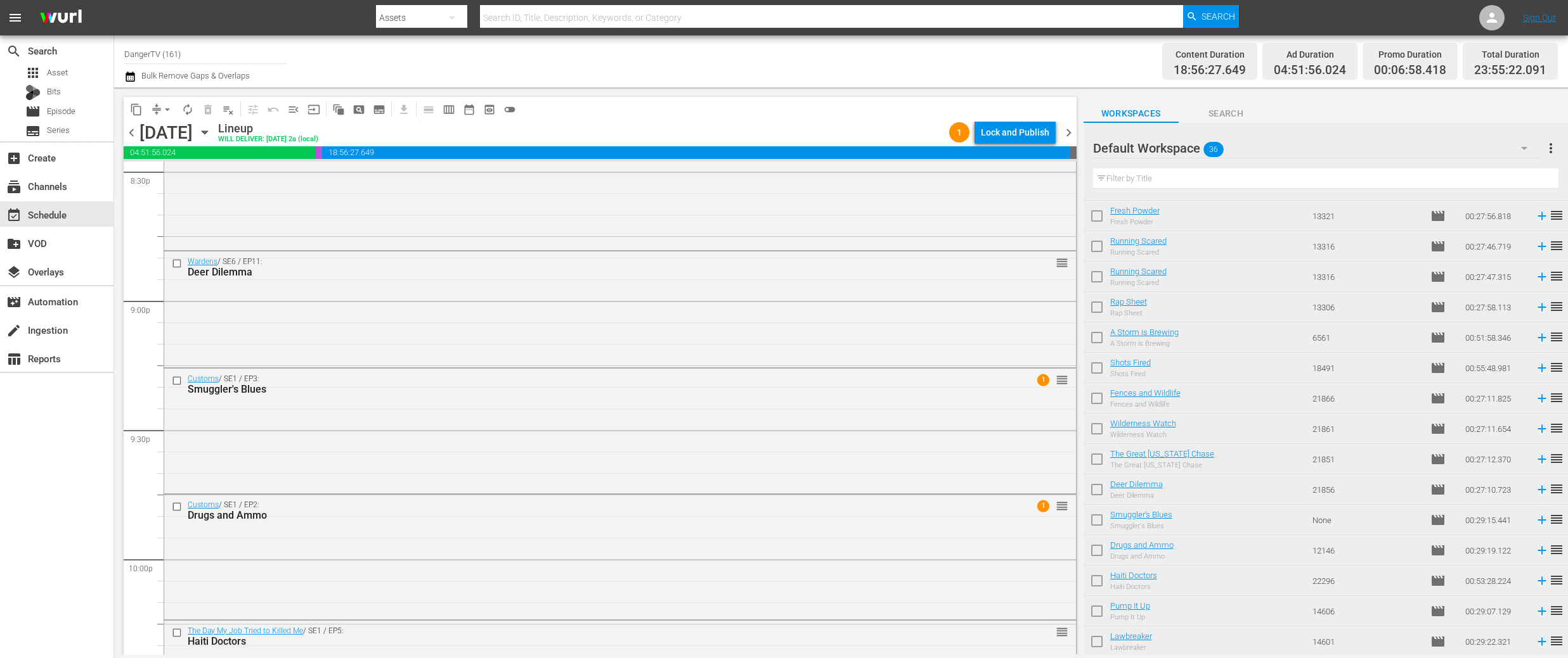
scroll to position [5284, 0]
click at [1101, 492] on input "checkbox" at bounding box center [1096, 492] width 26 height 26
checkbox input "true"
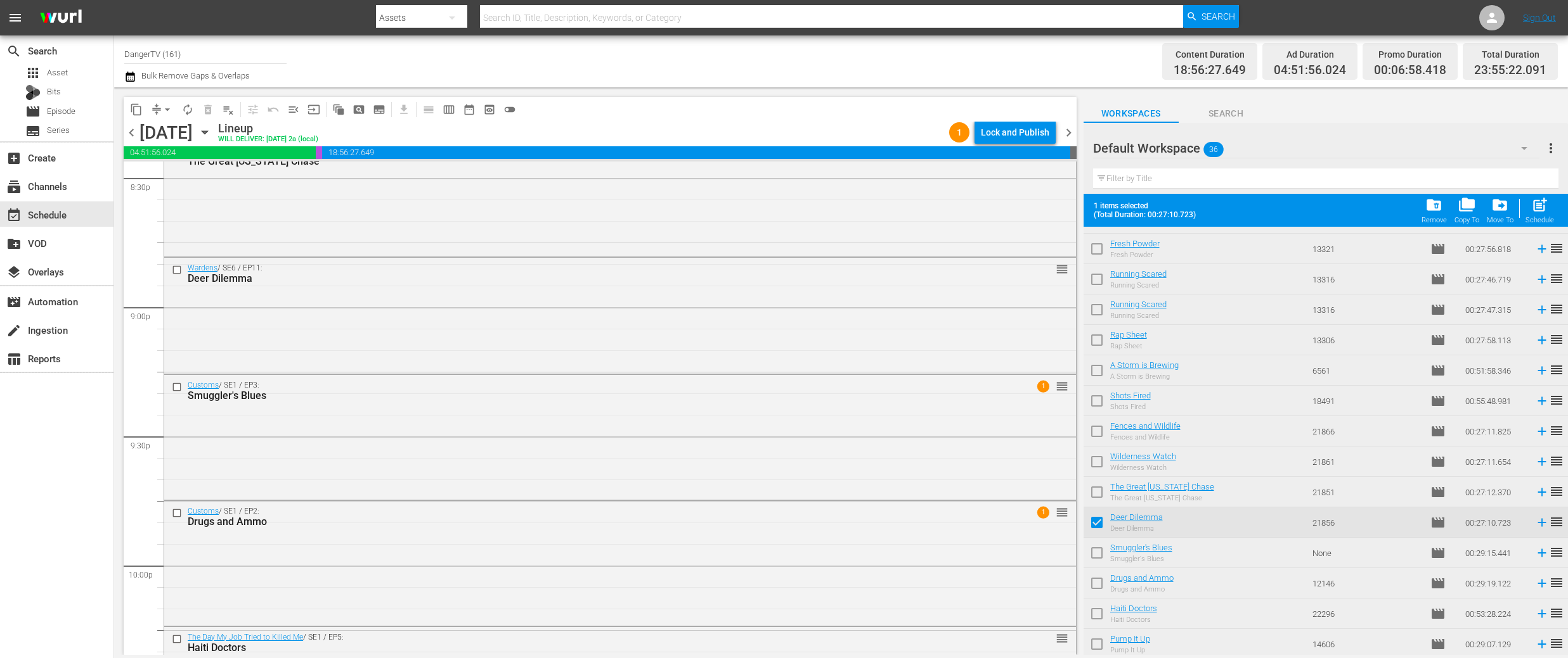
scroll to position [695, 0]
click at [1099, 520] on input "checkbox" at bounding box center [1096, 522] width 26 height 26
checkbox input "true"
click at [1095, 543] on input "checkbox" at bounding box center [1096, 553] width 26 height 26
checkbox input "true"
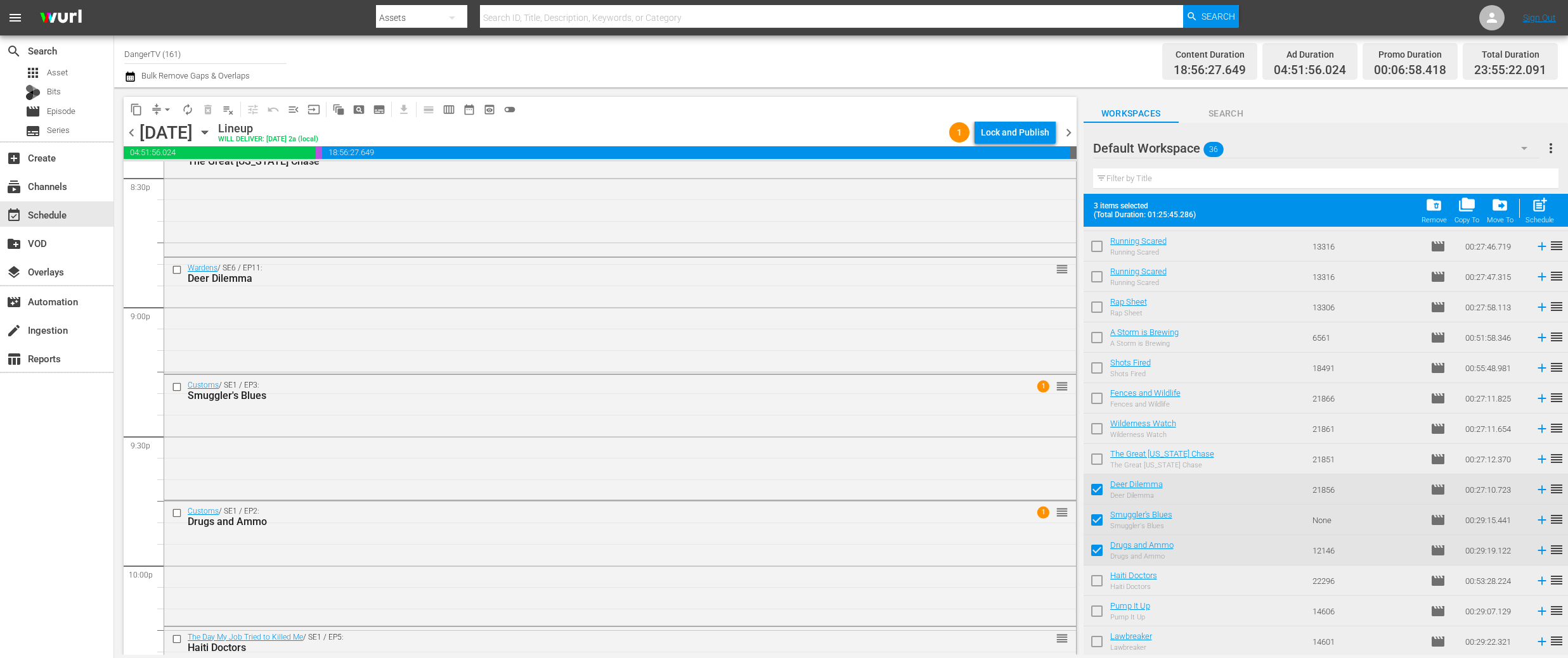
click at [1093, 579] on input "checkbox" at bounding box center [1096, 583] width 26 height 26
checkbox input "true"
click at [1099, 615] on input "checkbox" at bounding box center [1096, 614] width 26 height 26
checkbox input "true"
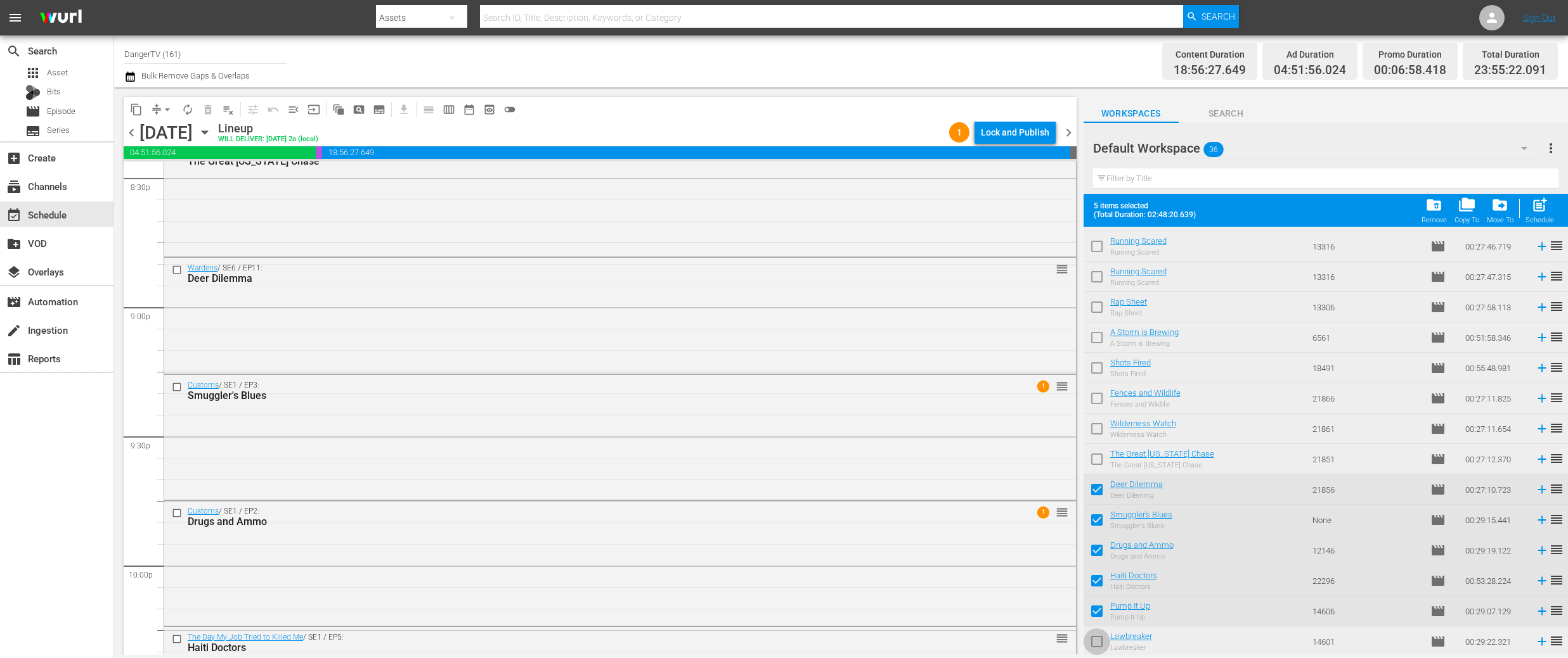
click at [1096, 638] on input "checkbox" at bounding box center [1096, 644] width 26 height 26
checkbox input "true"
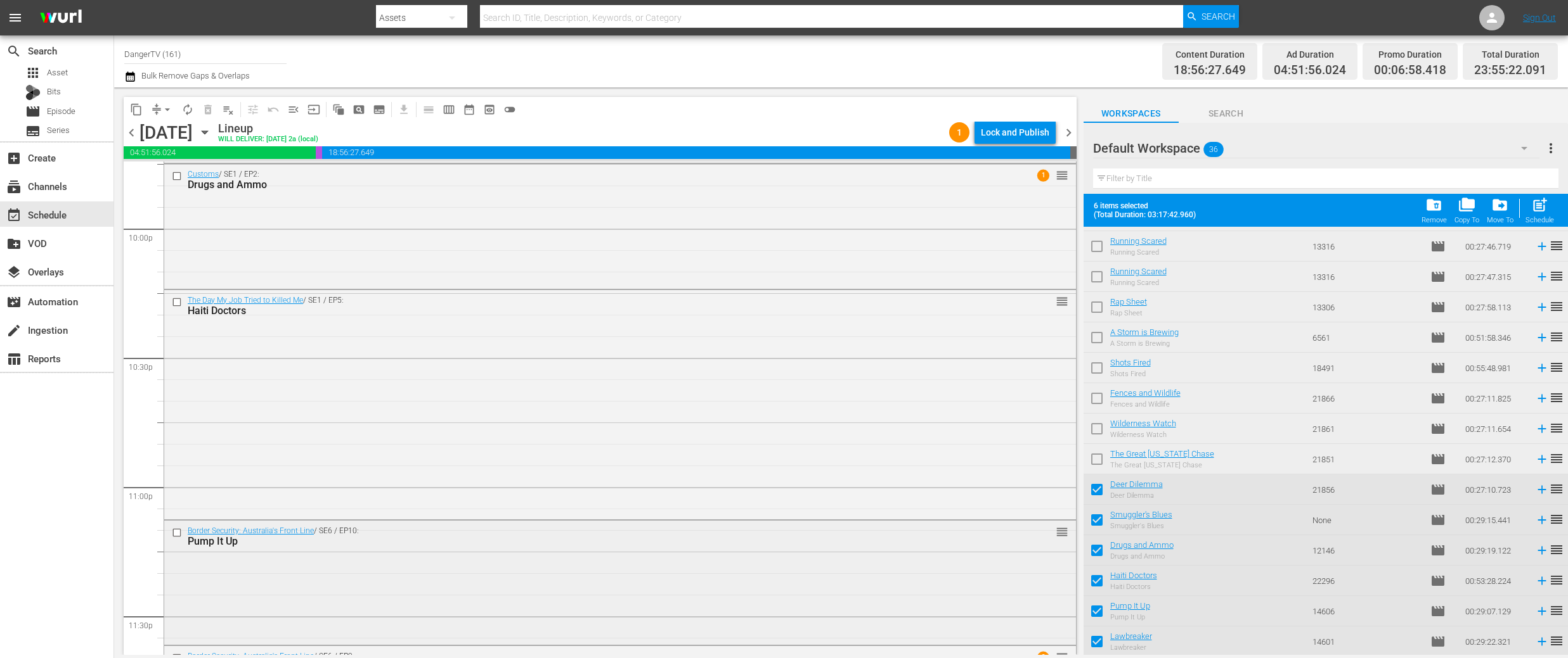
scroll to position [5738, 0]
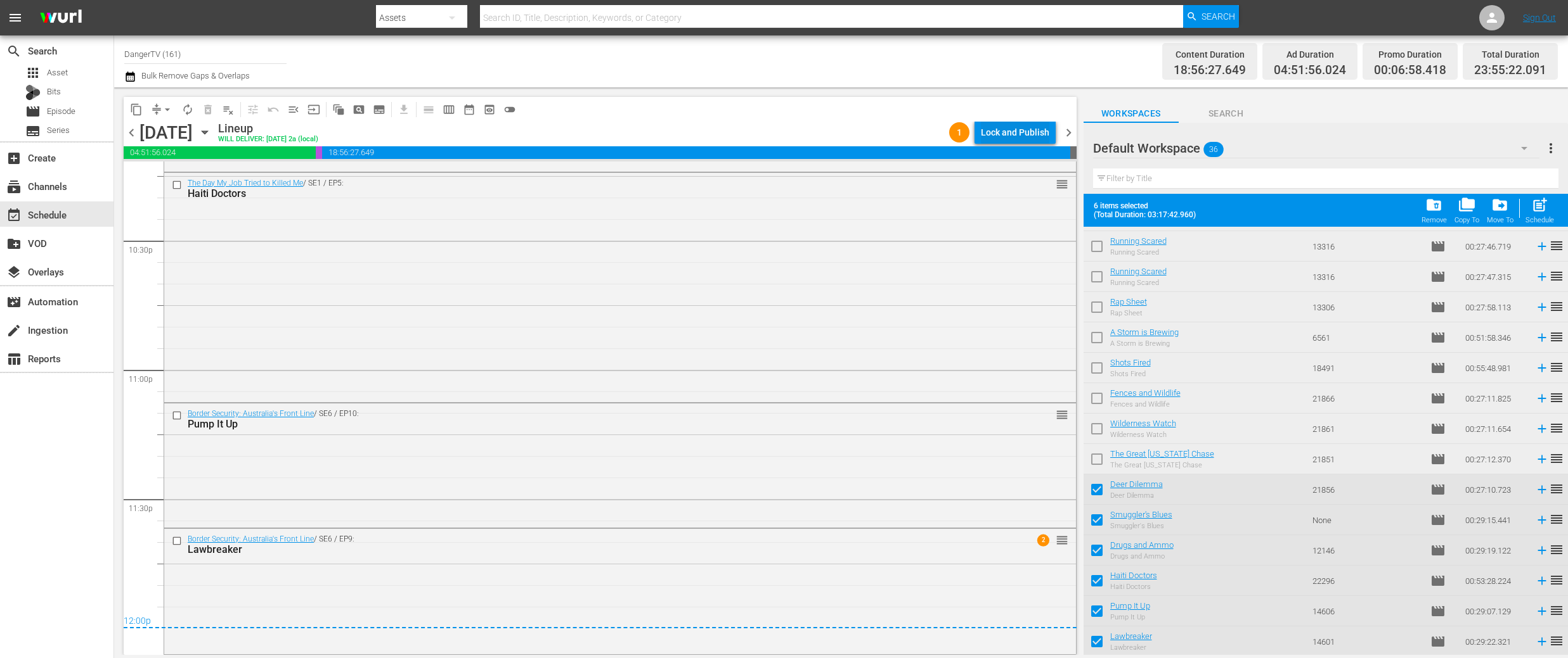
click at [1025, 134] on div "Lock and Publish" at bounding box center [1015, 132] width 69 height 23
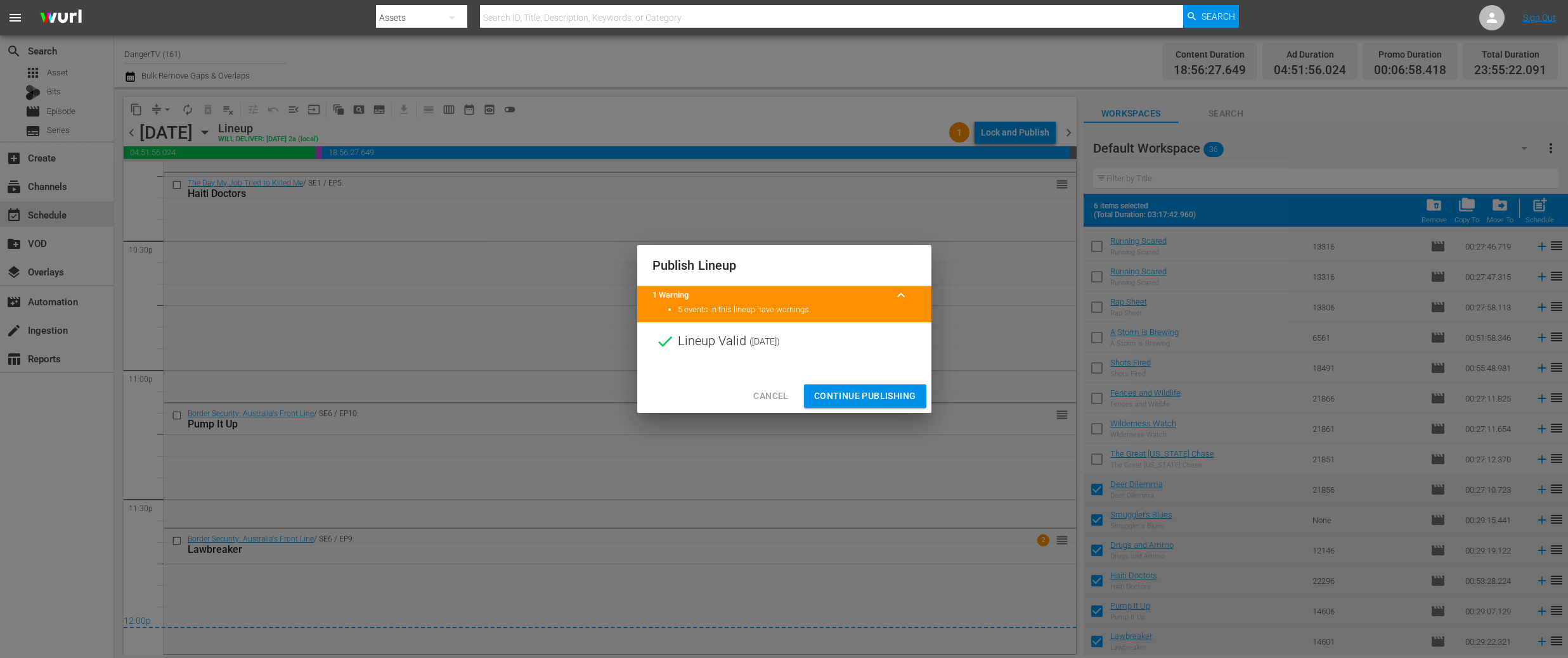
click at [866, 398] on span "Continue Publishing" at bounding box center [865, 396] width 102 height 16
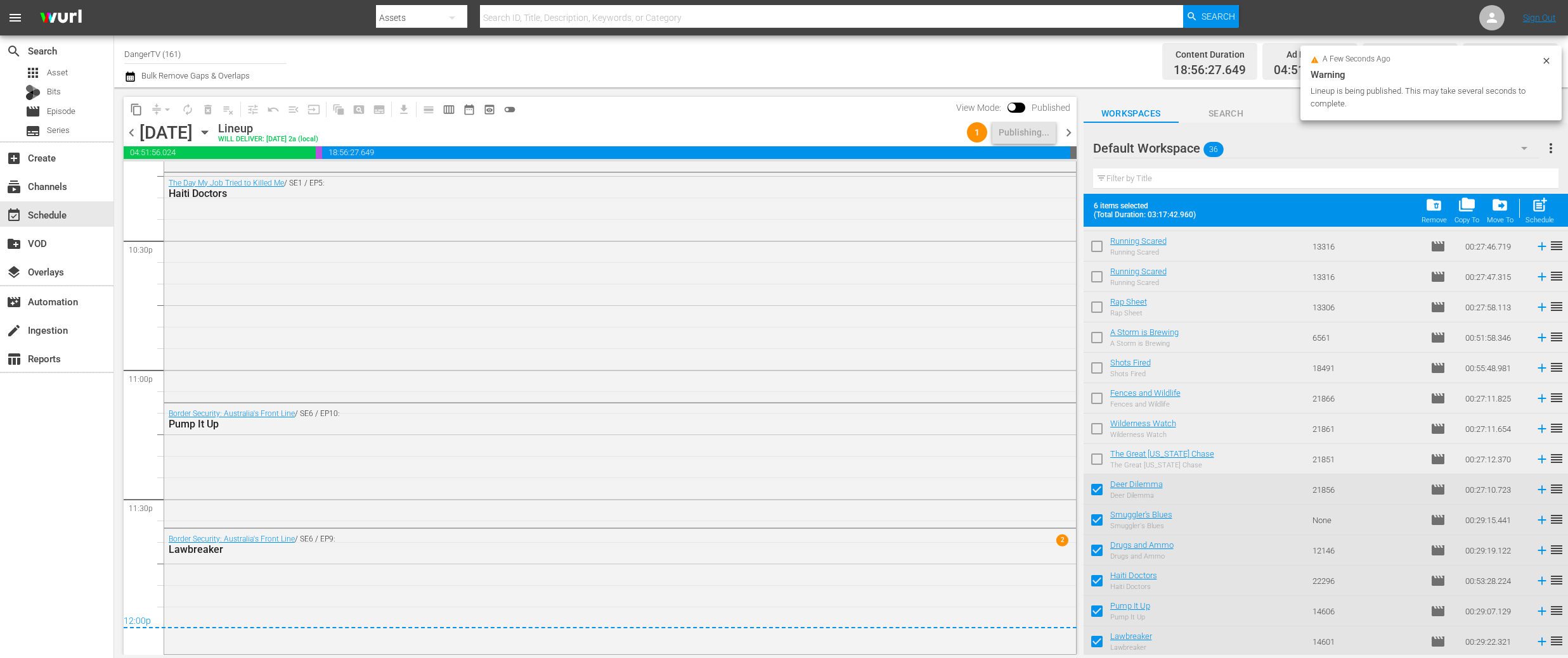
click at [1067, 131] on span "chevron_right" at bounding box center [1069, 132] width 16 height 16
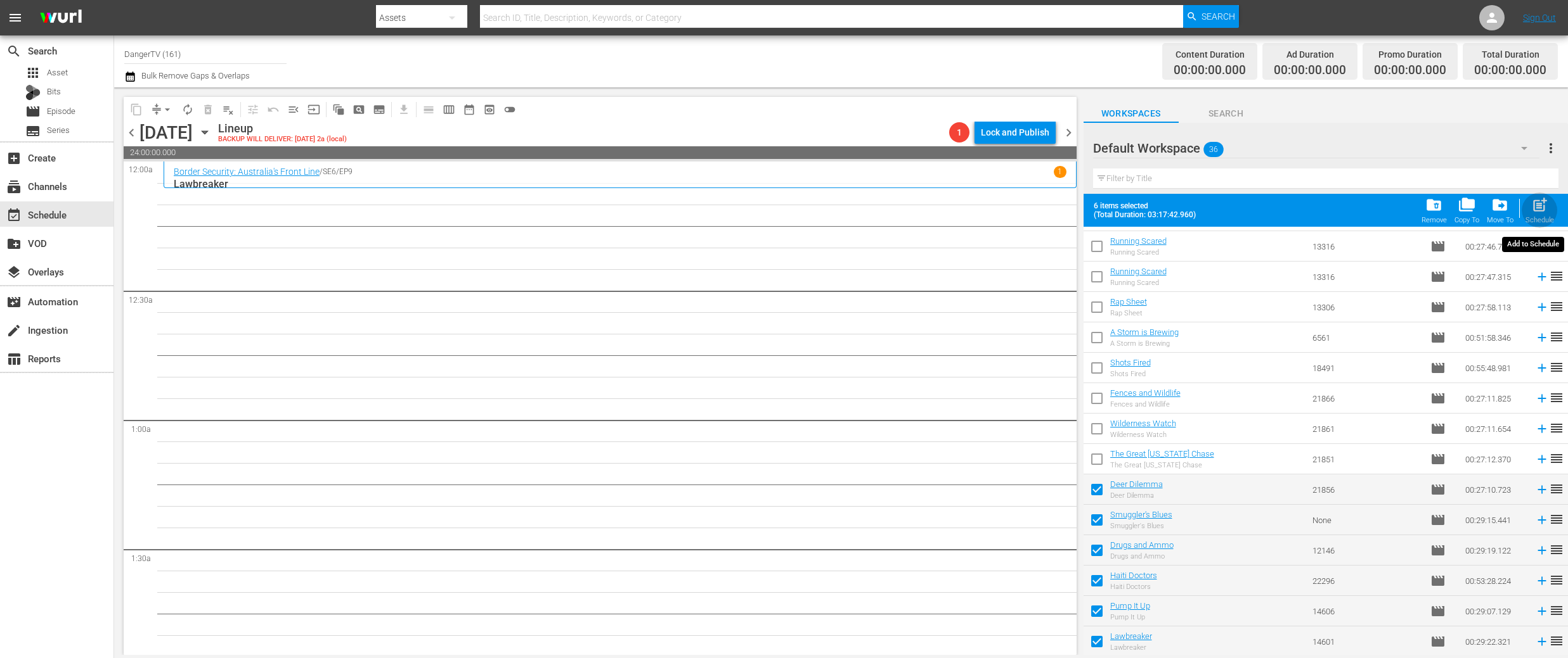
click at [1536, 201] on span "post_add" at bounding box center [1539, 205] width 17 height 17
checkbox input "false"
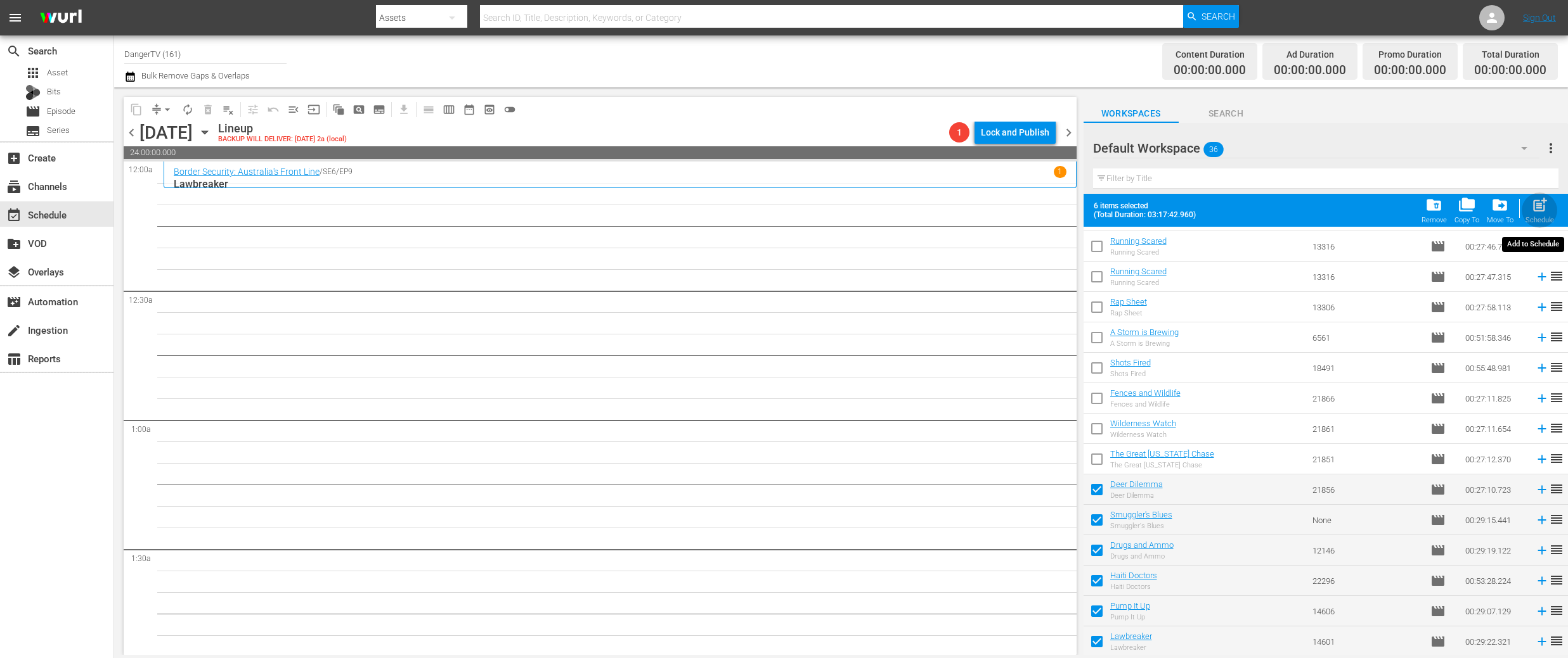
checkbox input "false"
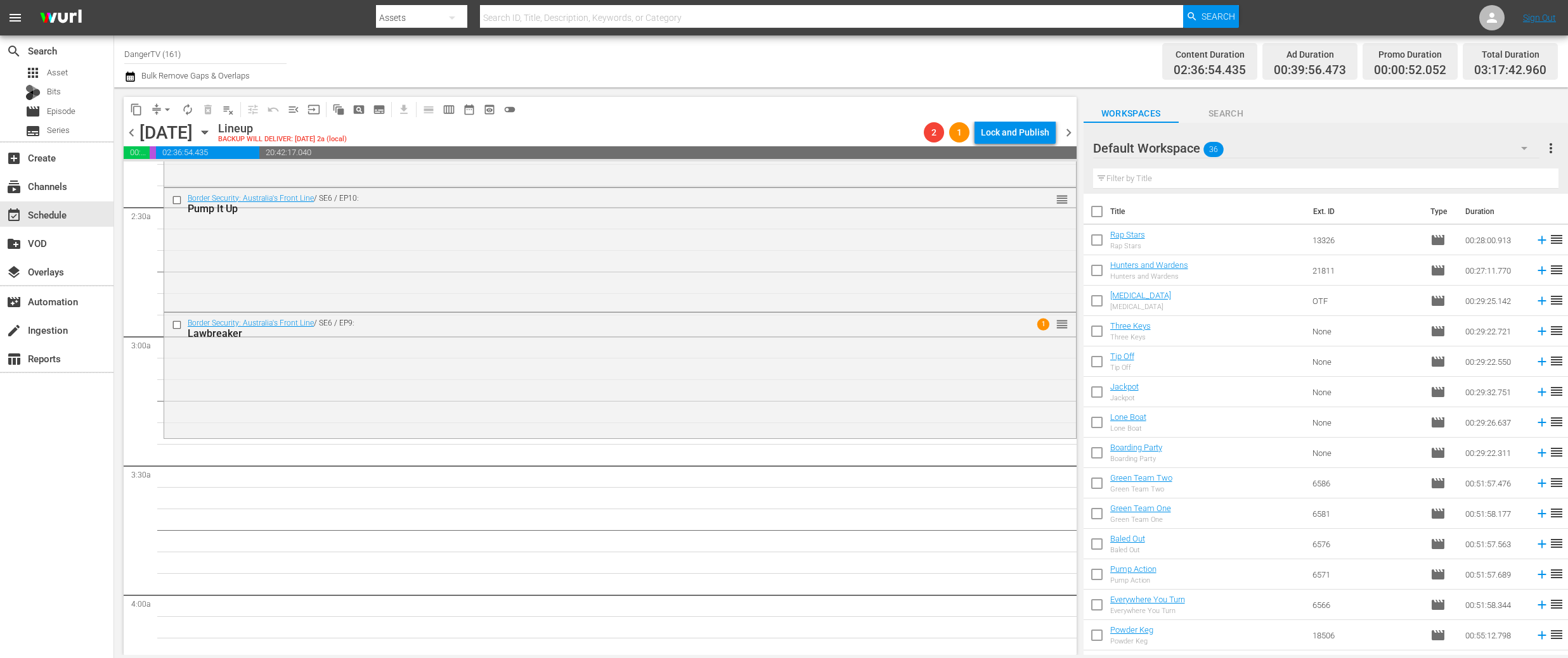
click at [1101, 211] on input "checkbox" at bounding box center [1096, 214] width 26 height 26
checkbox input "true"
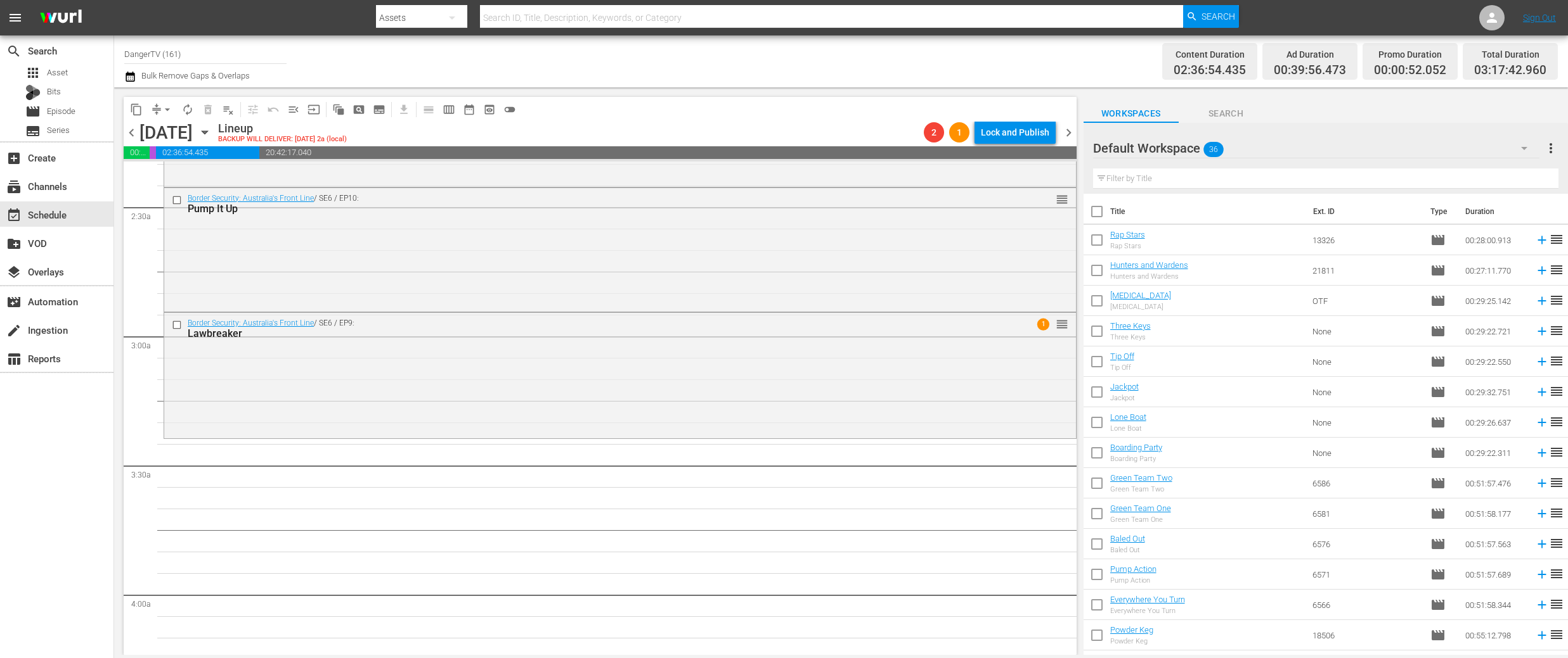
checkbox input "true"
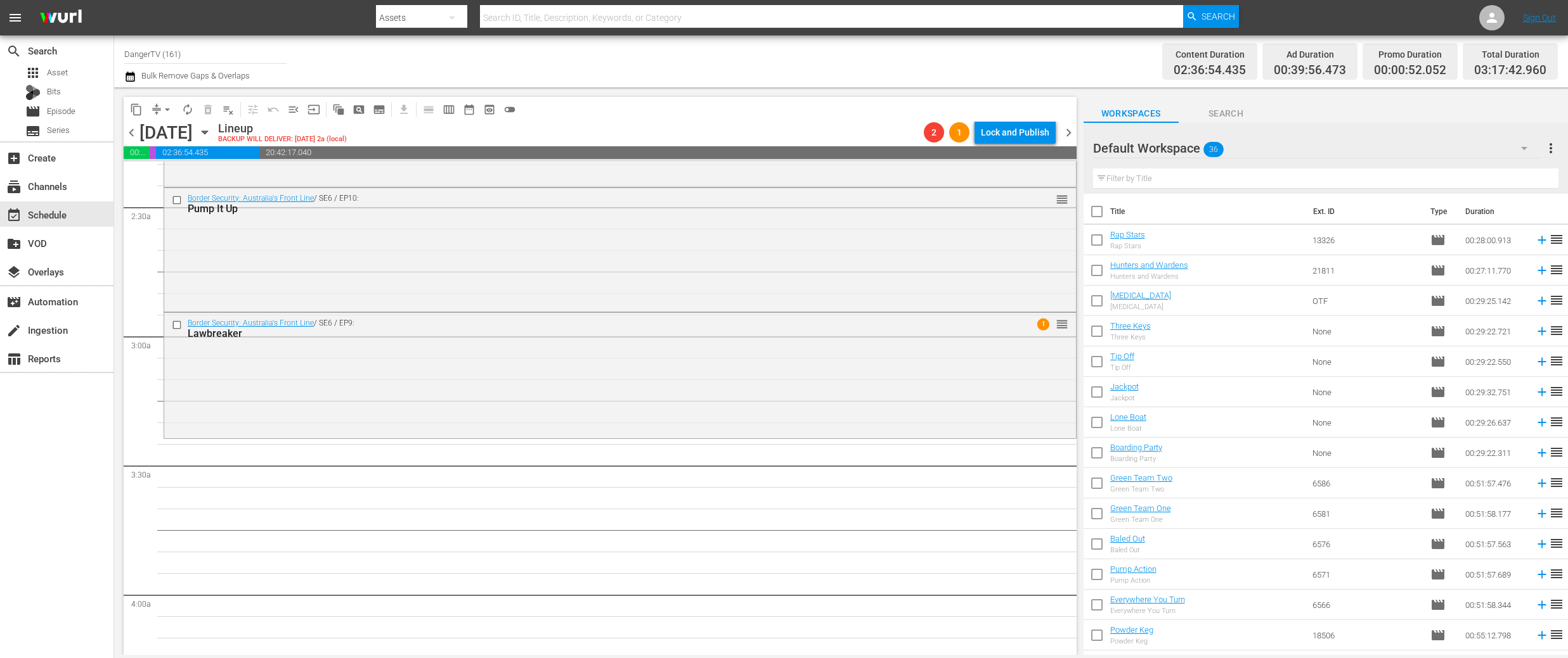
checkbox input "true"
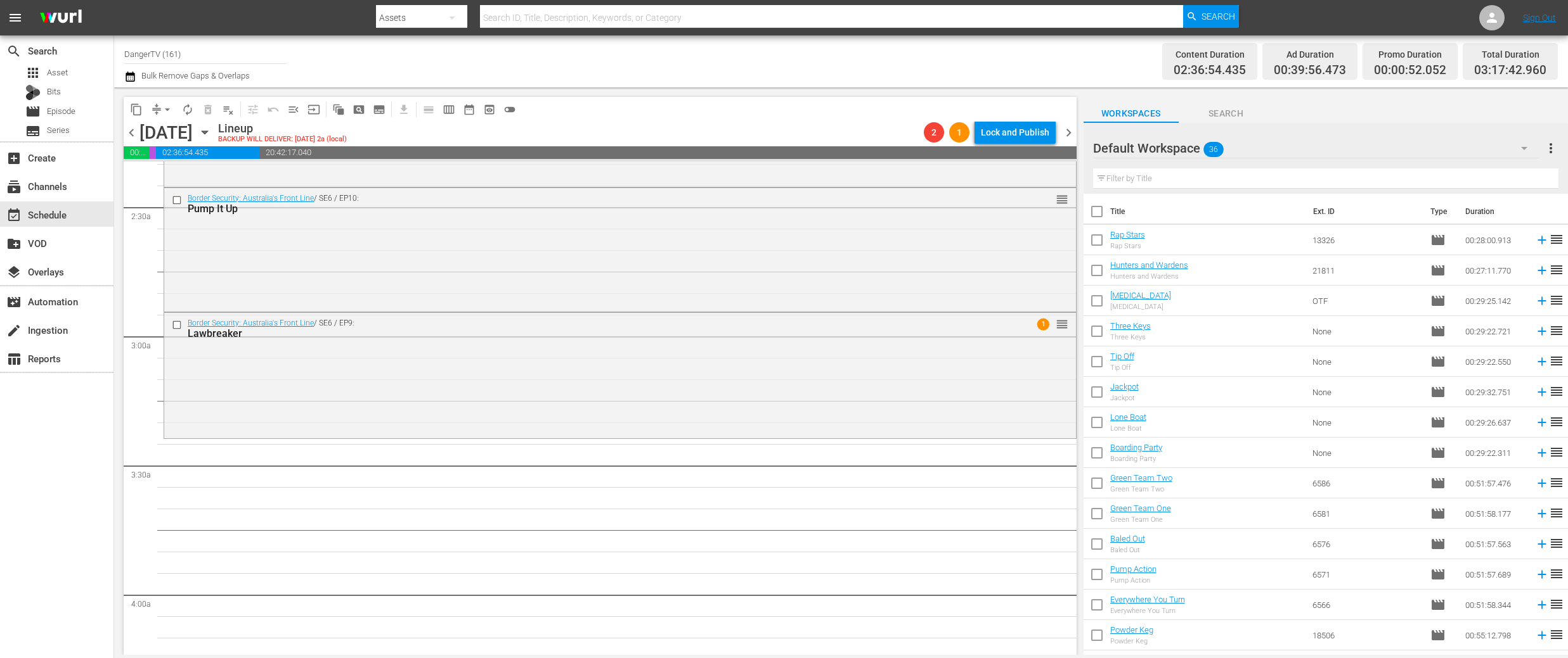
checkbox input "true"
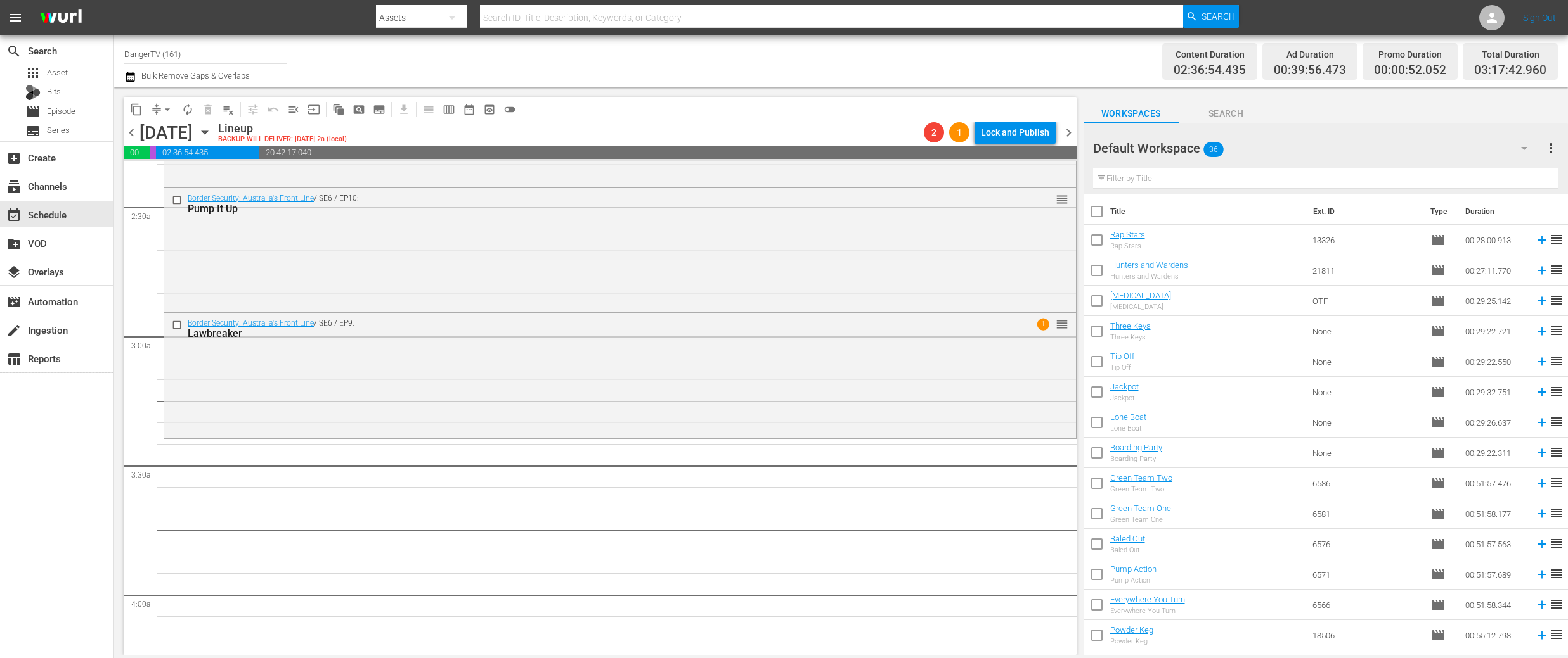
checkbox input "true"
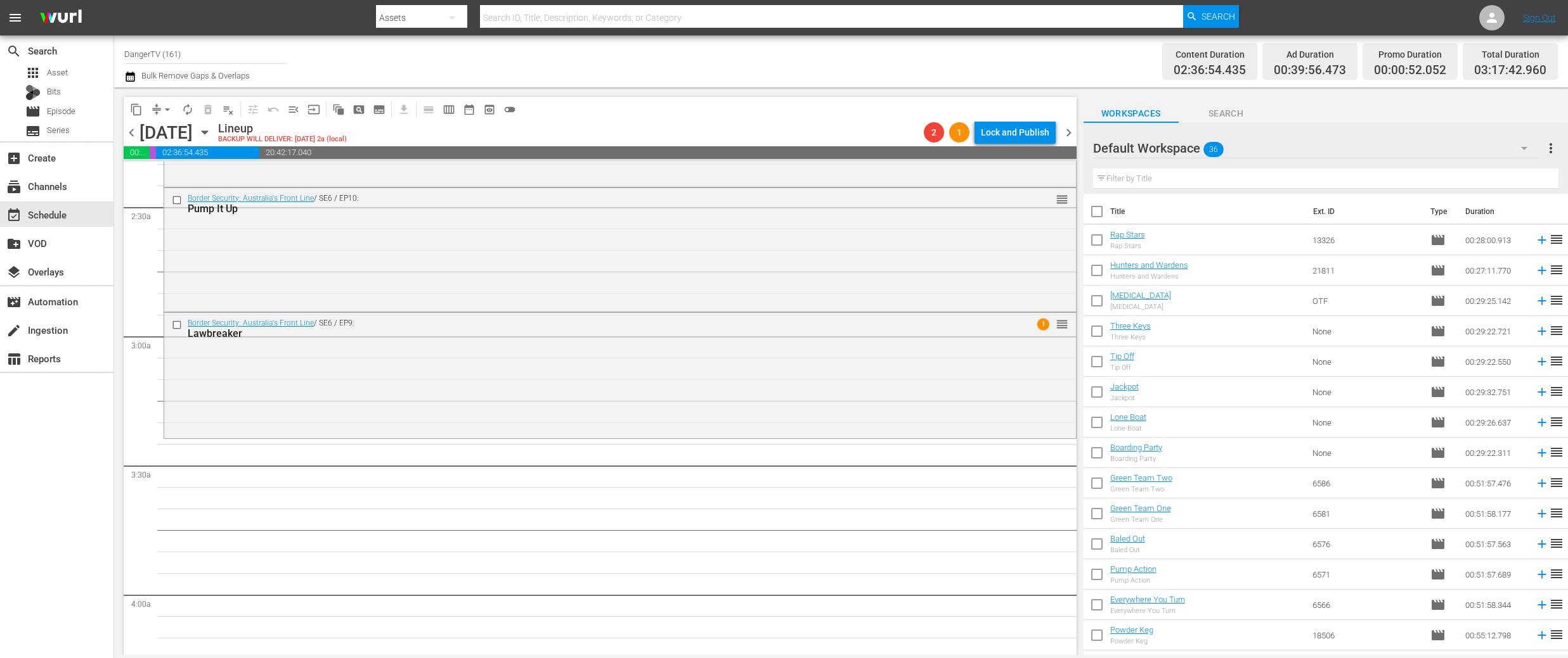
checkbox input "true"
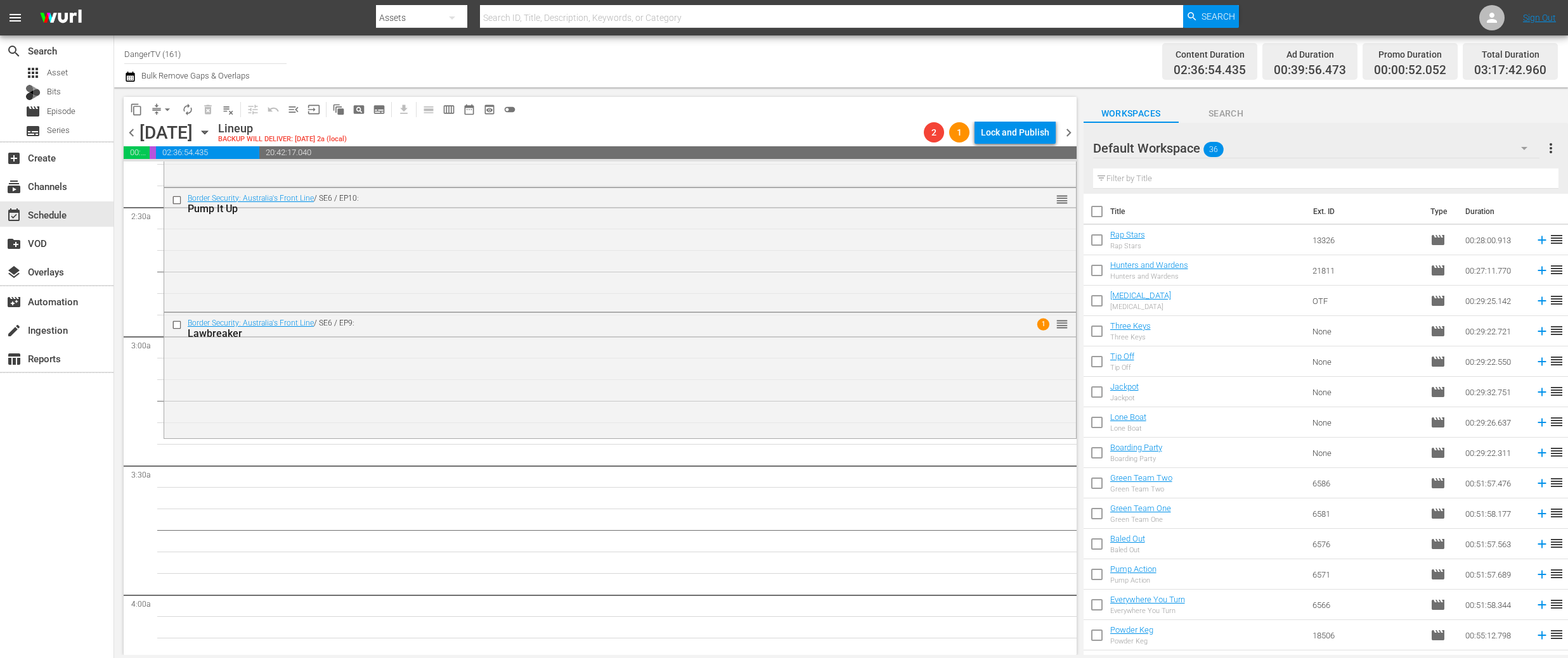
checkbox input "true"
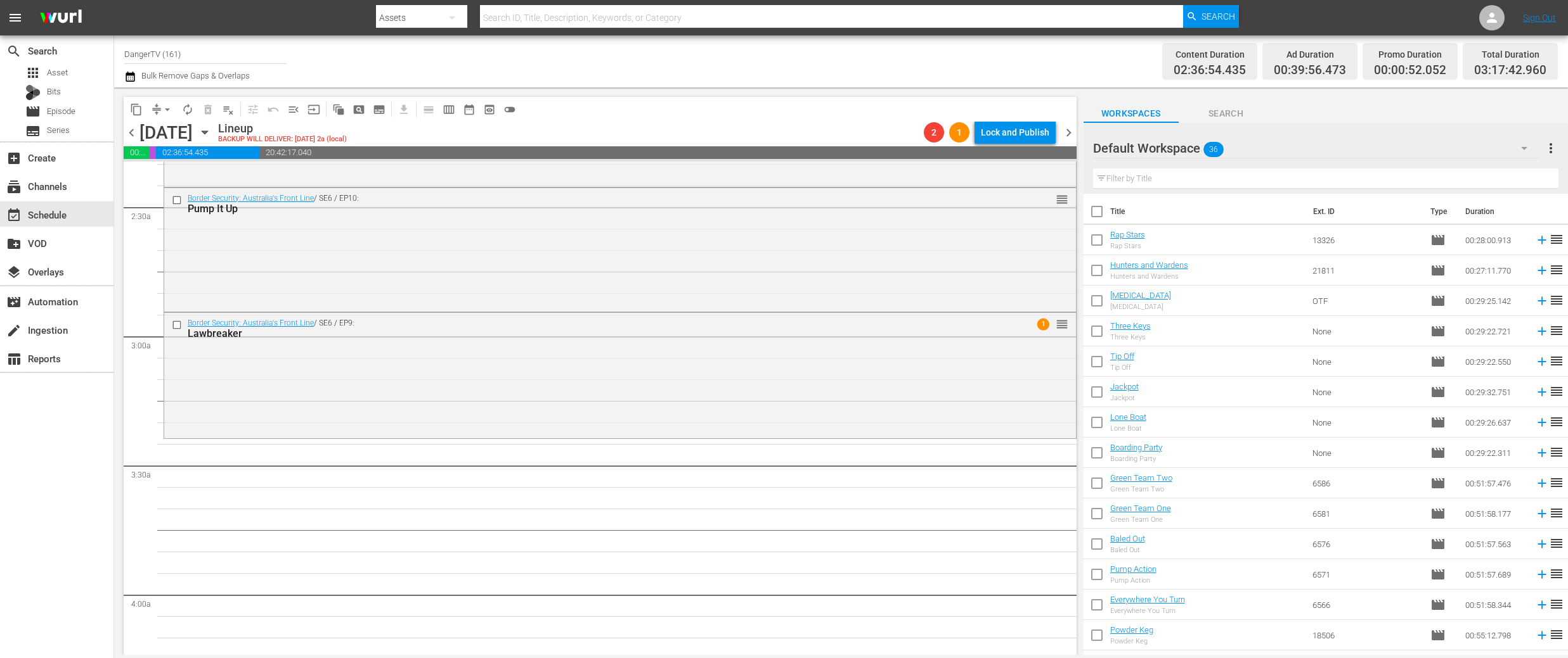
checkbox input "true"
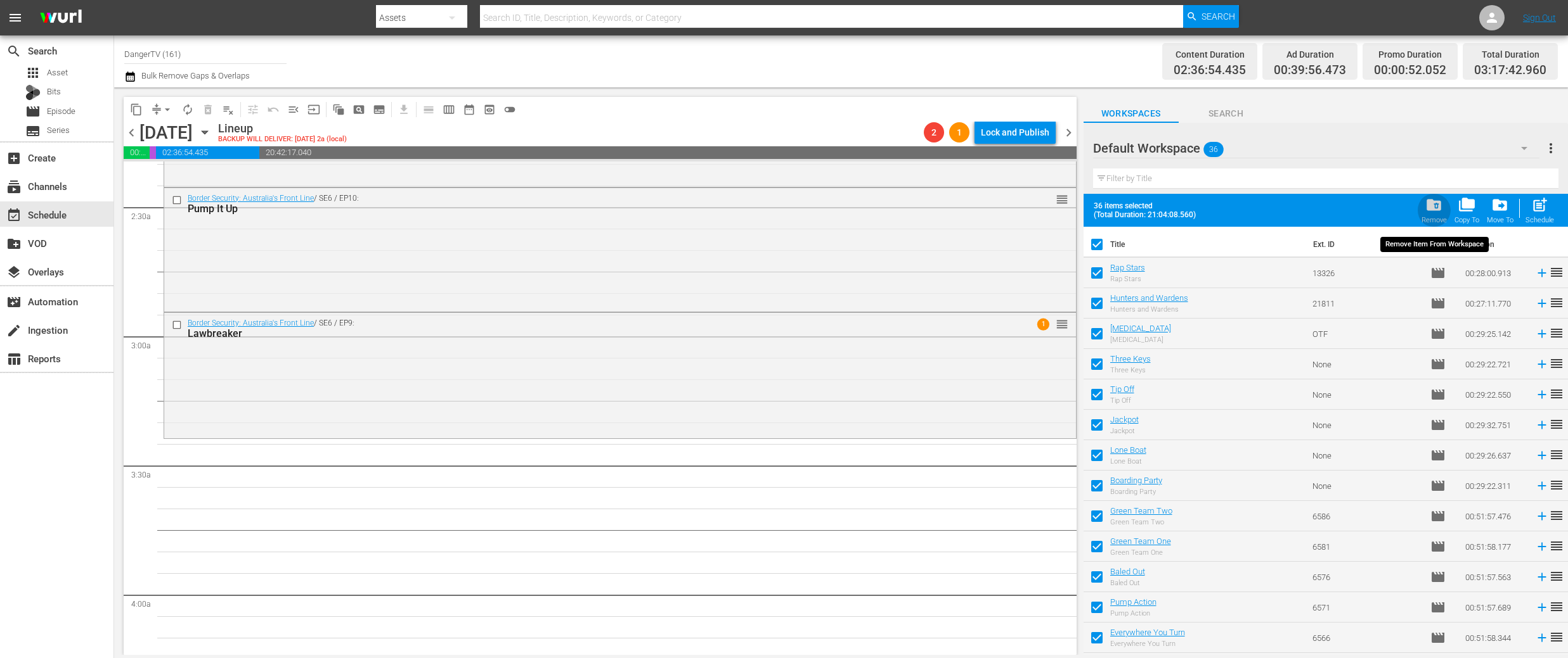
click at [1438, 206] on span "folder_delete" at bounding box center [1434, 205] width 17 height 17
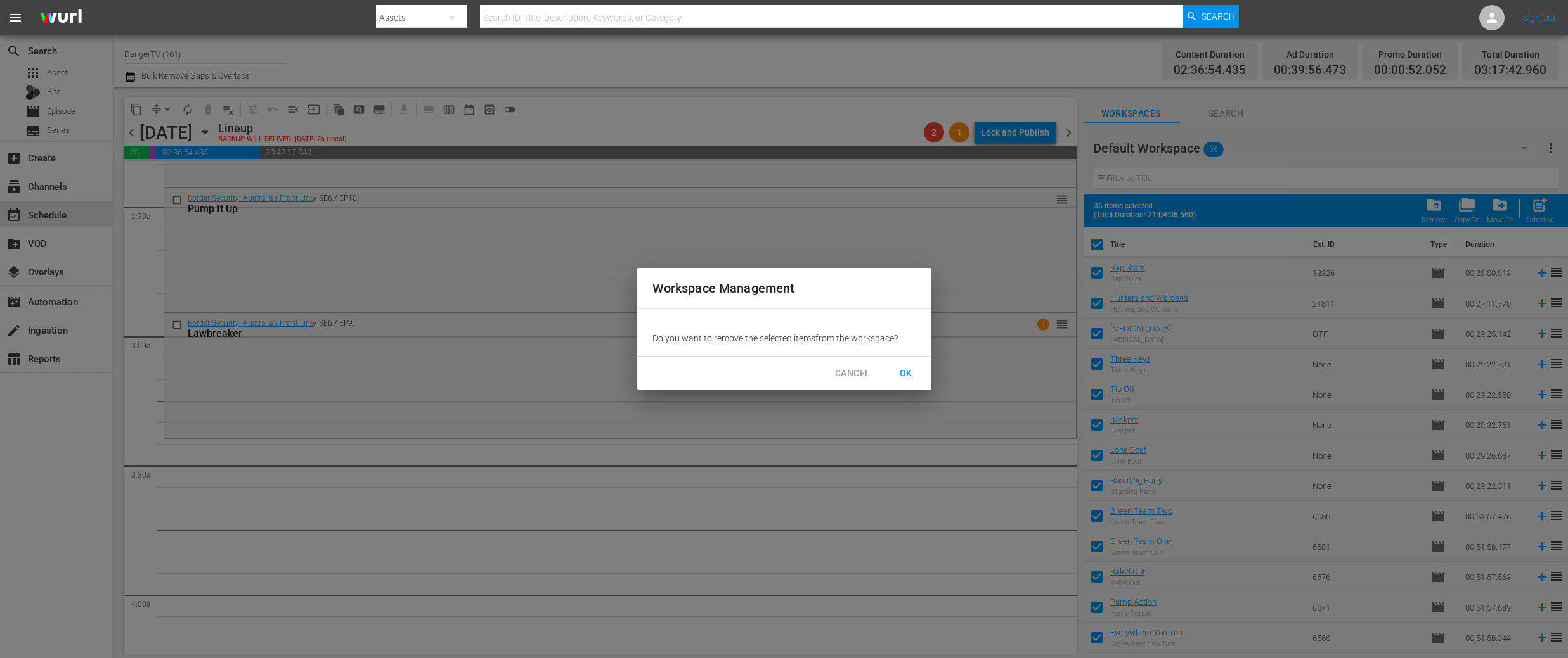
click at [905, 371] on span "OK" at bounding box center [906, 374] width 20 height 16
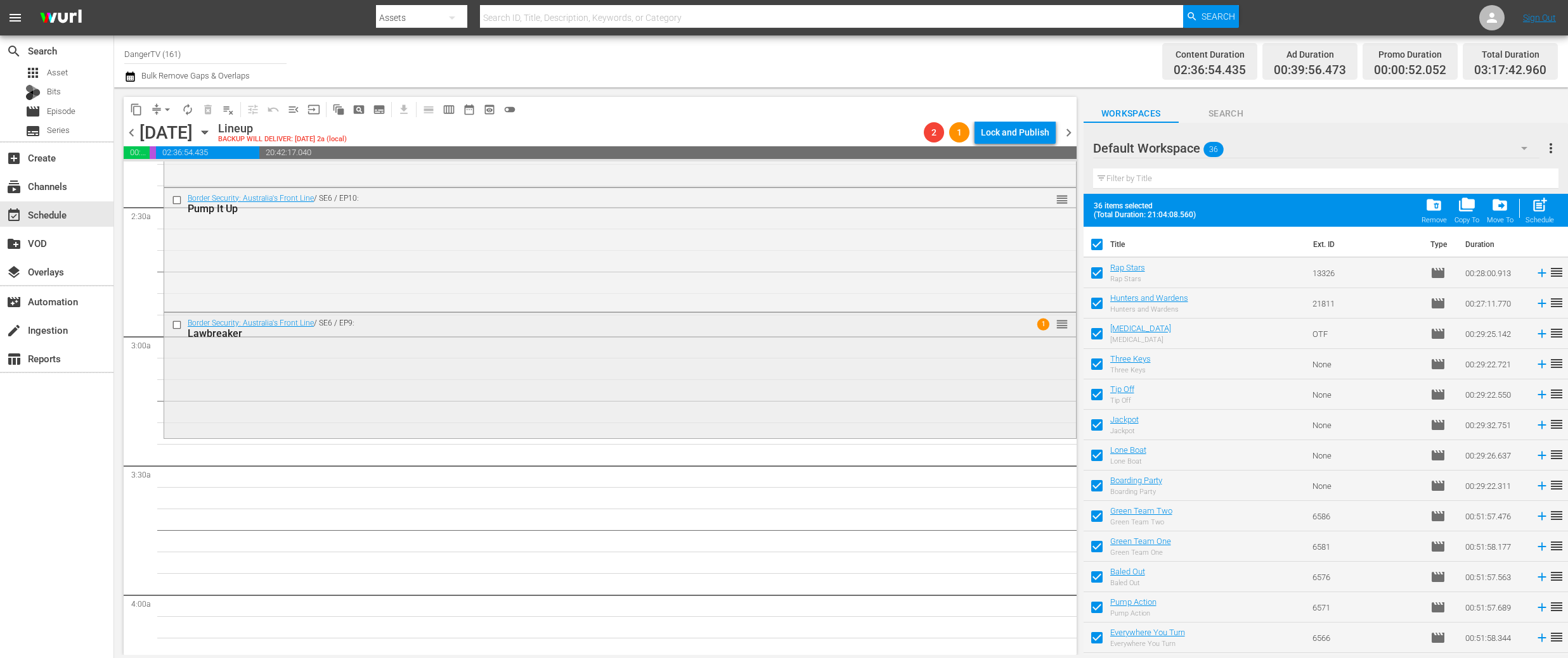
checkbox input "false"
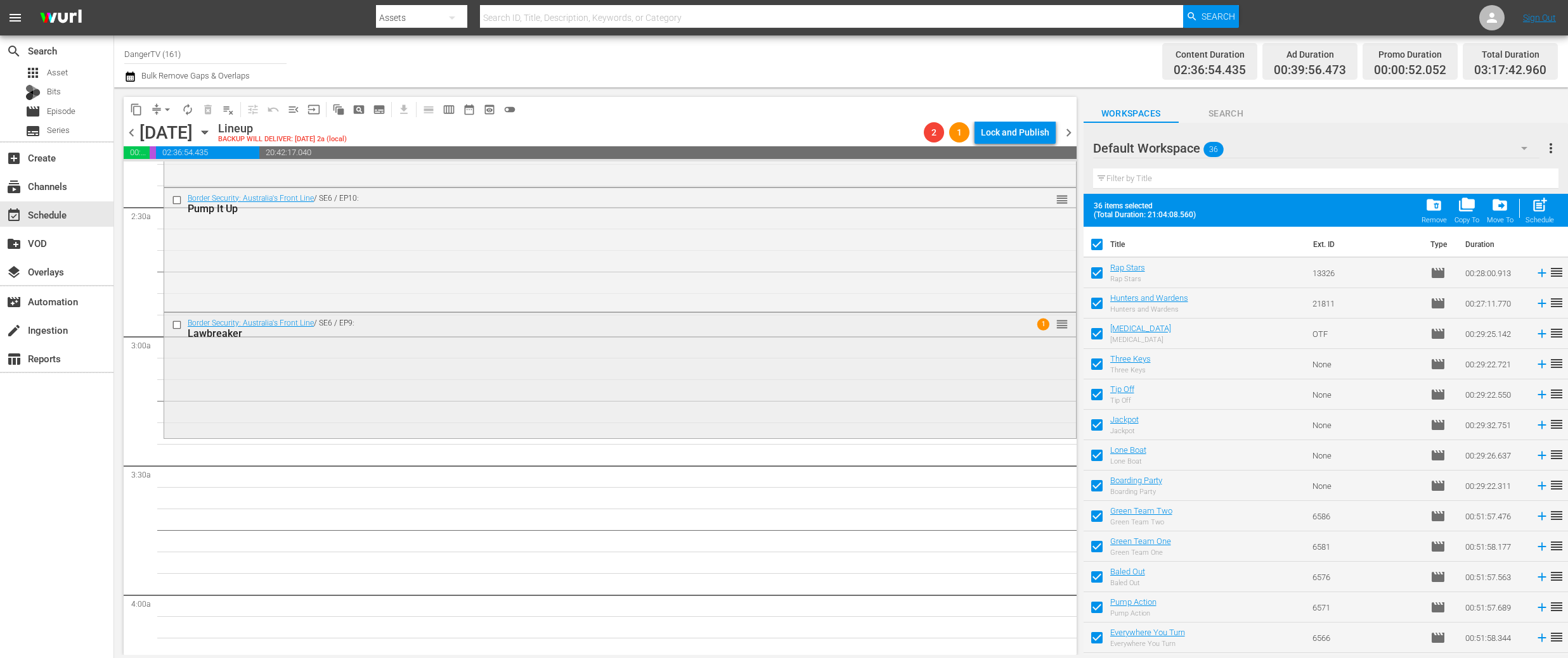
checkbox input "false"
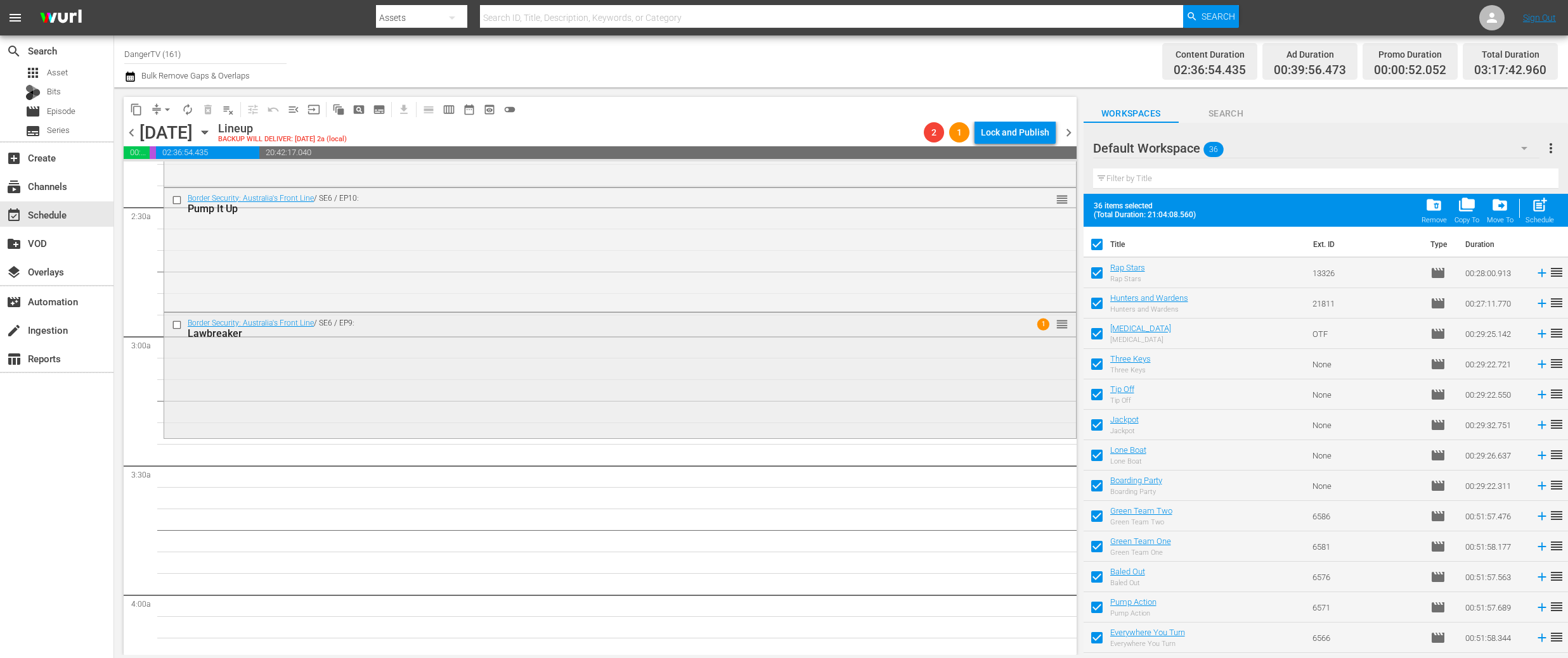
checkbox input "false"
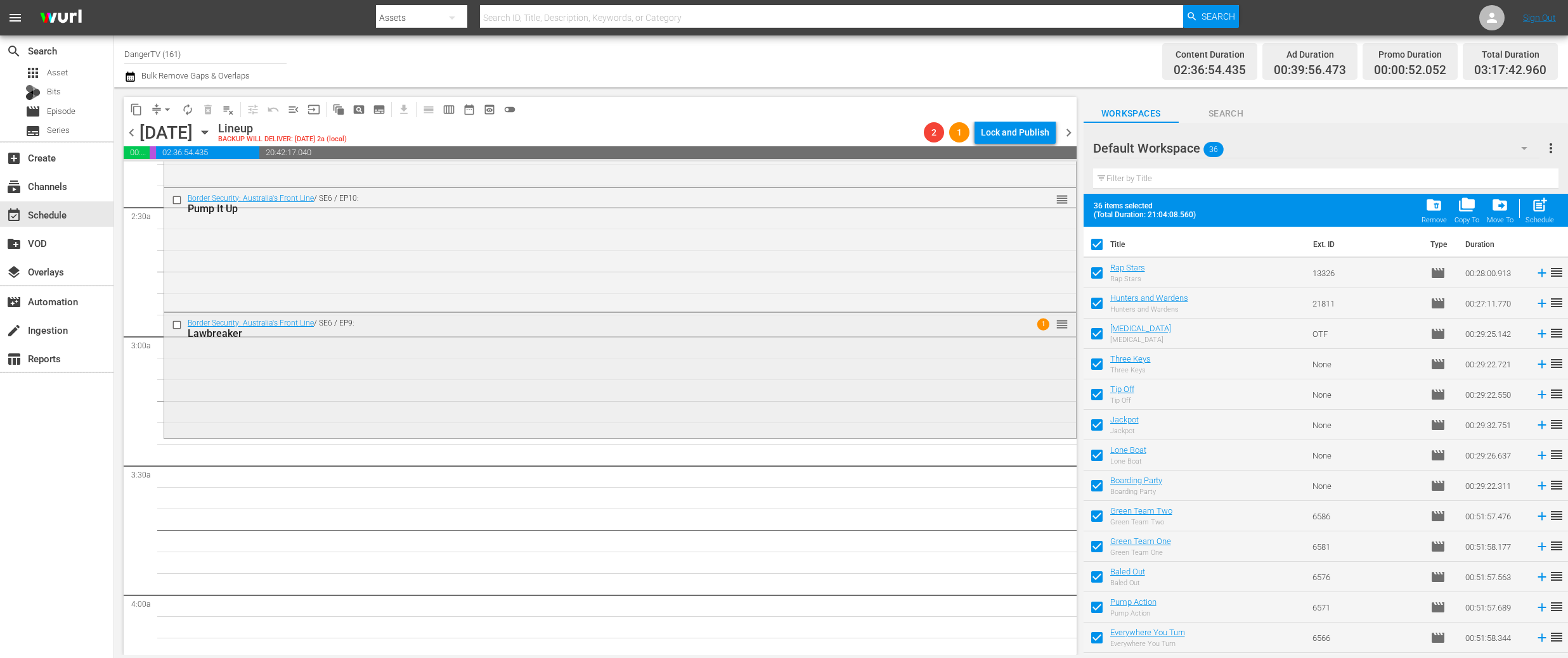
checkbox input "false"
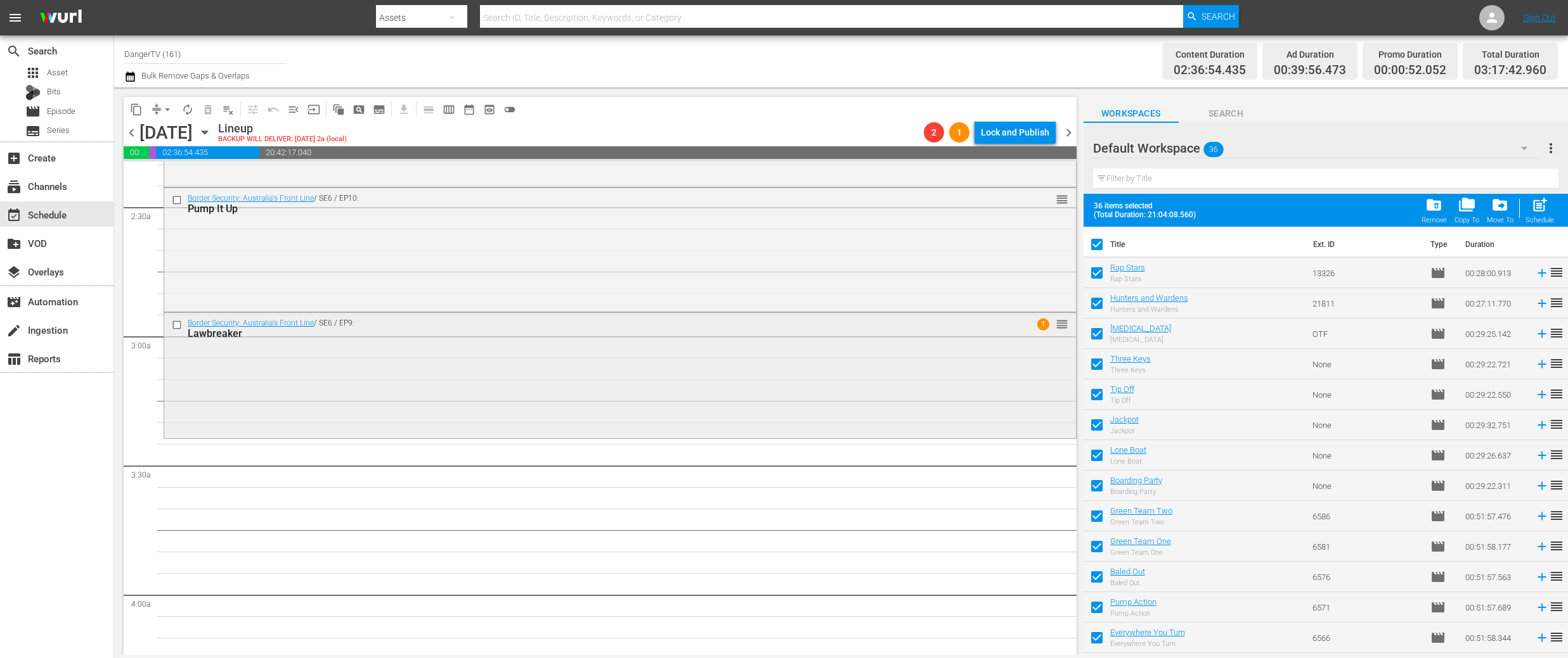
checkbox input "false"
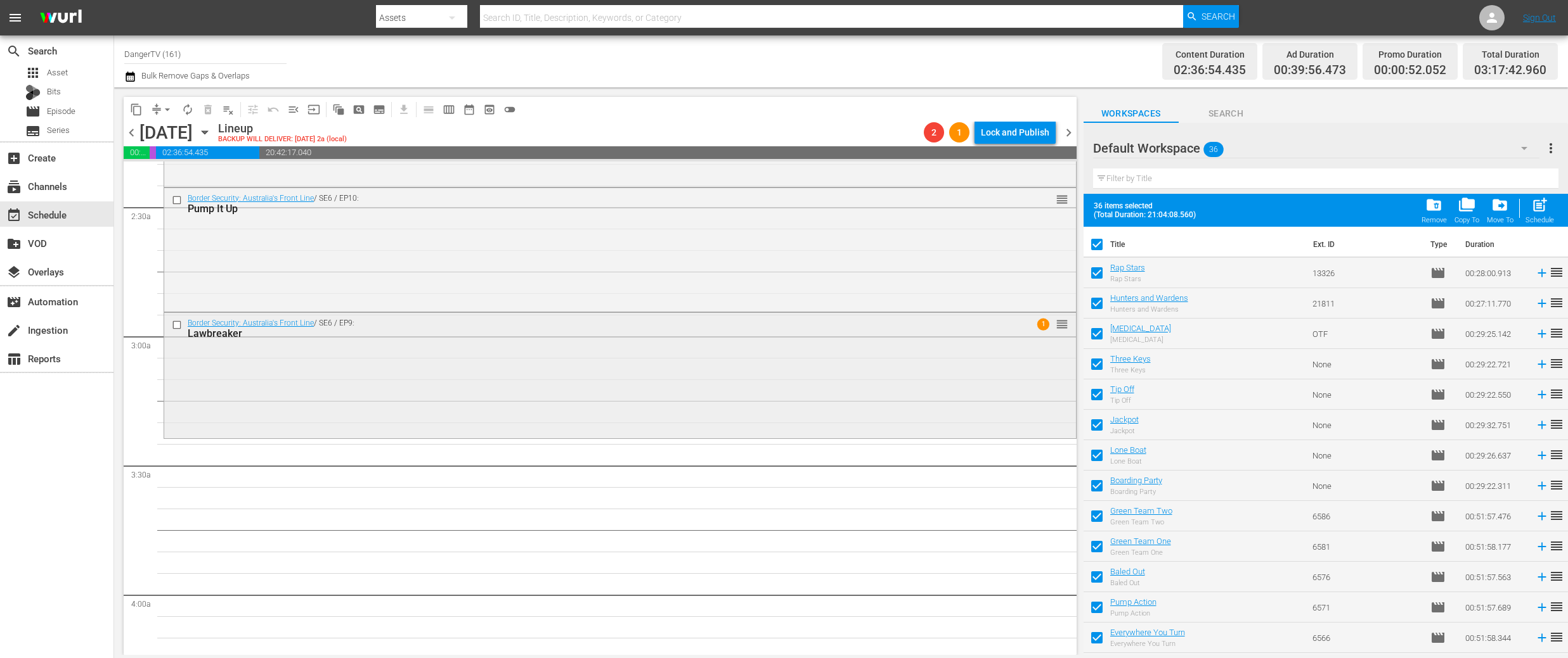
checkbox input "false"
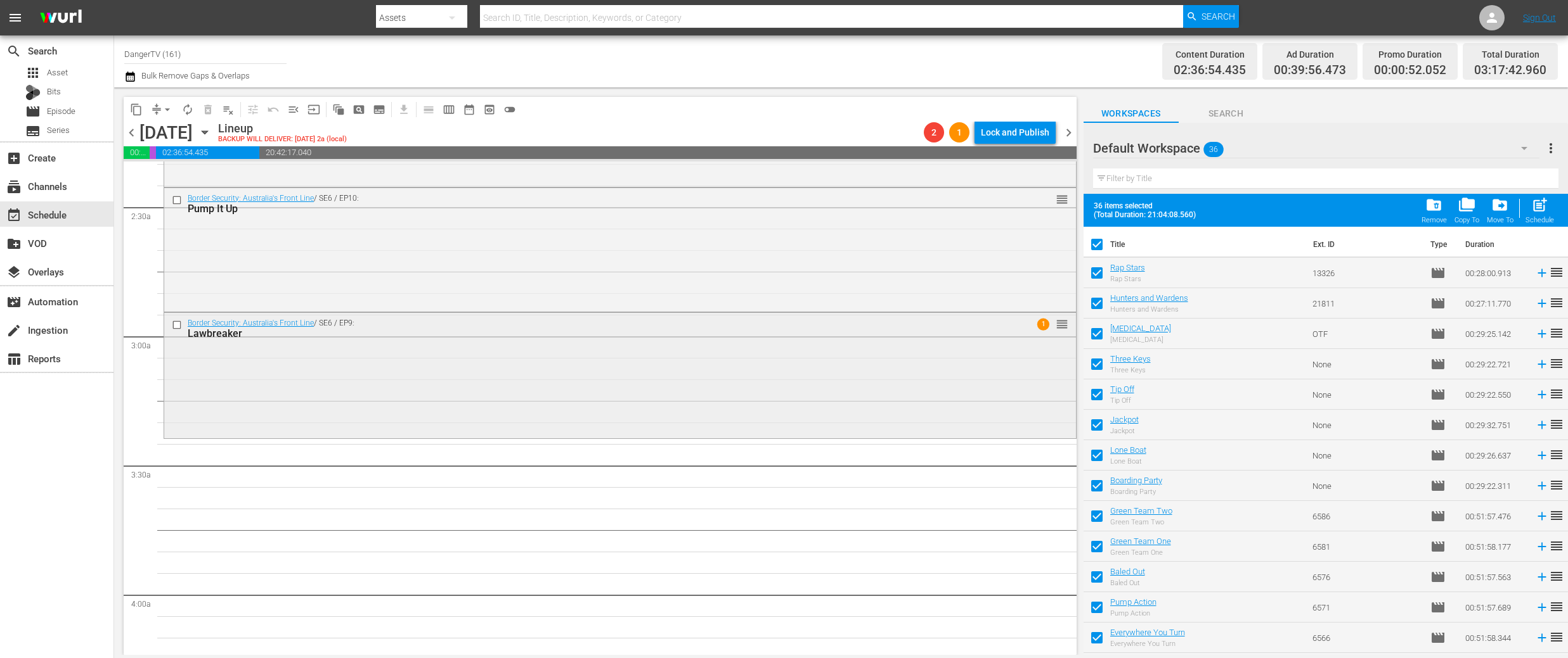
checkbox input "false"
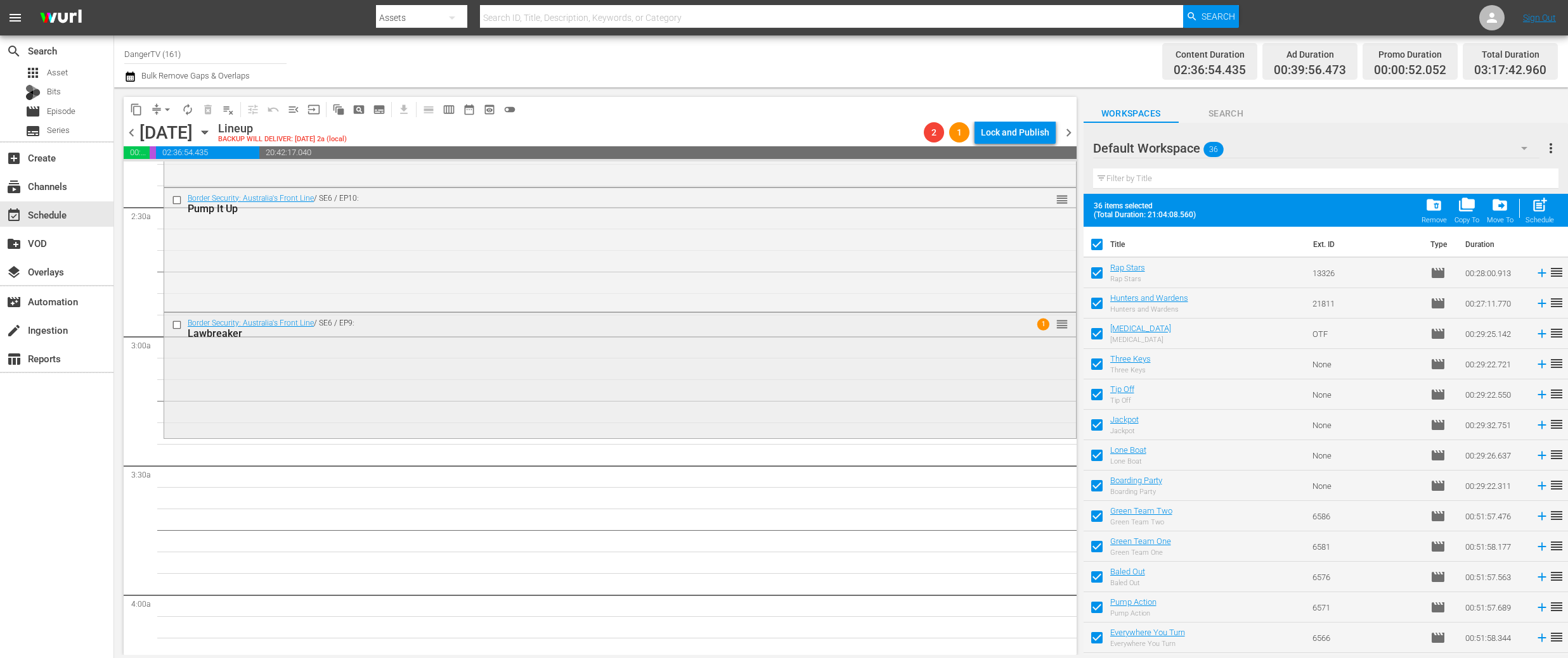
checkbox input "false"
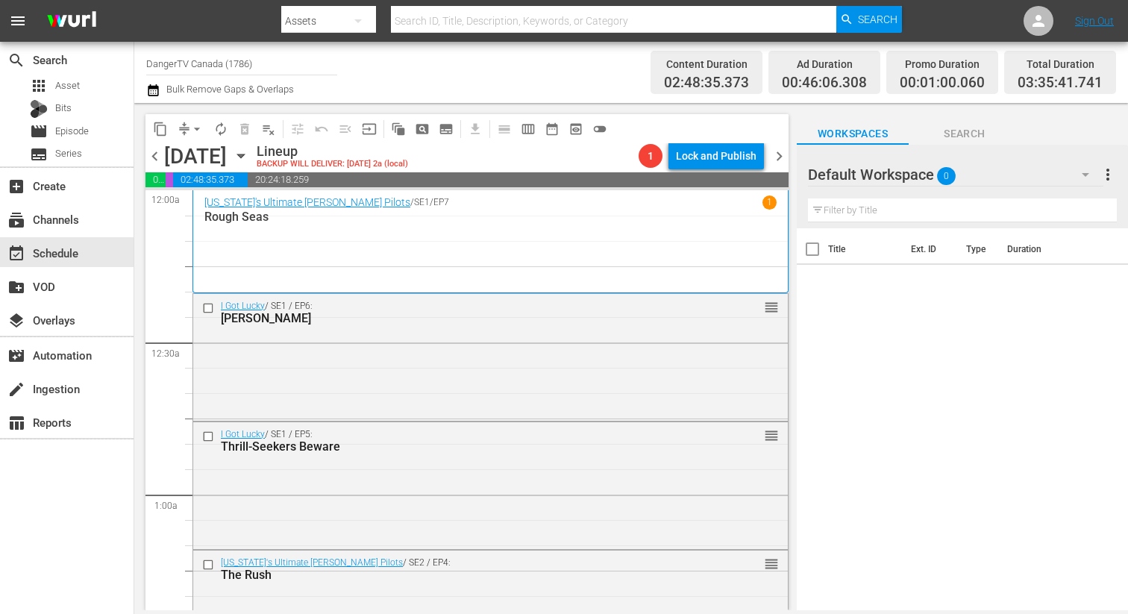
scroll to position [1026, 0]
